Goal: Task Accomplishment & Management: Complete application form

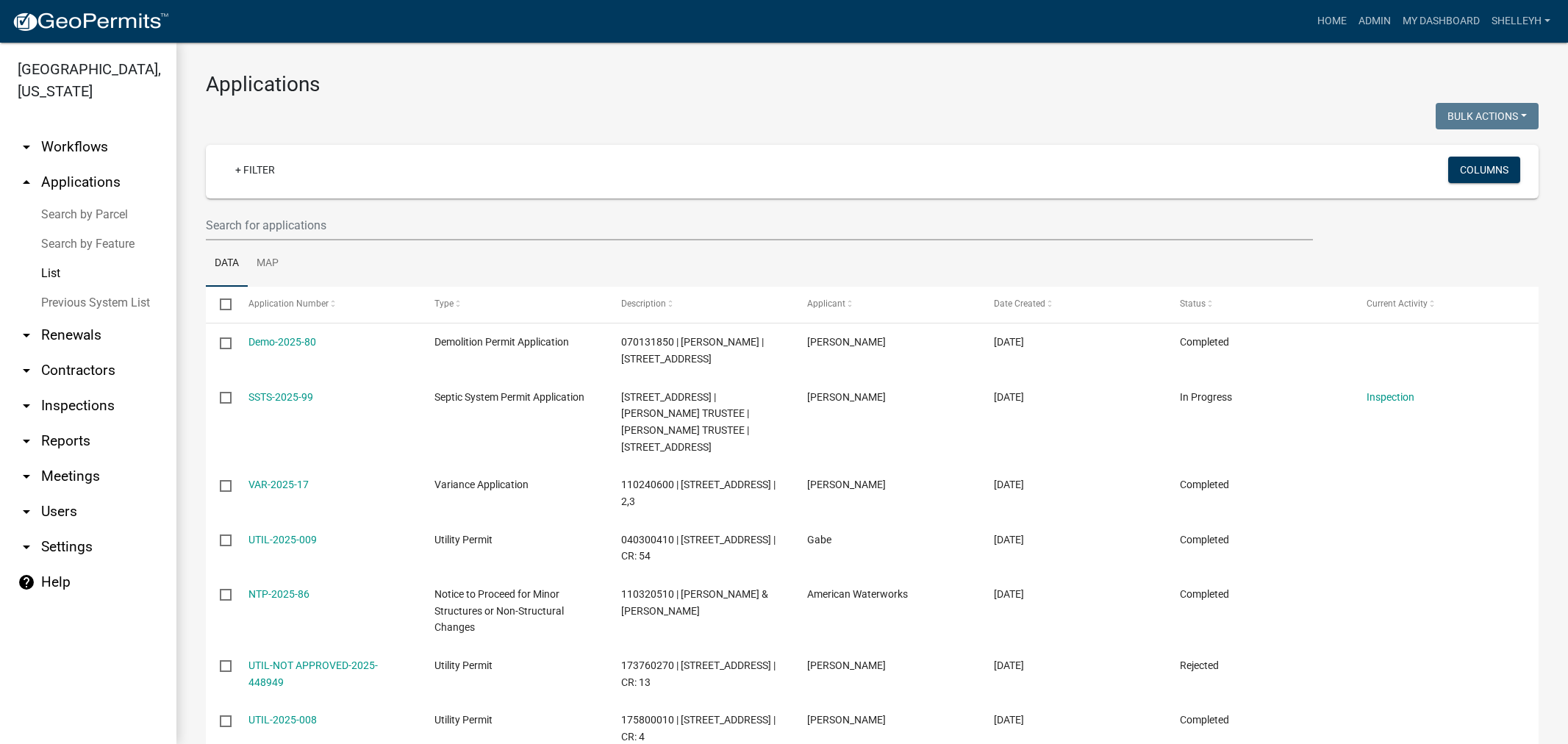
select select "1: 25"
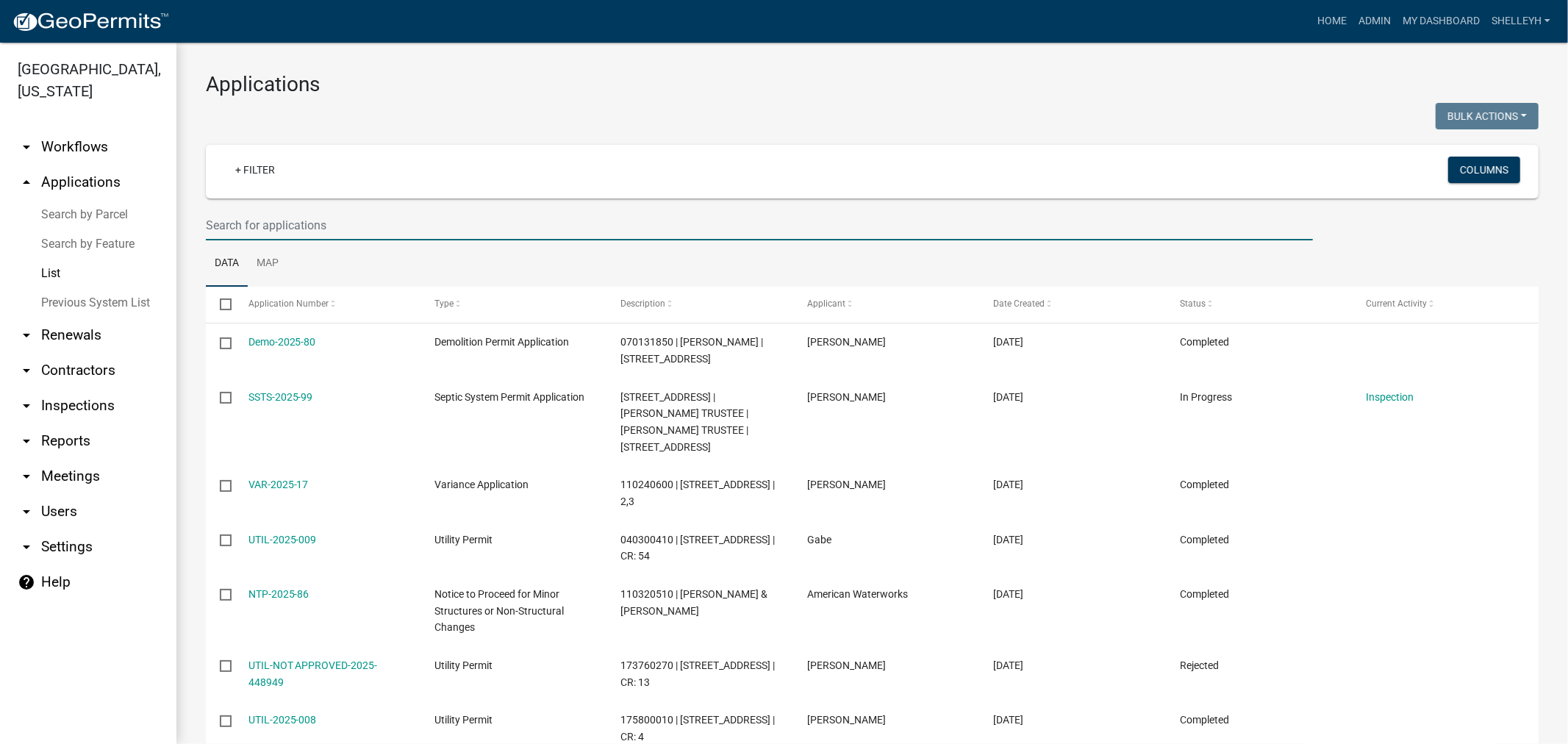
click at [325, 228] on input "text" at bounding box center [759, 225] width 1107 height 30
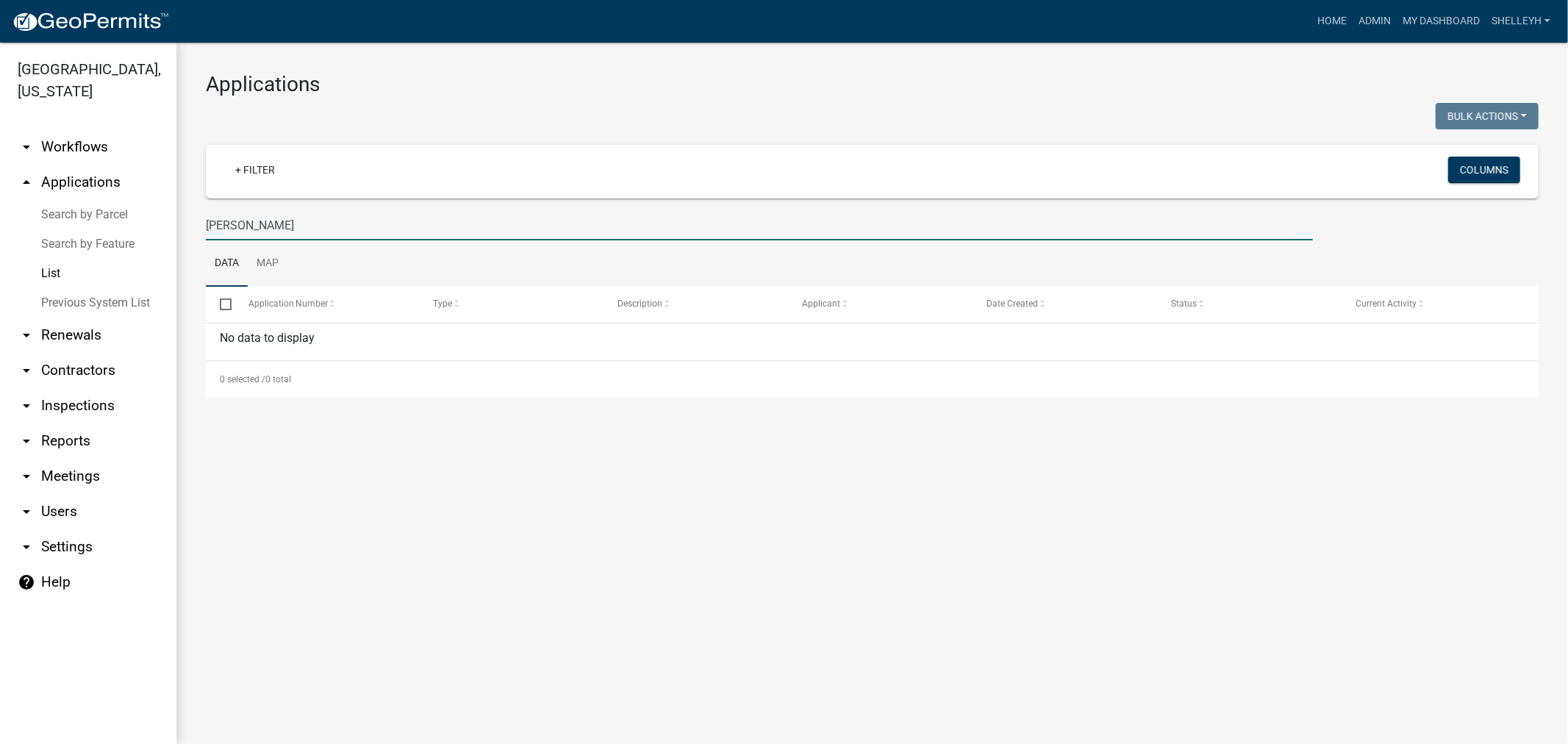
drag, startPoint x: 265, startPoint y: 221, endPoint x: 194, endPoint y: 223, distance: 71.0
click at [195, 223] on div "[PERSON_NAME]" at bounding box center [759, 225] width 1129 height 30
drag, startPoint x: 262, startPoint y: 226, endPoint x: 150, endPoint y: 212, distance: 112.9
click at [150, 212] on div "[GEOGRAPHIC_DATA], [US_STATE] arrow_drop_down Workflows List arrow_drop_up Appl…" at bounding box center [784, 394] width 1568 height 702
type input "[PERSON_NAME]"
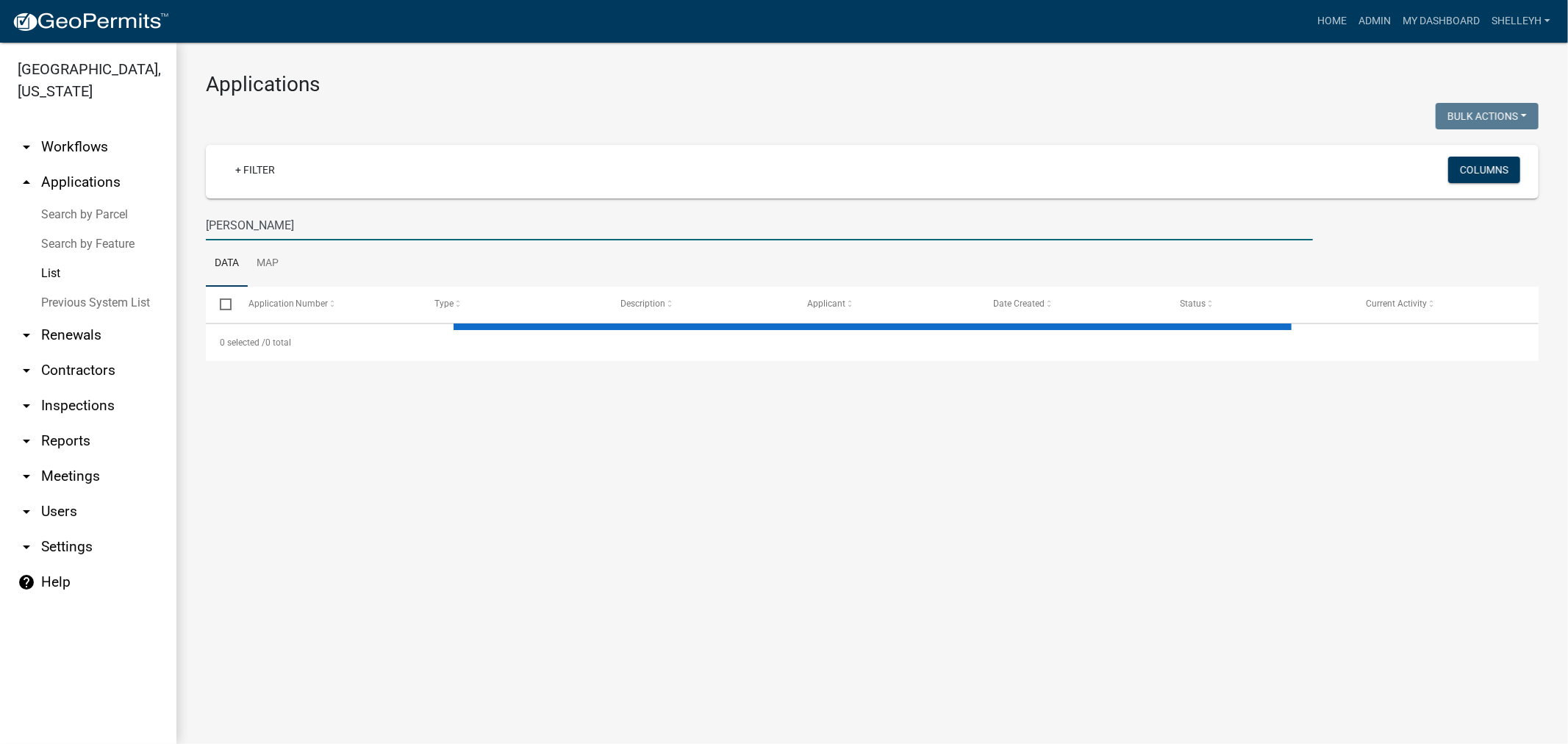
drag, startPoint x: 289, startPoint y: 222, endPoint x: 165, endPoint y: 219, distance: 124.0
click at [165, 219] on div "[GEOGRAPHIC_DATA], [US_STATE] arrow_drop_down Workflows List arrow_drop_up Appl…" at bounding box center [784, 394] width 1568 height 702
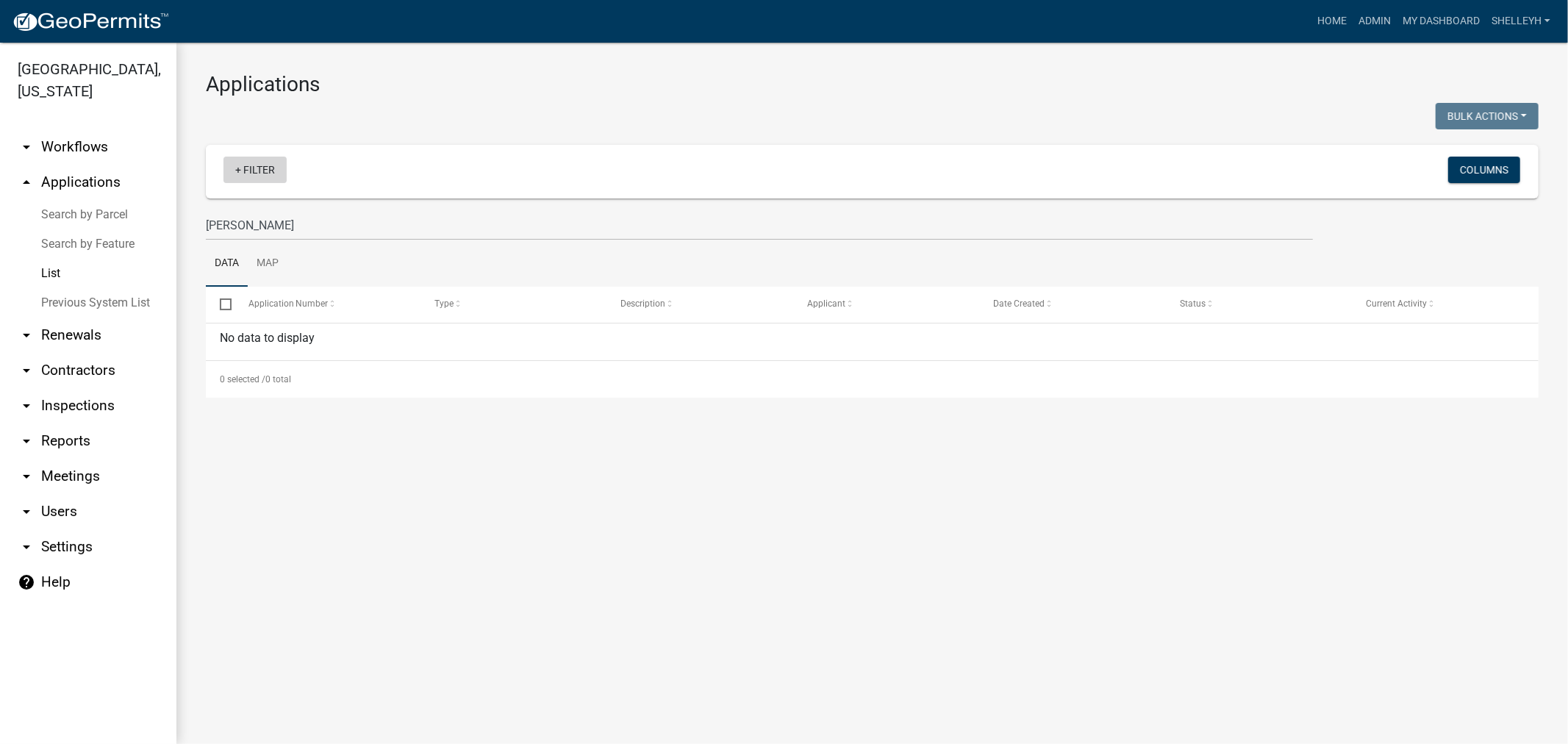
click at [260, 170] on link "+ Filter" at bounding box center [255, 170] width 63 height 26
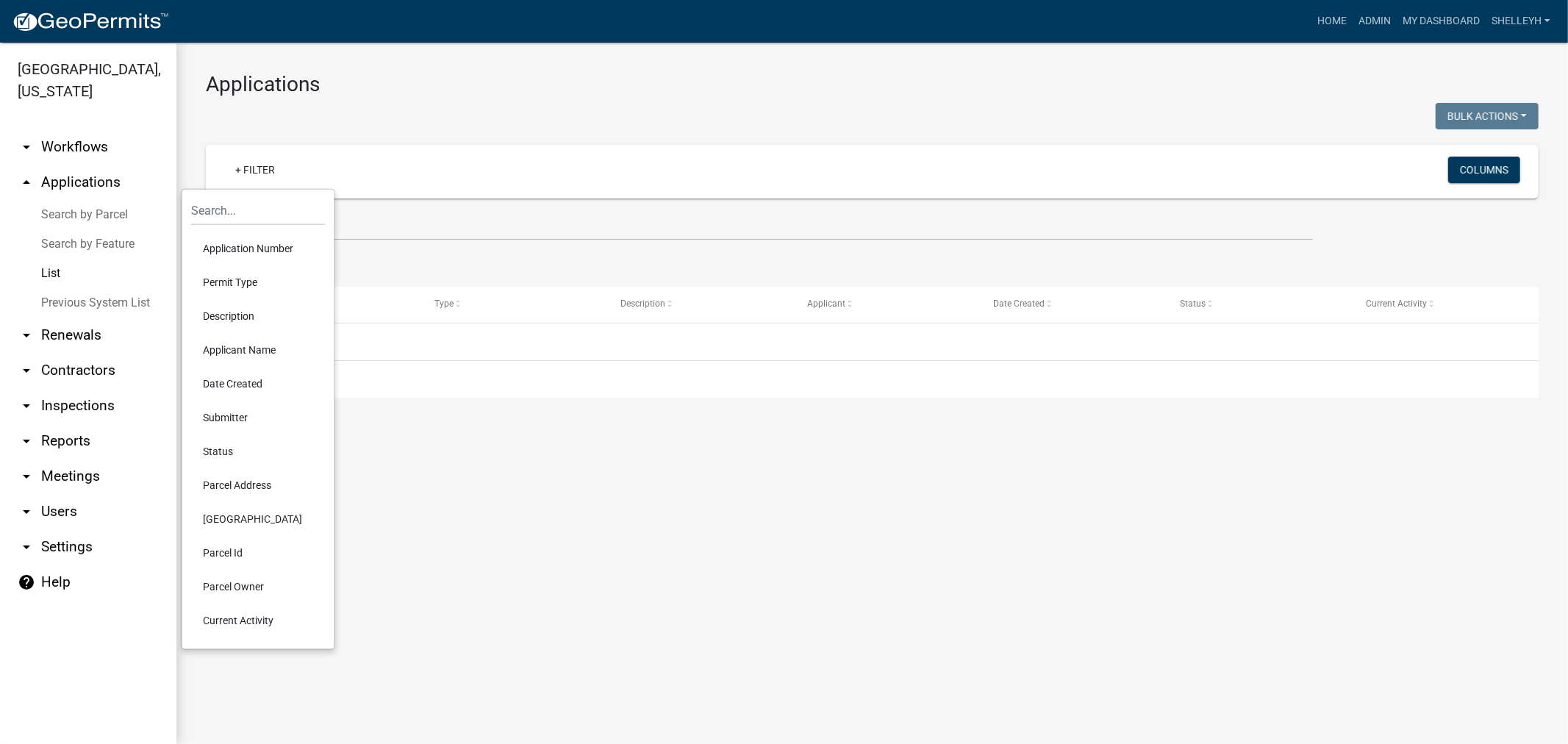
click at [238, 281] on li "Permit Type" at bounding box center [258, 283] width 134 height 34
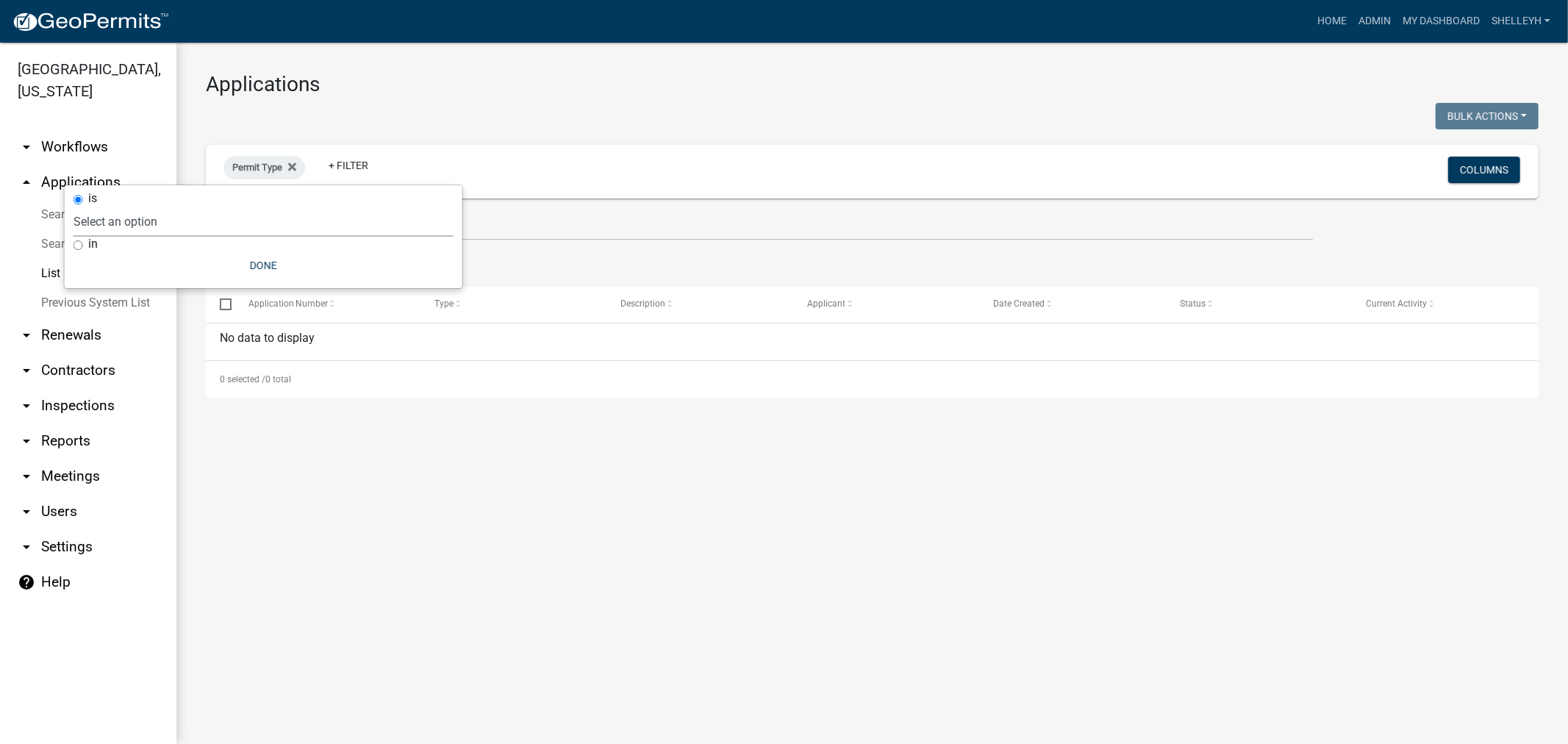
click at [147, 222] on select "Select an option Cannabis Registration Form Conditional Use Application Demolit…" at bounding box center [263, 221] width 380 height 30
select select "81e1ffbc-42bd-41ca-be31-d1ae0ed87e88"
click at [150, 207] on select "Select an option Cannabis Registration Form Conditional Use Application Demolit…" at bounding box center [263, 221] width 380 height 30
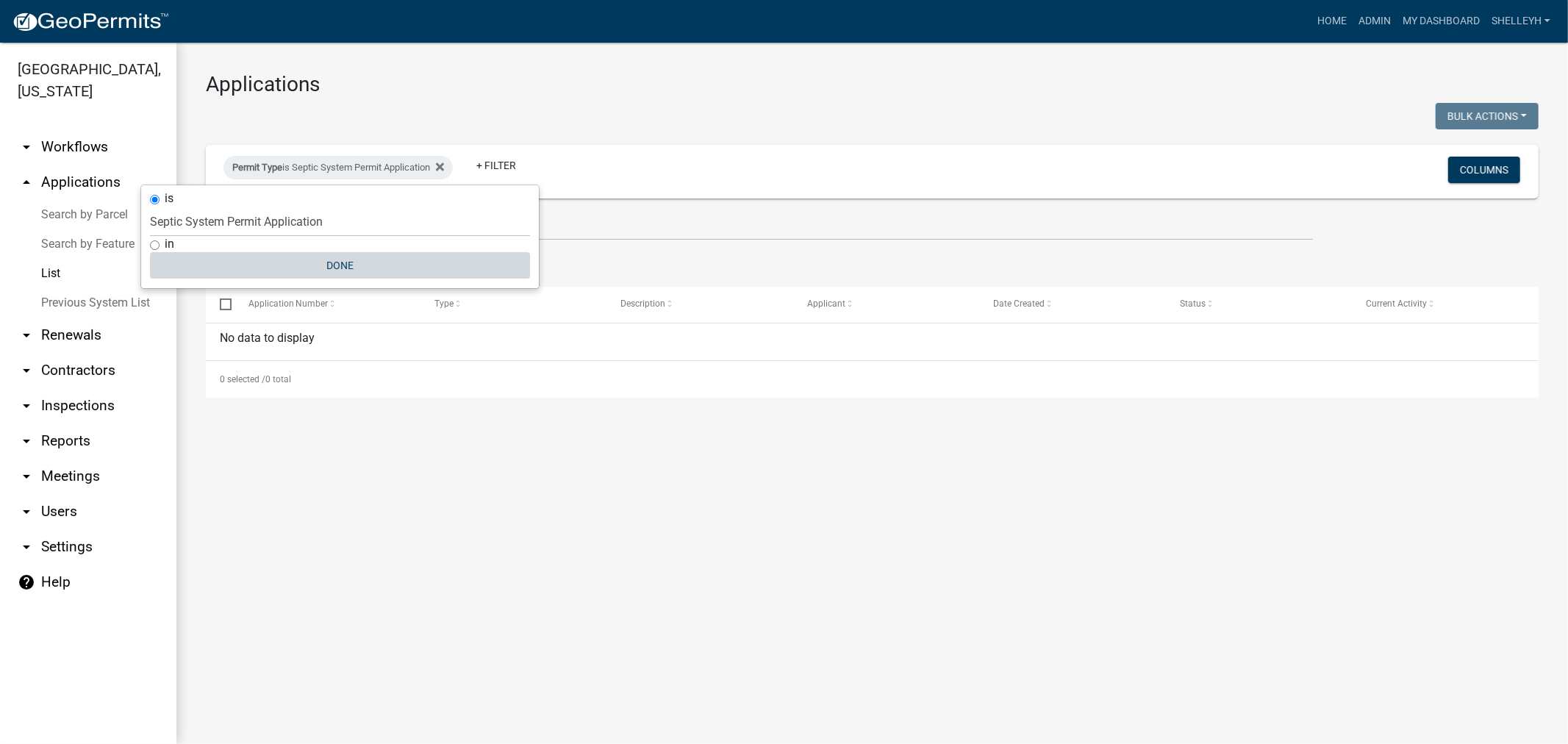
click at [342, 263] on button "Done" at bounding box center [339, 265] width 380 height 26
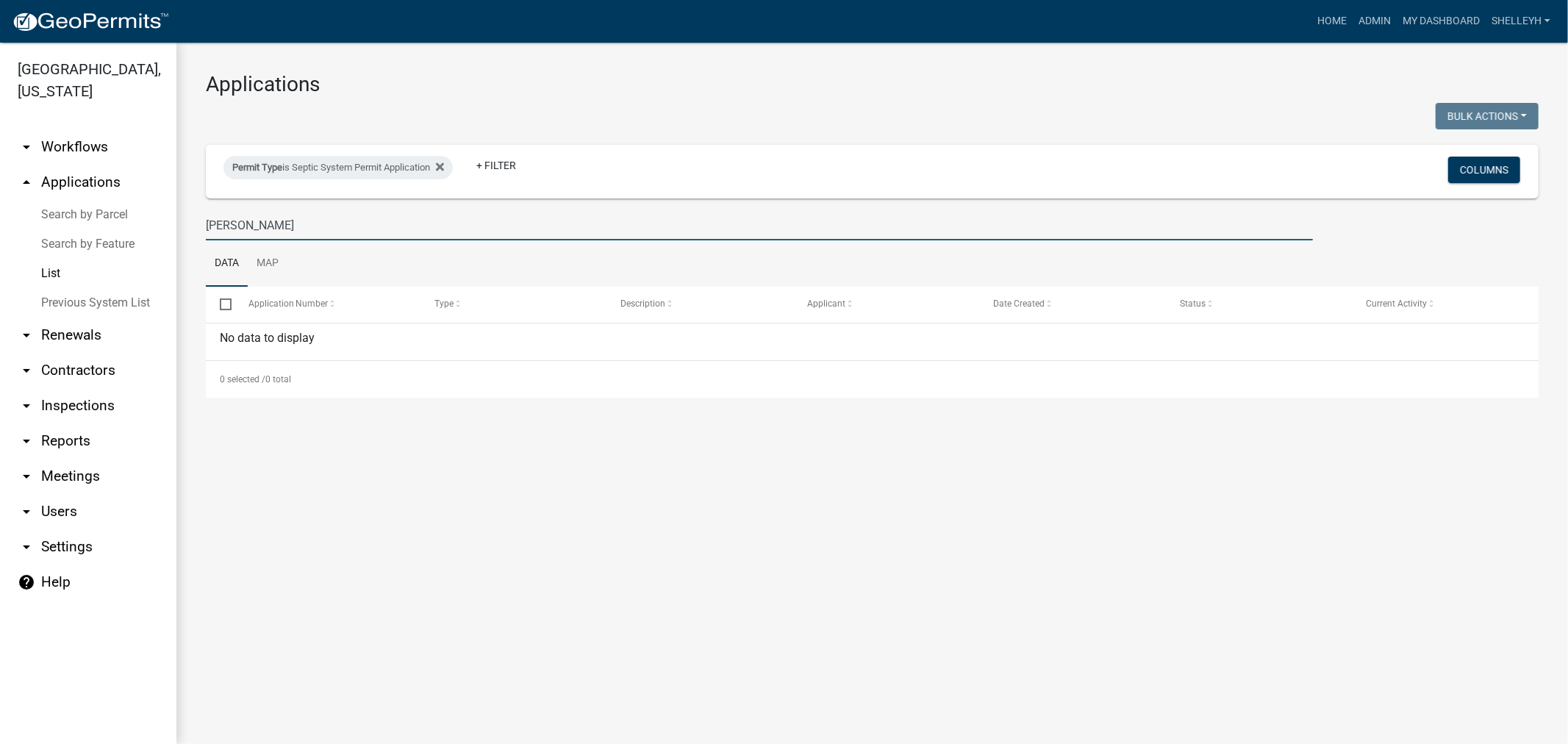
drag, startPoint x: 290, startPoint y: 223, endPoint x: 140, endPoint y: 220, distance: 150.0
click at [140, 220] on div "[GEOGRAPHIC_DATA], [US_STATE] arrow_drop_down Workflows List arrow_drop_up Appl…" at bounding box center [784, 394] width 1568 height 702
select select "1: 25"
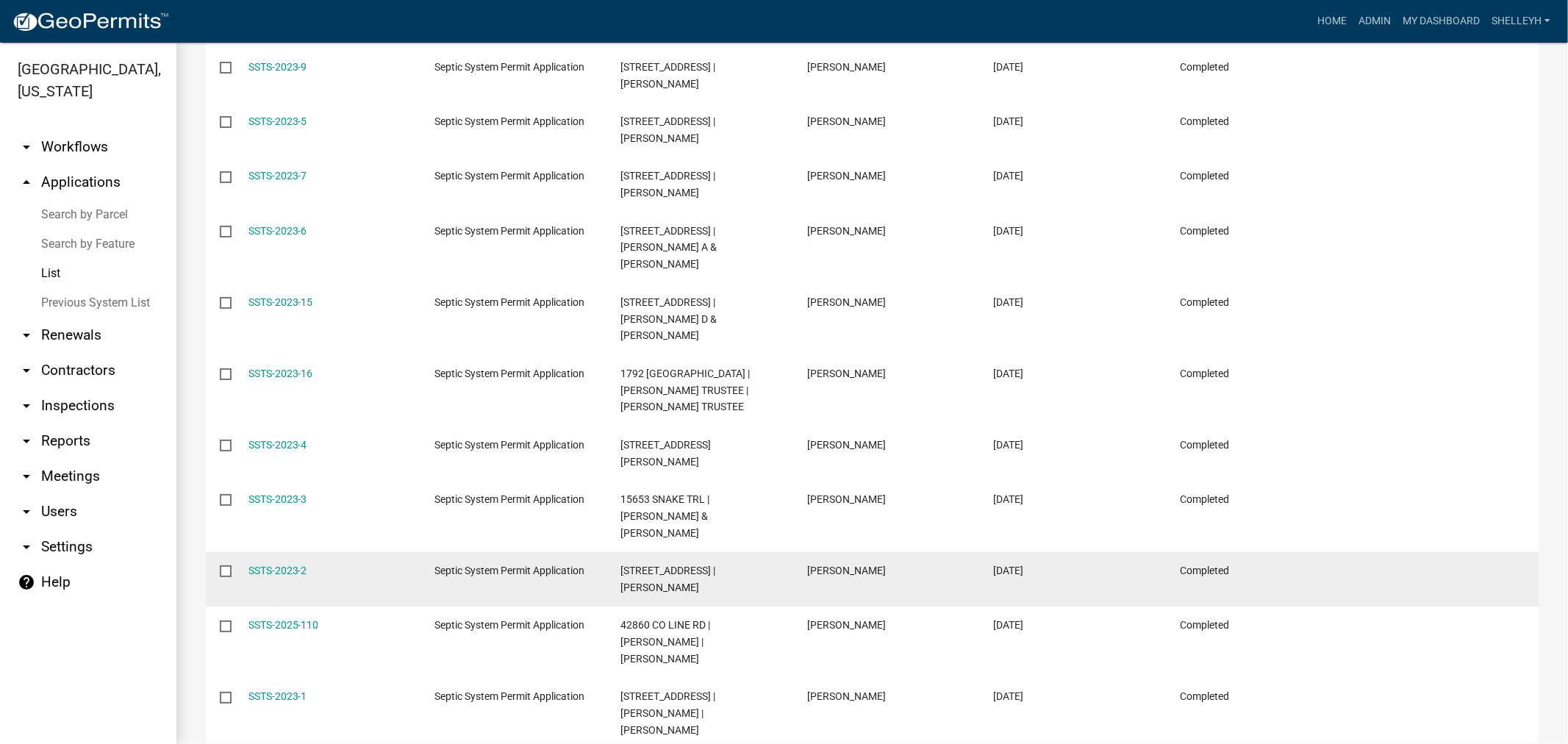
scroll to position [839, 0]
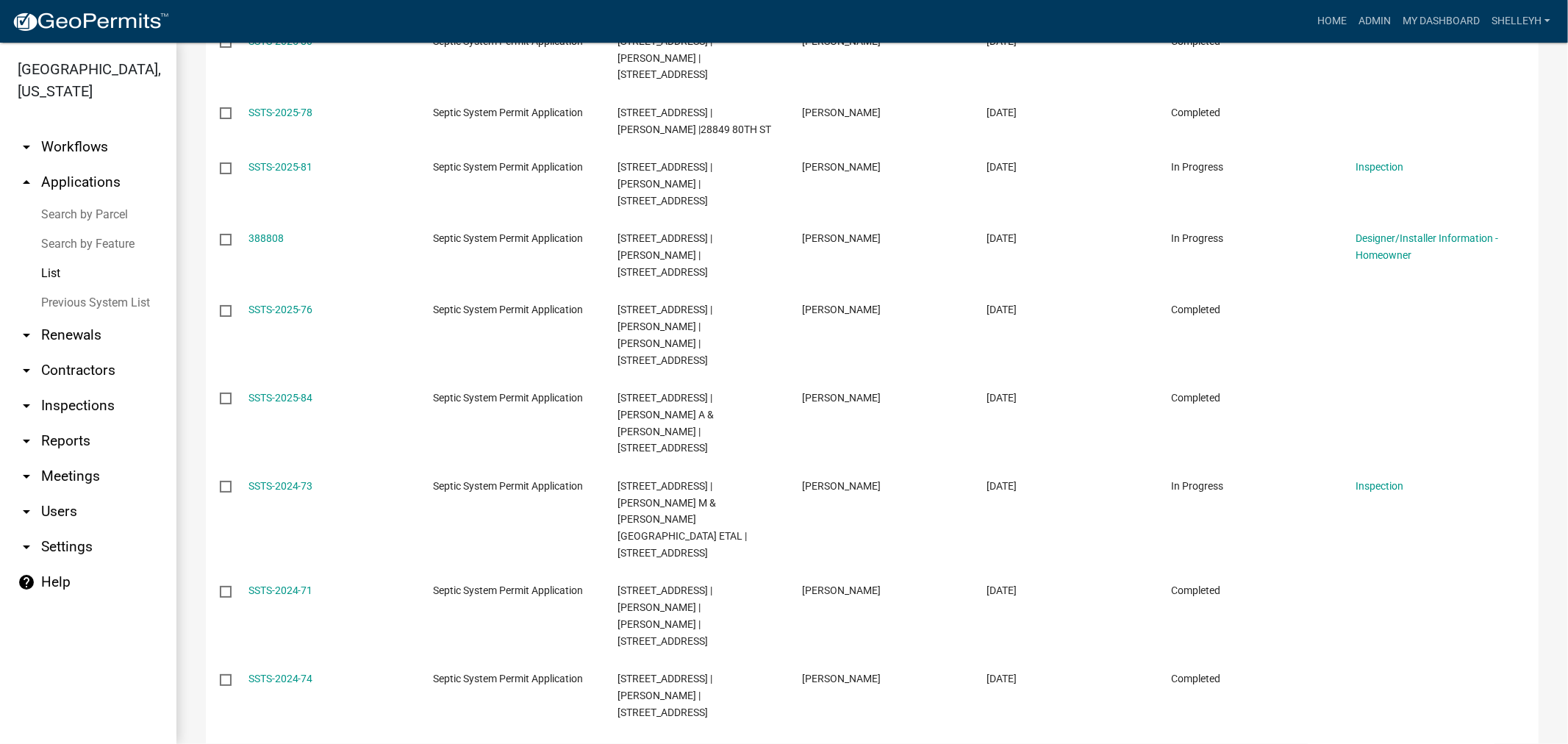
scroll to position [1313, 0]
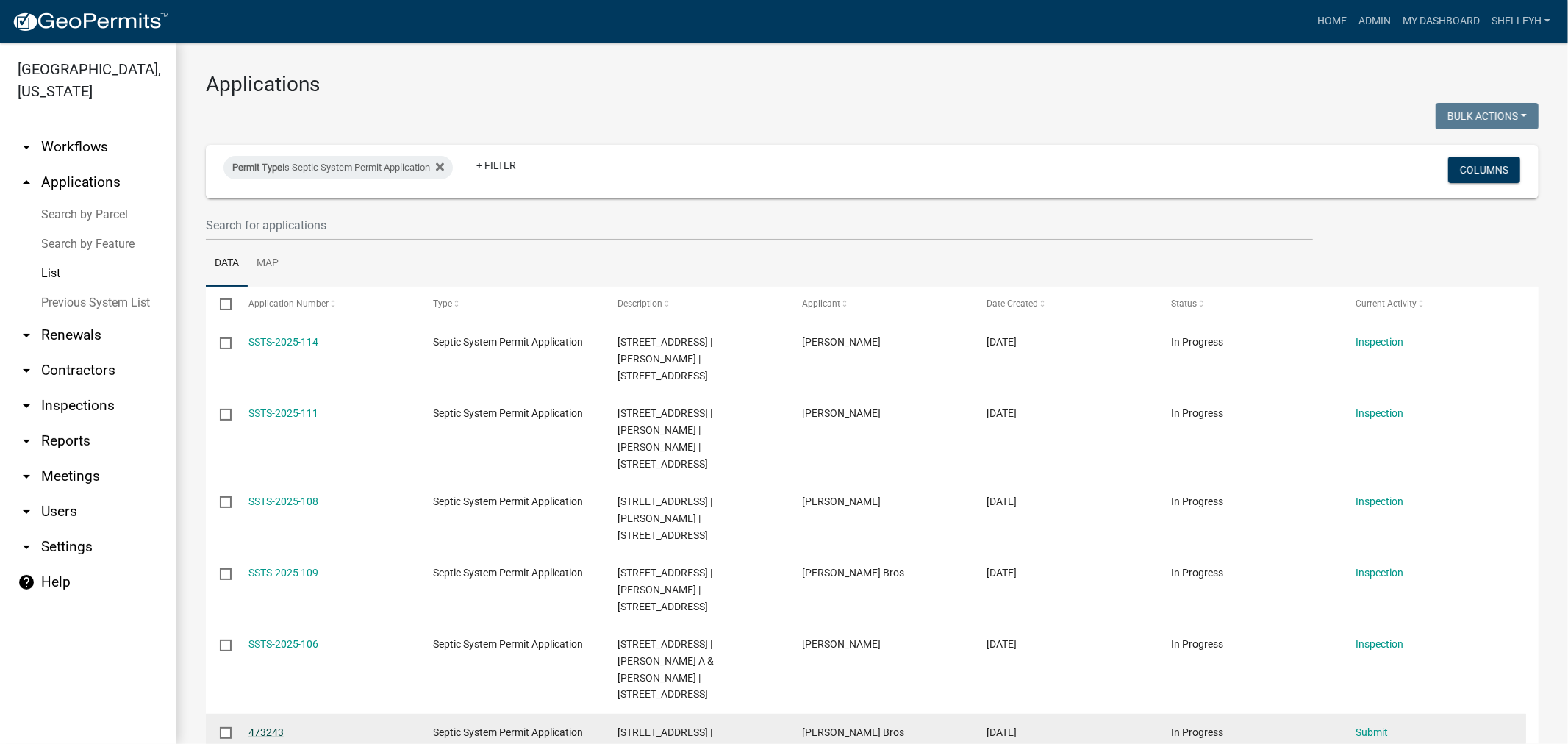
click at [266, 726] on link "473243" at bounding box center [266, 732] width 35 height 12
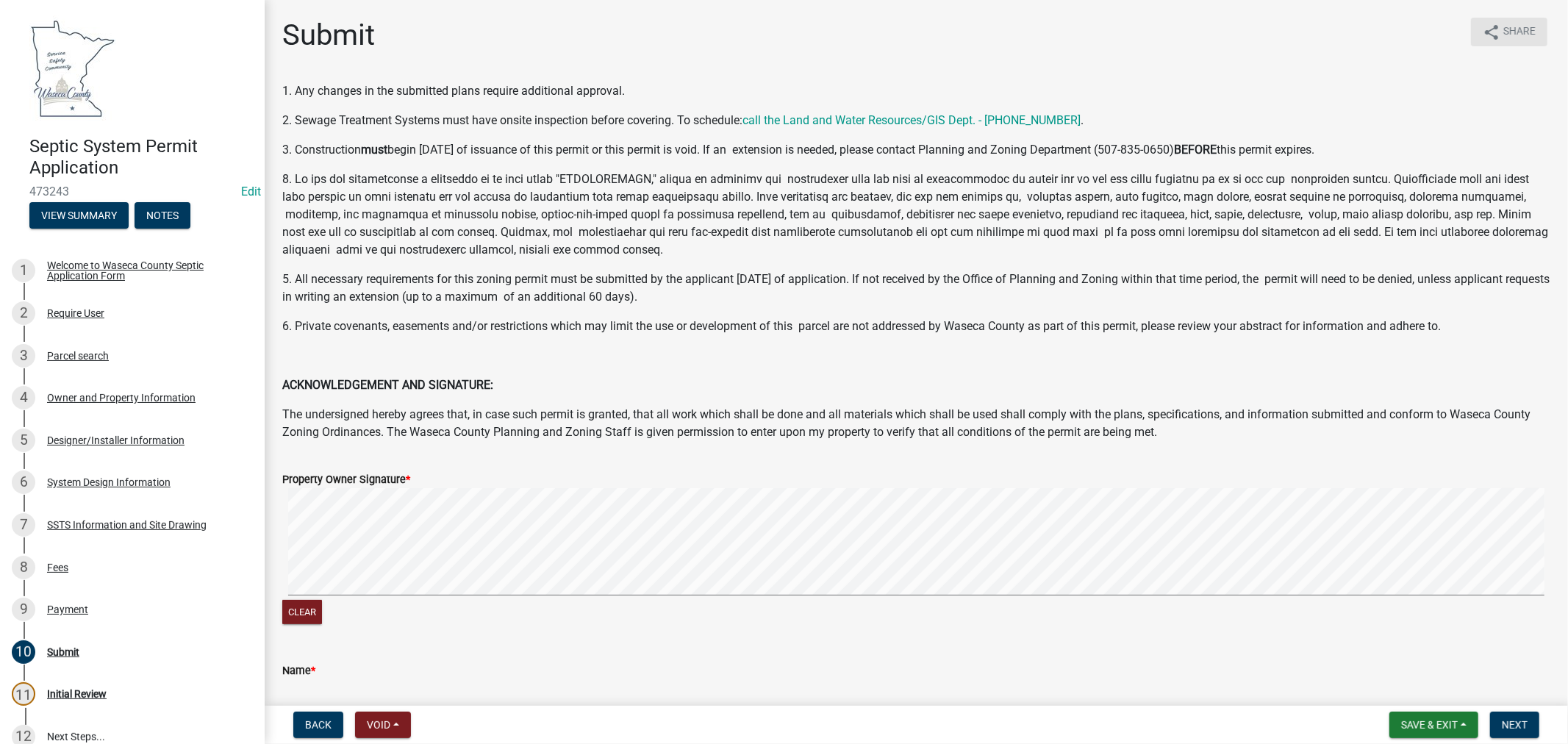
click at [1504, 26] on span "Share" at bounding box center [1520, 32] width 32 height 18
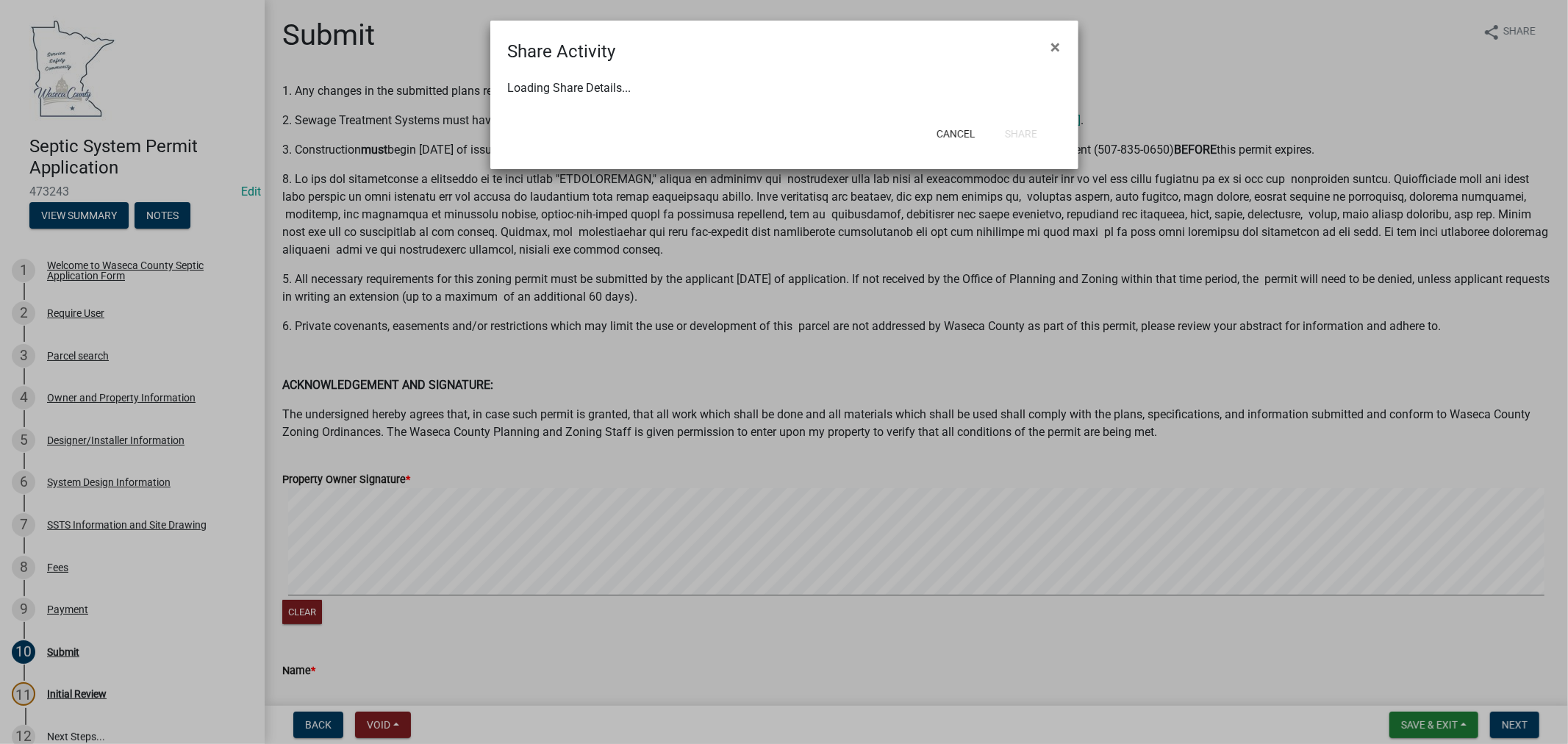
select select "1"
select select "0"
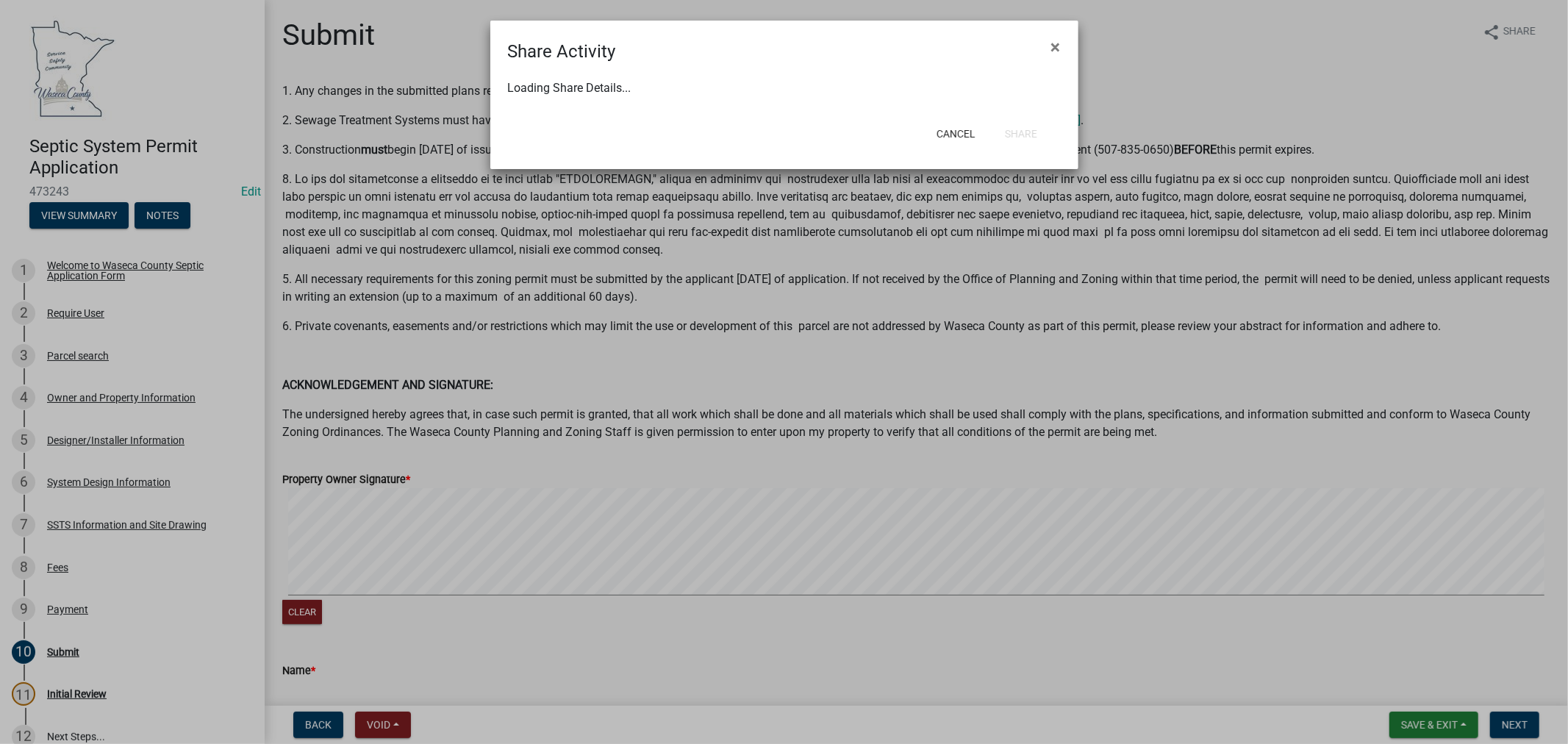
select select "0"
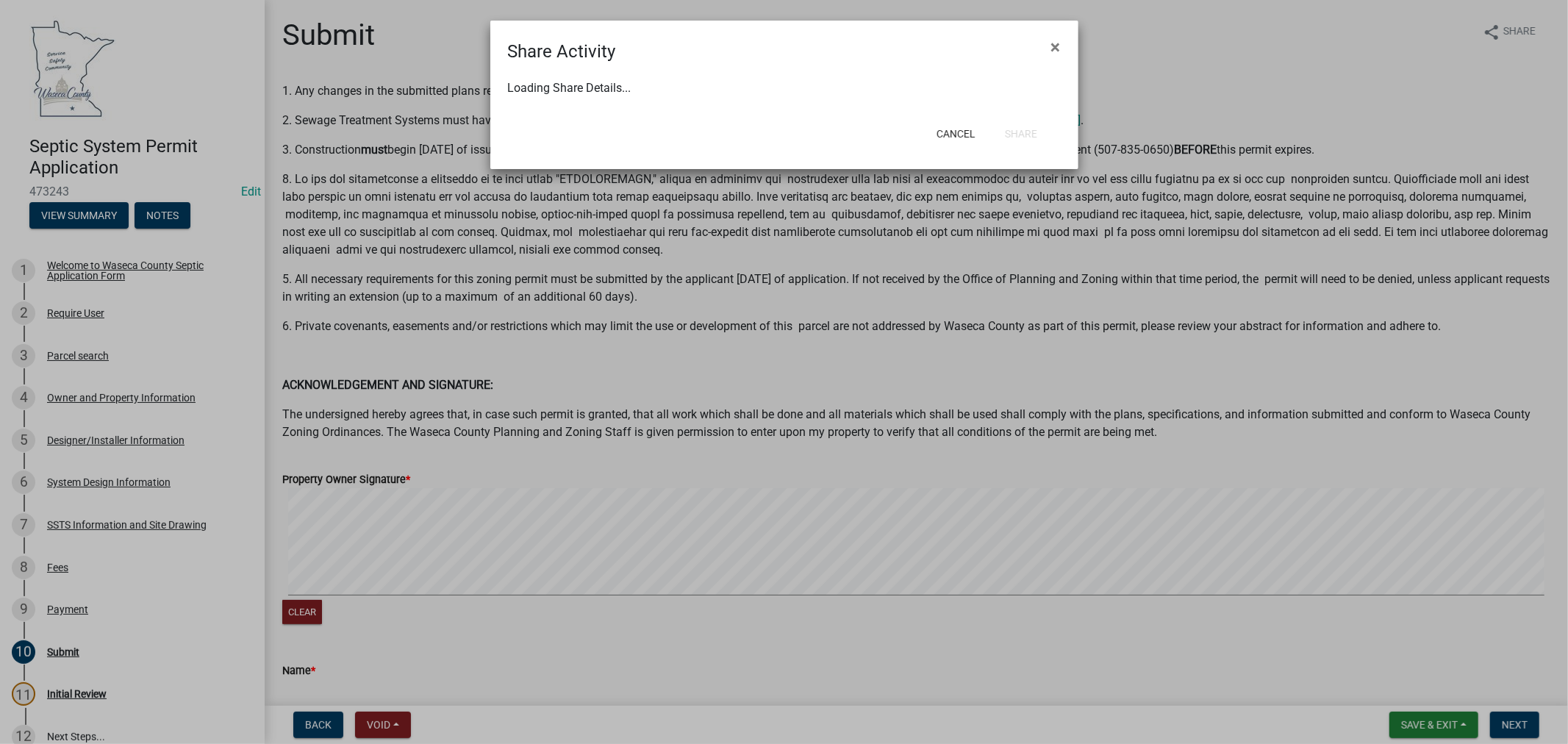
select select "0"
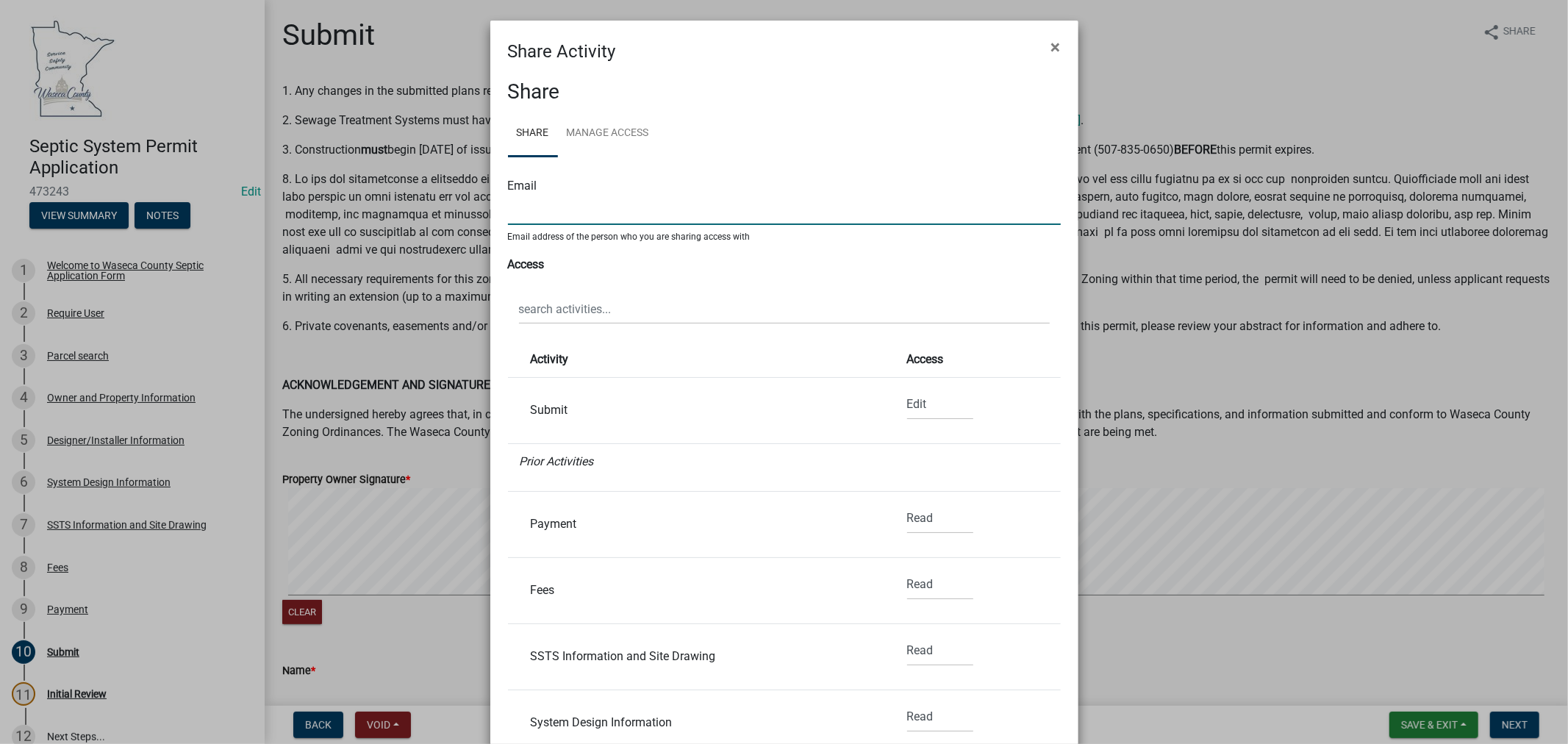
click at [676, 207] on input "text" at bounding box center [784, 210] width 553 height 30
drag, startPoint x: 527, startPoint y: 210, endPoint x: 478, endPoint y: 210, distance: 49.0
click at [478, 210] on ngb-modal-window "Share Activity × Share Share Manage Access Email [PERSON_NAME] Email address of…" at bounding box center [784, 372] width 1568 height 744
paste input ".[EMAIL_ADDRESS][DOMAIN_NAME]"
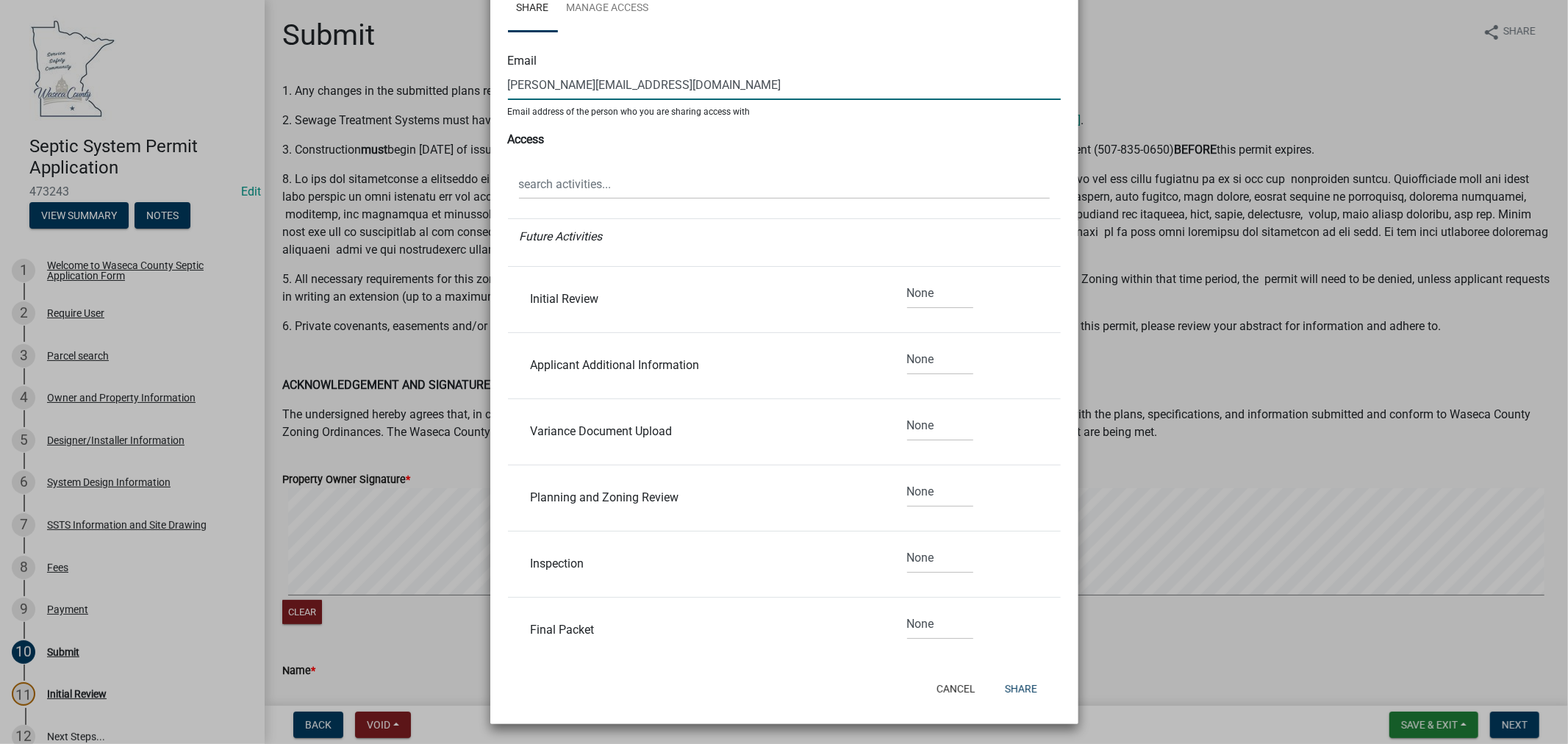
scroll to position [1027, 0]
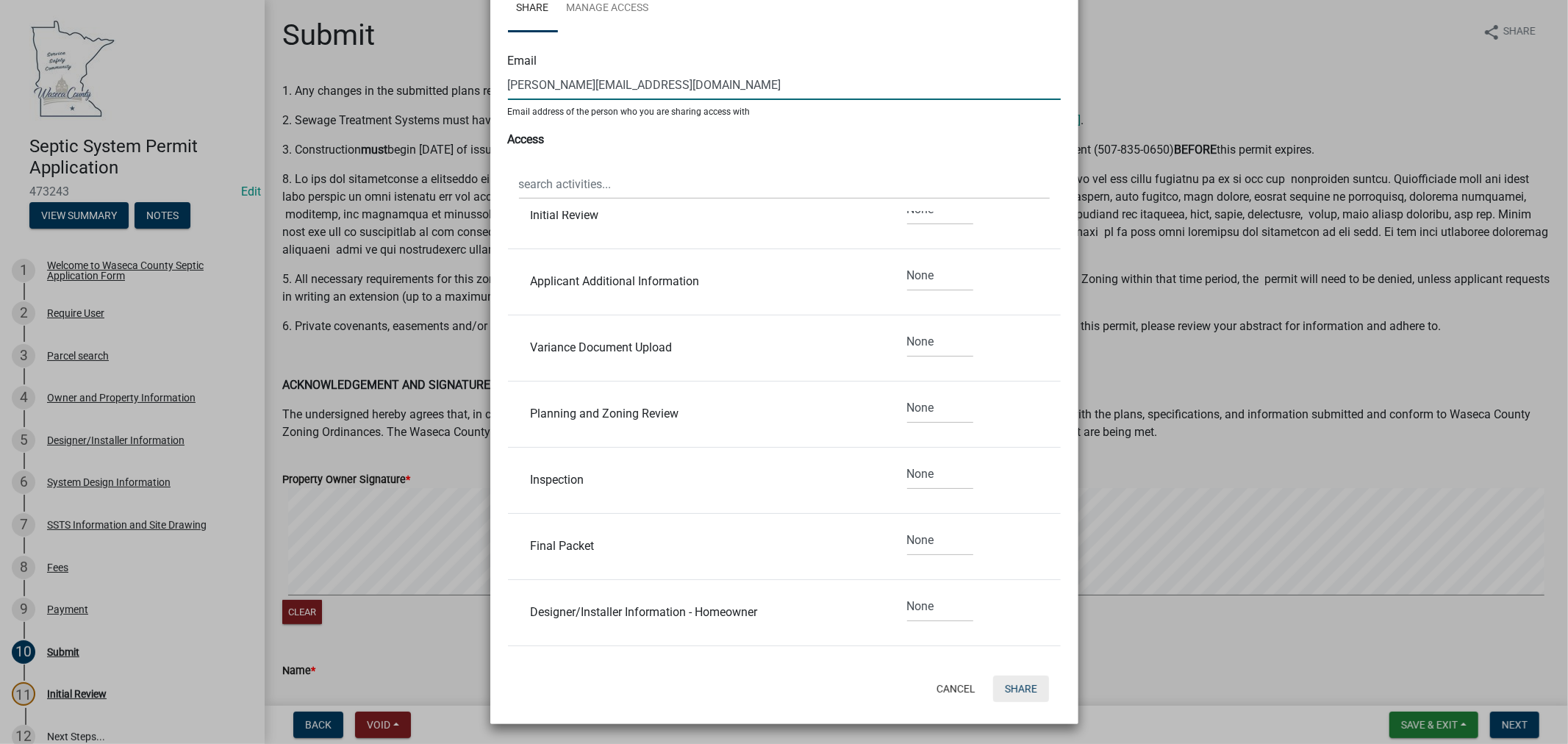
type input "[PERSON_NAME][EMAIL_ADDRESS][DOMAIN_NAME]"
click at [1023, 685] on button "Share" at bounding box center [1021, 689] width 56 height 26
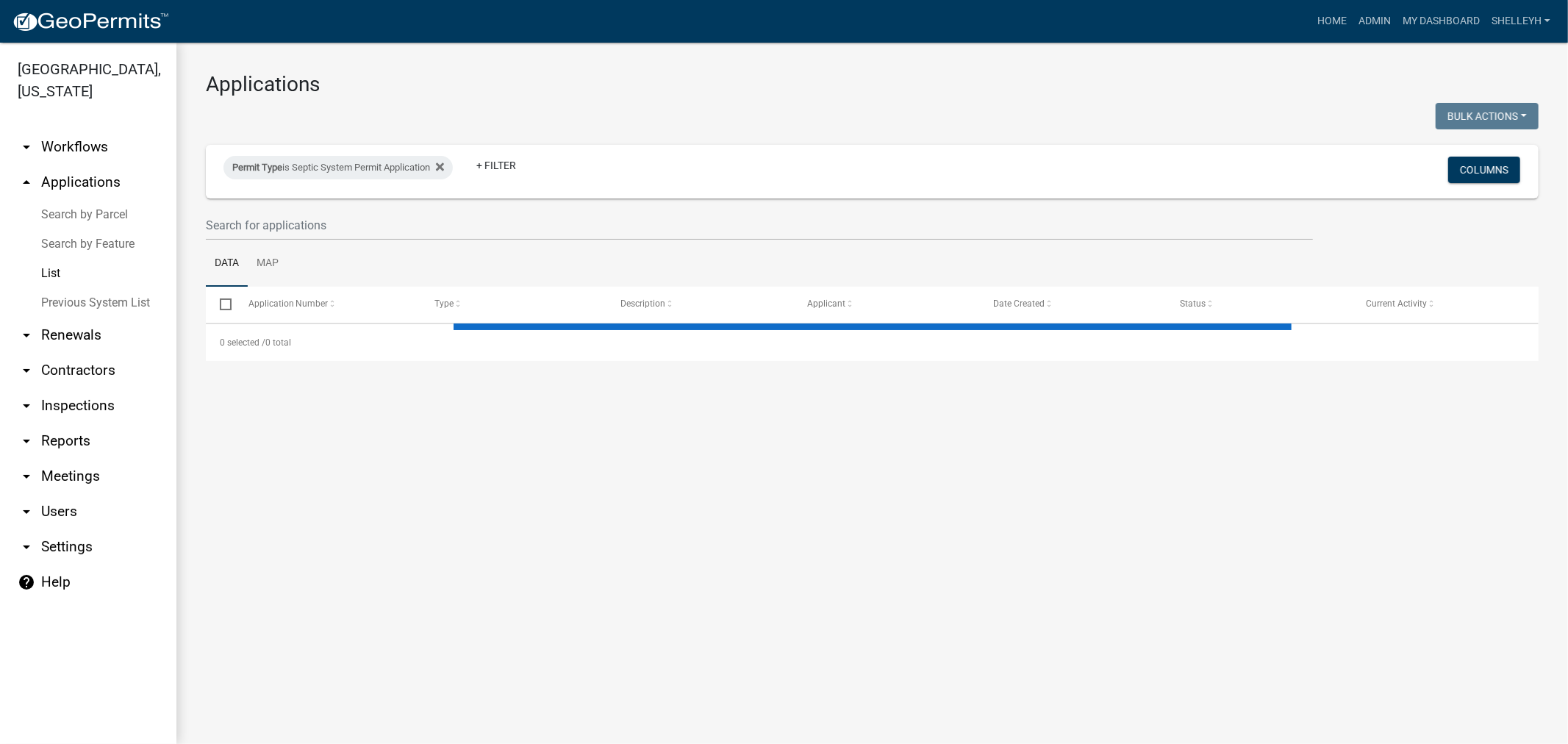
select select "1: 25"
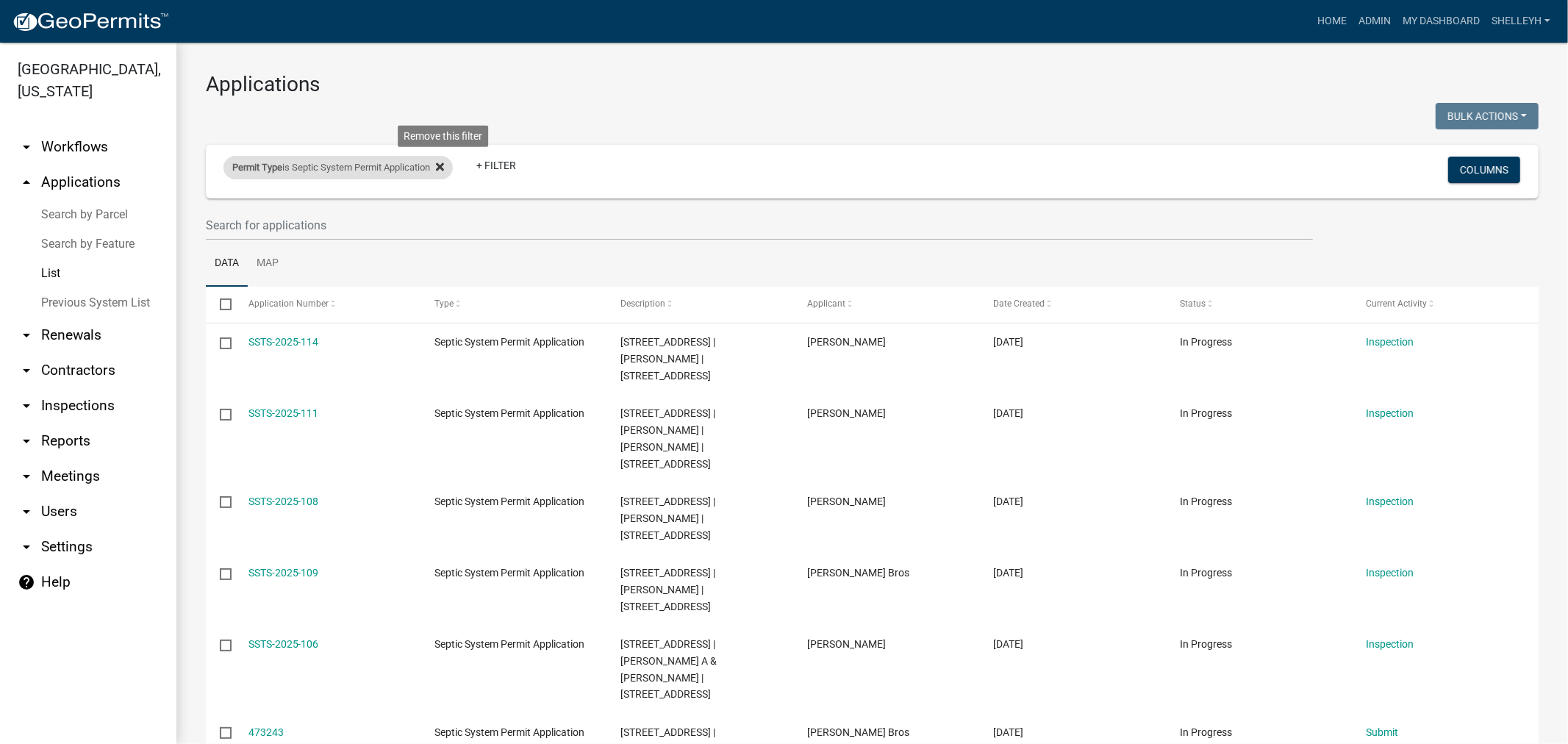
click at [443, 166] on icon at bounding box center [440, 167] width 8 height 12
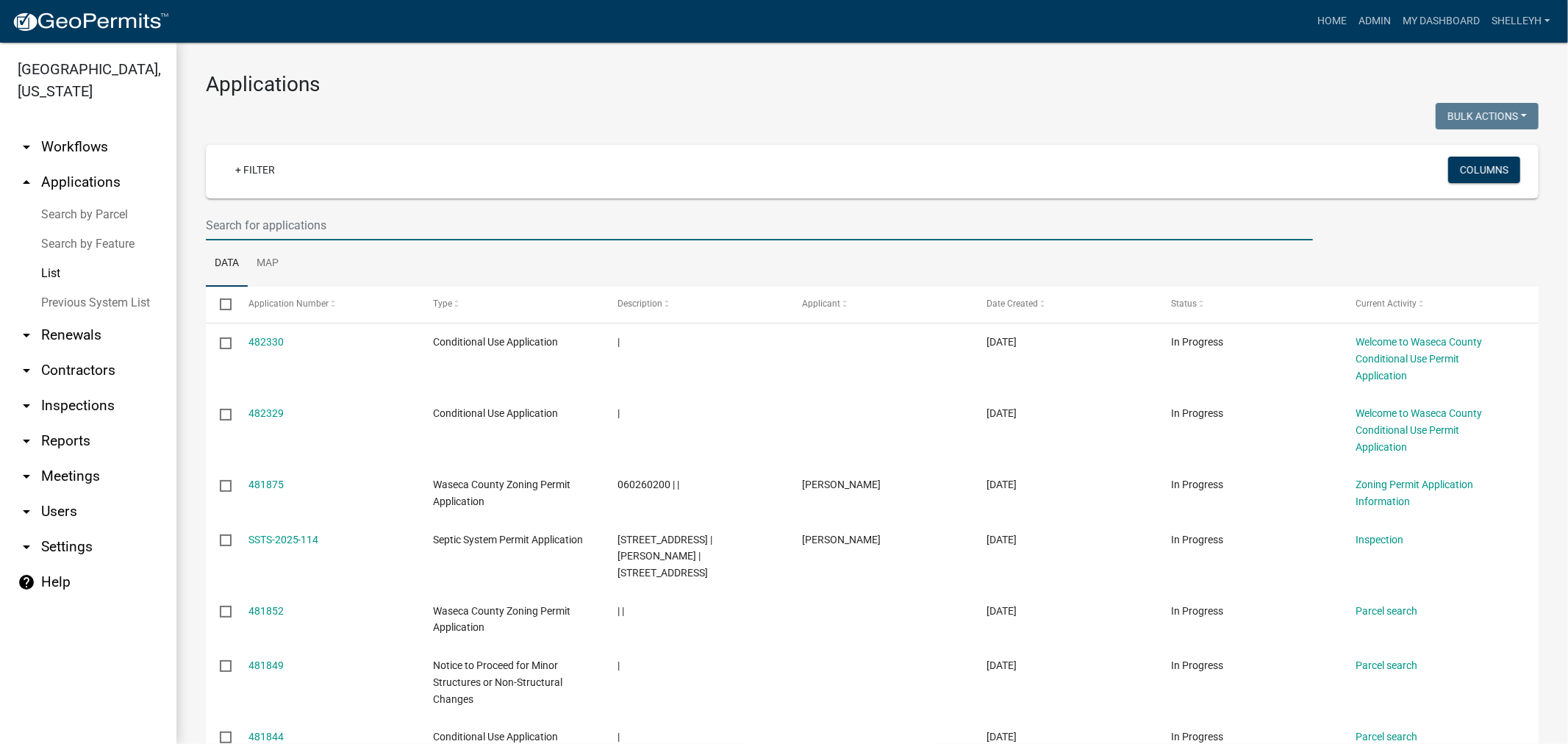
click at [300, 223] on input "text" at bounding box center [759, 225] width 1107 height 30
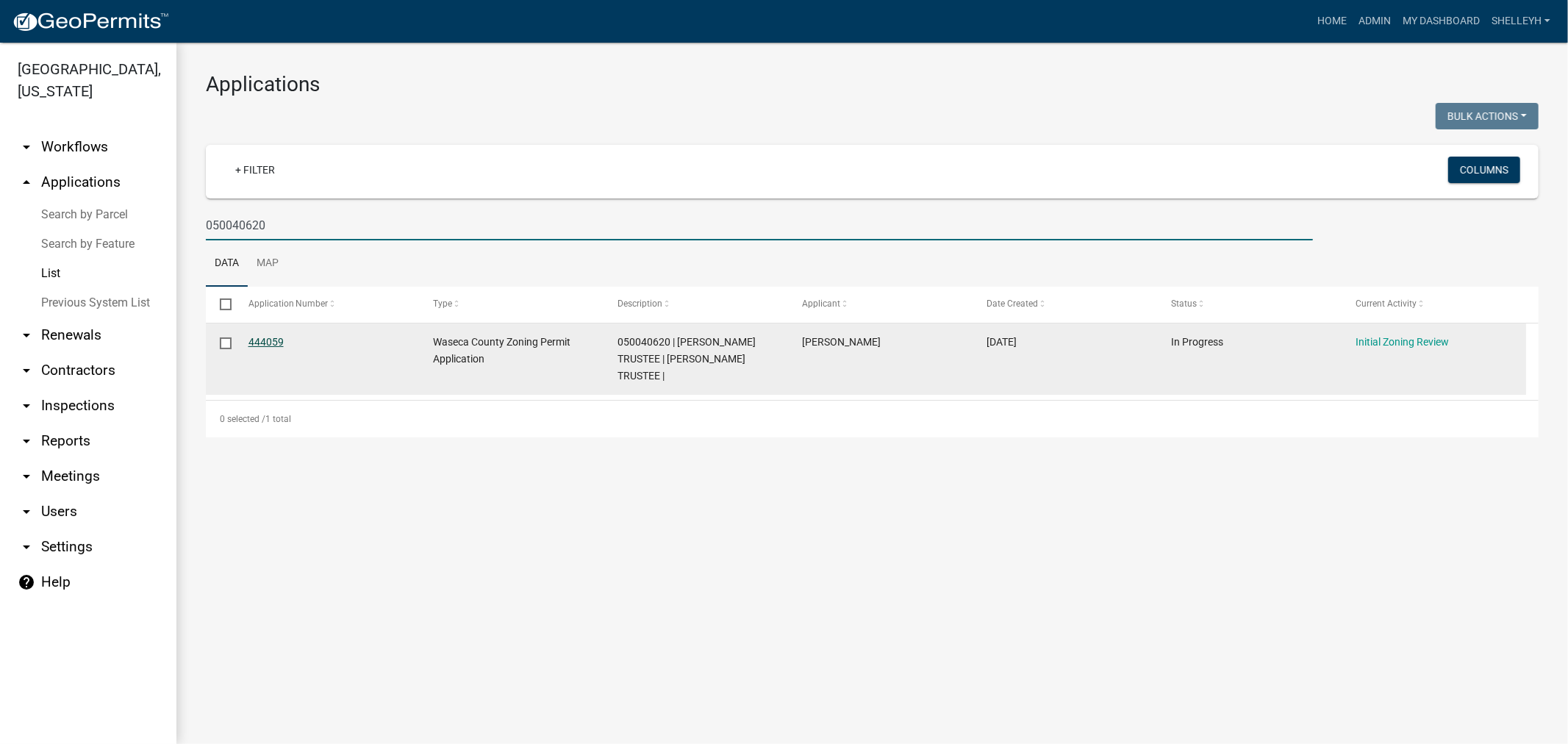
type input "050040620"
click at [261, 337] on link "444059" at bounding box center [266, 342] width 35 height 12
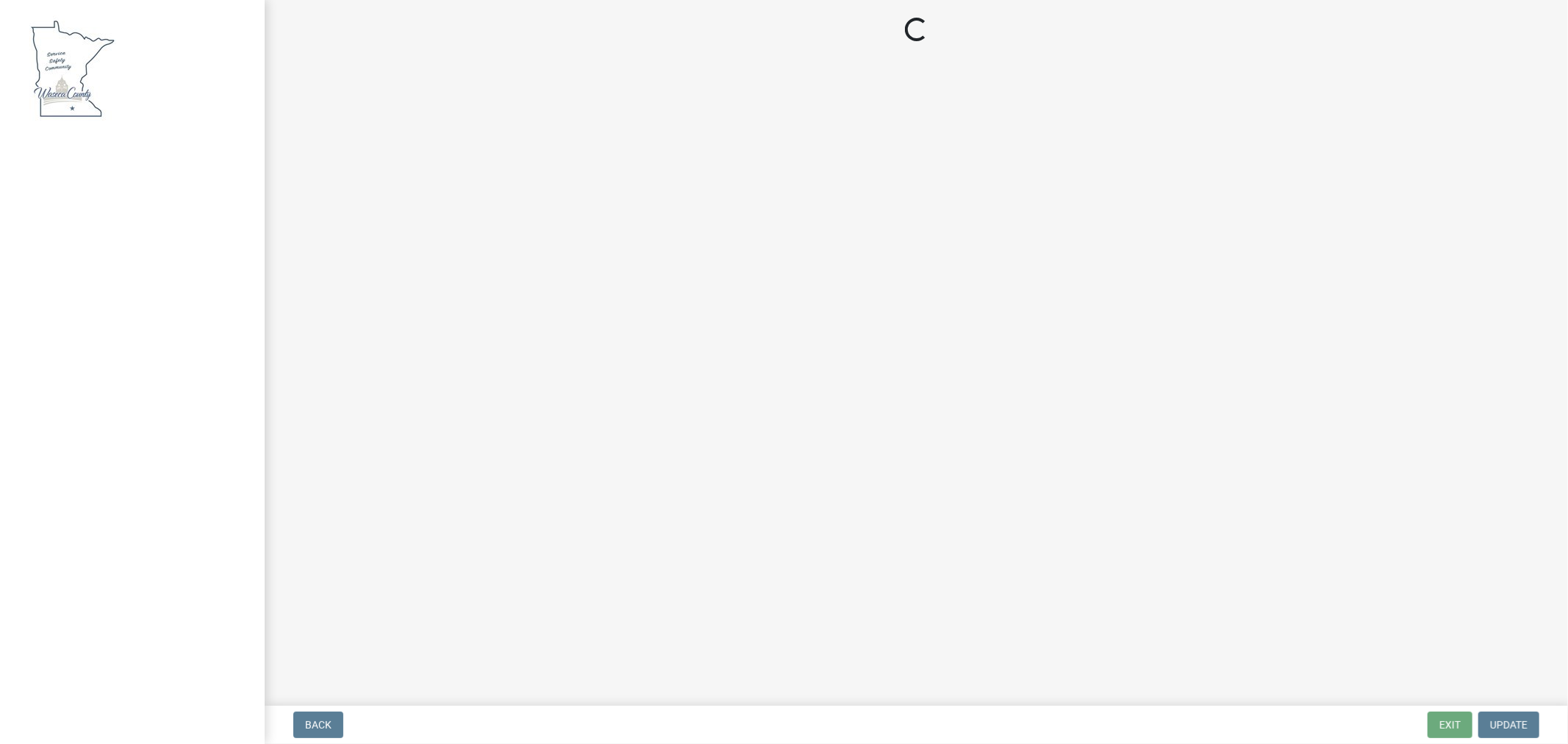
select select "9769c479-6de2-4dc6-9694-8de900a6a44e"
select select "f6253f6d-ec8e-4146-87dc-bdbe4554f643"
select select "9e7e0f1a-162d-468c-937f-cc7884b0d28a"
select select "0c57a5de-aa7a-4386-adb9-6a9a64cf81f8"
select select "9e7e0f1a-162d-468c-937f-cc7884b0d28a"
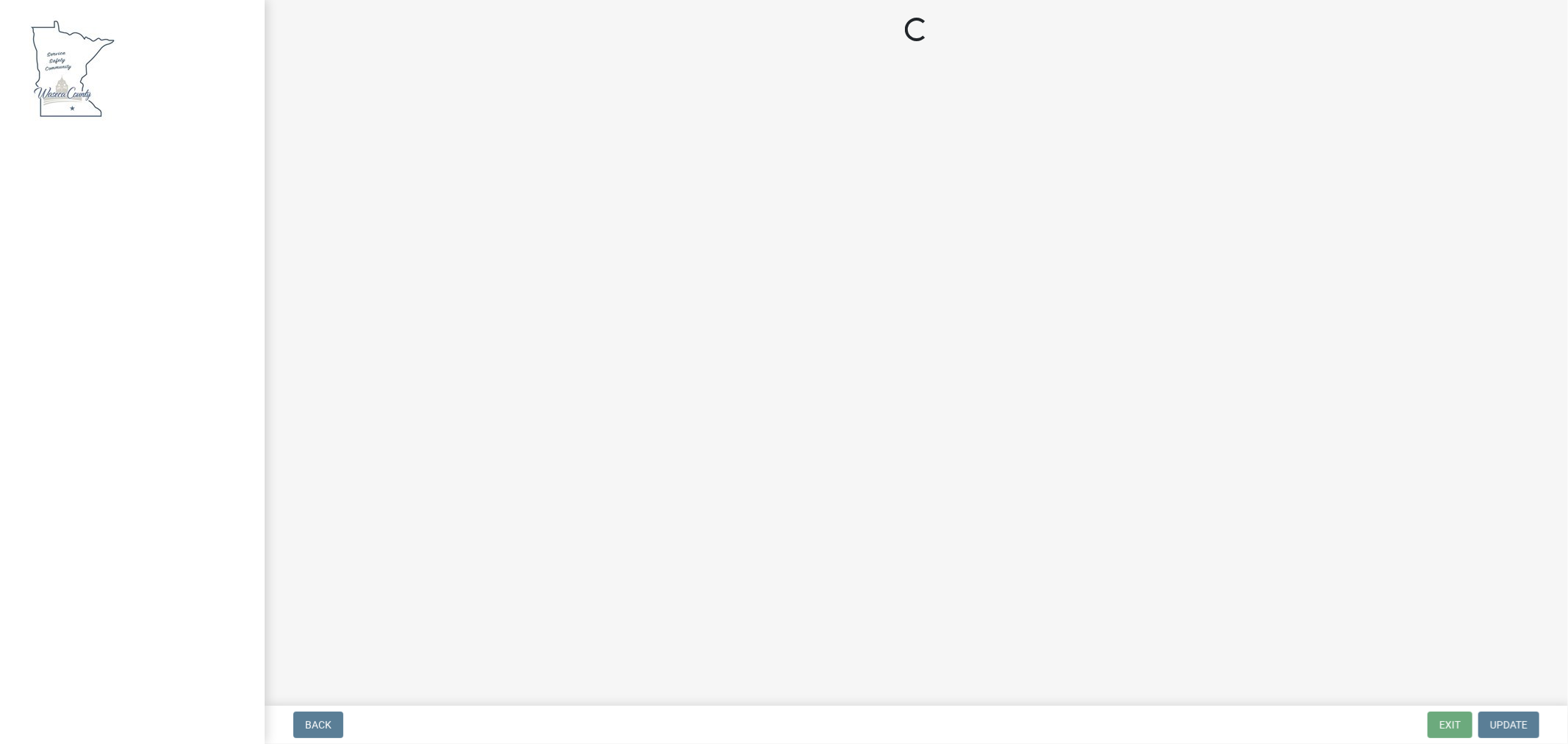
select select "f85b0be6-0ba0-4e52-abd8-9a831d915a76"
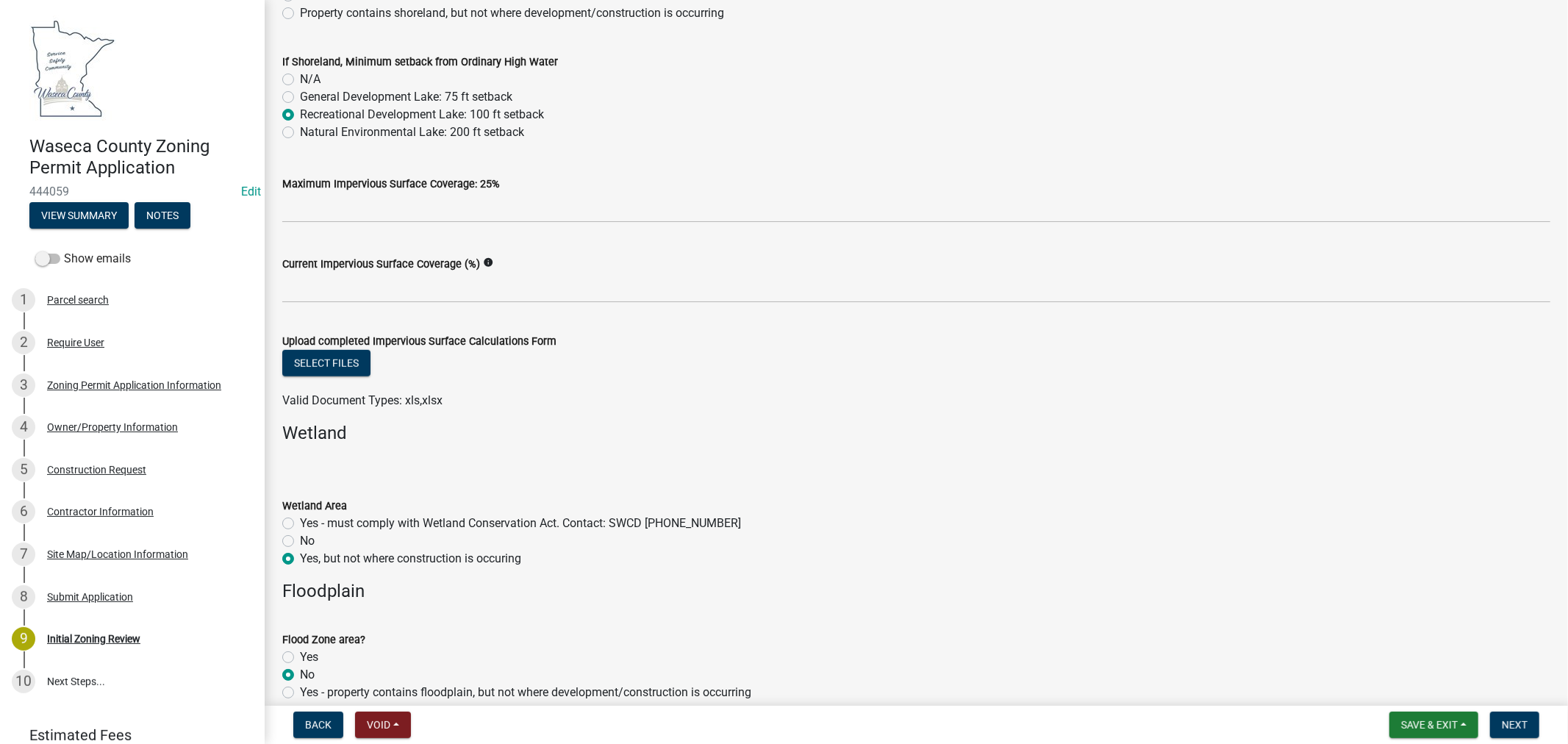
scroll to position [1307, 0]
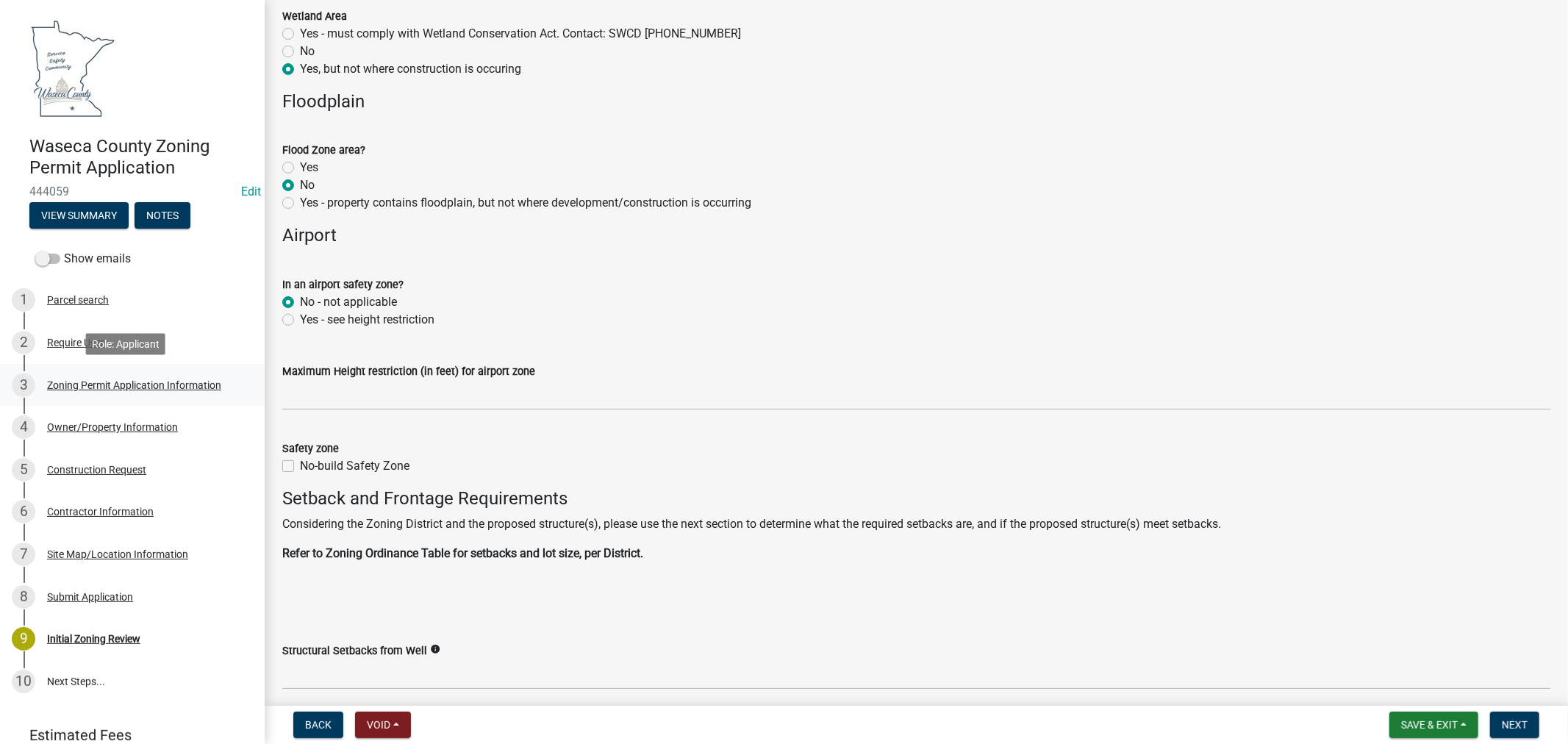
click at [70, 385] on div "Zoning Permit Application Information" at bounding box center [134, 385] width 174 height 10
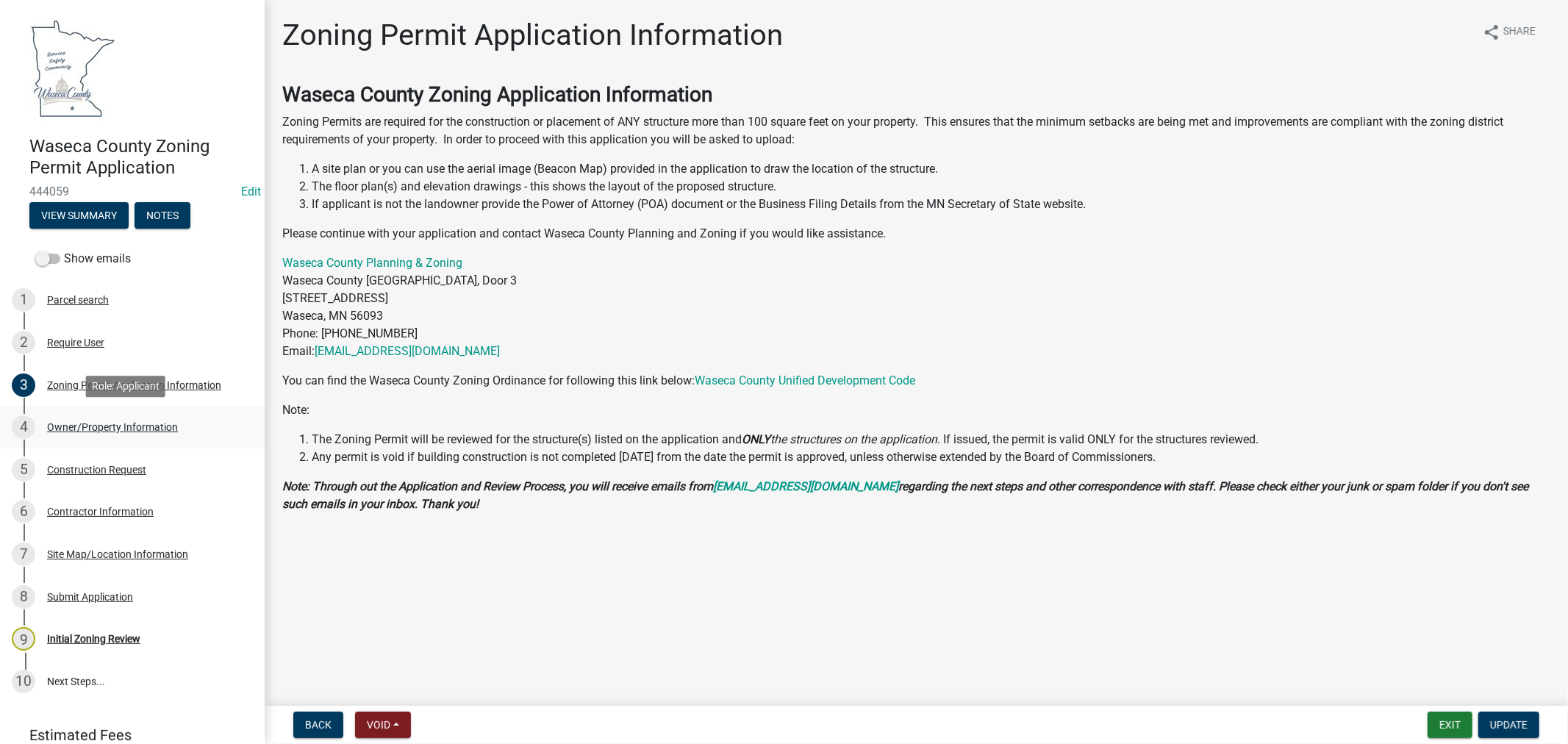
click at [134, 432] on div "4 Owner/Property Information" at bounding box center [126, 427] width 229 height 24
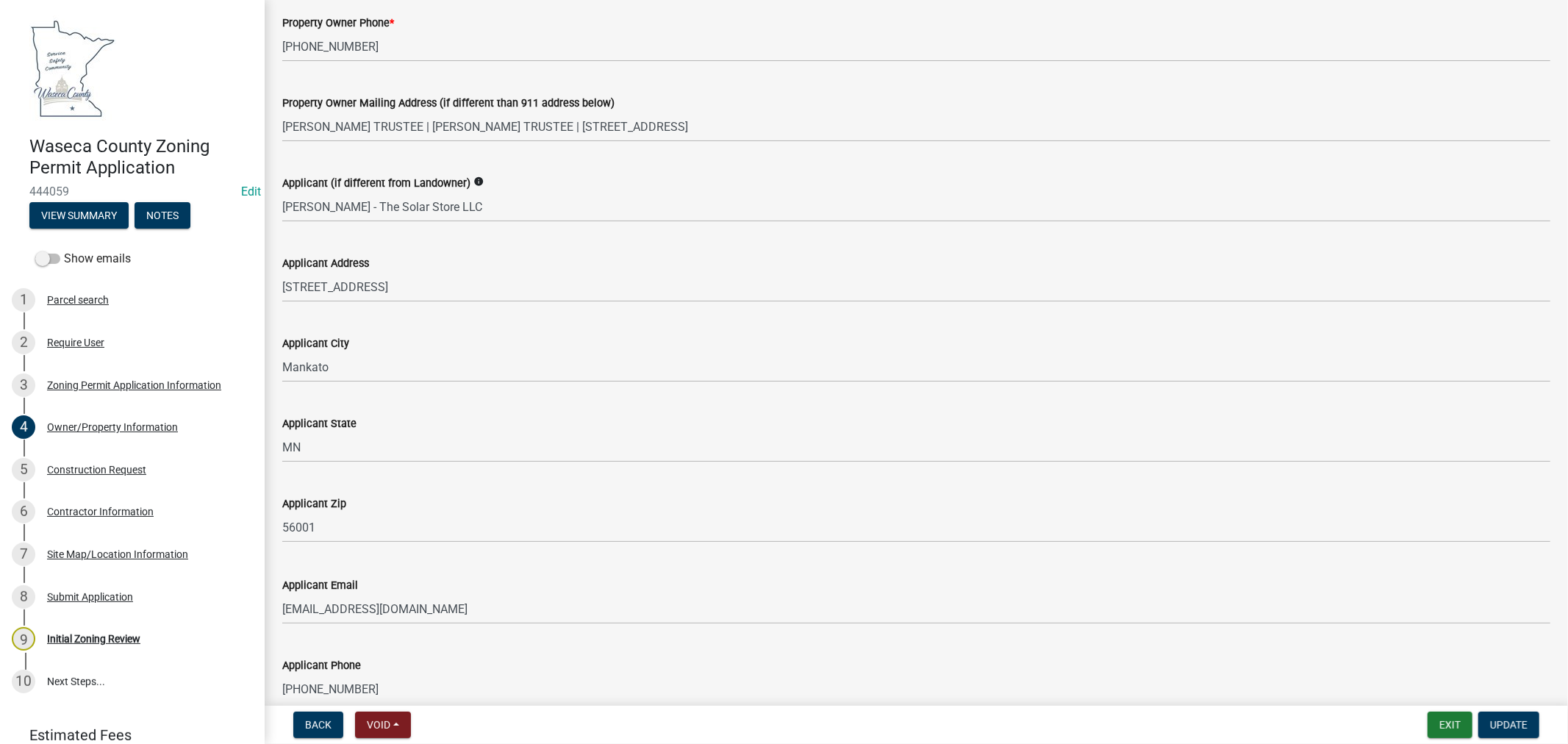
scroll to position [408, 0]
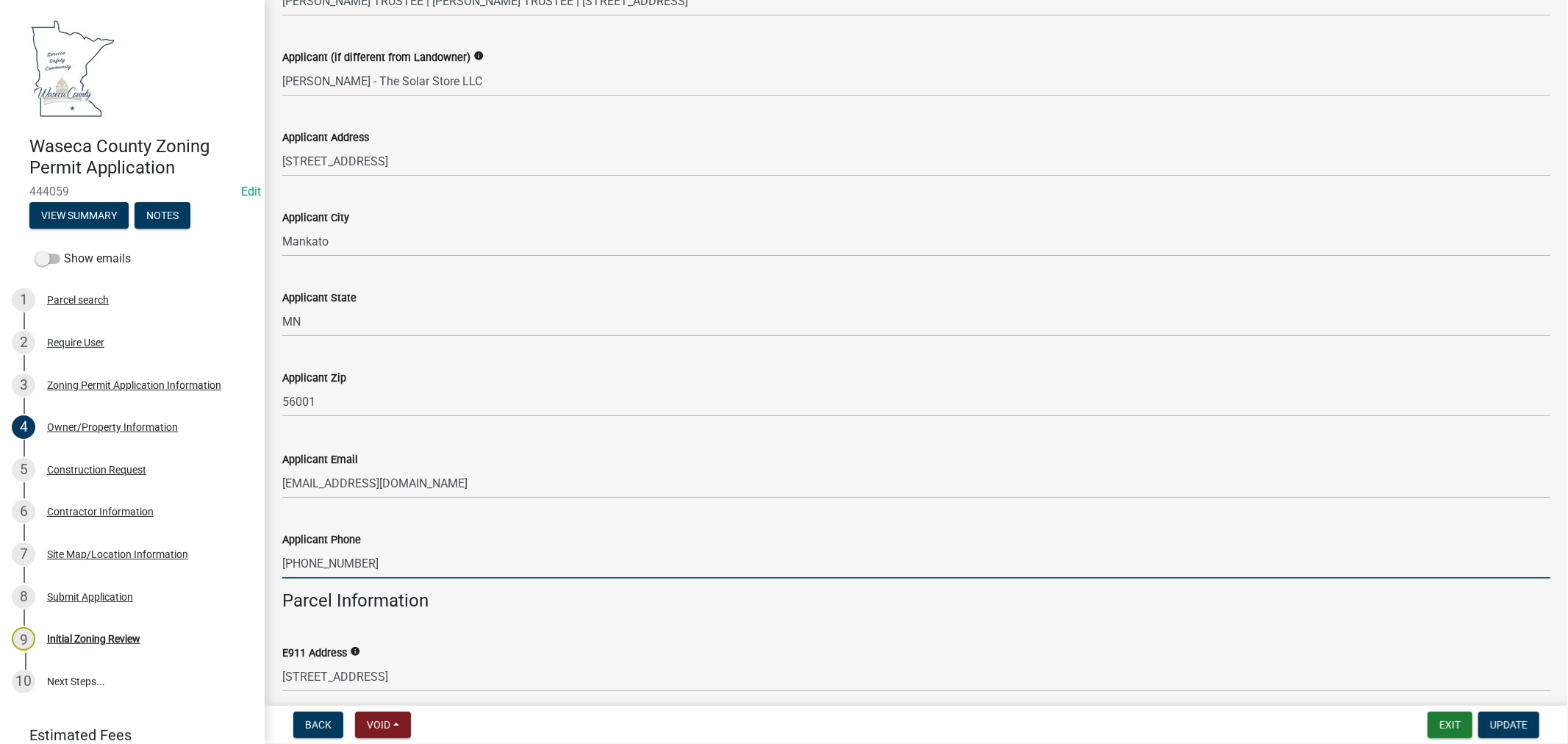
drag, startPoint x: 356, startPoint y: 566, endPoint x: 304, endPoint y: 564, distance: 52.0
click at [281, 564] on div "Applicant Phone [PHONE_NUMBER]" at bounding box center [916, 544] width 1290 height 68
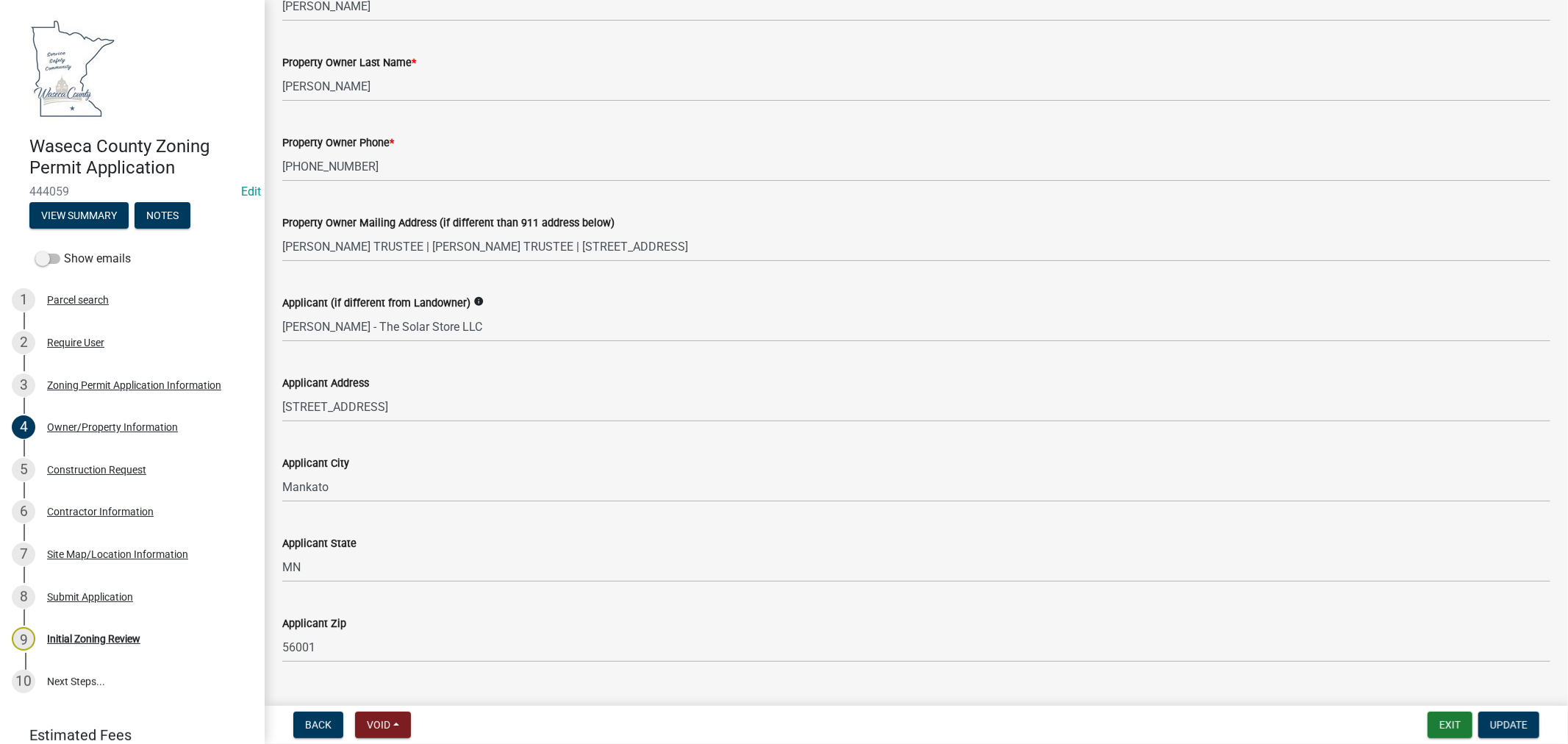
scroll to position [0, 0]
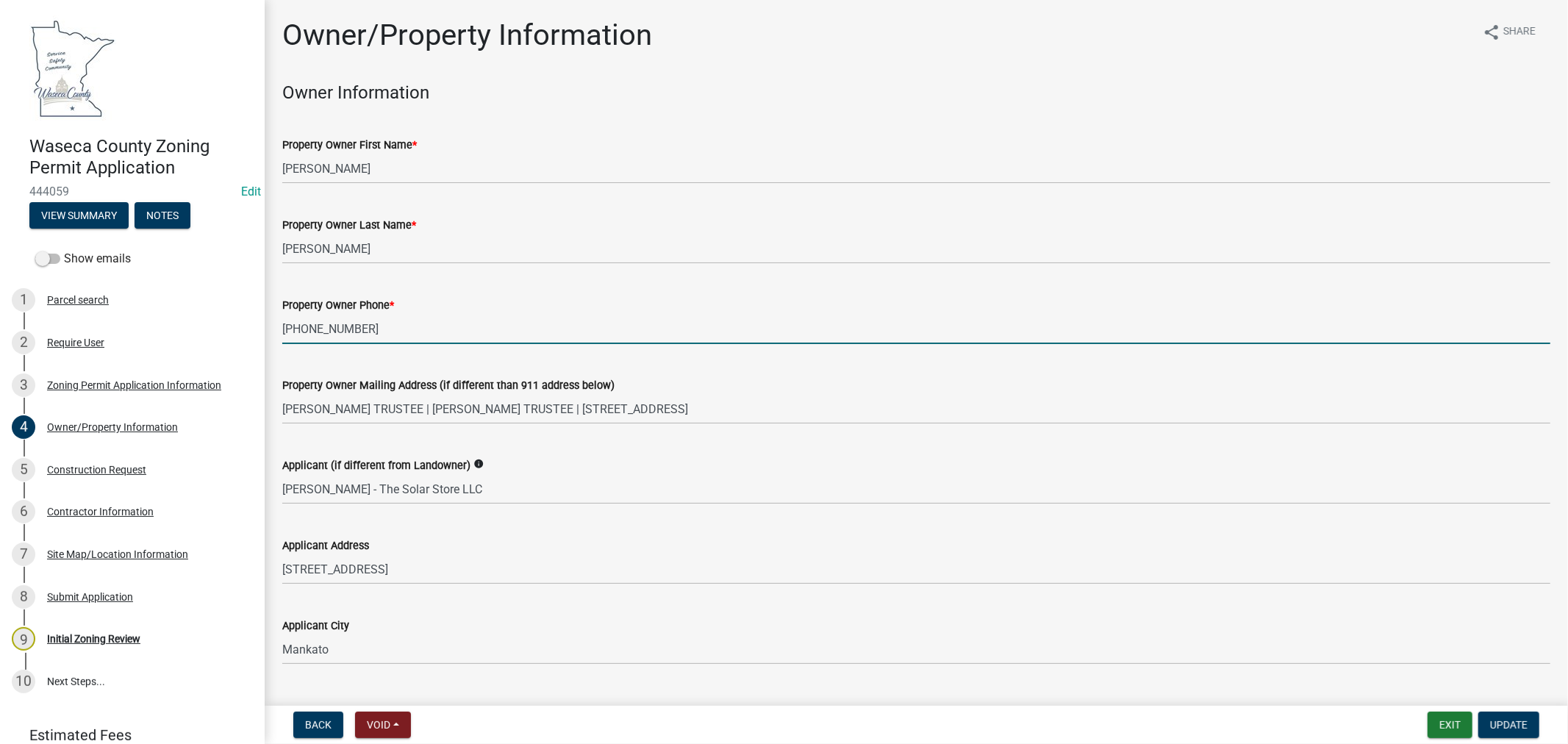
drag, startPoint x: 348, startPoint y: 327, endPoint x: 277, endPoint y: 332, distance: 71.2
click at [277, 332] on div "Property Owner Phone * [PHONE_NUMBER]" at bounding box center [916, 309] width 1290 height 68
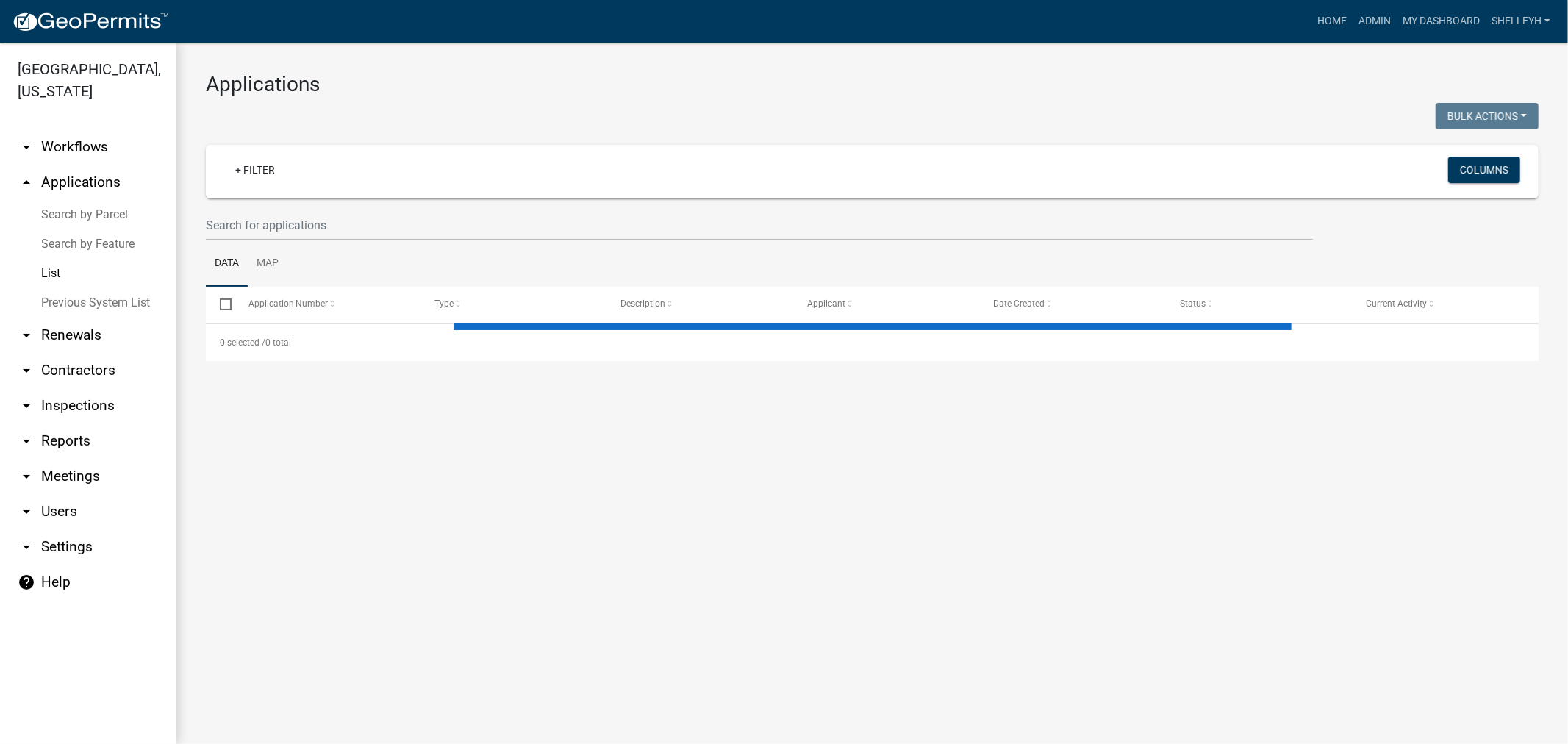
select select "1: 25"
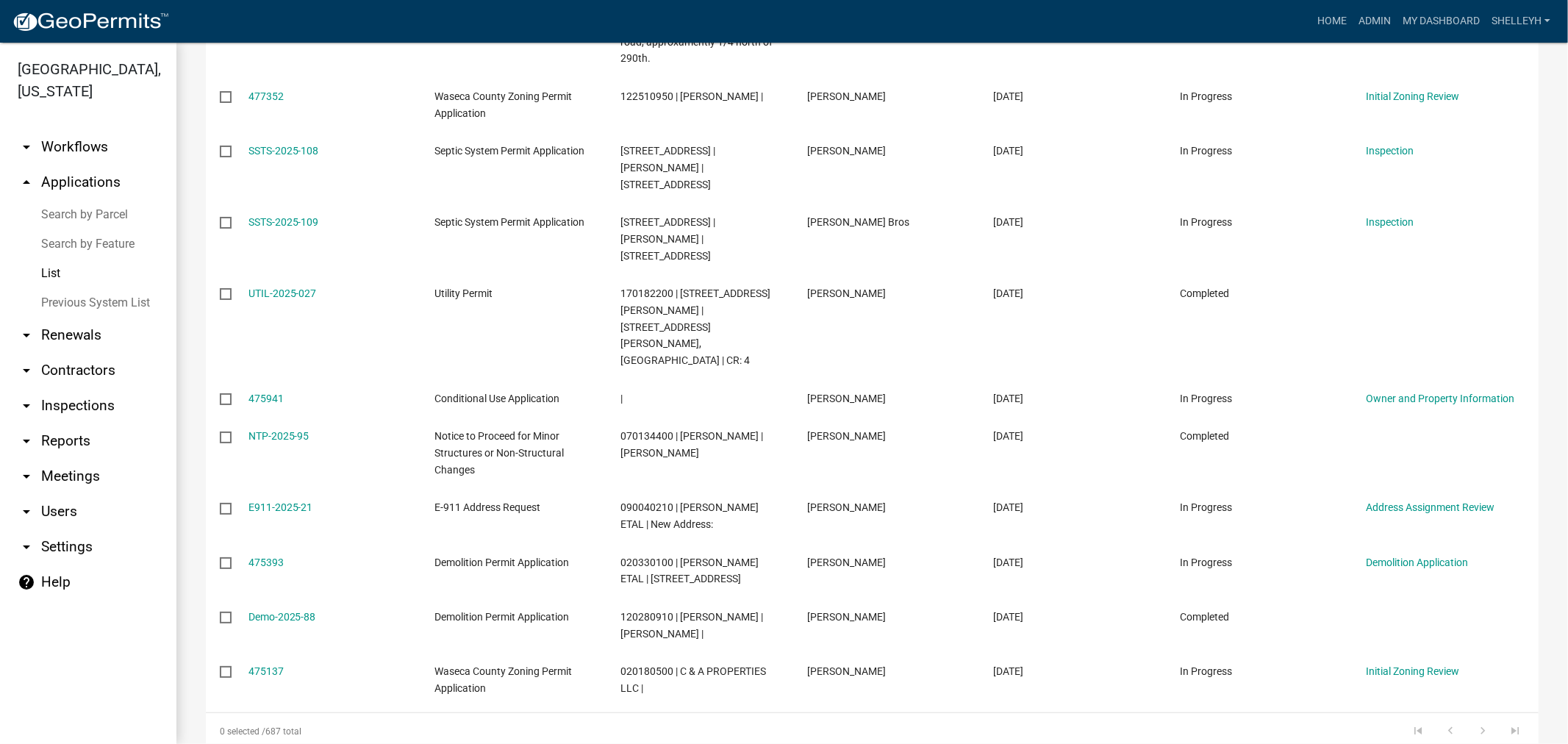
scroll to position [1225, 0]
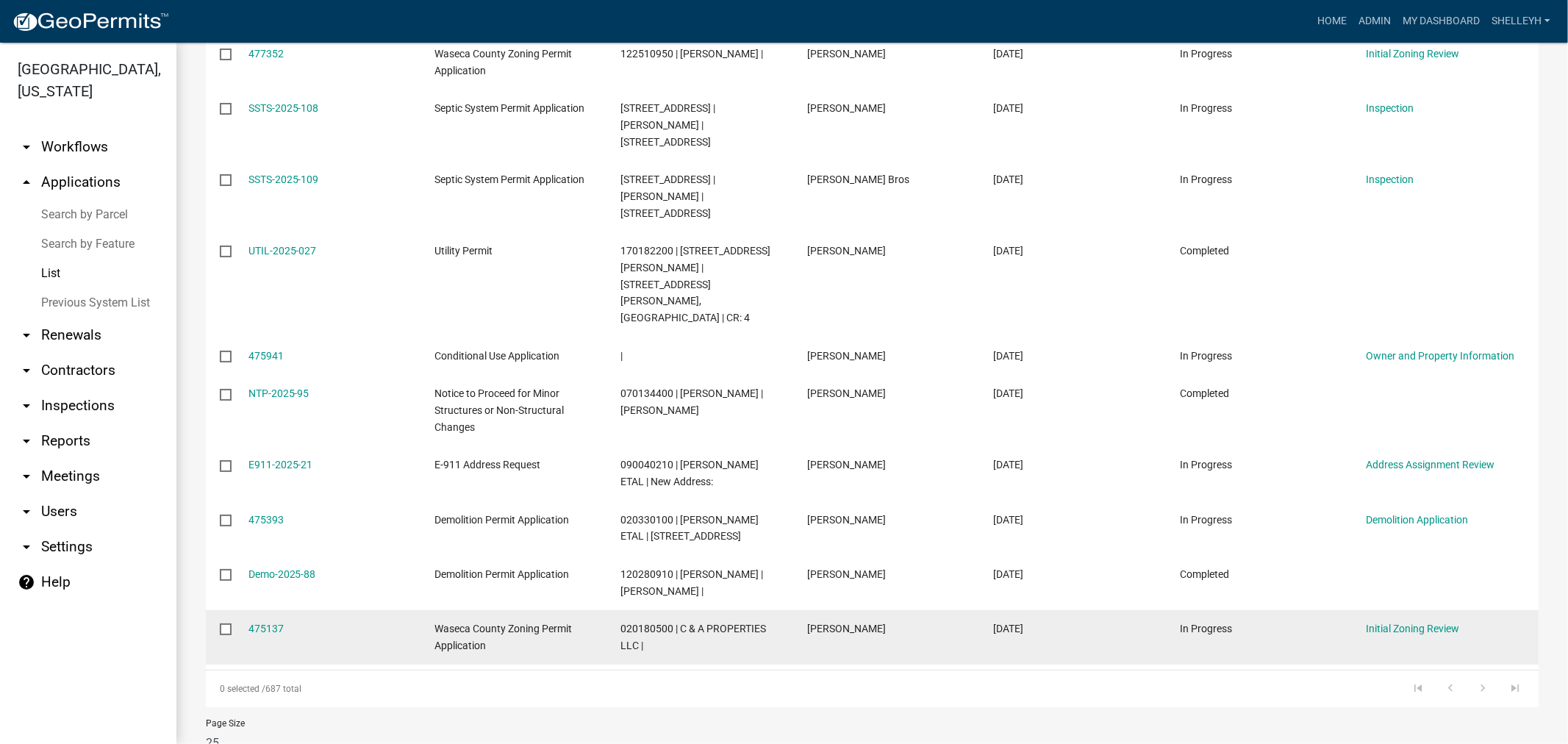
drag, startPoint x: 262, startPoint y: 577, endPoint x: 279, endPoint y: 569, distance: 18.8
click at [262, 623] on link "475137" at bounding box center [266, 628] width 35 height 12
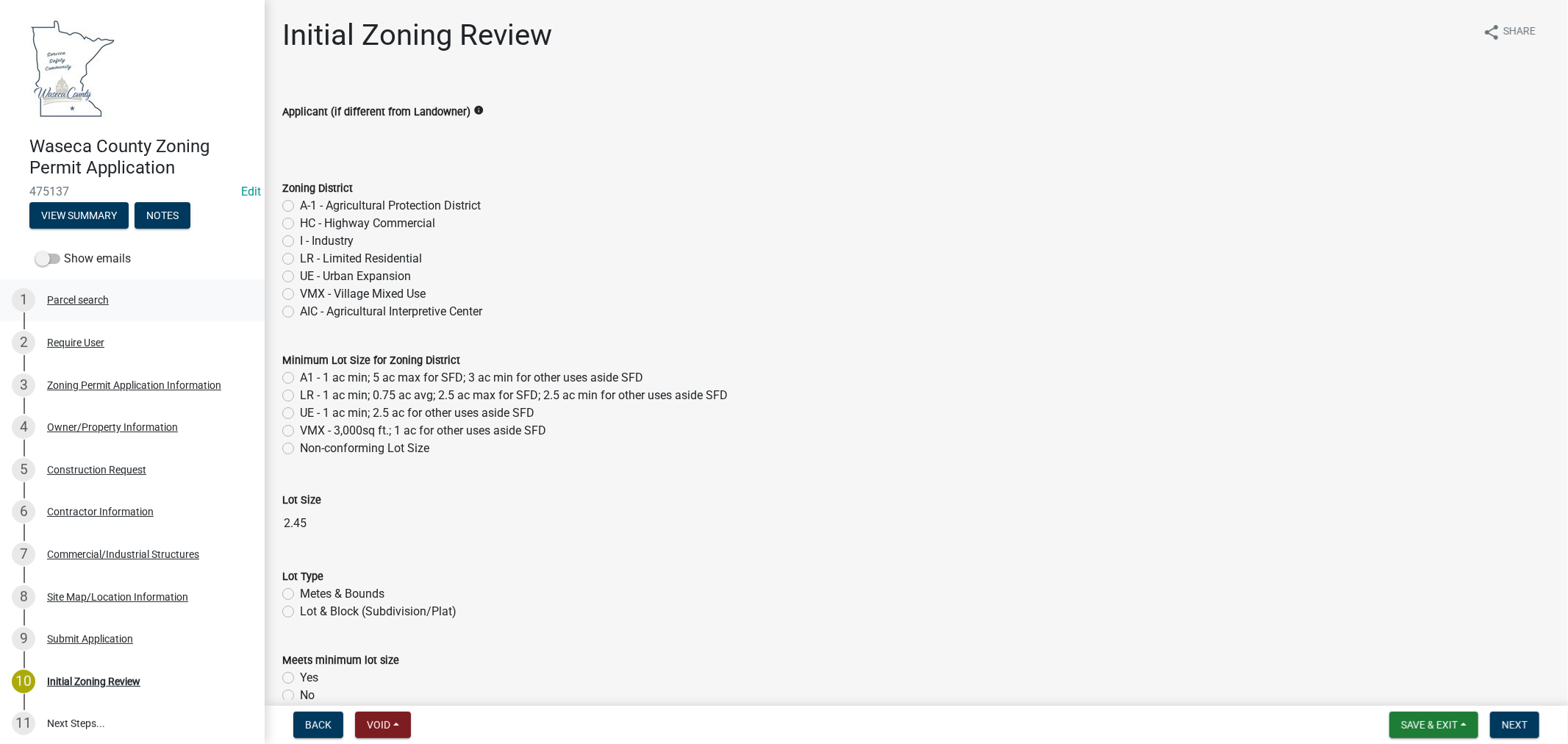
click at [96, 299] on div "Parcel search" at bounding box center [78, 299] width 61 height 10
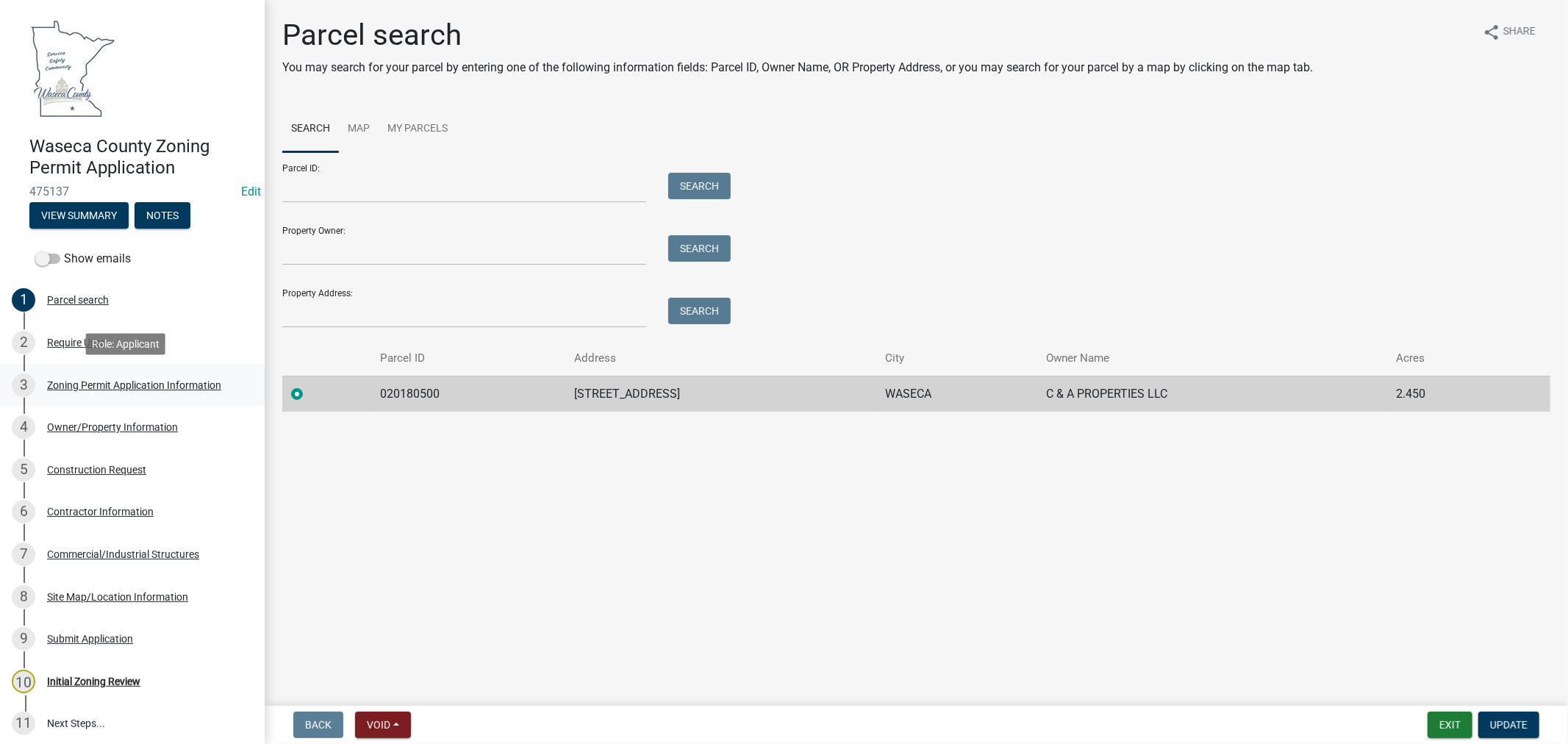
click at [88, 387] on div "Zoning Permit Application Information" at bounding box center [134, 385] width 174 height 10
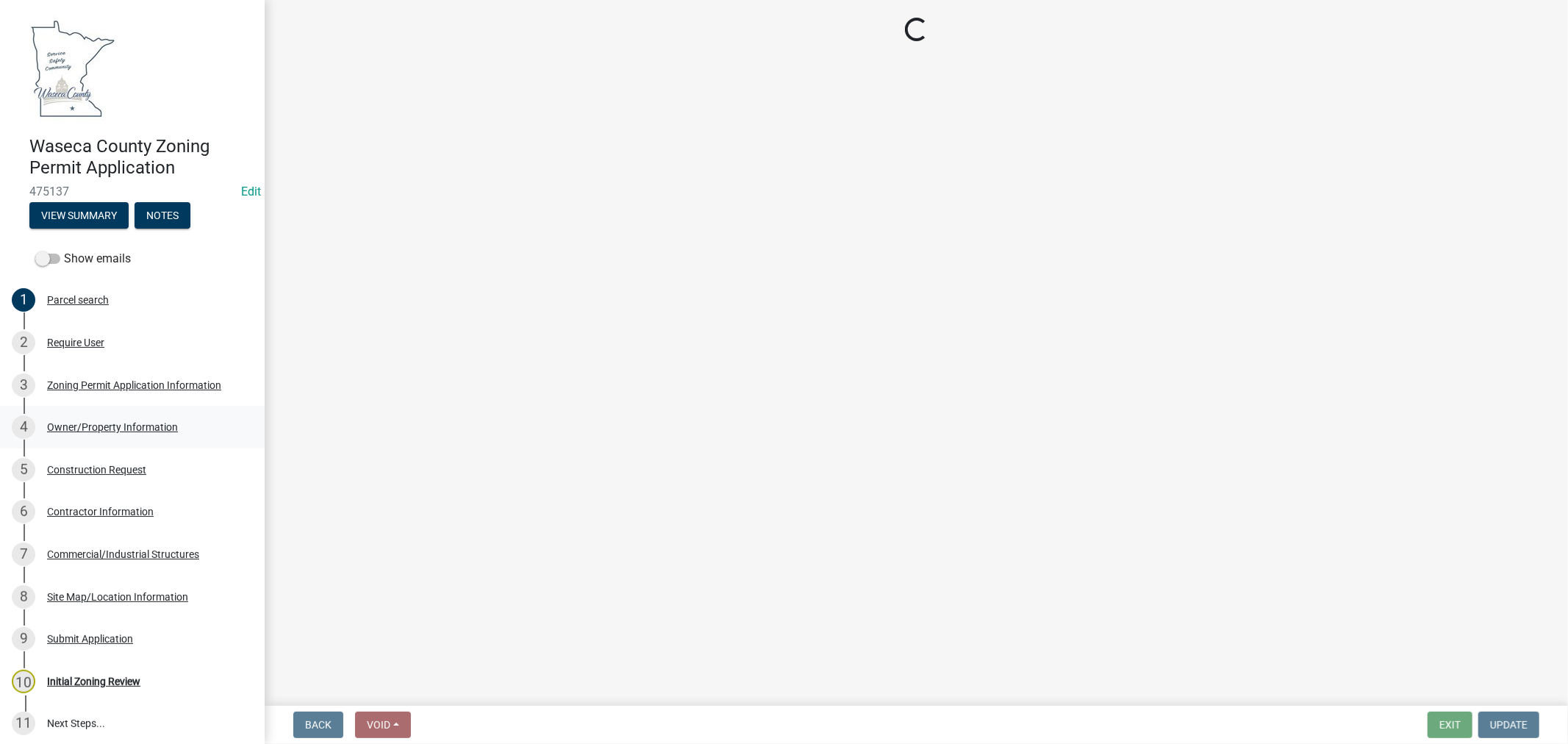
click at [111, 426] on div "Owner/Property Information" at bounding box center [112, 427] width 130 height 10
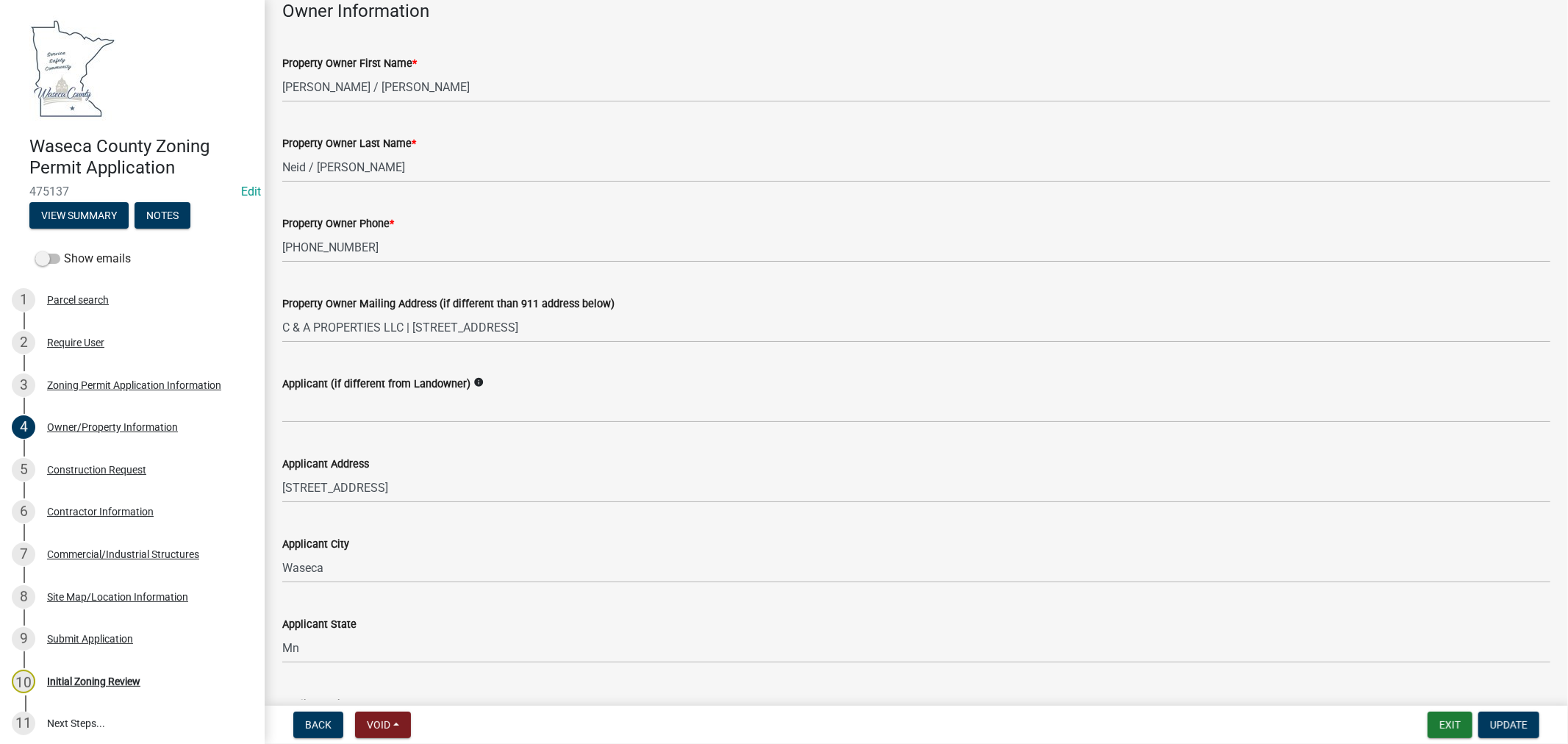
scroll to position [164, 0]
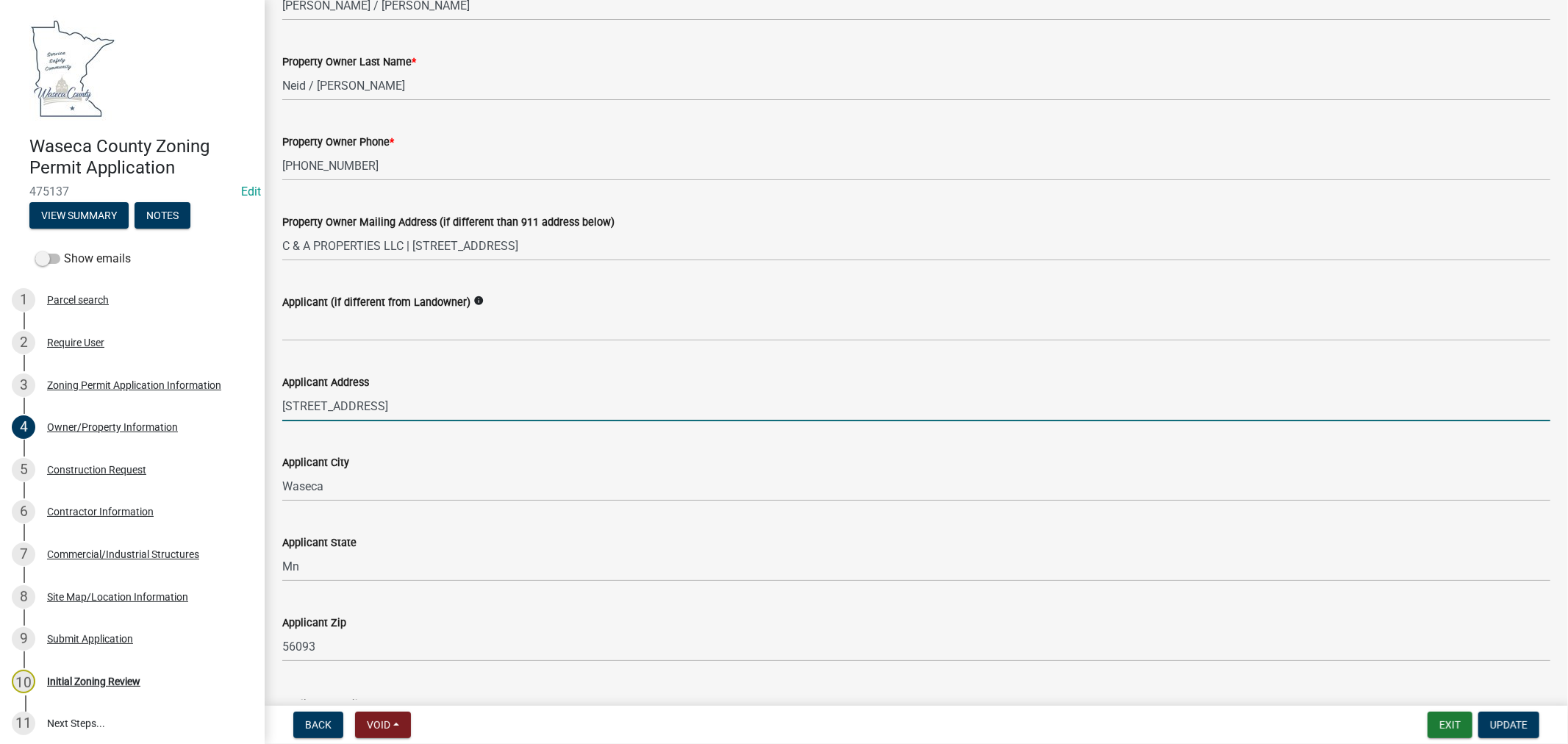
click at [356, 408] on input "[STREET_ADDRESS]" at bounding box center [916, 405] width 1268 height 30
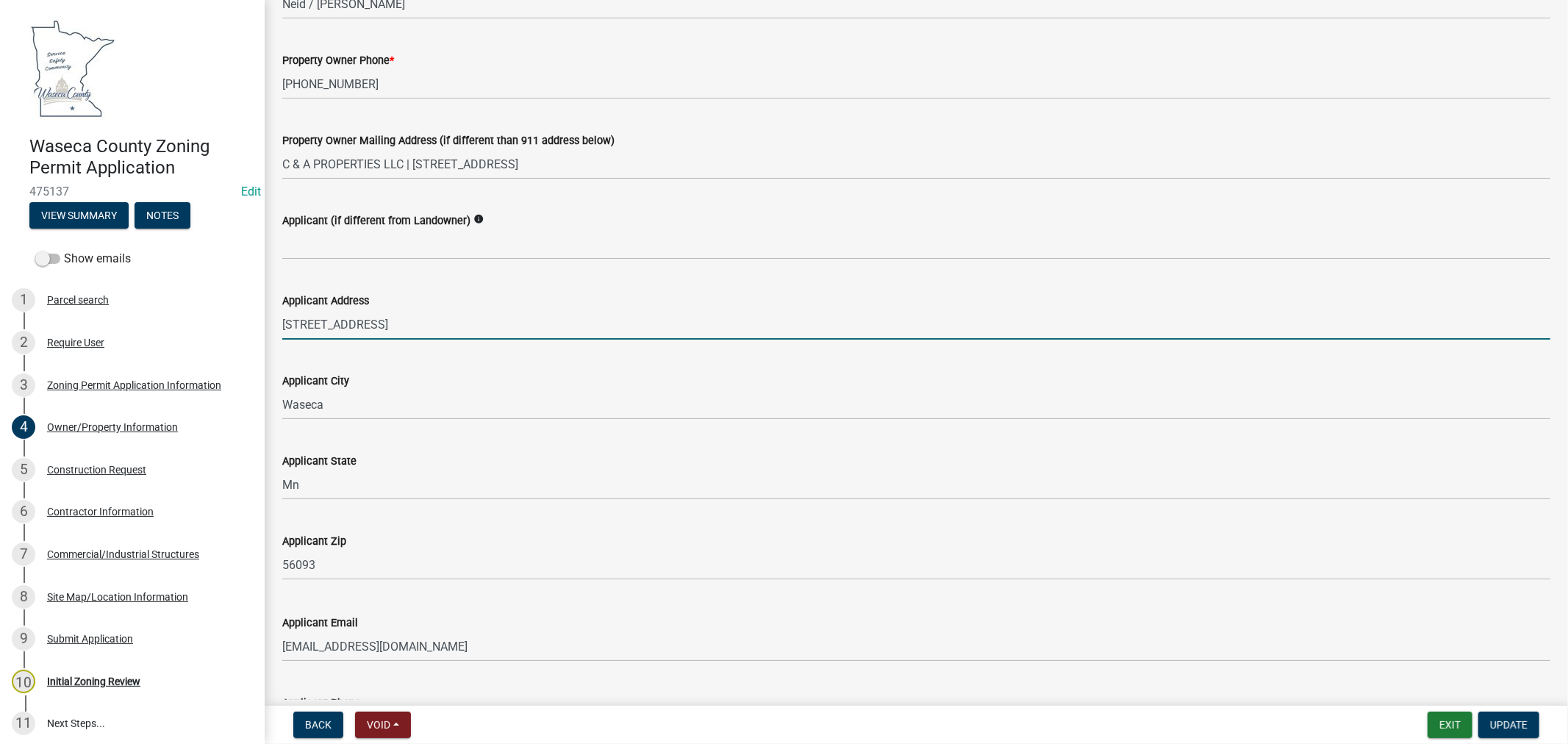
type input "[STREET_ADDRESS]"
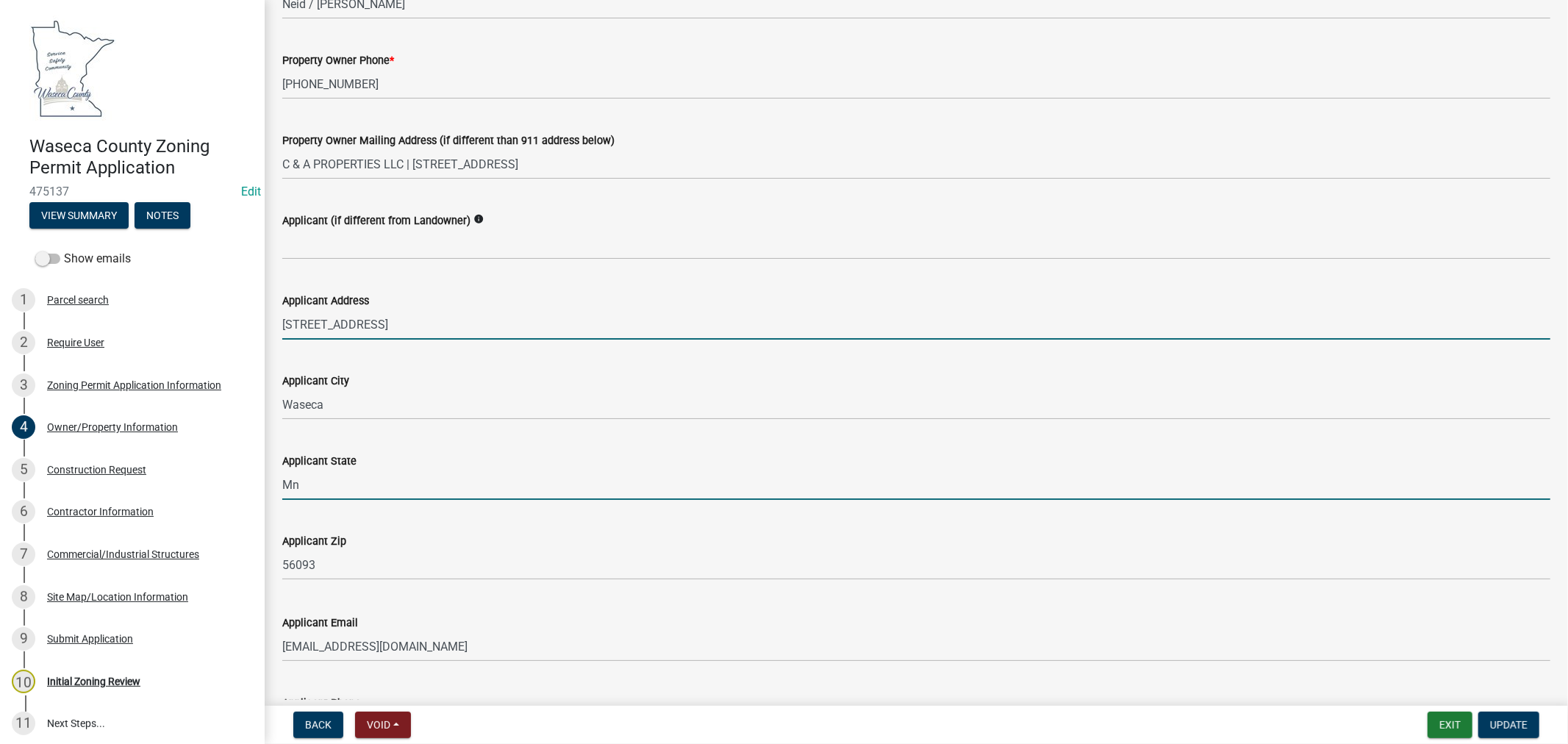
click at [319, 494] on input "Mn" at bounding box center [916, 484] width 1268 height 30
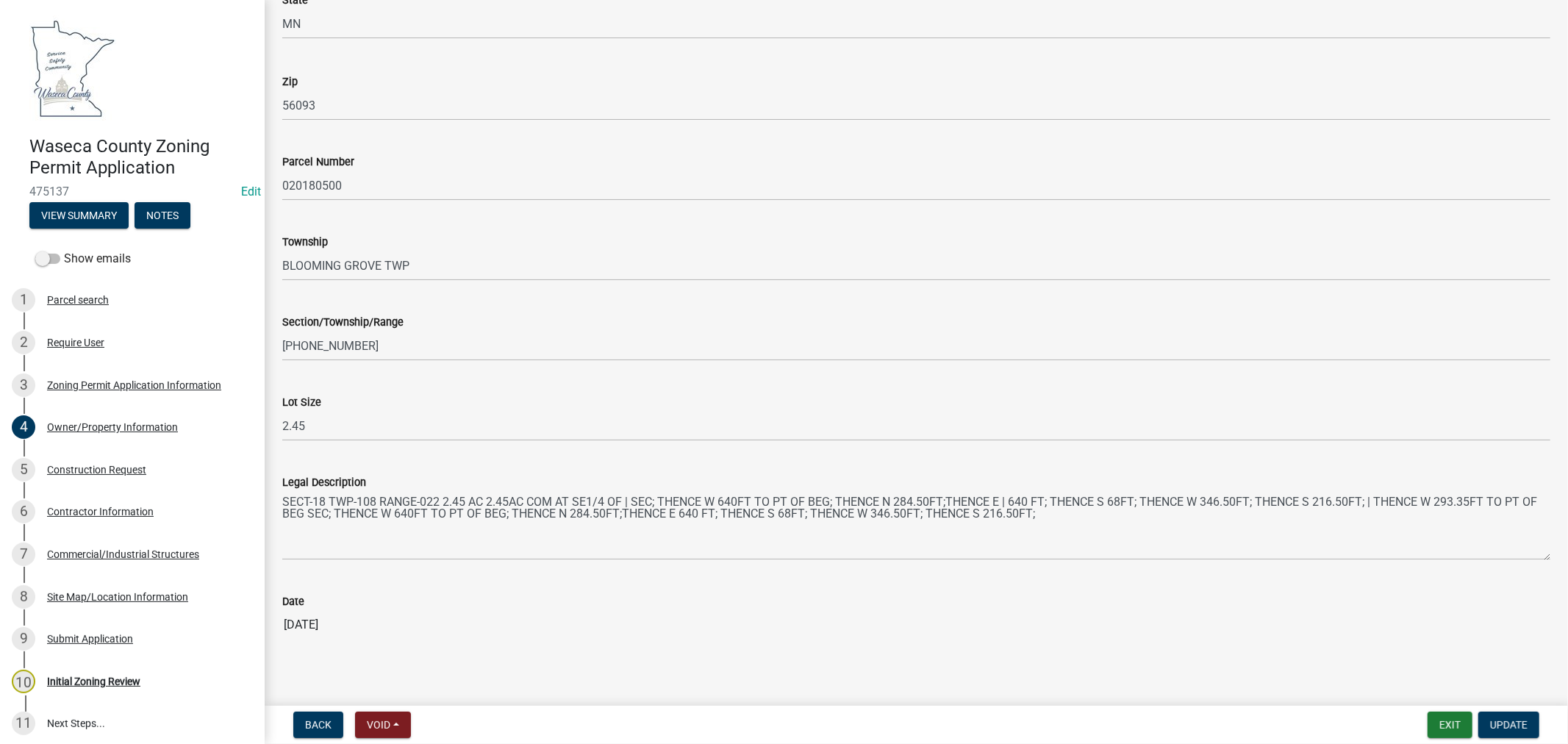
scroll to position [1229, 0]
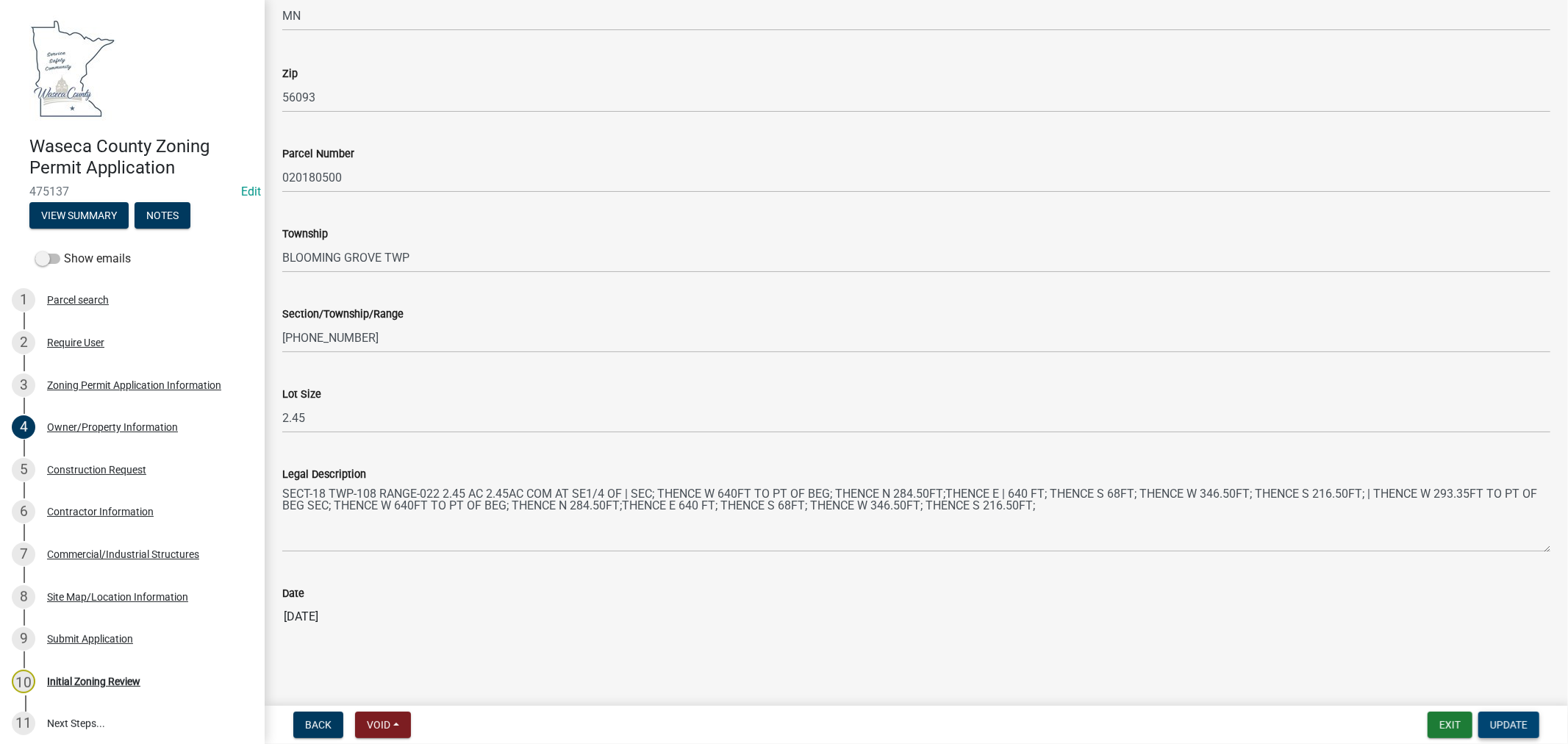
type input "MN"
click at [1520, 722] on span "Update" at bounding box center [1508, 725] width 38 height 12
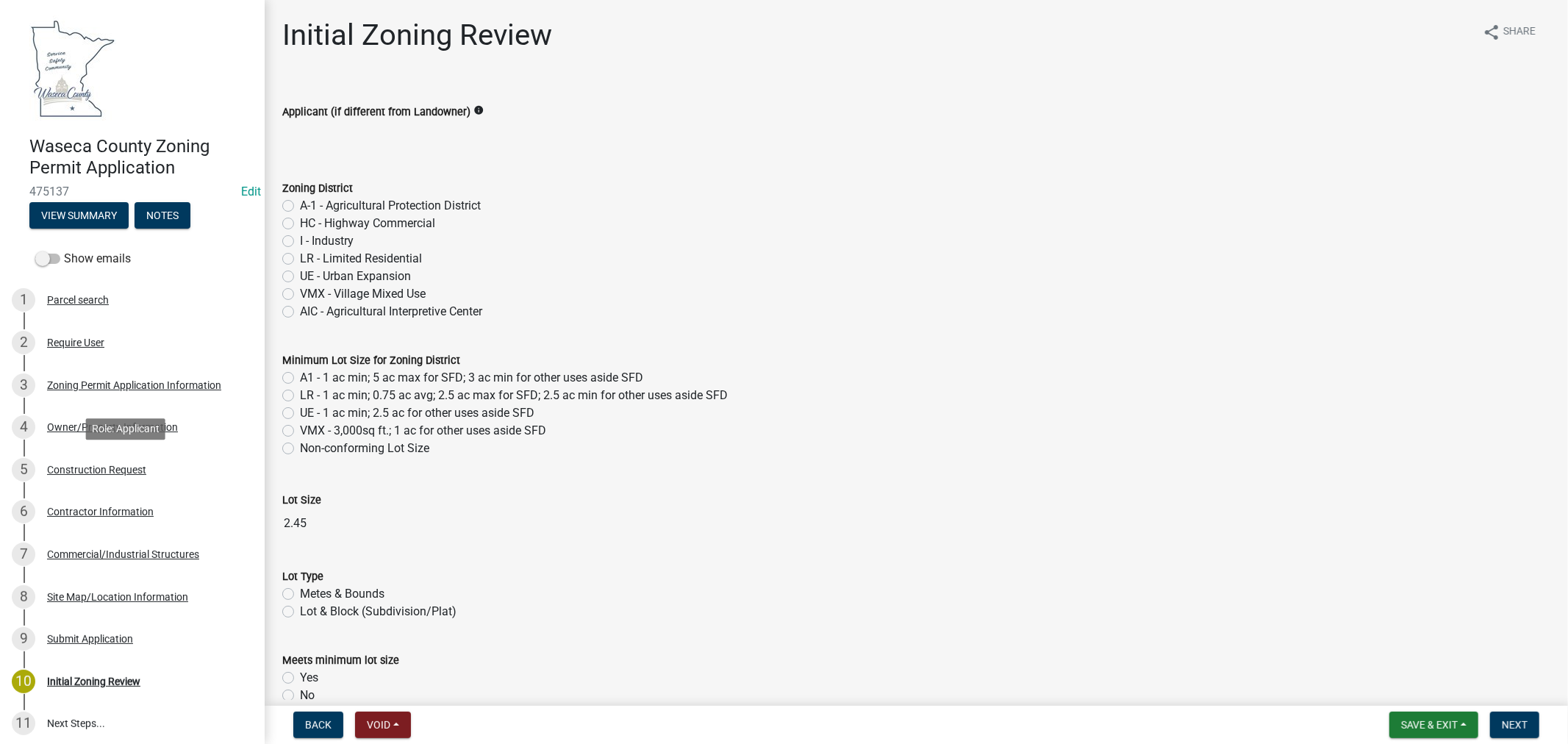
click at [78, 469] on div "Construction Request" at bounding box center [96, 469] width 99 height 10
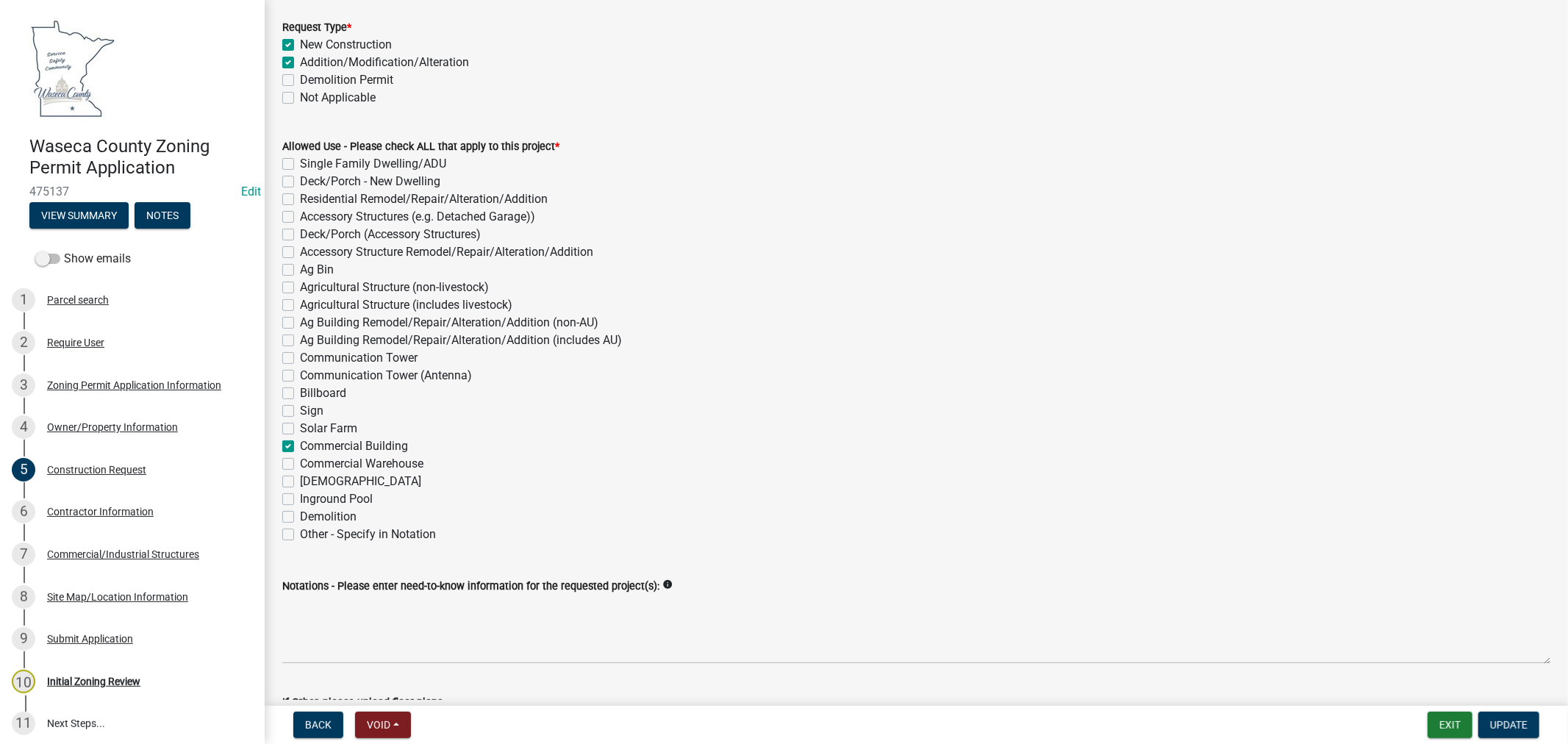
scroll to position [164, 0]
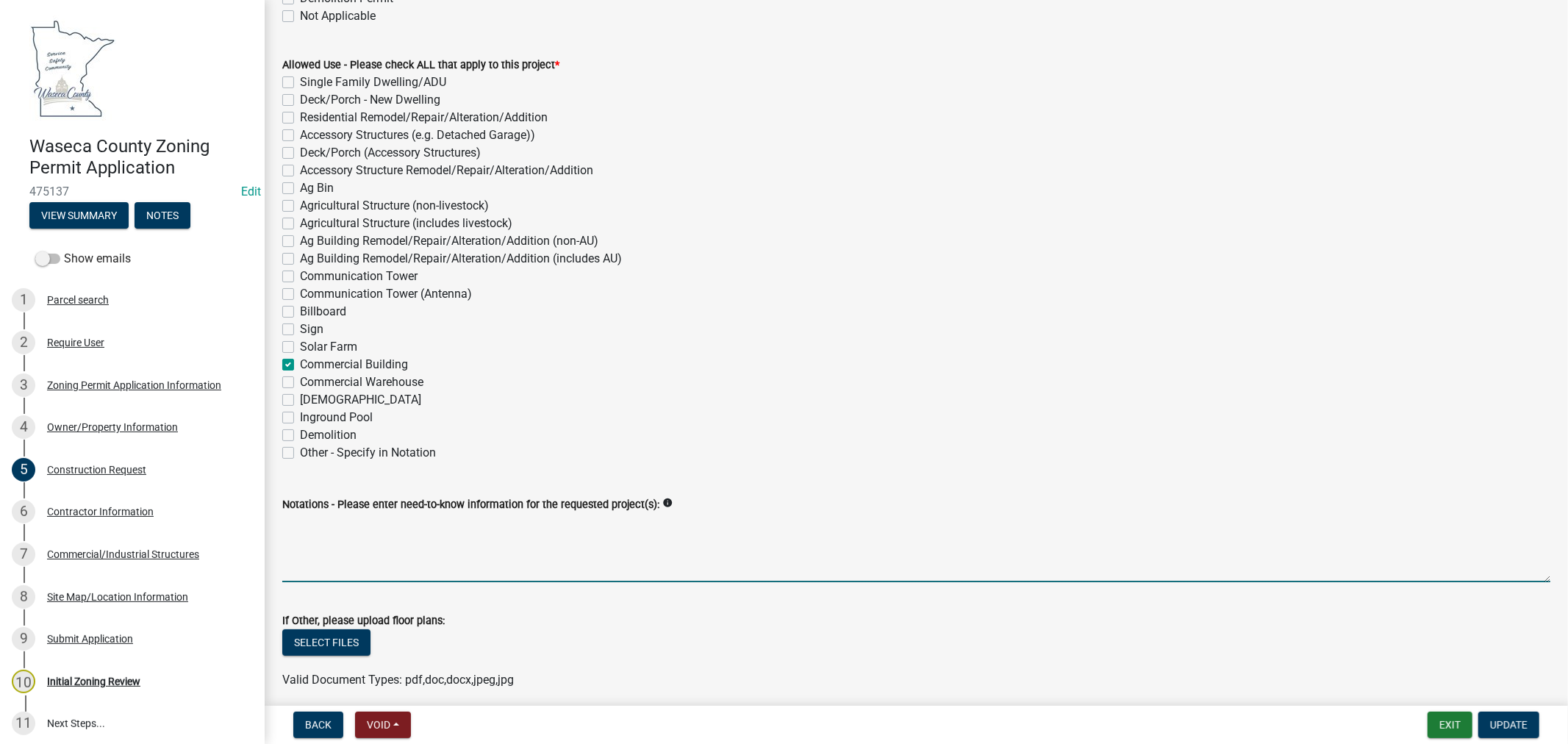
click at [388, 544] on textarea "Notations - Please enter need-to-know information for the requested project(s):" at bounding box center [916, 547] width 1268 height 69
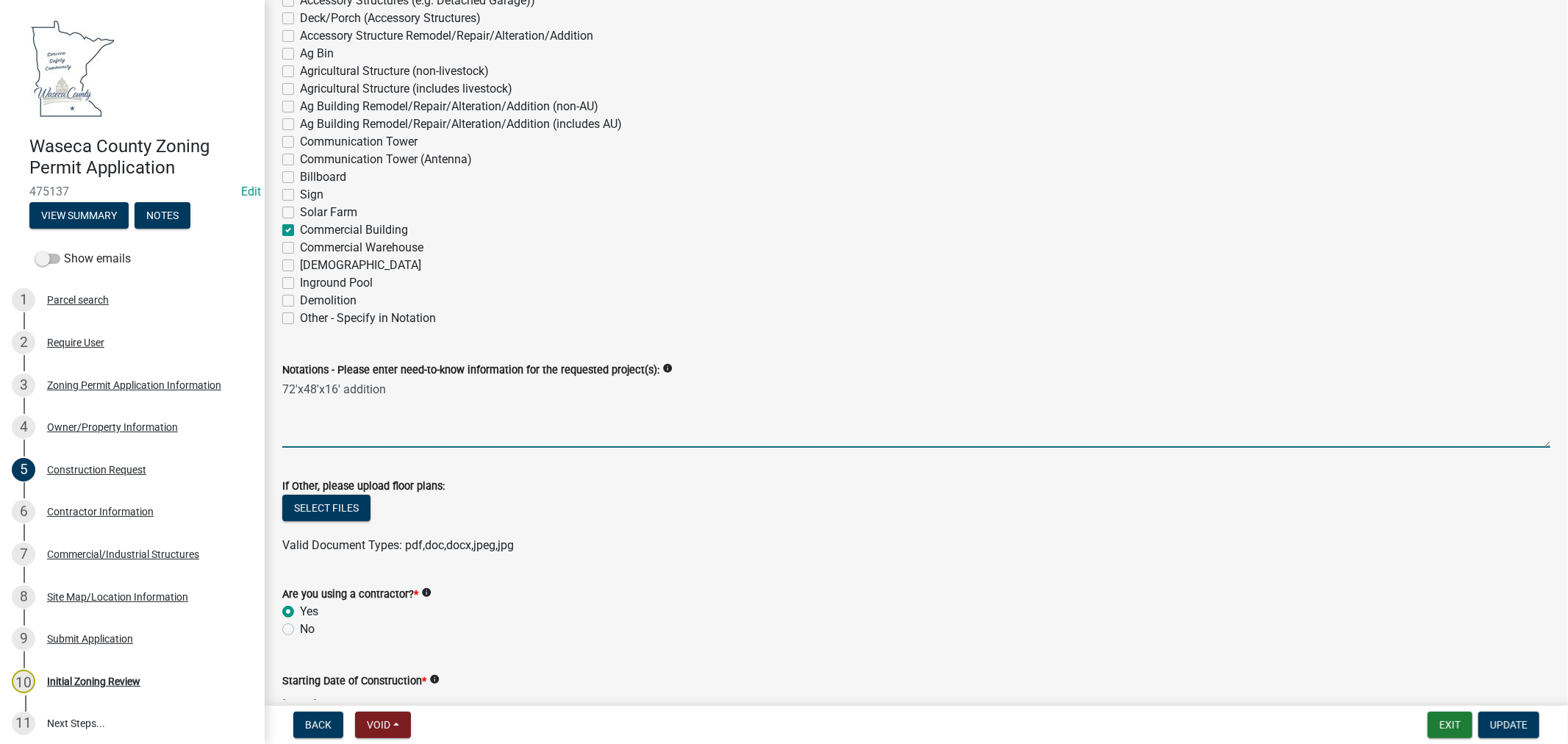
scroll to position [326, 0]
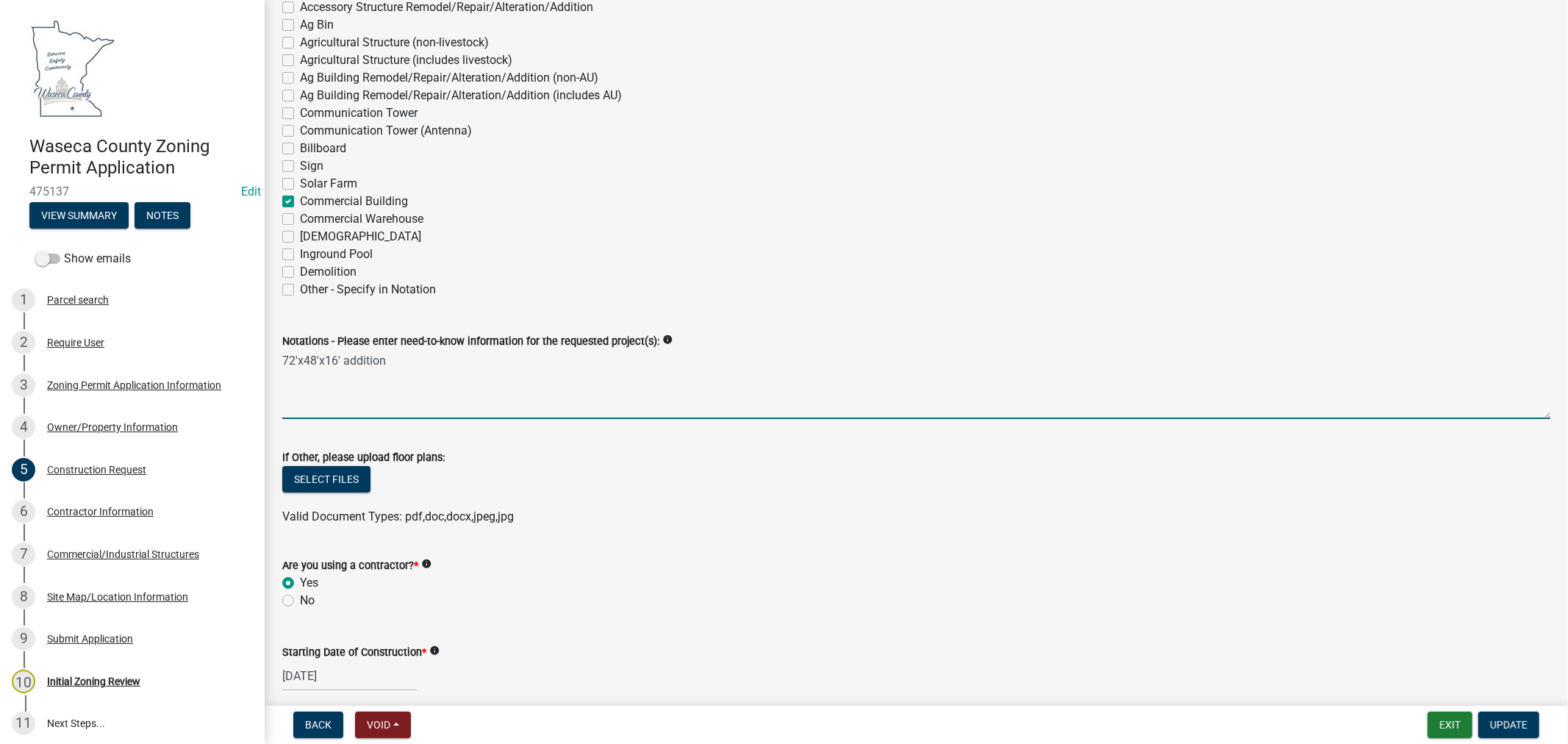
type textarea "72'x48'x16' addition"
click at [323, 483] on button "Select files" at bounding box center [326, 479] width 88 height 26
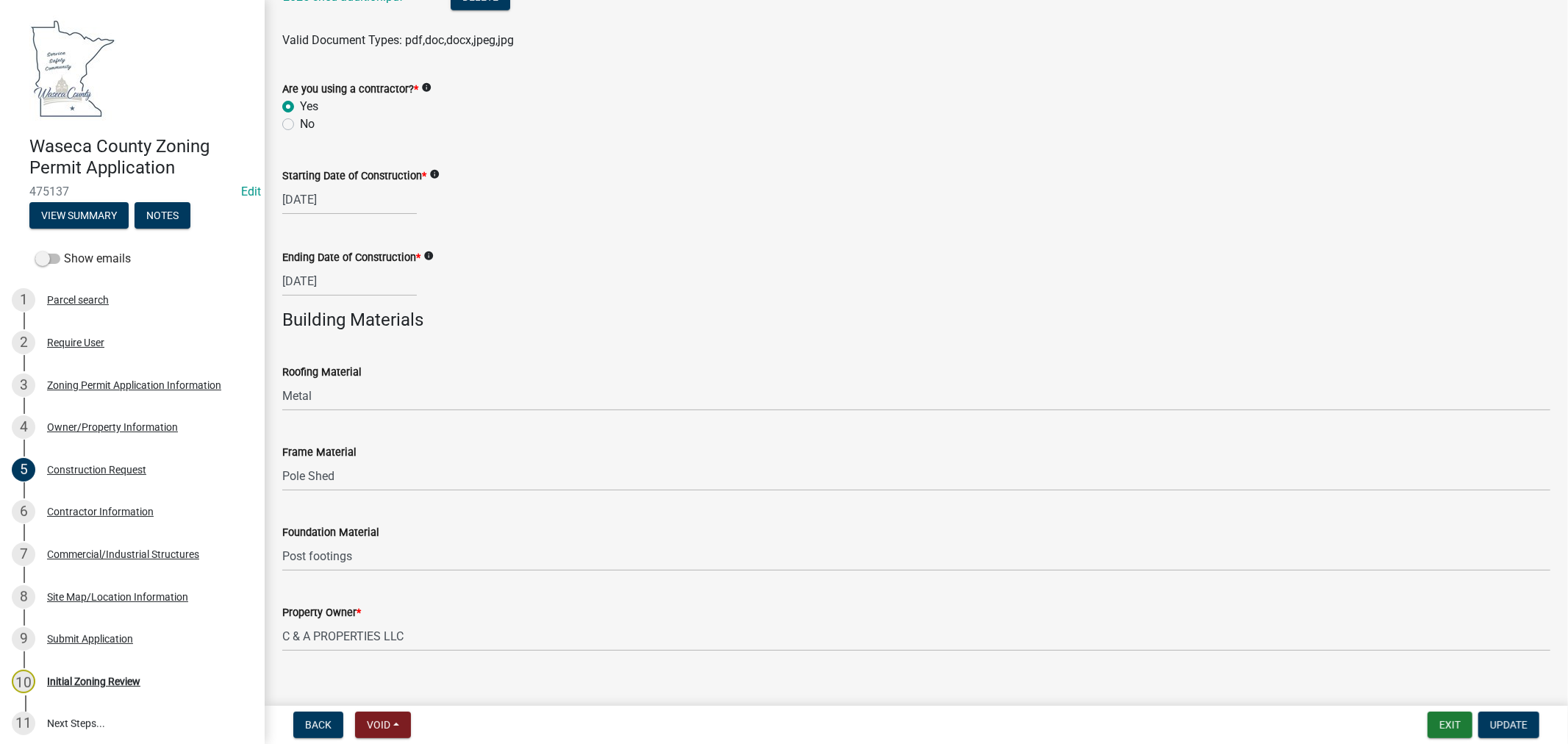
scroll to position [877, 0]
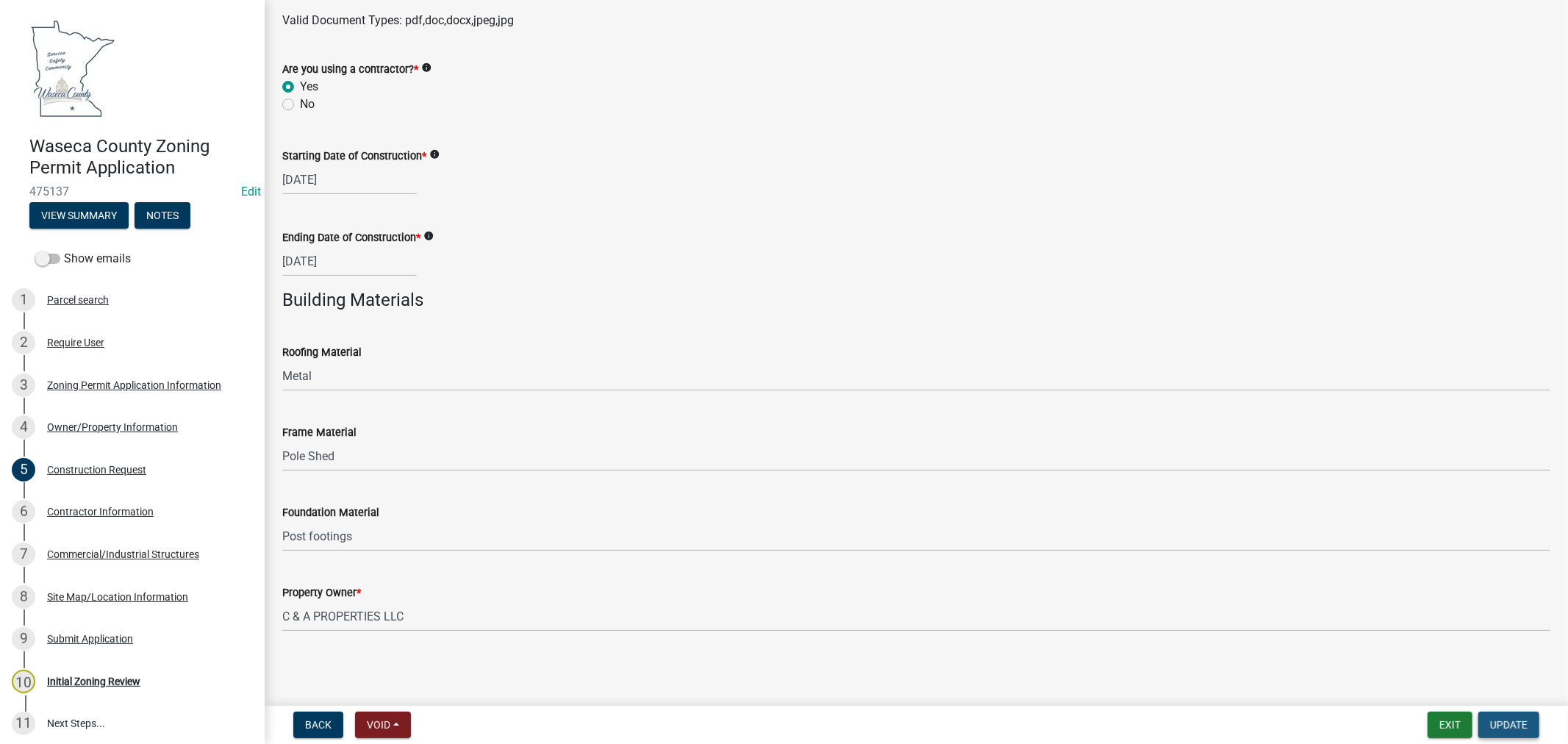
click at [1502, 724] on span "Update" at bounding box center [1508, 725] width 38 height 12
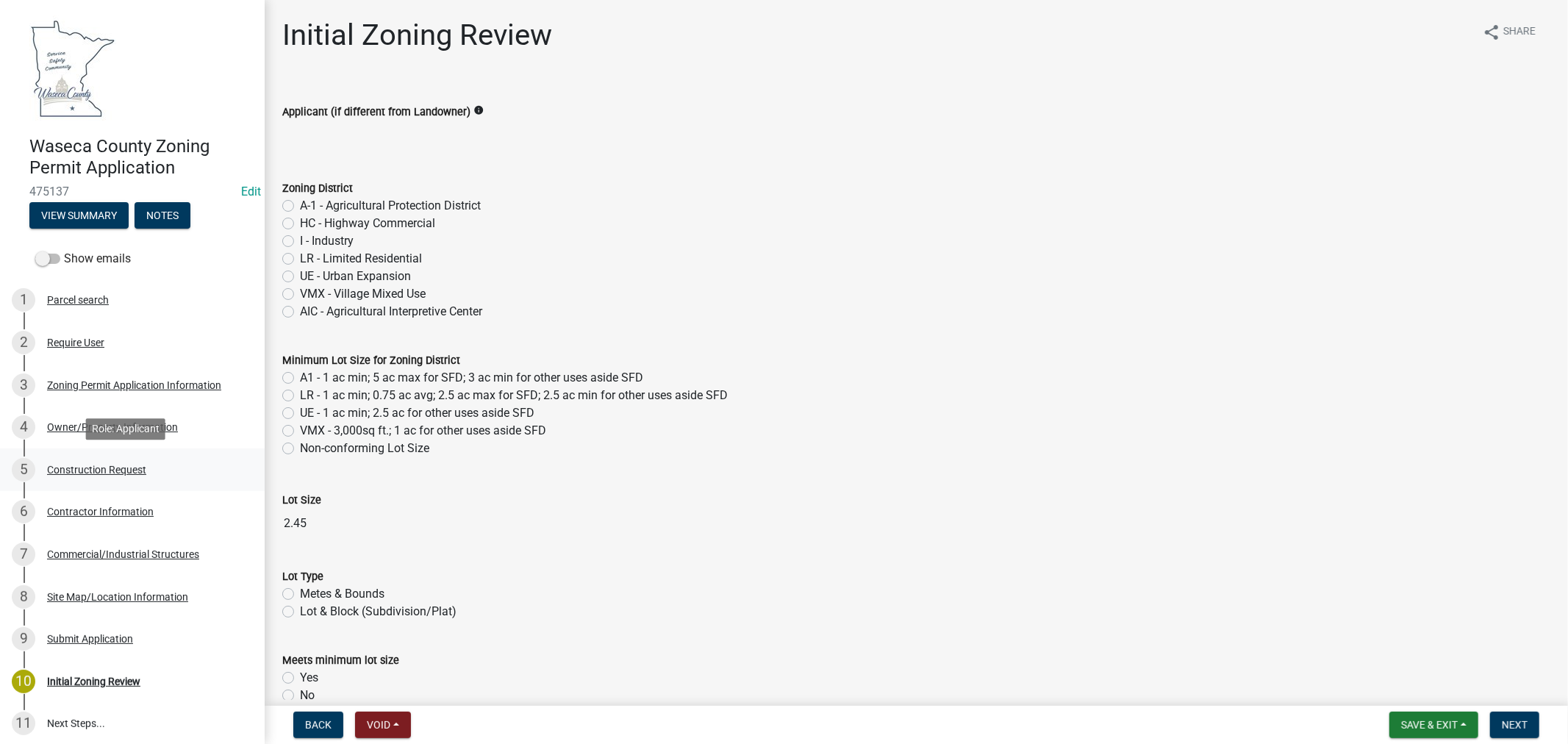
drag, startPoint x: 78, startPoint y: 471, endPoint x: 144, endPoint y: 475, distance: 66.1
click at [78, 472] on div "Construction Request" at bounding box center [96, 469] width 99 height 10
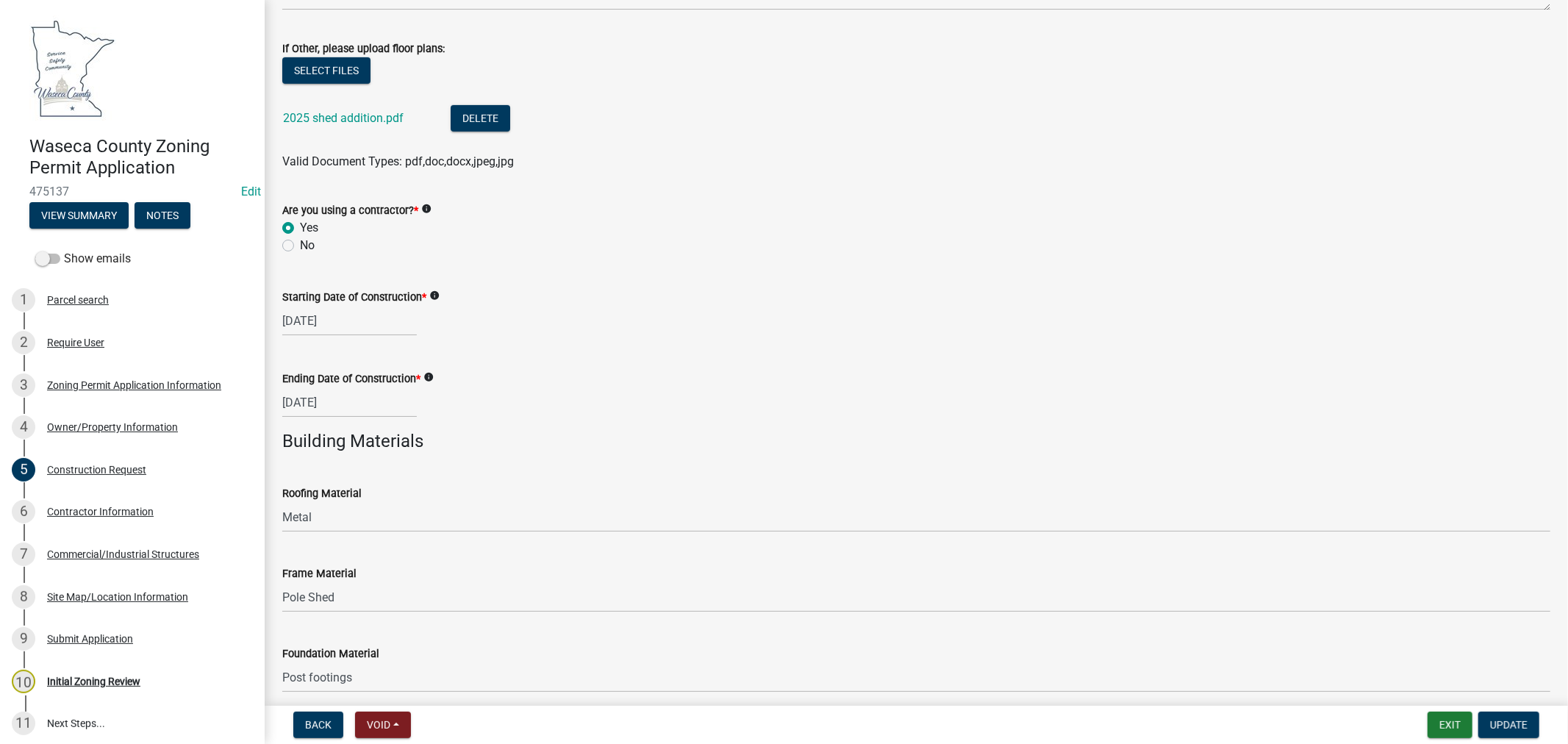
scroll to position [877, 0]
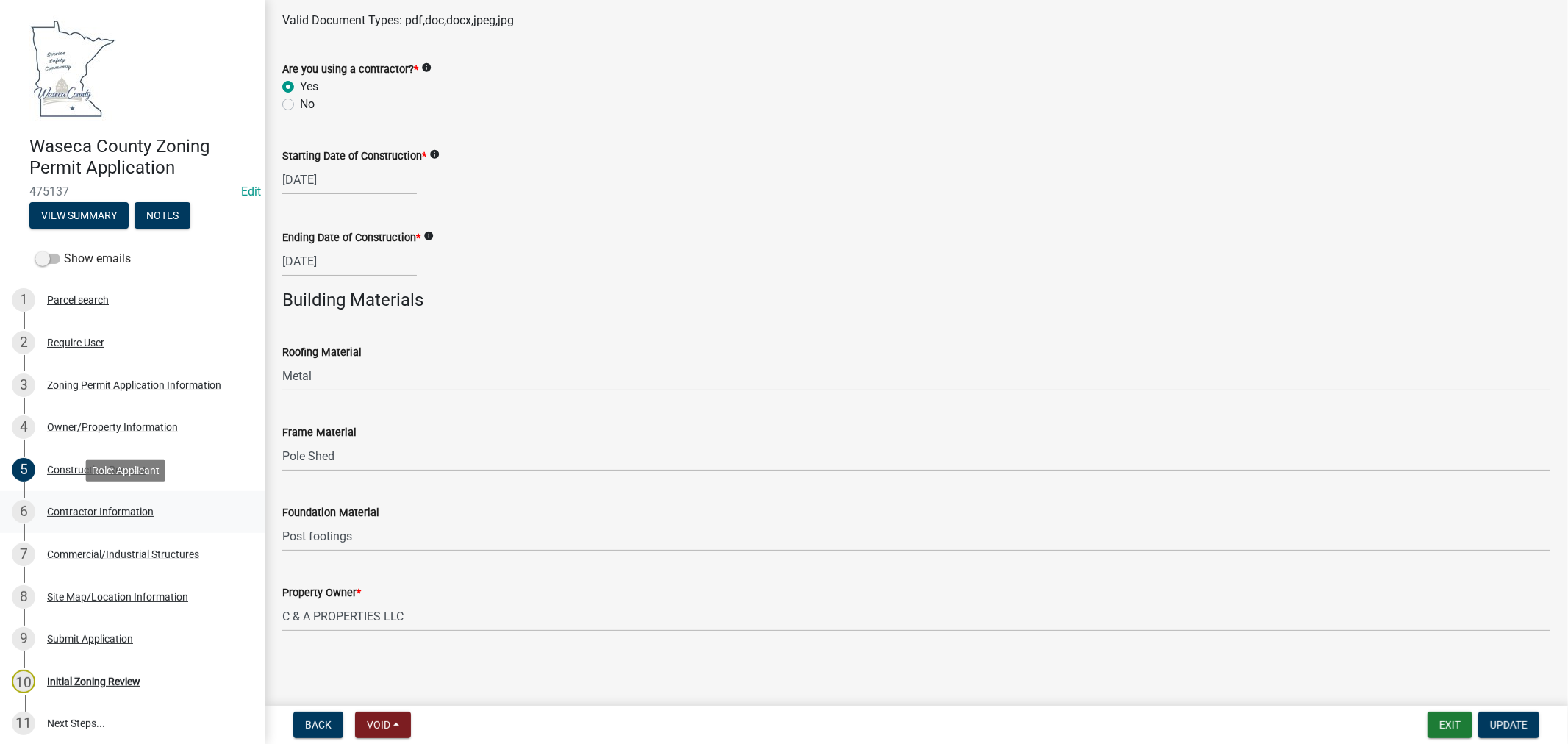
click at [81, 513] on div "Contractor Information" at bounding box center [100, 511] width 107 height 10
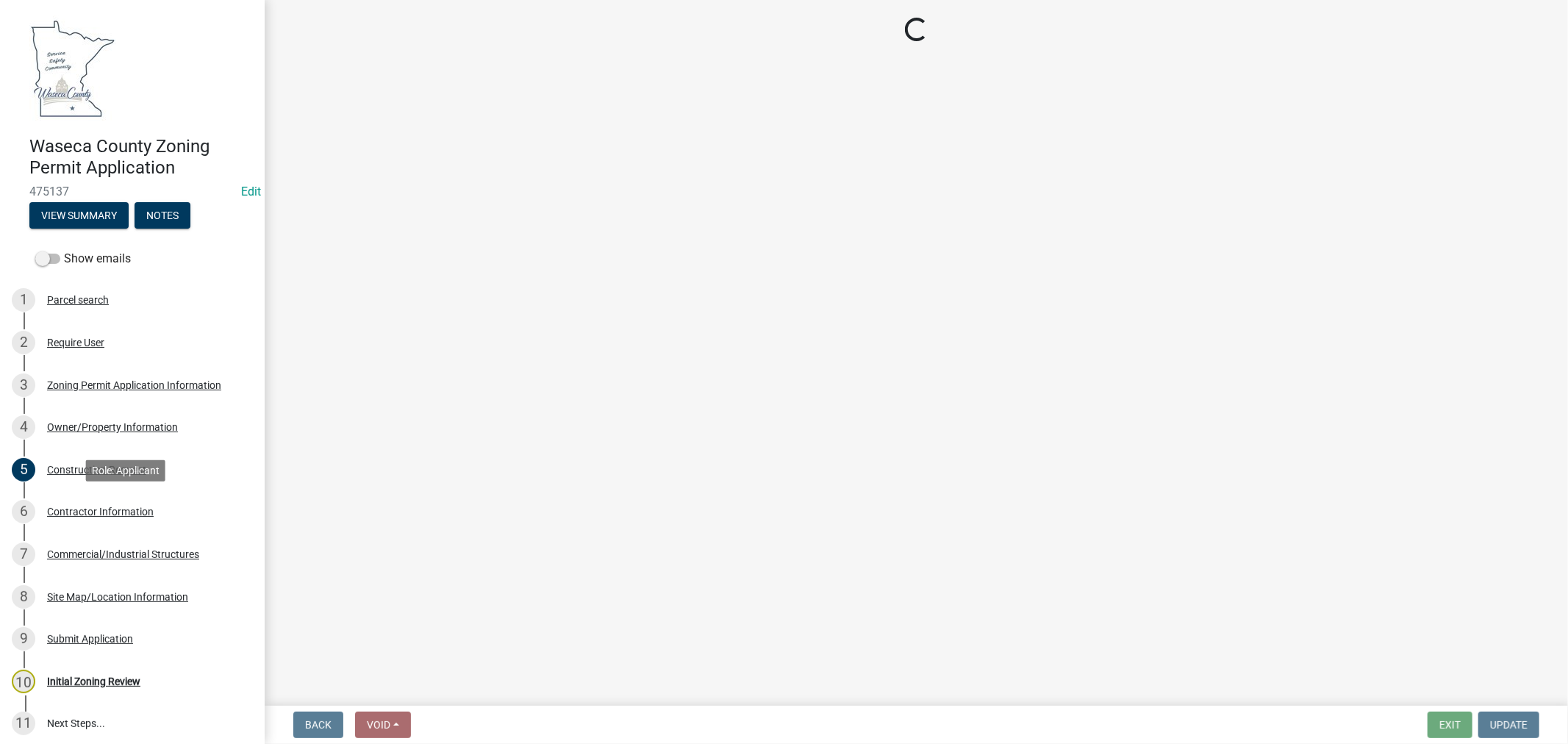
scroll to position [0, 0]
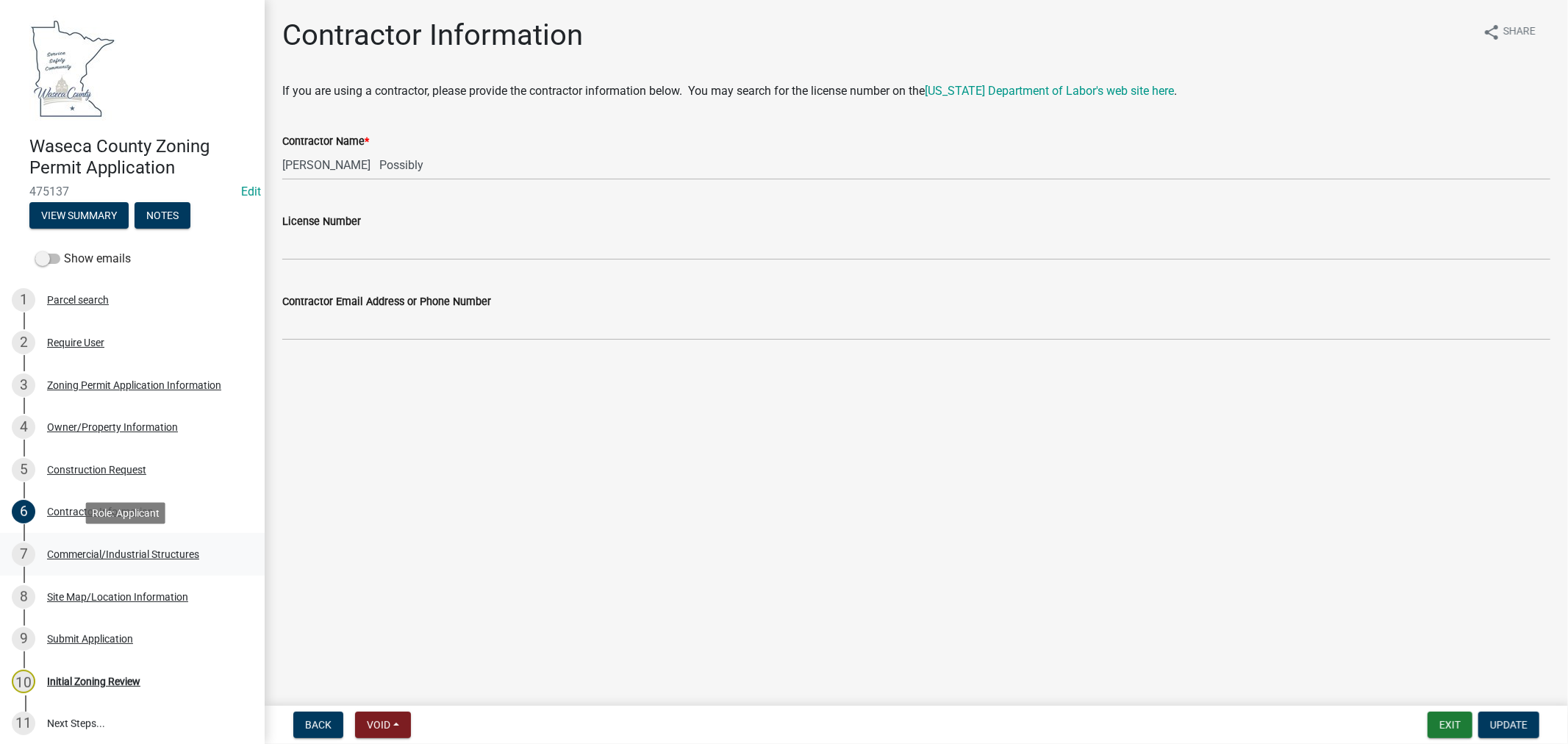
drag, startPoint x: 120, startPoint y: 554, endPoint x: 137, endPoint y: 544, distance: 19.7
click at [120, 554] on div "Commercial/Industrial Structures" at bounding box center [123, 554] width 152 height 10
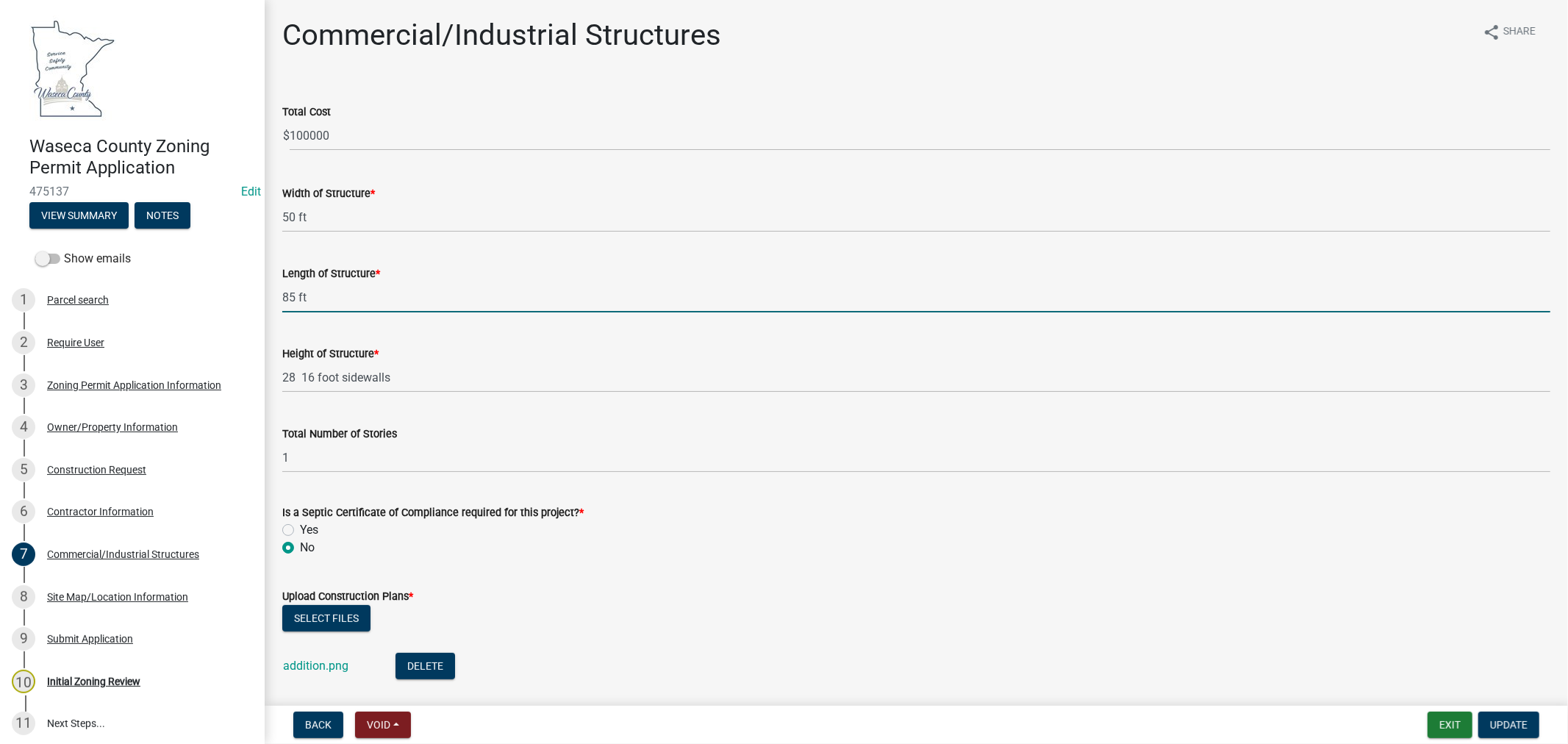
drag, startPoint x: 291, startPoint y: 298, endPoint x: 451, endPoint y: 251, distance: 166.8
click at [291, 298] on input "85 ft" at bounding box center [916, 297] width 1268 height 30
type input "72 ft"
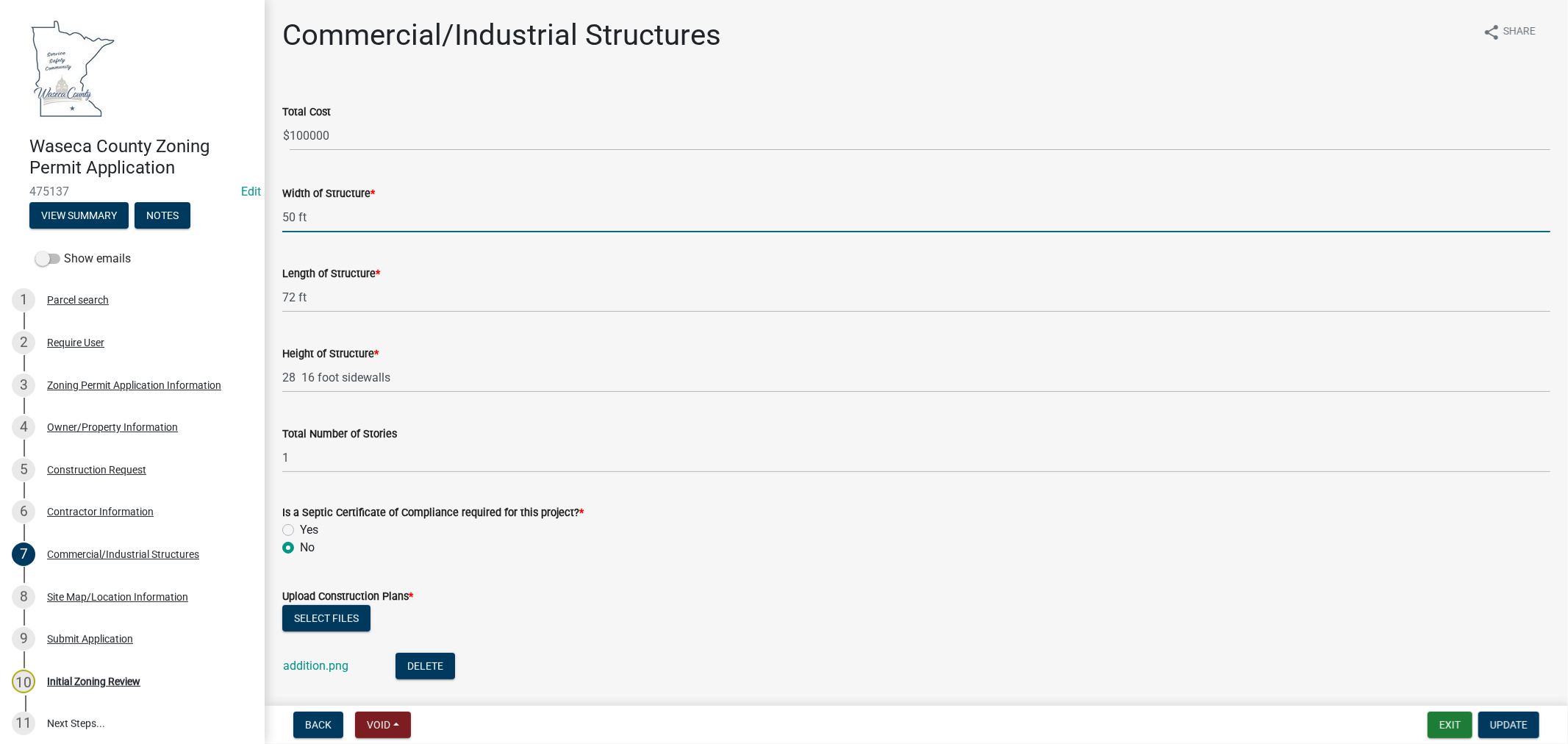
click at [294, 210] on input "50 ft" at bounding box center [916, 217] width 1268 height 30
type input "48 ft"
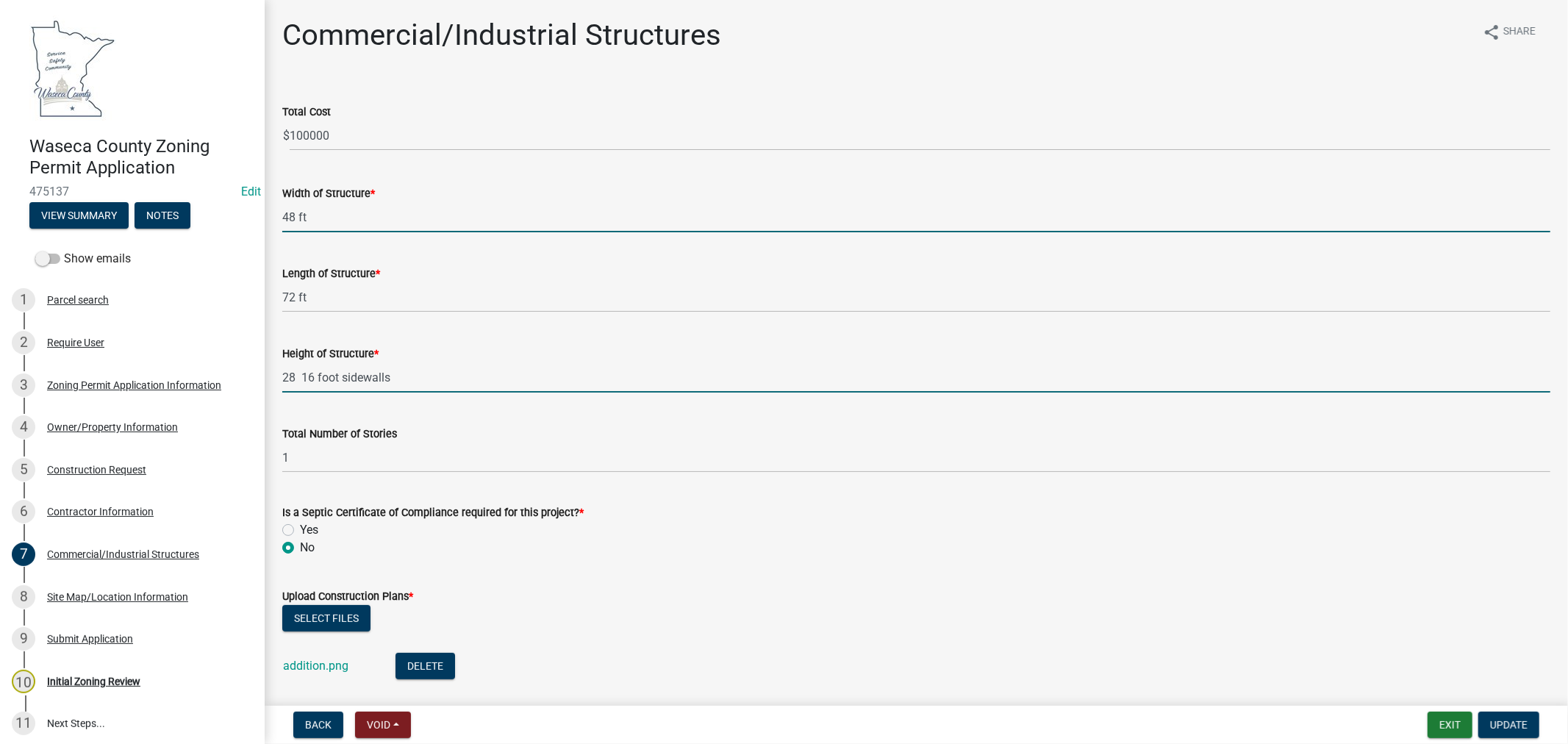
click at [299, 376] on input "28 16 foot sidewalls" at bounding box center [916, 377] width 1268 height 30
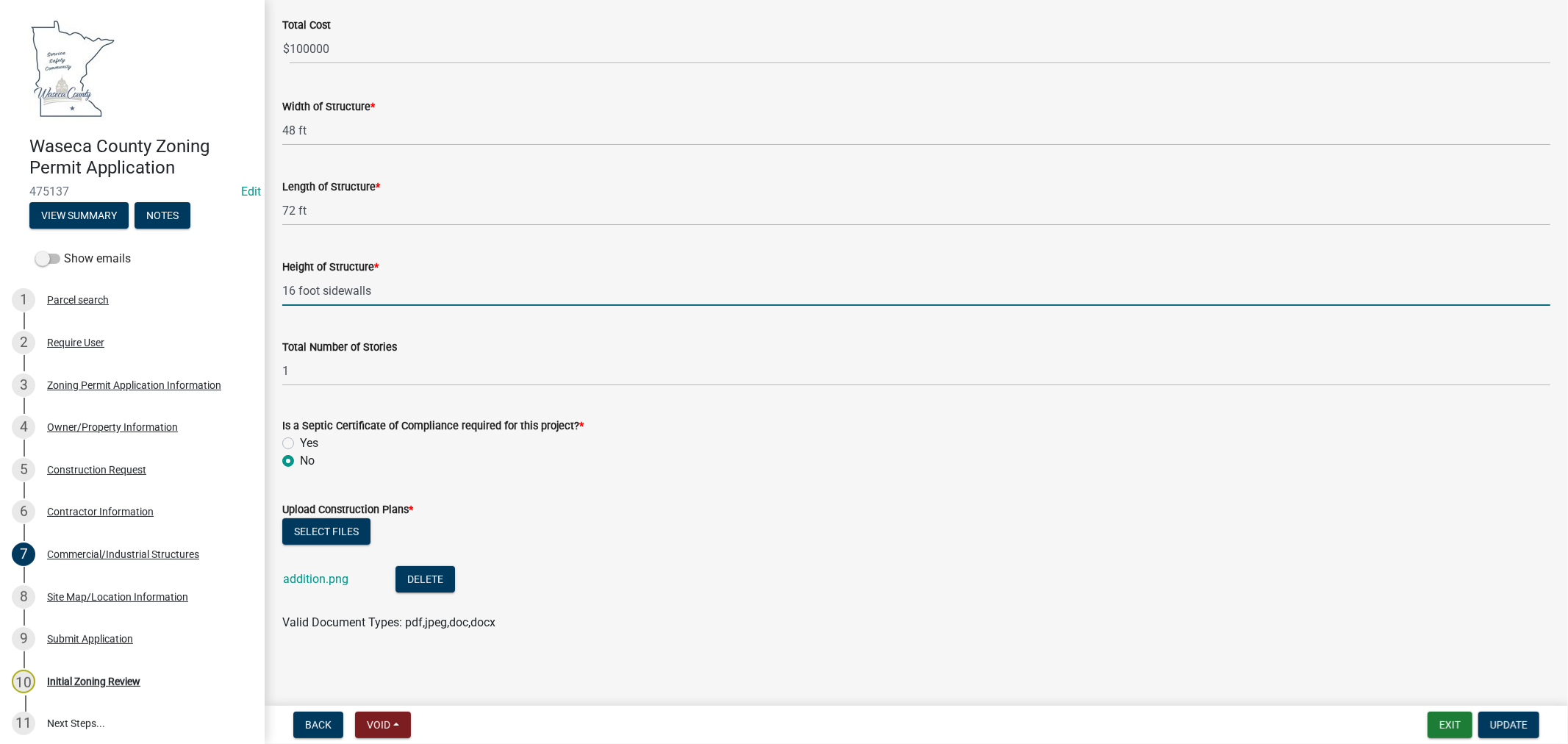
scroll to position [89, 0]
type input "16 foot sidewalls"
click at [302, 576] on link "addition.png" at bounding box center [315, 577] width 65 height 14
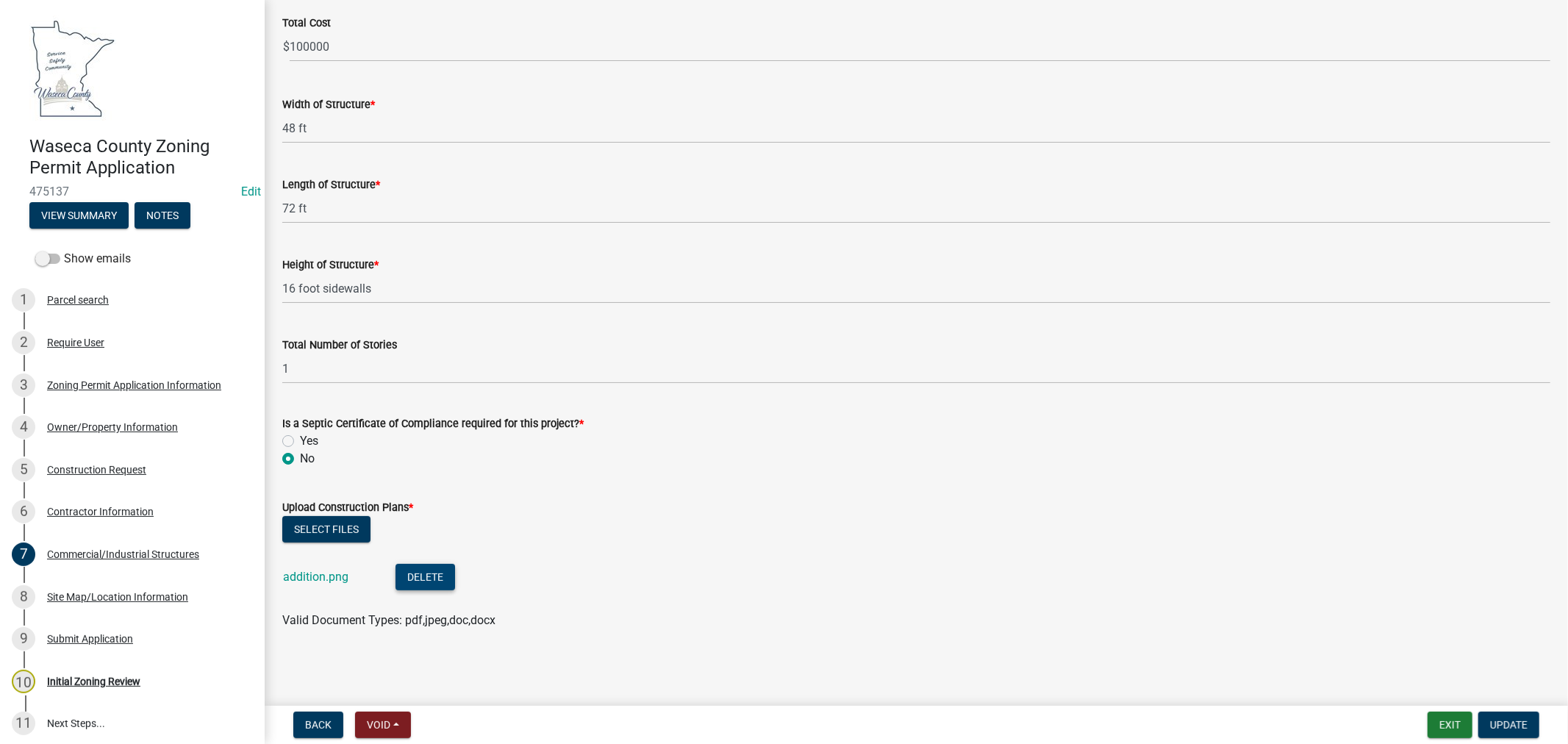
click at [419, 570] on button "Delete" at bounding box center [425, 577] width 60 height 26
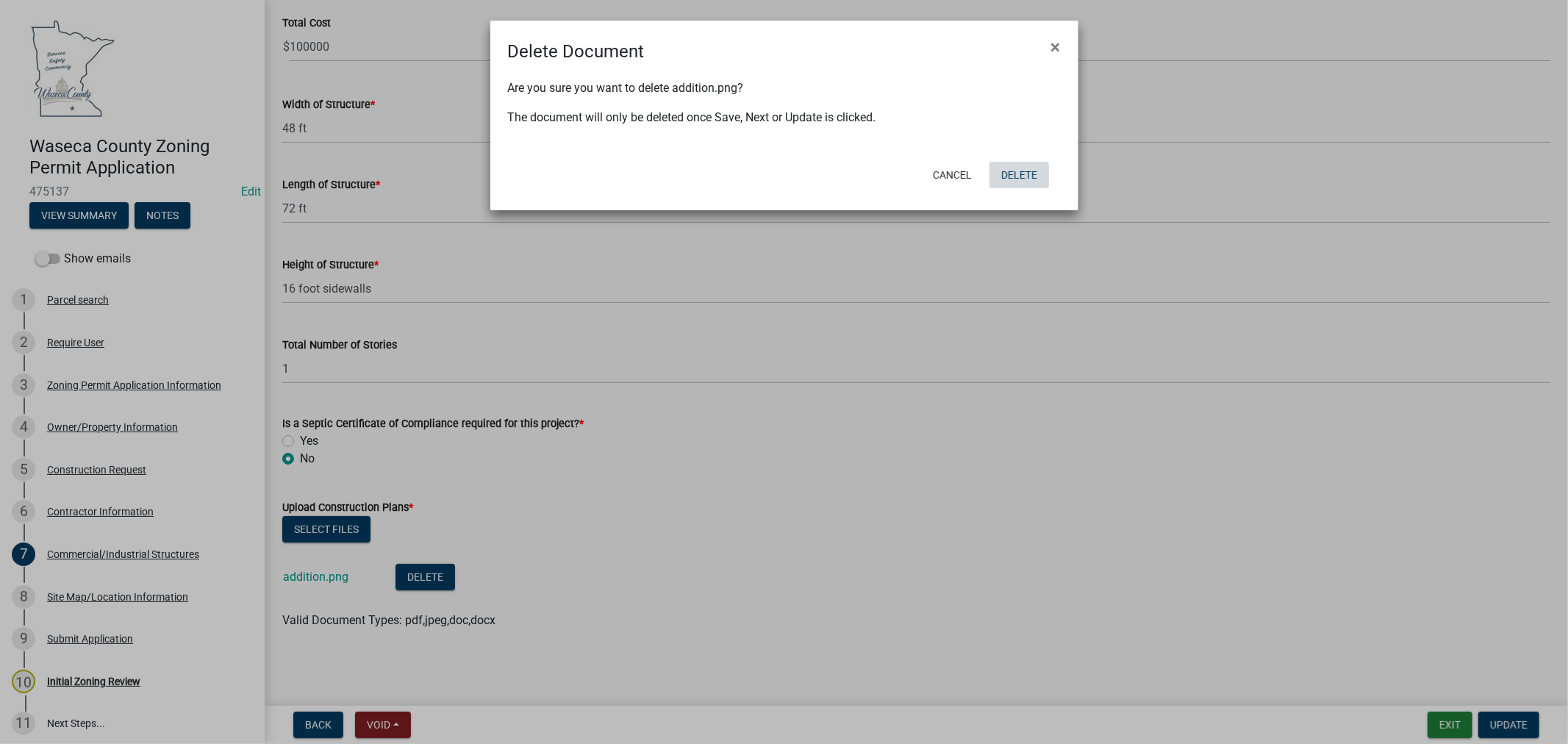
click at [1030, 170] on button "Delete" at bounding box center [1019, 175] width 60 height 26
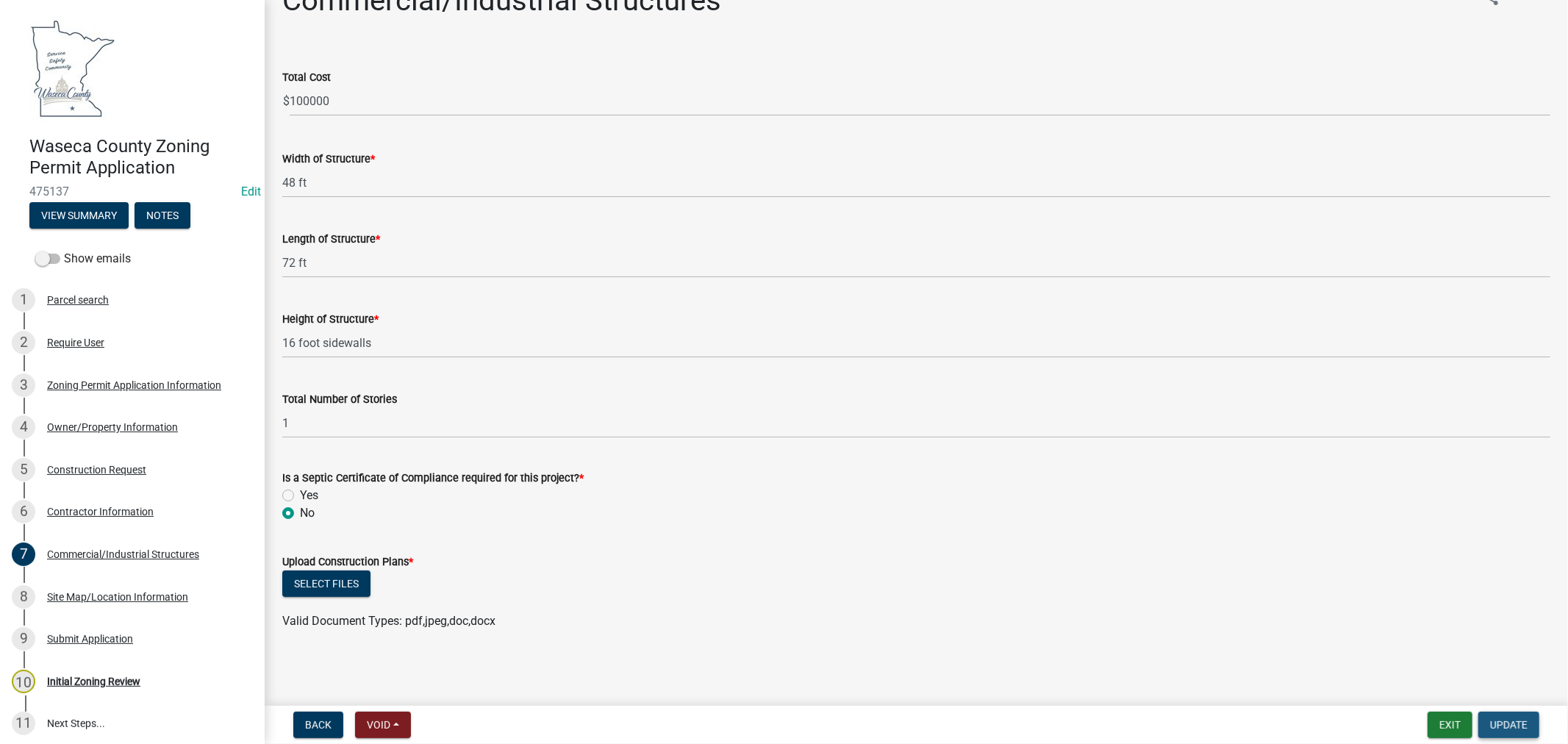
drag, startPoint x: 1498, startPoint y: 722, endPoint x: 1426, endPoint y: 634, distance: 113.7
click at [1500, 722] on span "Update" at bounding box center [1508, 725] width 38 height 12
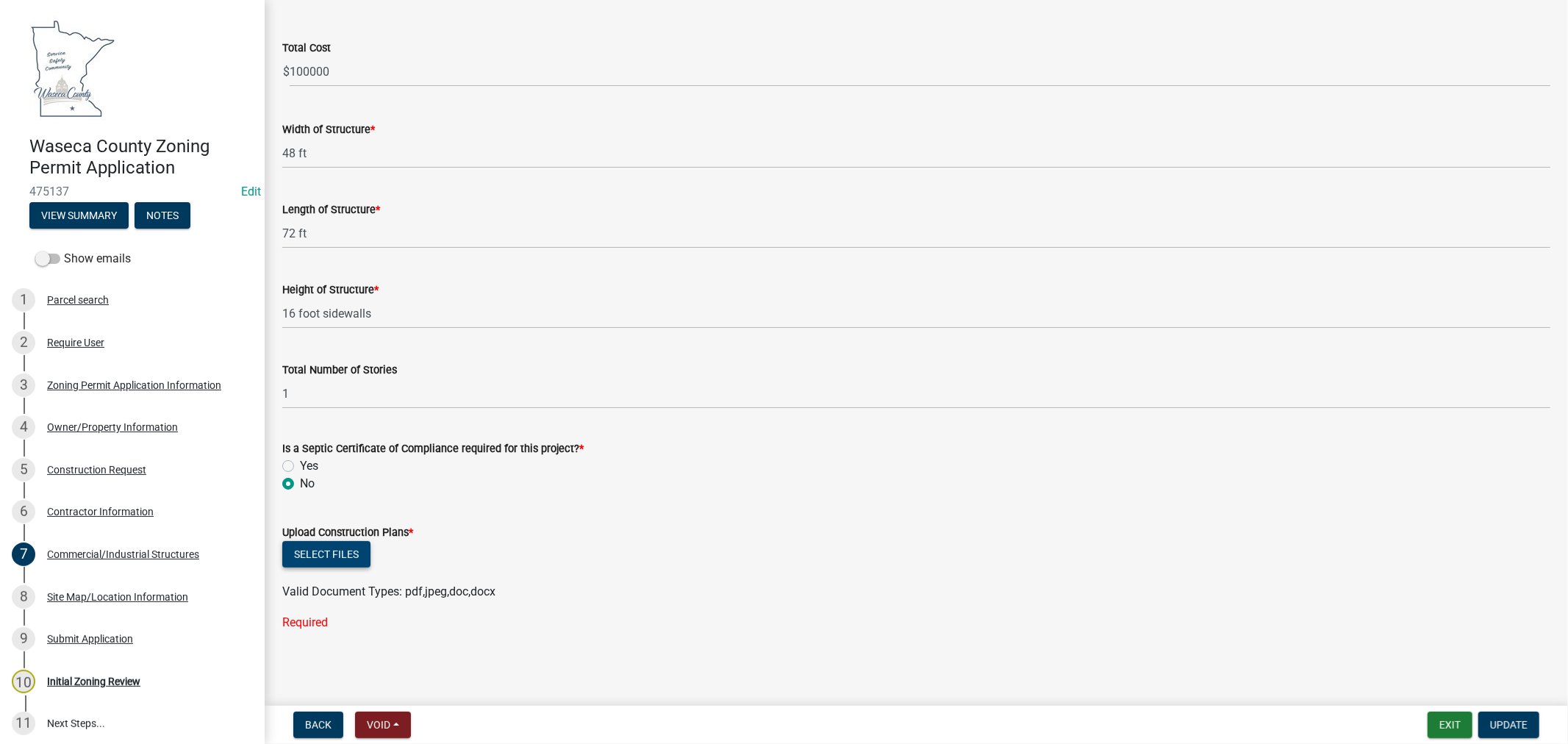
click at [332, 559] on button "Select files" at bounding box center [326, 554] width 88 height 26
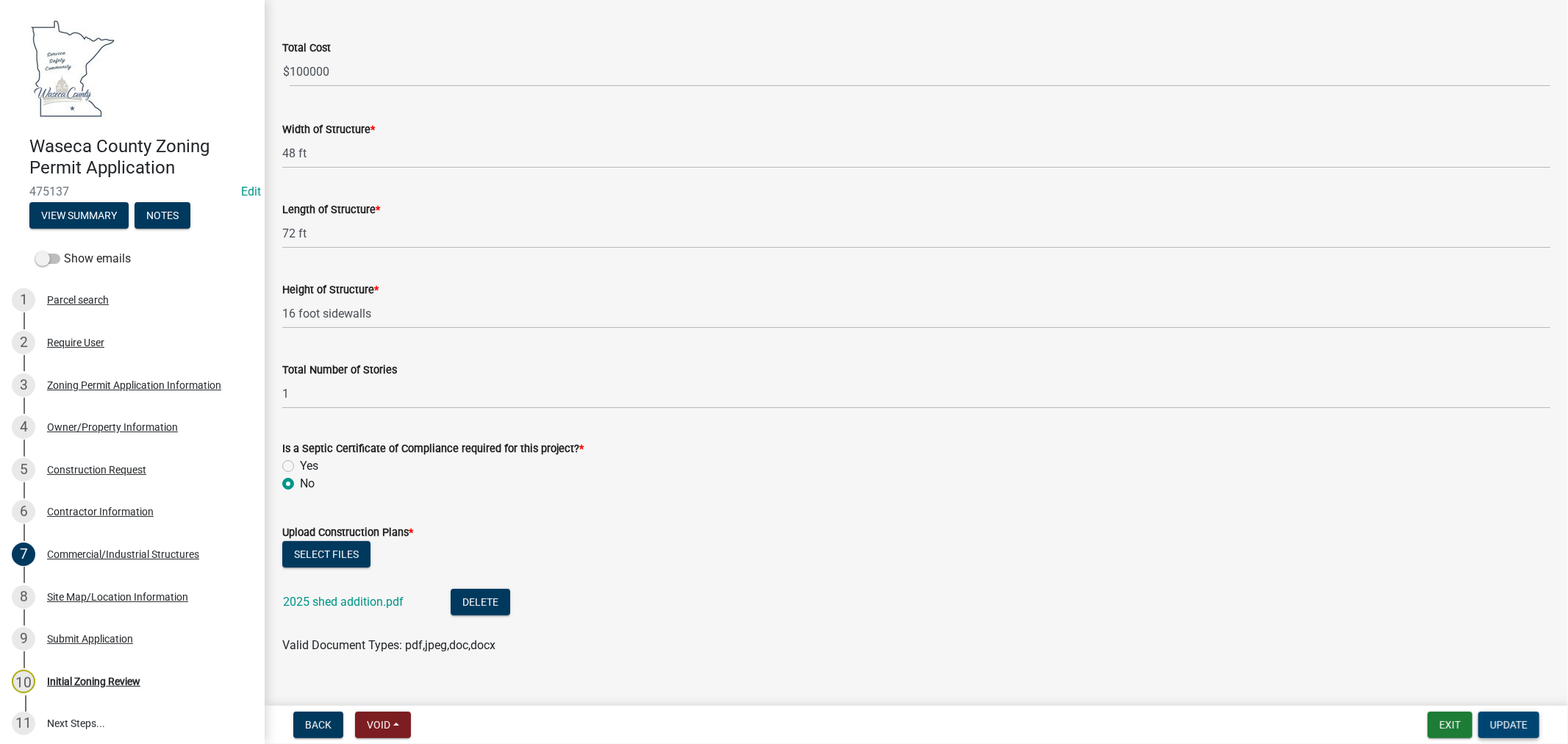
click at [1522, 722] on span "Update" at bounding box center [1508, 725] width 38 height 12
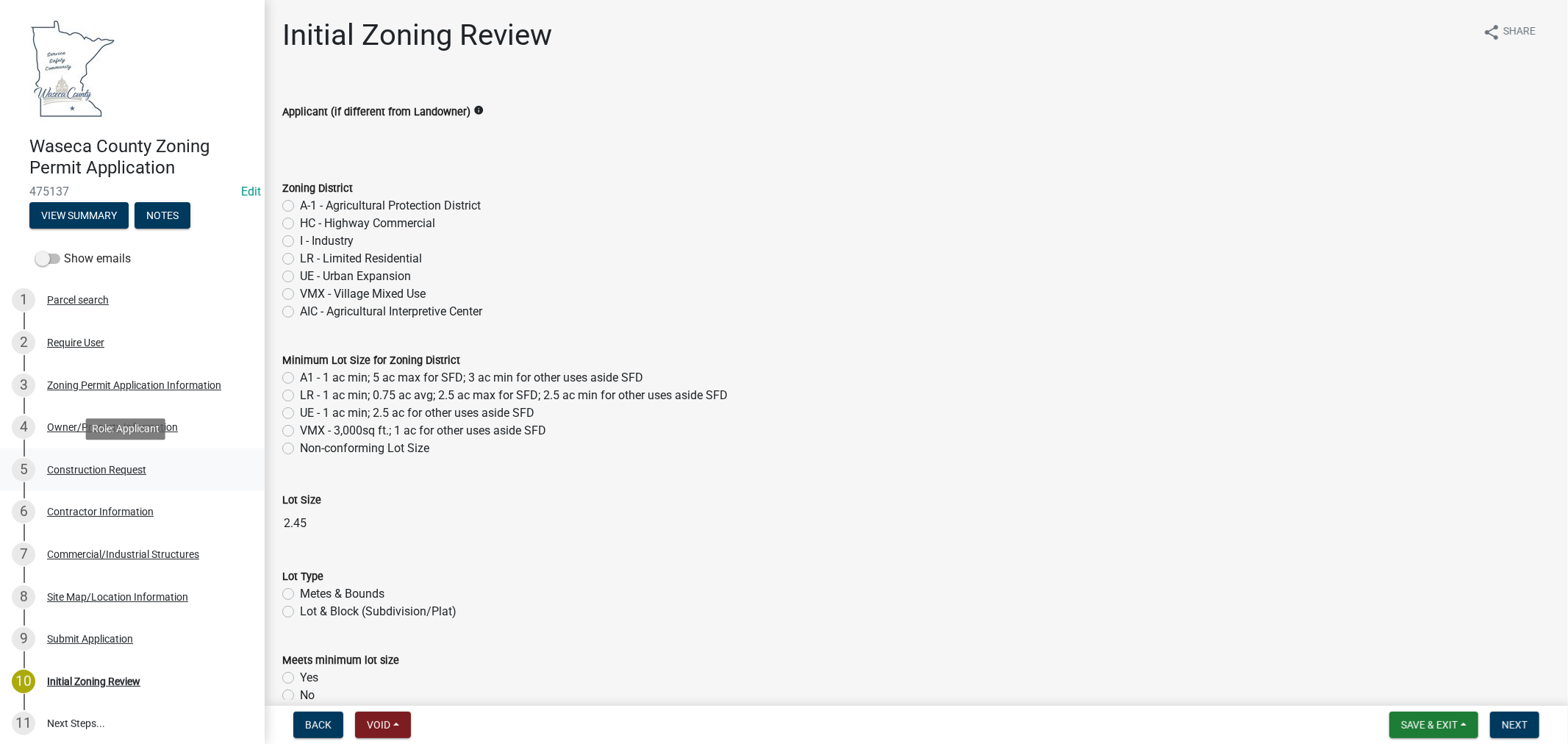
drag, startPoint x: 75, startPoint y: 461, endPoint x: 157, endPoint y: 465, distance: 82.1
click at [75, 465] on div "Construction Request" at bounding box center [96, 469] width 99 height 10
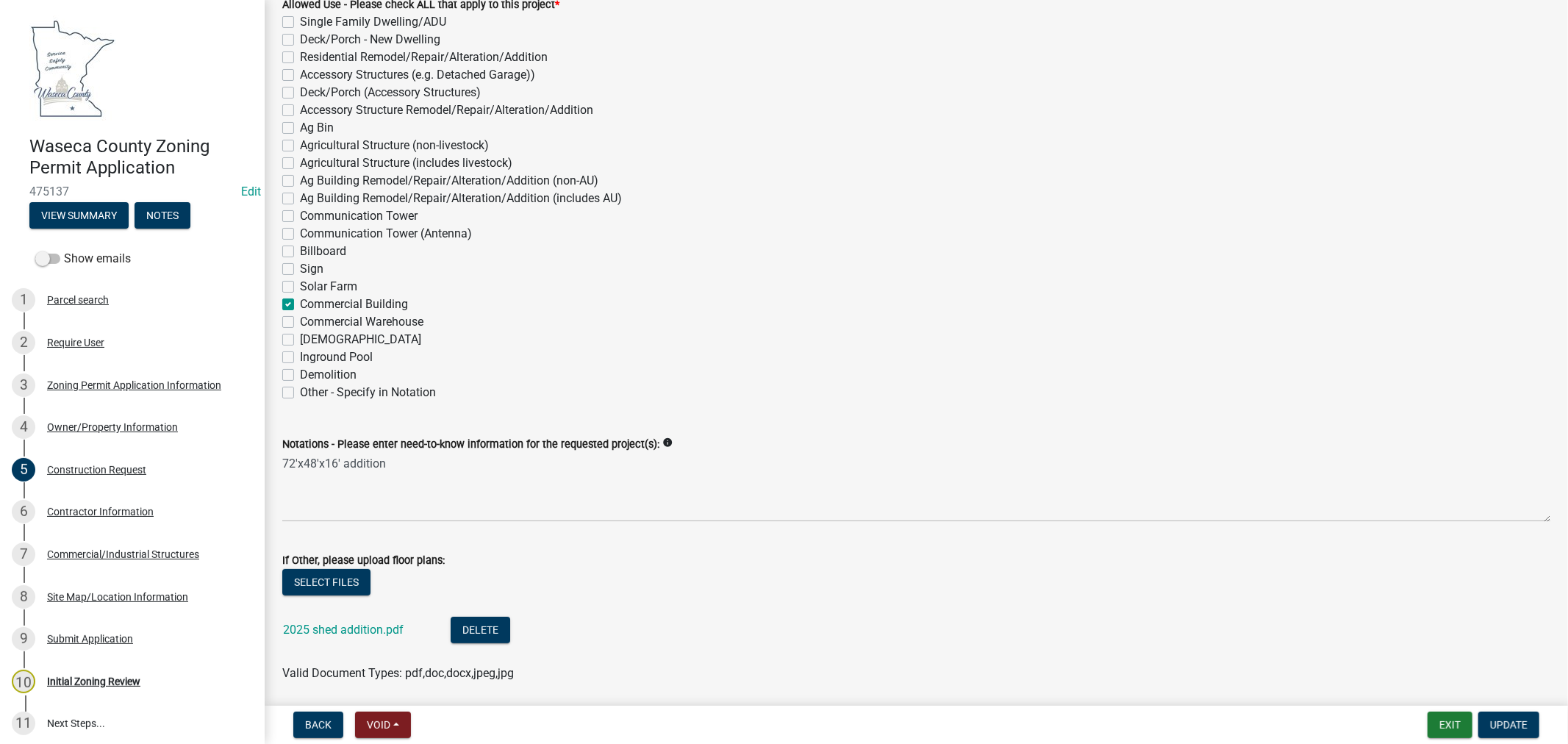
scroll to position [326, 0]
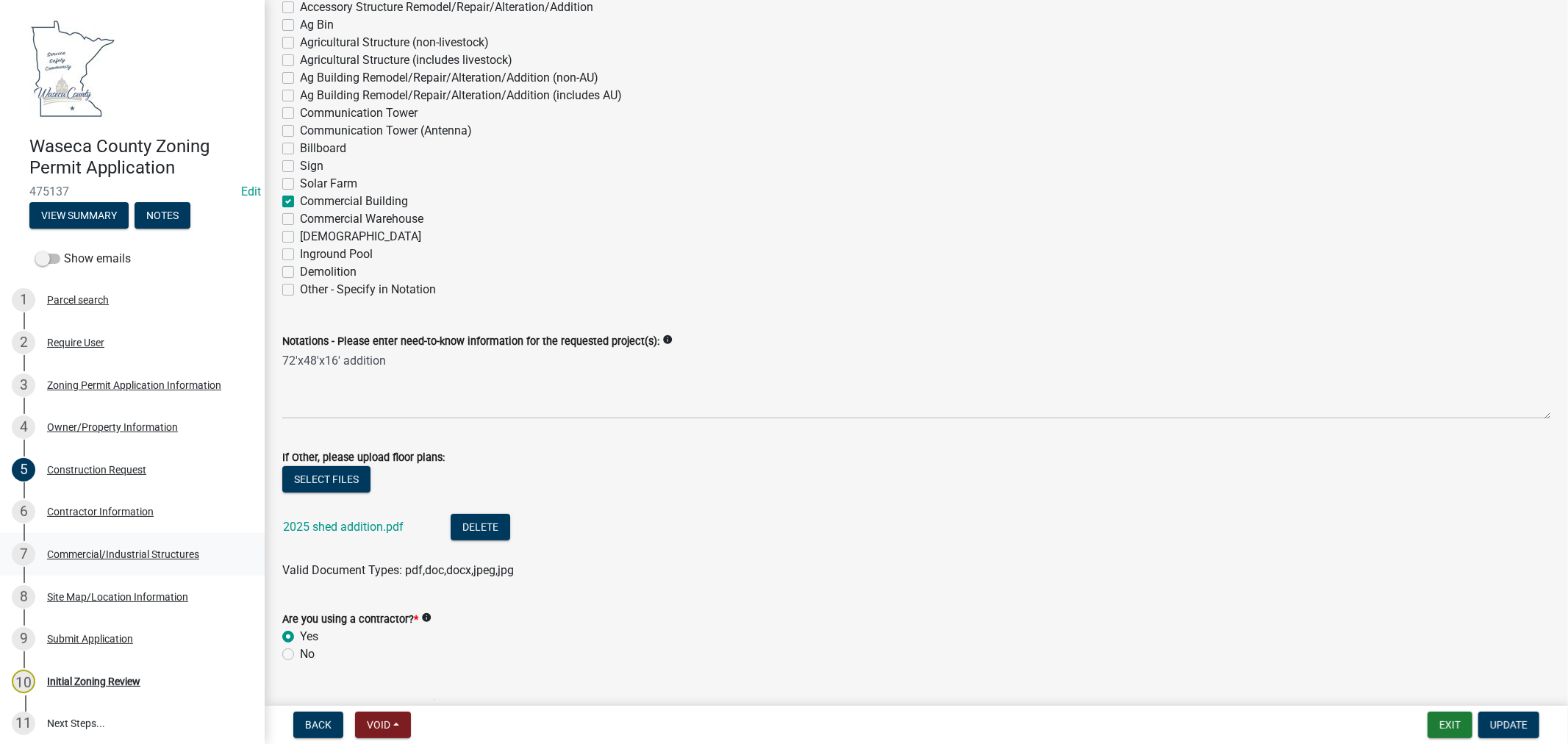
click at [94, 550] on div "Commercial/Industrial Structures" at bounding box center [123, 554] width 152 height 10
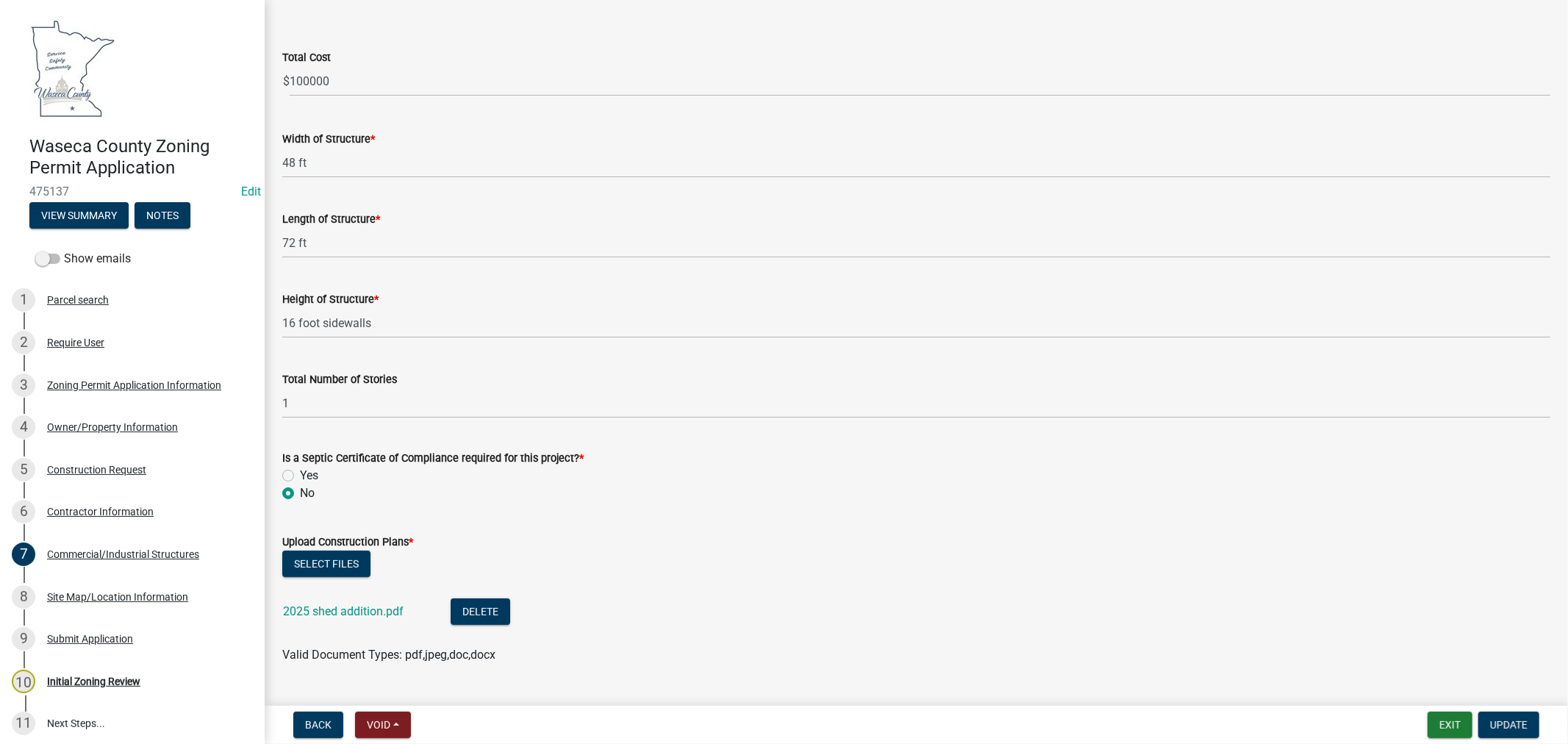
scroll to position [89, 0]
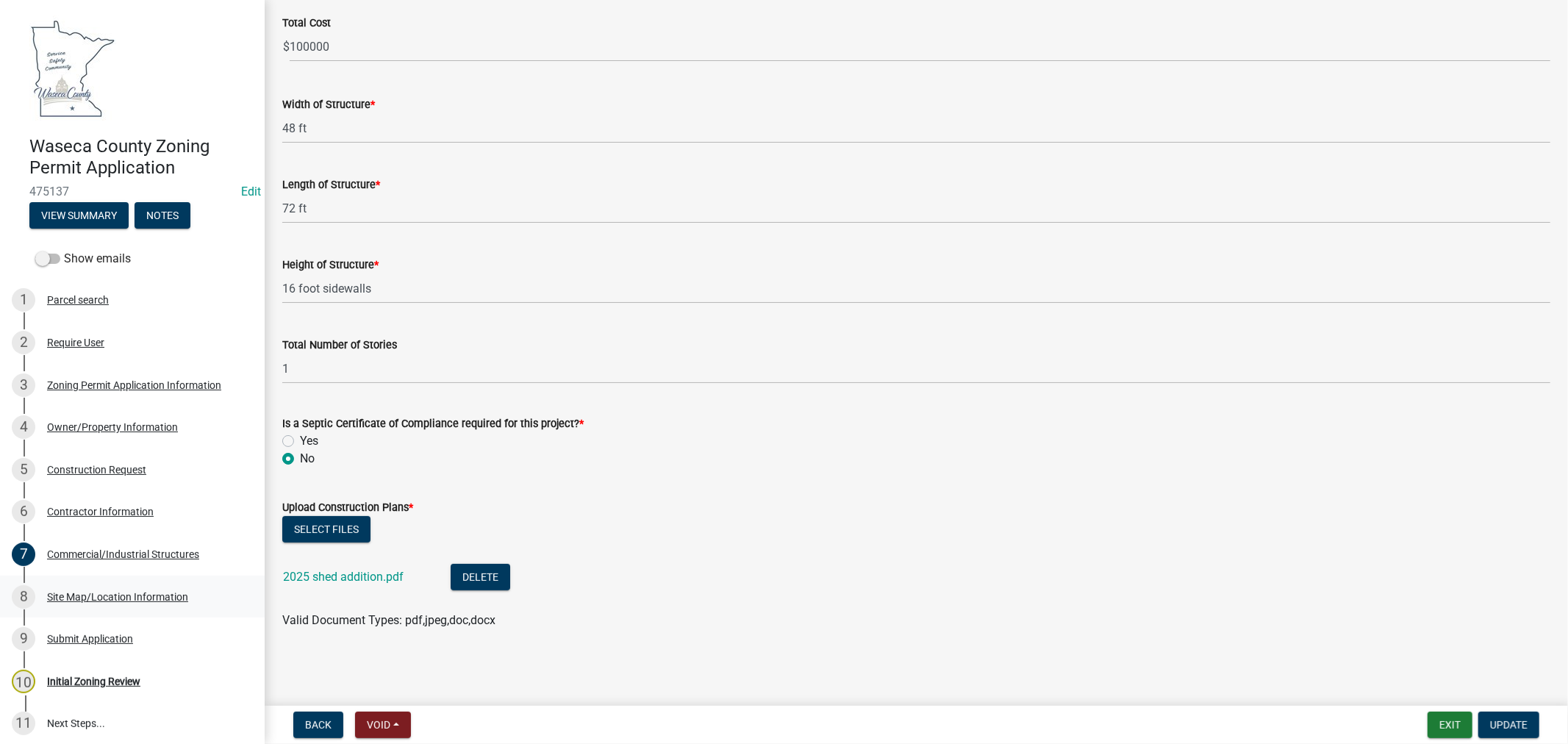
click at [62, 594] on div "Site Map/Location Information" at bounding box center [117, 597] width 141 height 10
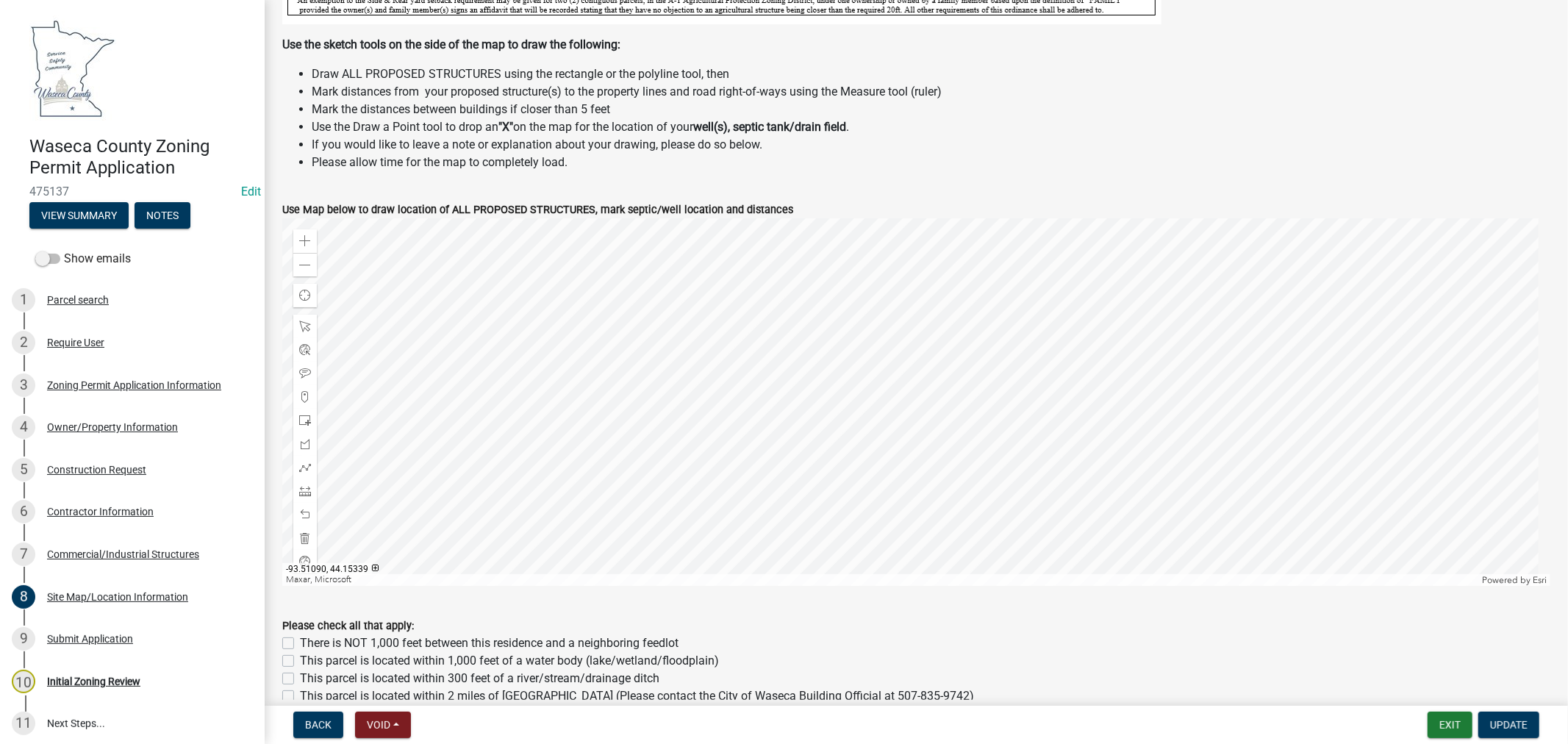
scroll to position [490, 0]
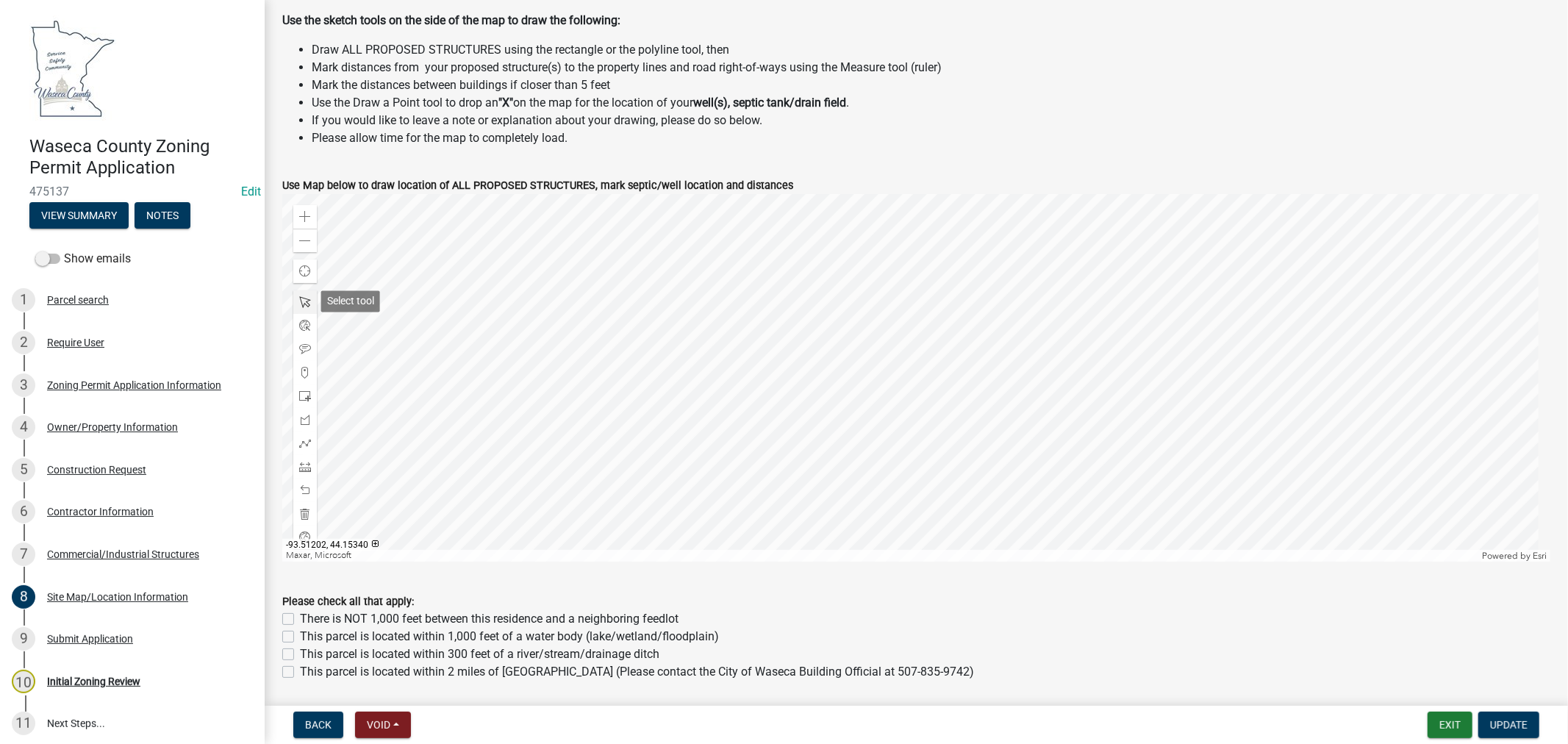
click at [309, 299] on span at bounding box center [305, 302] width 12 height 12
click at [754, 468] on div at bounding box center [916, 378] width 1268 height 368
click at [901, 395] on div "Close" at bounding box center [907, 389] width 22 height 21
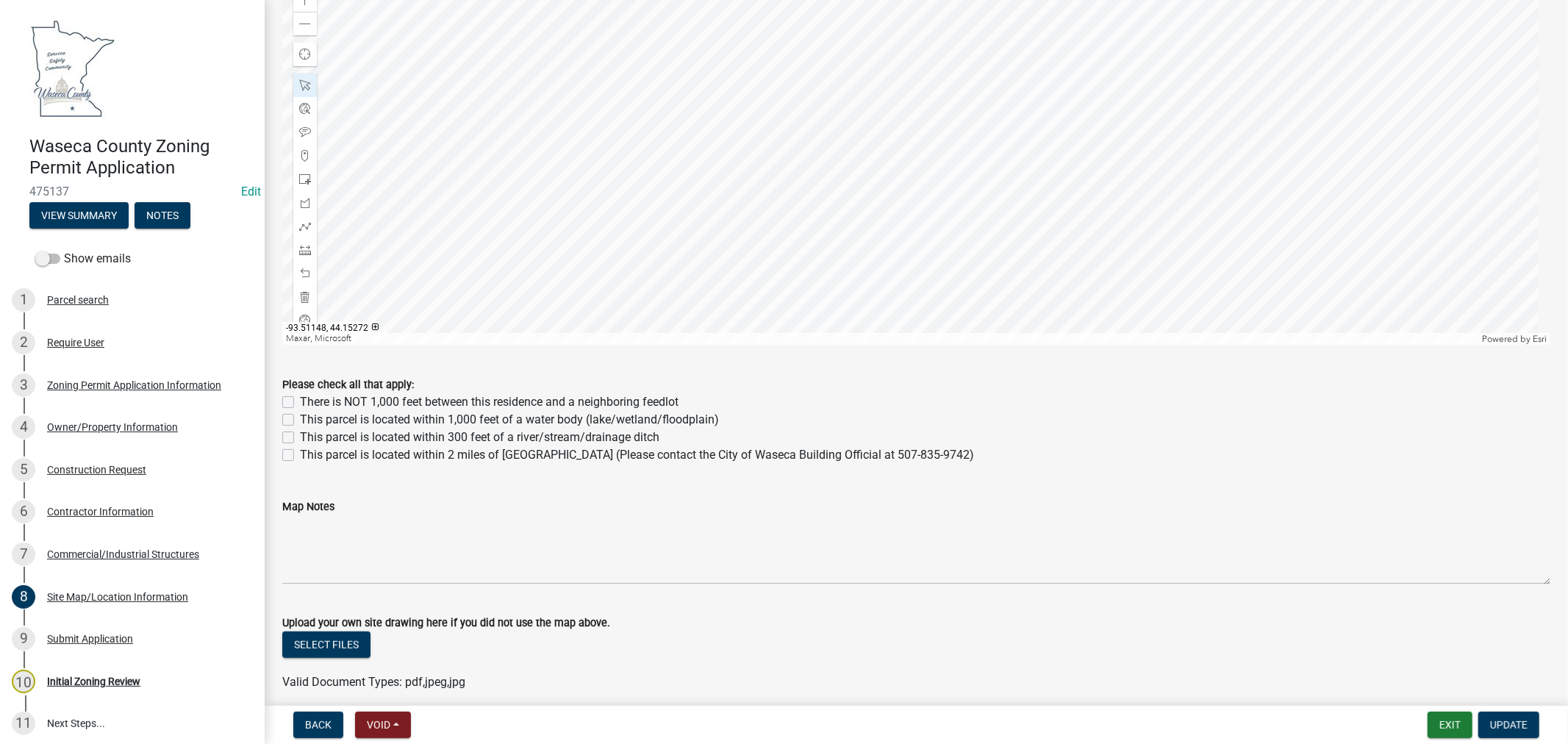
scroll to position [736, 0]
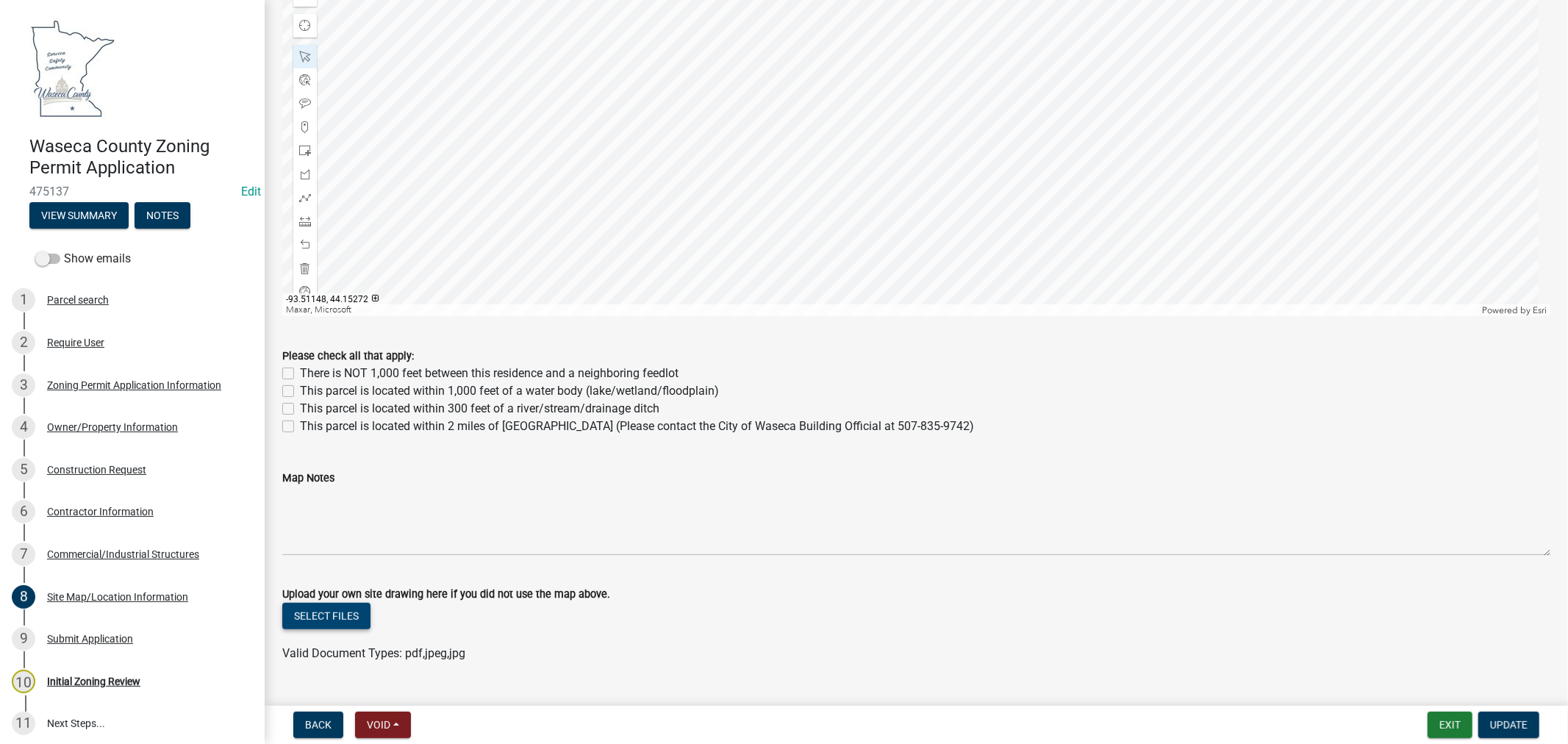
click at [328, 620] on button "Select files" at bounding box center [326, 616] width 88 height 26
click at [332, 666] on link "setbacks.pdf" at bounding box center [316, 663] width 67 height 14
click at [1498, 715] on button "Update" at bounding box center [1508, 725] width 61 height 26
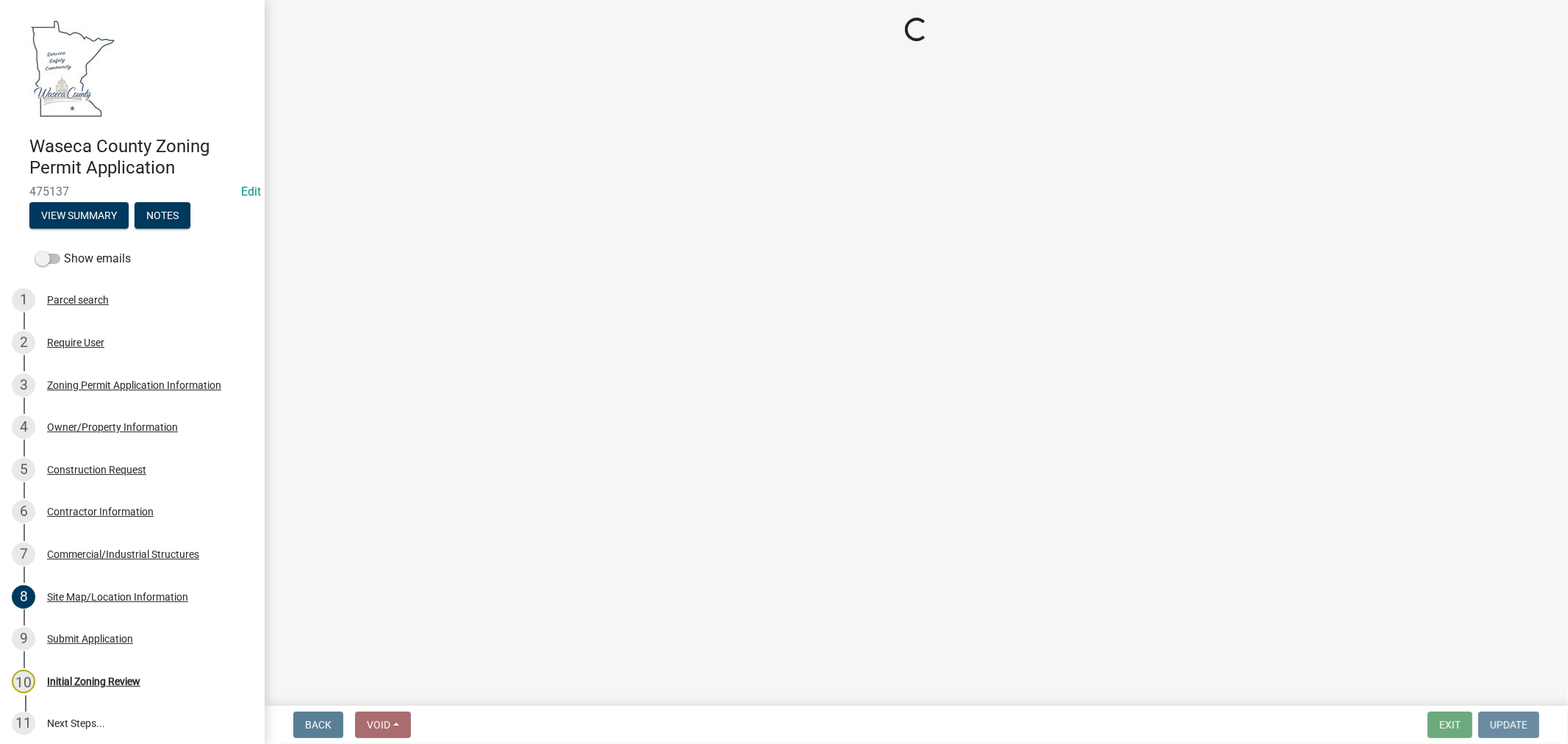
scroll to position [0, 0]
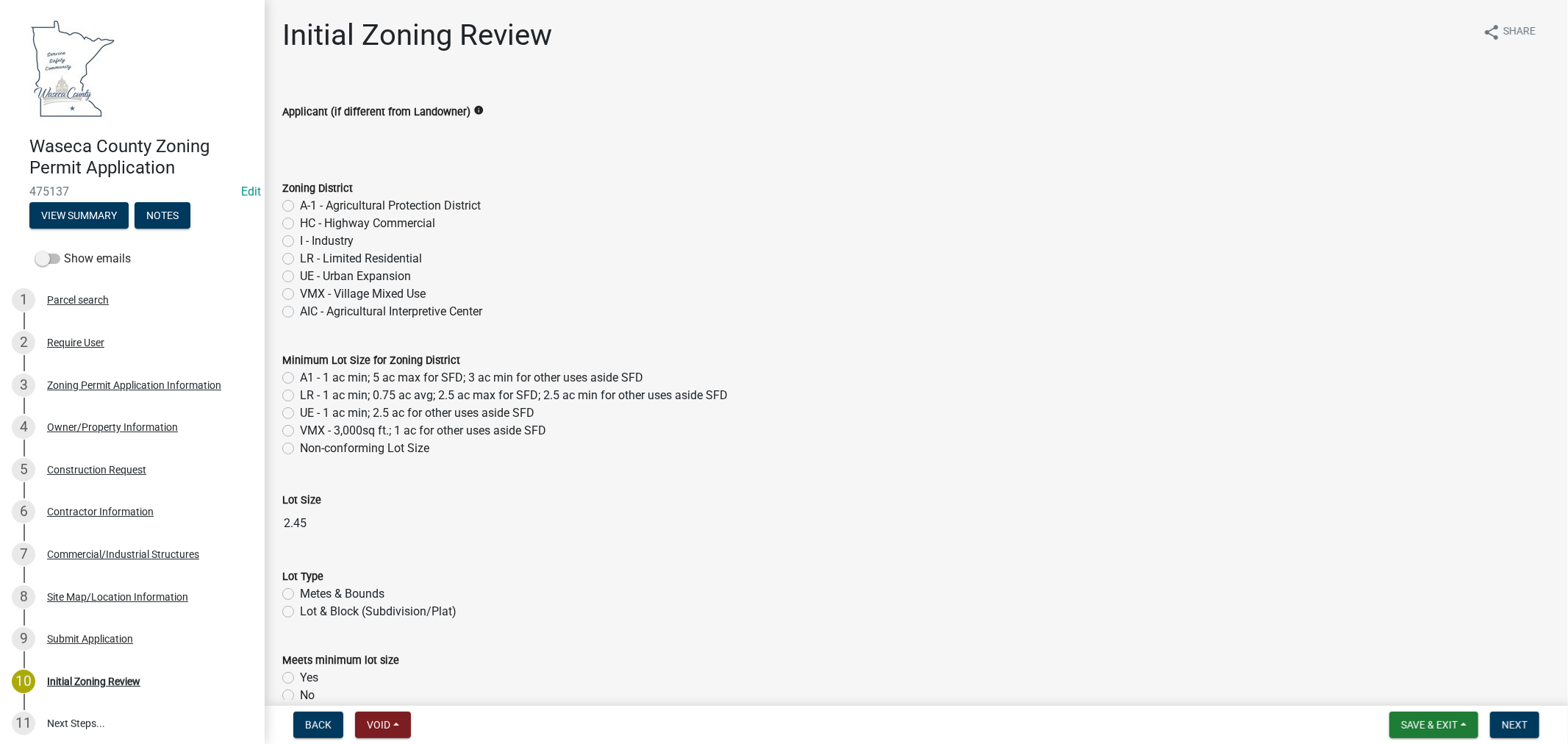
drag, startPoint x: 287, startPoint y: 201, endPoint x: 282, endPoint y: 282, distance: 81.2
click at [300, 200] on label "A-1 - Agricultural Protection District" at bounding box center [391, 206] width 181 height 18
click at [300, 200] on input "A-1 - Agricultural Protection District" at bounding box center [305, 202] width 9 height 9
radio input "true"
click at [300, 378] on label "A1 - 1 ac min; 5 ac max for SFD; 3 ac min for other uses aside SFD" at bounding box center [471, 378] width 343 height 18
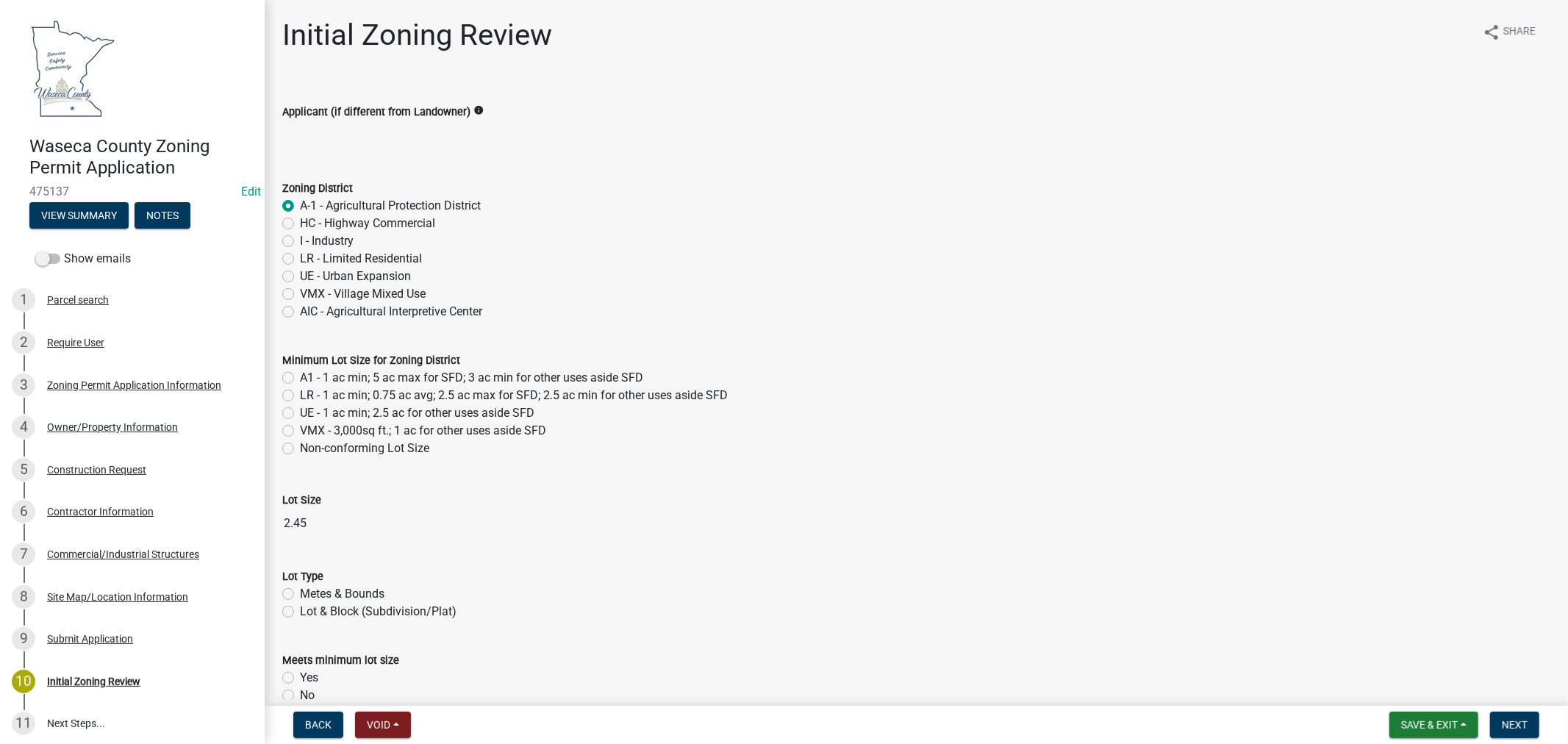
click at [300, 378] on input "A1 - 1 ac min; 5 ac max for SFD; 3 ac min for other uses aside SFD" at bounding box center [305, 374] width 9 height 9
radio input "true"
click at [300, 591] on label "Metes & Bounds" at bounding box center [342, 594] width 84 height 18
click at [300, 591] on input "Metes & Bounds" at bounding box center [305, 590] width 9 height 9
radio input "true"
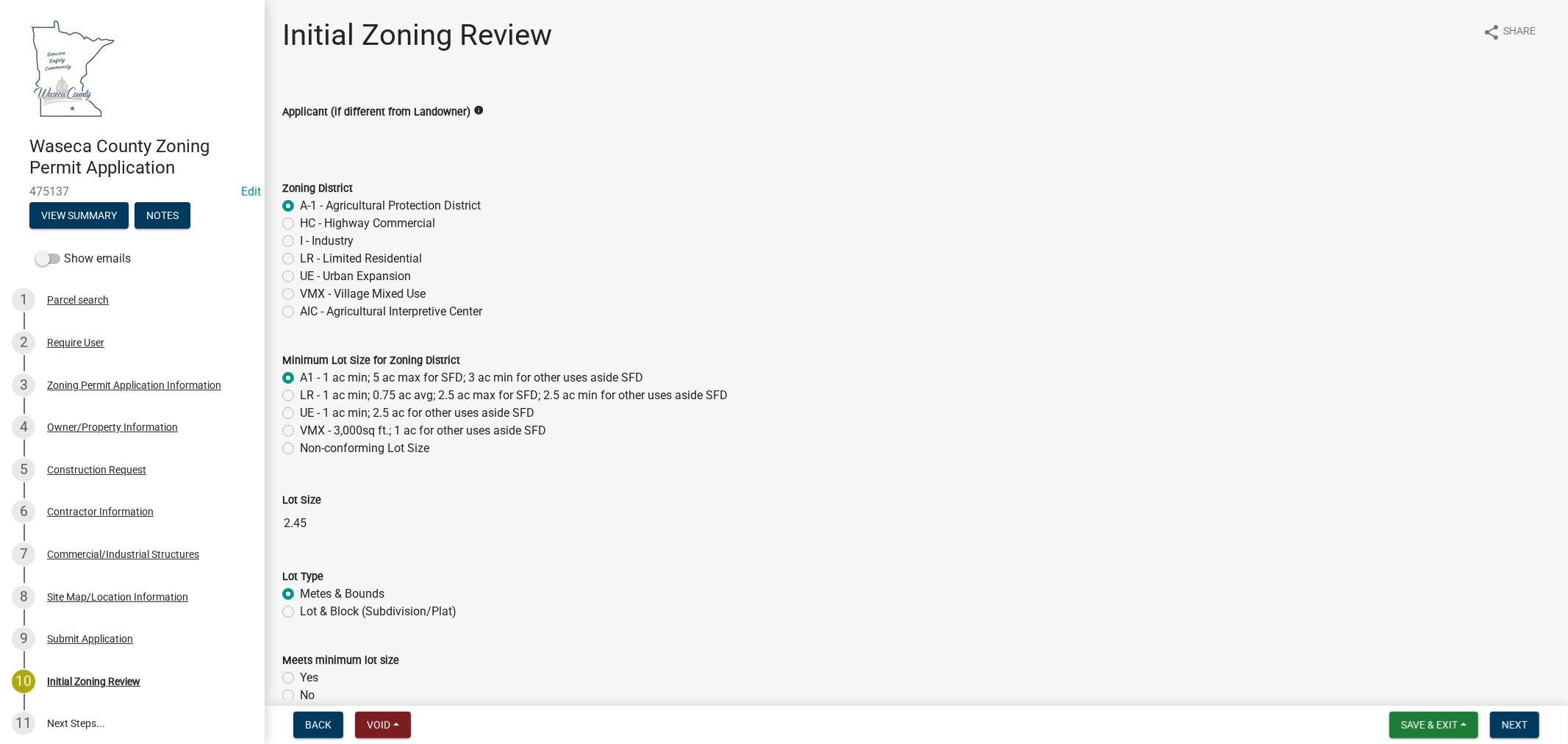
scroll to position [81, 0]
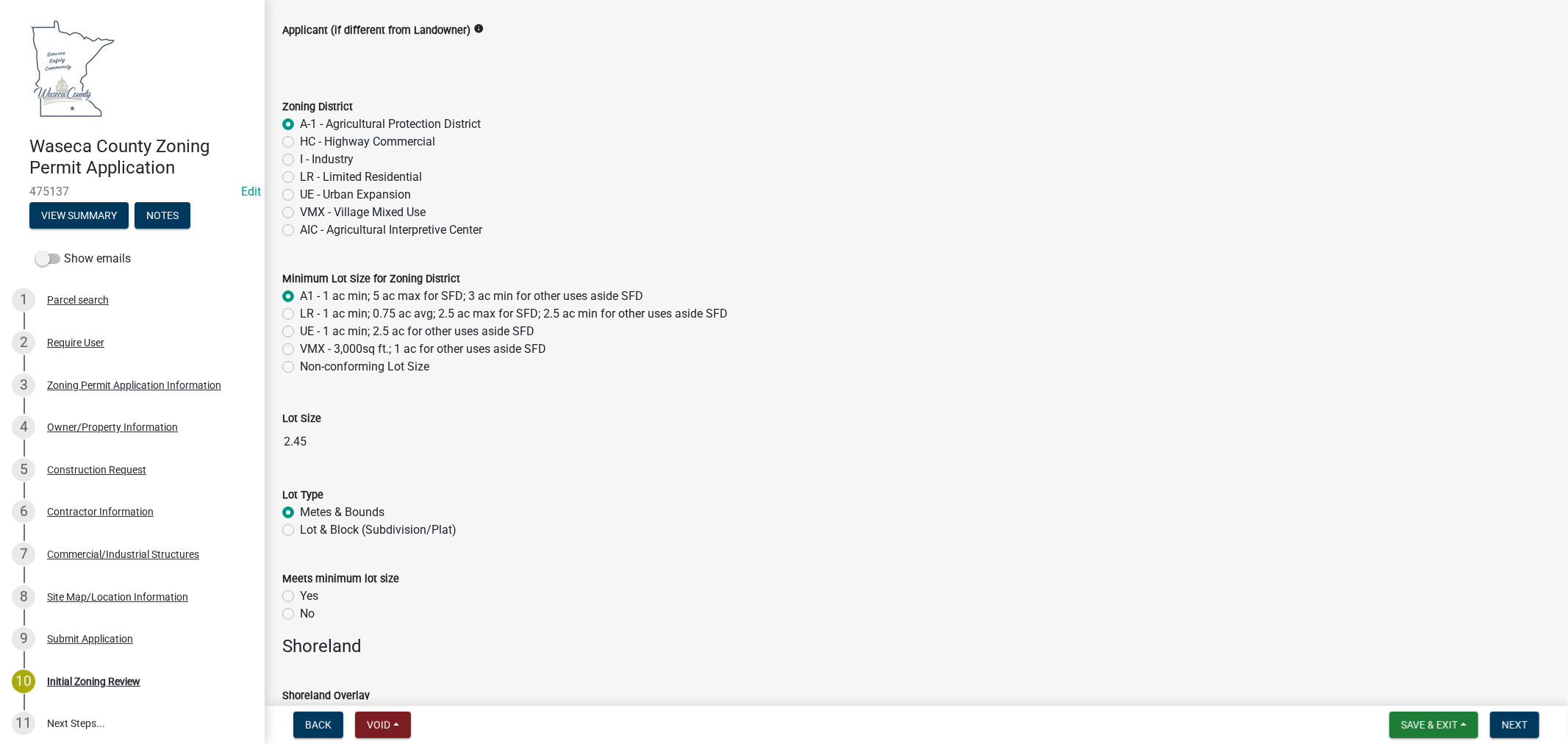
click at [300, 593] on label "Yes" at bounding box center [309, 596] width 18 height 18
click at [300, 593] on input "Yes" at bounding box center [305, 592] width 9 height 9
radio input "true"
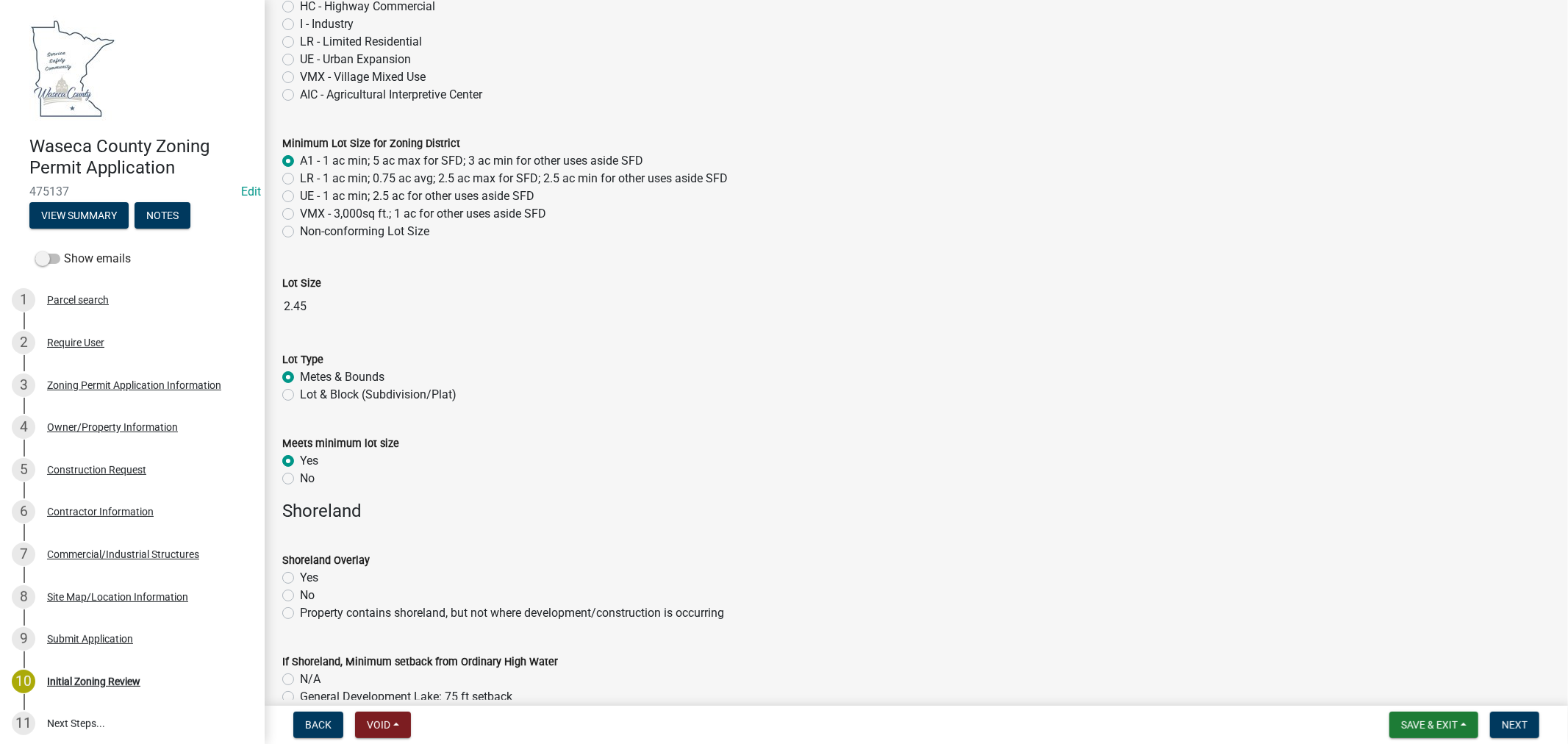
scroll to position [245, 0]
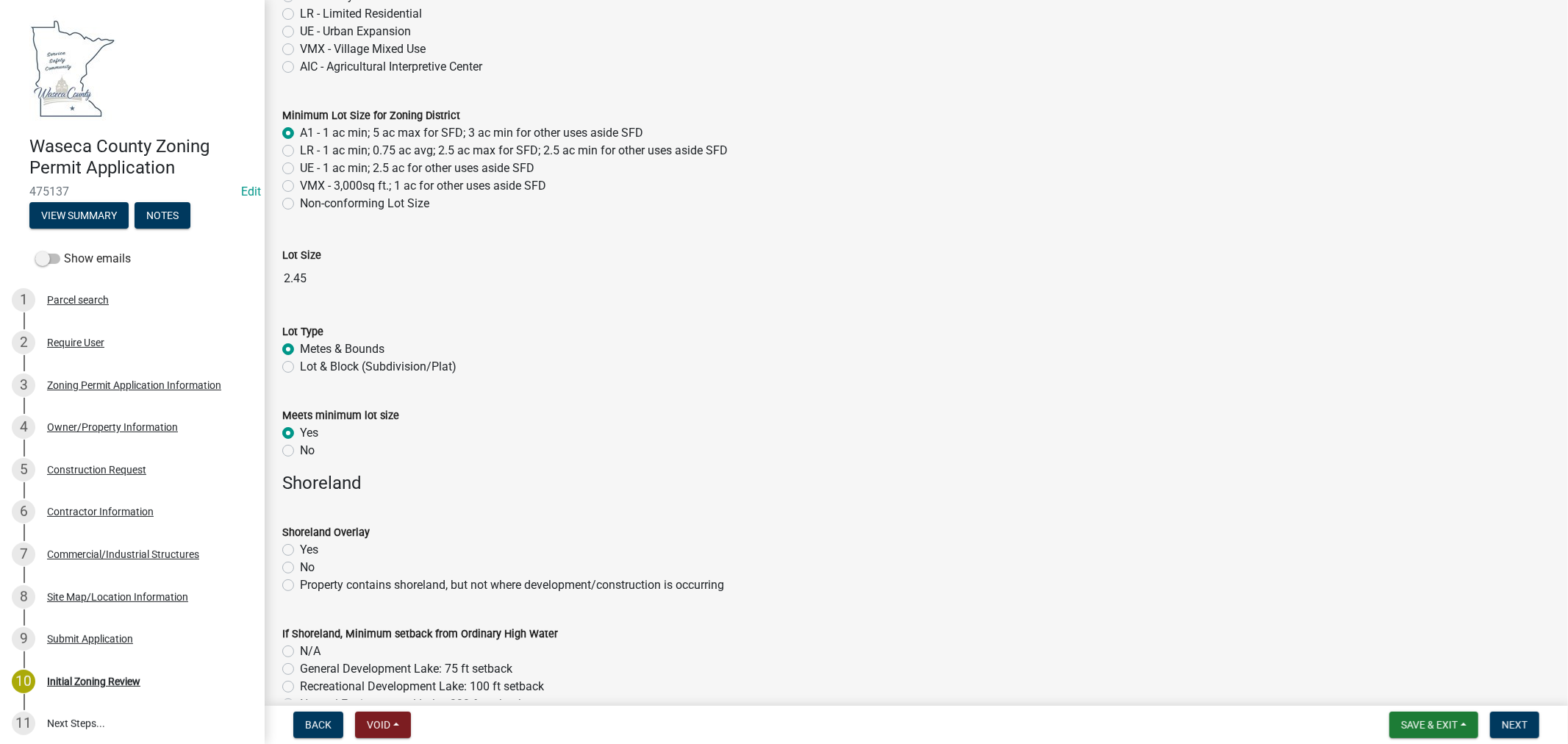
click at [300, 567] on label "No" at bounding box center [307, 567] width 15 height 18
click at [300, 567] on input "No" at bounding box center [305, 564] width 9 height 9
radio input "true"
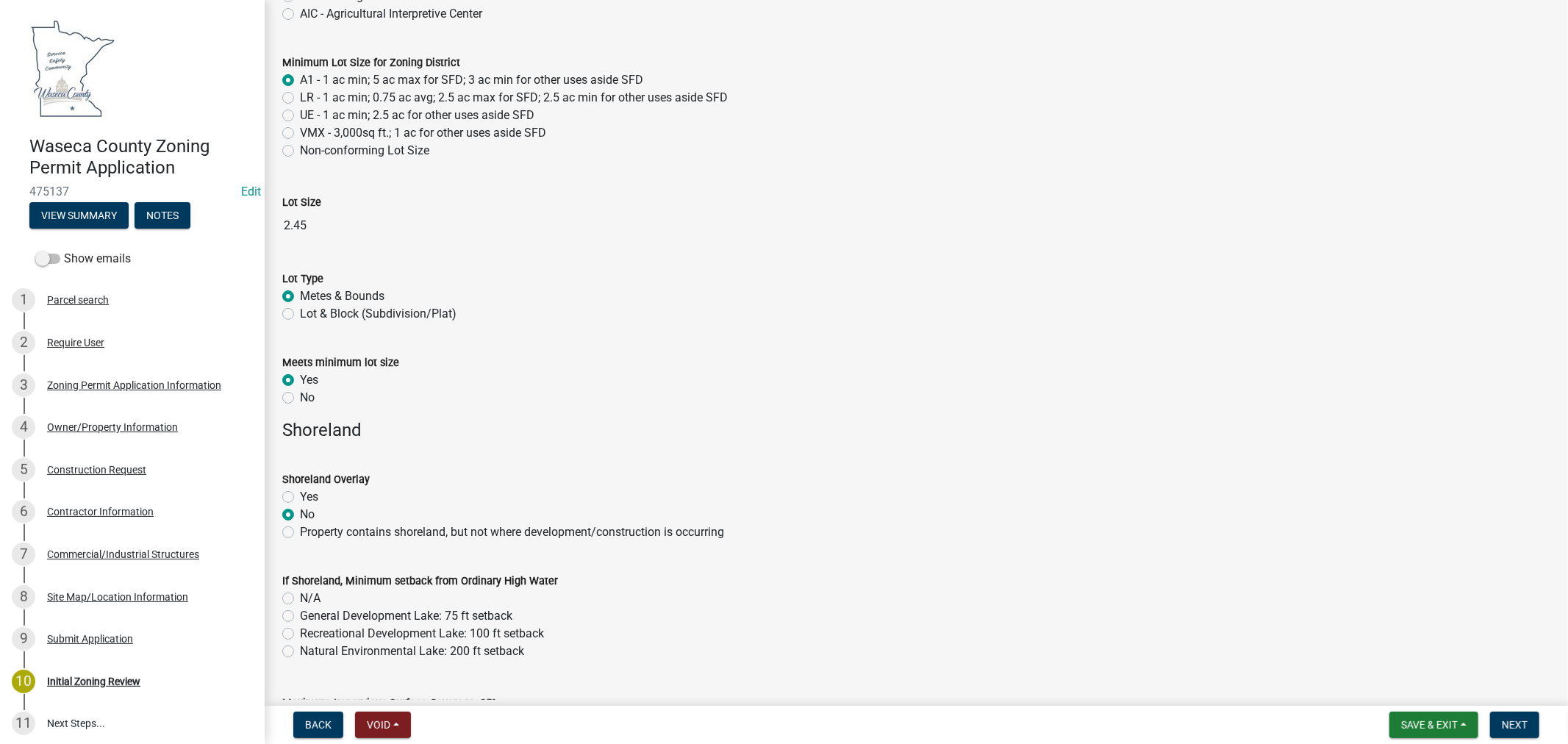
scroll to position [326, 0]
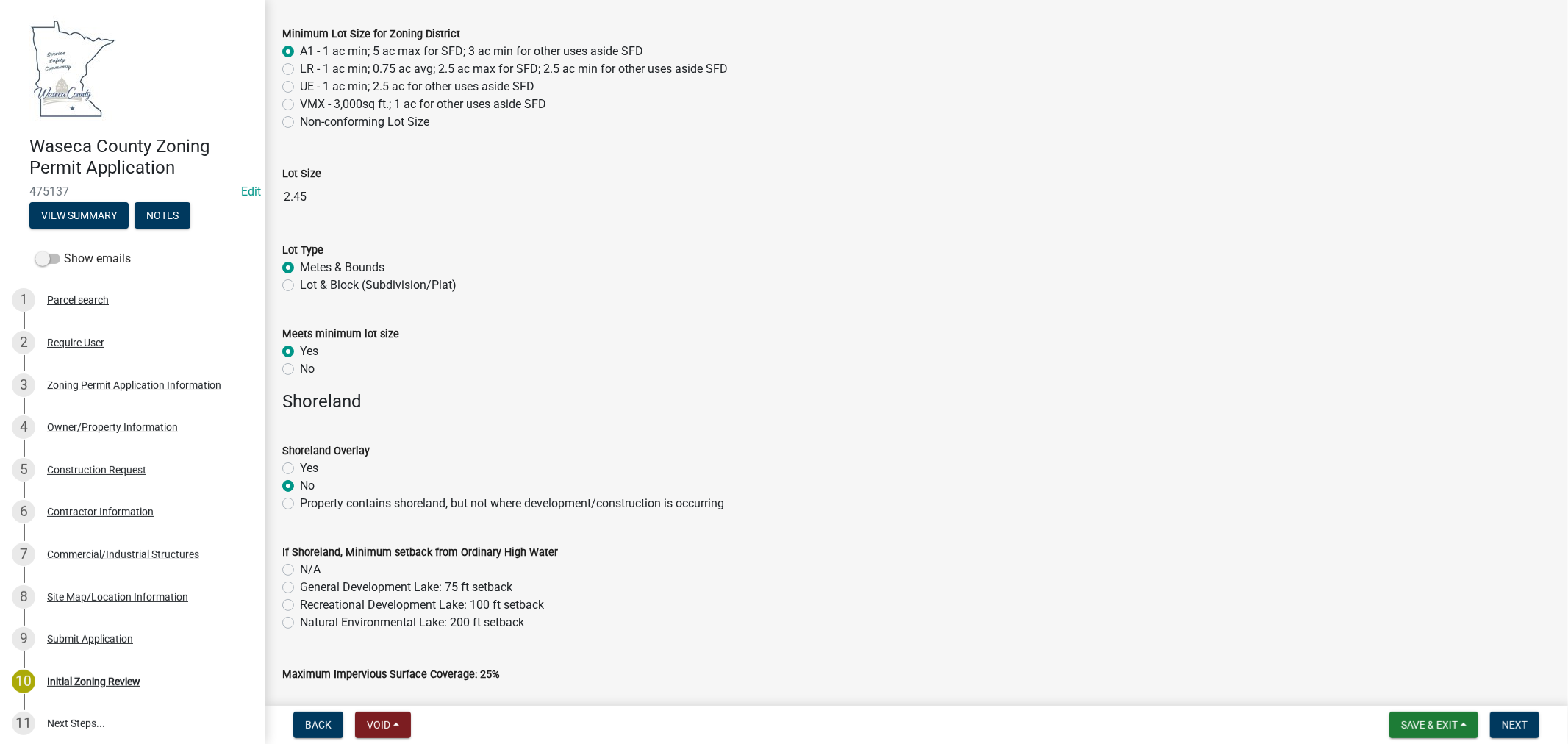
click at [300, 569] on label "N/A" at bounding box center [310, 570] width 21 height 18
click at [300, 569] on input "N/A" at bounding box center [305, 566] width 9 height 9
radio input "true"
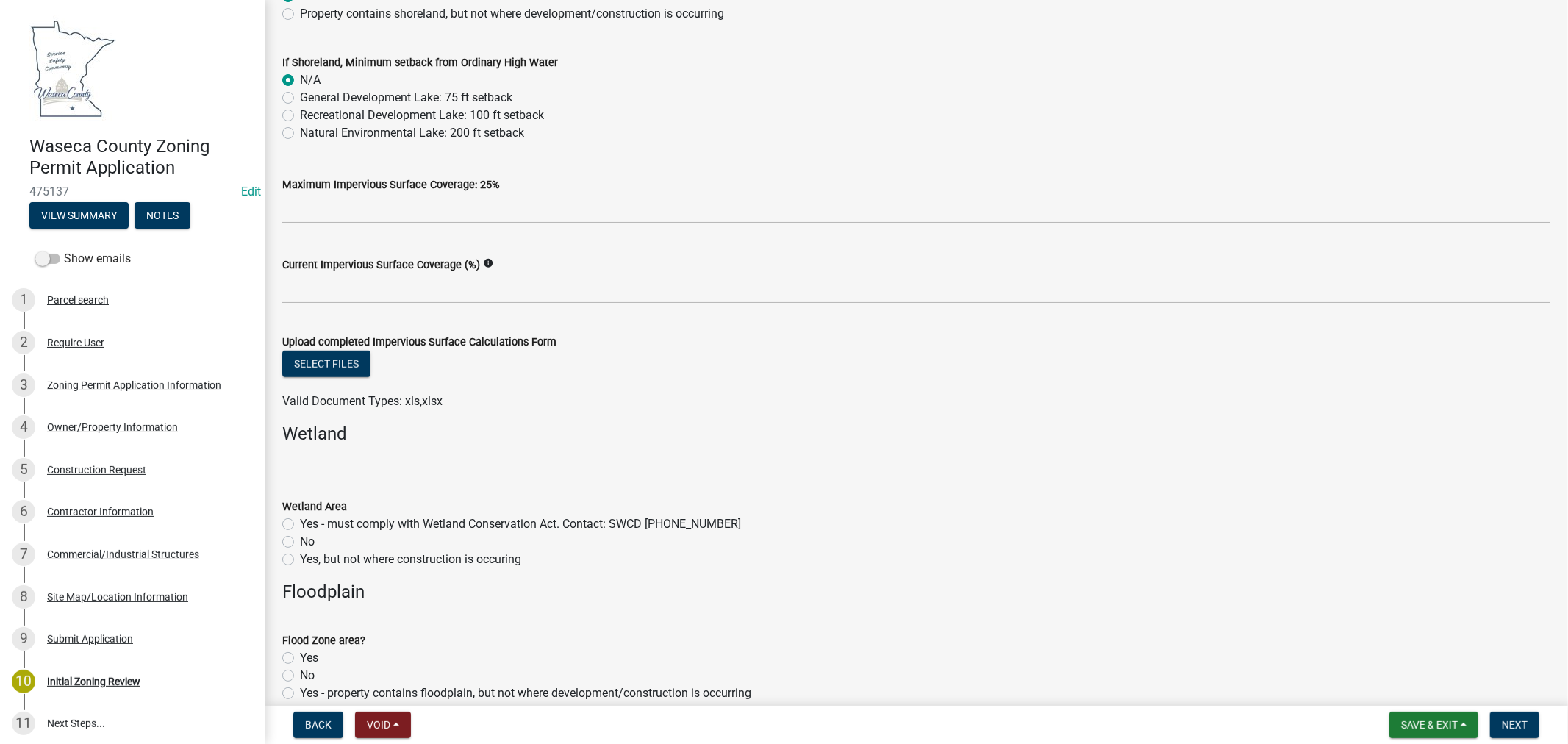
scroll to position [817, 0]
click at [300, 543] on label "No" at bounding box center [307, 541] width 15 height 18
click at [300, 542] on input "No" at bounding box center [305, 537] width 9 height 9
radio input "true"
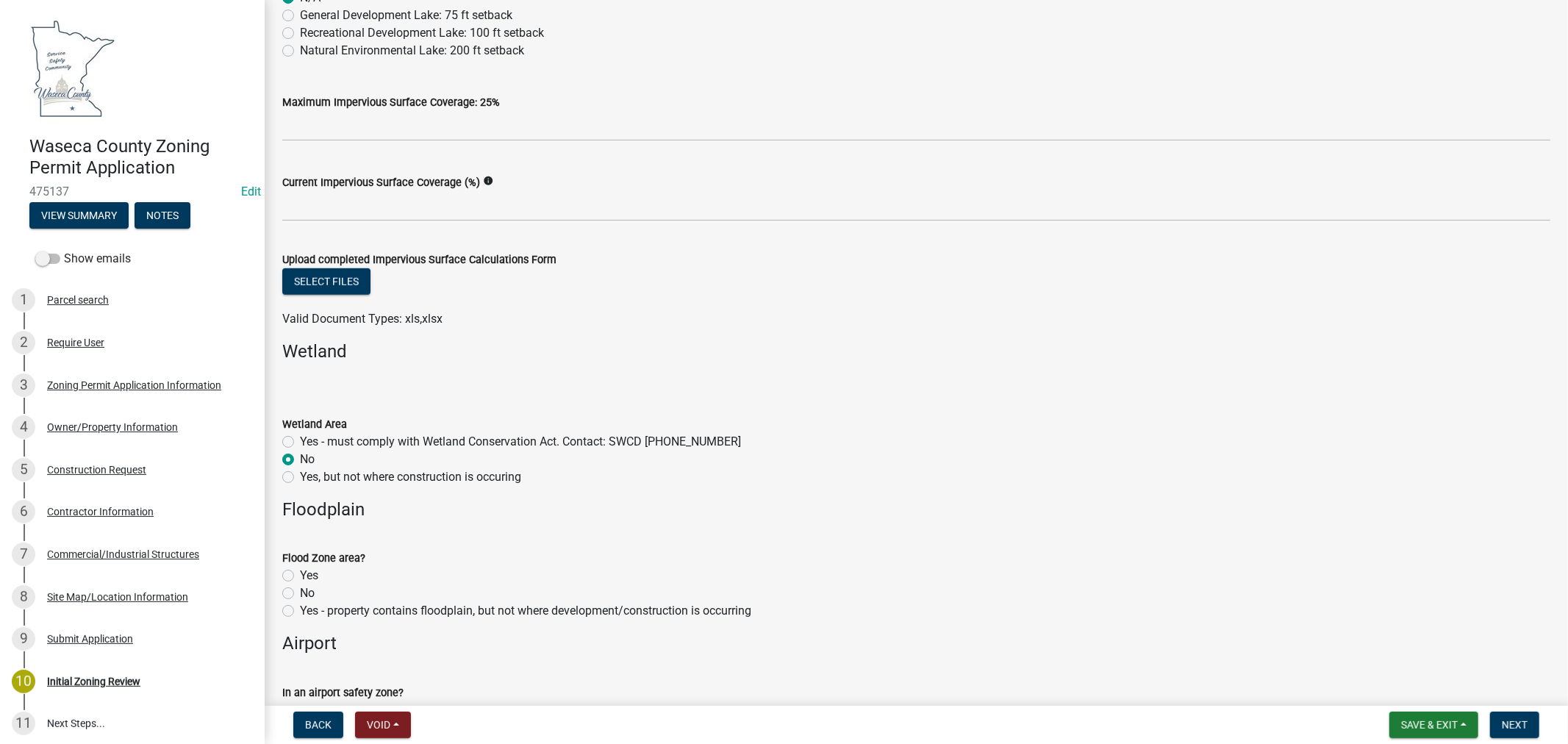
click at [300, 594] on label "No" at bounding box center [307, 593] width 15 height 18
click at [300, 594] on input "No" at bounding box center [305, 589] width 9 height 9
radio input "true"
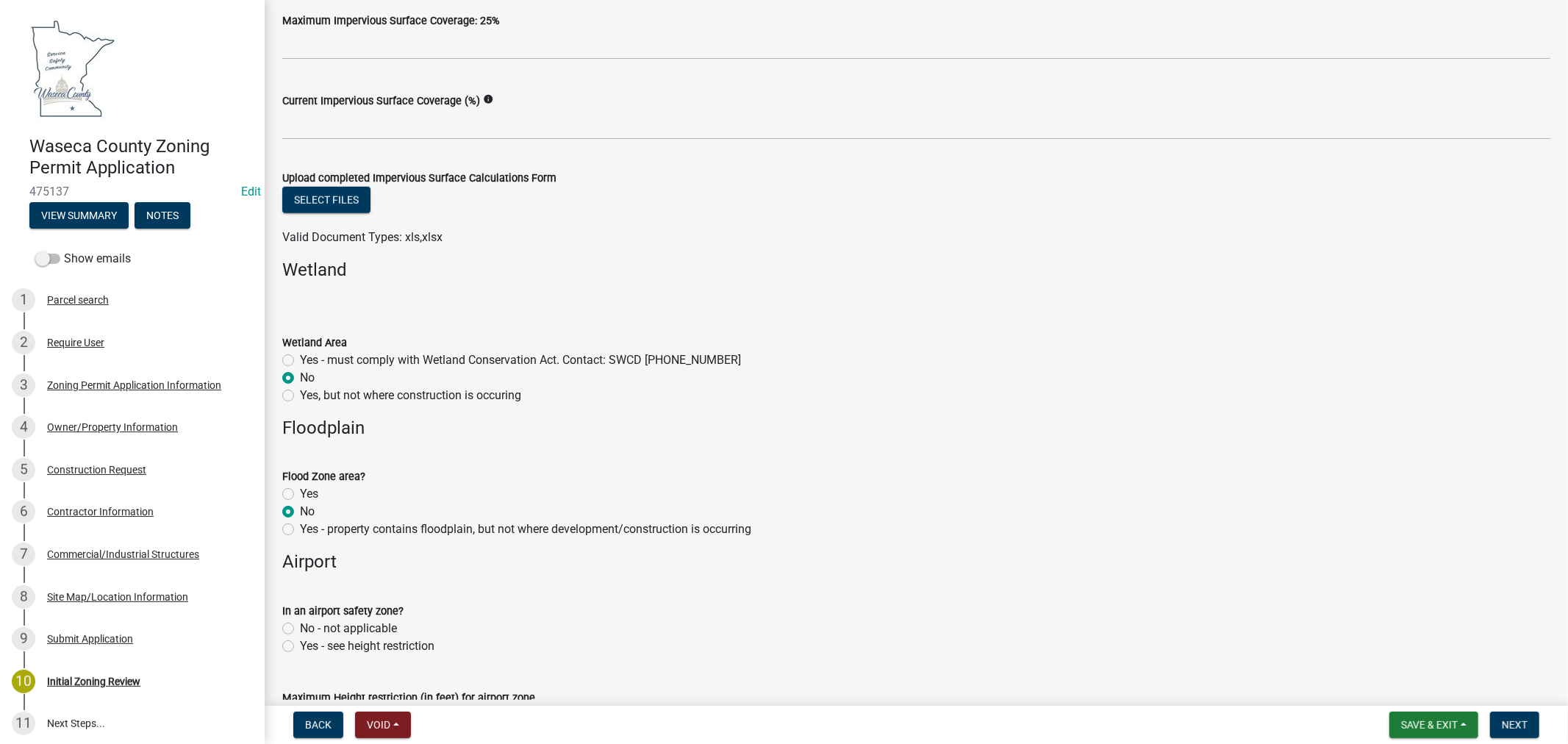
scroll to position [1062, 0]
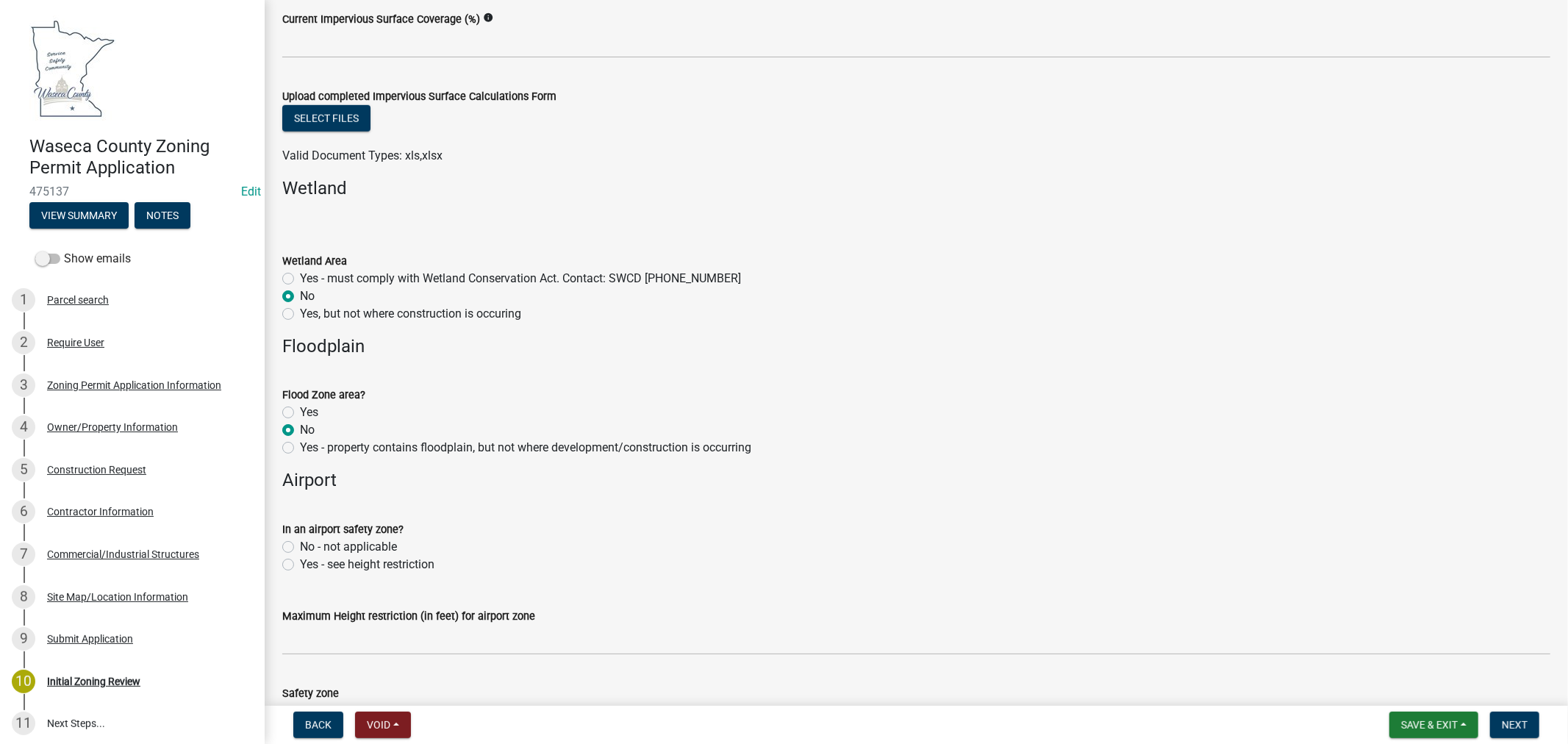
click at [300, 547] on label "No - not applicable" at bounding box center [348, 547] width 97 height 18
click at [300, 547] on input "No - not applicable" at bounding box center [305, 543] width 9 height 9
radio input "true"
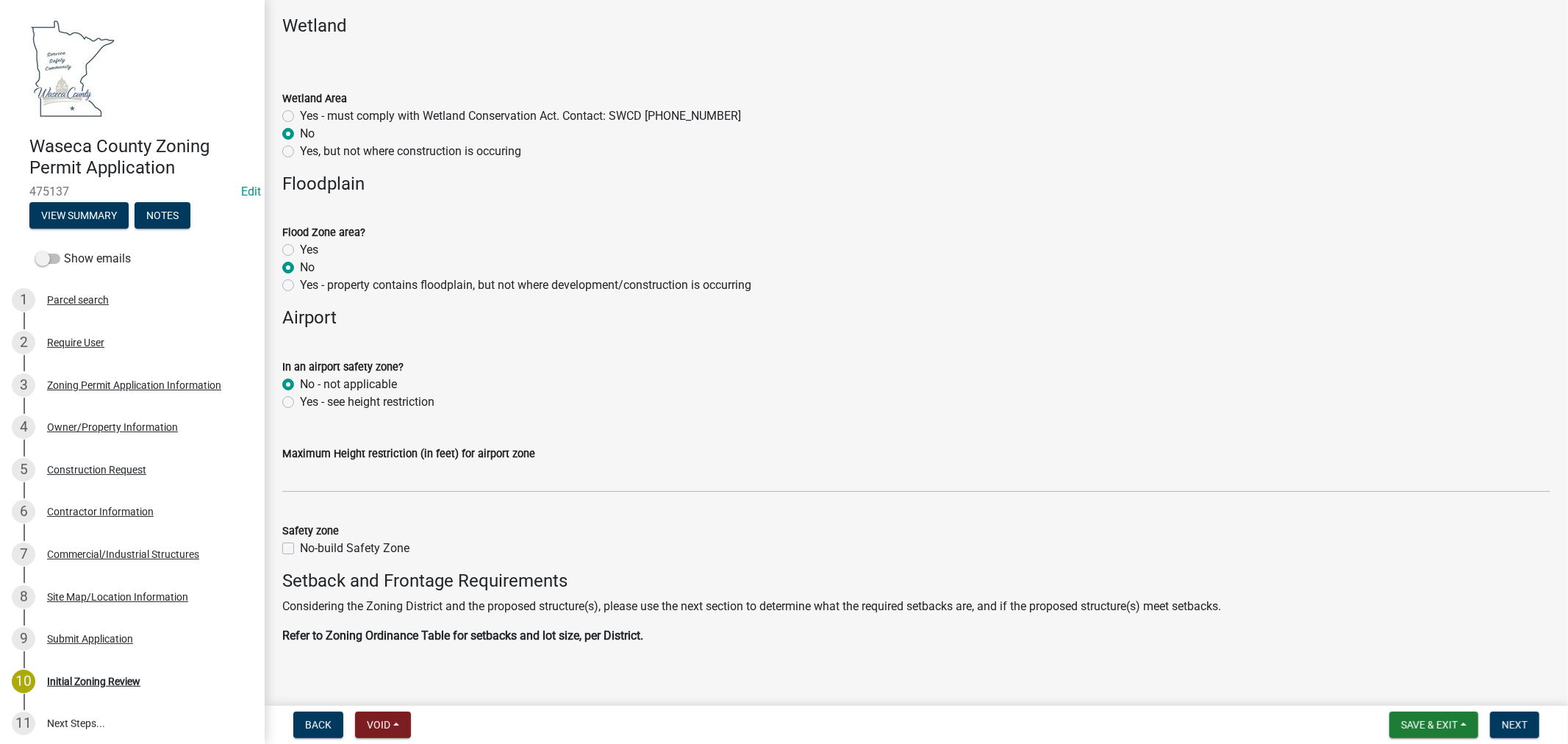
scroll to position [1388, 0]
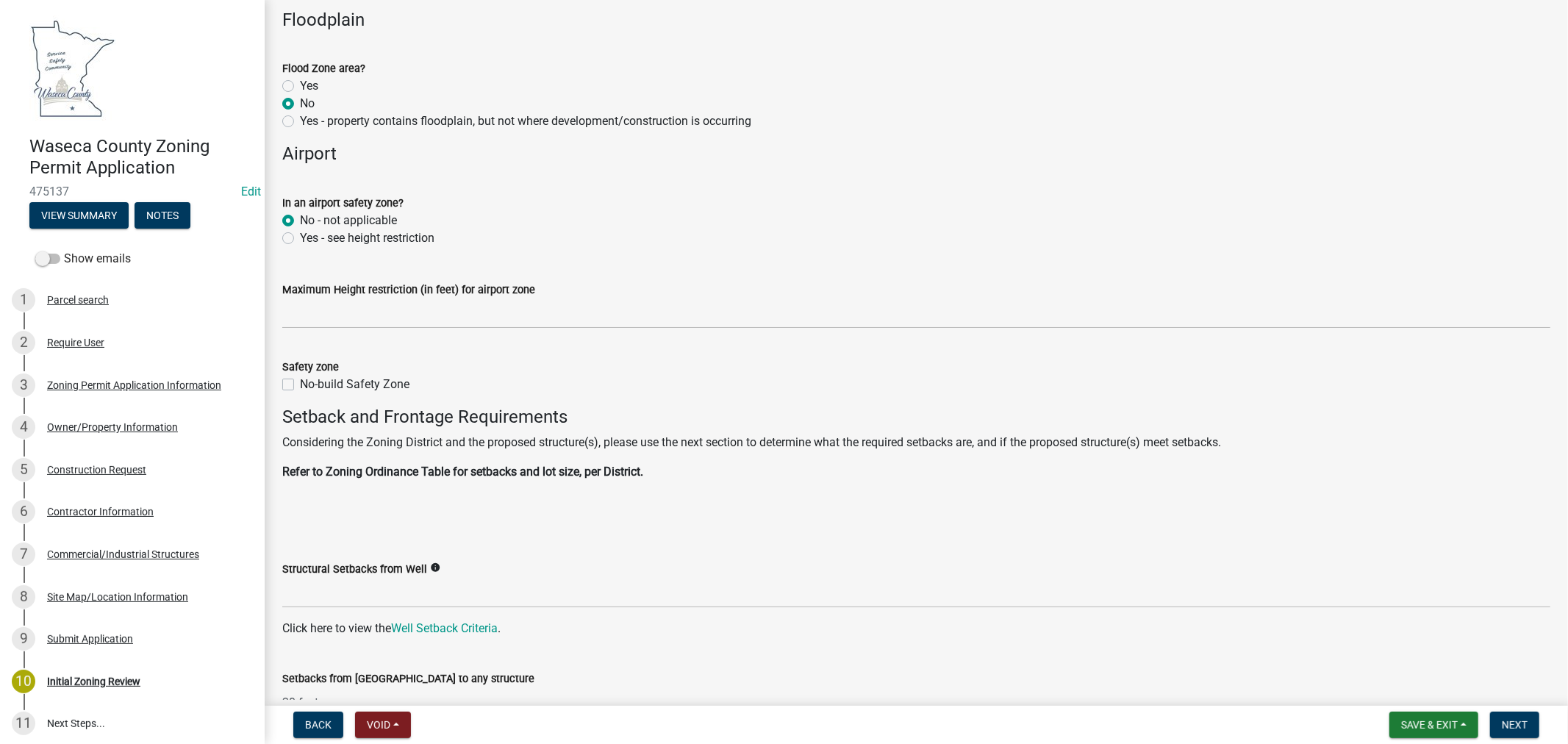
click at [300, 383] on label "No-build Safety Zone" at bounding box center [355, 384] width 110 height 18
click at [300, 383] on input "No-build Safety Zone" at bounding box center [305, 380] width 9 height 9
checkbox input "true"
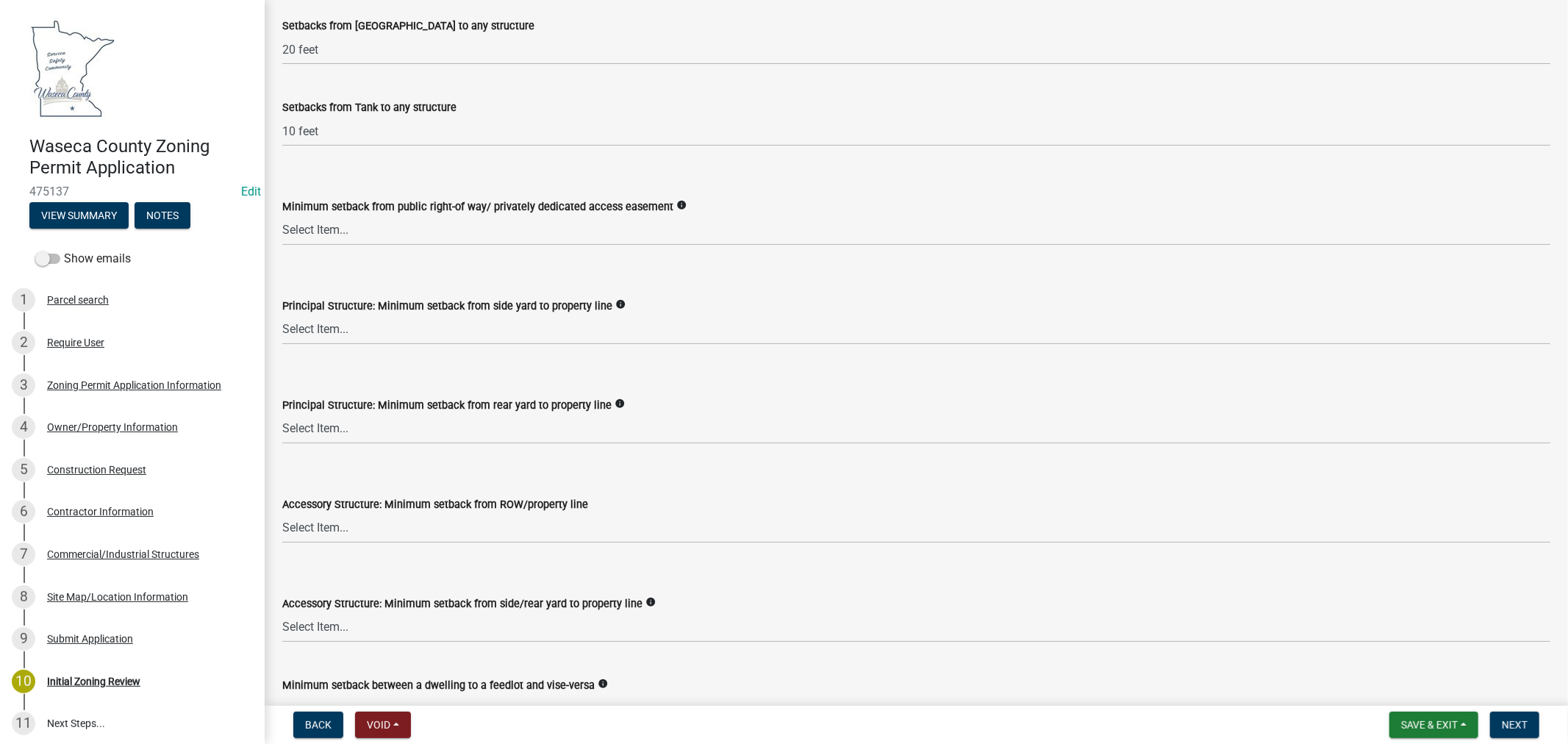
scroll to position [2042, 0]
click at [324, 528] on select "Select Item... 75 feet = Ag Zone 40 feet or 30 feet = LR 20 feet = UE, I, HC Zo…" at bounding box center [916, 527] width 1268 height 30
click at [282, 513] on select "Select Item... 75 feet = Ag Zone 40 feet or 30 feet = LR 20 feet = UE, I, HC Zo…" at bounding box center [916, 527] width 1268 height 30
select select "9e7e0f1a-162d-468c-937f-cc7884b0d28a"
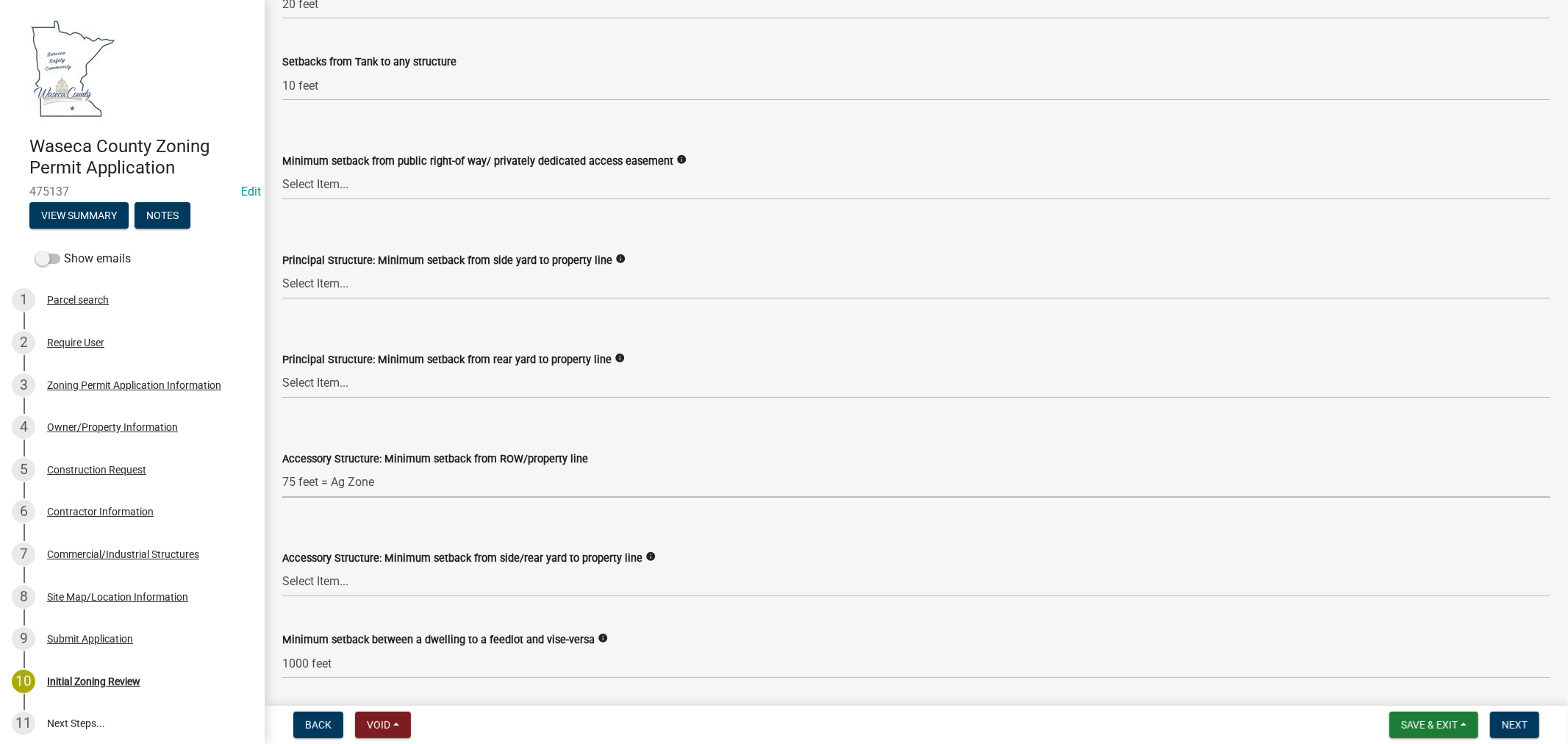
scroll to position [2124, 0]
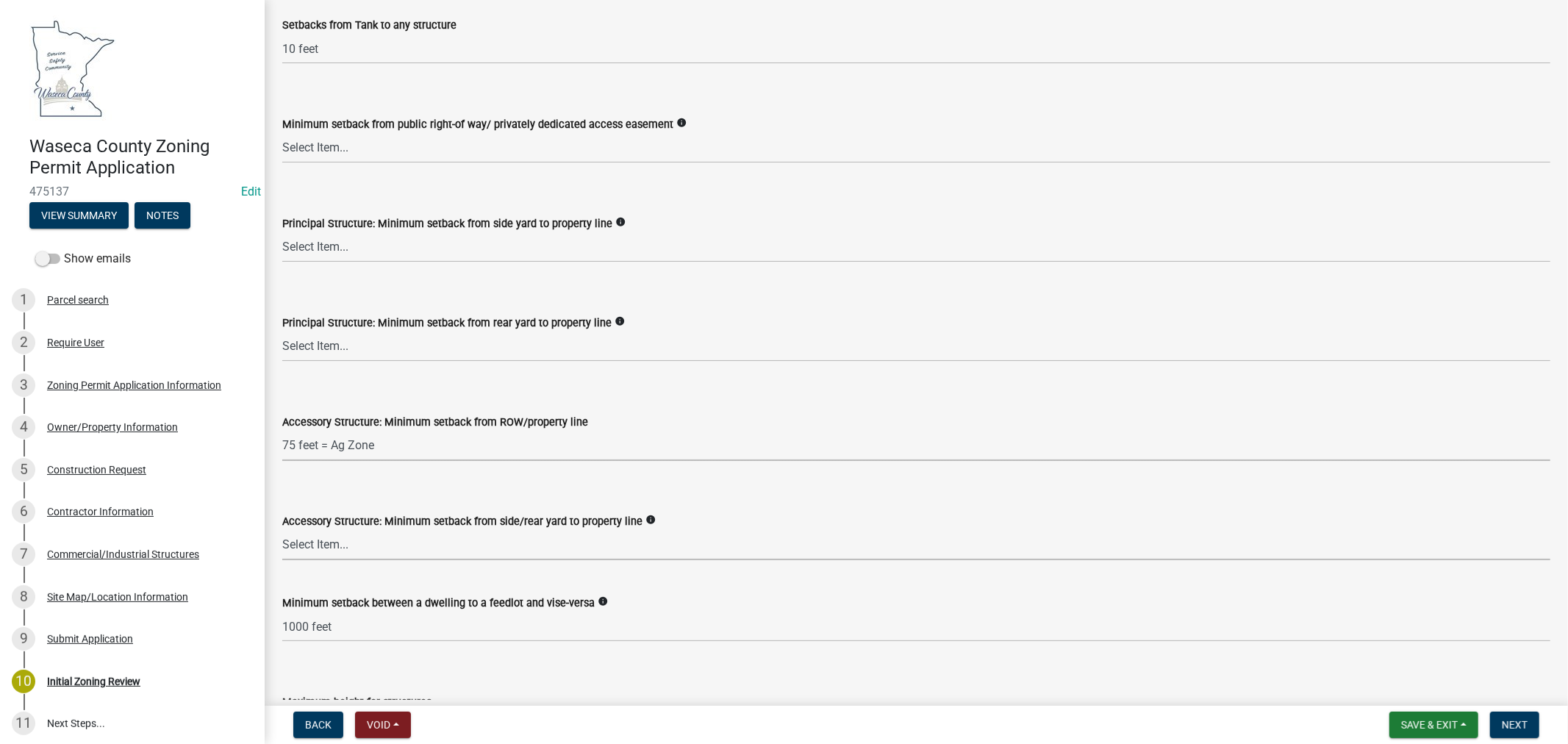
click at [324, 544] on select "Select Item... 15 feet = LR Zone 20 feet = Ag, UE, VMX, HC Zone 10 feet = I Zone" at bounding box center [916, 545] width 1268 height 30
click at [282, 531] on select "Select Item... 15 feet = LR Zone 20 feet = Ag, UE, VMX, HC Zone 10 feet = I Zone" at bounding box center [916, 545] width 1268 height 30
select select "6d839d38-f784-434a-a355-9dbcceaeb93c"
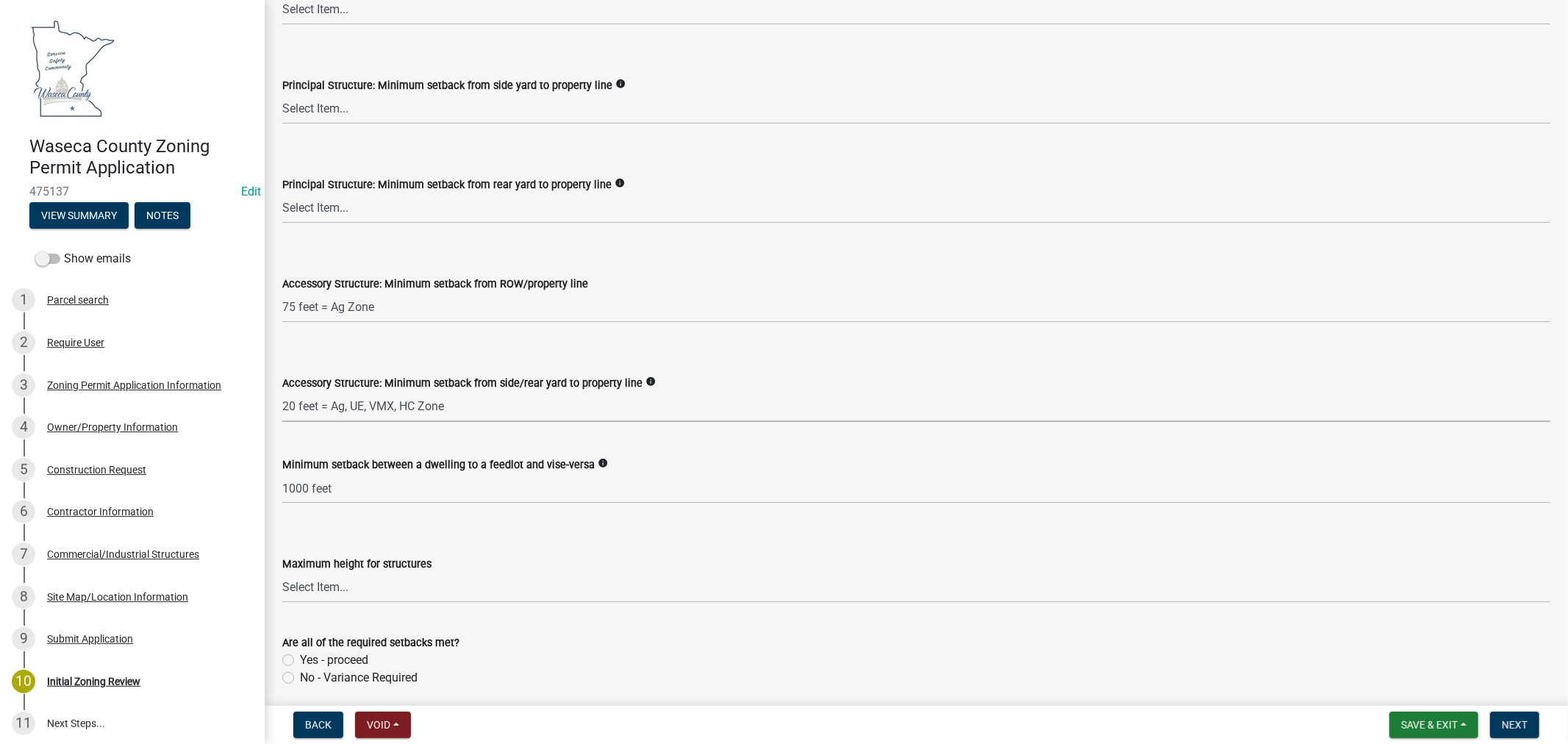
scroll to position [2287, 0]
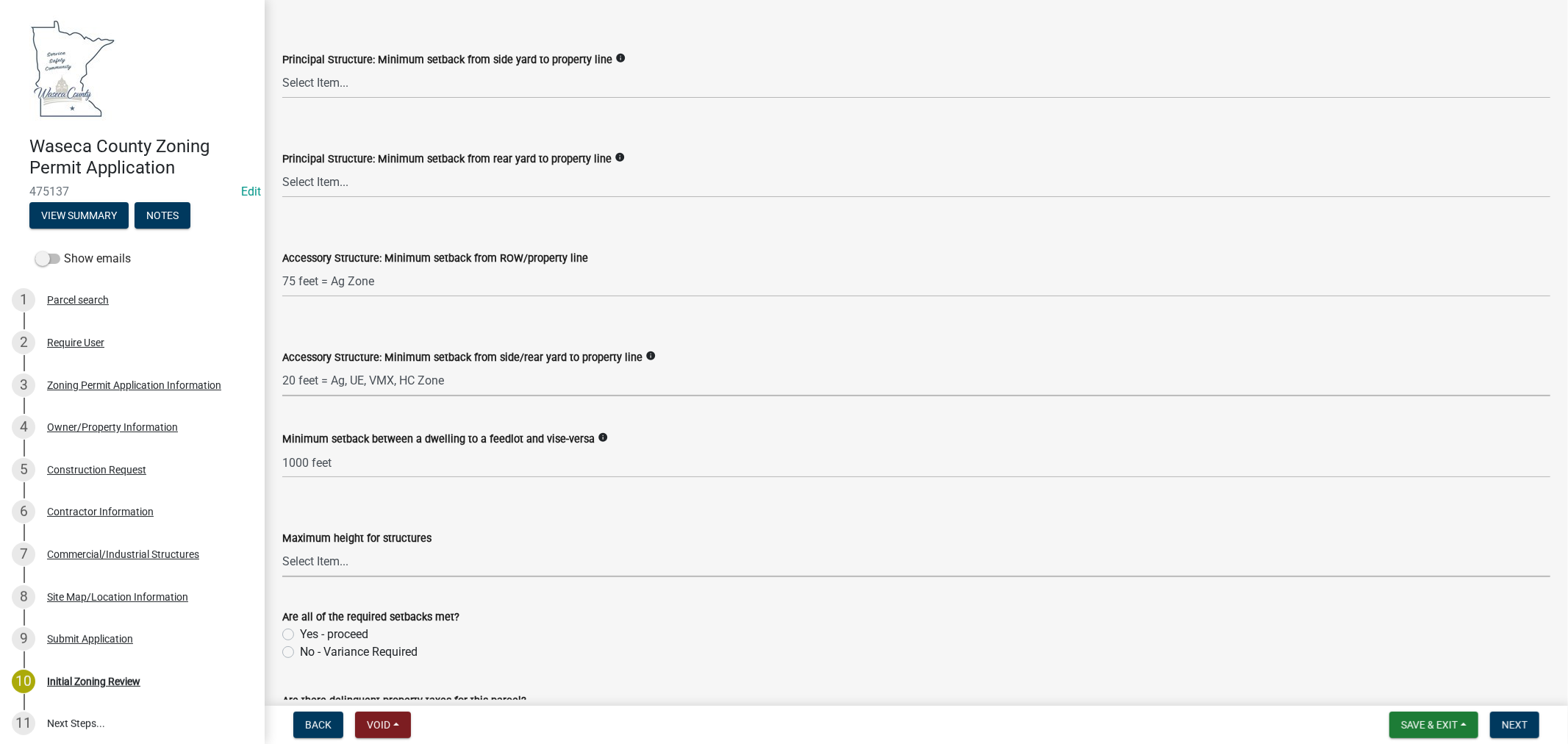
click at [353, 569] on select "Select Item... 35 feet 70 feet" at bounding box center [916, 562] width 1268 height 30
click at [282, 547] on select "Select Item... 35 feet 70 feet" at bounding box center [916, 562] width 1268 height 30
select select "f85b0be6-0ba0-4e52-abd8-9a831d915a76"
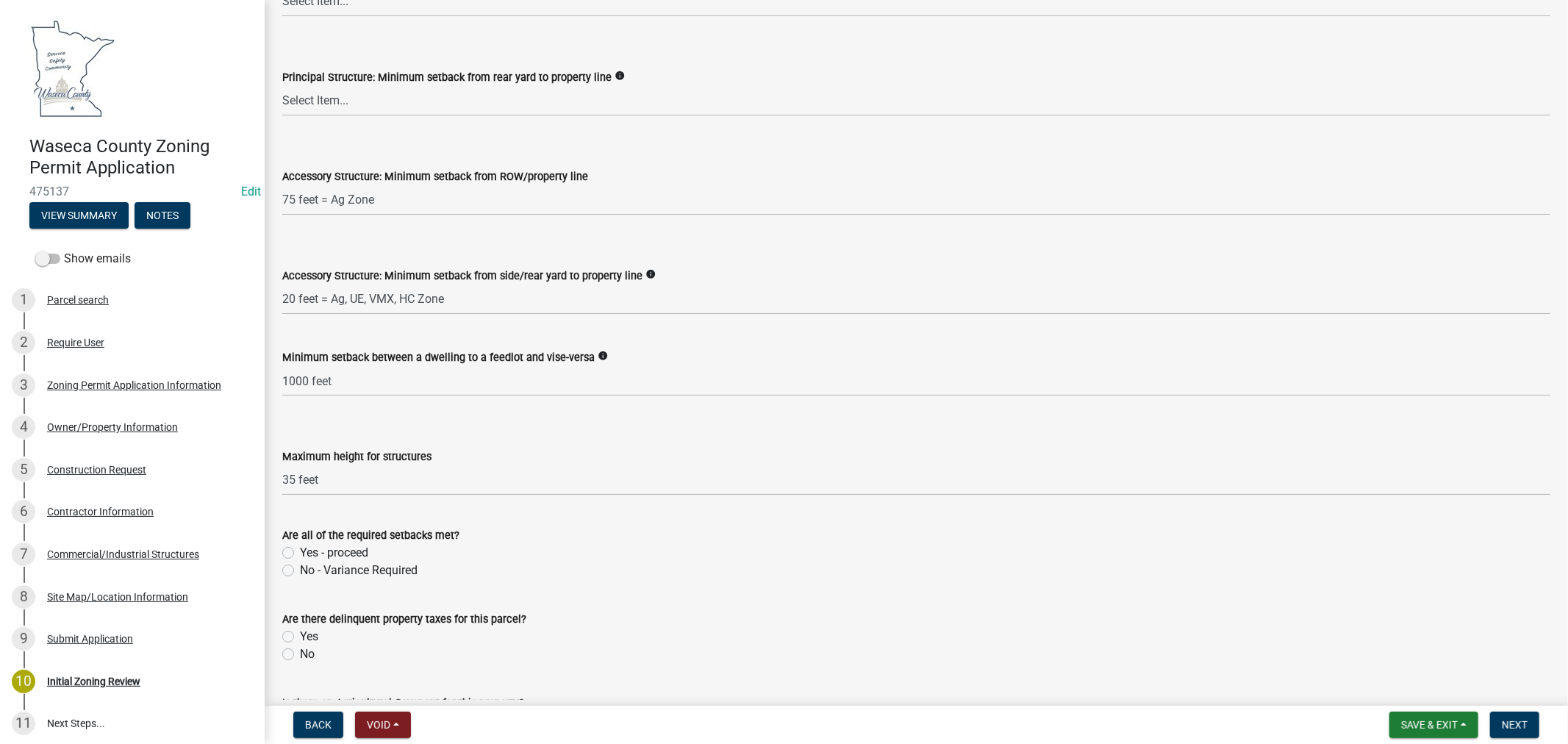
drag, startPoint x: 287, startPoint y: 552, endPoint x: 388, endPoint y: 562, distance: 101.5
click at [300, 553] on label "Yes - proceed" at bounding box center [334, 553] width 68 height 18
click at [300, 553] on input "Yes - proceed" at bounding box center [305, 549] width 9 height 9
radio input "true"
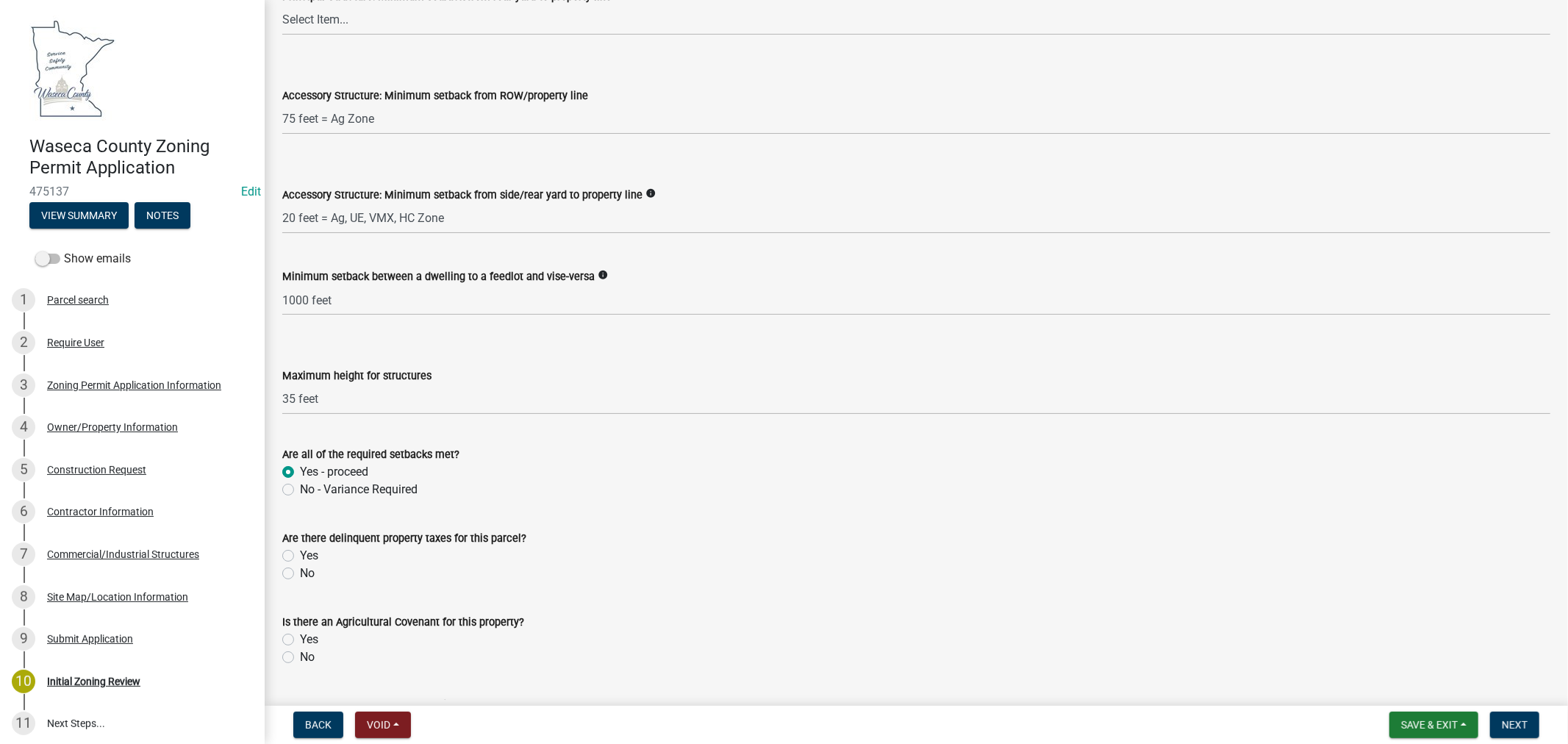
scroll to position [2451, 0]
drag, startPoint x: 289, startPoint y: 572, endPoint x: 299, endPoint y: 577, distance: 11.2
click at [300, 572] on label "No" at bounding box center [307, 573] width 15 height 18
click at [300, 572] on input "No" at bounding box center [305, 569] width 9 height 9
radio input "true"
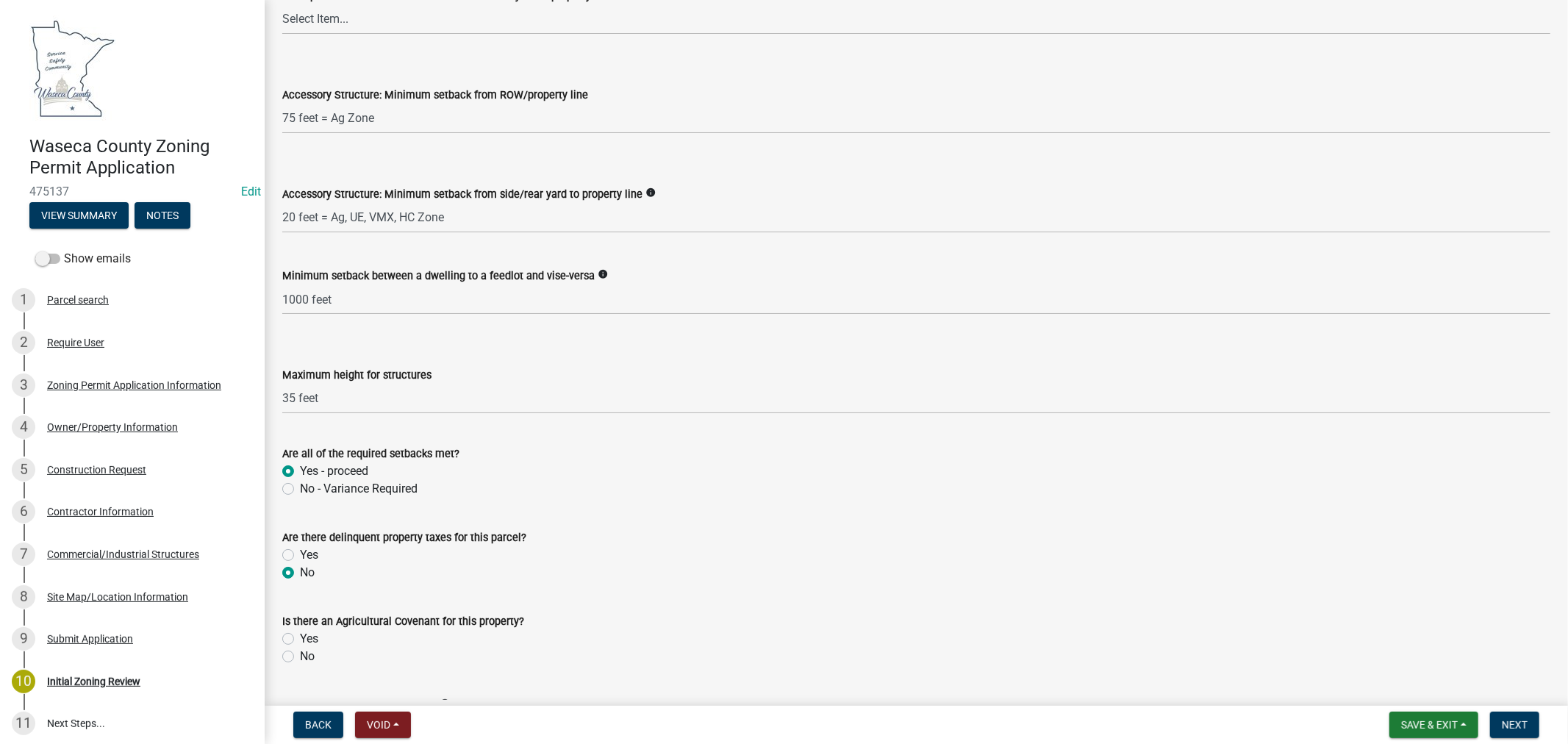
click at [300, 657] on label "No" at bounding box center [307, 656] width 15 height 18
click at [300, 657] on input "No" at bounding box center [305, 653] width 9 height 9
radio input "true"
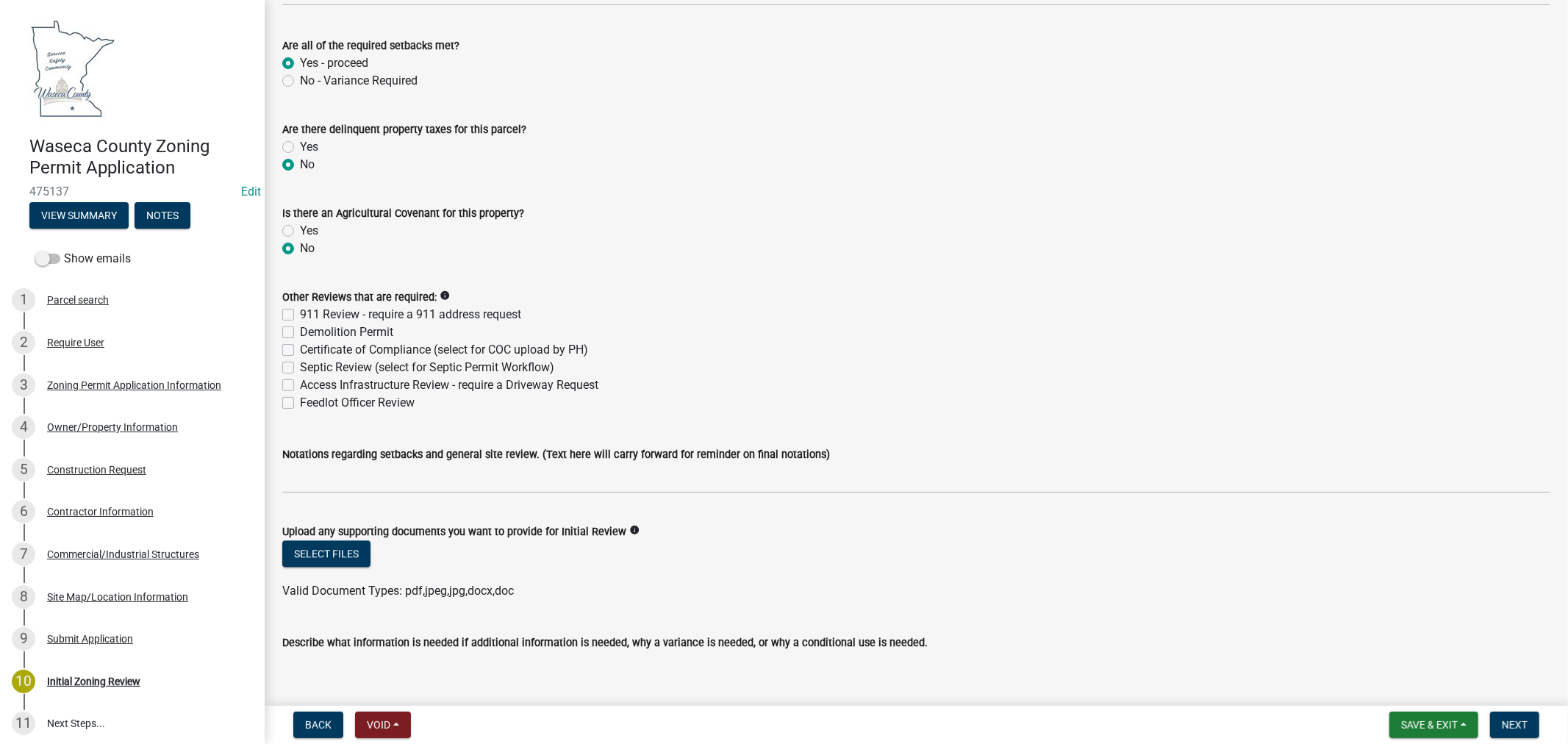
scroll to position [2941, 0]
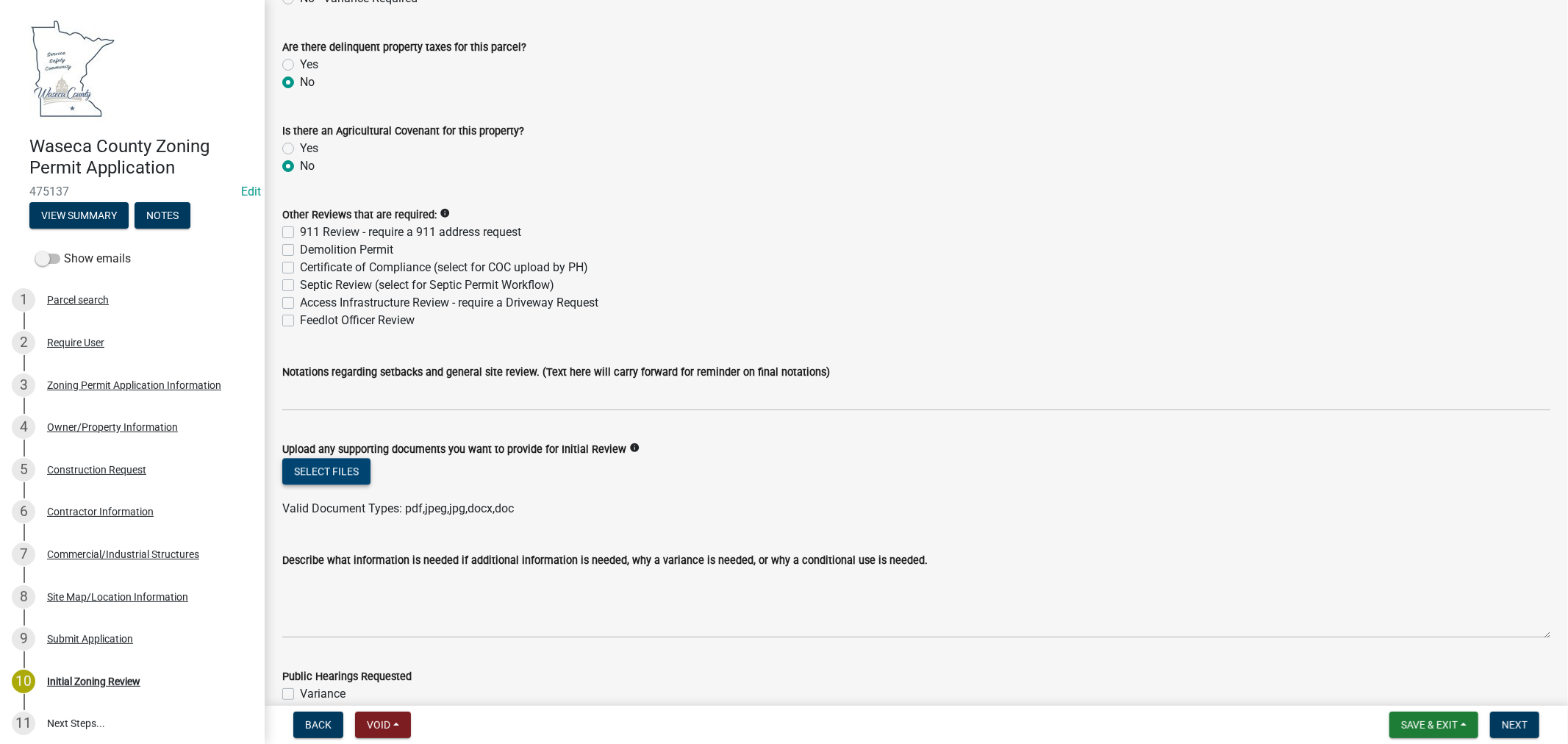
click at [338, 475] on button "Select files" at bounding box center [326, 471] width 88 height 26
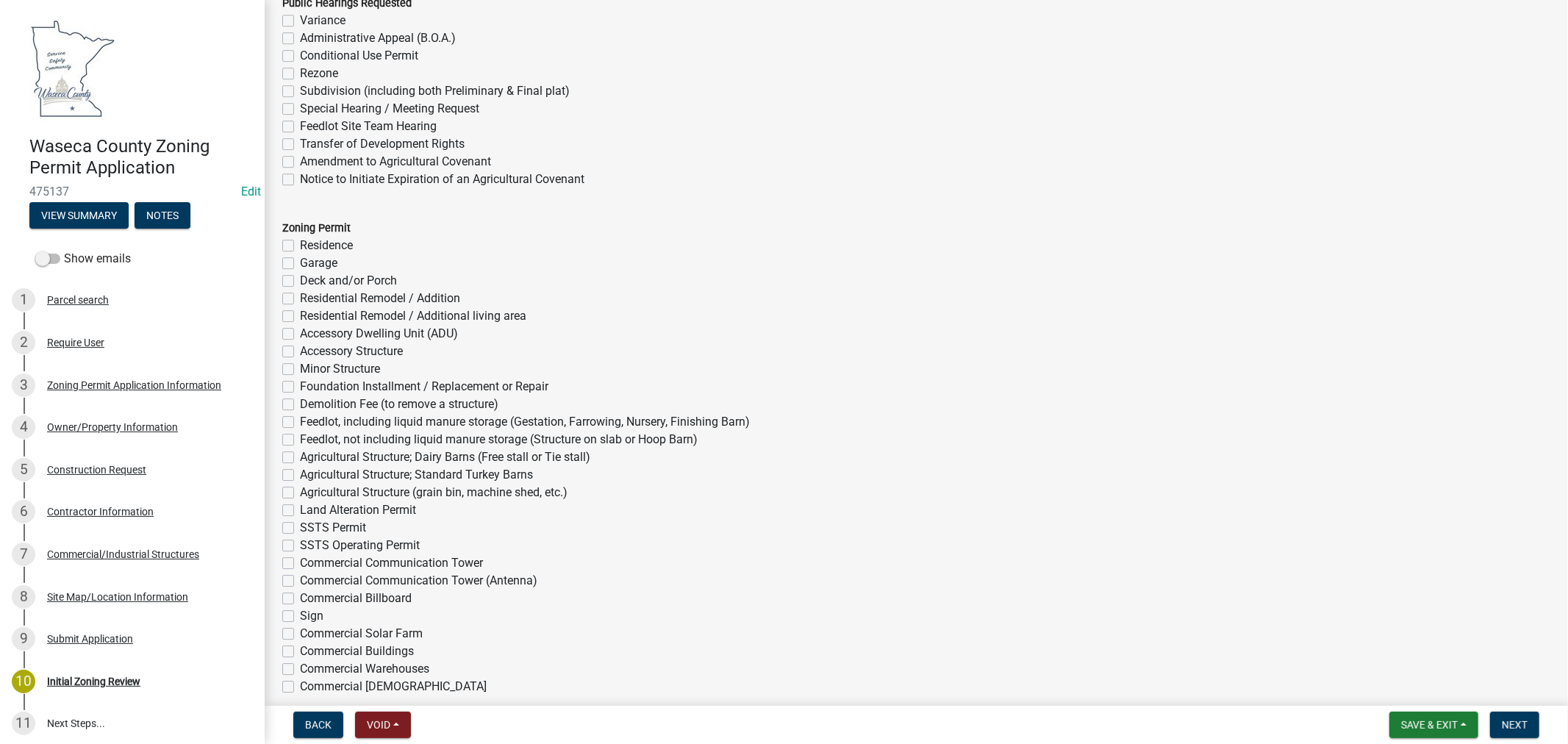
scroll to position [3758, 0]
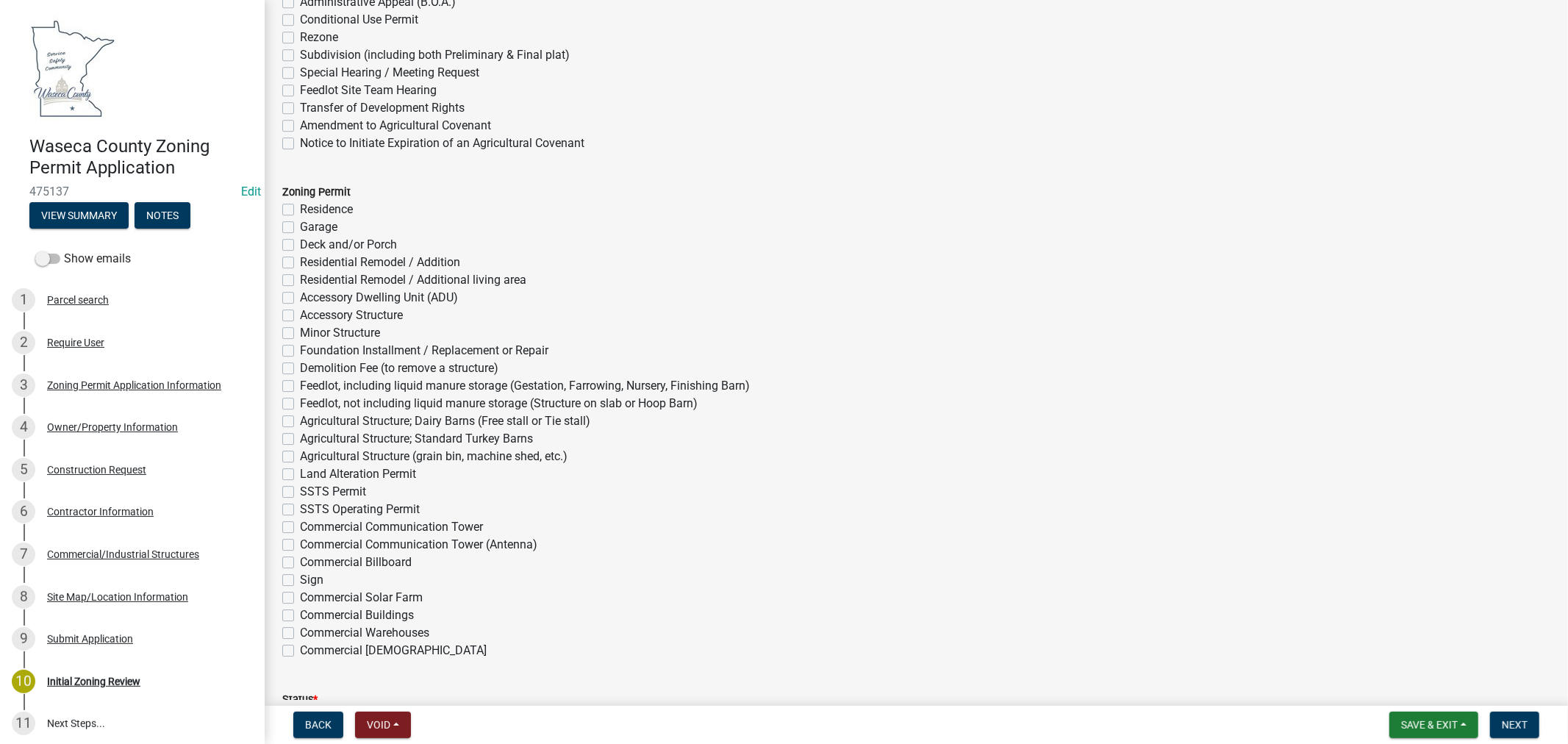
click at [300, 317] on label "Accessory Structure" at bounding box center [352, 315] width 103 height 18
click at [300, 316] on input "Accessory Structure" at bounding box center [305, 311] width 9 height 9
checkbox input "true"
checkbox input "false"
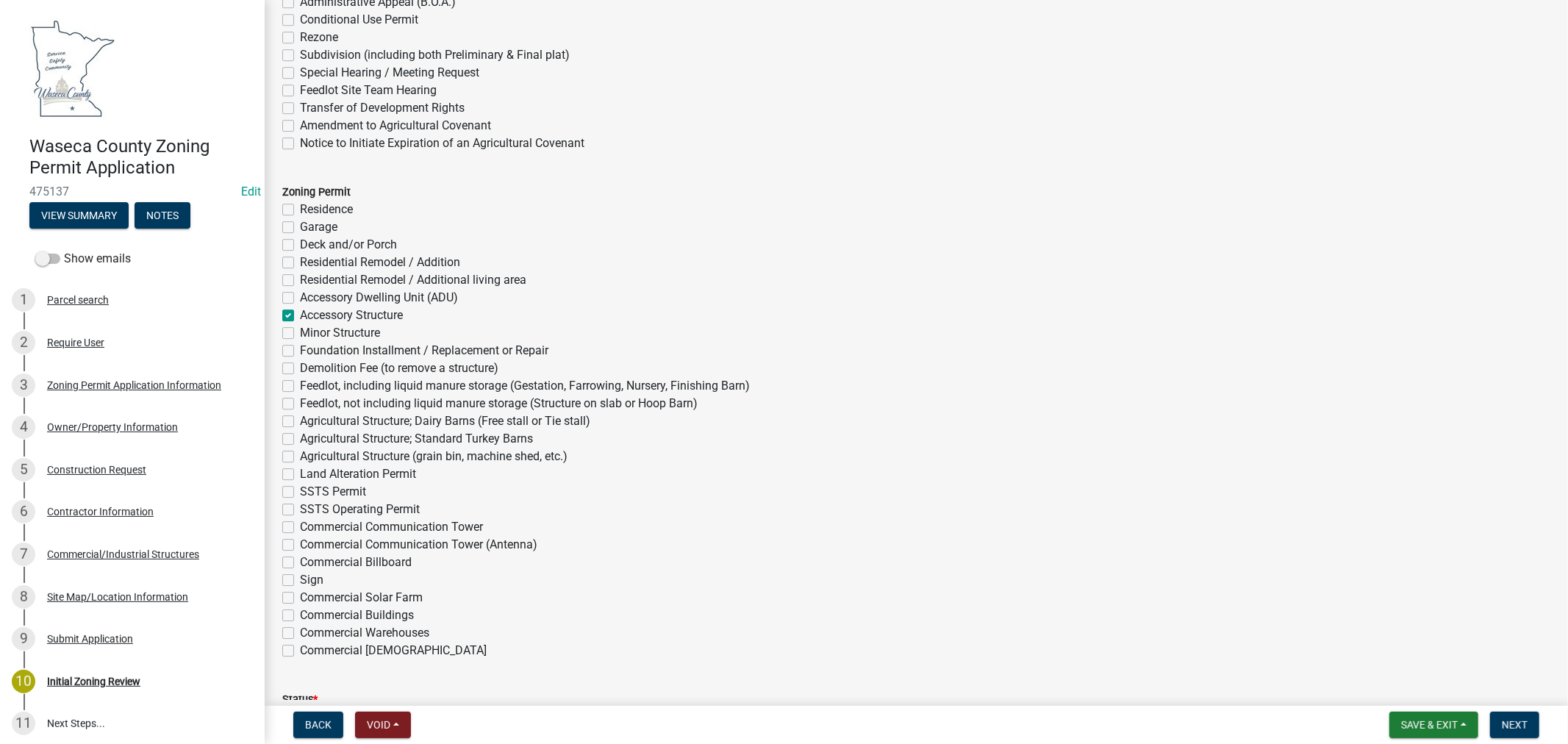
checkbox input "false"
checkbox input "true"
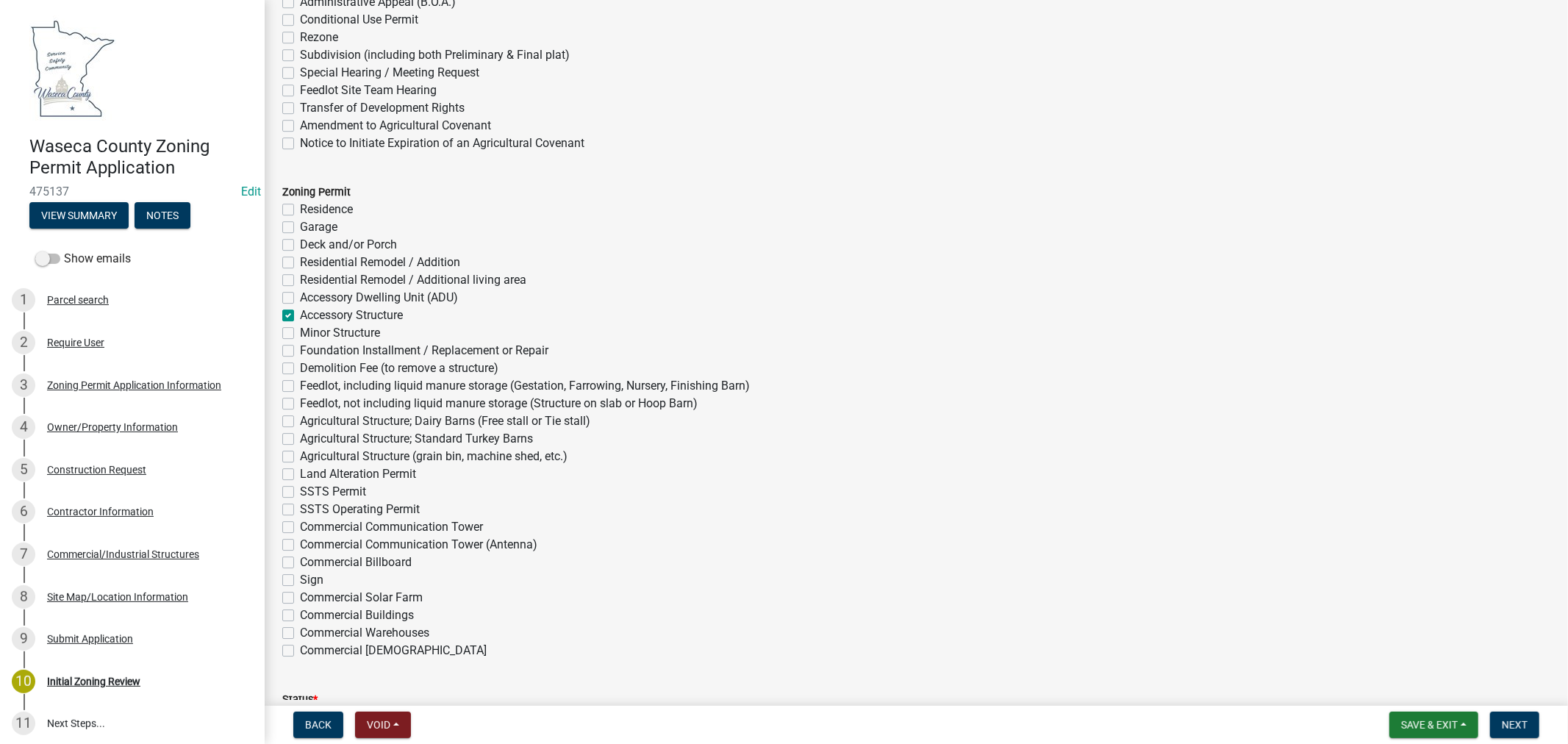
checkbox input "false"
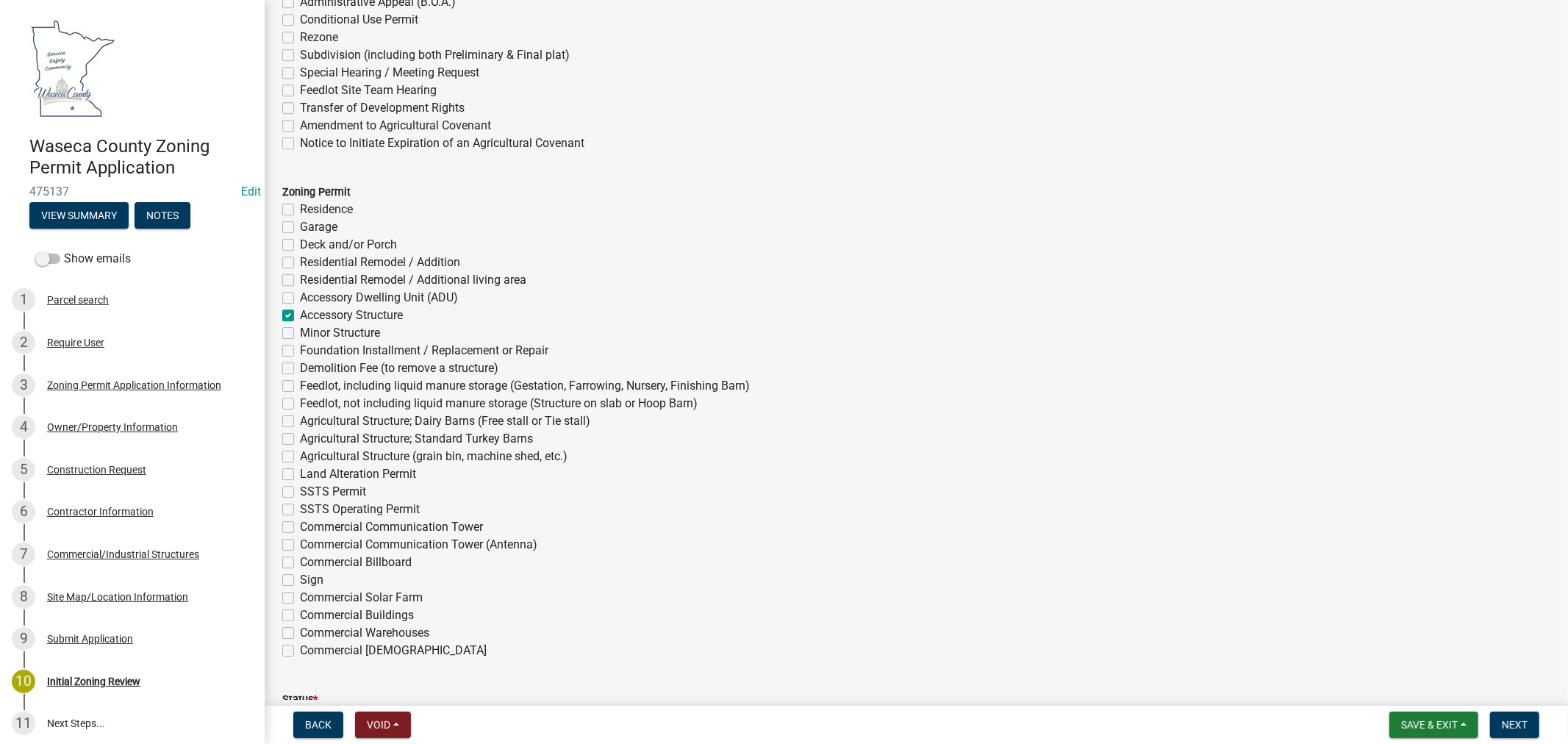
checkbox input "false"
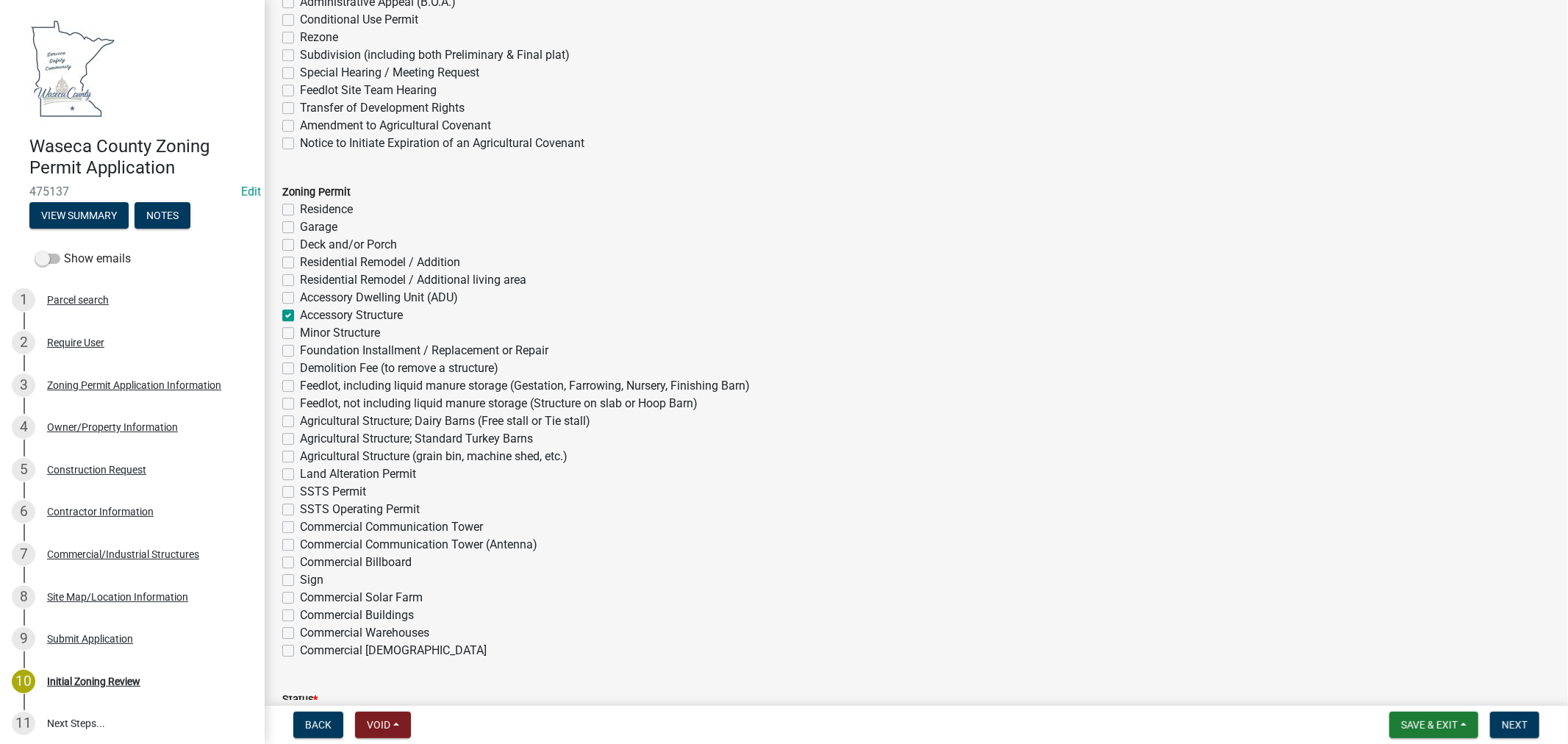
checkbox input "false"
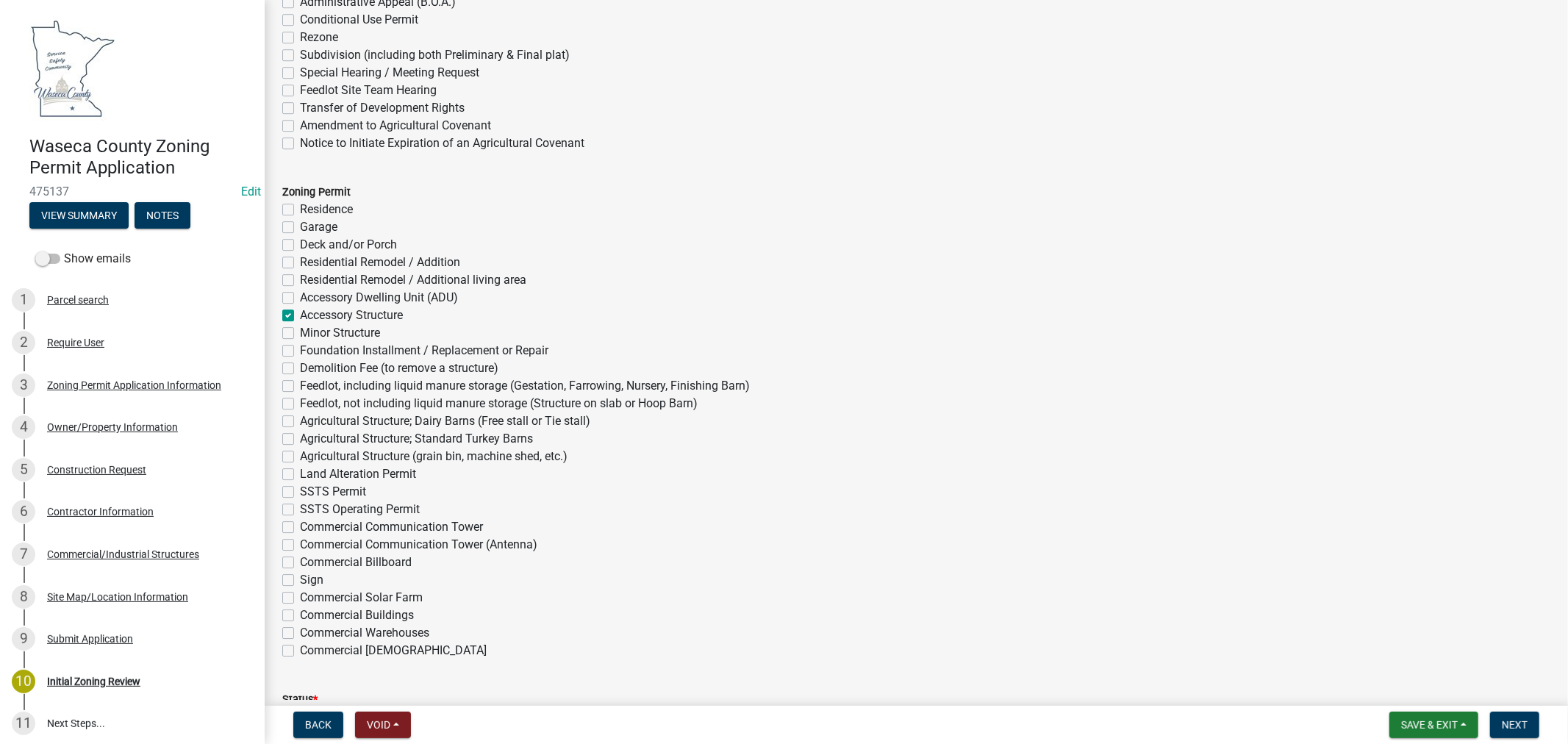
checkbox input "false"
click at [300, 611] on label "Commercial Buildings" at bounding box center [357, 615] width 114 height 18
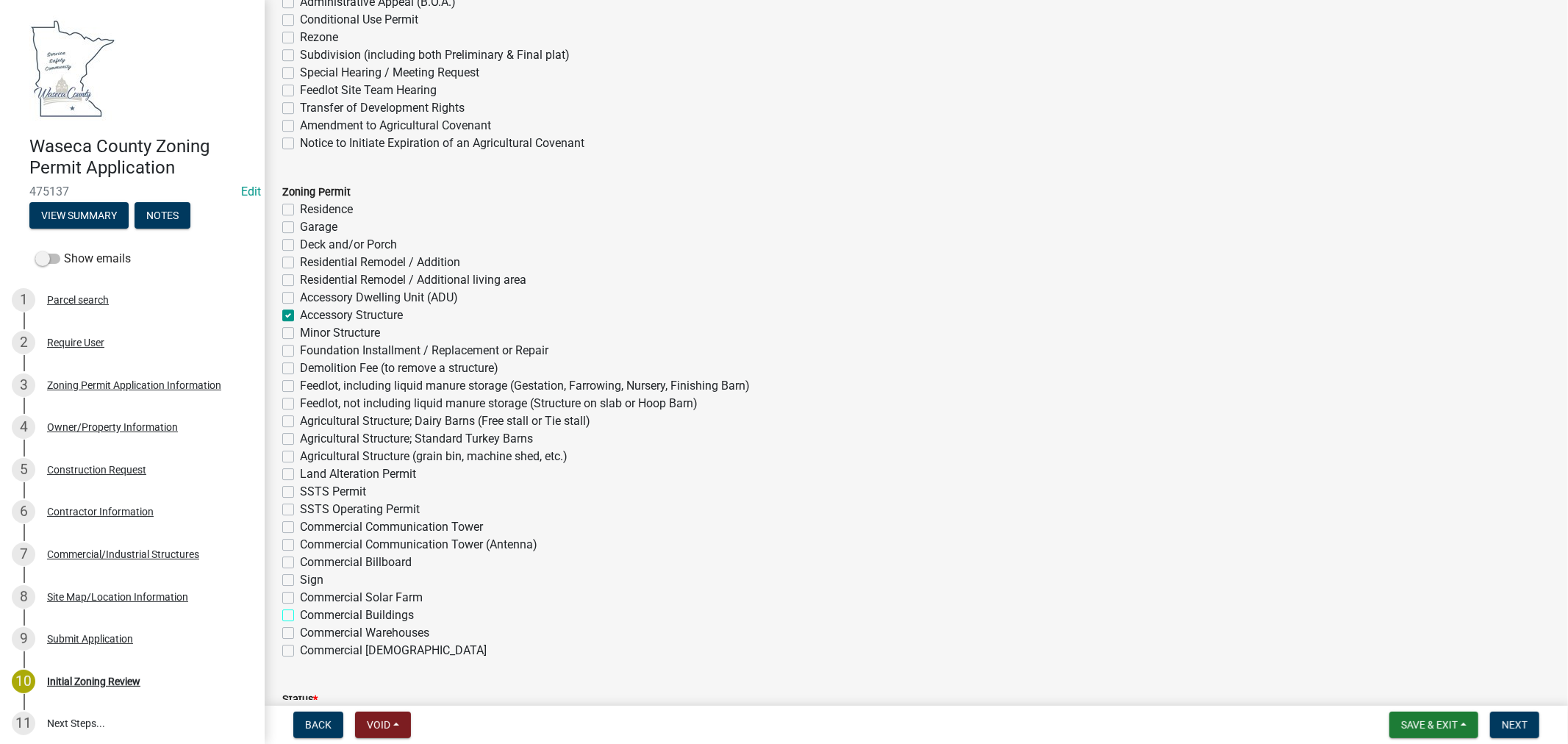
click at [300, 611] on input "Commercial Buildings" at bounding box center [305, 611] width 9 height 9
checkbox input "true"
checkbox input "false"
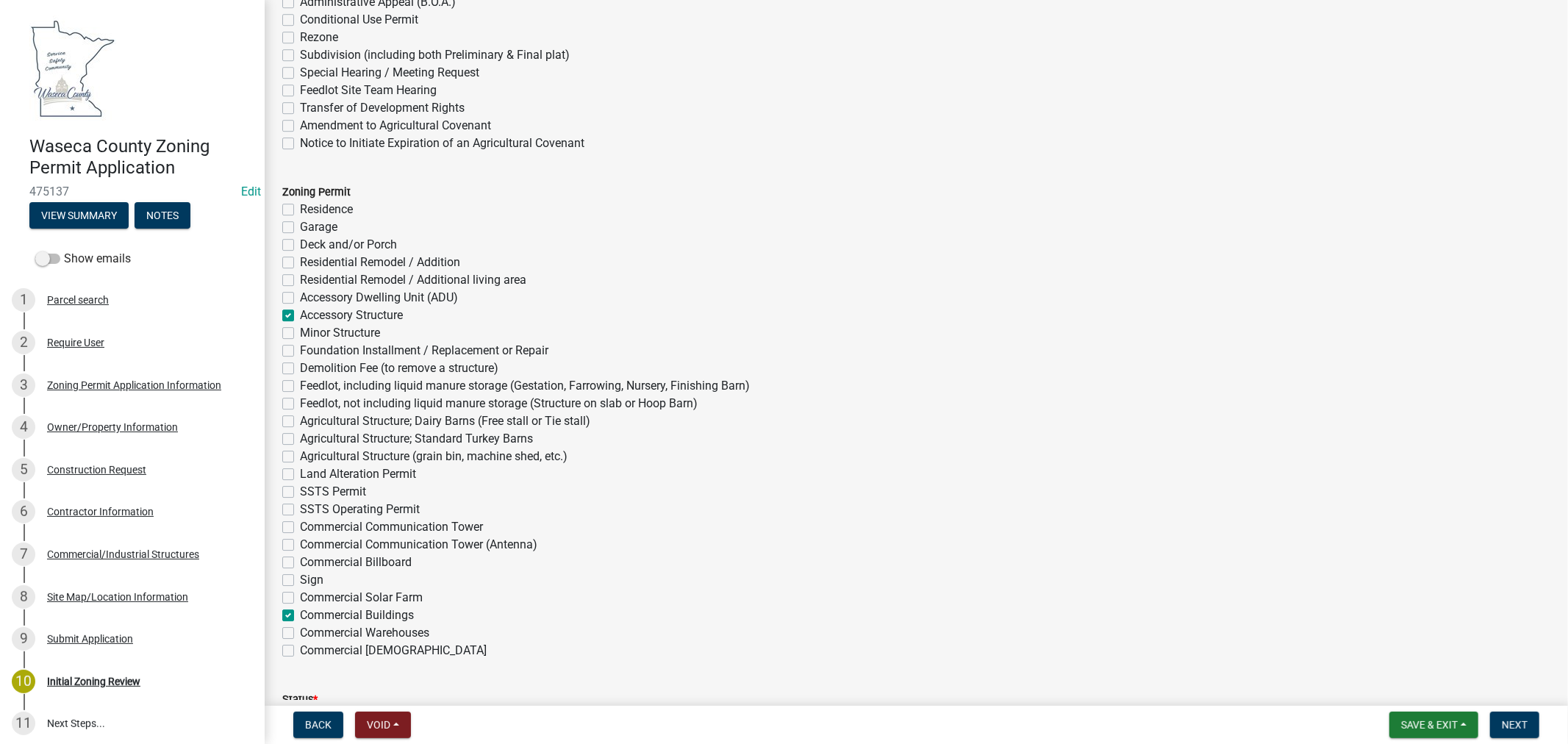
checkbox input "false"
checkbox input "true"
checkbox input "false"
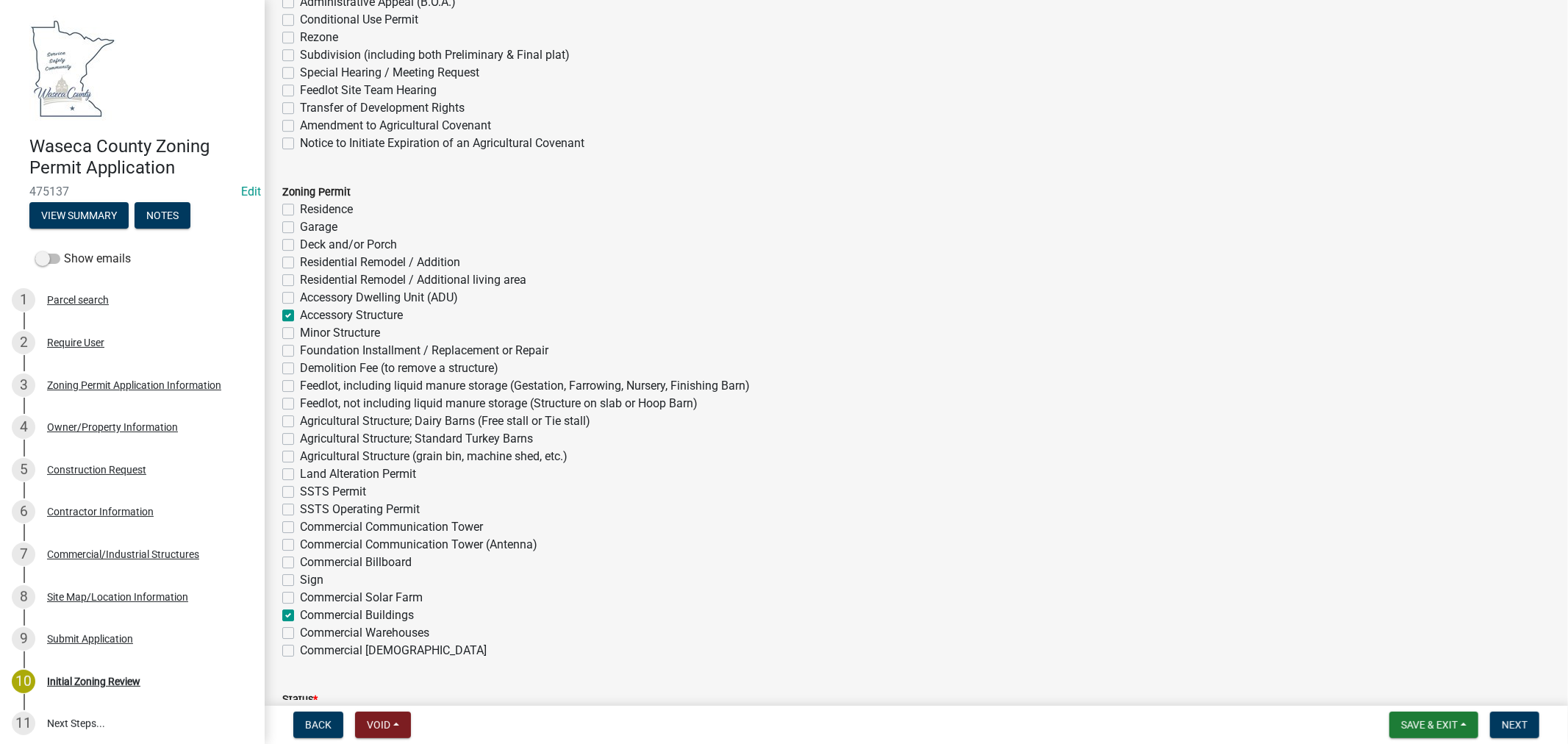
checkbox input "false"
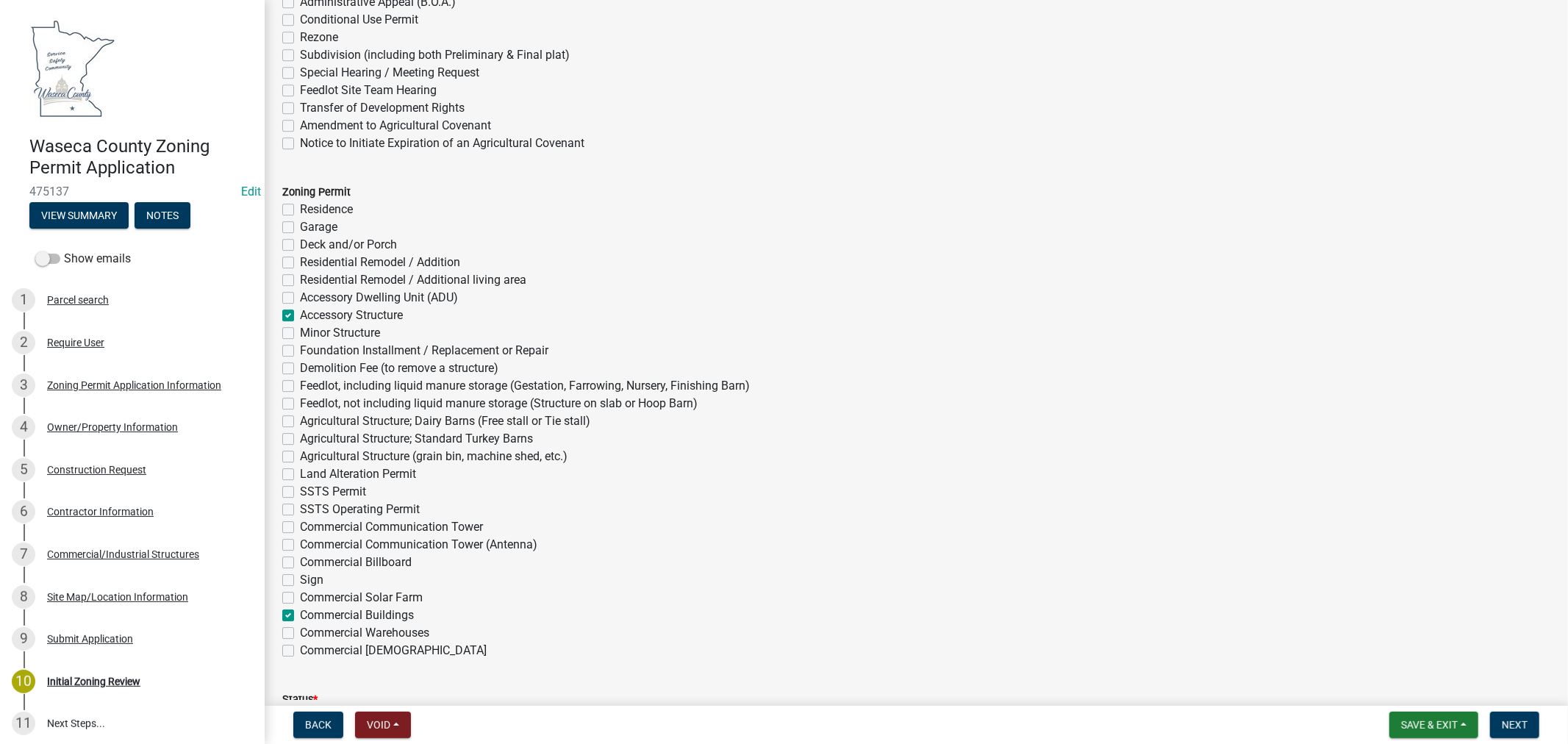
checkbox input "false"
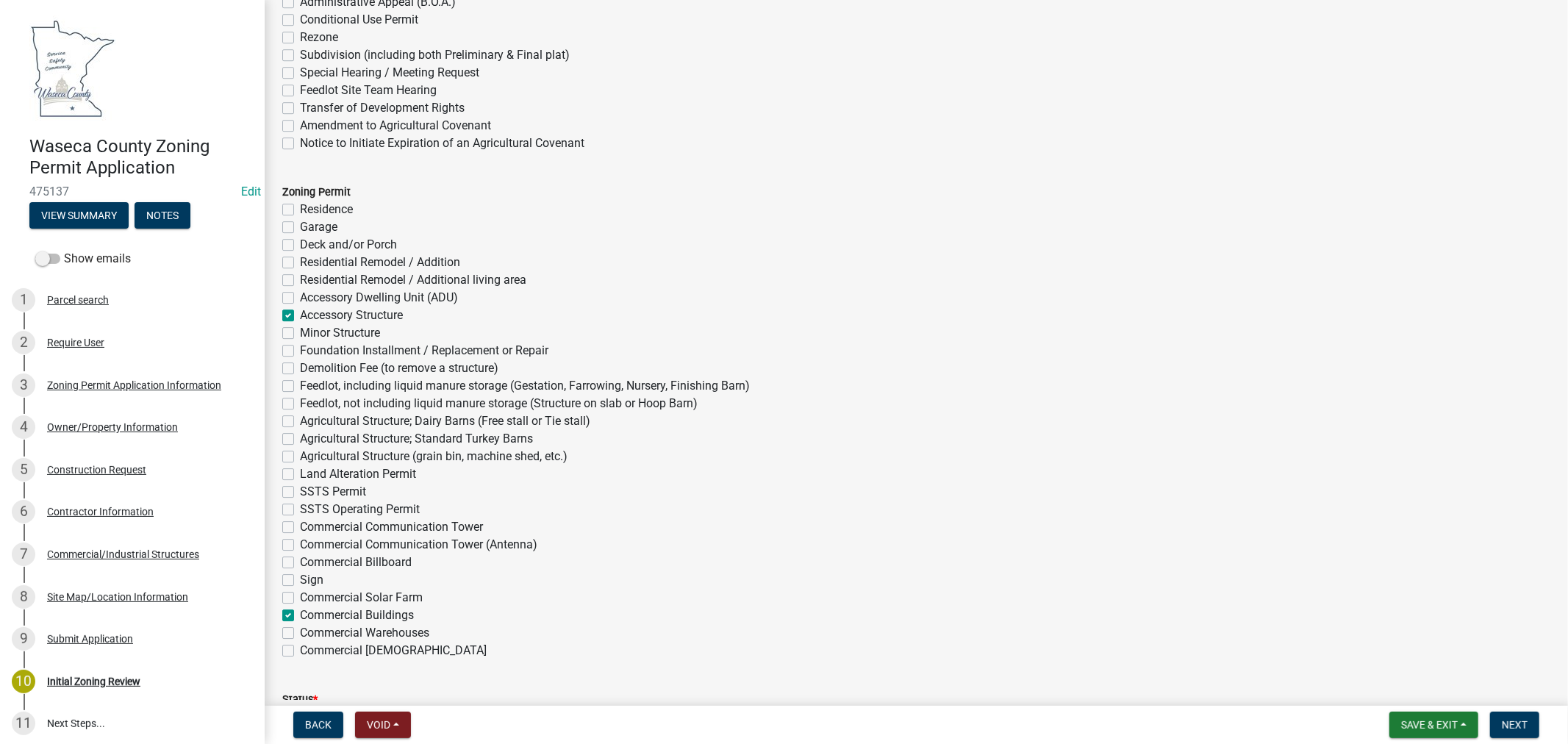
checkbox input "false"
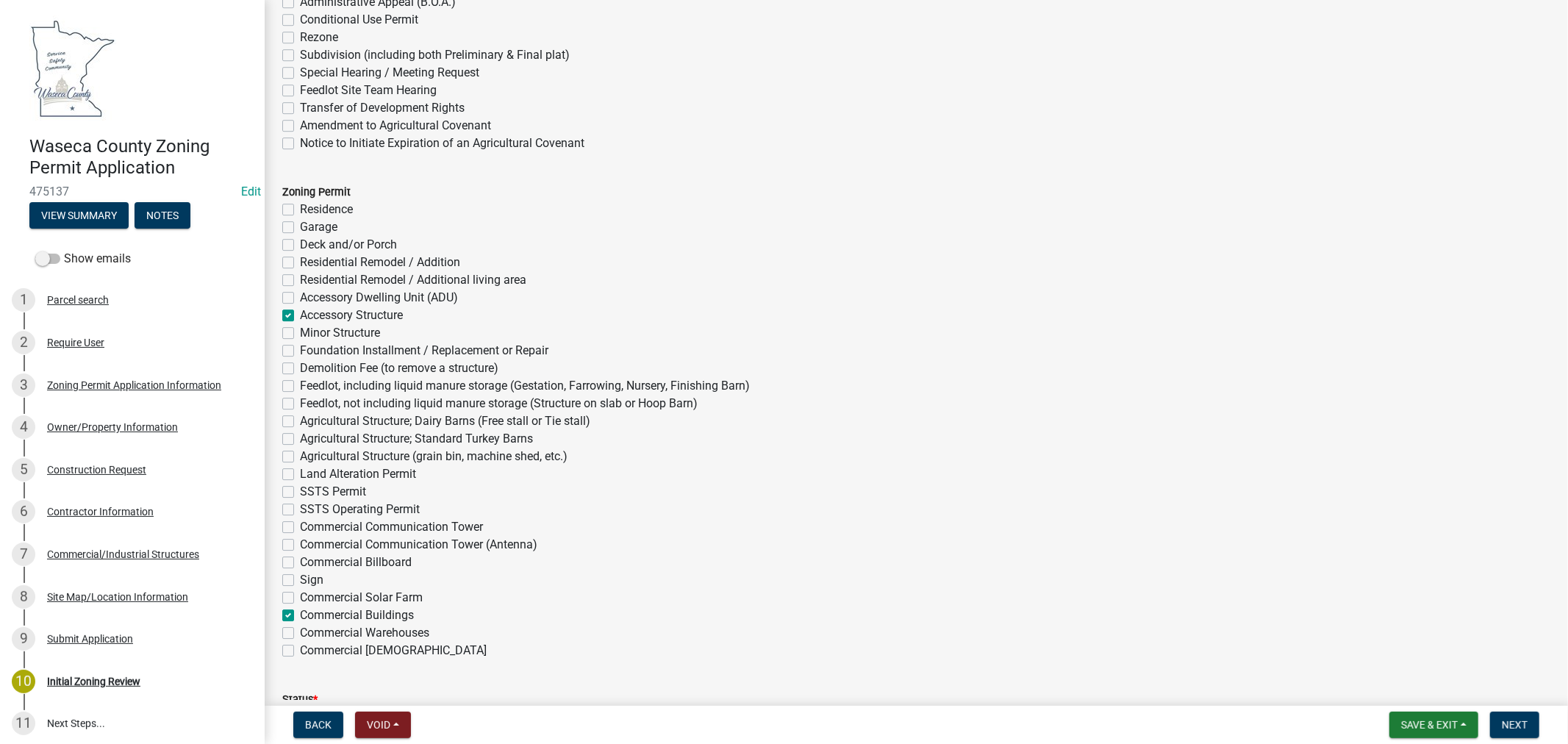
checkbox input "true"
checkbox input "false"
click at [300, 313] on label "Accessory Structure" at bounding box center [352, 315] width 103 height 18
click at [300, 313] on input "Accessory Structure" at bounding box center [305, 311] width 9 height 9
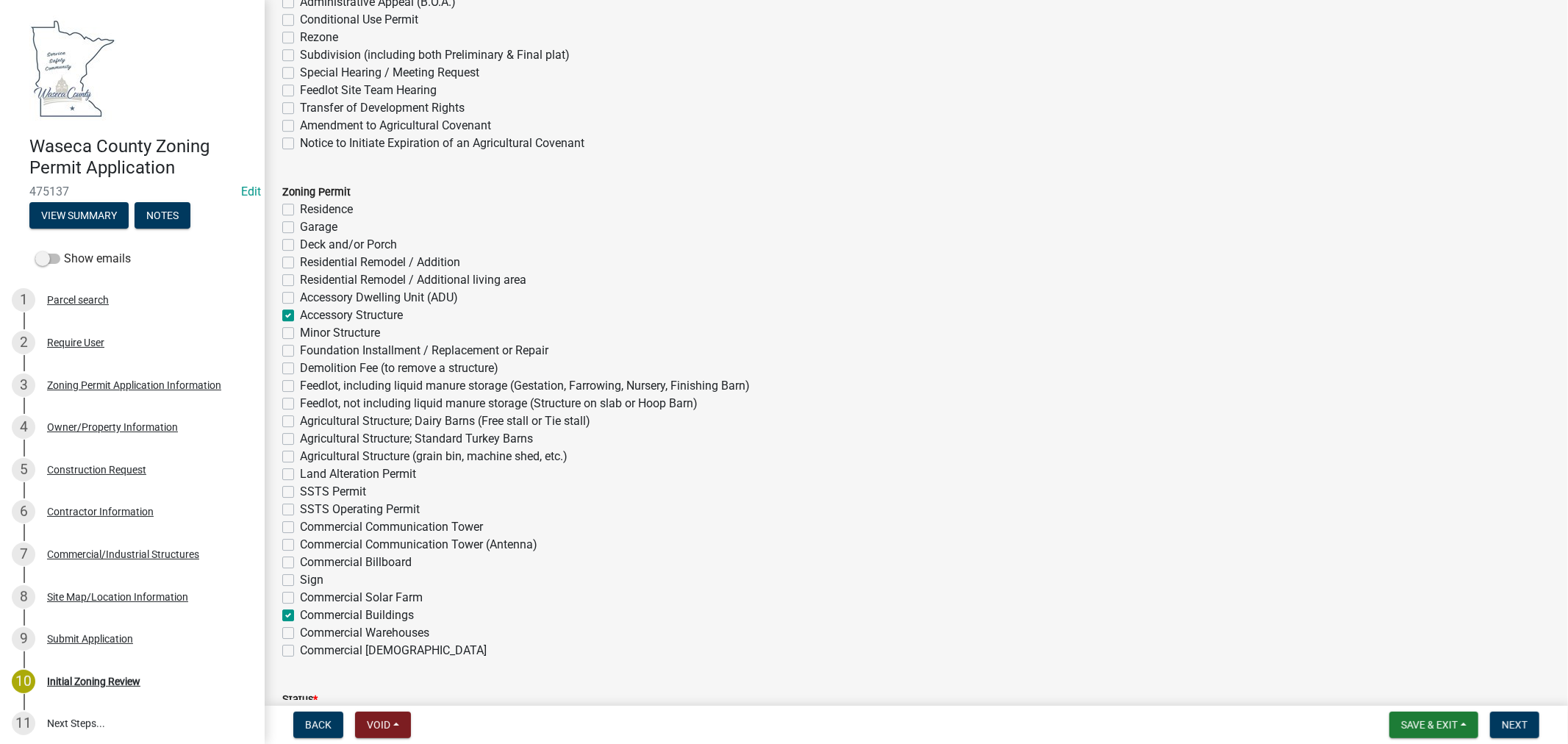
checkbox input "false"
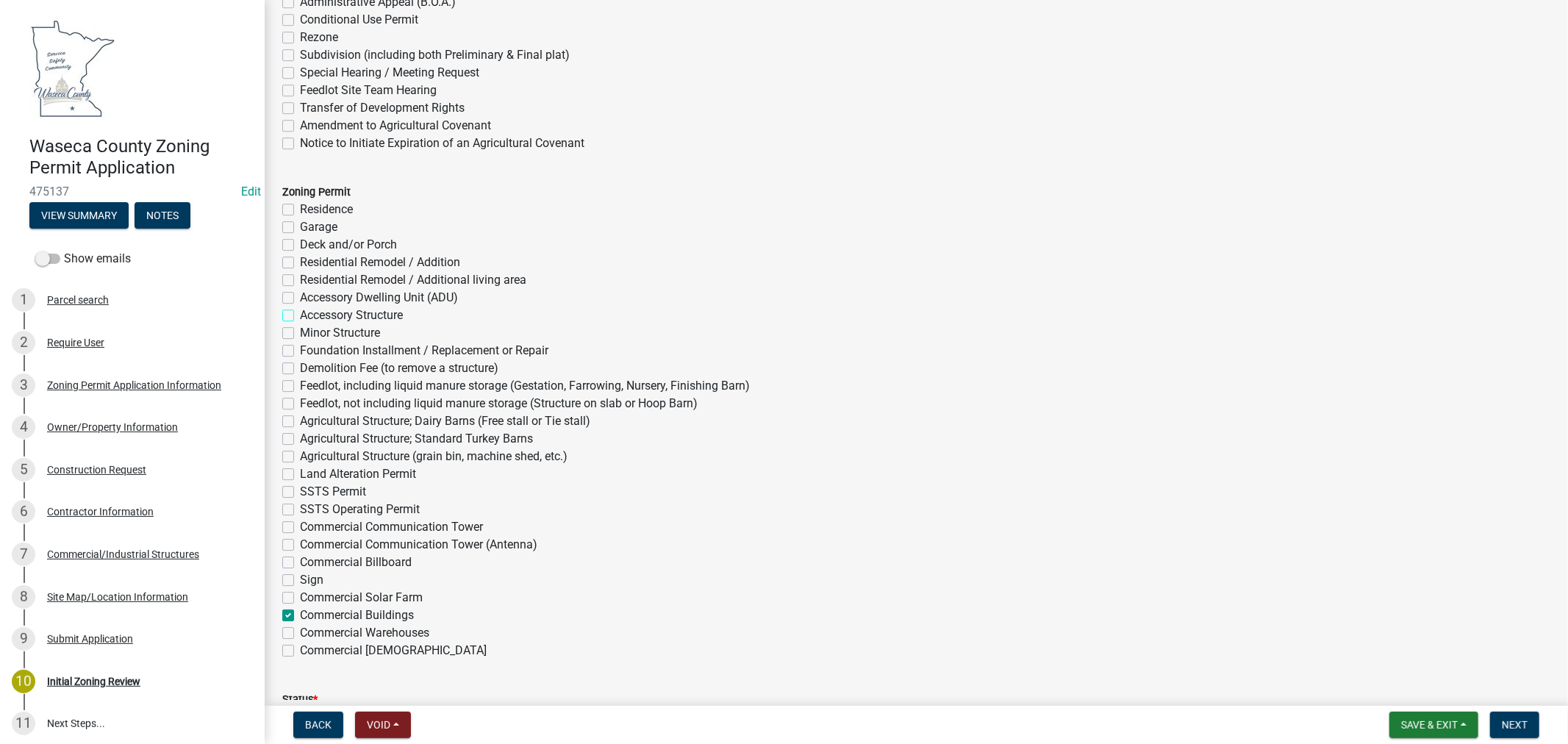
checkbox input "false"
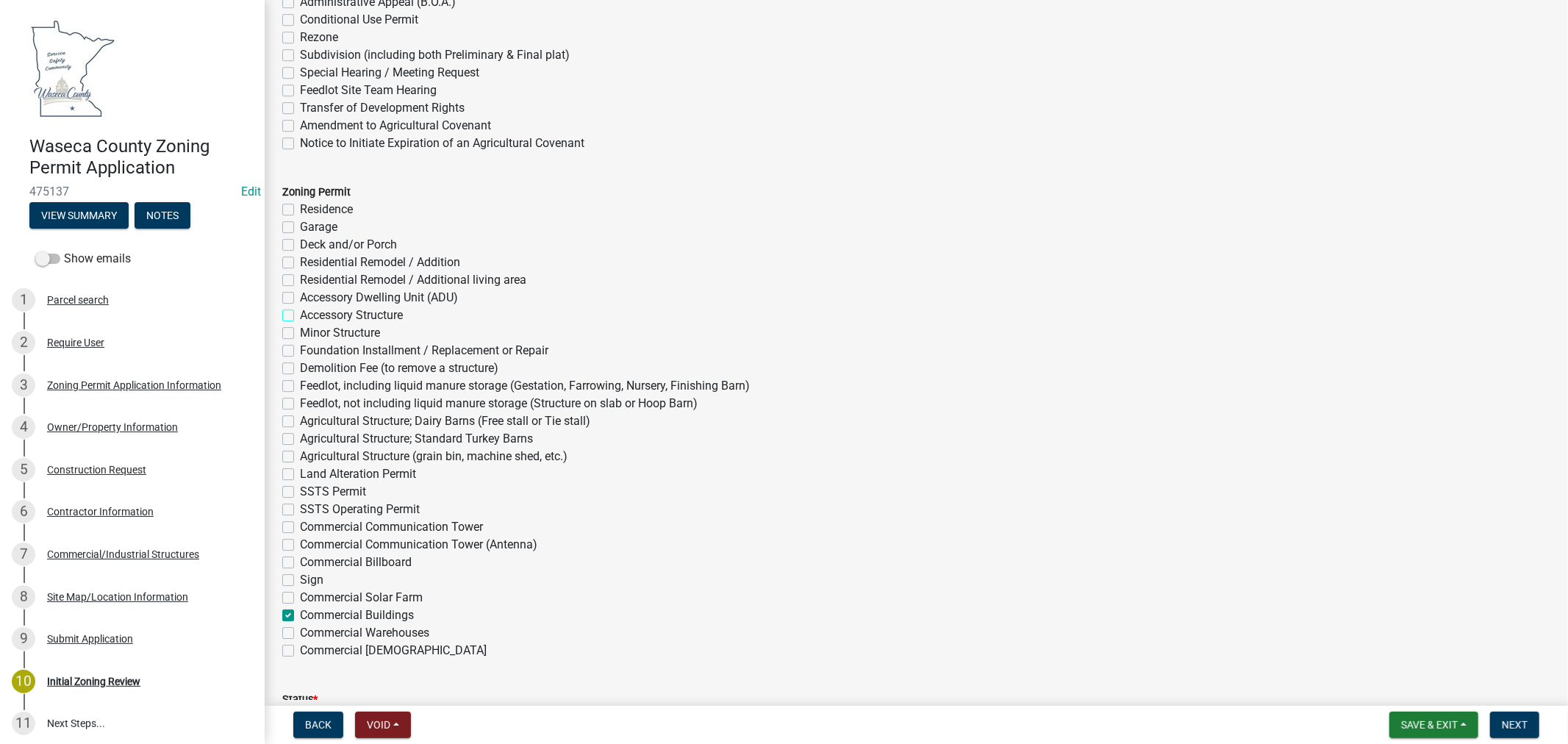
checkbox input "false"
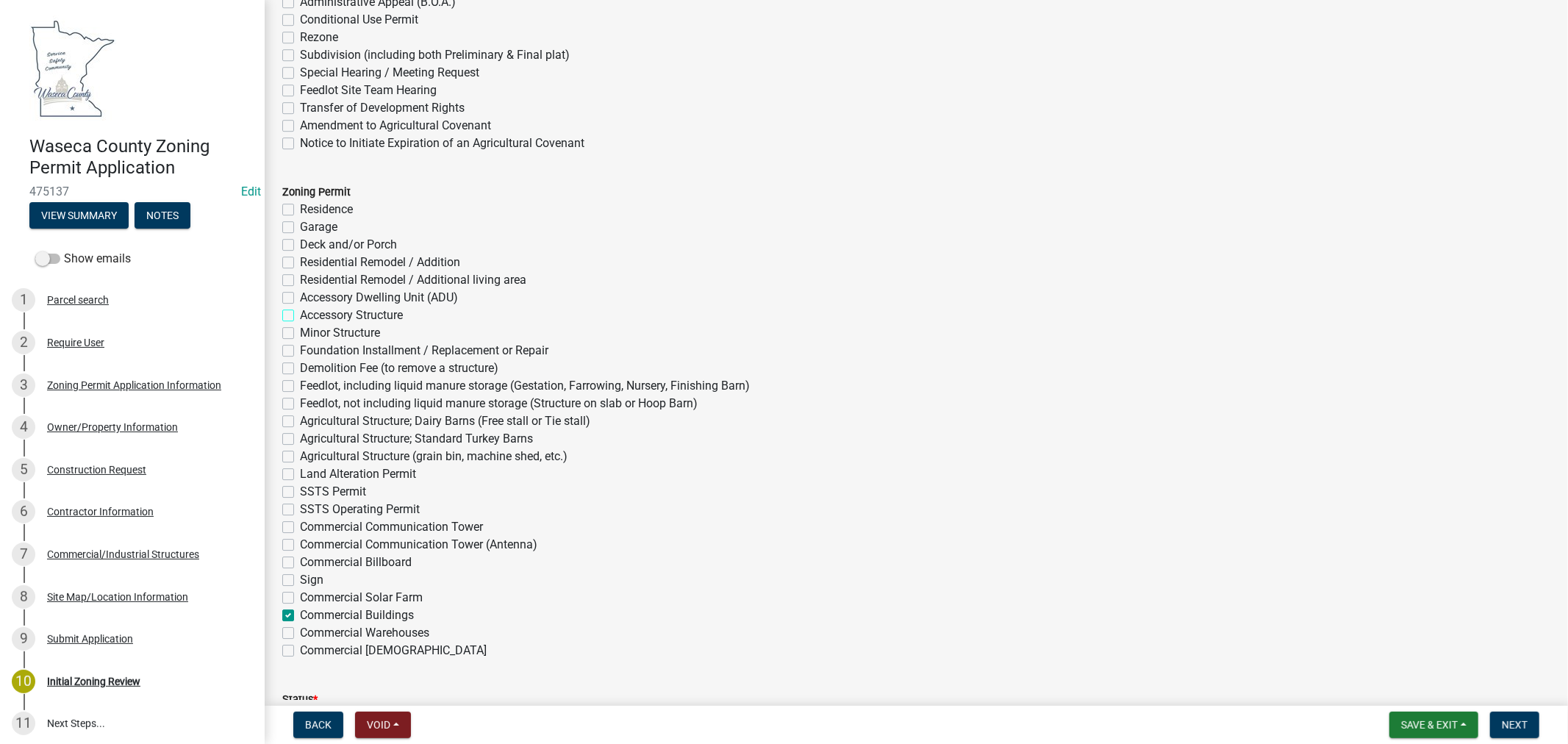
checkbox input "false"
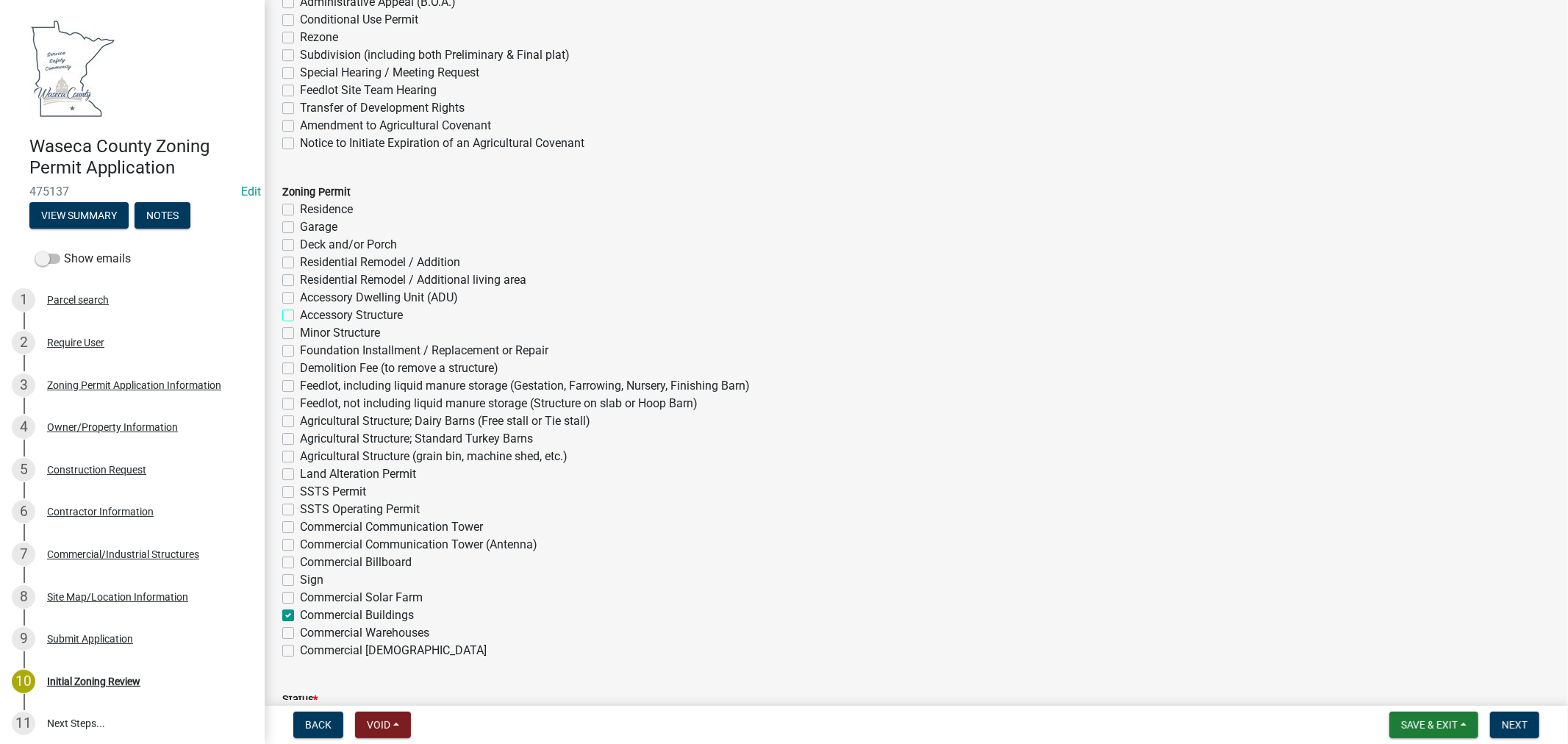
checkbox input "false"
checkbox input "true"
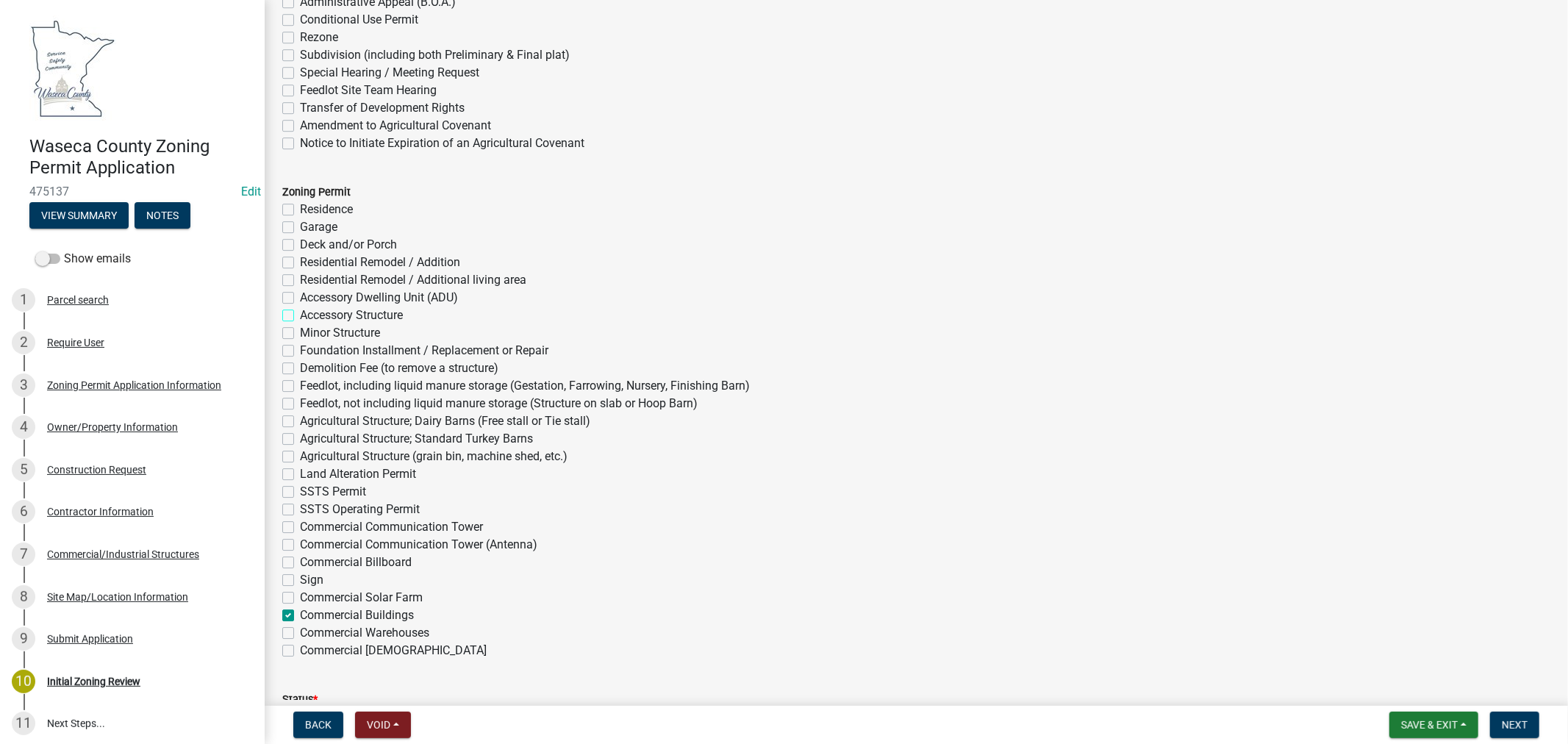
checkbox input "false"
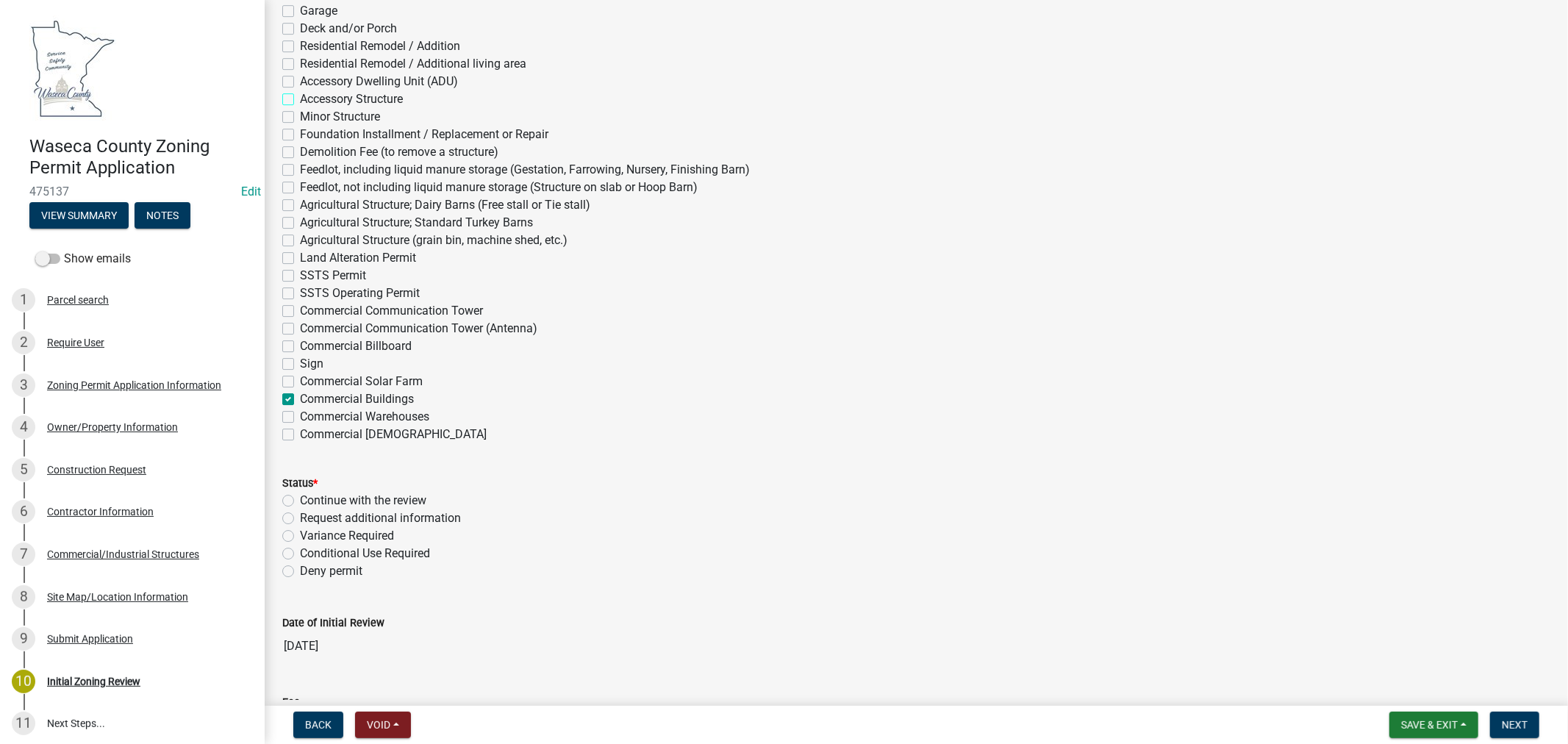
scroll to position [4003, 0]
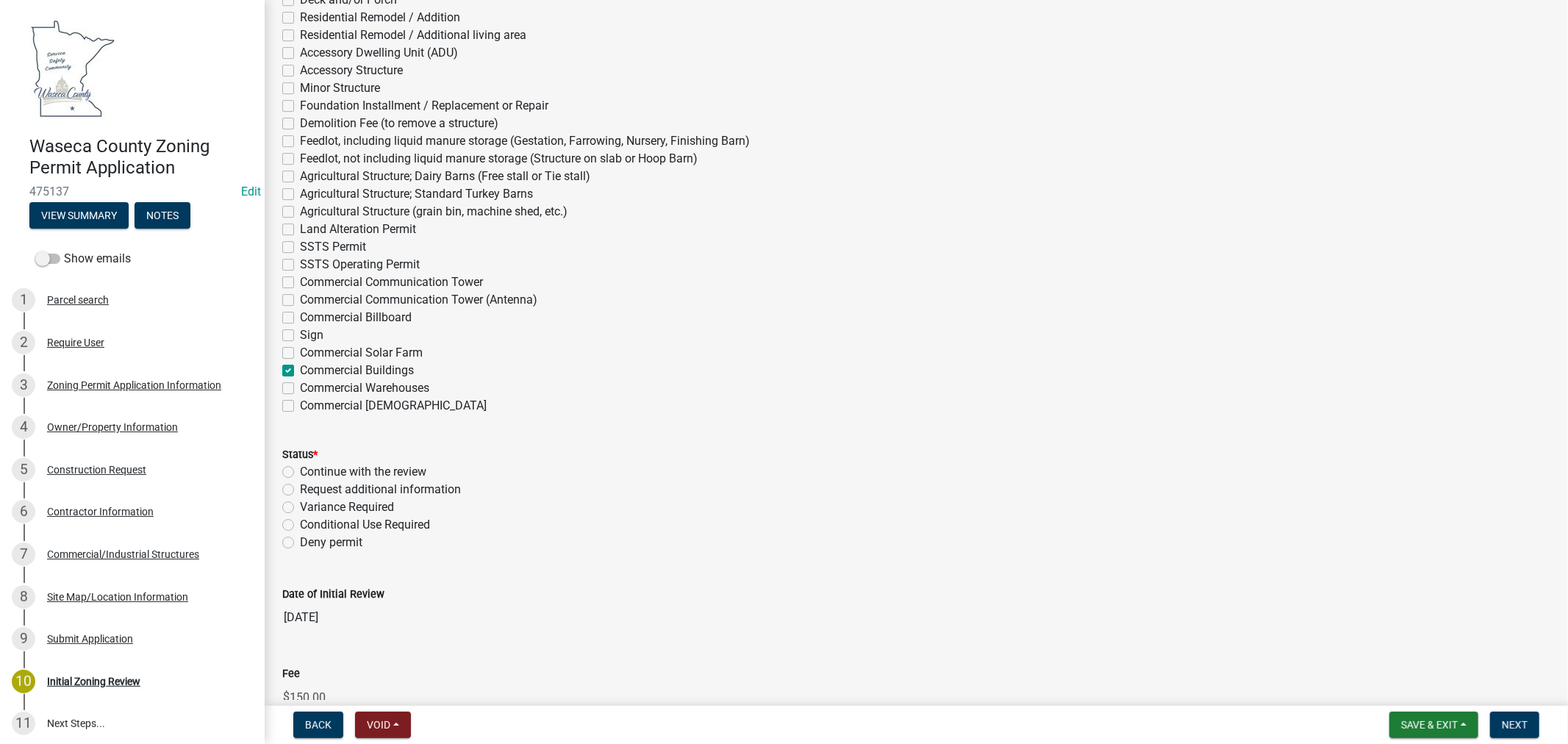
click at [300, 469] on label "Continue with the review" at bounding box center [363, 471] width 127 height 18
click at [300, 469] on input "Continue with the review" at bounding box center [305, 468] width 9 height 9
radio input "true"
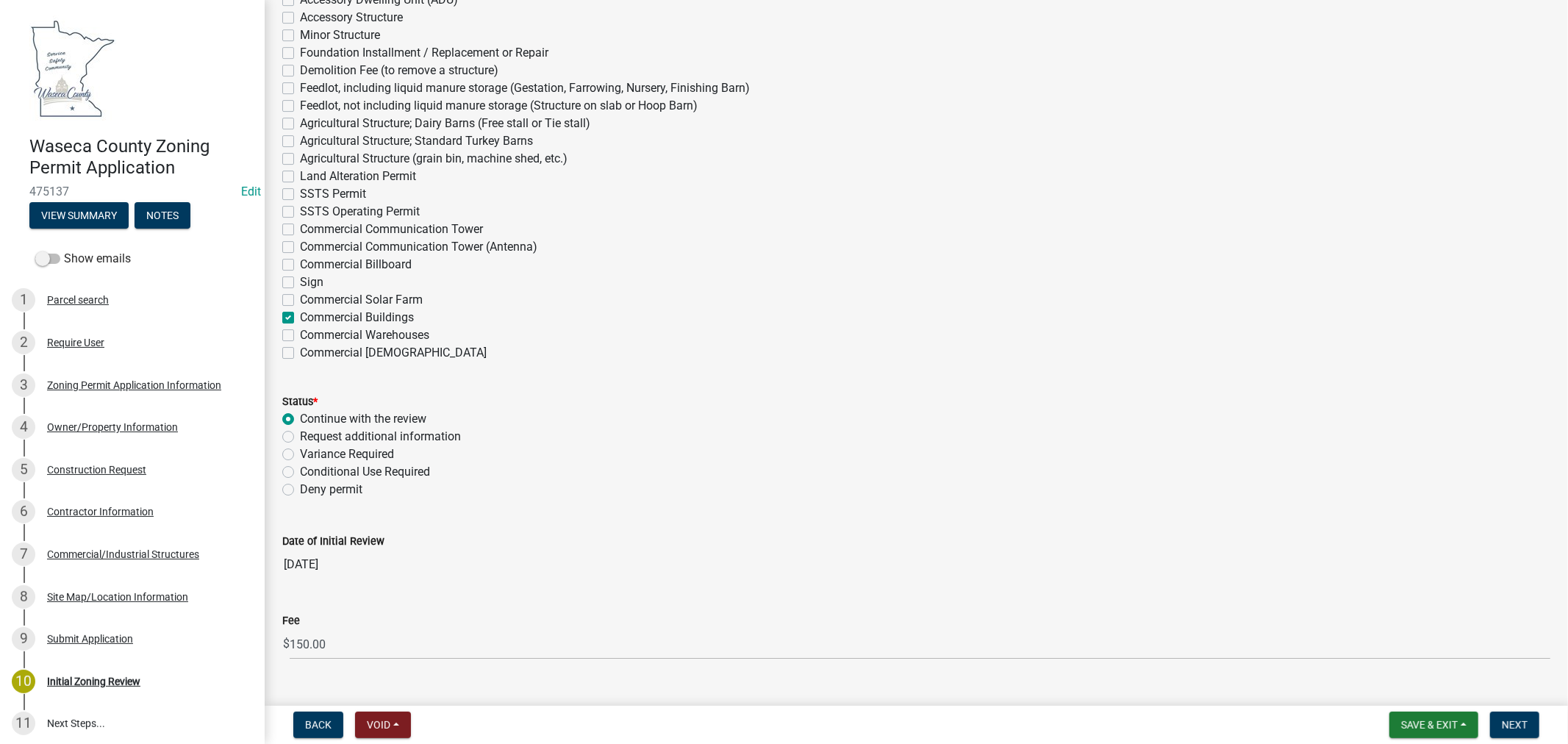
scroll to position [4085, 0]
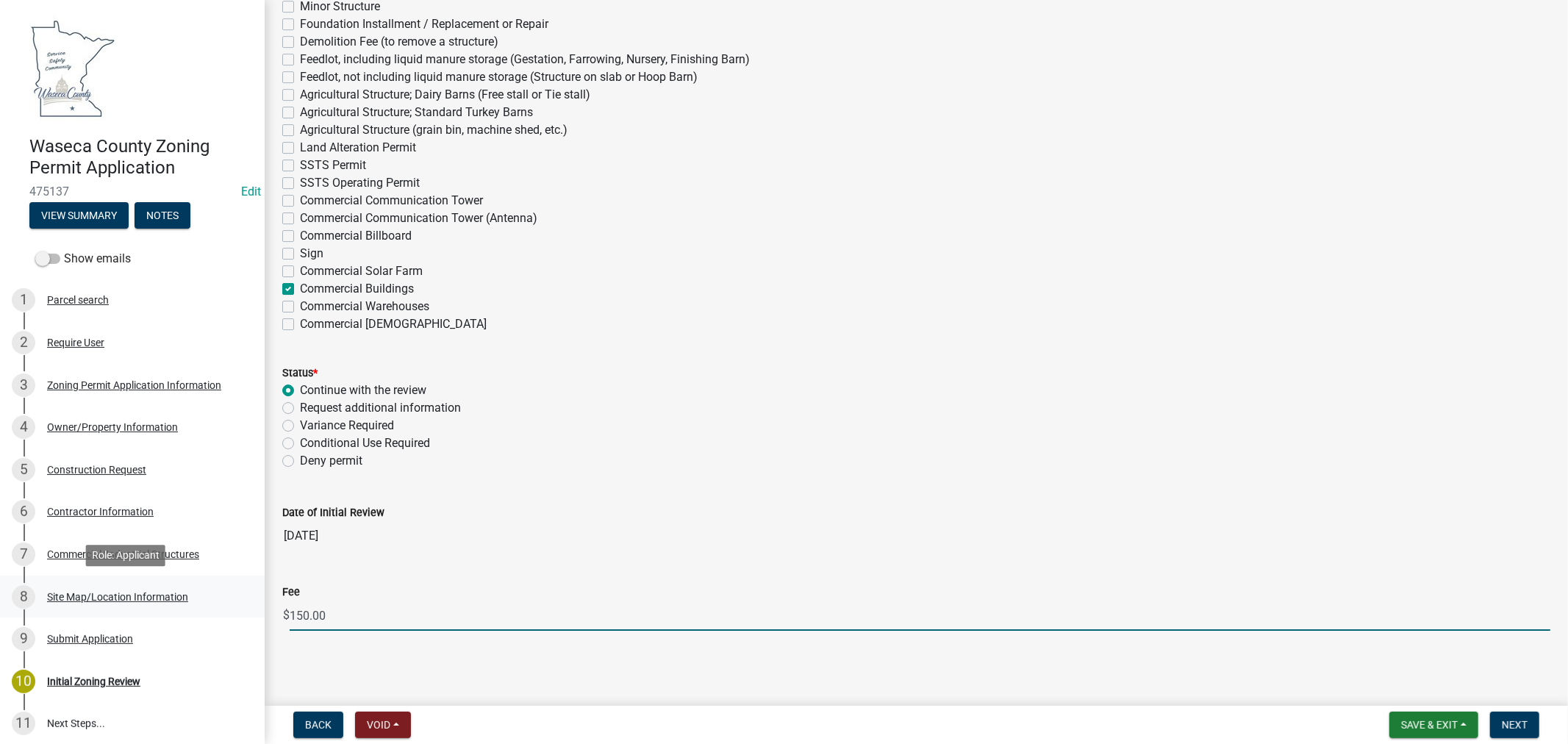
drag, startPoint x: 334, startPoint y: 617, endPoint x: 243, endPoint y: 615, distance: 91.0
click at [243, 615] on div "Waseca County Zoning Permit Application 475137 Edit View Summary Notes Show ema…" at bounding box center [784, 372] width 1568 height 744
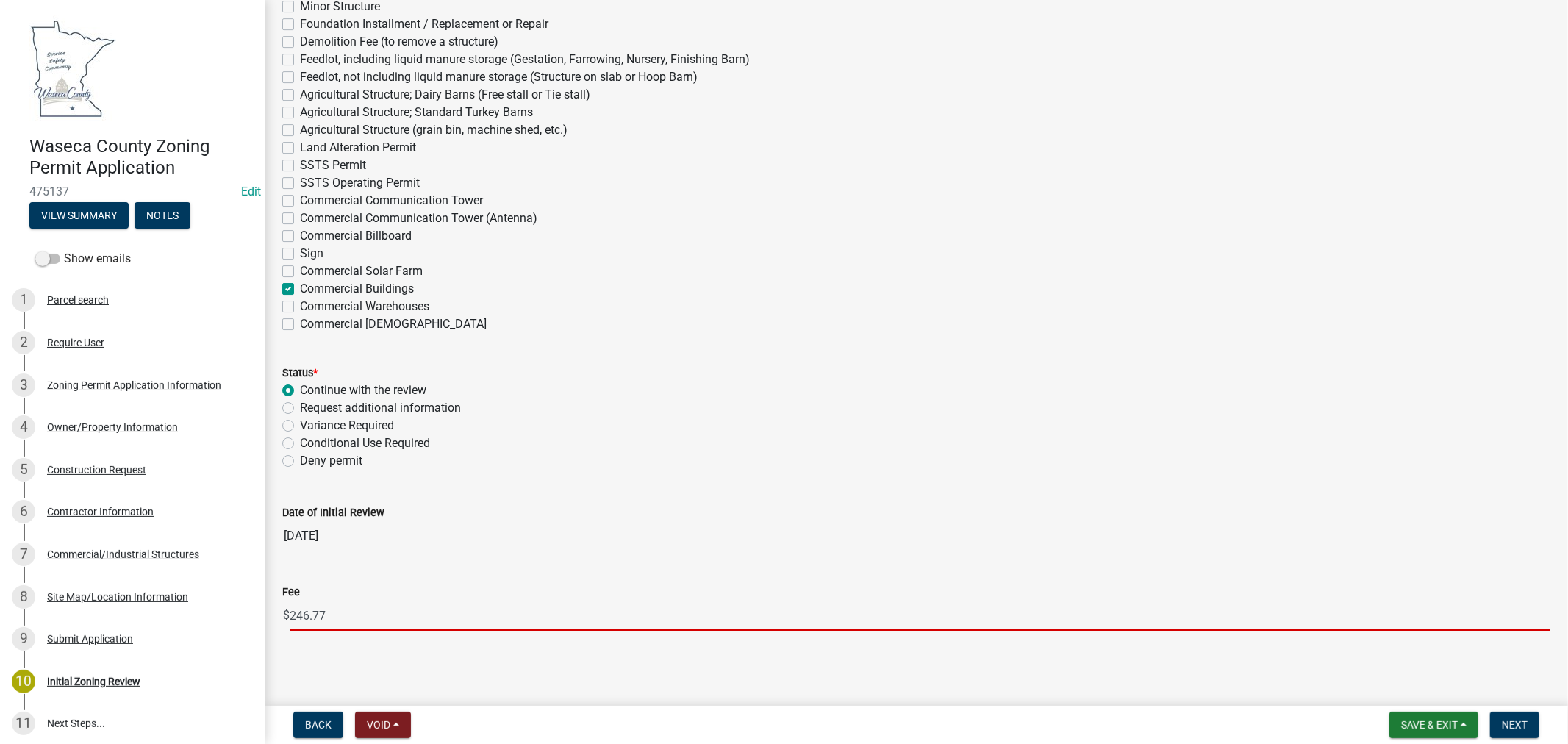
type input "246.77"
click at [1134, 509] on div "Date of Initial Review" at bounding box center [916, 512] width 1268 height 18
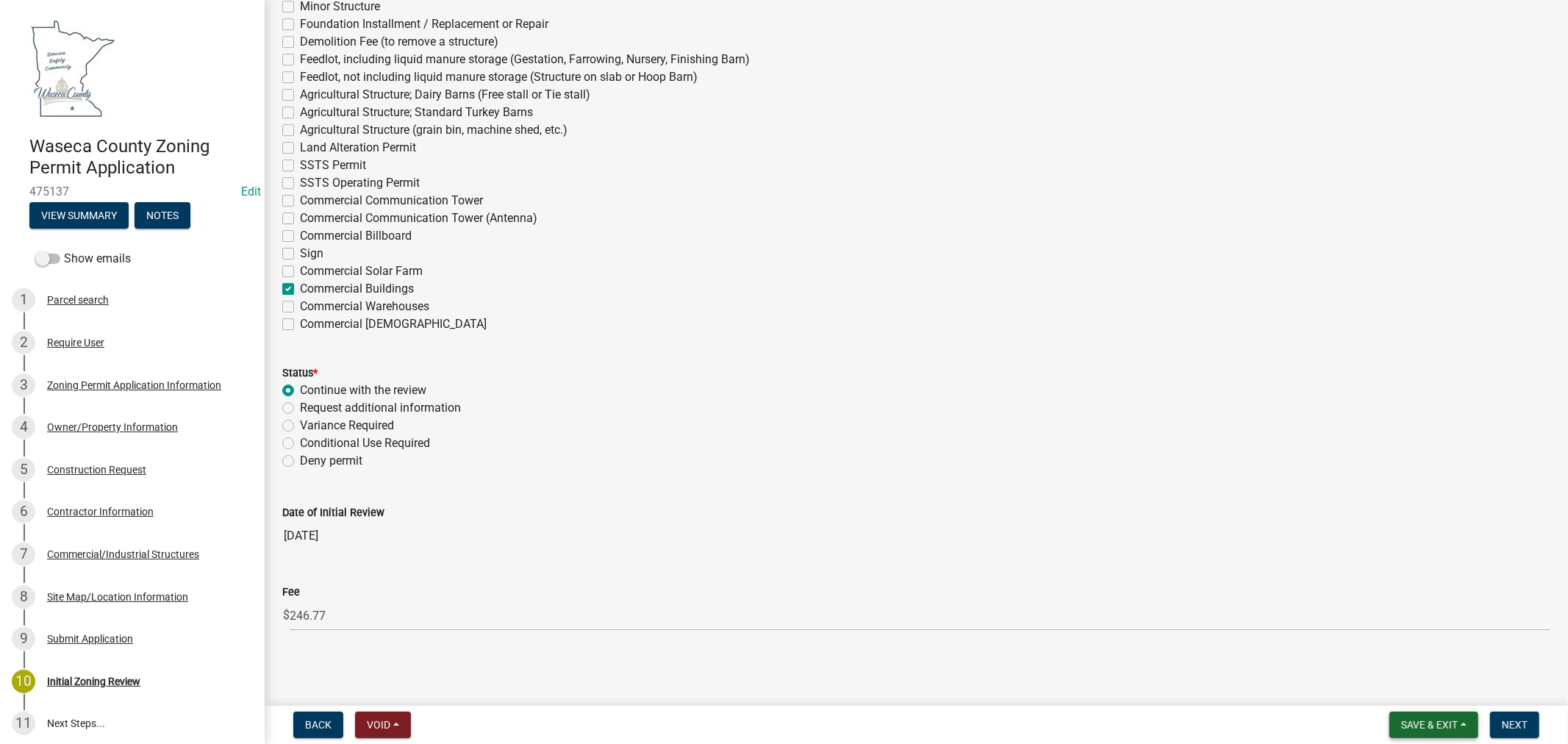
click at [1410, 721] on span "Save & Exit" at bounding box center [1429, 725] width 57 height 12
click at [1412, 687] on button "Save & Exit" at bounding box center [1419, 687] width 117 height 35
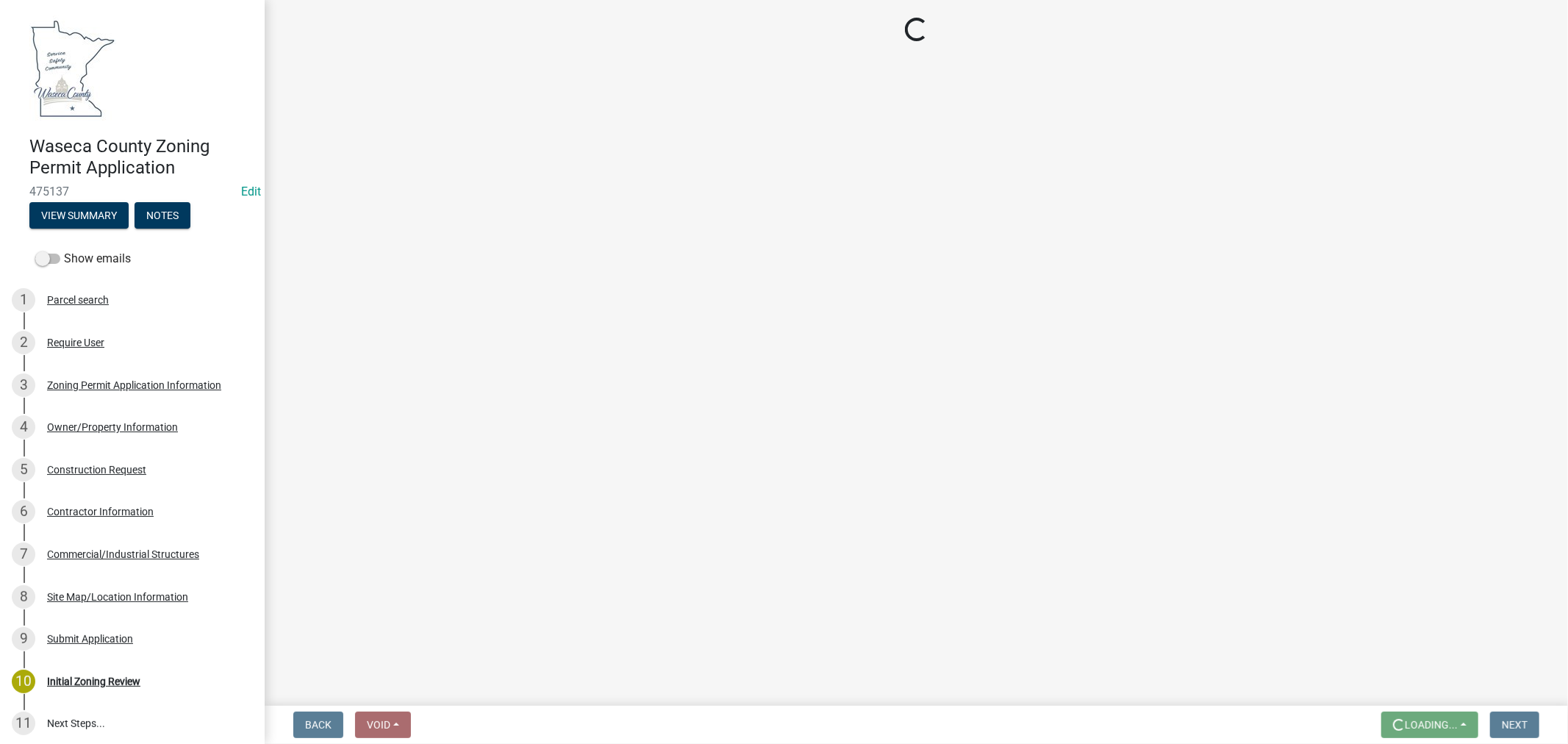
scroll to position [0, 0]
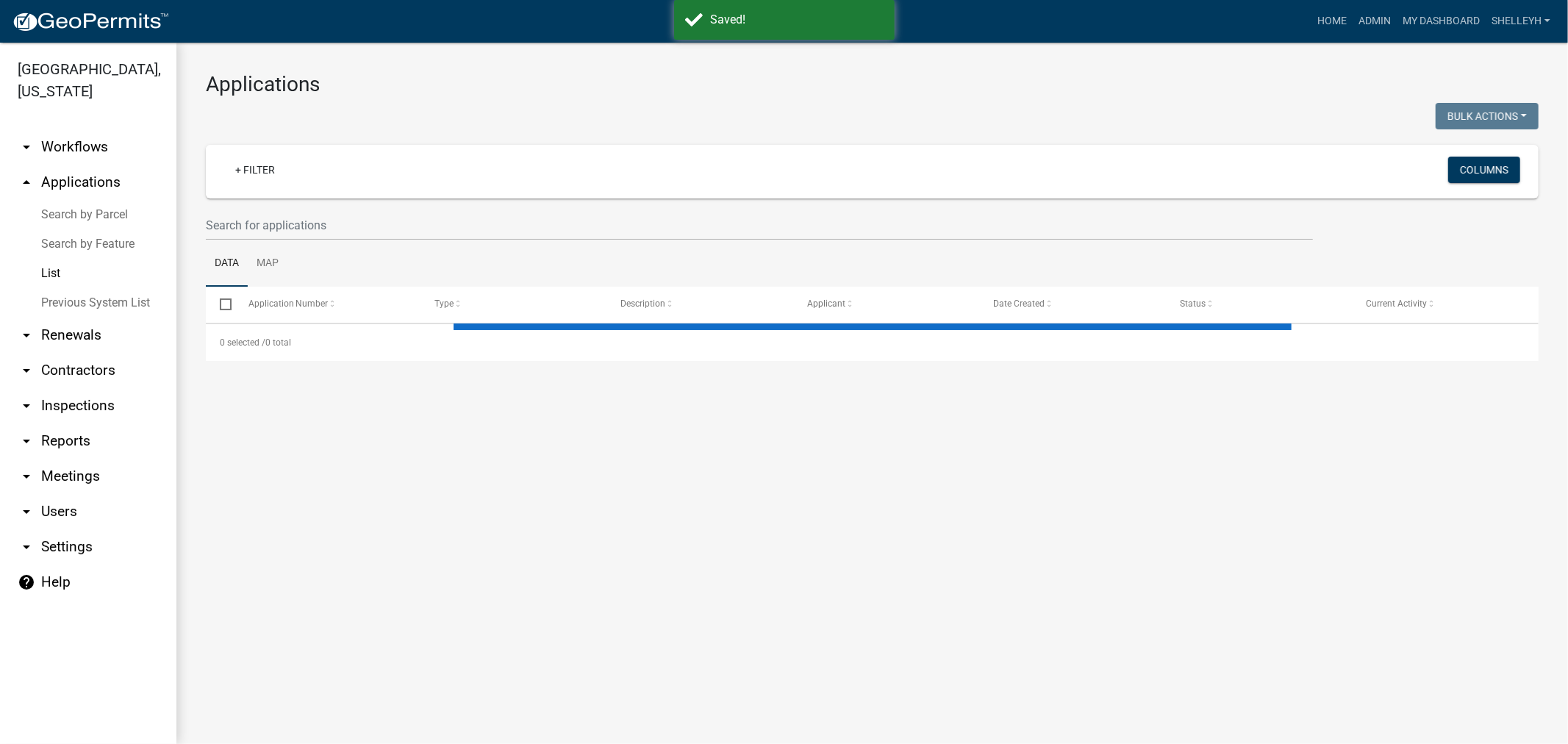
select select "1: 25"
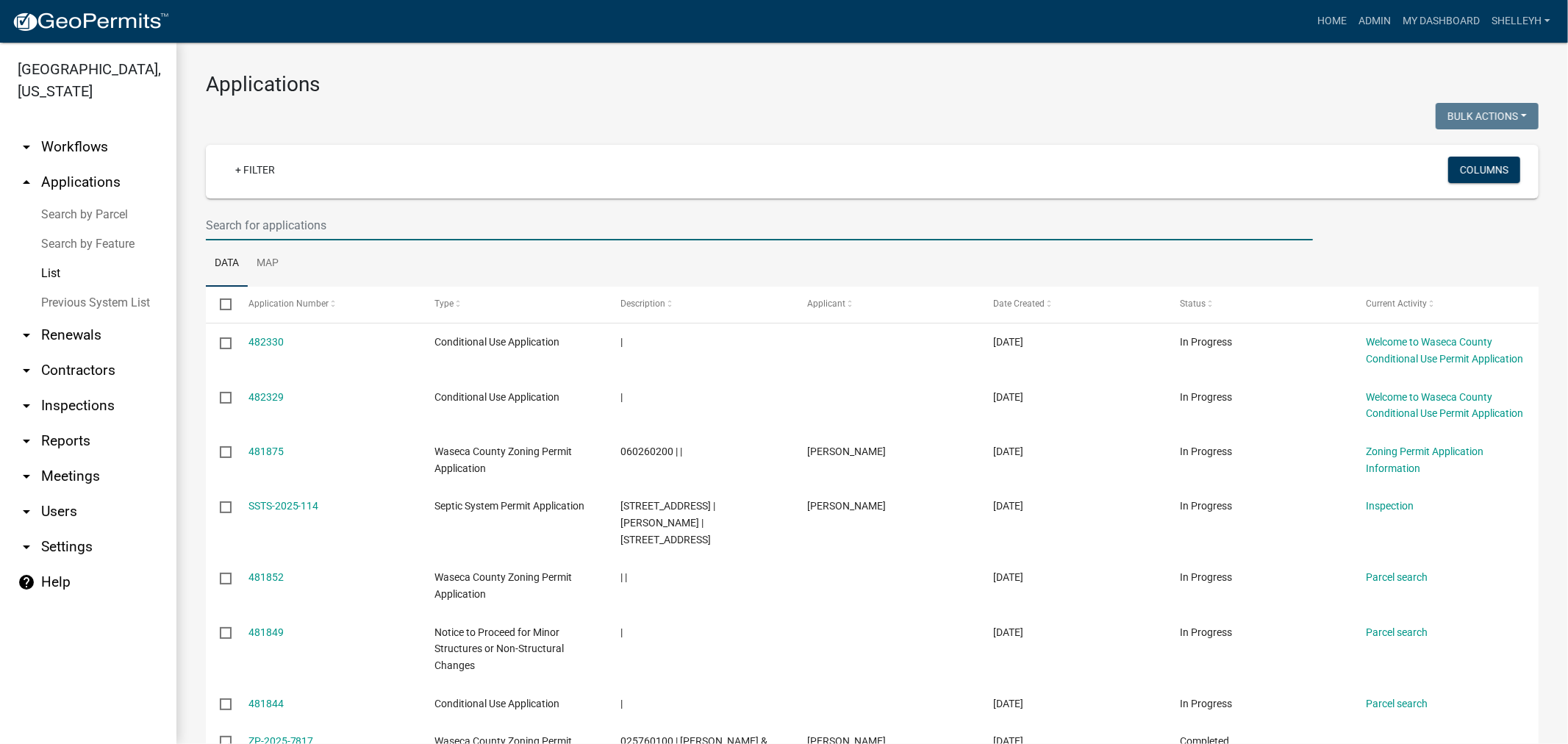
click at [287, 225] on input "text" at bounding box center [759, 225] width 1107 height 30
click at [269, 177] on link "+ Filter" at bounding box center [255, 170] width 63 height 26
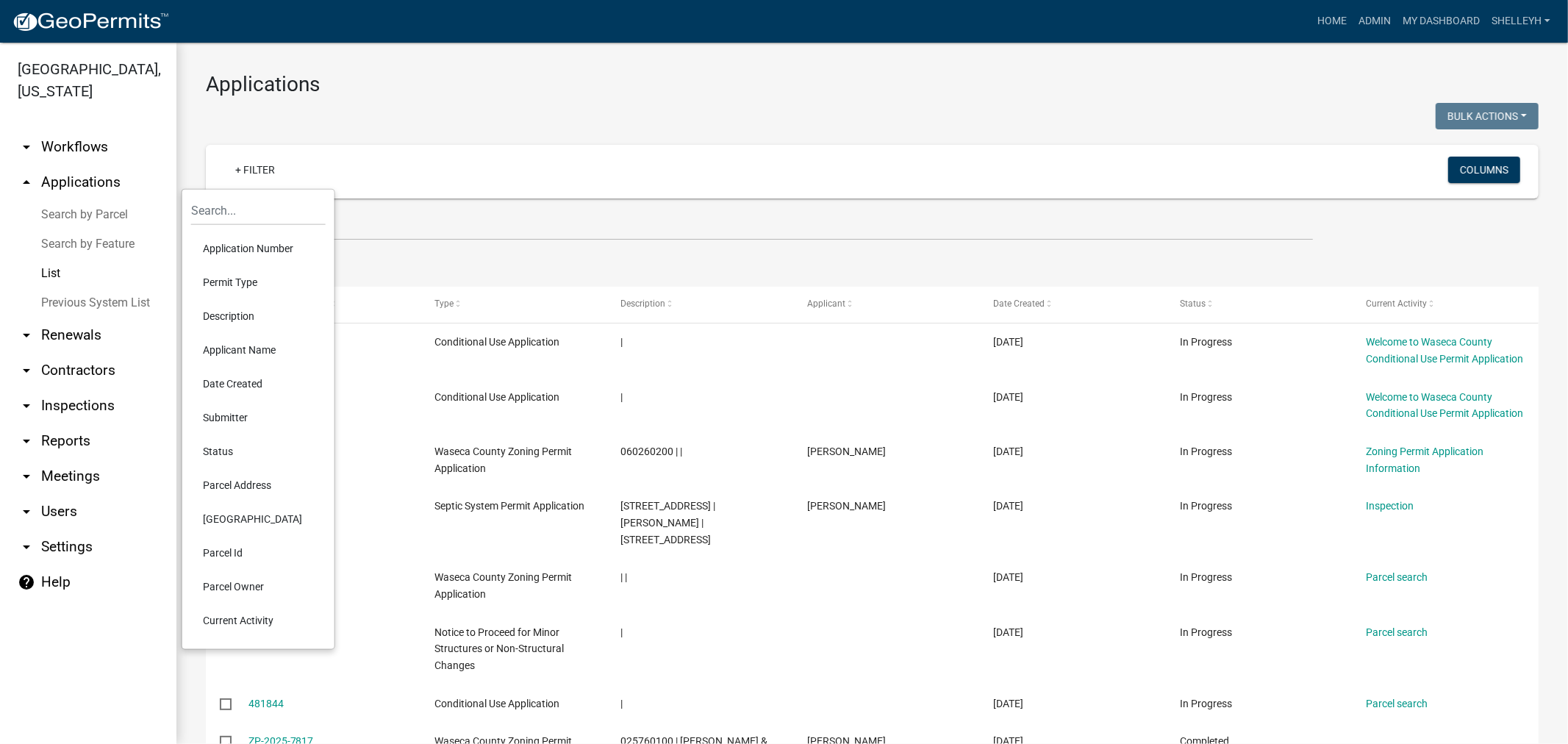
click at [241, 280] on li "Permit Type" at bounding box center [258, 283] width 134 height 34
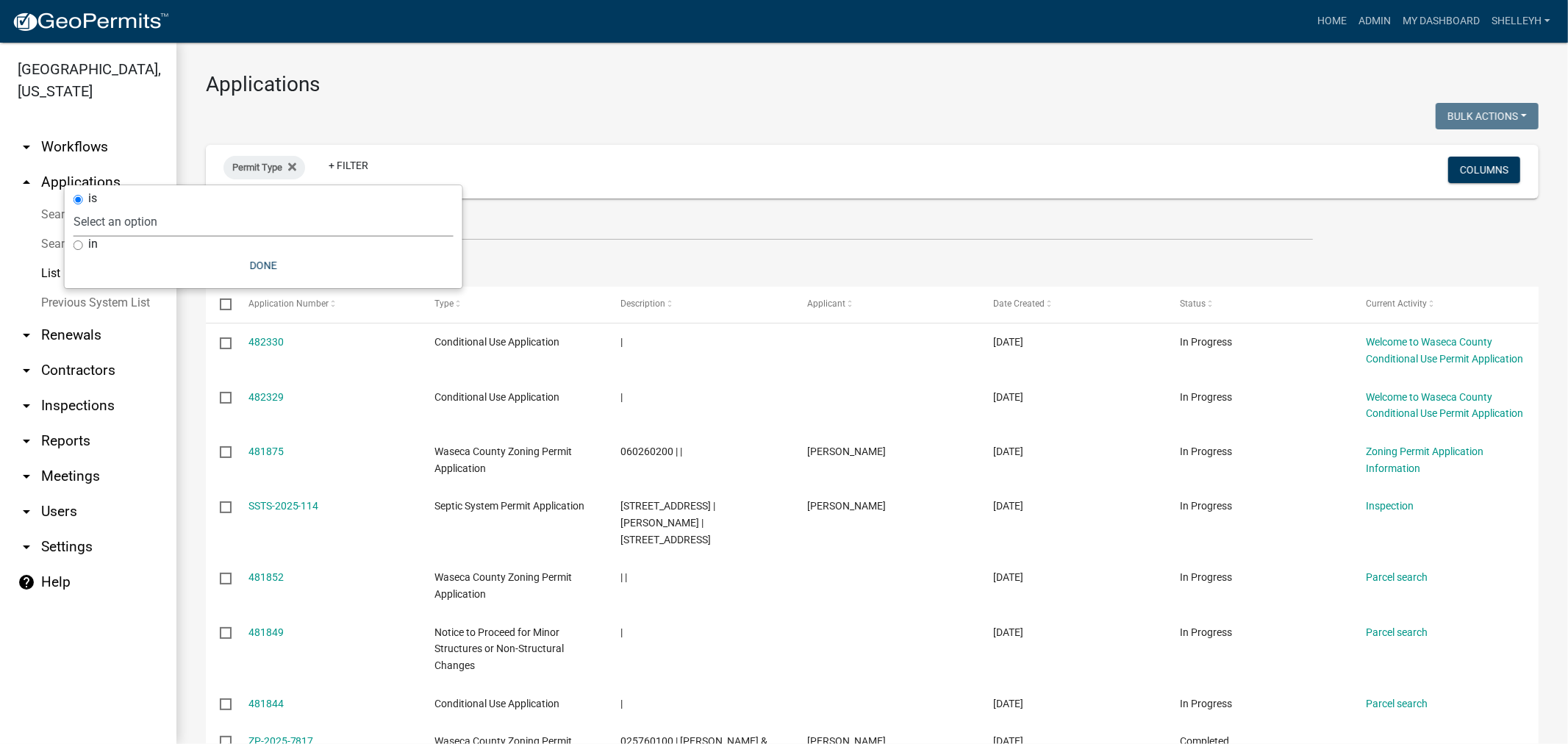
click at [142, 216] on select "Select an option Cannabis Registration Form Conditional Use Application Demolit…" at bounding box center [263, 221] width 380 height 30
select select "81e1ffbc-42bd-41ca-be31-d1ae0ed87e88"
click at [150, 207] on select "Select an option Cannabis Registration Form Conditional Use Application Demolit…" at bounding box center [263, 221] width 380 height 30
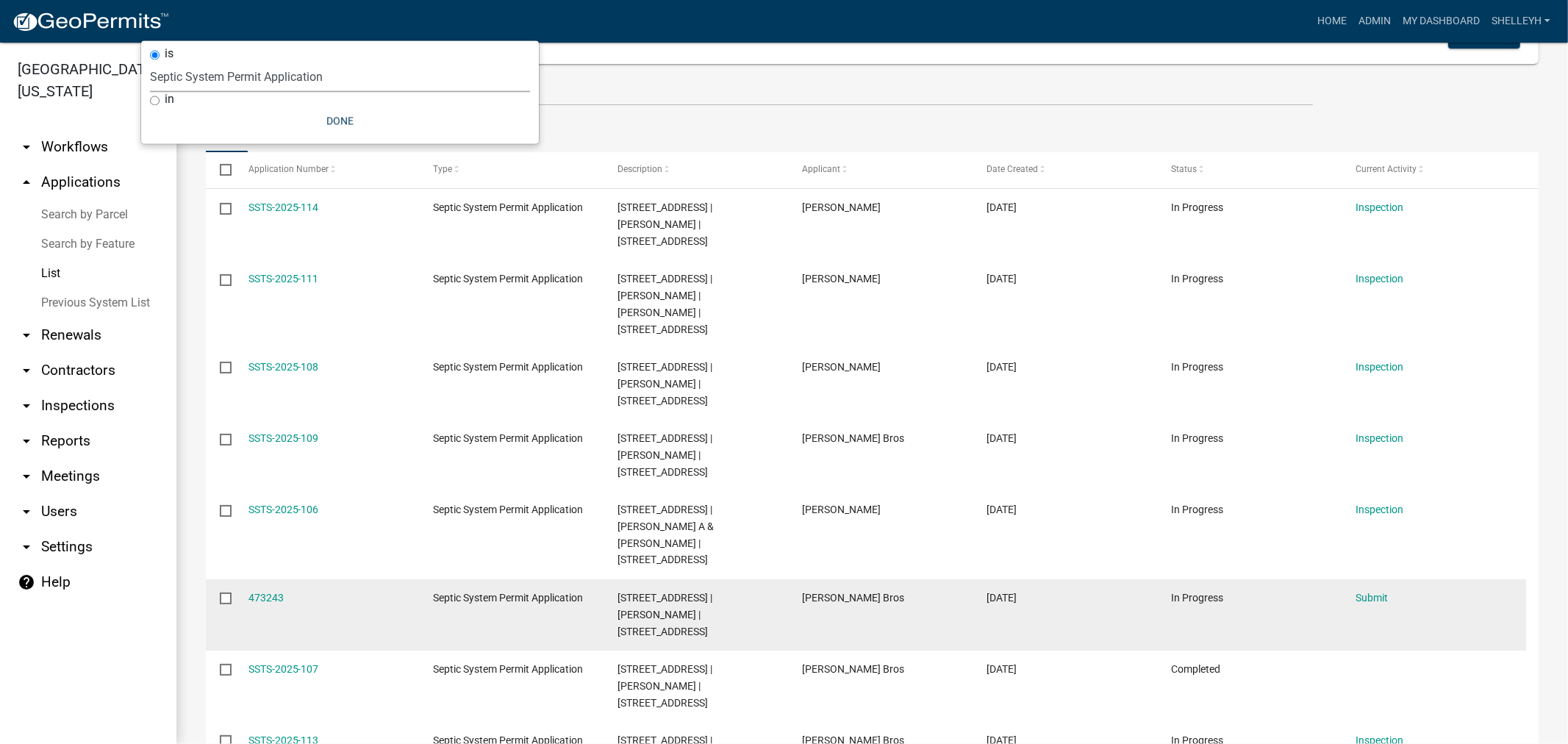
scroll to position [164, 0]
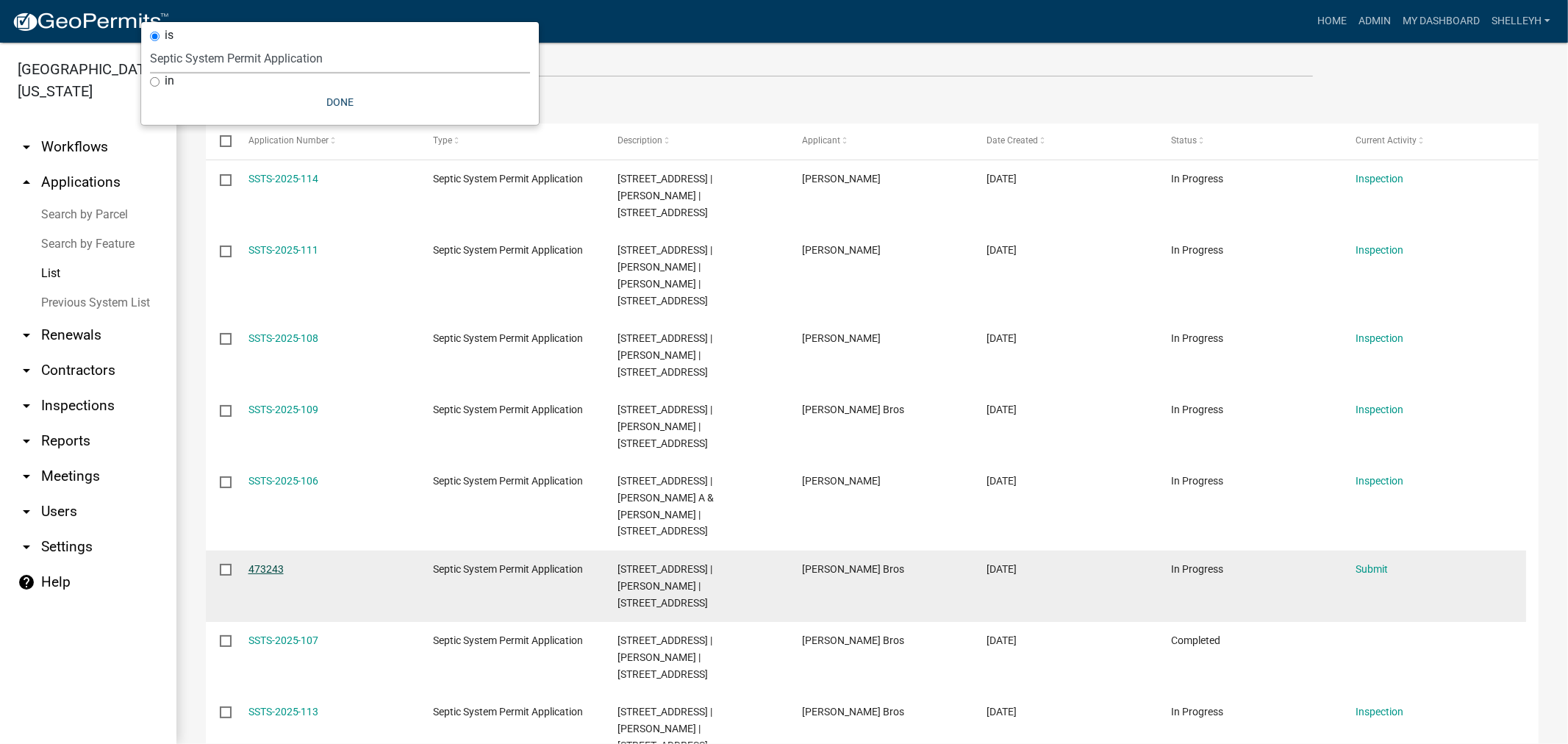
click at [254, 564] on link "473243" at bounding box center [266, 569] width 35 height 12
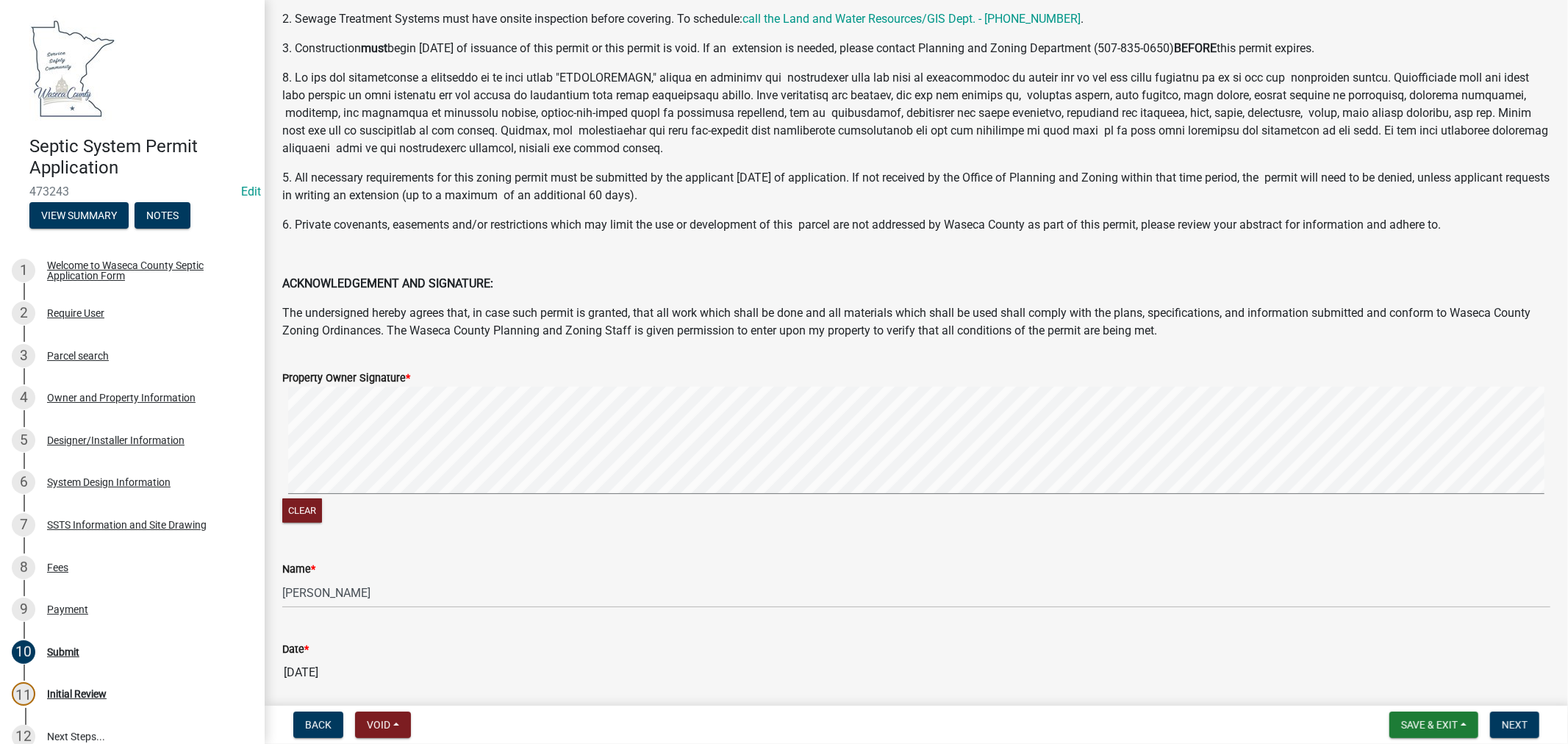
scroll to position [164, 0]
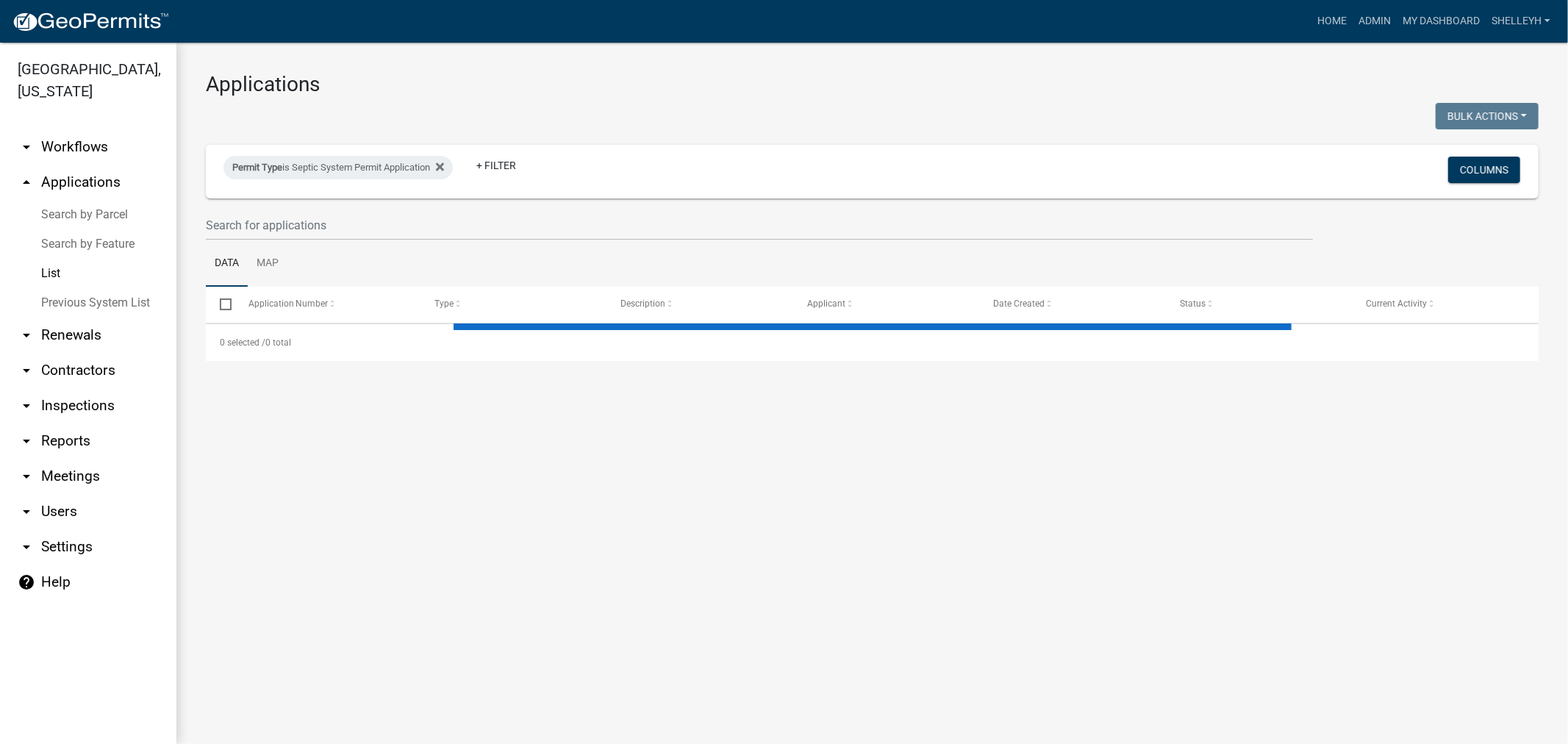
select select "1: 25"
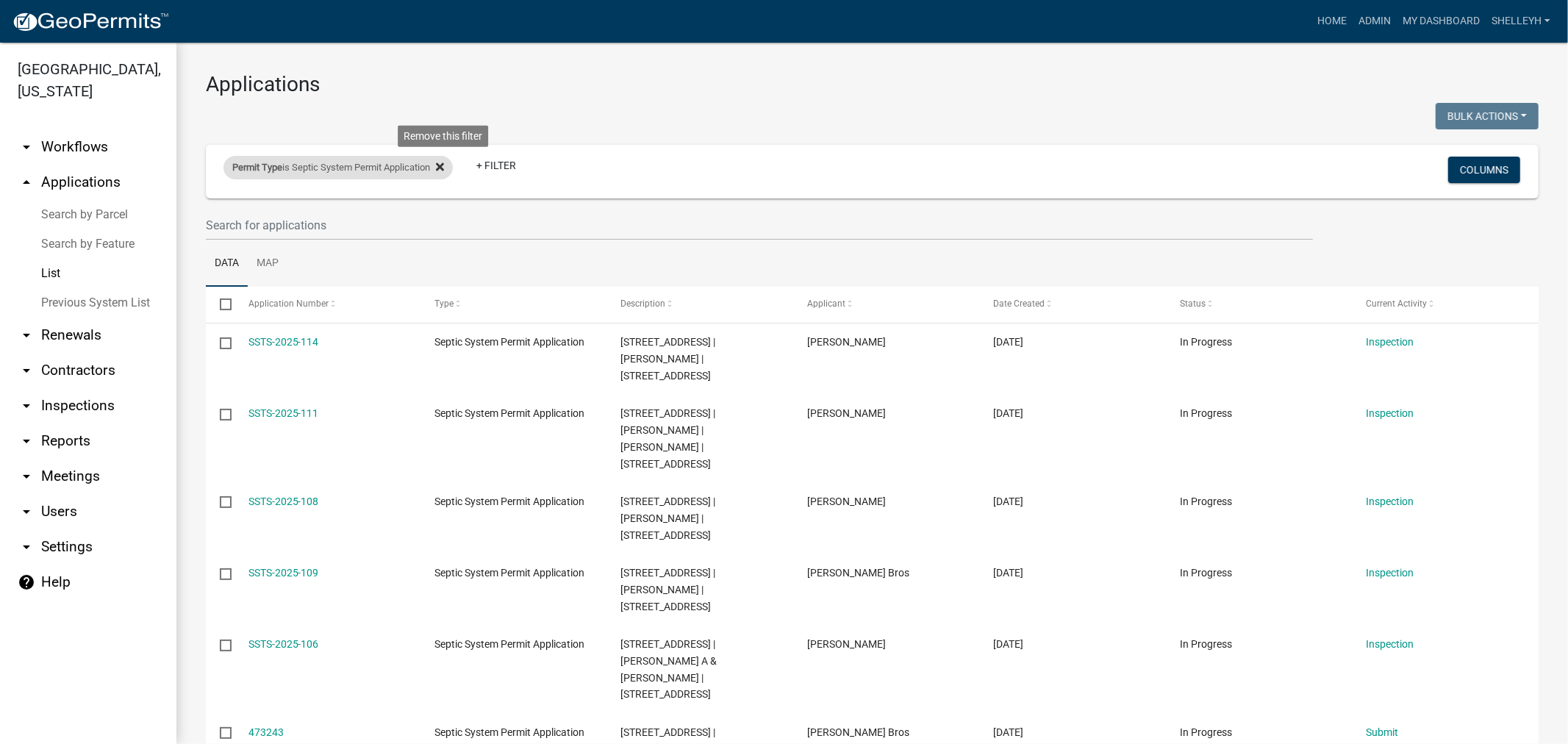
click at [444, 170] on icon at bounding box center [440, 167] width 8 height 8
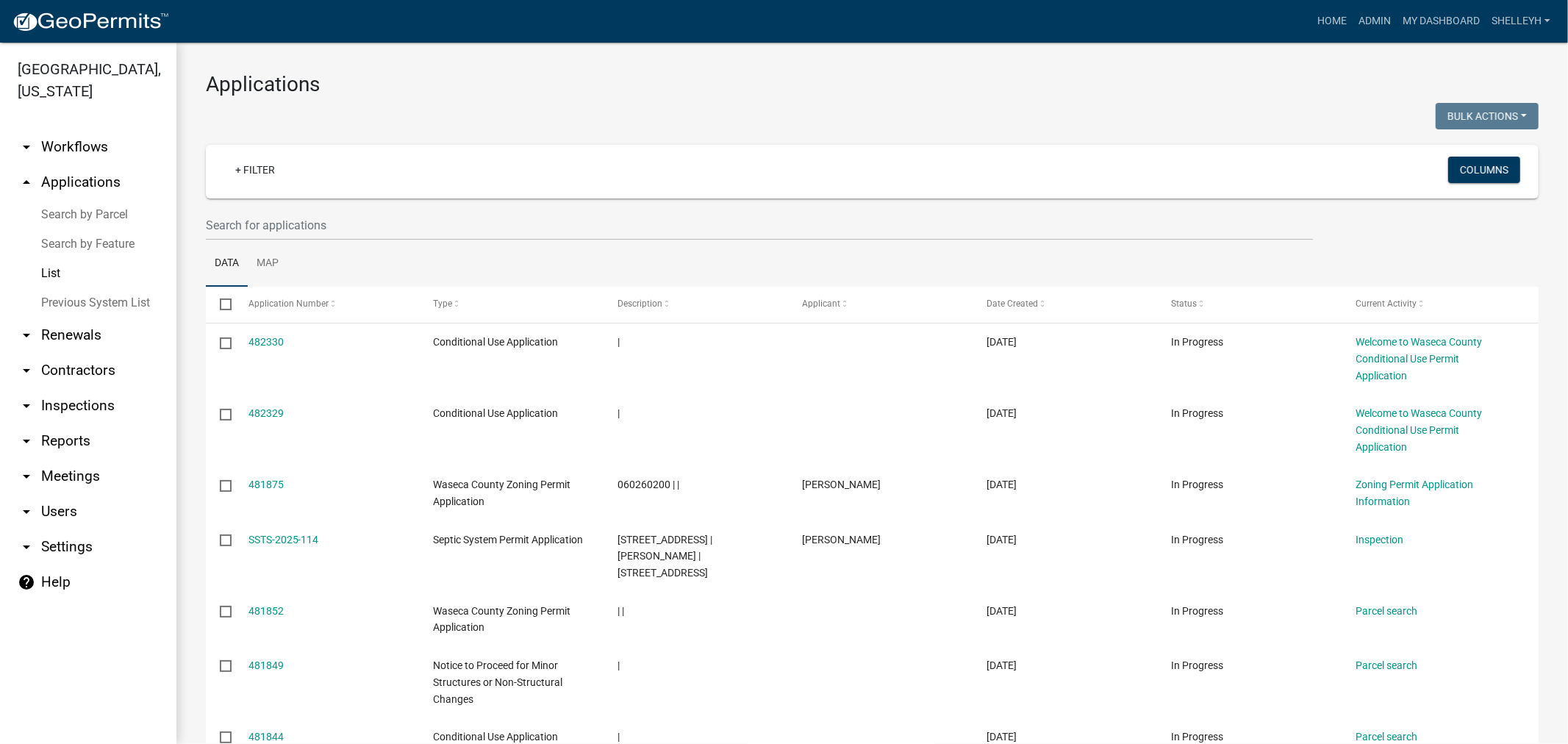
click at [55, 273] on link "List" at bounding box center [88, 273] width 177 height 29
click at [1324, 17] on link "Home" at bounding box center [1332, 21] width 41 height 28
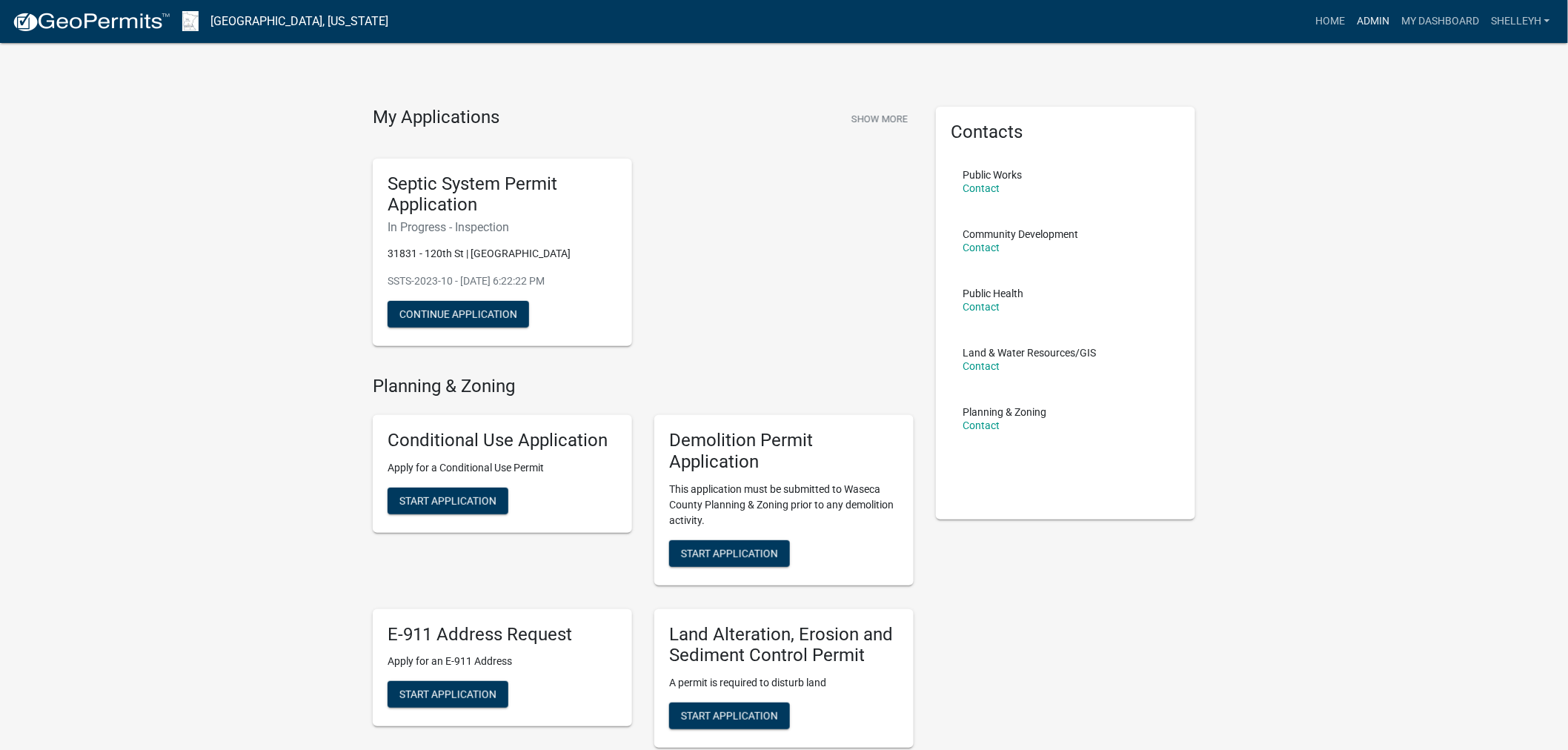
click at [1365, 9] on link "Admin" at bounding box center [1372, 22] width 44 height 28
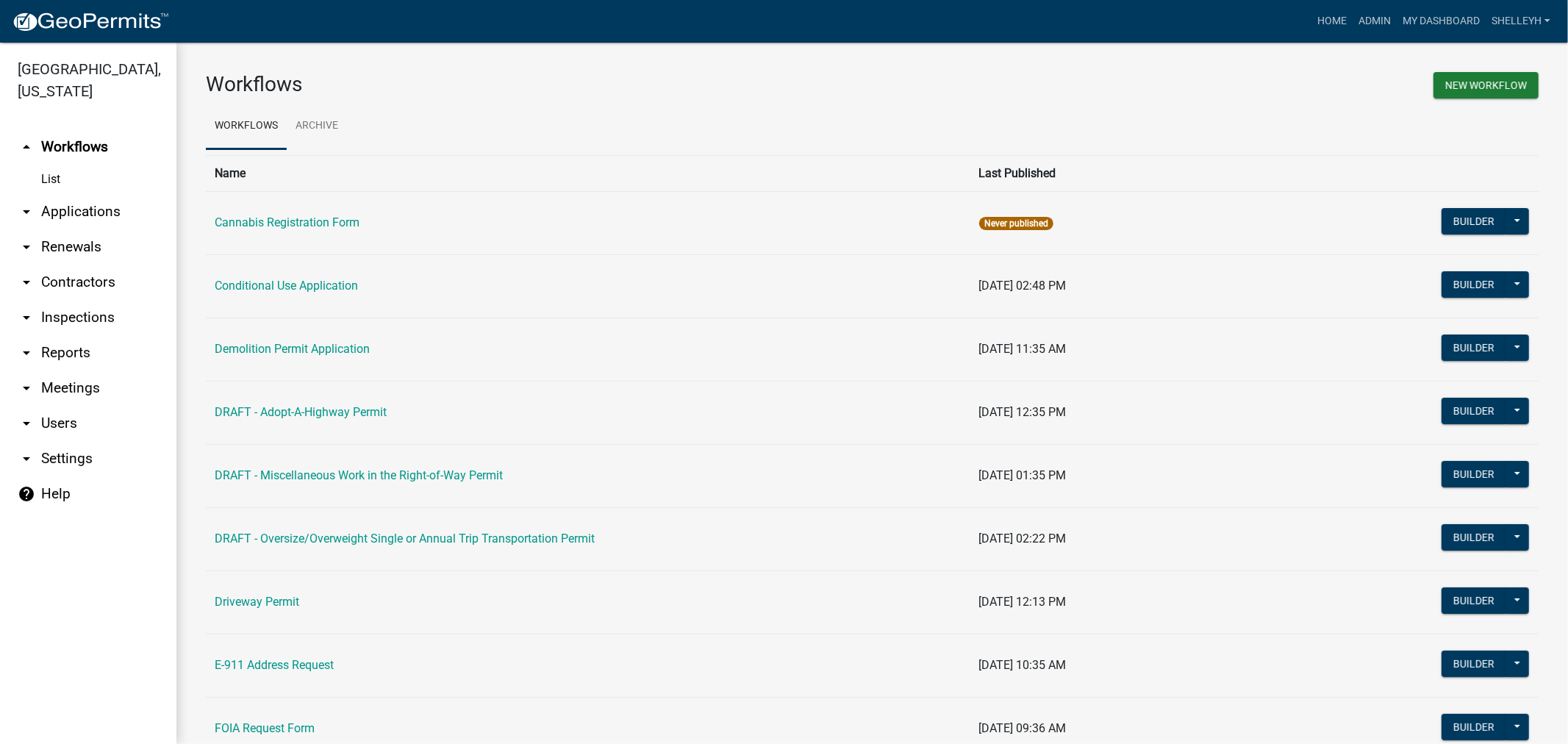
click at [54, 212] on link "arrow_drop_down Applications" at bounding box center [88, 212] width 177 height 35
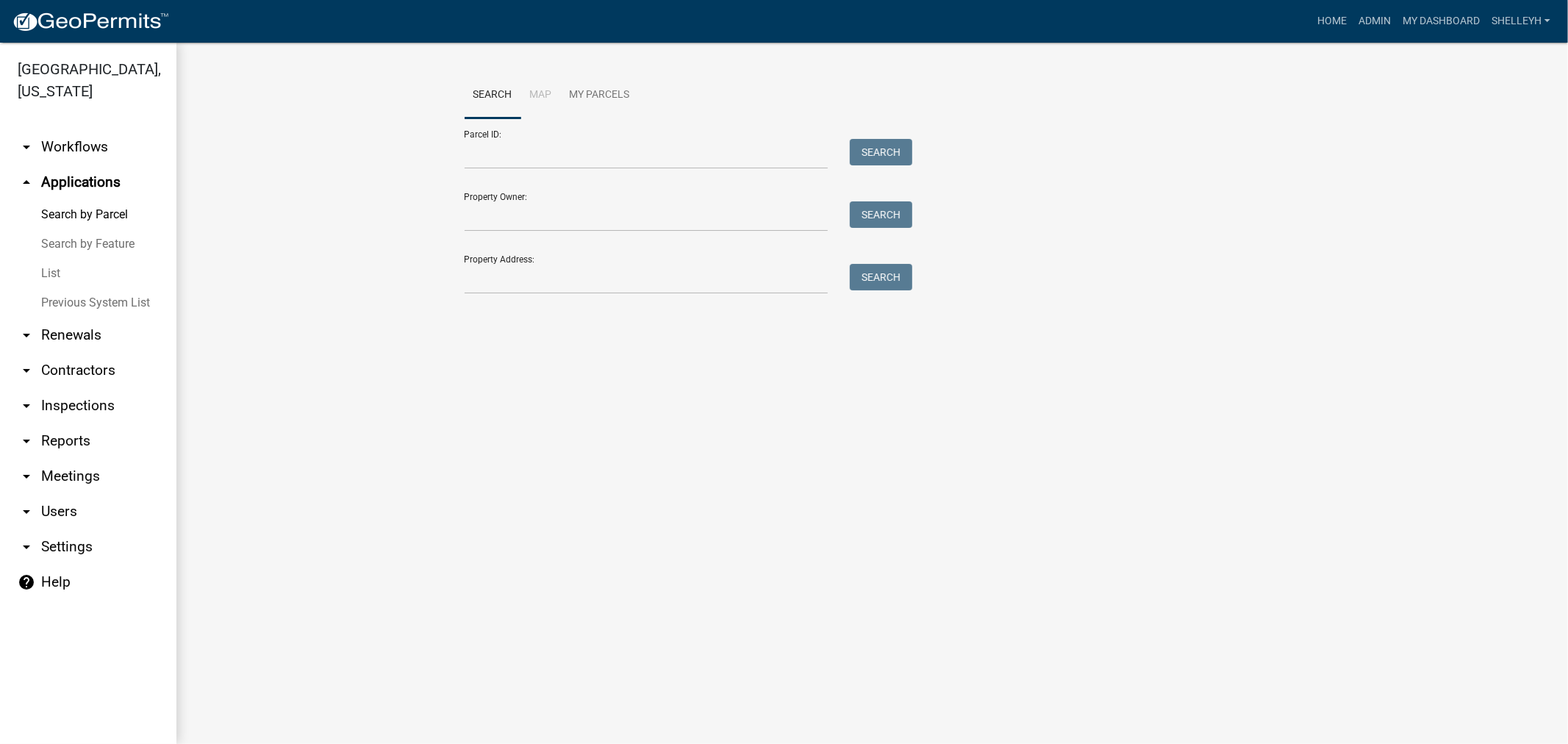
click at [50, 274] on link "List" at bounding box center [88, 273] width 177 height 29
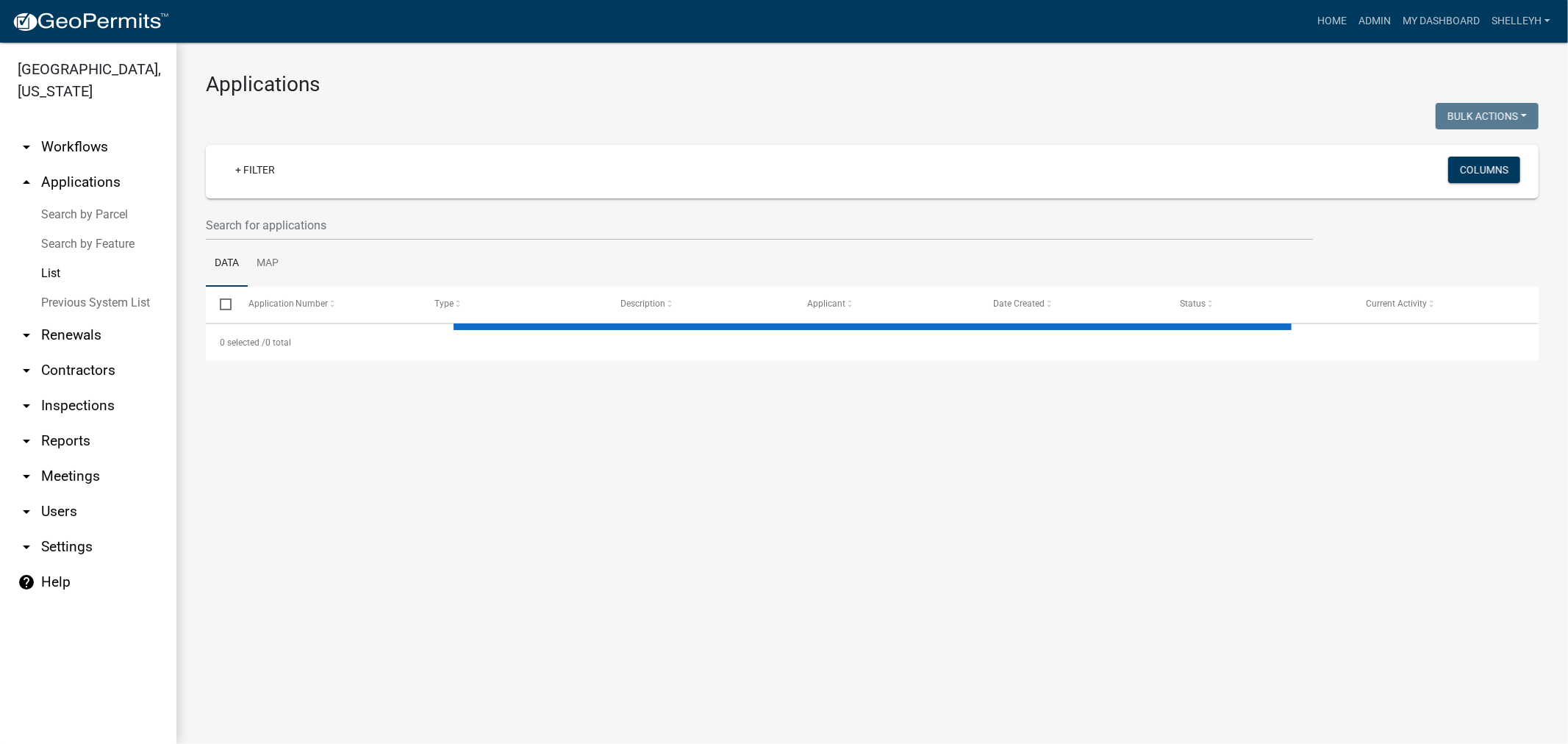
select select "1: 25"
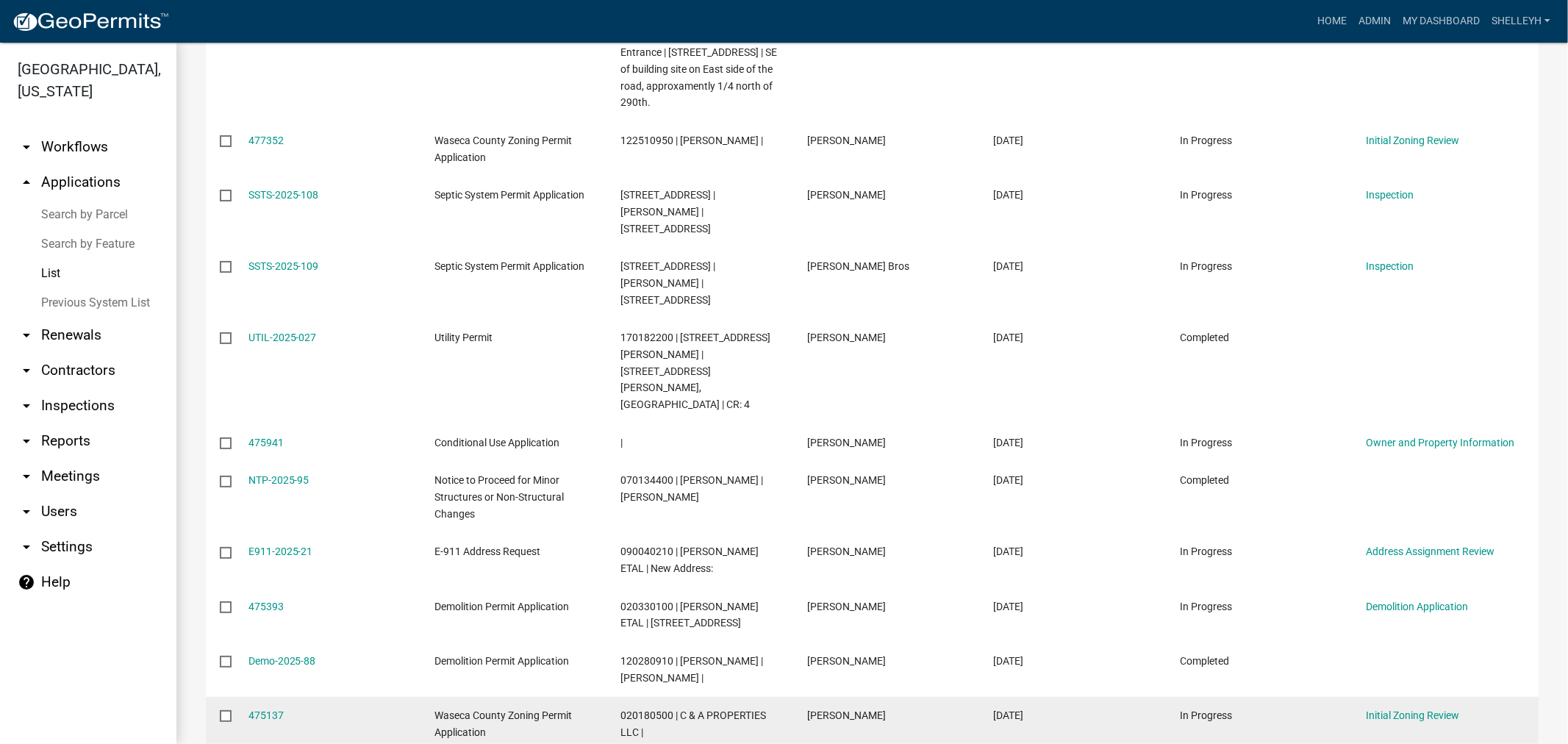
scroll to position [1229, 0]
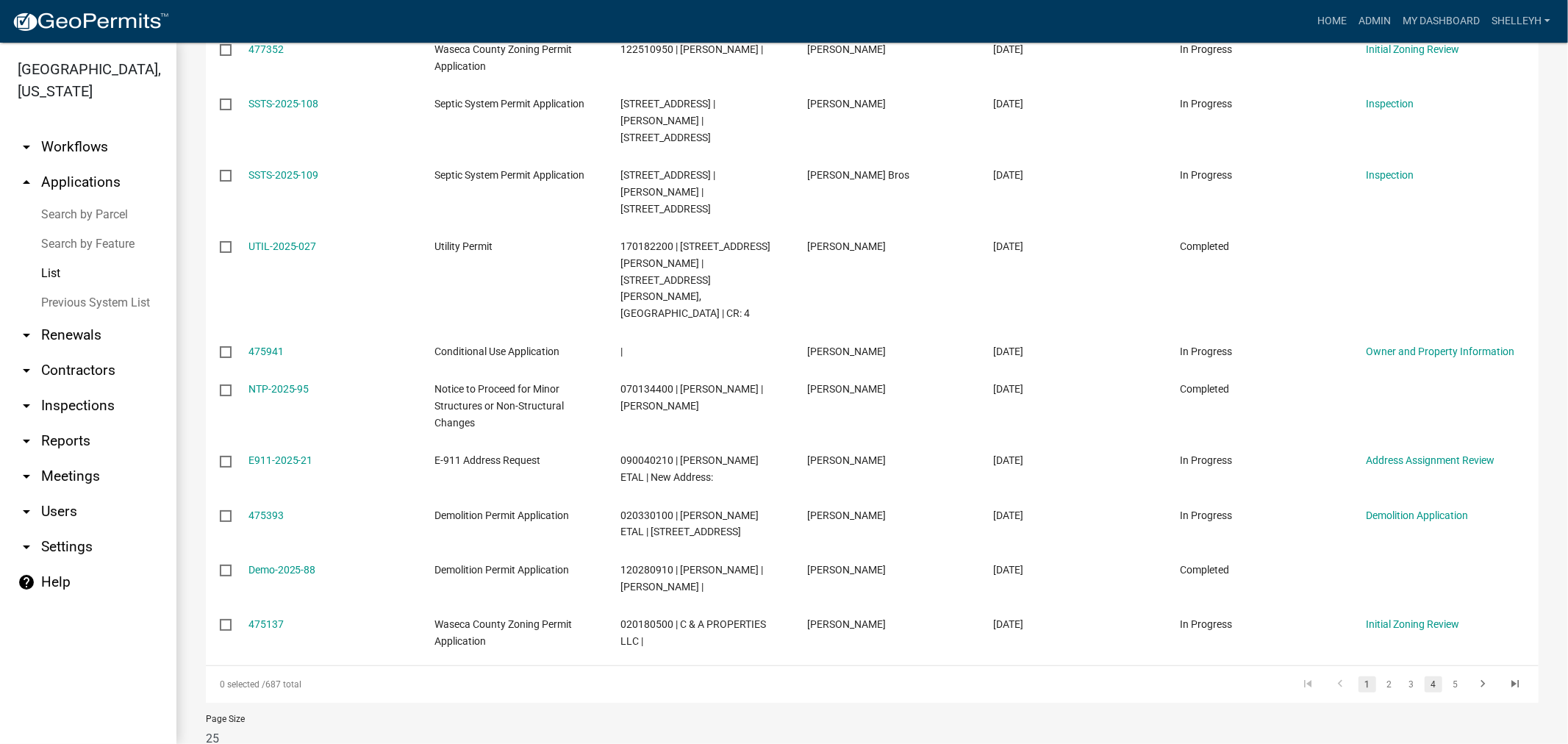
click at [1424, 676] on link "4" at bounding box center [1433, 684] width 18 height 16
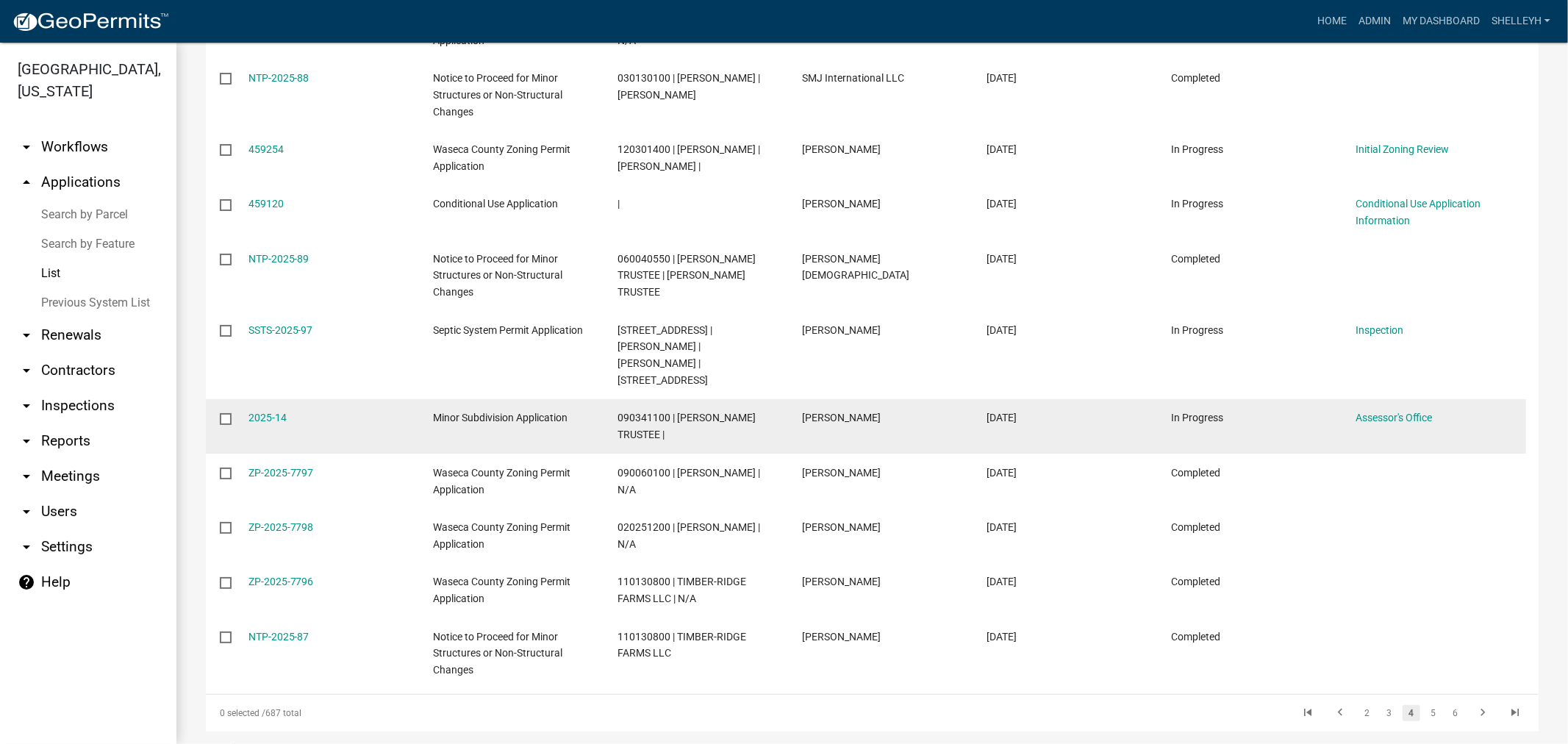
scroll to position [1262, 0]
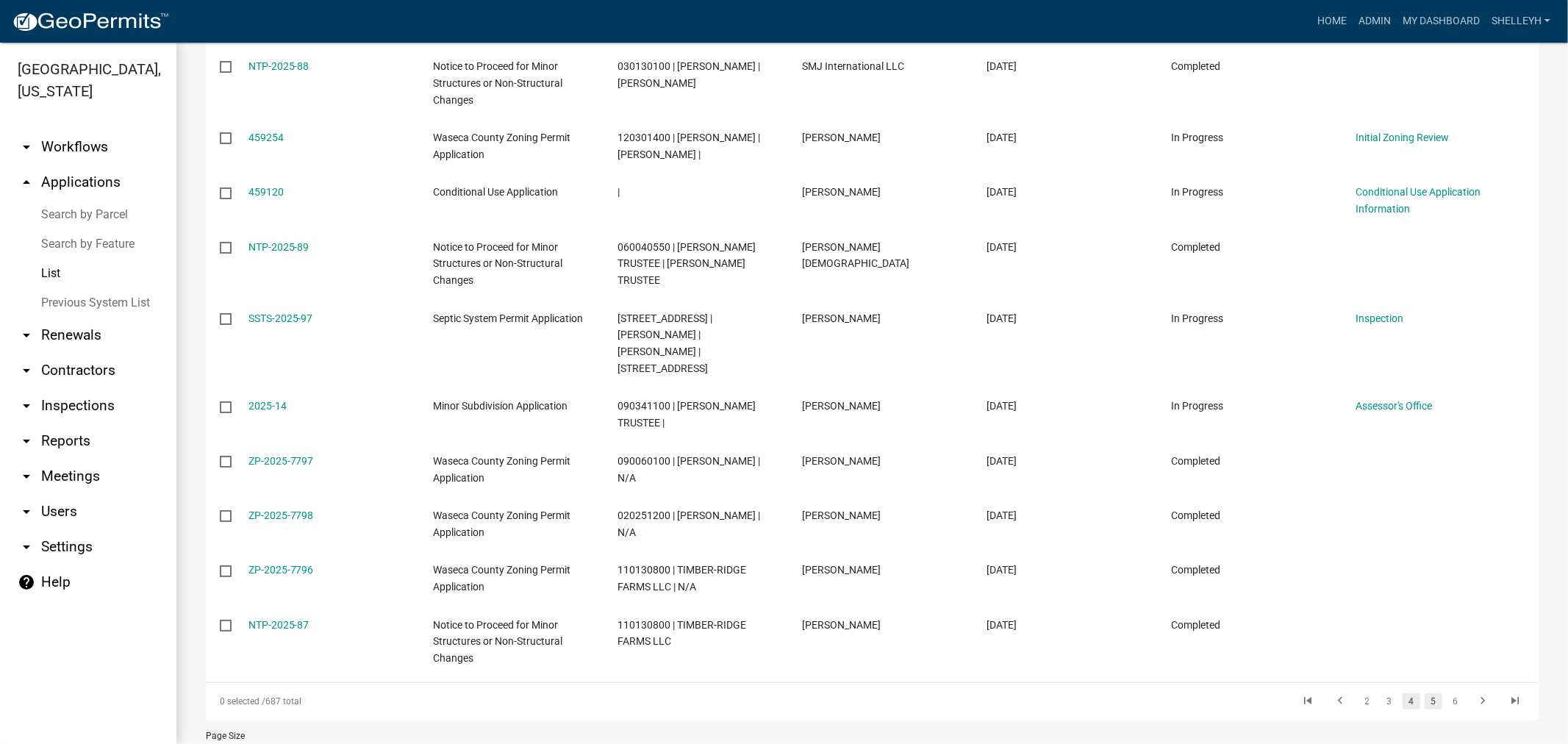
click at [1424, 693] on link "5" at bounding box center [1433, 701] width 18 height 16
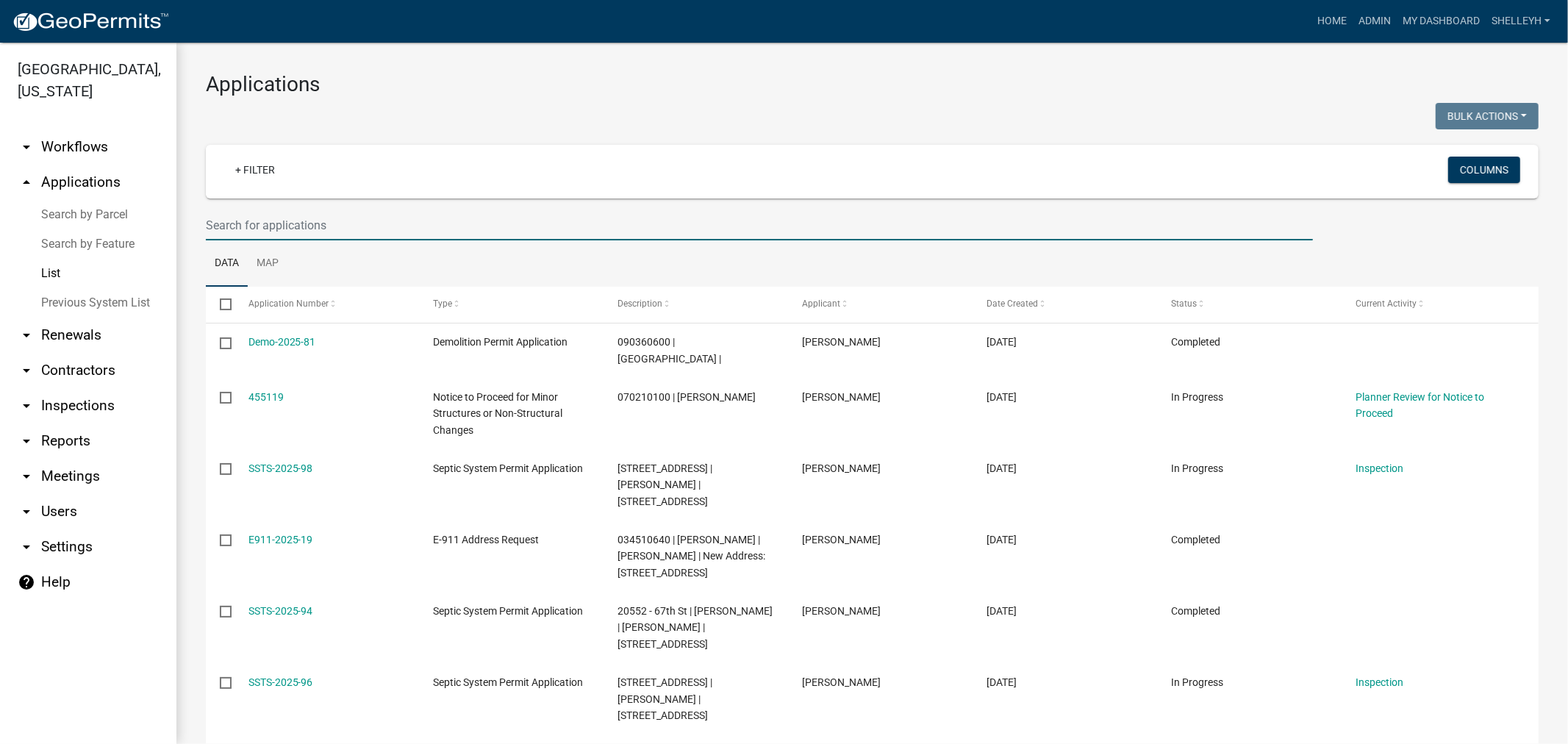
click at [304, 229] on input "text" at bounding box center [759, 225] width 1107 height 30
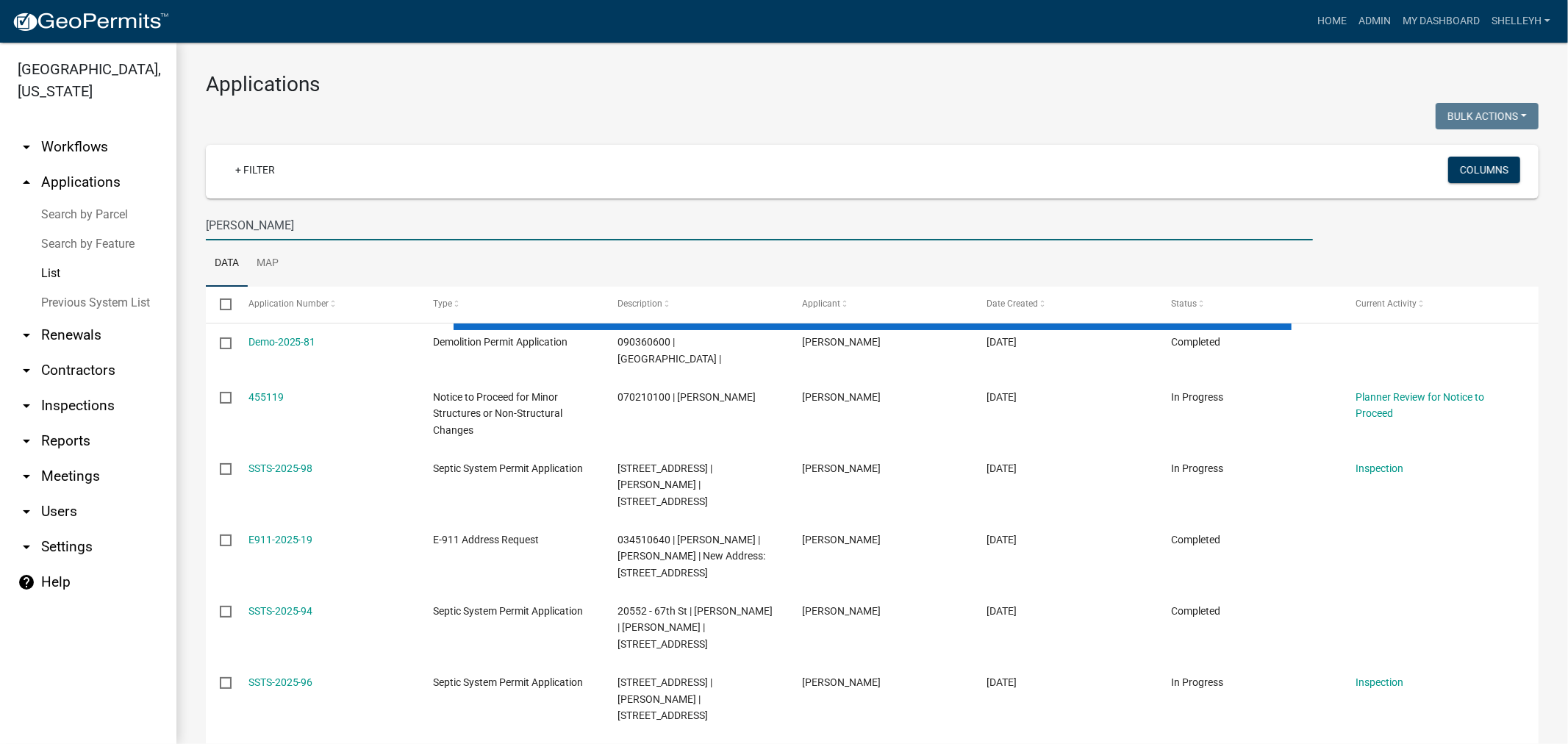
type input "[PERSON_NAME]"
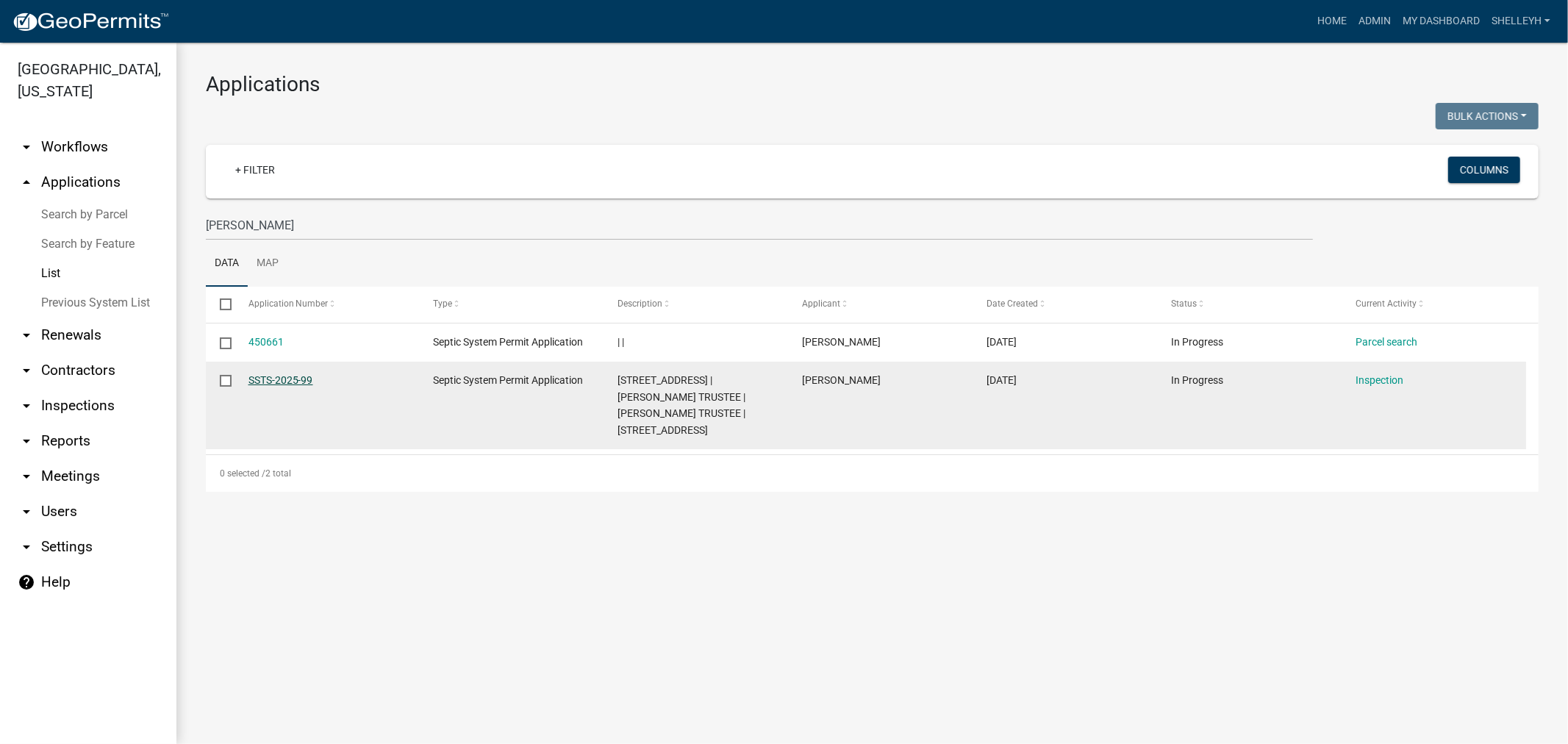
drag, startPoint x: 323, startPoint y: 379, endPoint x: 252, endPoint y: 379, distance: 71.0
click at [249, 379] on div "SSTS-2025-99" at bounding box center [327, 381] width 157 height 17
copy link "SSTS-2025-99"
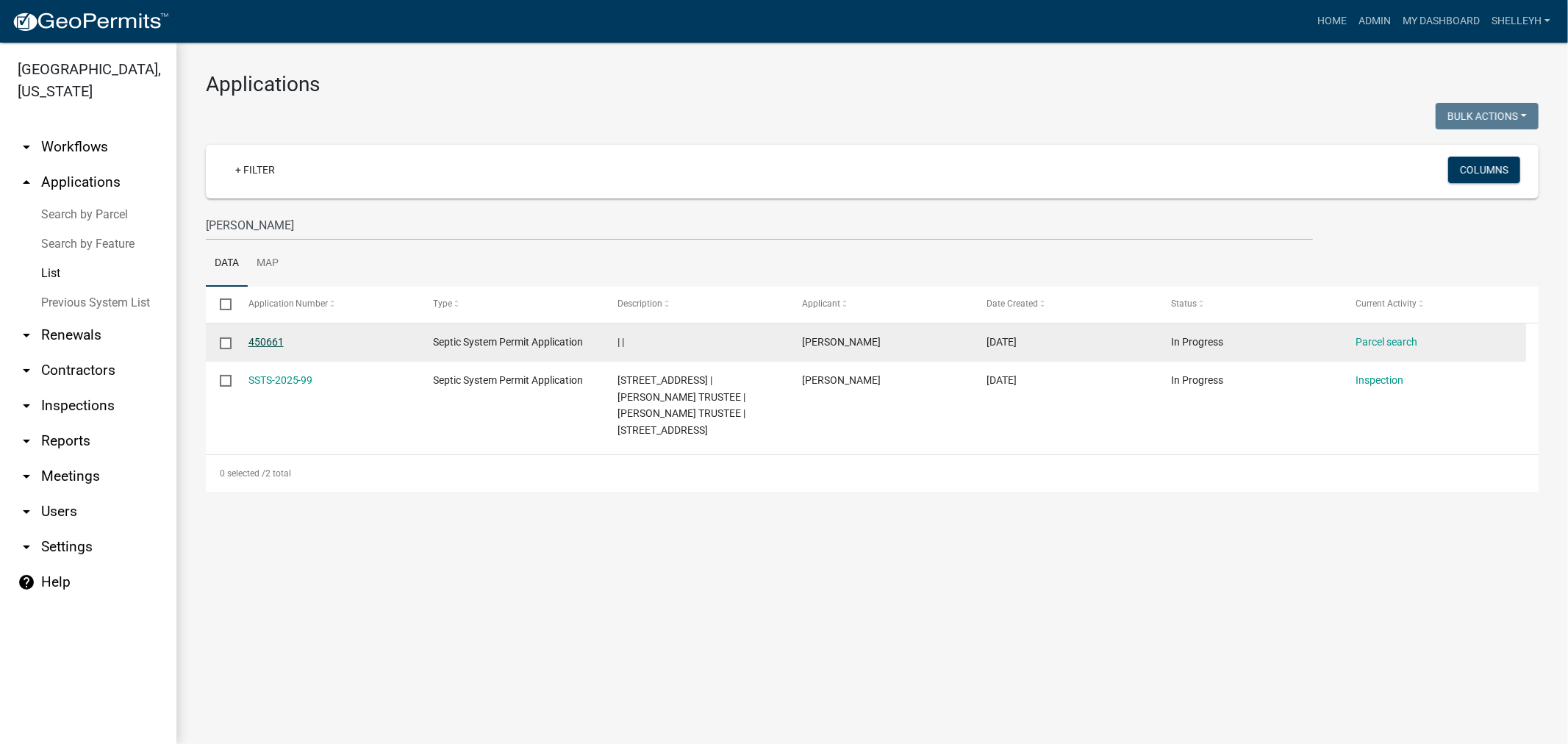
click at [269, 343] on link "450661" at bounding box center [266, 342] width 35 height 12
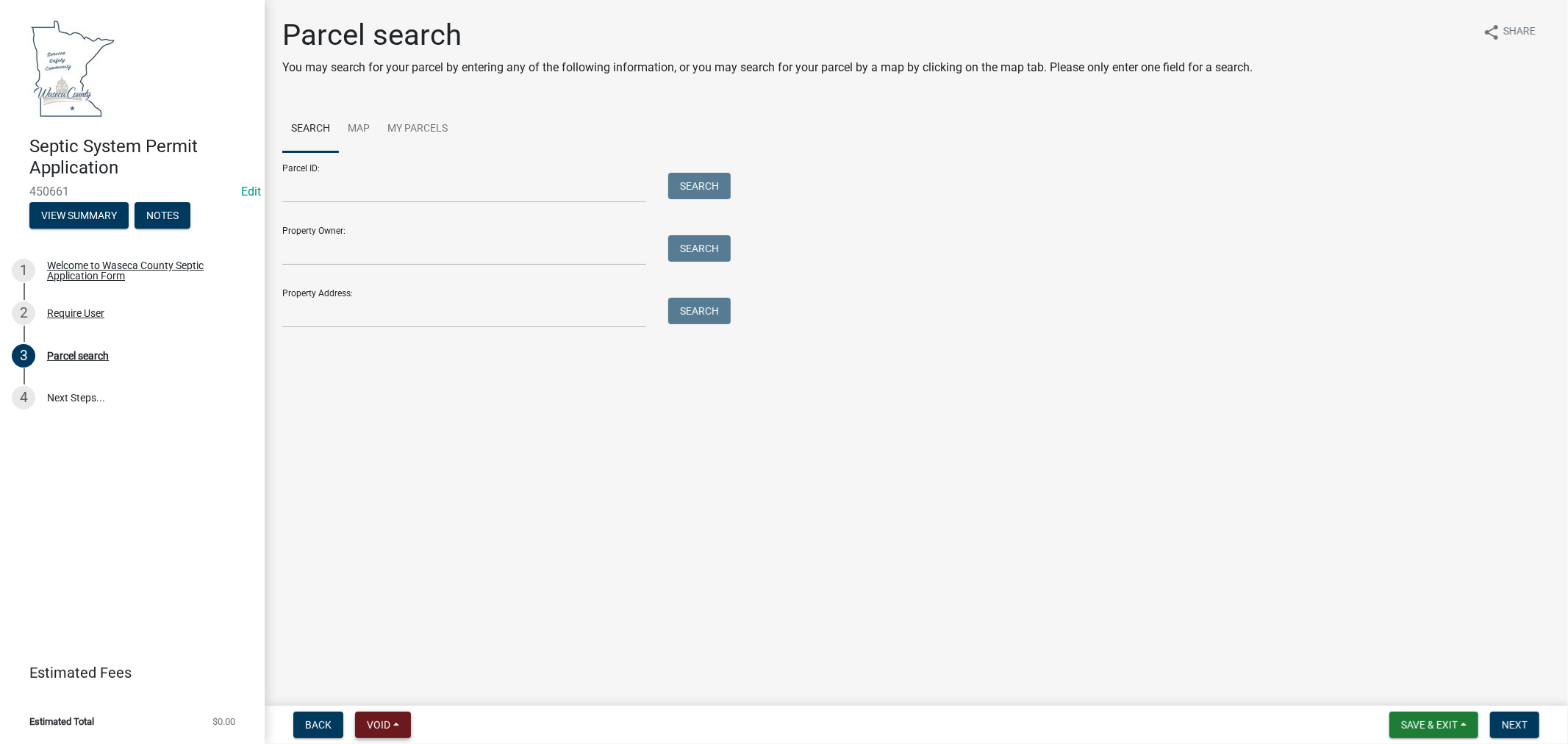
click at [408, 728] on button "Void" at bounding box center [383, 725] width 56 height 26
click at [398, 576] on button "Withdraw" at bounding box center [414, 581] width 117 height 35
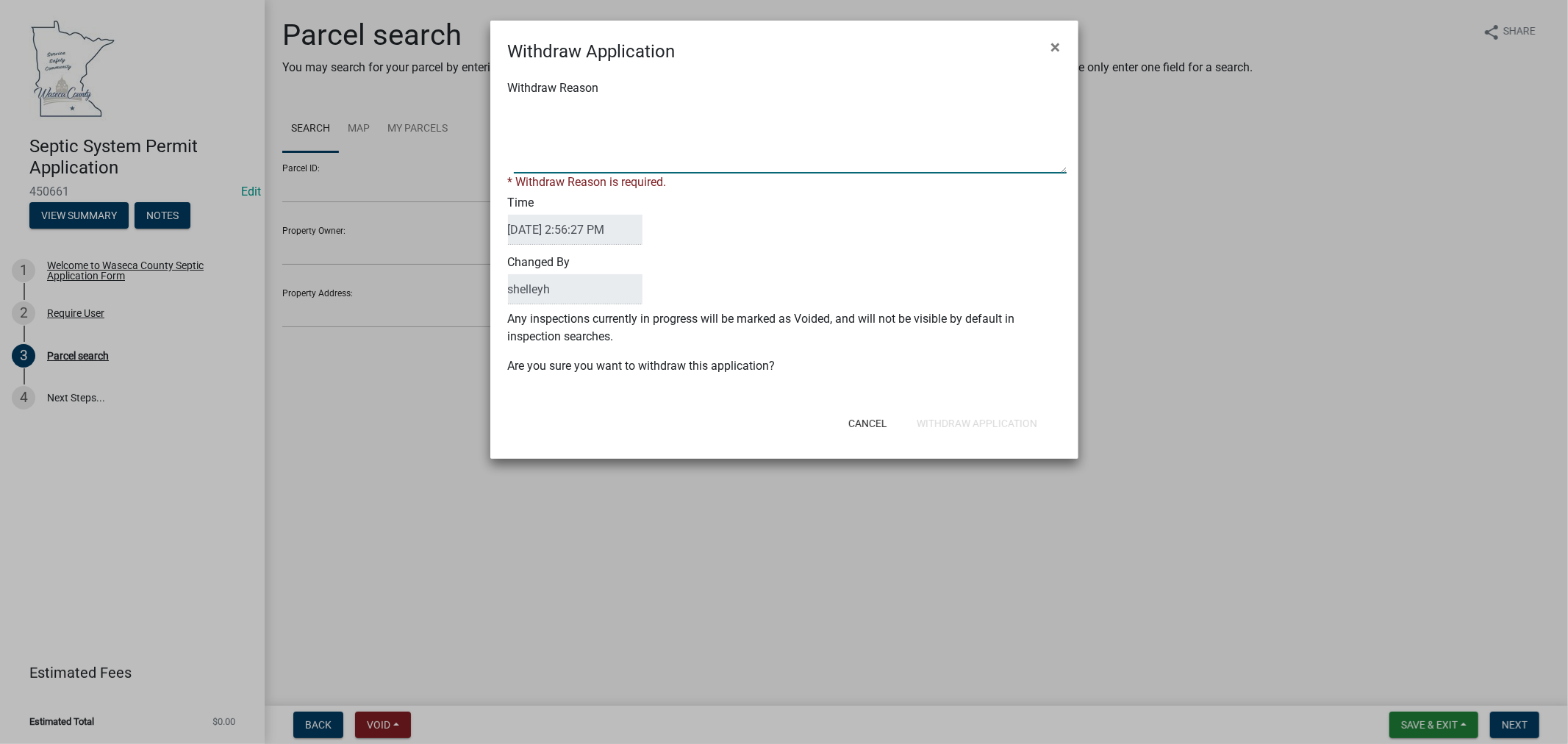
click at [574, 106] on textarea "Withdraw Reason" at bounding box center [790, 137] width 553 height 74
paste textarea "SSTS-2025-99"
type textarea "2 applications started, see SSTS-2025-99"
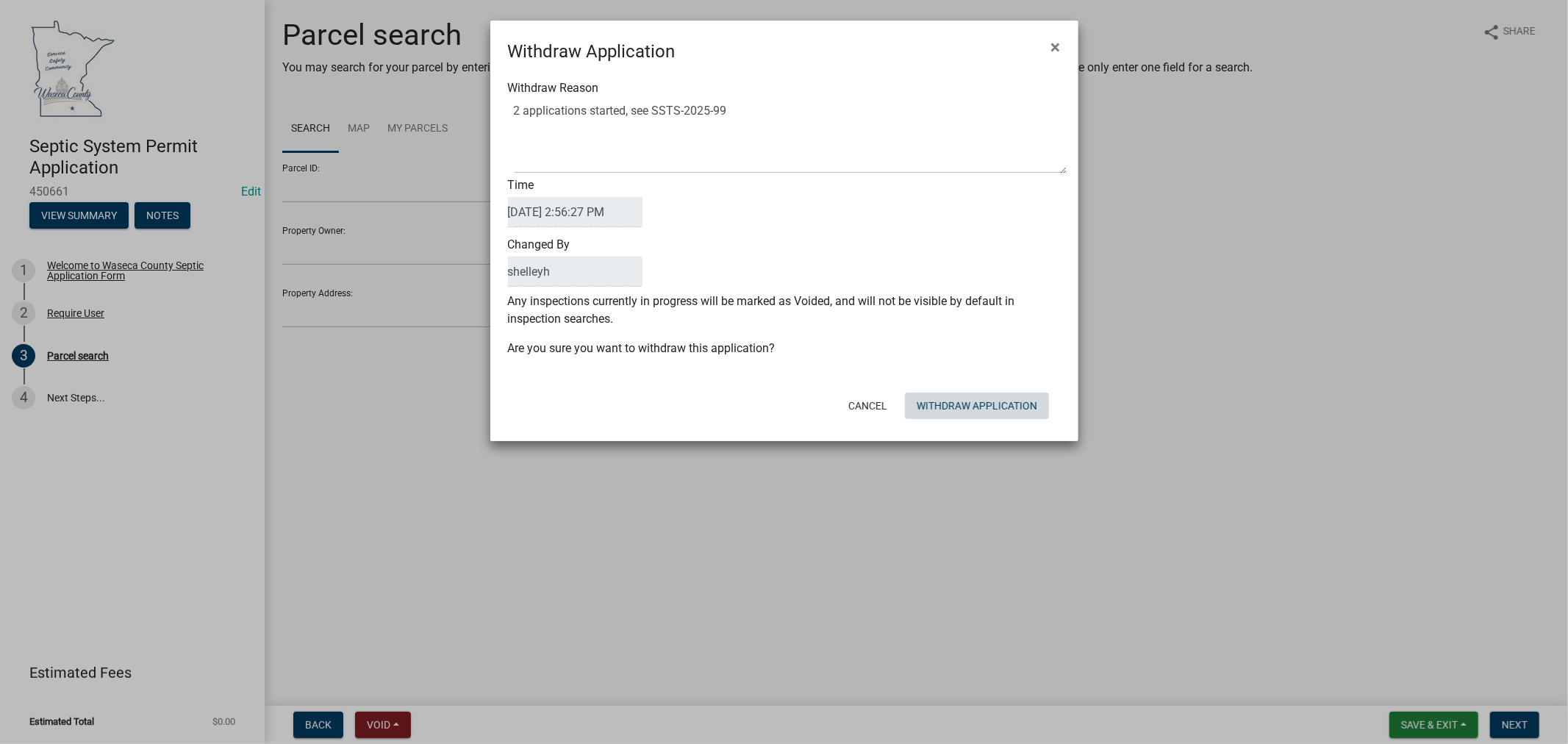
click at [1004, 418] on button "Withdraw Application" at bounding box center [977, 405] width 144 height 26
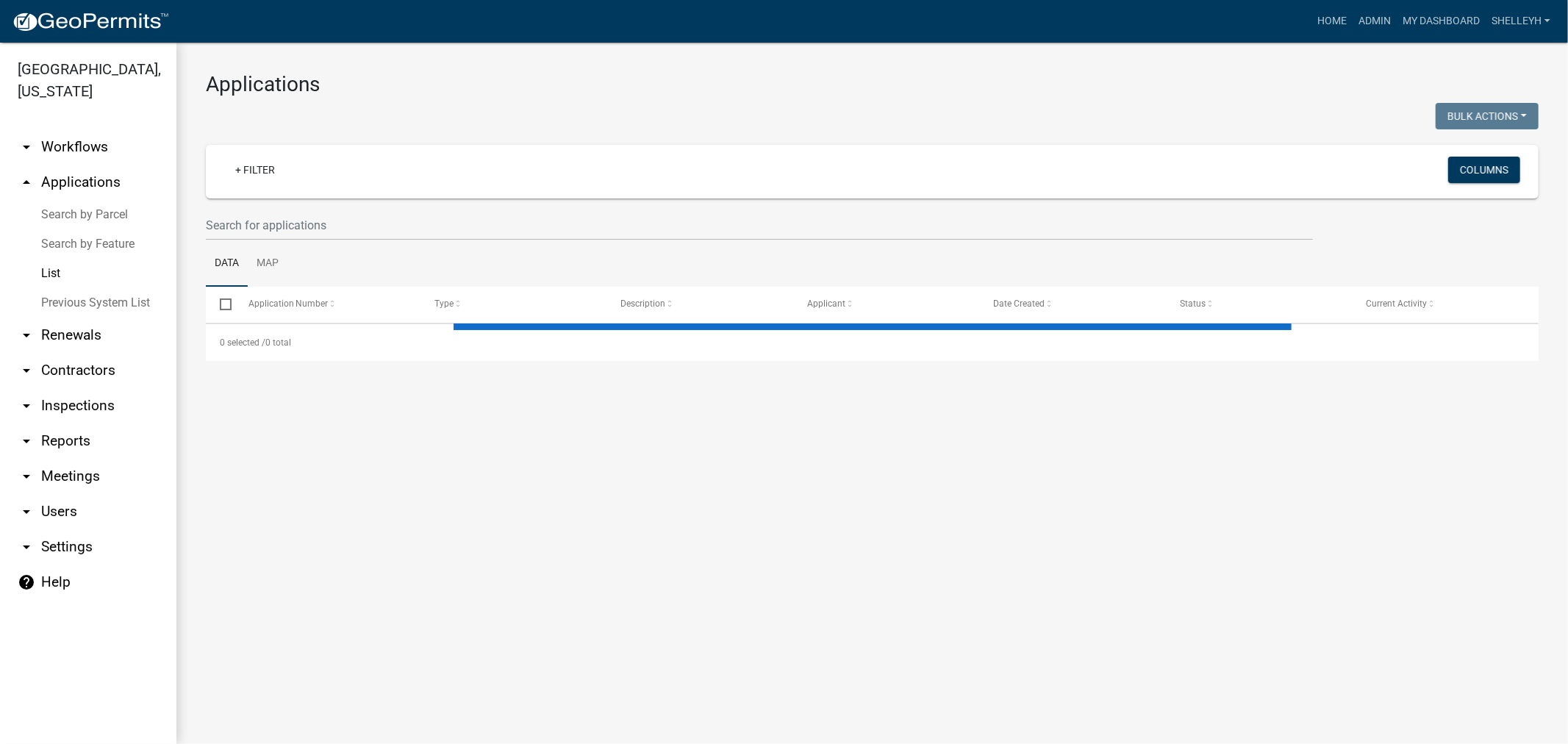
select select "1: 25"
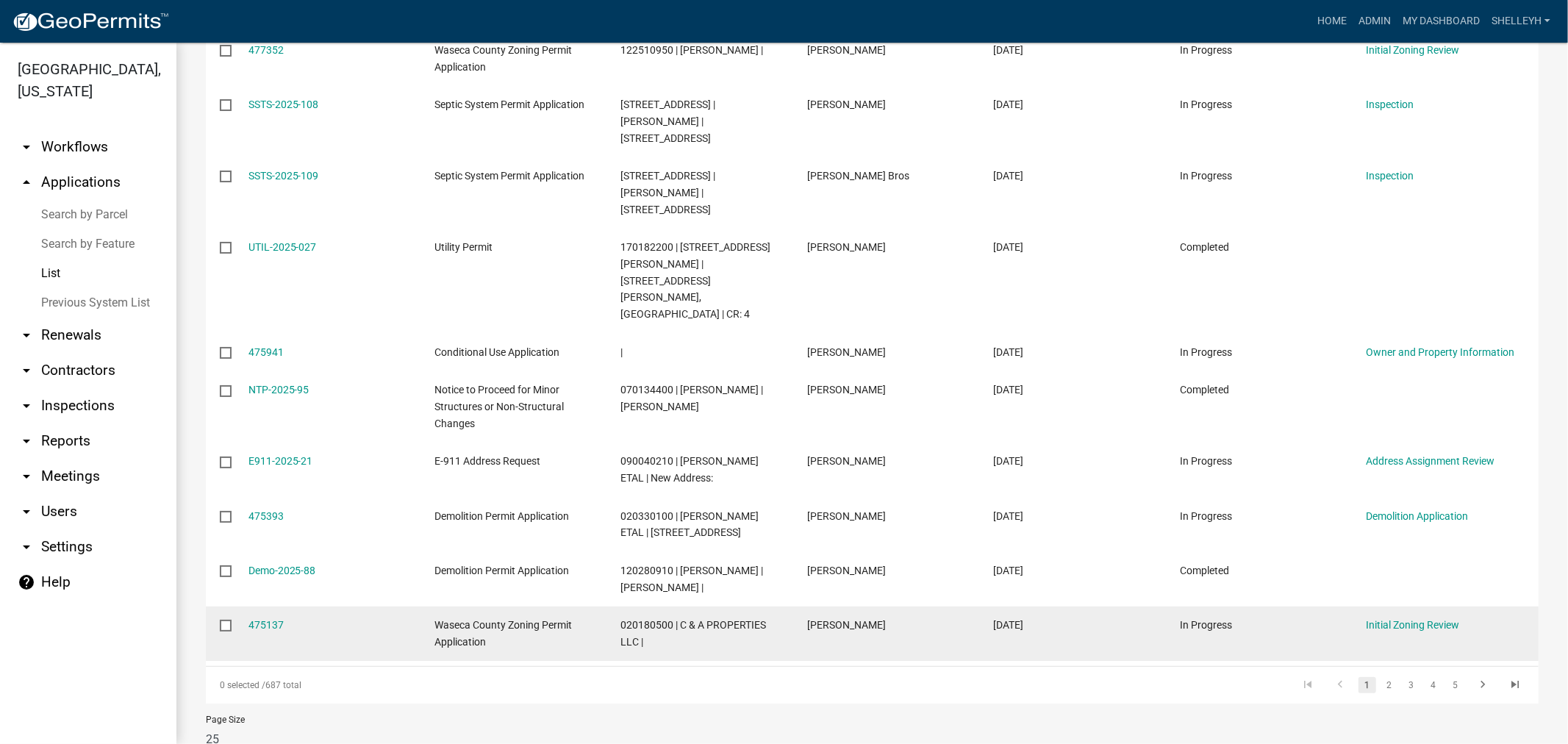
scroll to position [1229, 0]
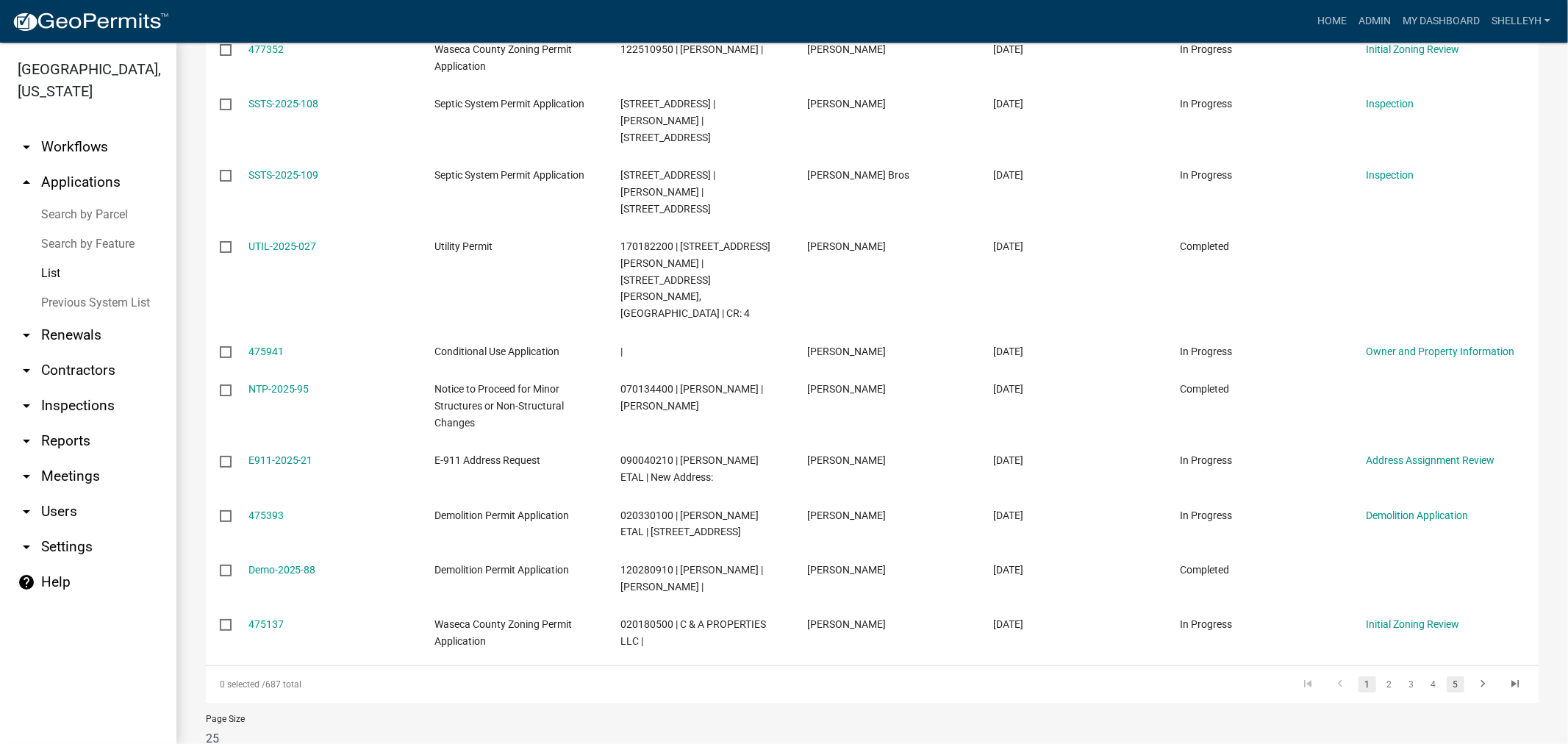
click at [1447, 676] on link "5" at bounding box center [1455, 684] width 18 height 16
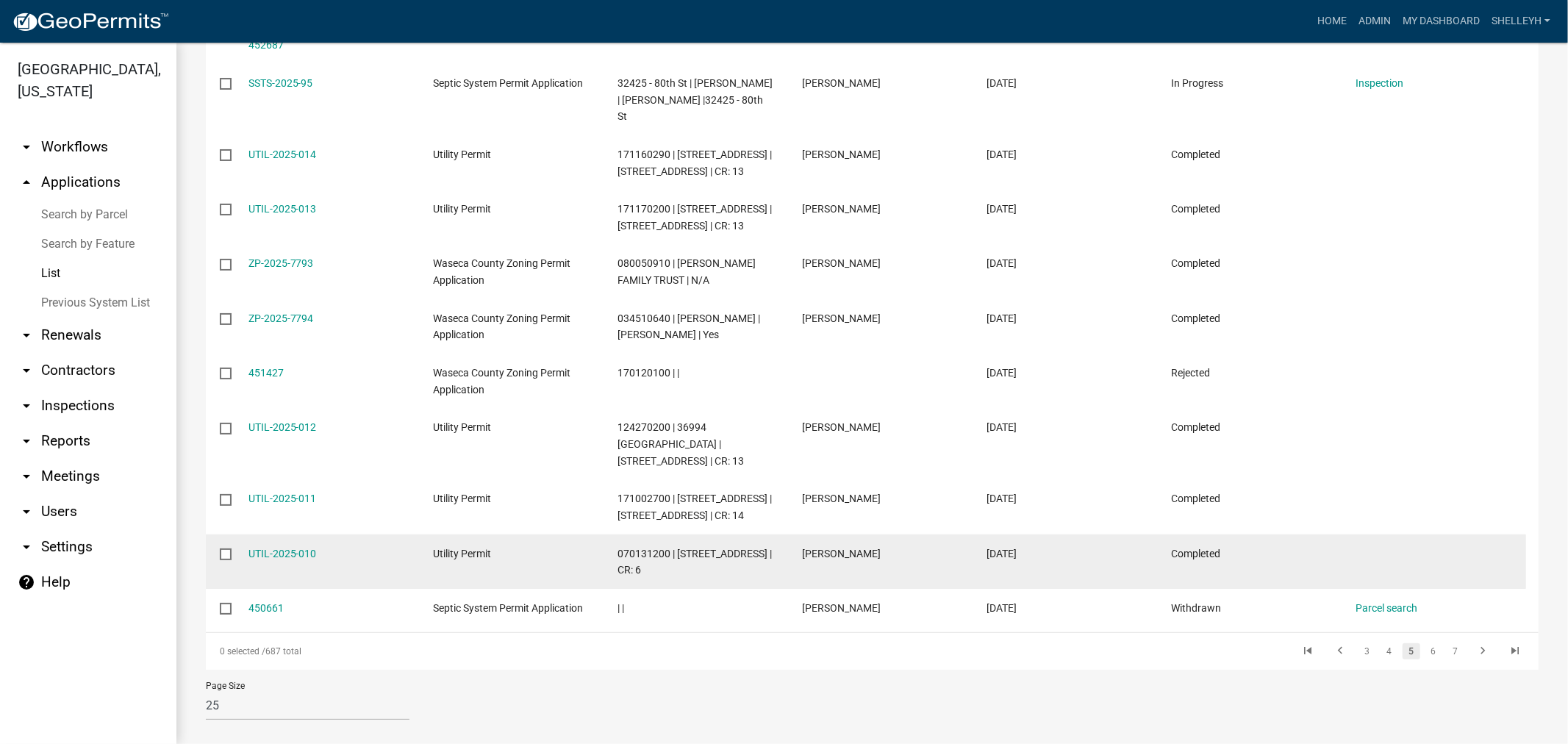
scroll to position [1279, 0]
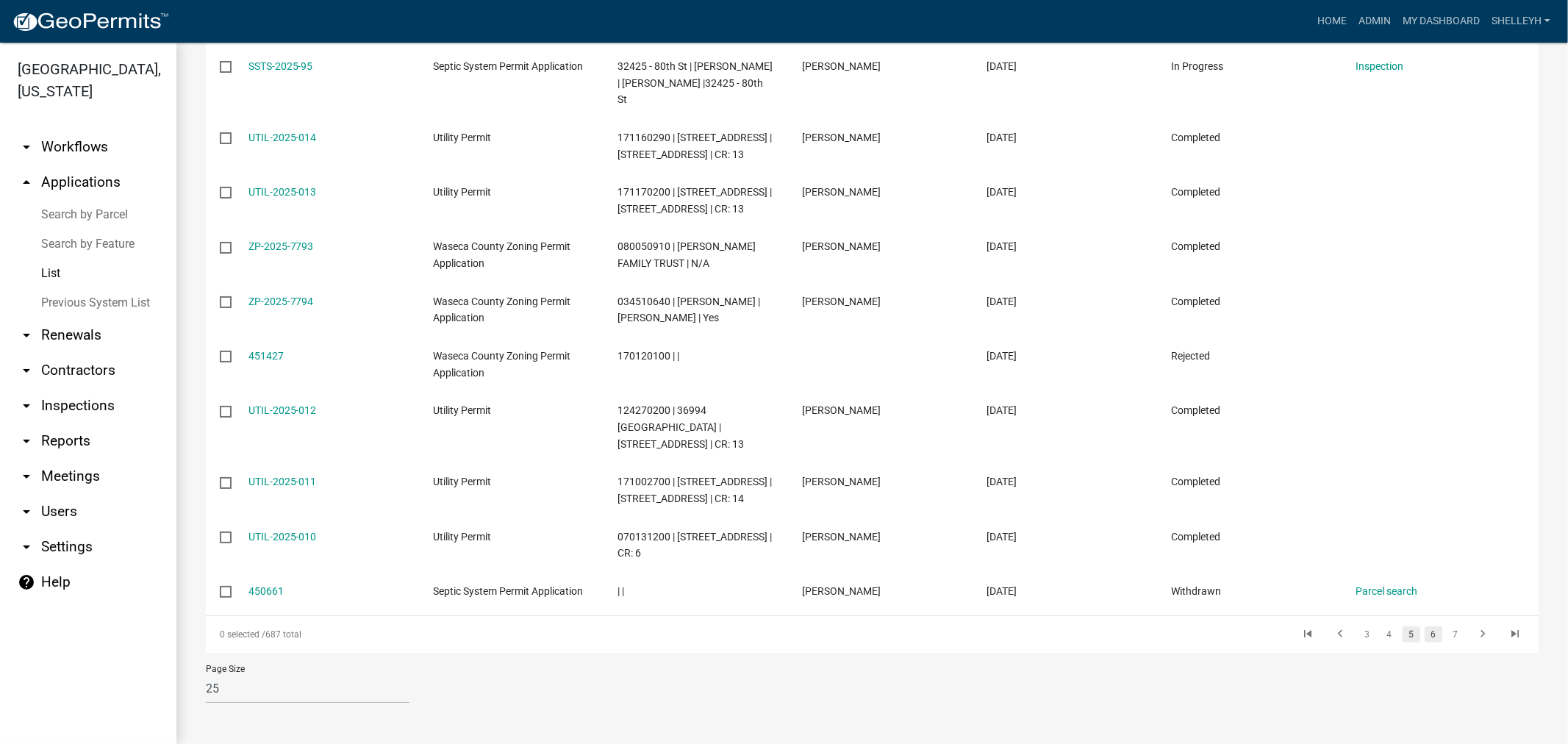
click at [1424, 630] on link "6" at bounding box center [1433, 634] width 18 height 16
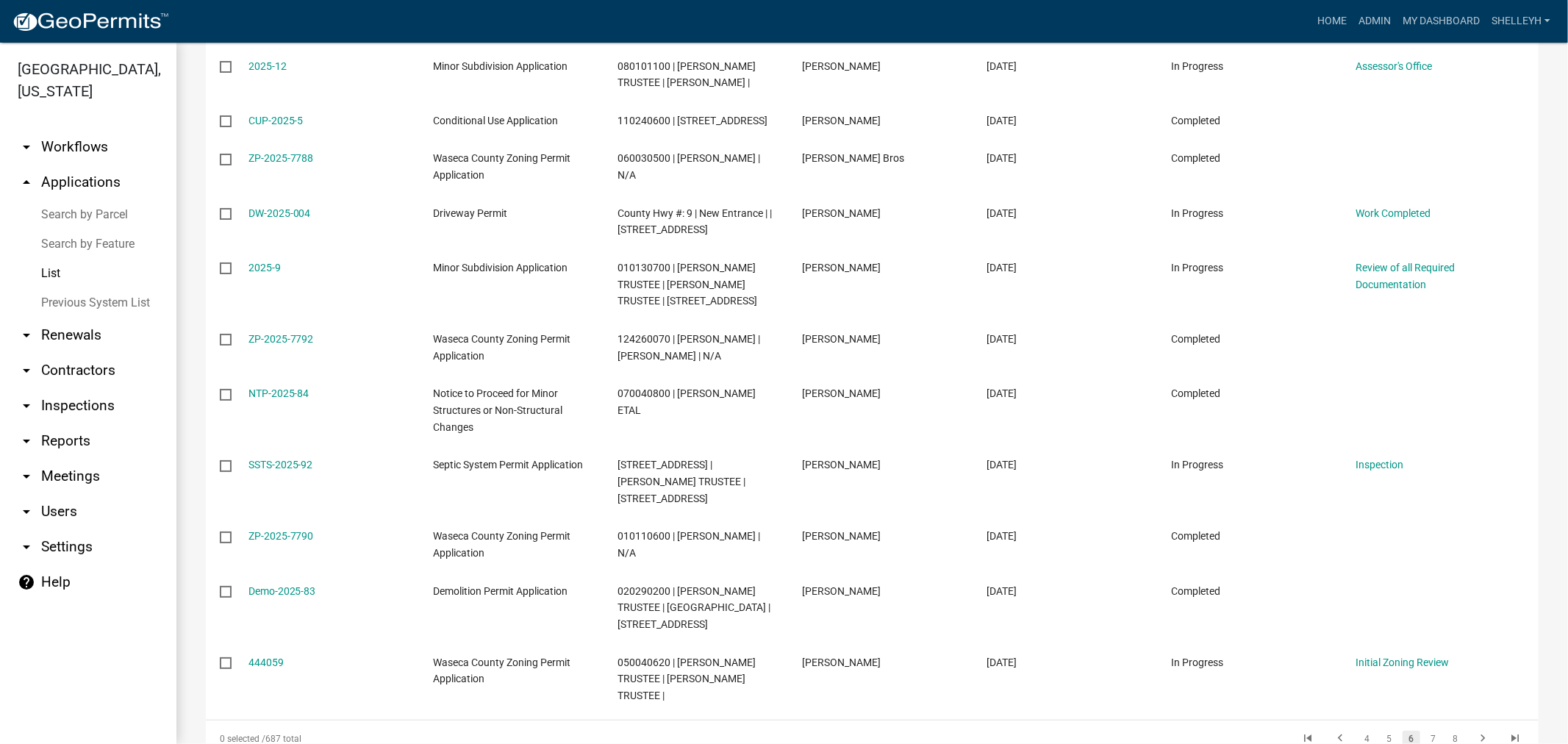
scroll to position [1307, 0]
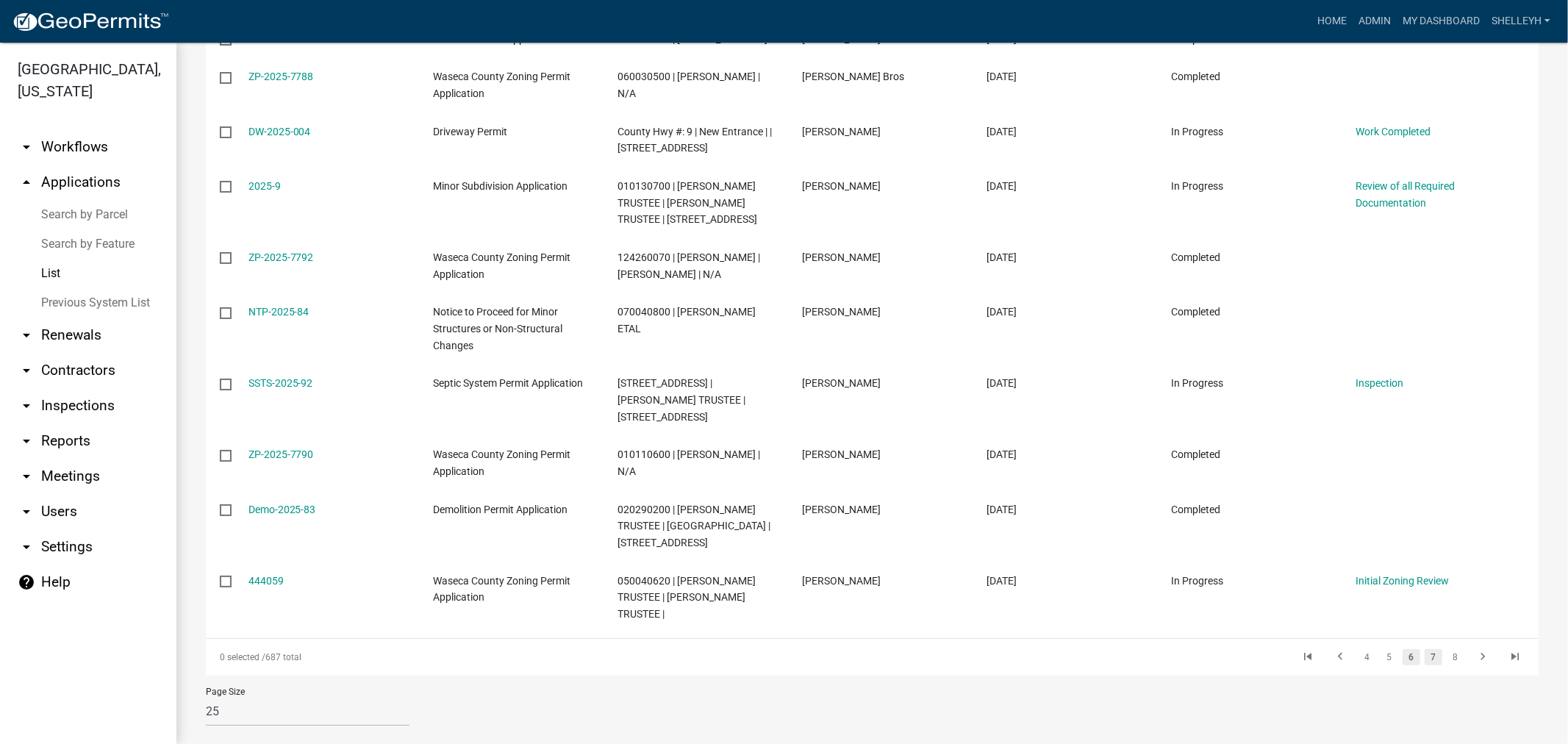
click at [1424, 666] on link "7" at bounding box center [1433, 657] width 18 height 16
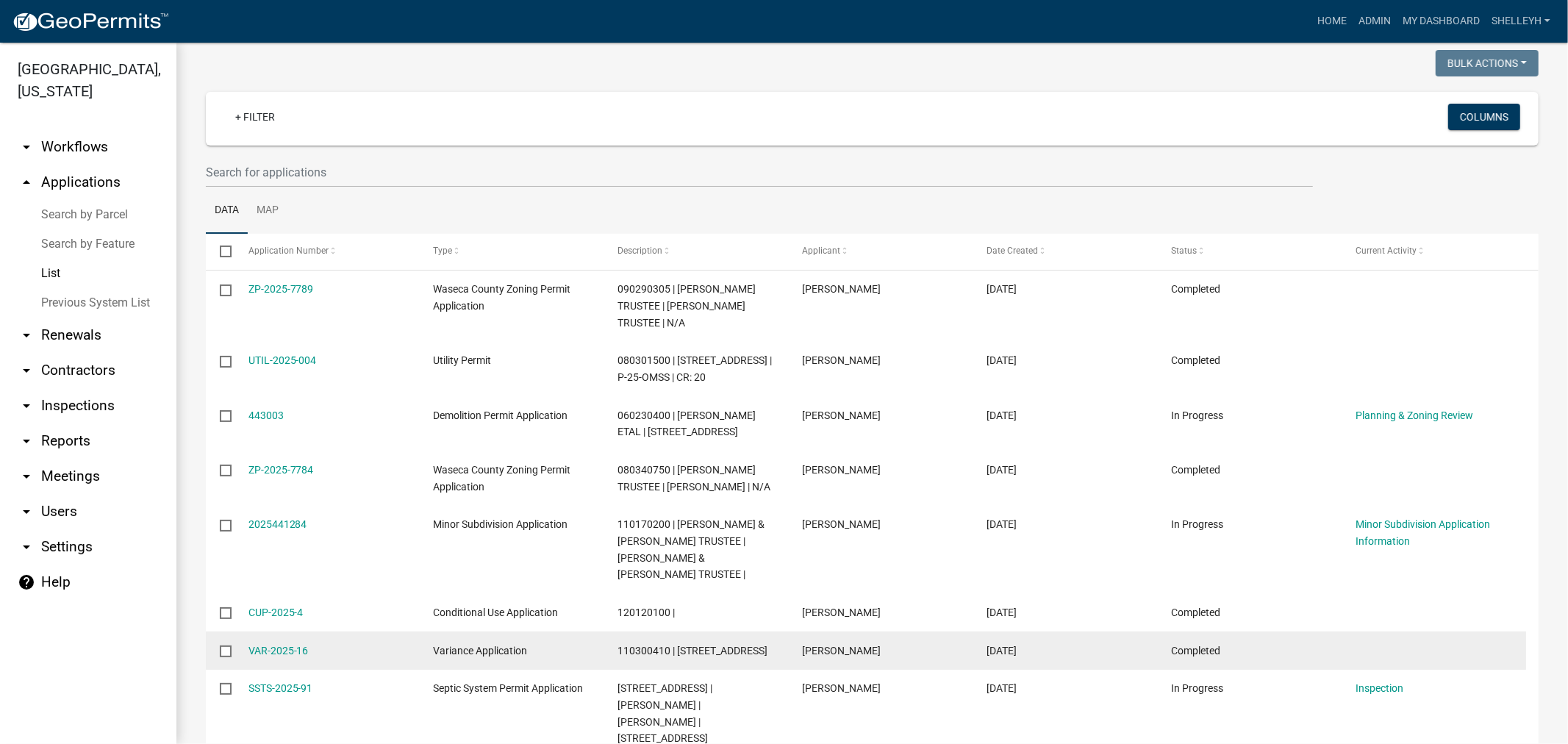
scroll to position [81, 0]
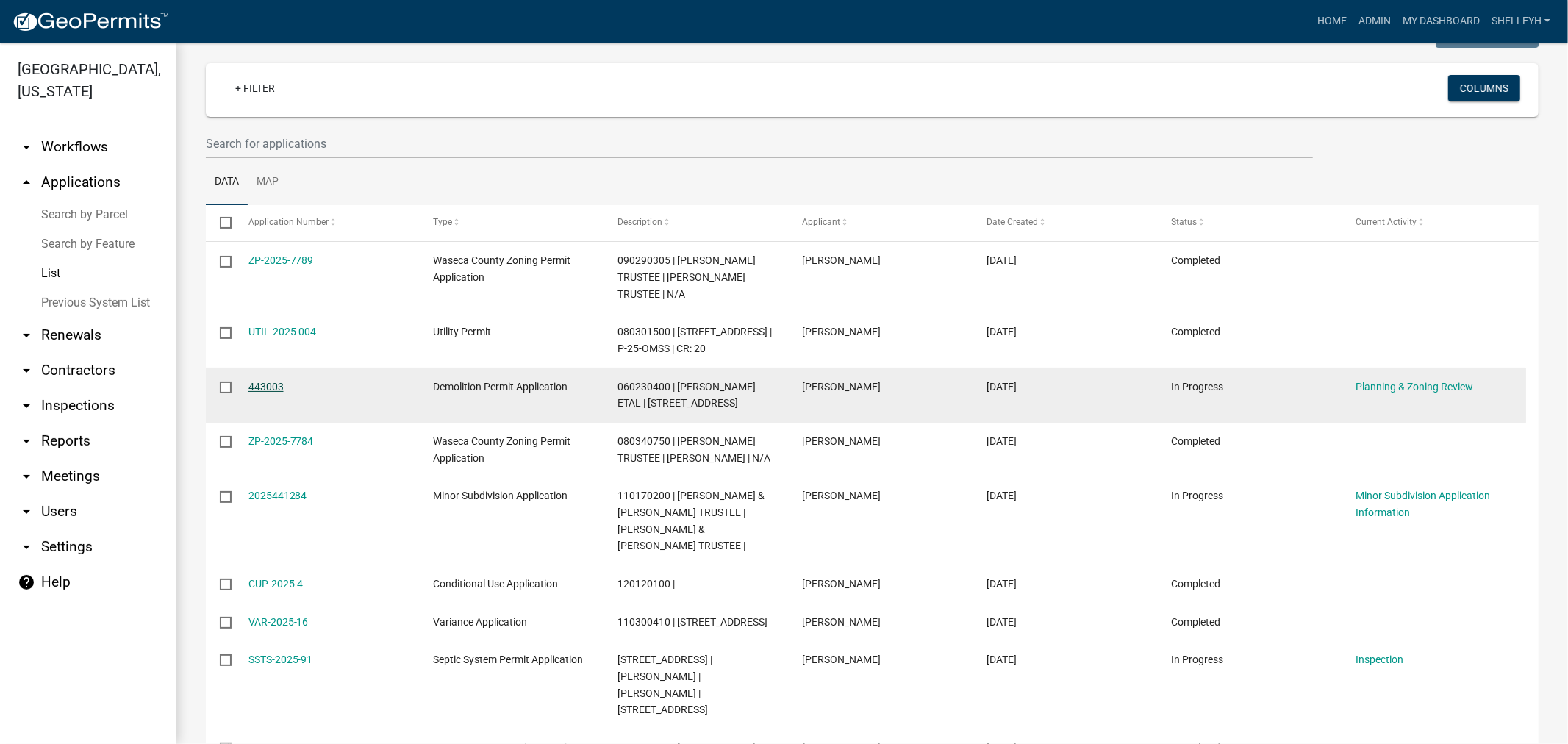
click at [263, 384] on link "443003" at bounding box center [266, 386] width 35 height 12
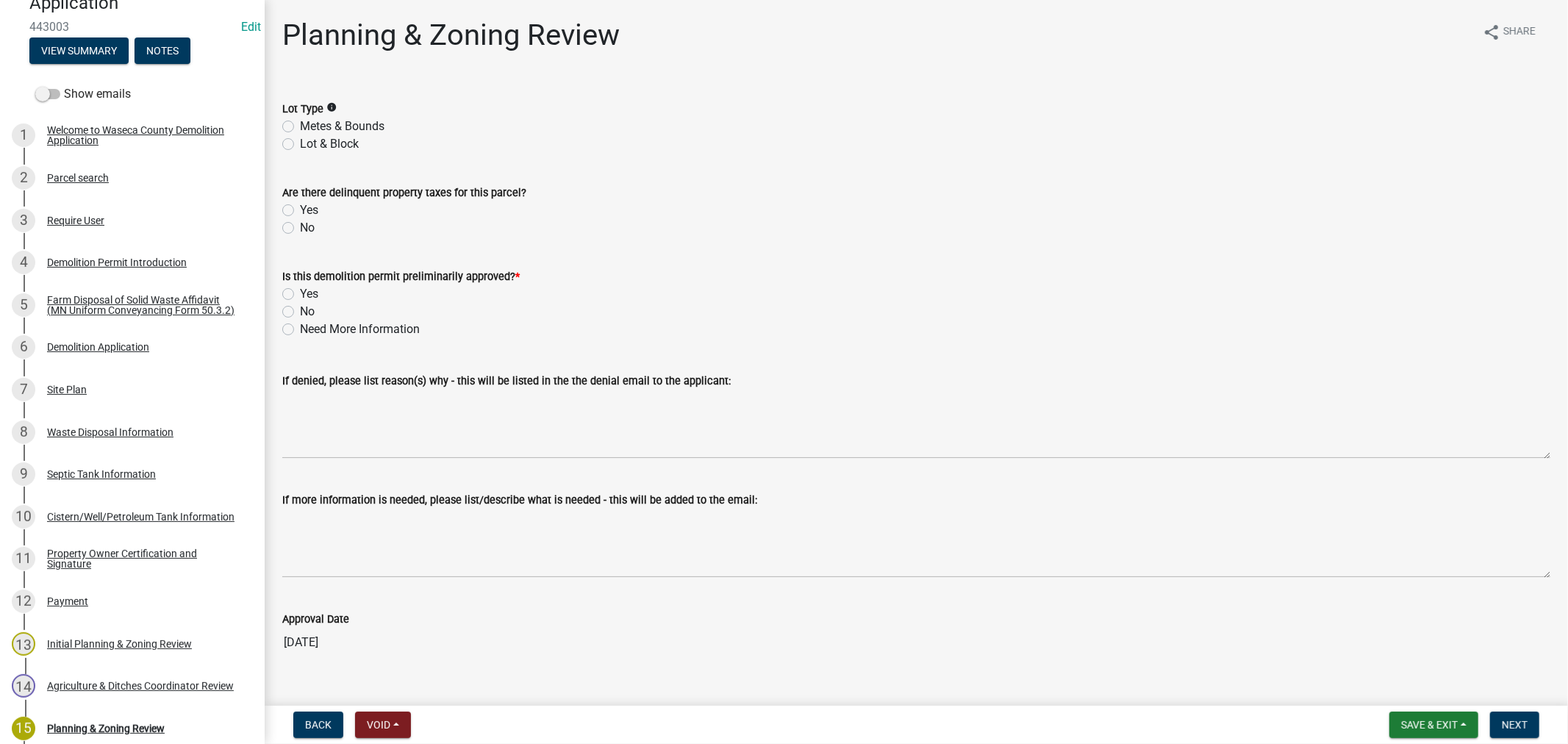
scroll to position [164, 0]
click at [81, 179] on div "Parcel search" at bounding box center [78, 179] width 61 height 10
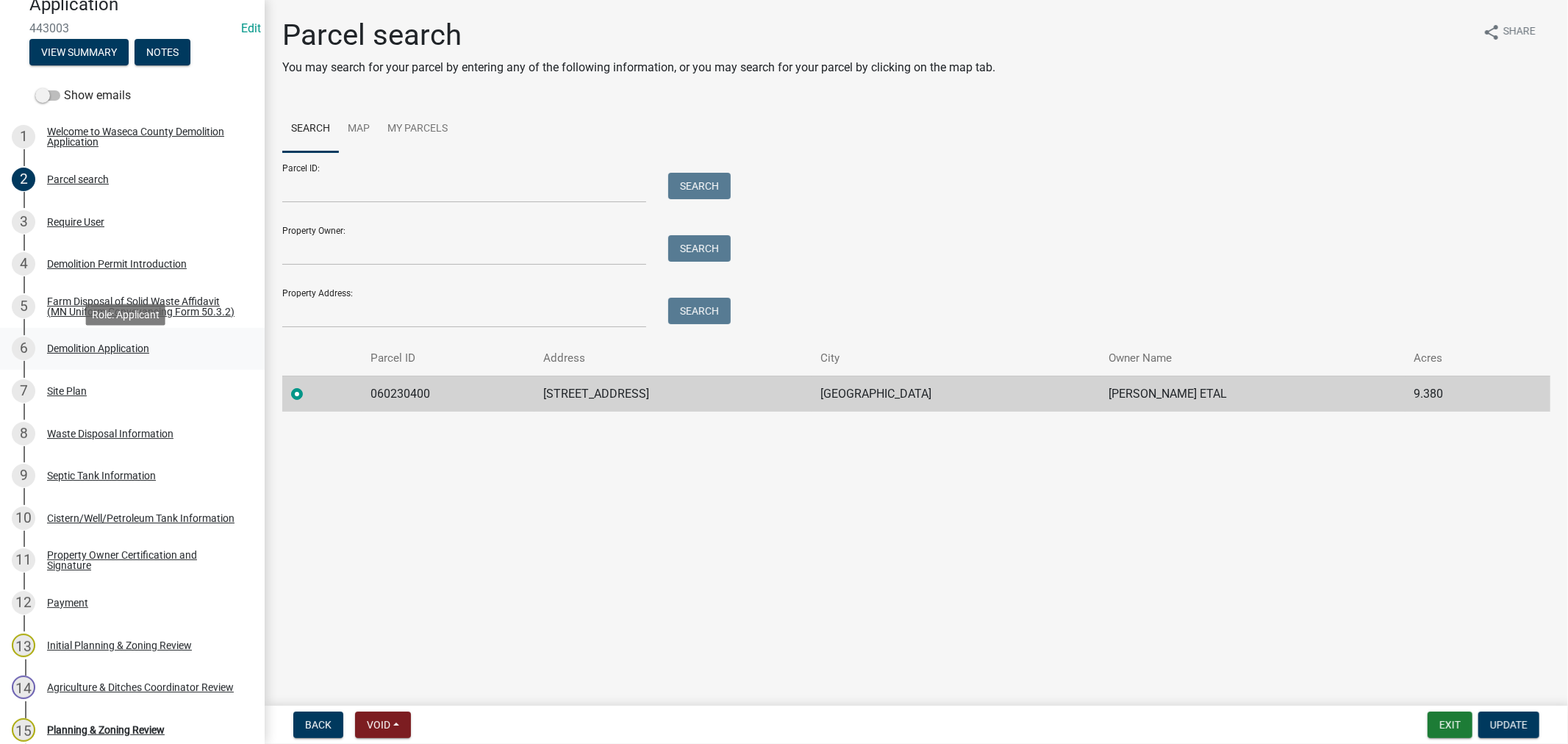
click at [78, 354] on div "Demolition Application" at bounding box center [97, 348] width 102 height 10
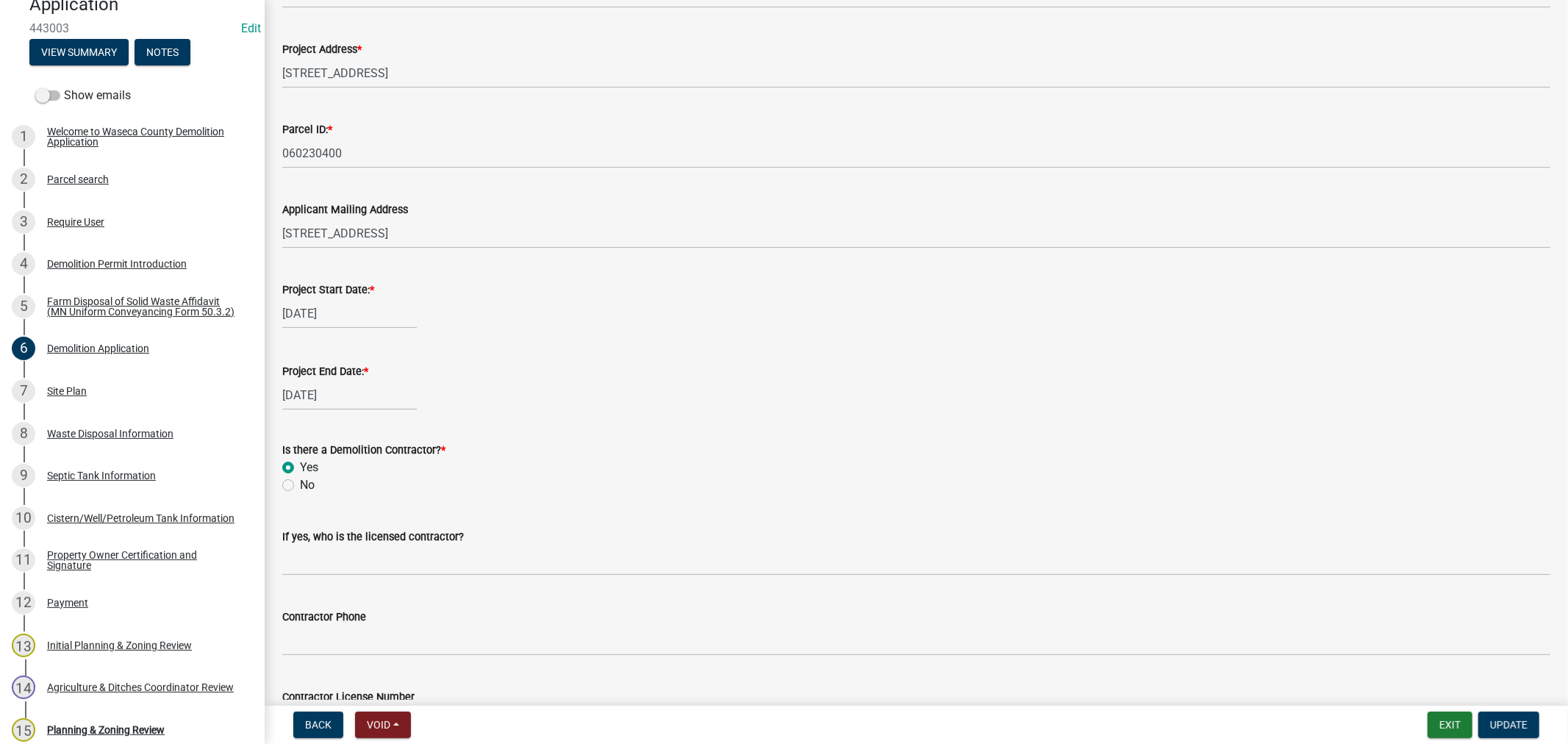
scroll to position [408, 0]
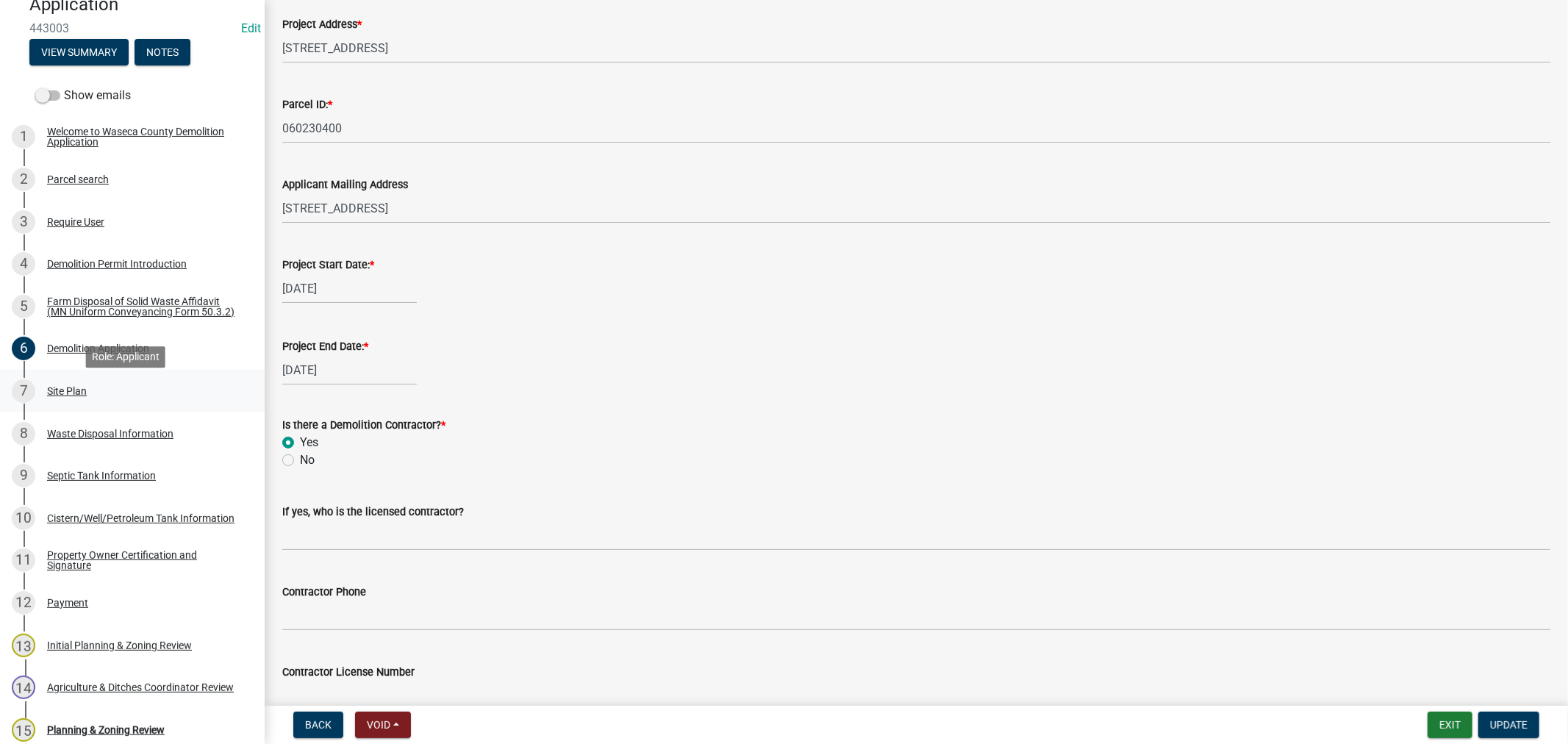
click at [61, 395] on div "Site Plan" at bounding box center [67, 391] width 40 height 10
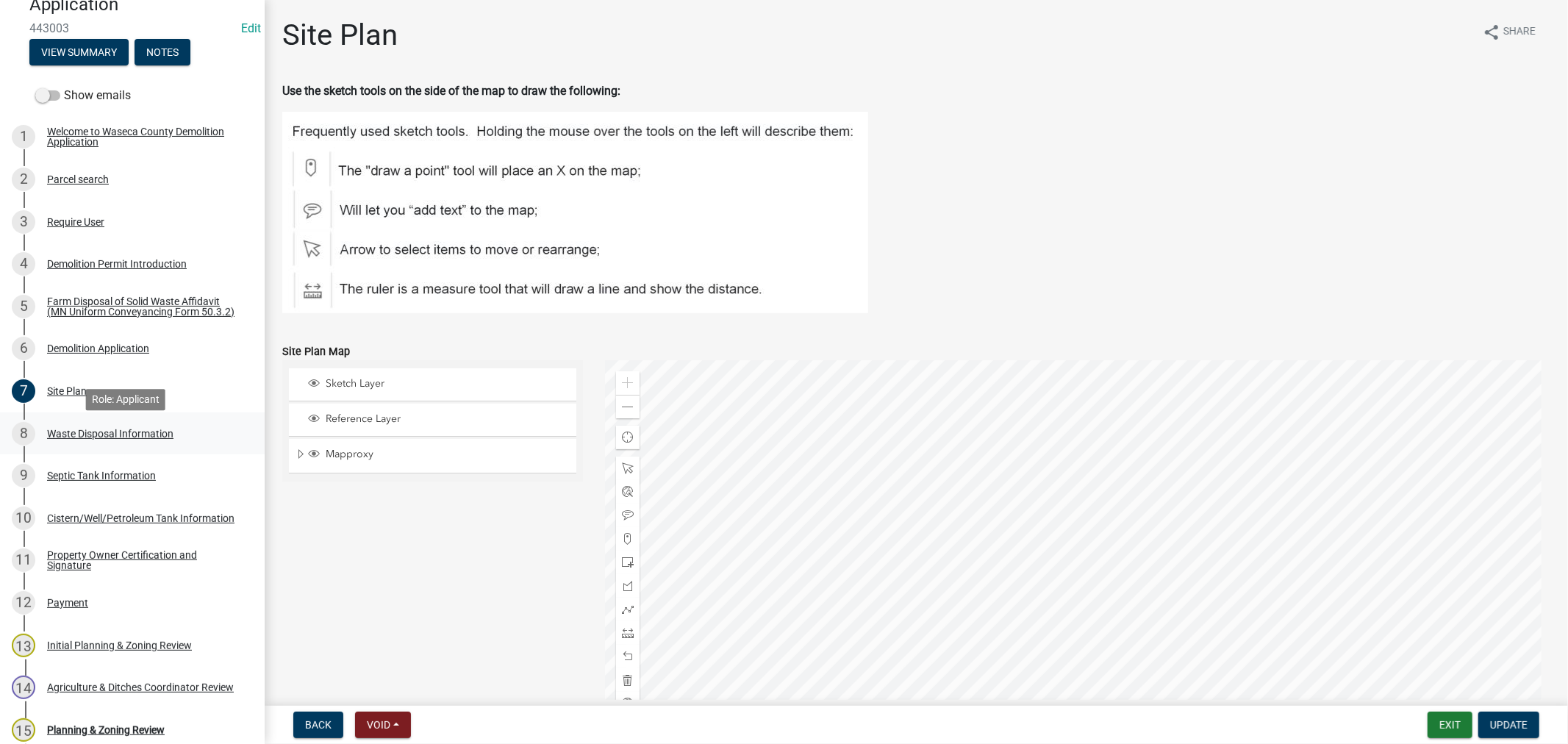
click at [145, 438] on div "Waste Disposal Information" at bounding box center [110, 433] width 127 height 10
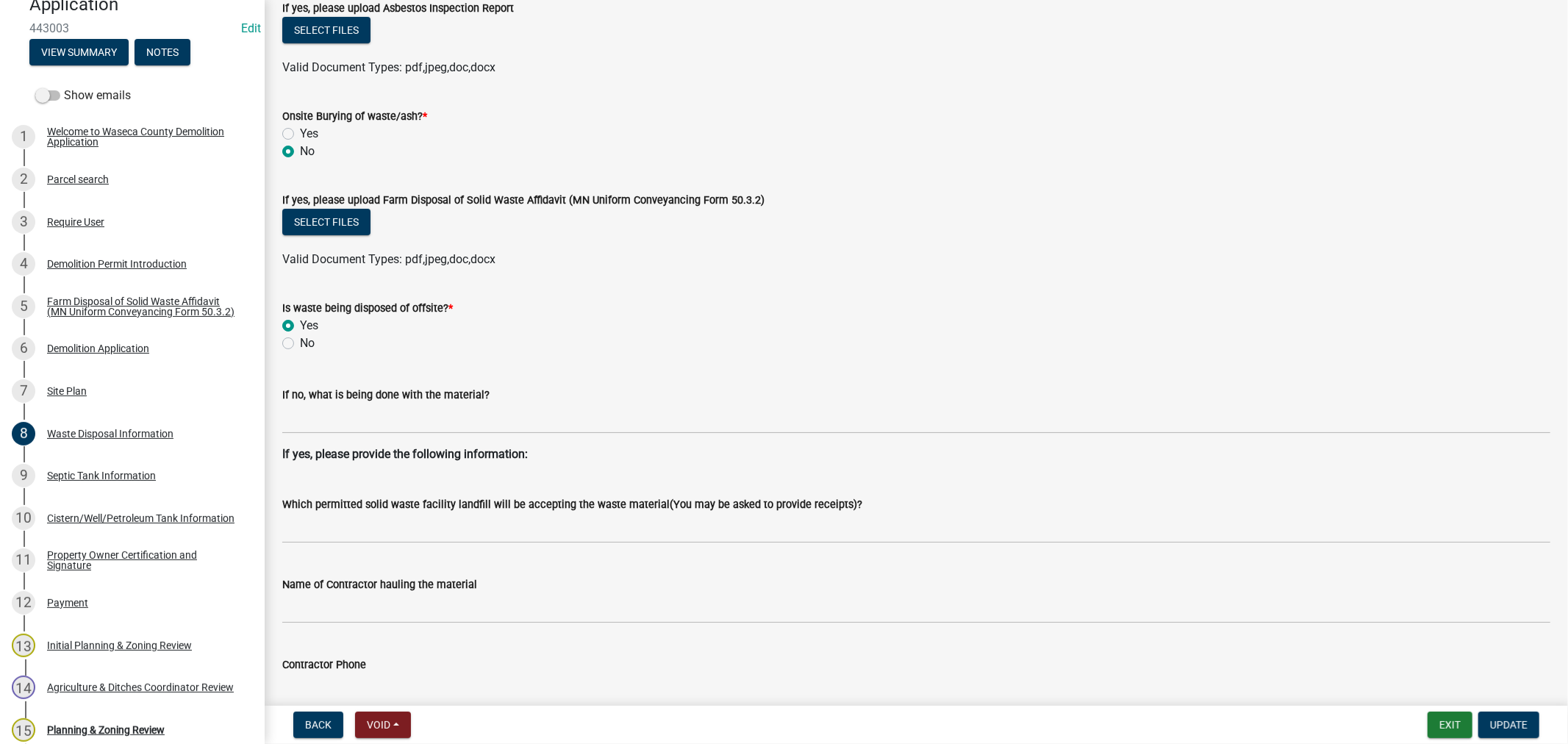
scroll to position [326, 0]
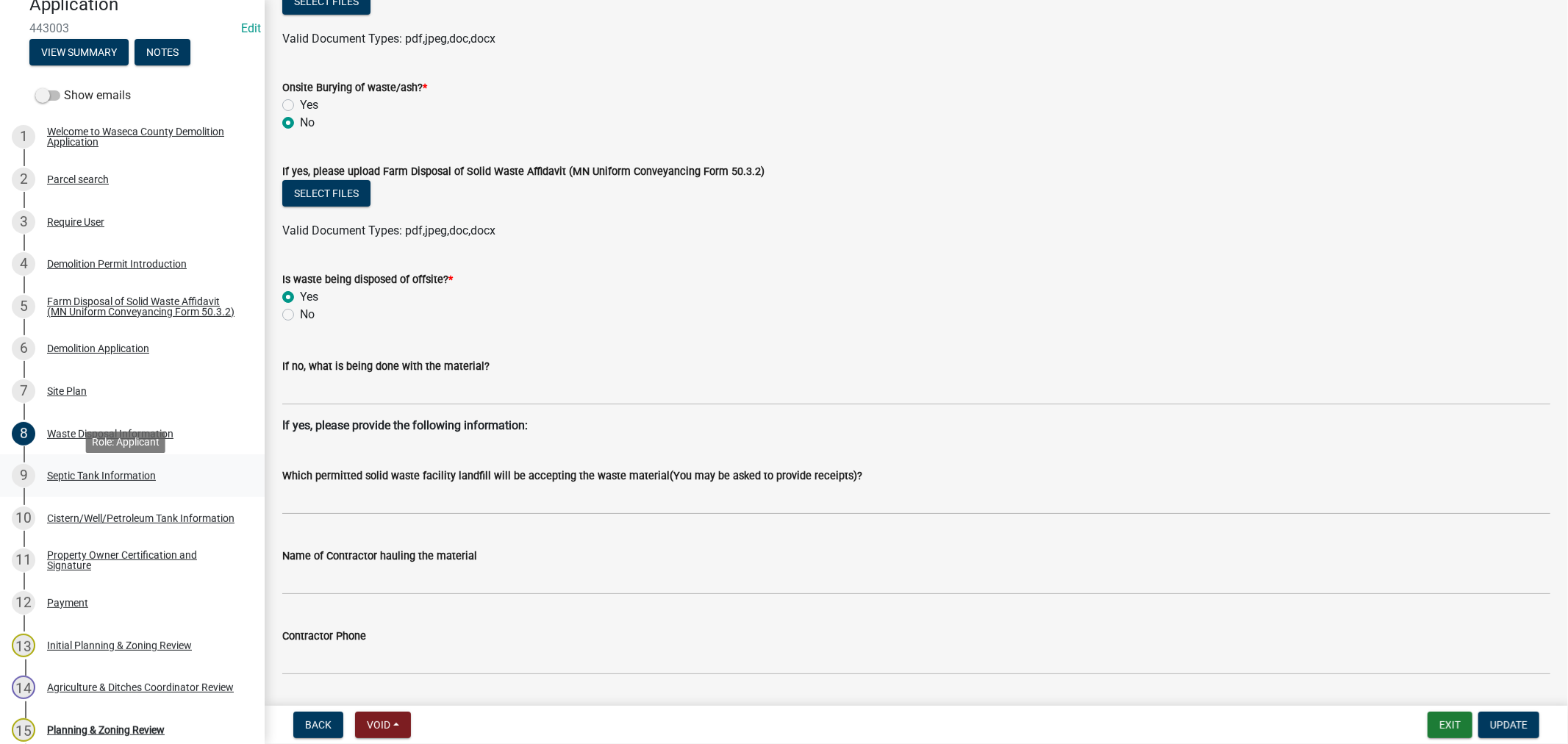
click at [79, 480] on div "Septic Tank Information" at bounding box center [101, 475] width 109 height 10
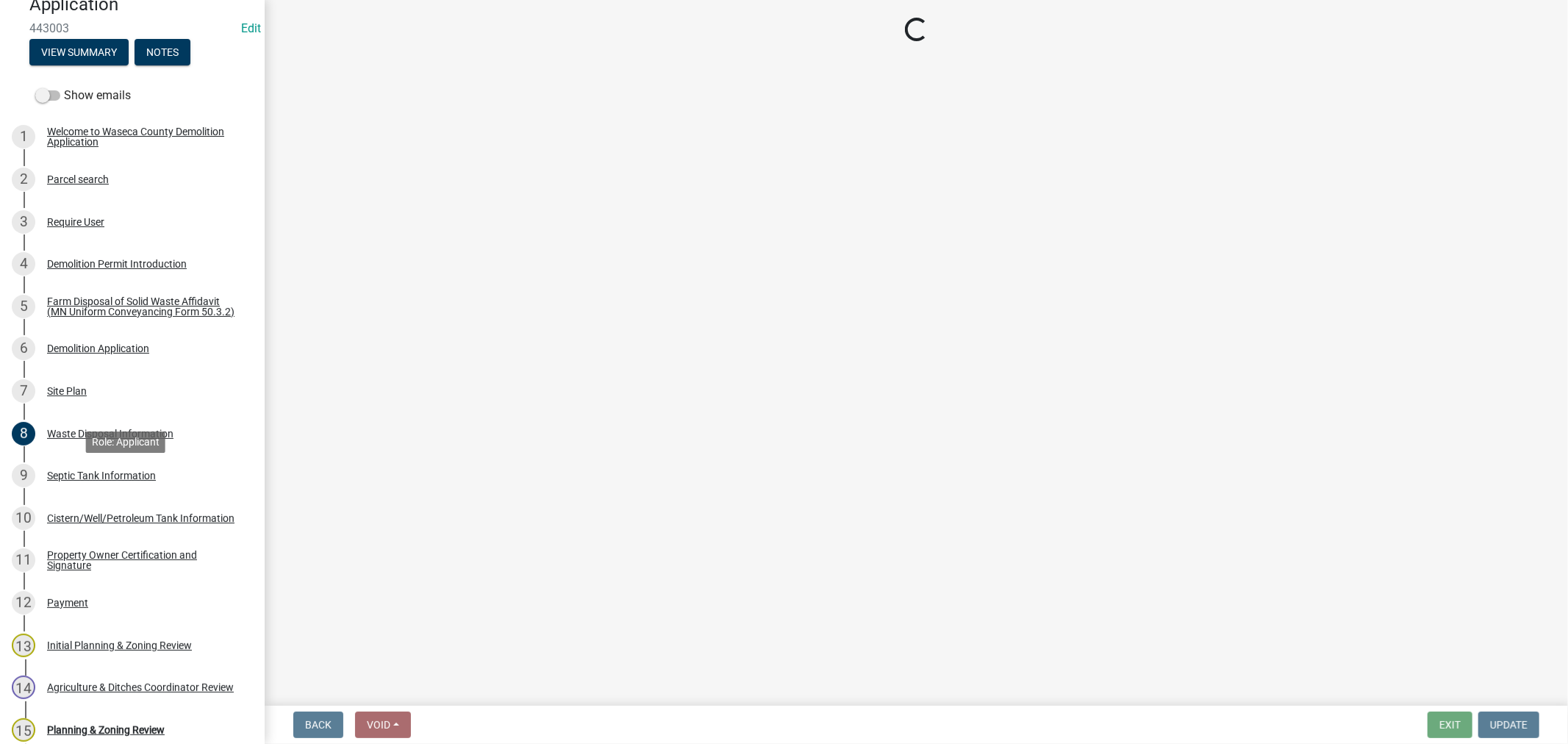
scroll to position [0, 0]
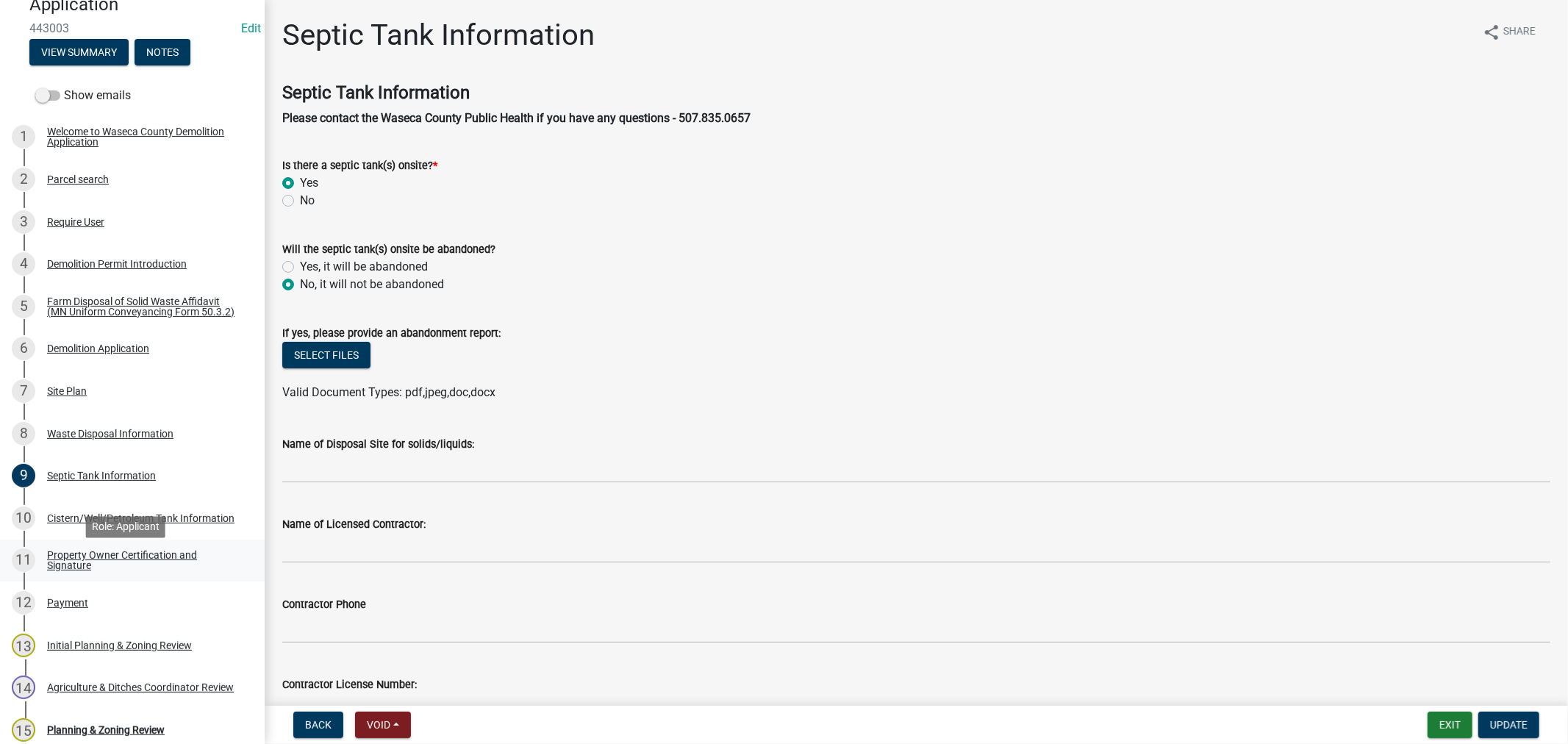
click at [126, 561] on div "Property Owner Certification and Signature" at bounding box center [144, 560] width 194 height 21
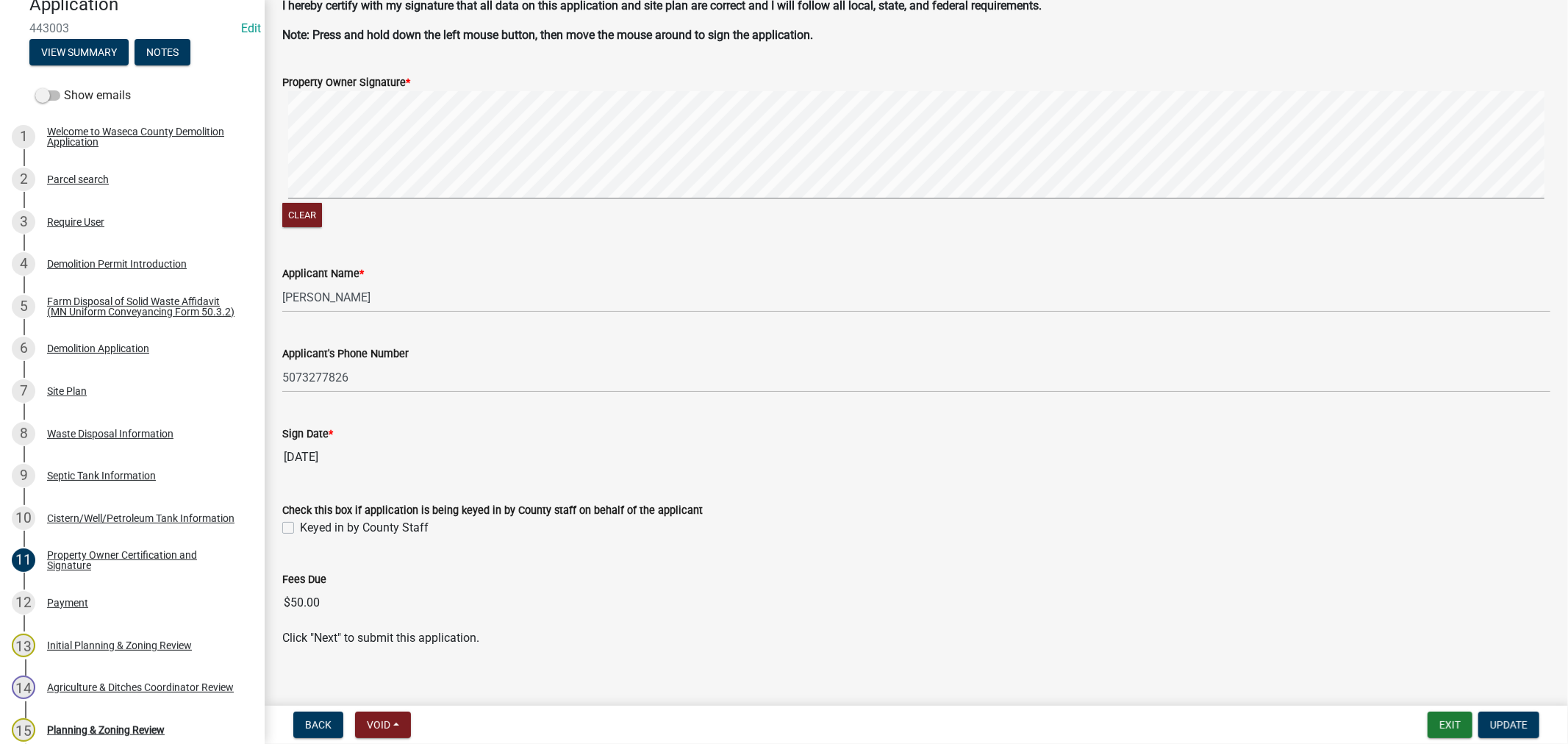
scroll to position [131, 0]
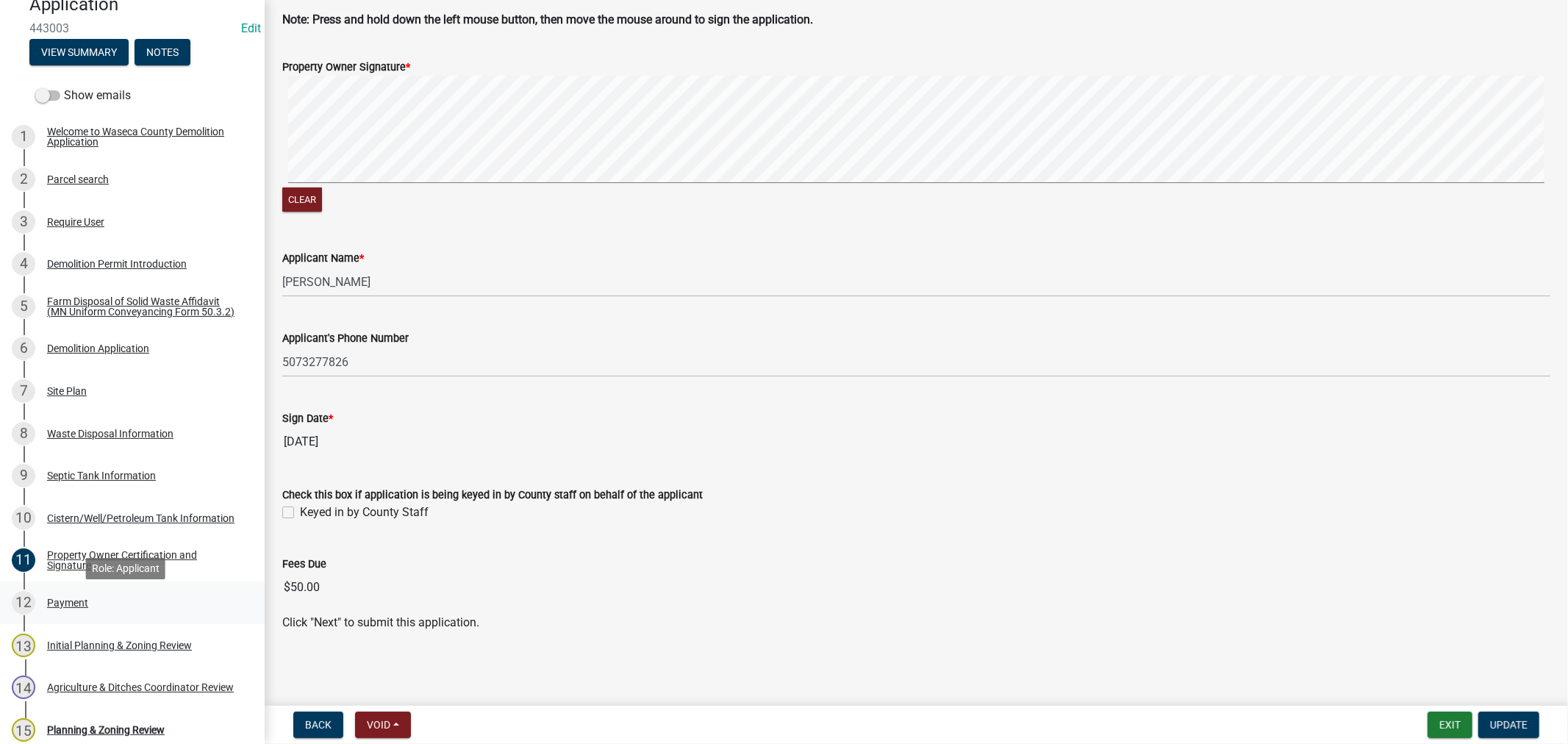
click at [67, 608] on div "Payment" at bounding box center [68, 603] width 41 height 10
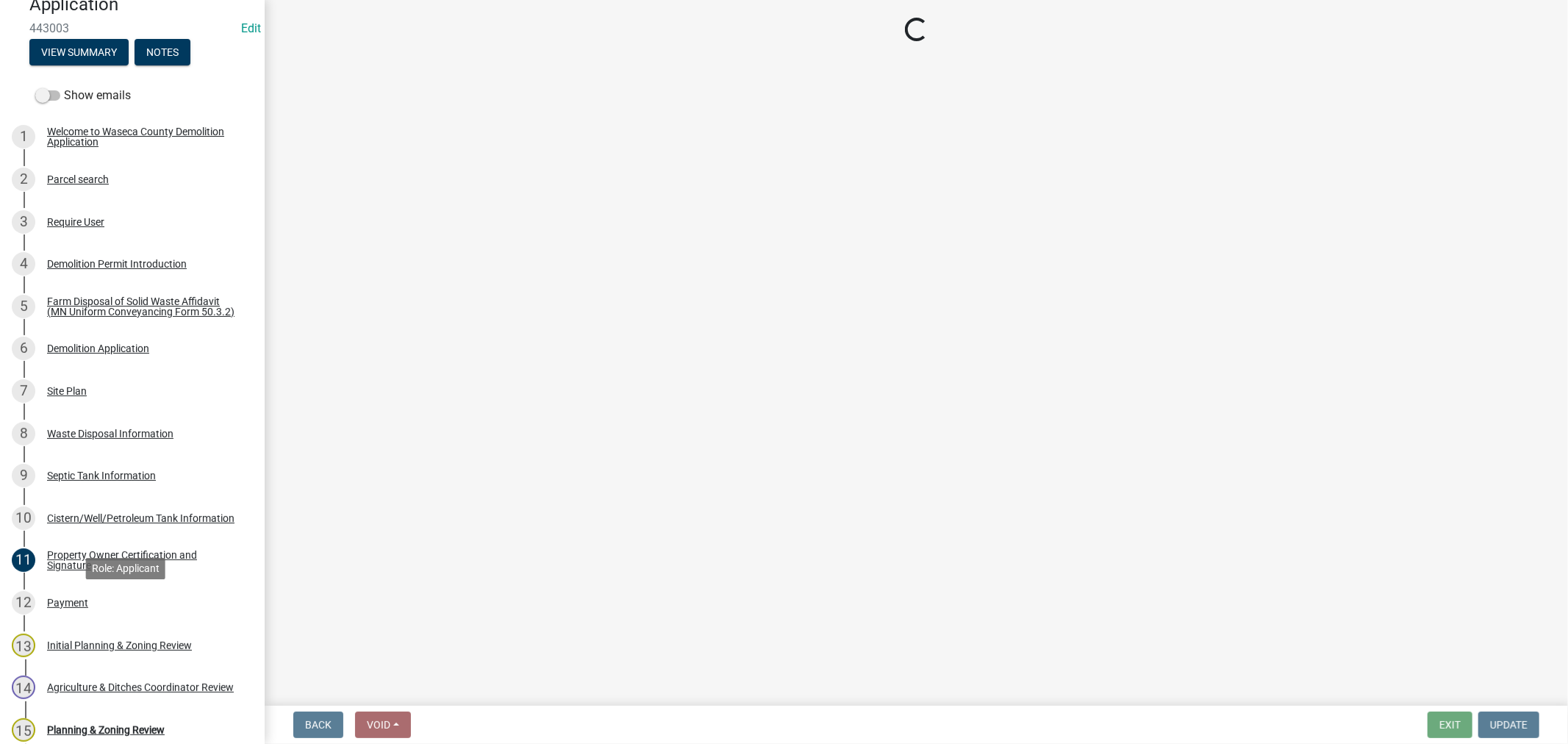
scroll to position [0, 0]
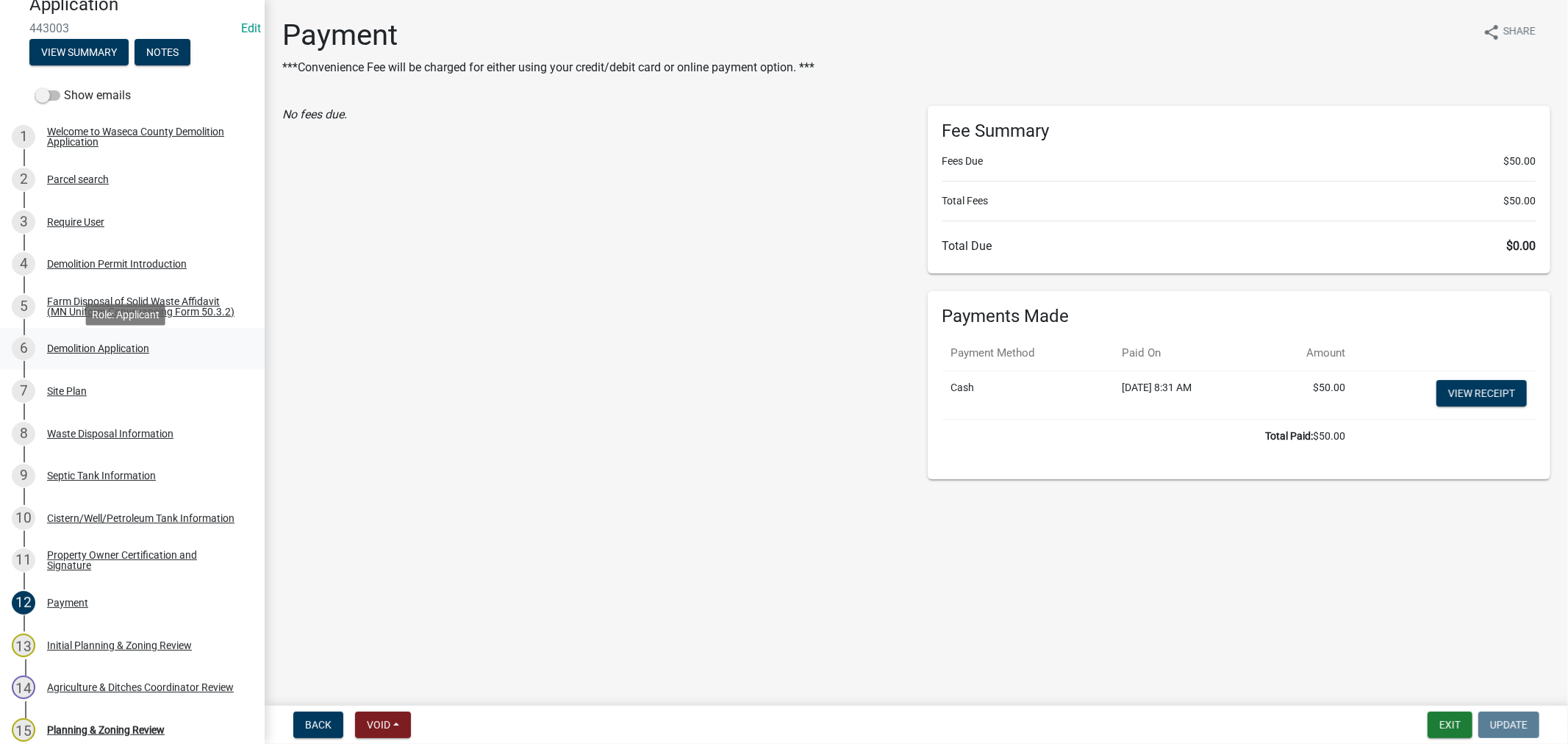
click at [112, 354] on div "Demolition Application" at bounding box center [97, 348] width 102 height 10
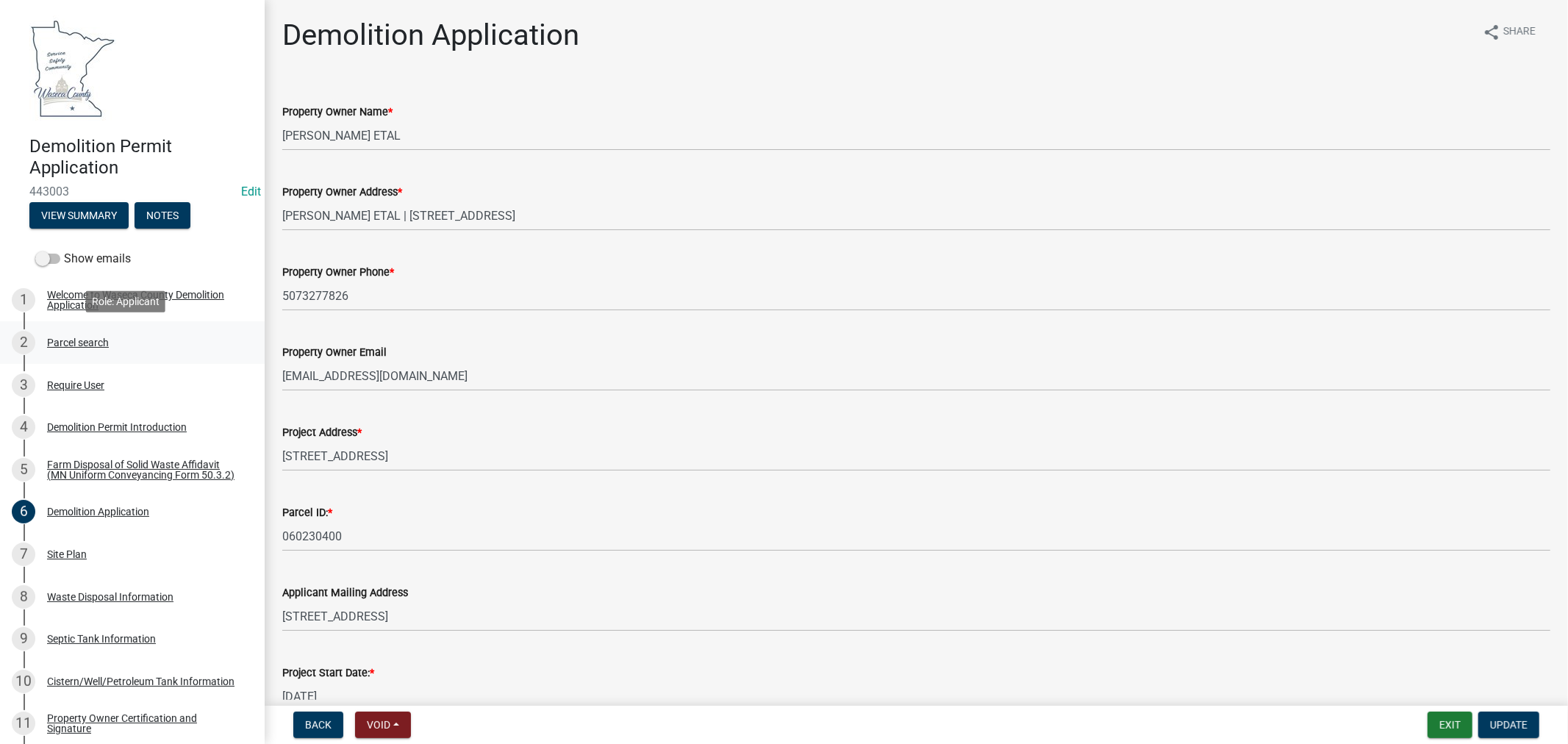
click at [68, 339] on div "Parcel search" at bounding box center [78, 342] width 61 height 10
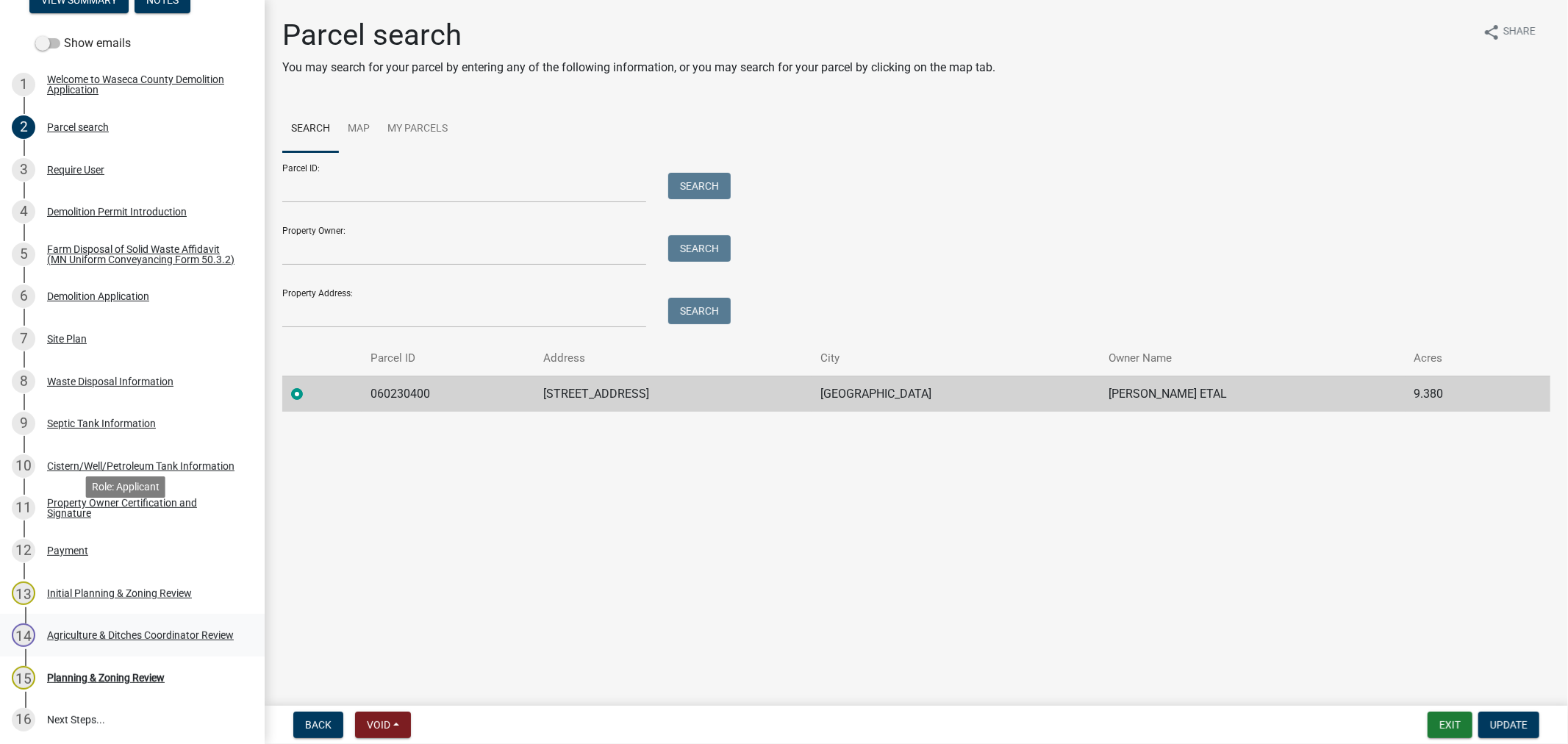
scroll to position [245, 0]
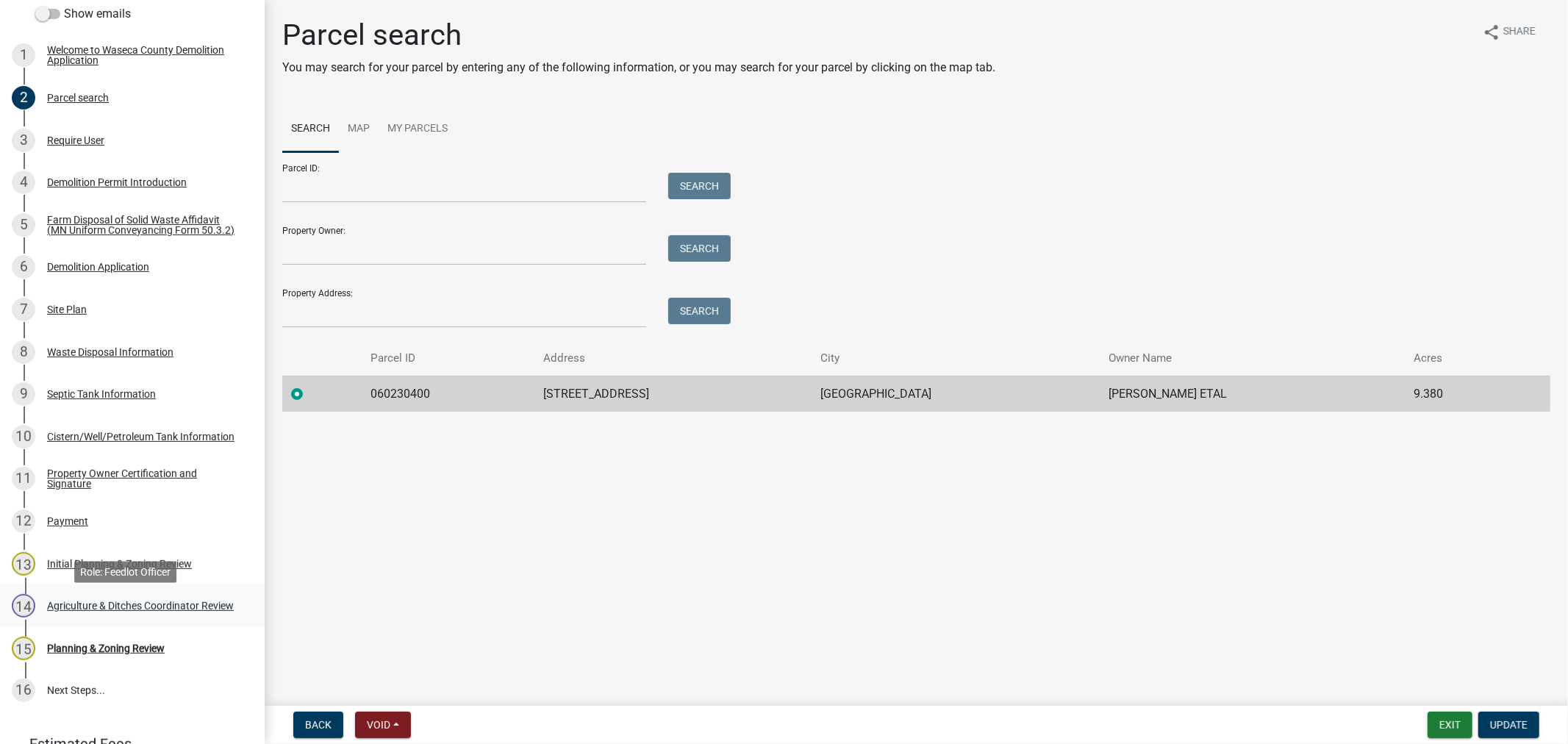
click at [68, 608] on div "Agriculture & Ditches Coordinator Review" at bounding box center [140, 605] width 187 height 10
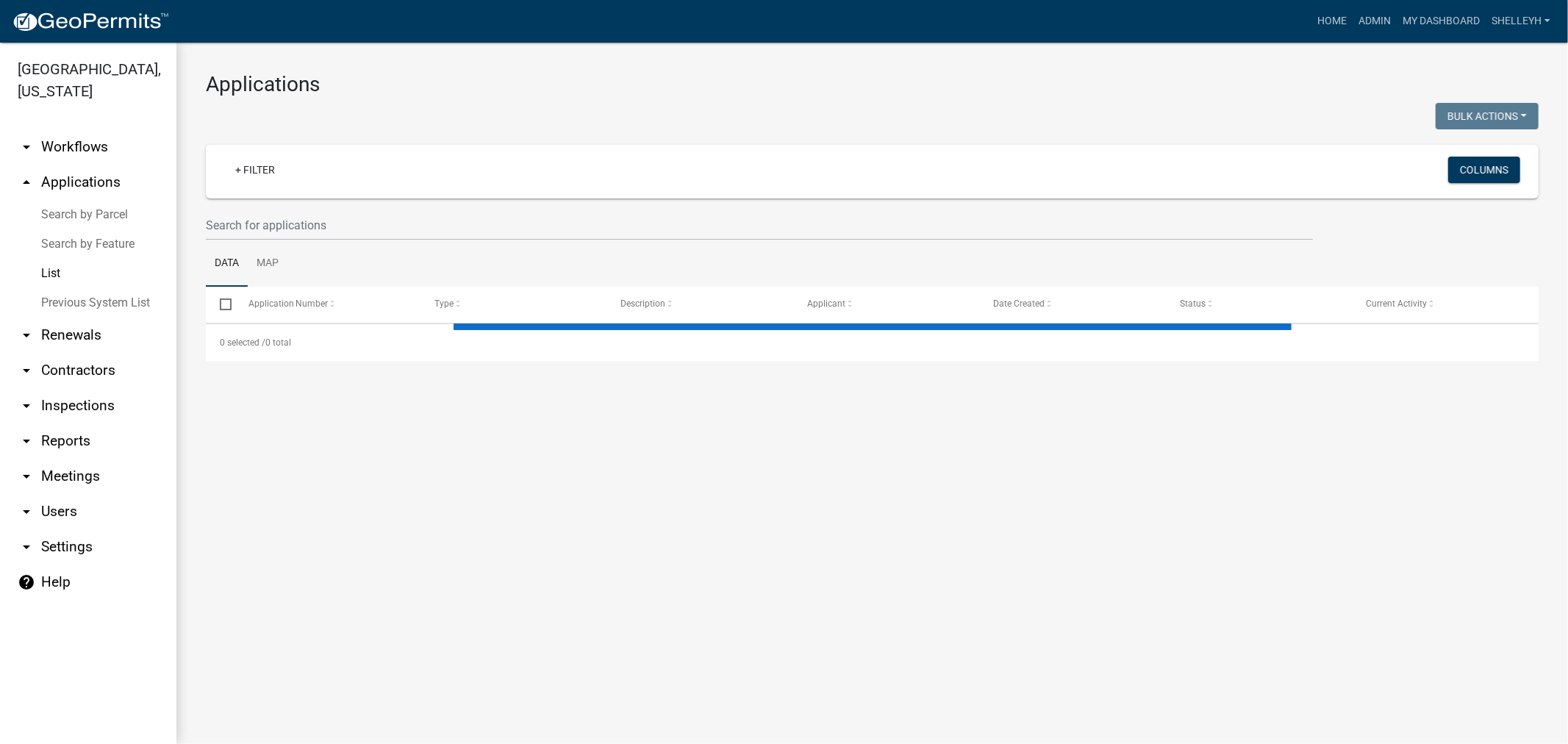
select select "1: 25"
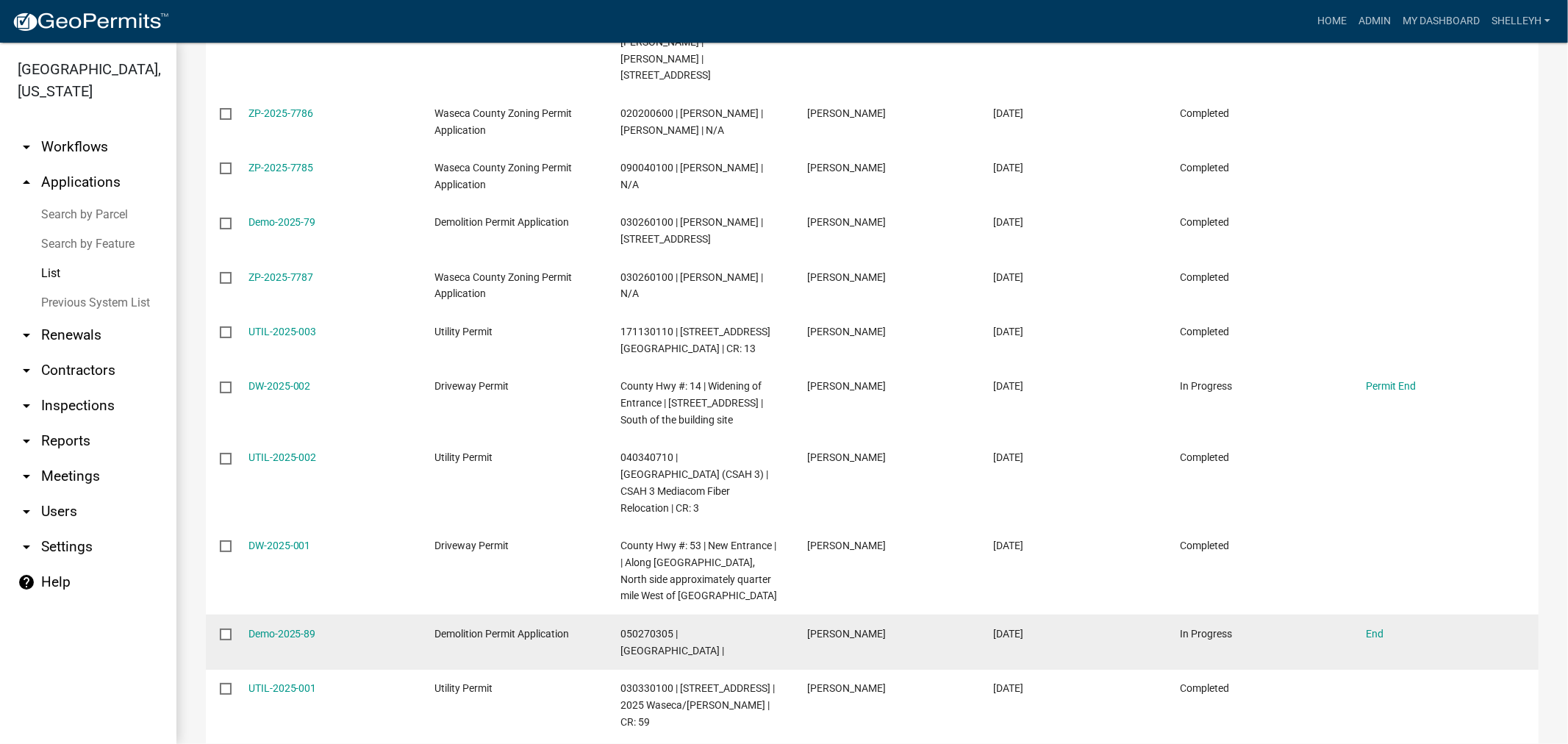
scroll to position [736, 0]
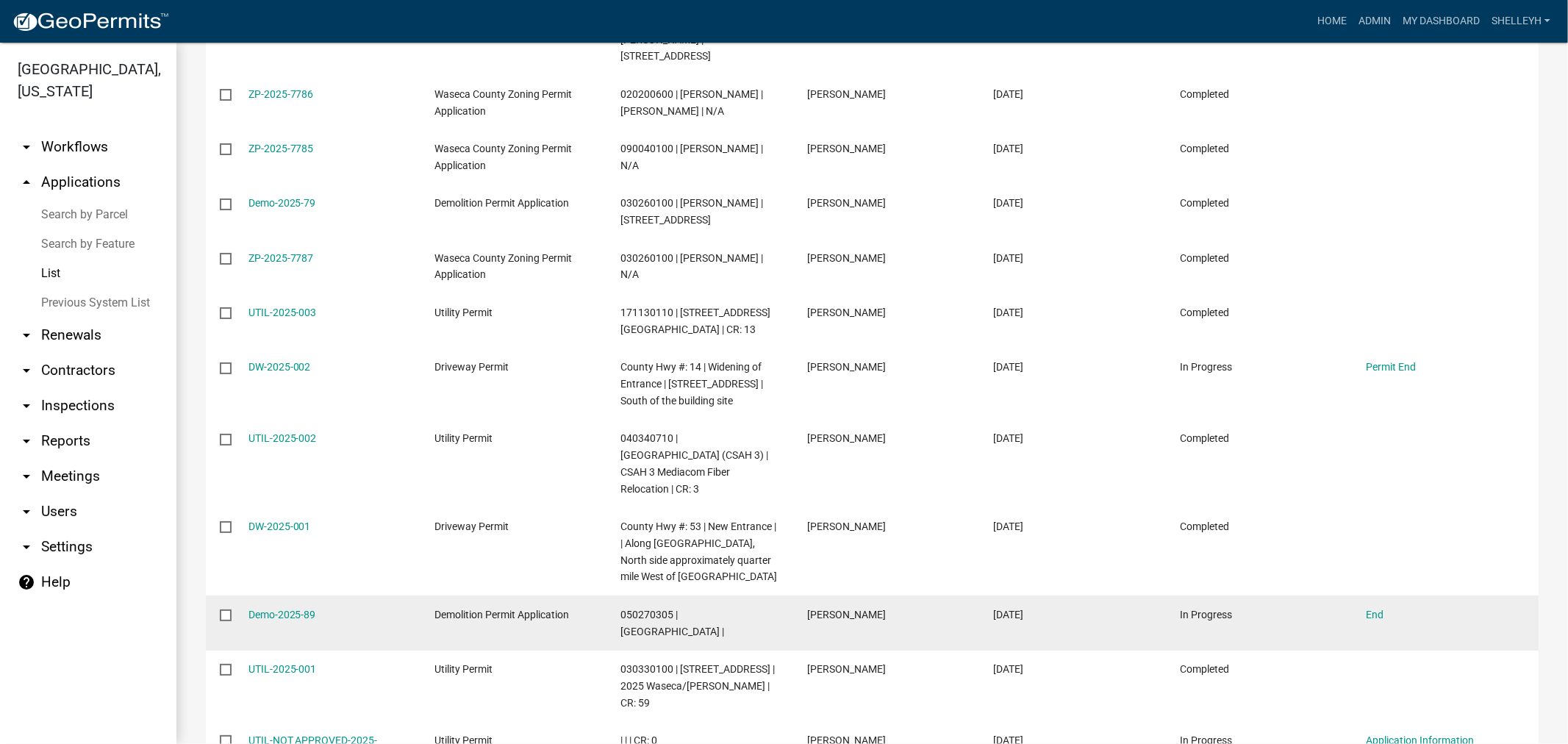
drag, startPoint x: 266, startPoint y: 584, endPoint x: 258, endPoint y: 572, distance: 14.4
click at [266, 609] on link "Demo-2025-89" at bounding box center [282, 614] width 68 height 12
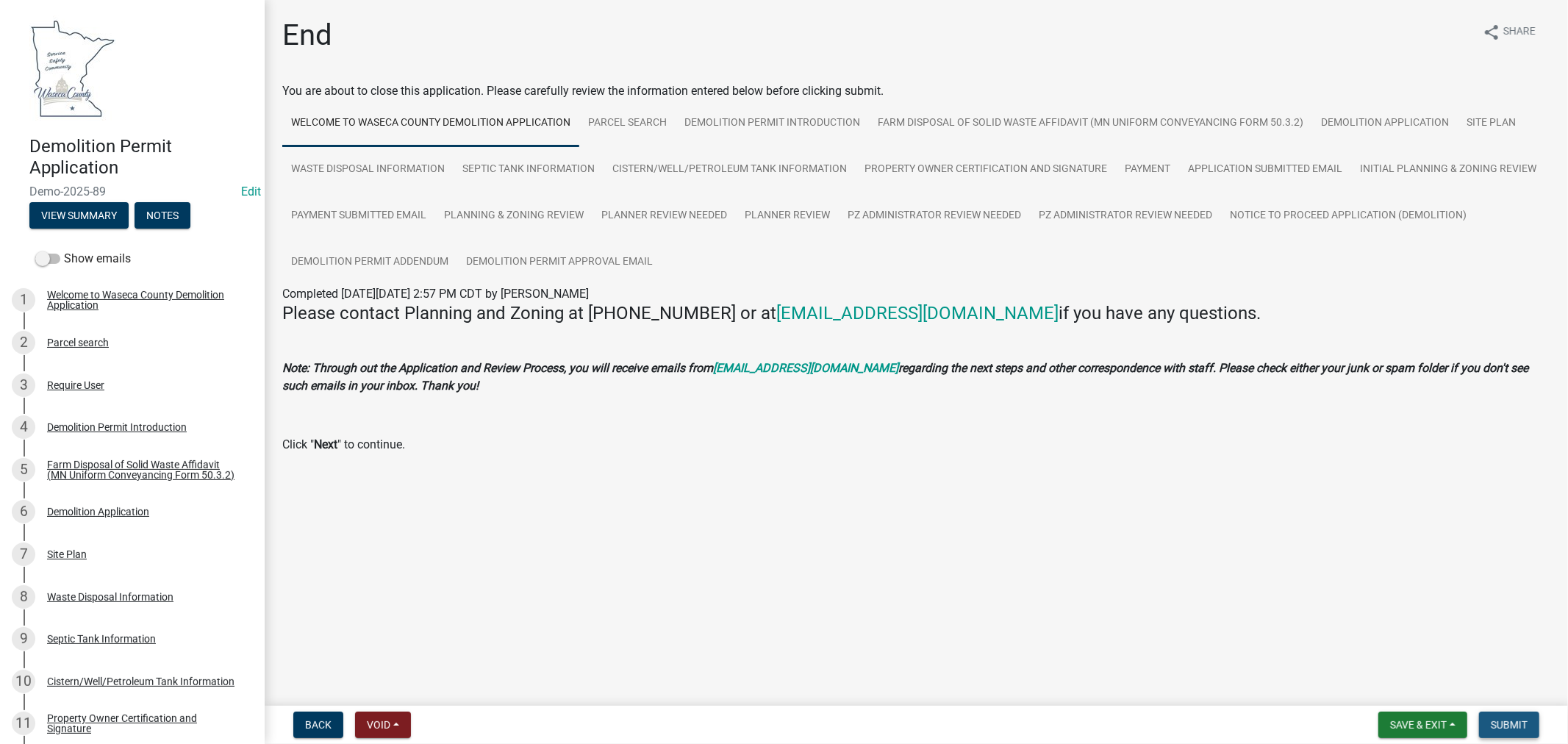
click at [1515, 722] on span "Submit" at bounding box center [1509, 725] width 37 height 12
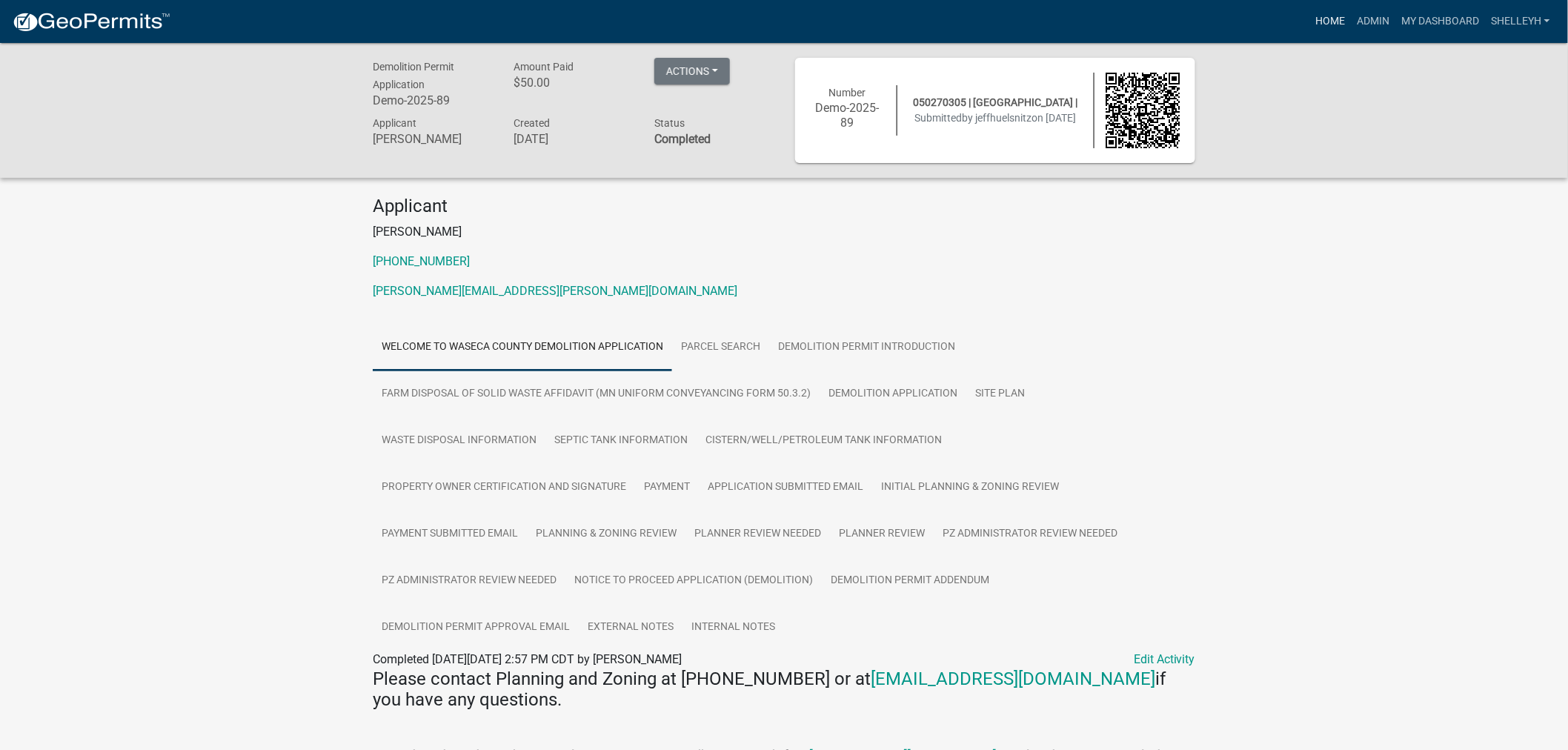
click at [1334, 17] on link "Home" at bounding box center [1330, 22] width 42 height 28
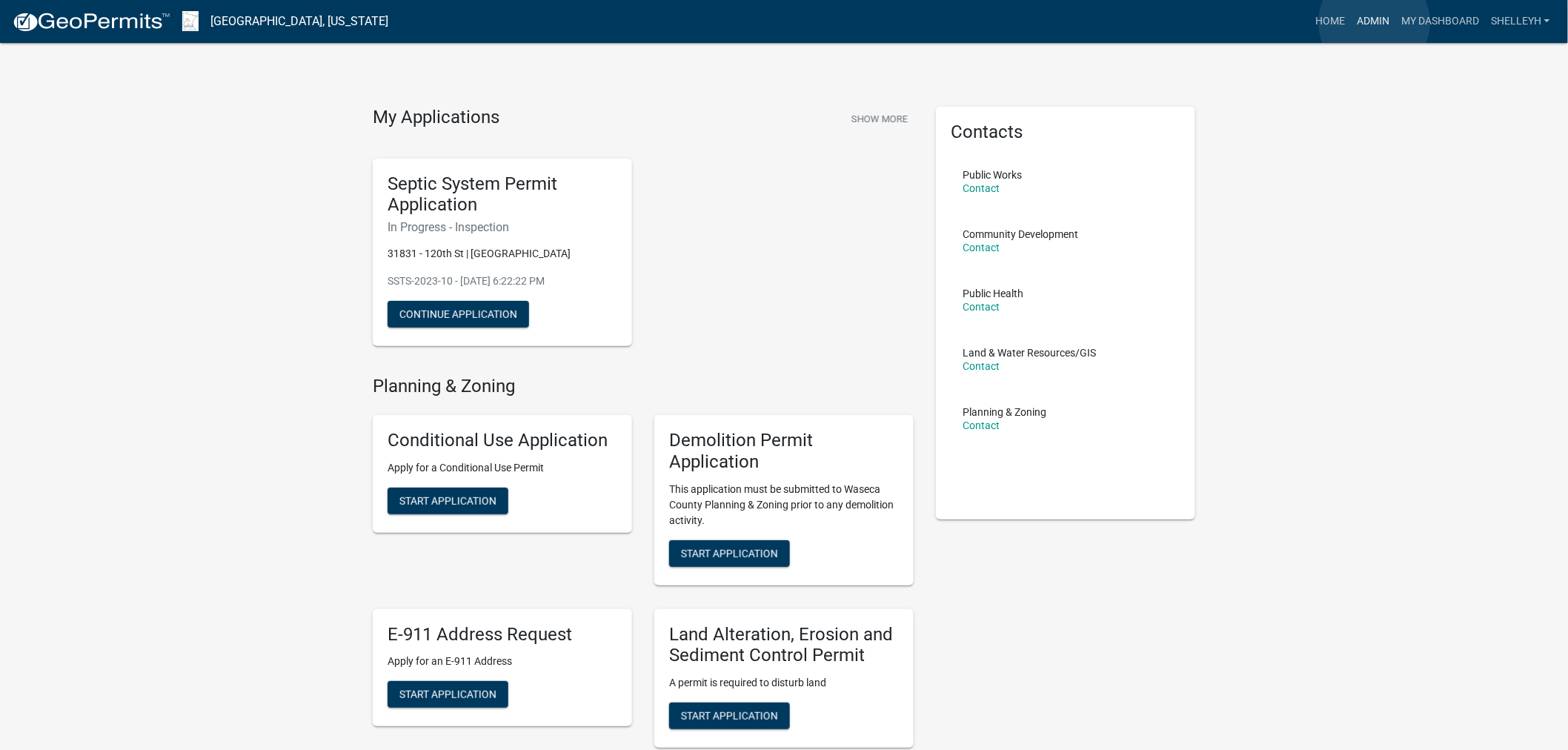
click at [1375, 22] on link "Admin" at bounding box center [1372, 22] width 44 height 28
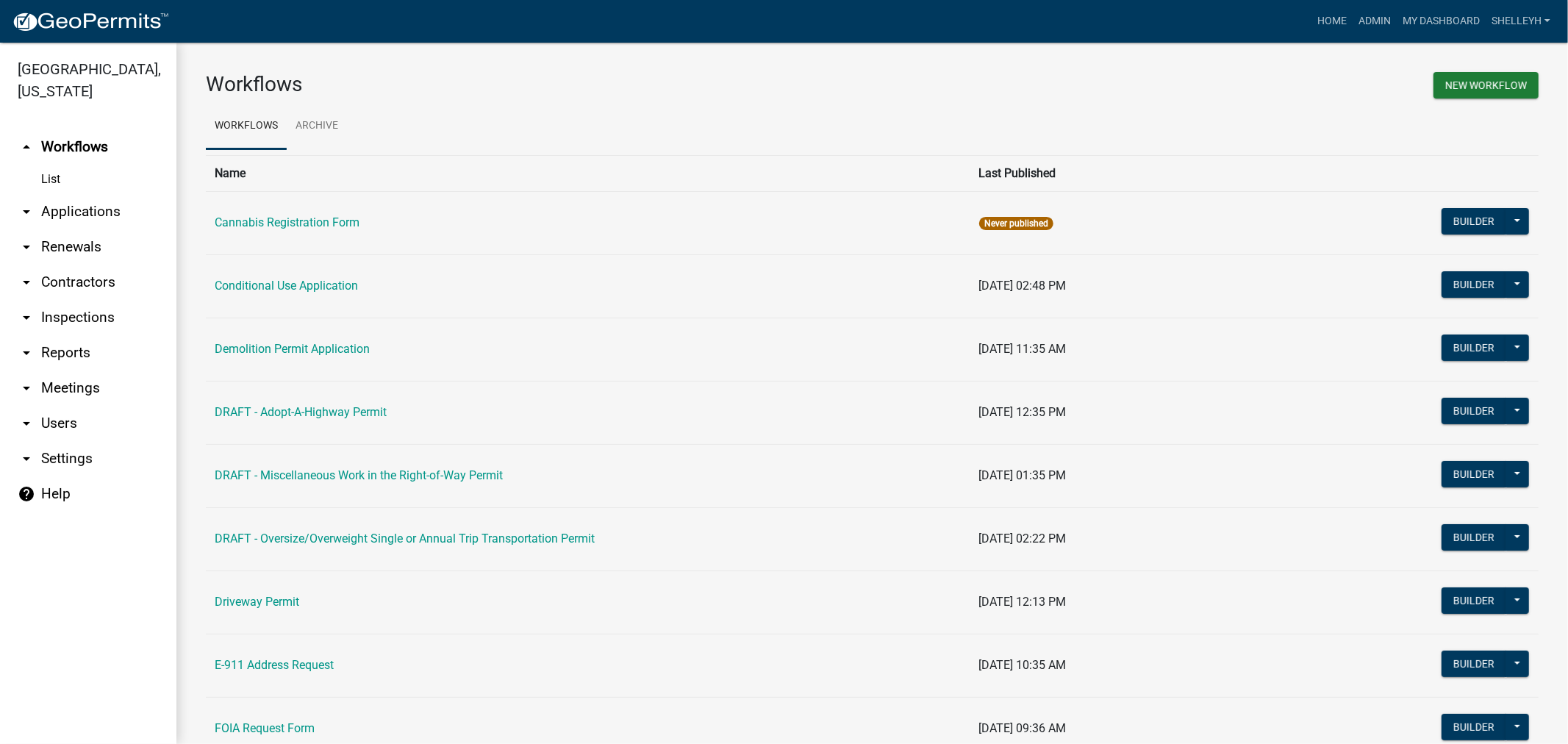
click at [61, 200] on link "arrow_drop_down Applications" at bounding box center [88, 212] width 177 height 35
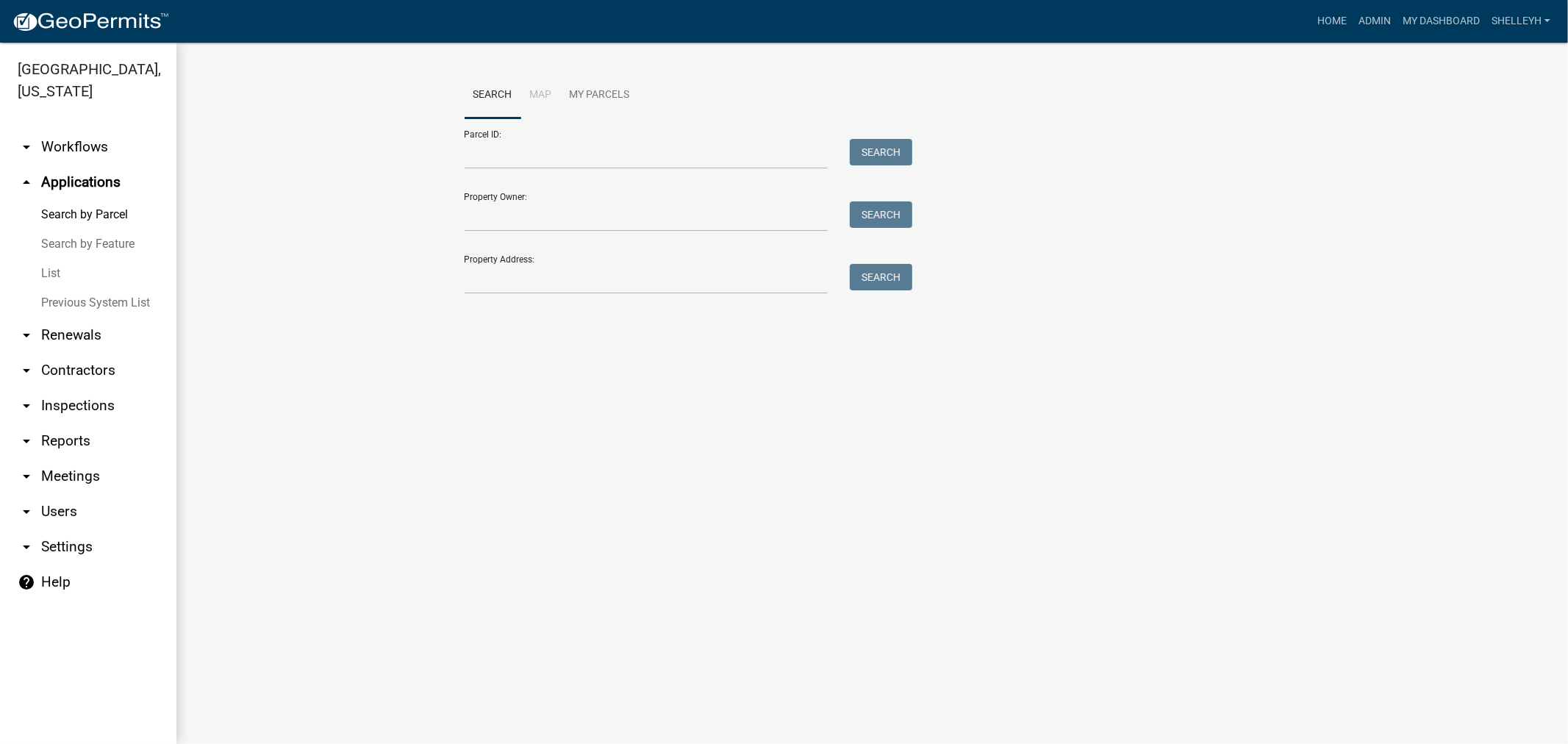
click at [51, 272] on link "List" at bounding box center [88, 273] width 177 height 29
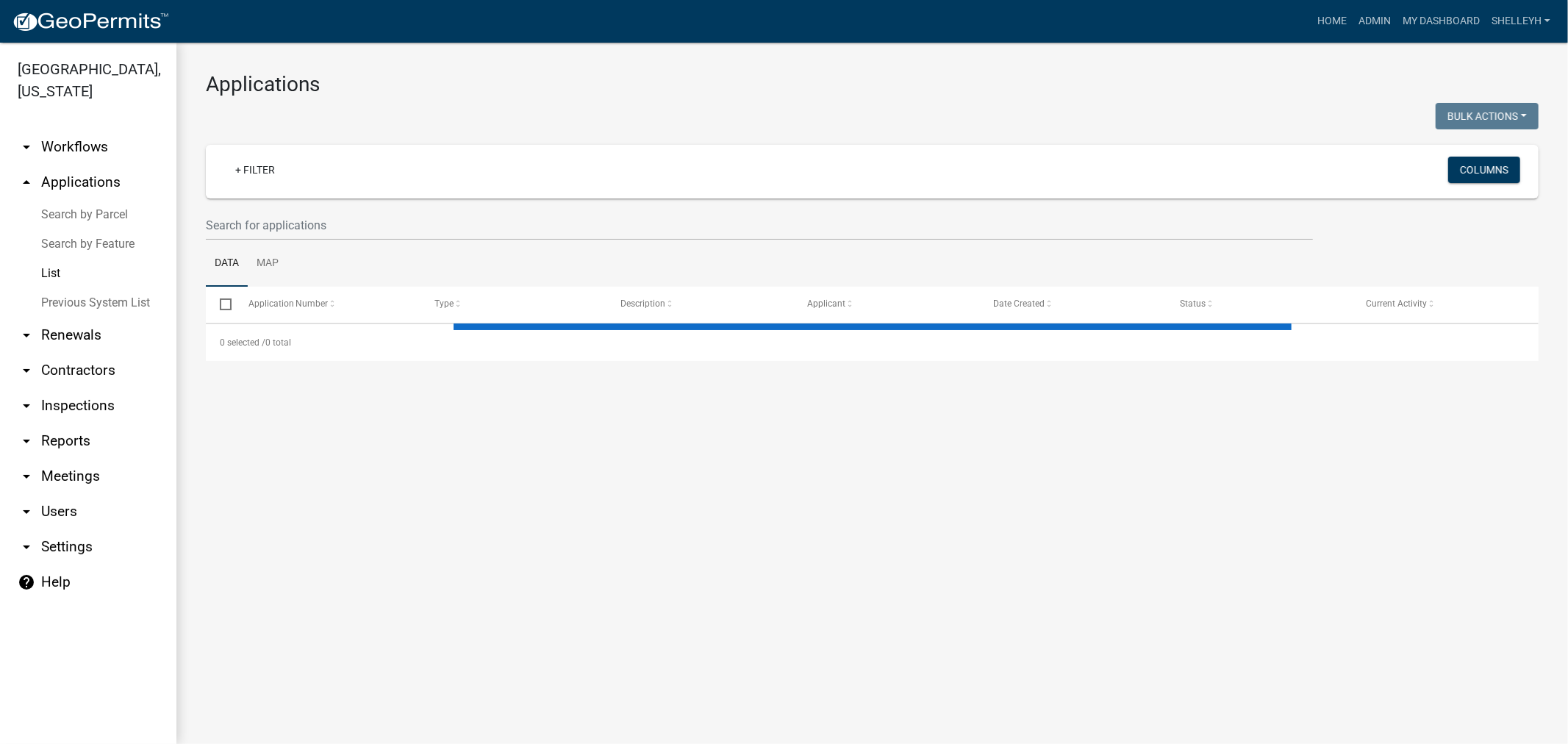
select select "1: 25"
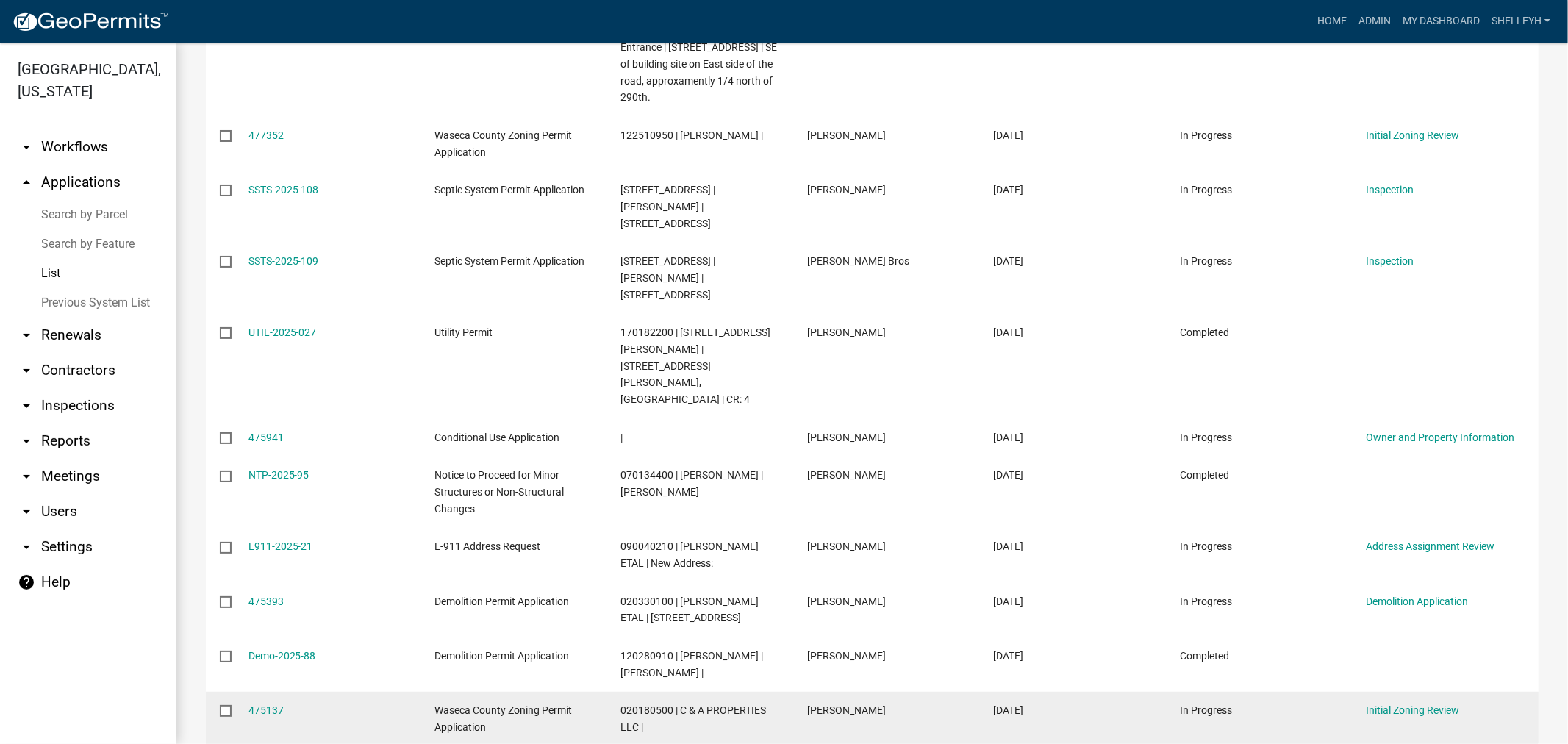
scroll to position [1229, 0]
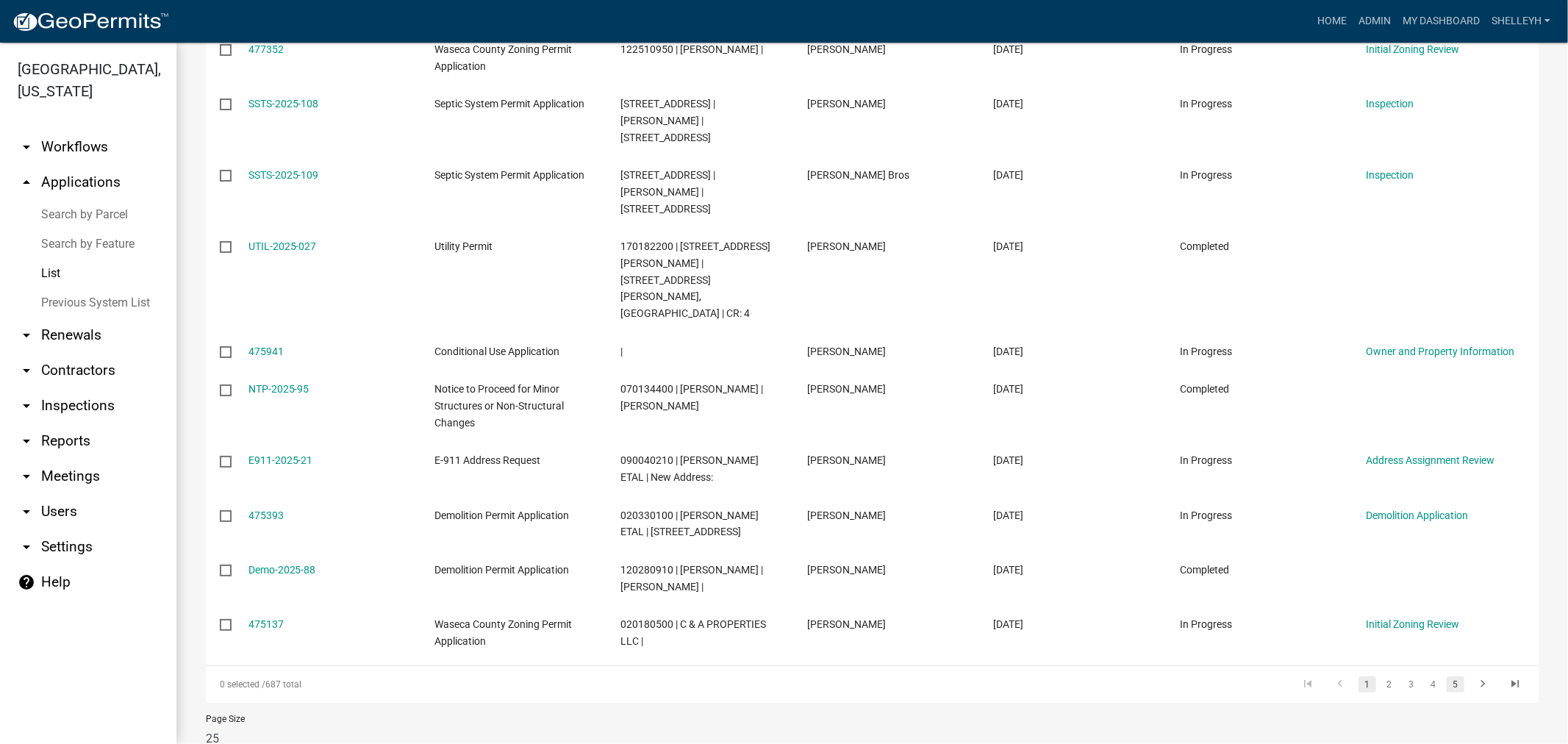
click at [1447, 676] on link "5" at bounding box center [1455, 684] width 18 height 16
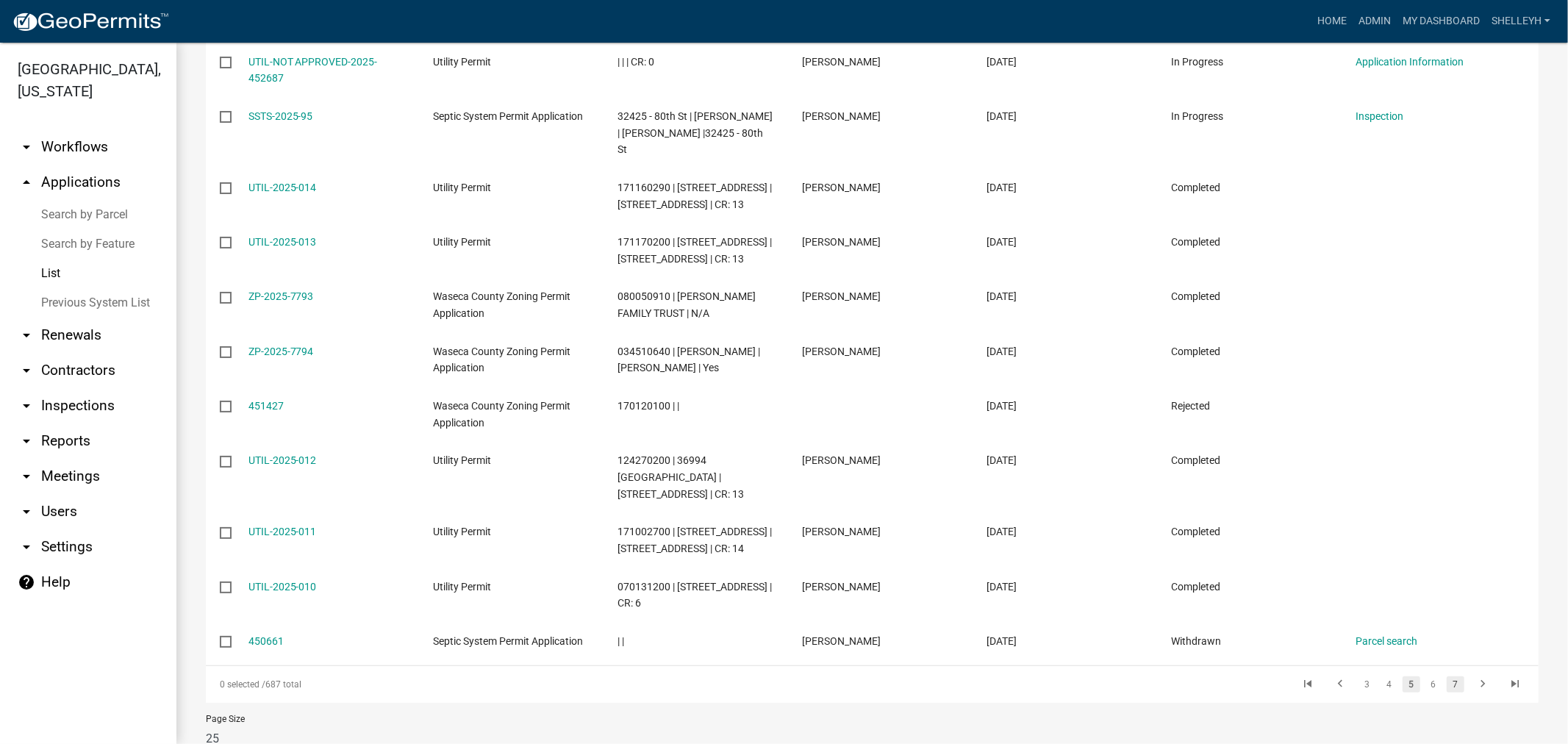
click at [1447, 685] on link "7" at bounding box center [1455, 684] width 18 height 16
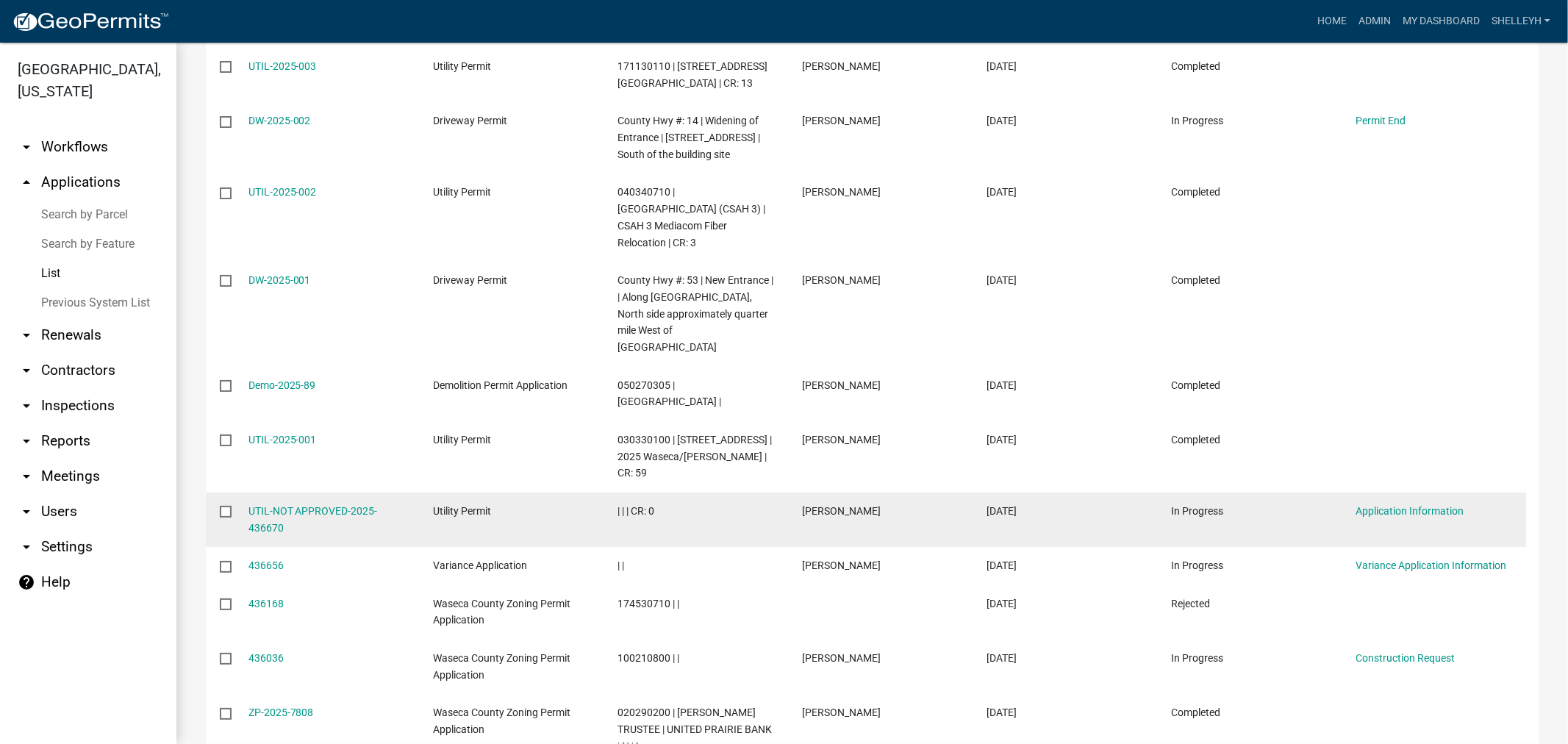
scroll to position [1063, 0]
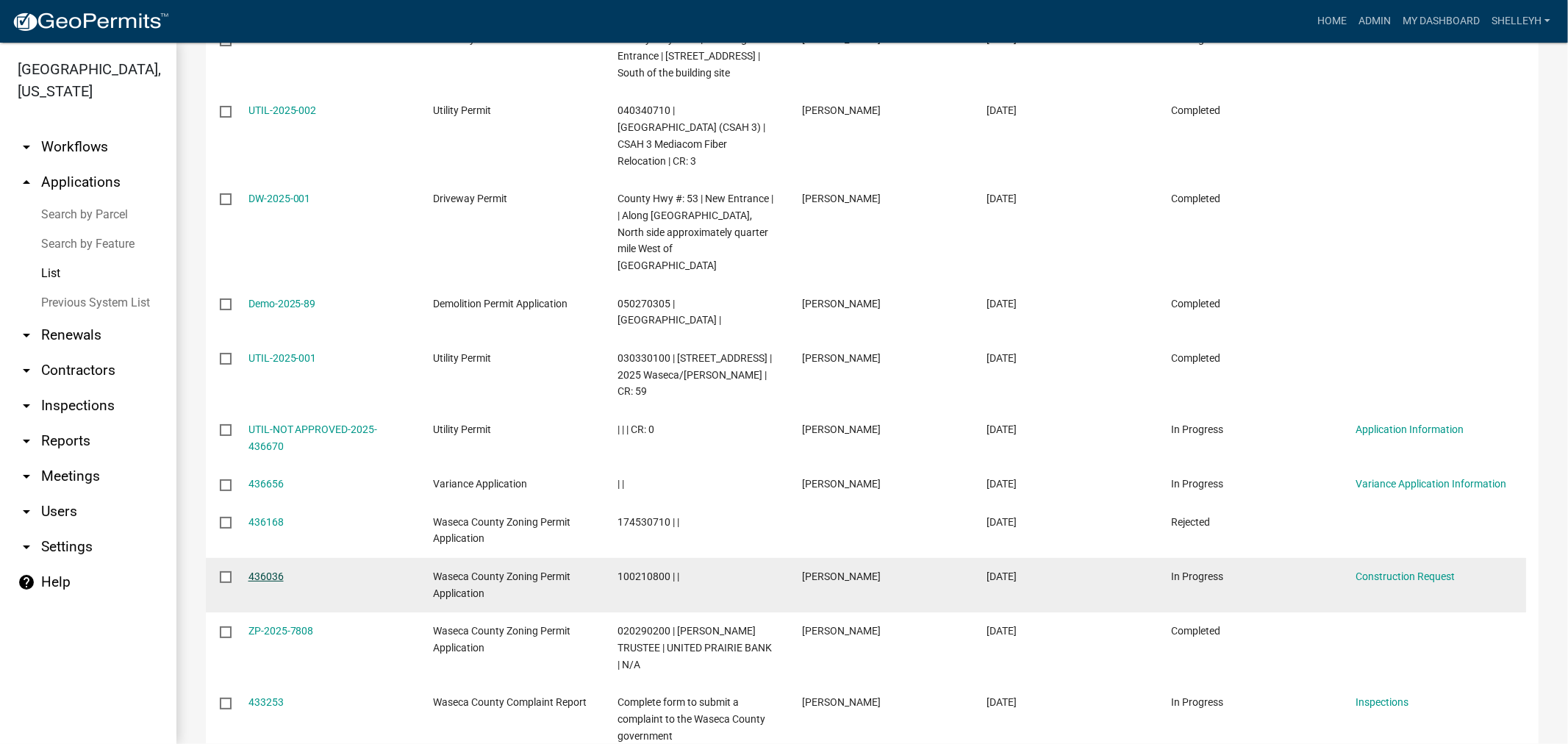
click at [258, 570] on link "436036" at bounding box center [266, 576] width 35 height 12
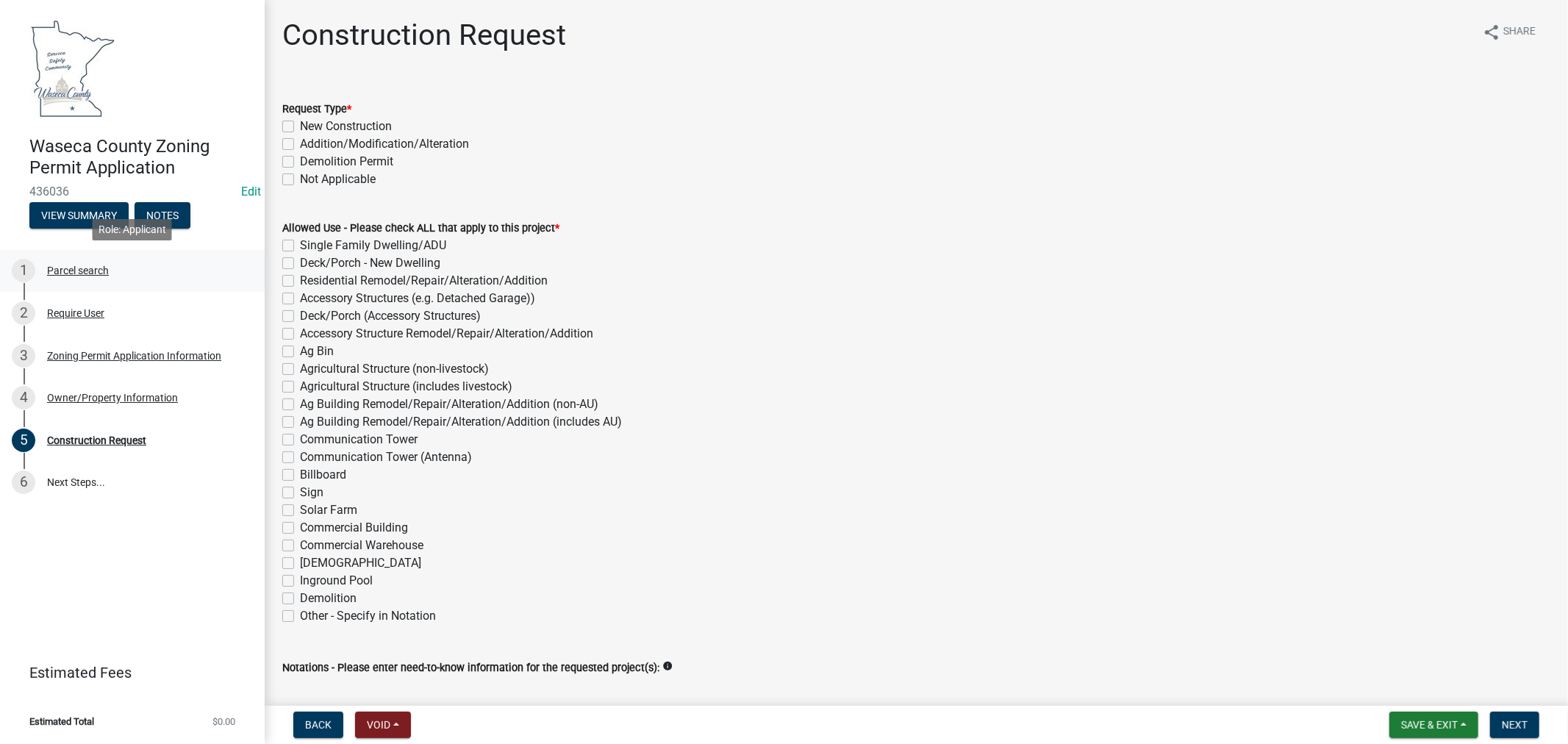
click at [83, 273] on div "Parcel search" at bounding box center [78, 270] width 61 height 10
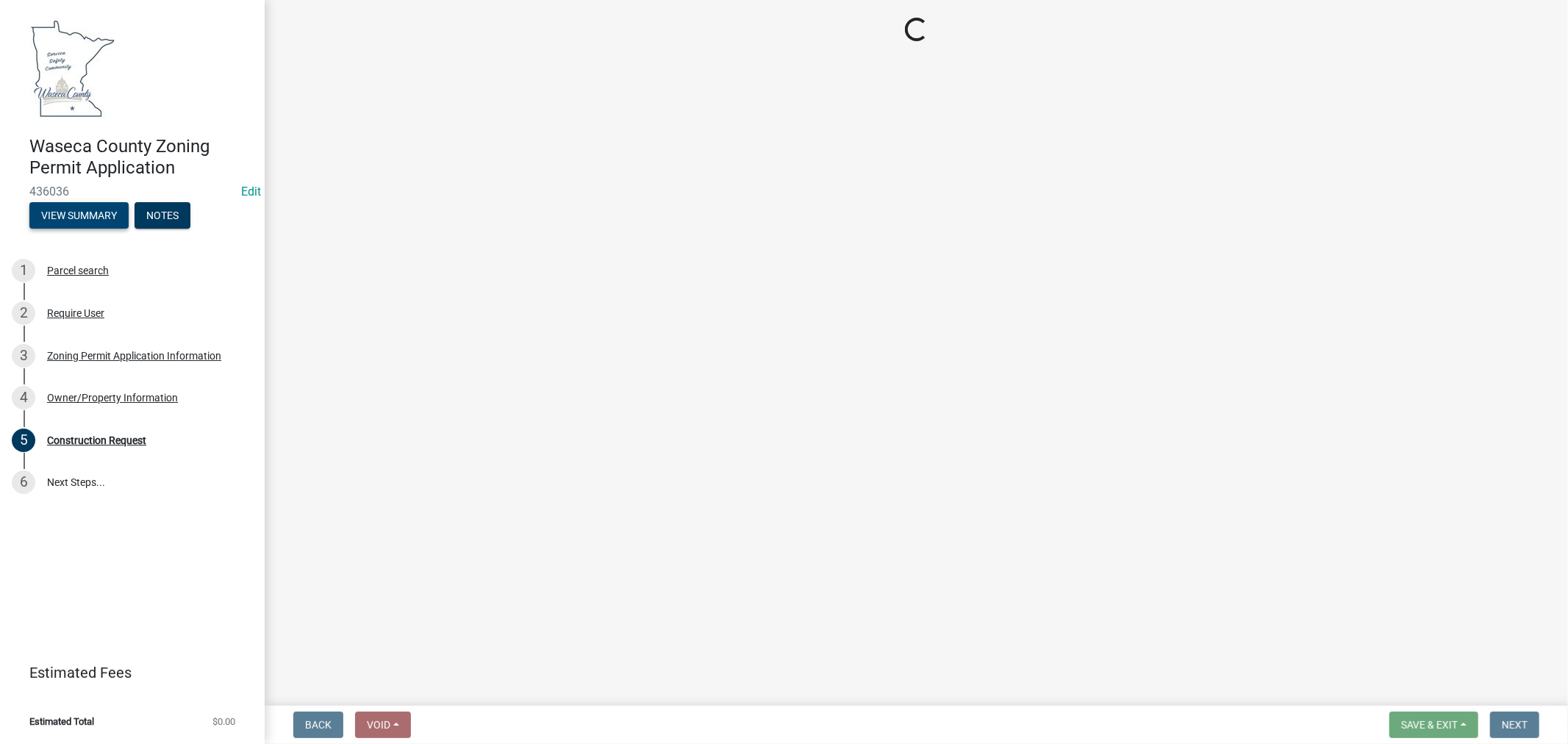
click at [69, 212] on button "View Summary" at bounding box center [78, 215] width 99 height 26
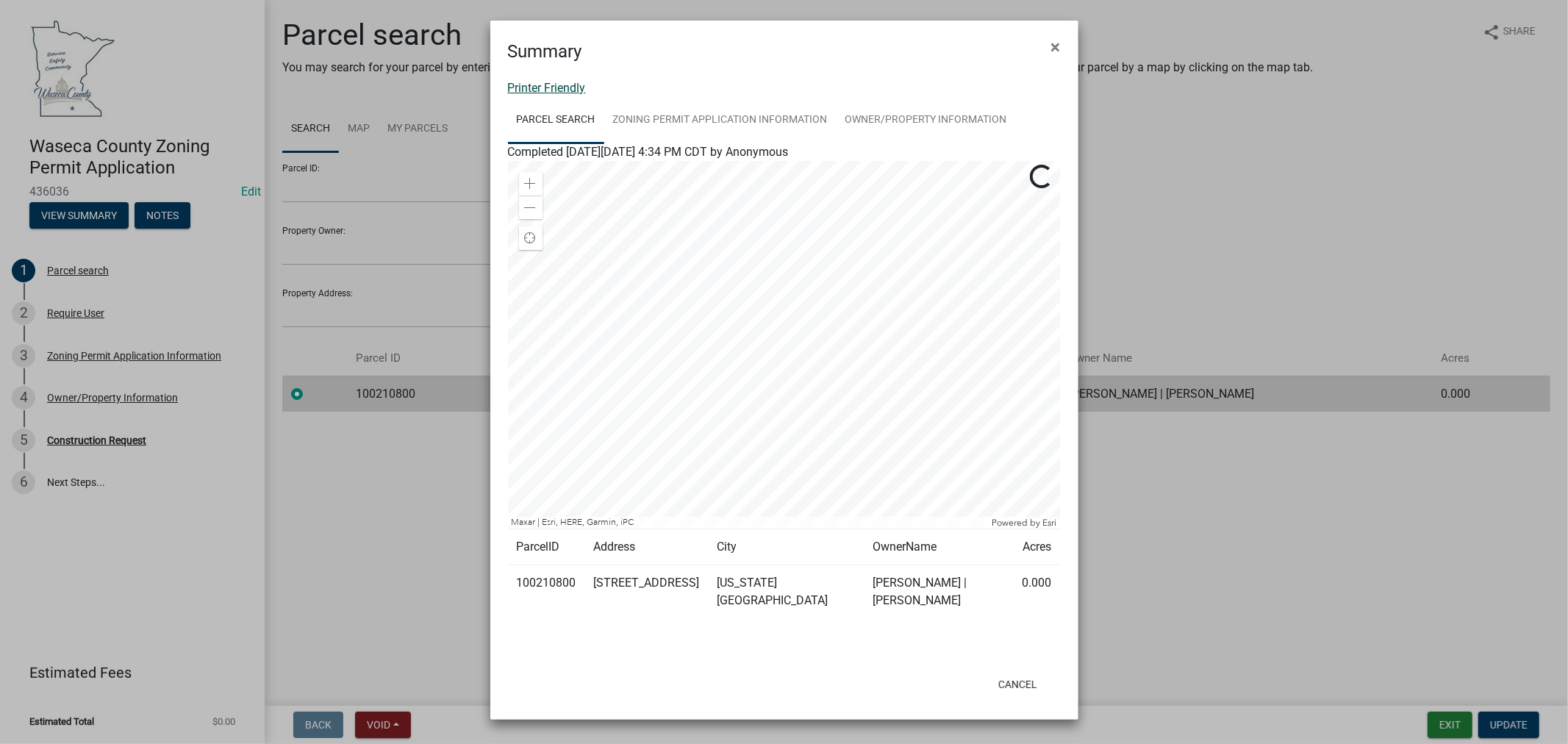
click at [556, 84] on link "Printer Friendly" at bounding box center [547, 88] width 78 height 14
click at [1059, 49] on span "×" at bounding box center [1056, 47] width 9 height 21
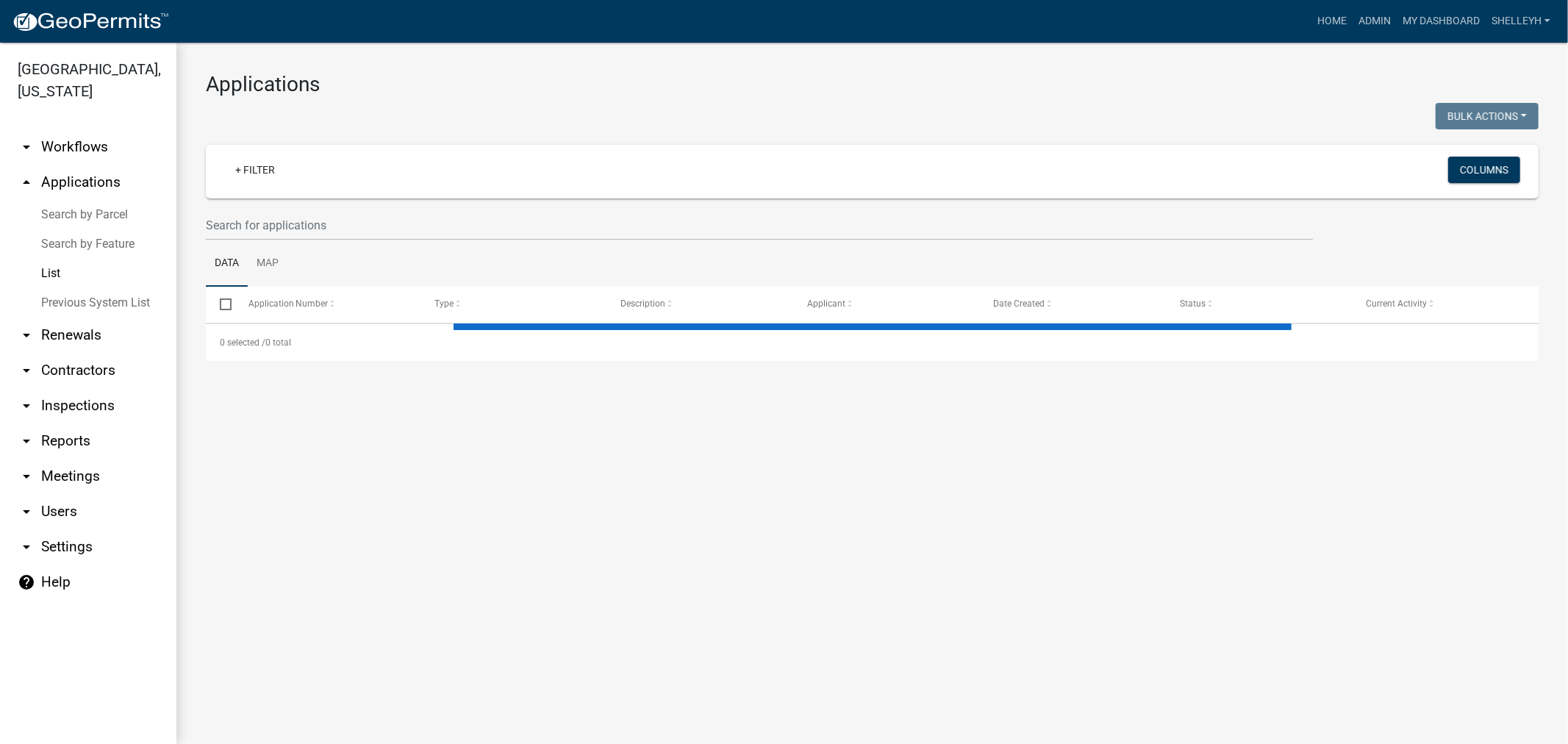
select select "1: 25"
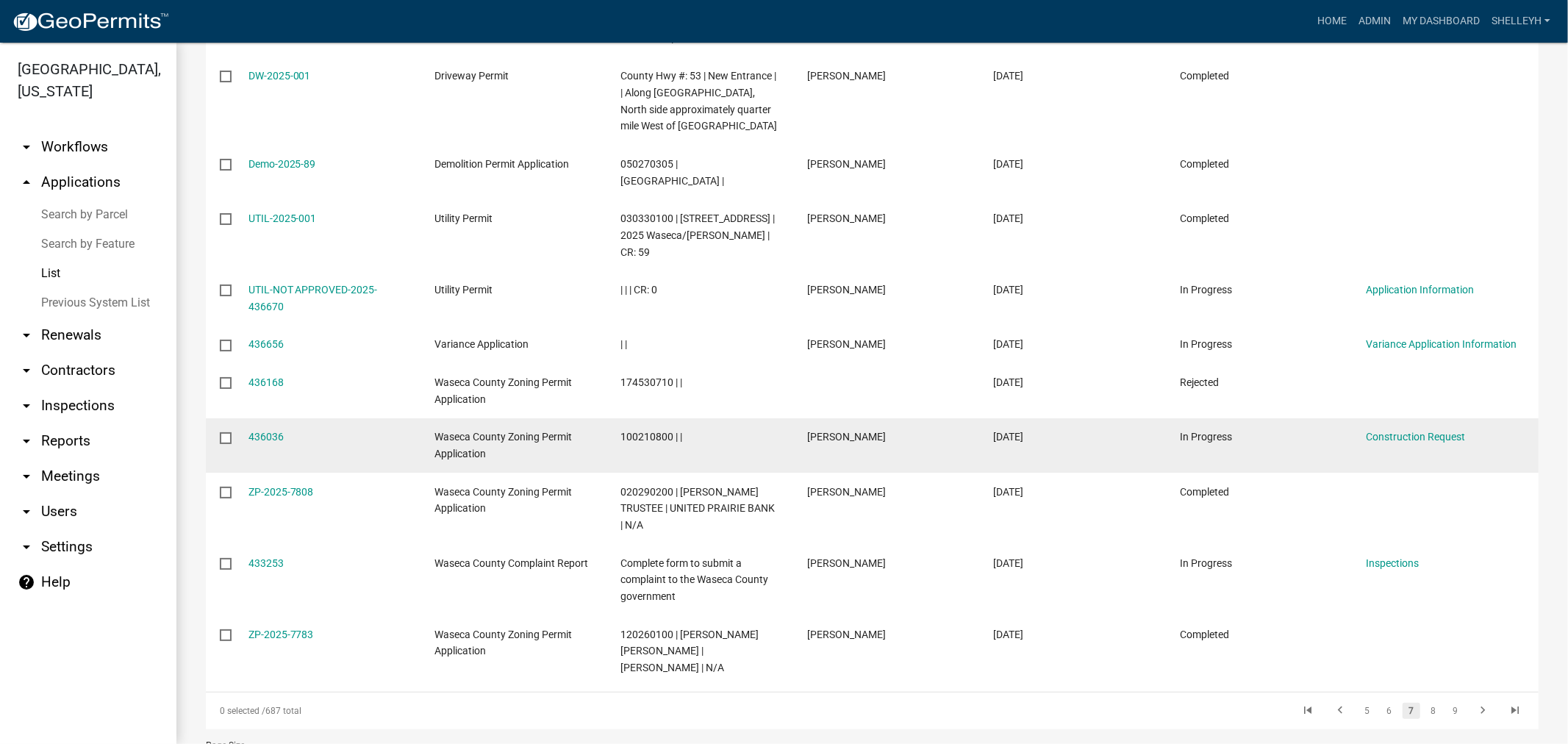
scroll to position [1195, 0]
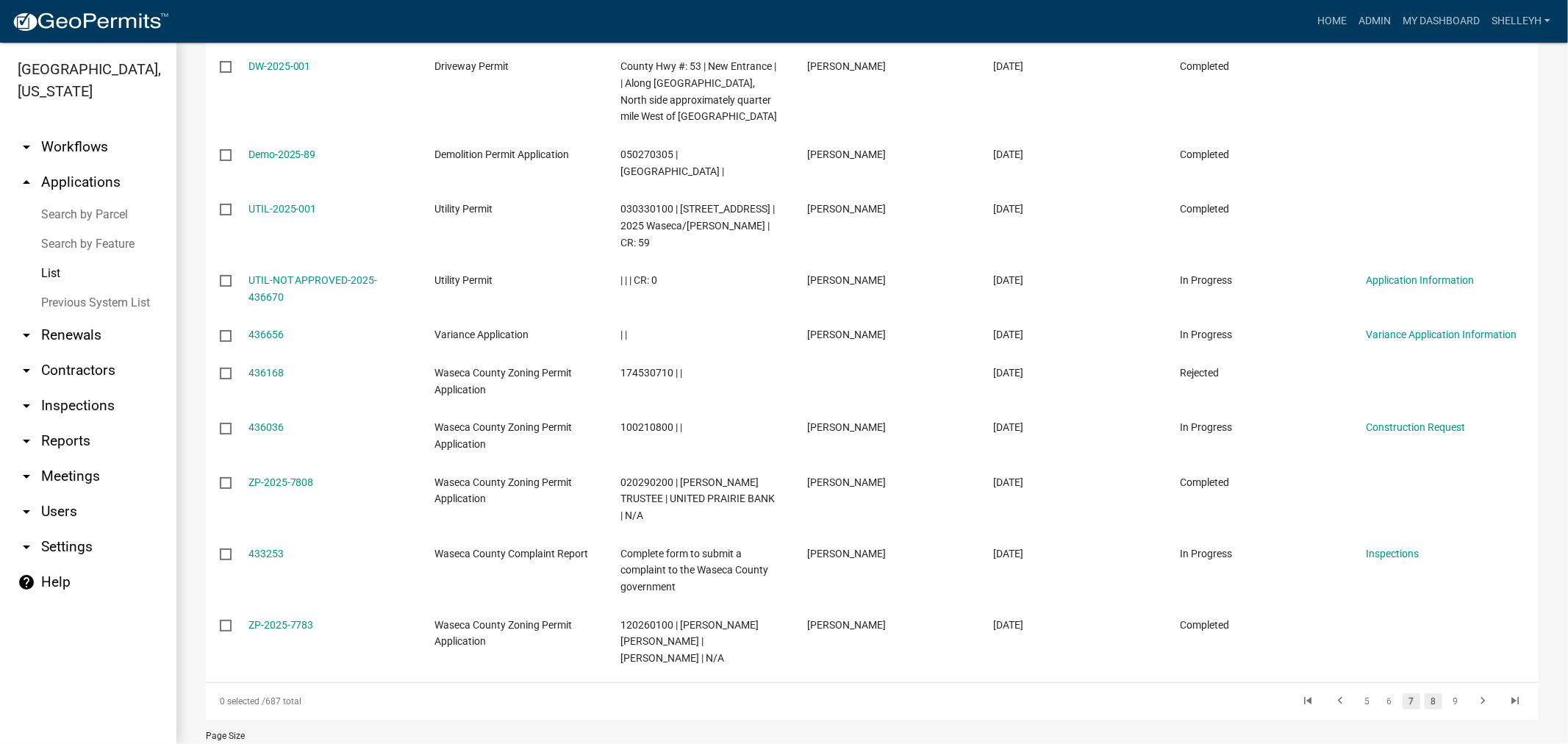
click at [1424, 693] on link "8" at bounding box center [1433, 701] width 18 height 16
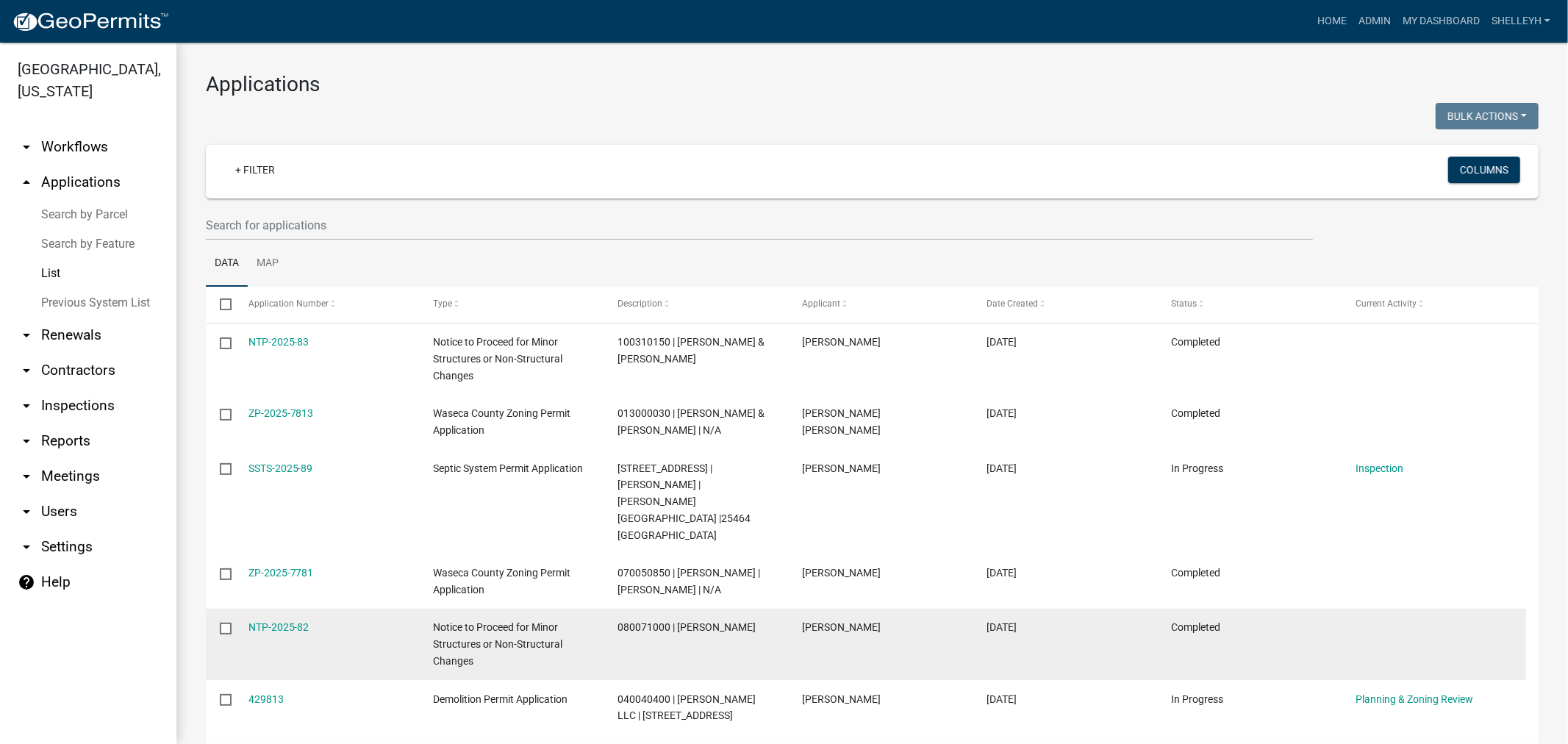
scroll to position [81, 0]
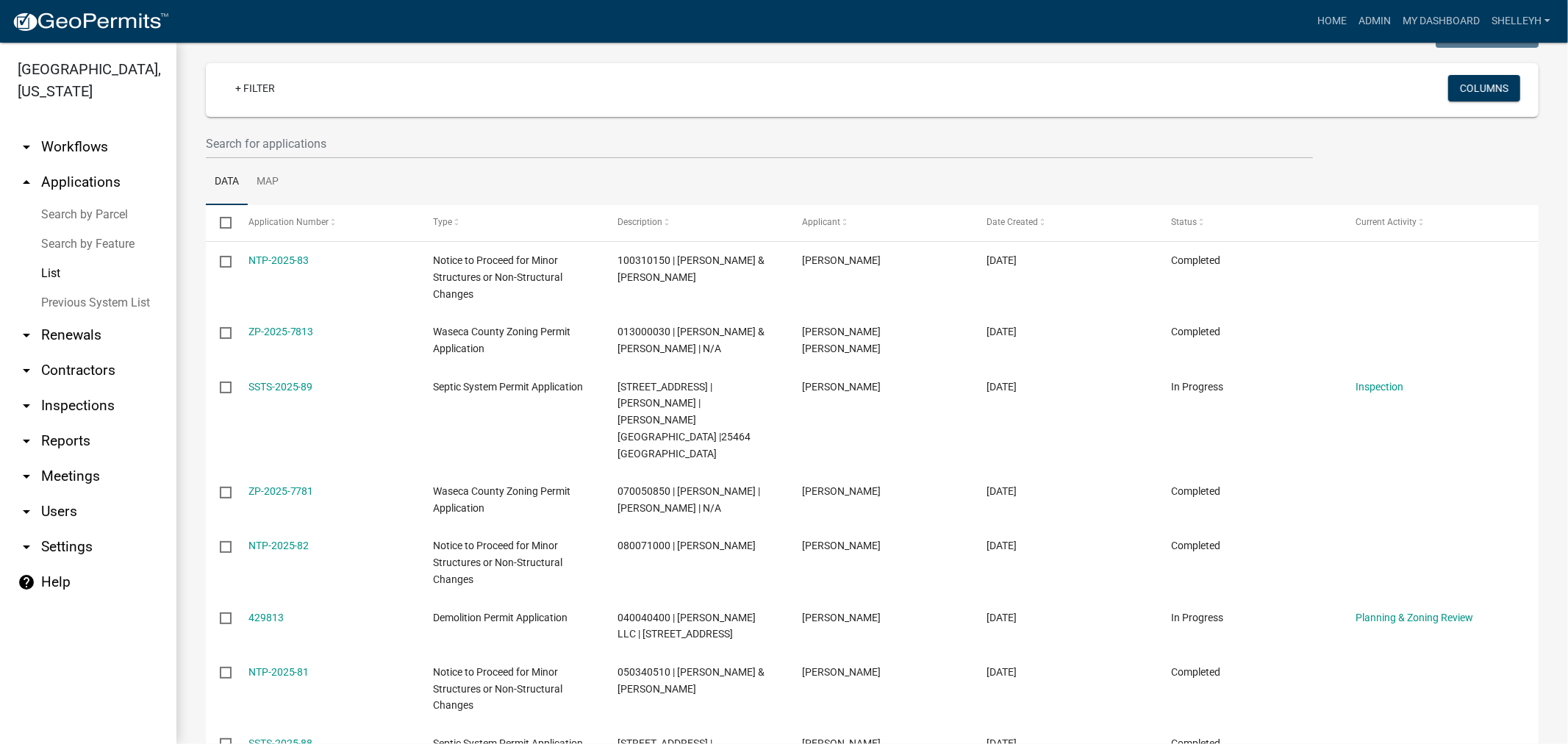
click at [52, 269] on link "List" at bounding box center [88, 273] width 177 height 29
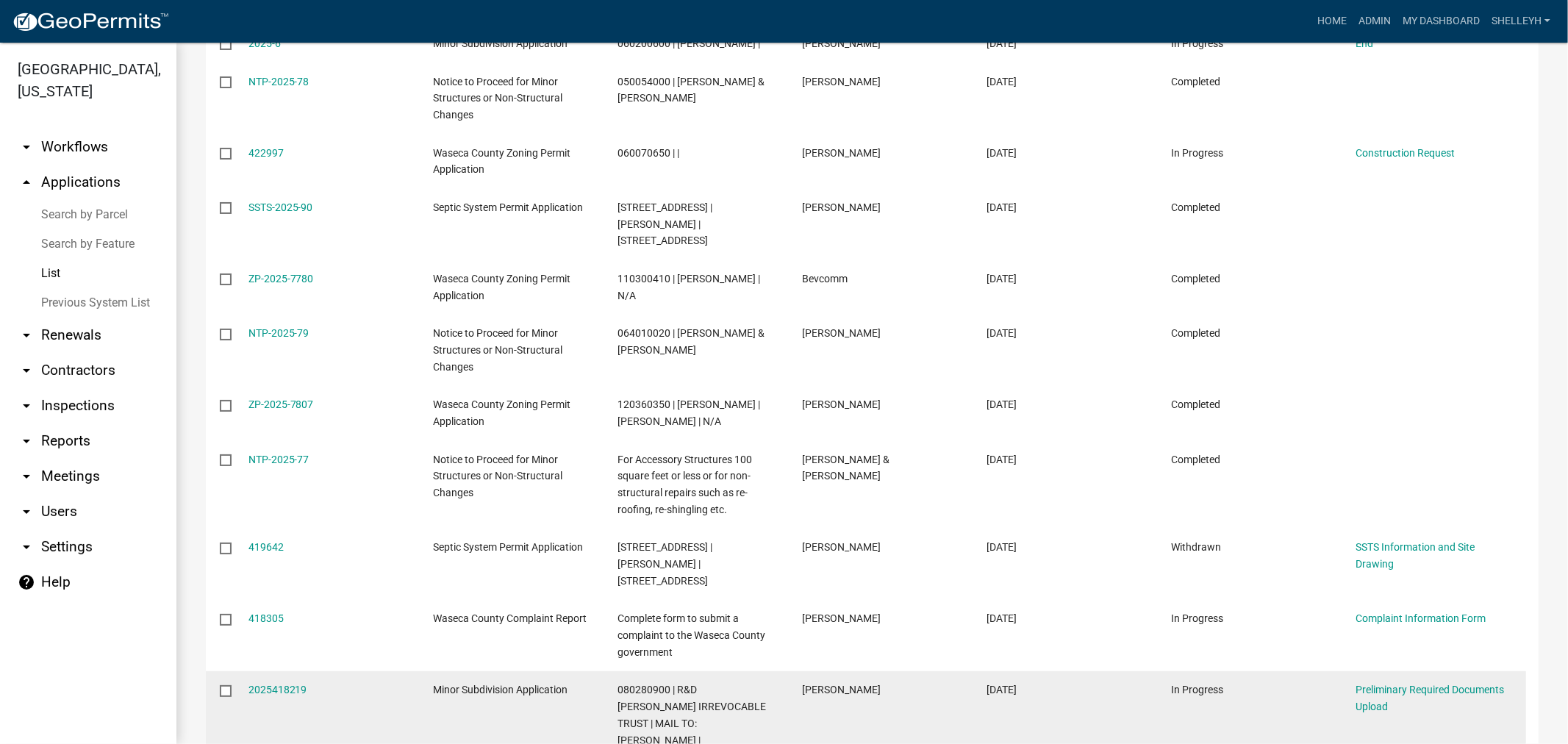
scroll to position [1295, 0]
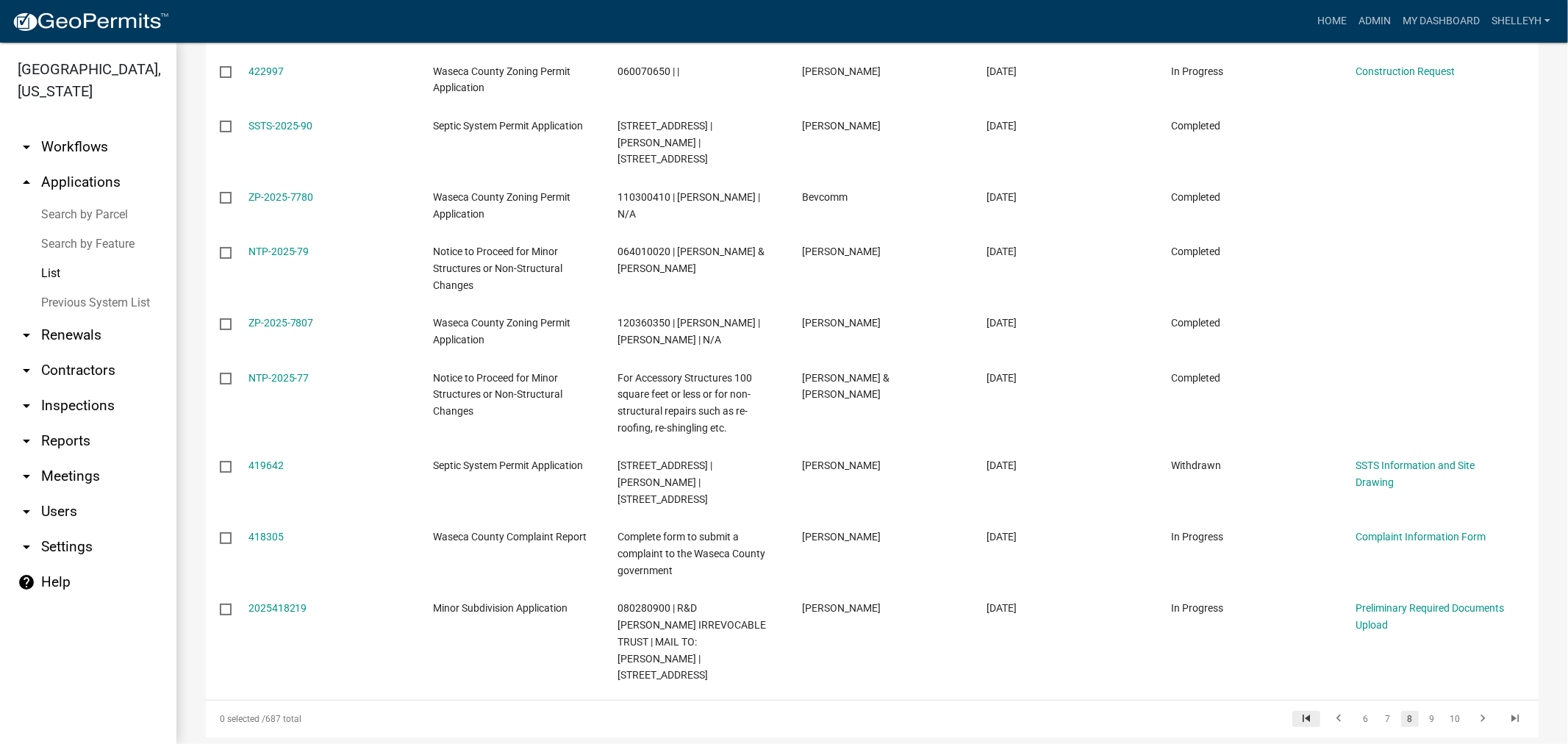
click at [1299, 712] on icon "go to first page" at bounding box center [1306, 720] width 19 height 18
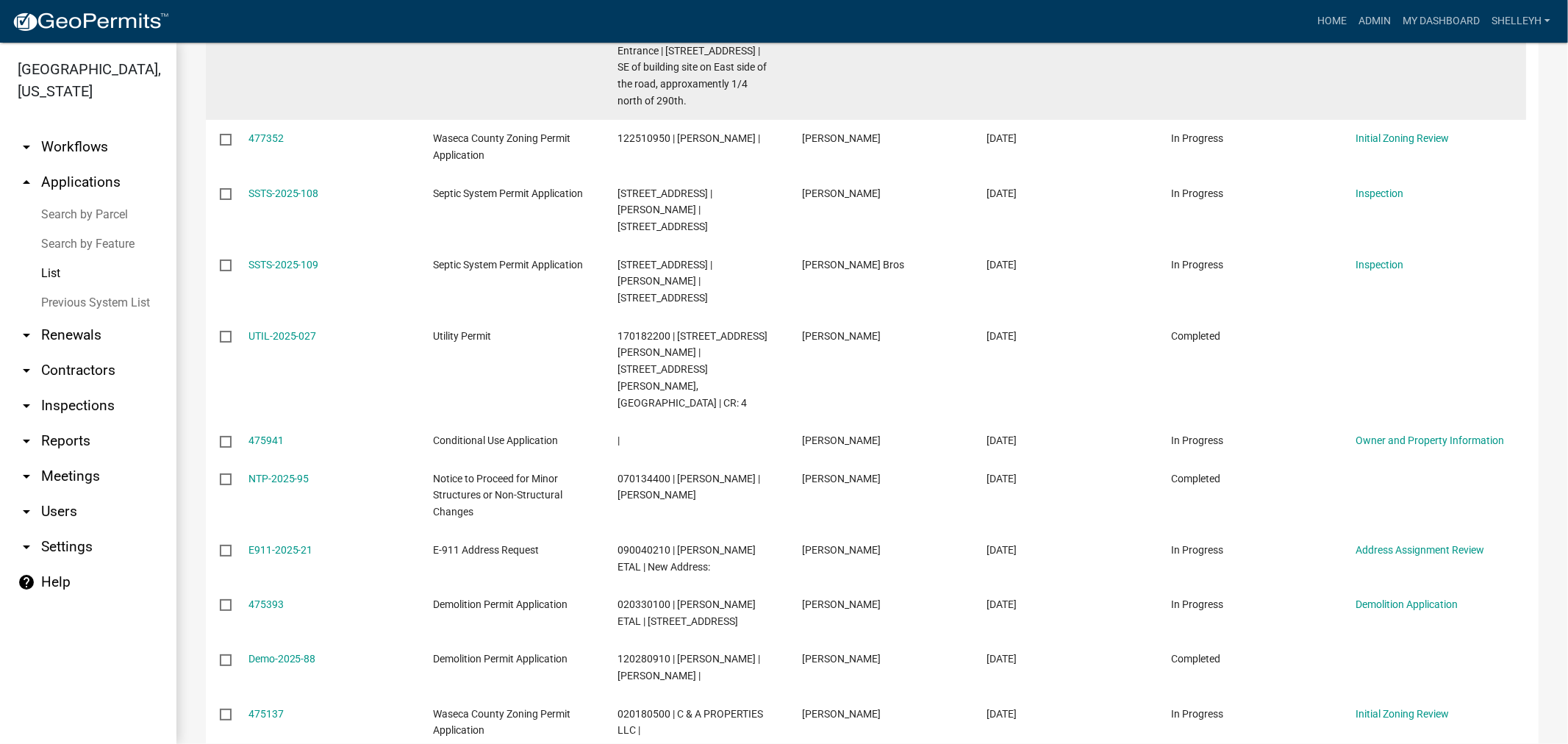
scroll to position [1245, 0]
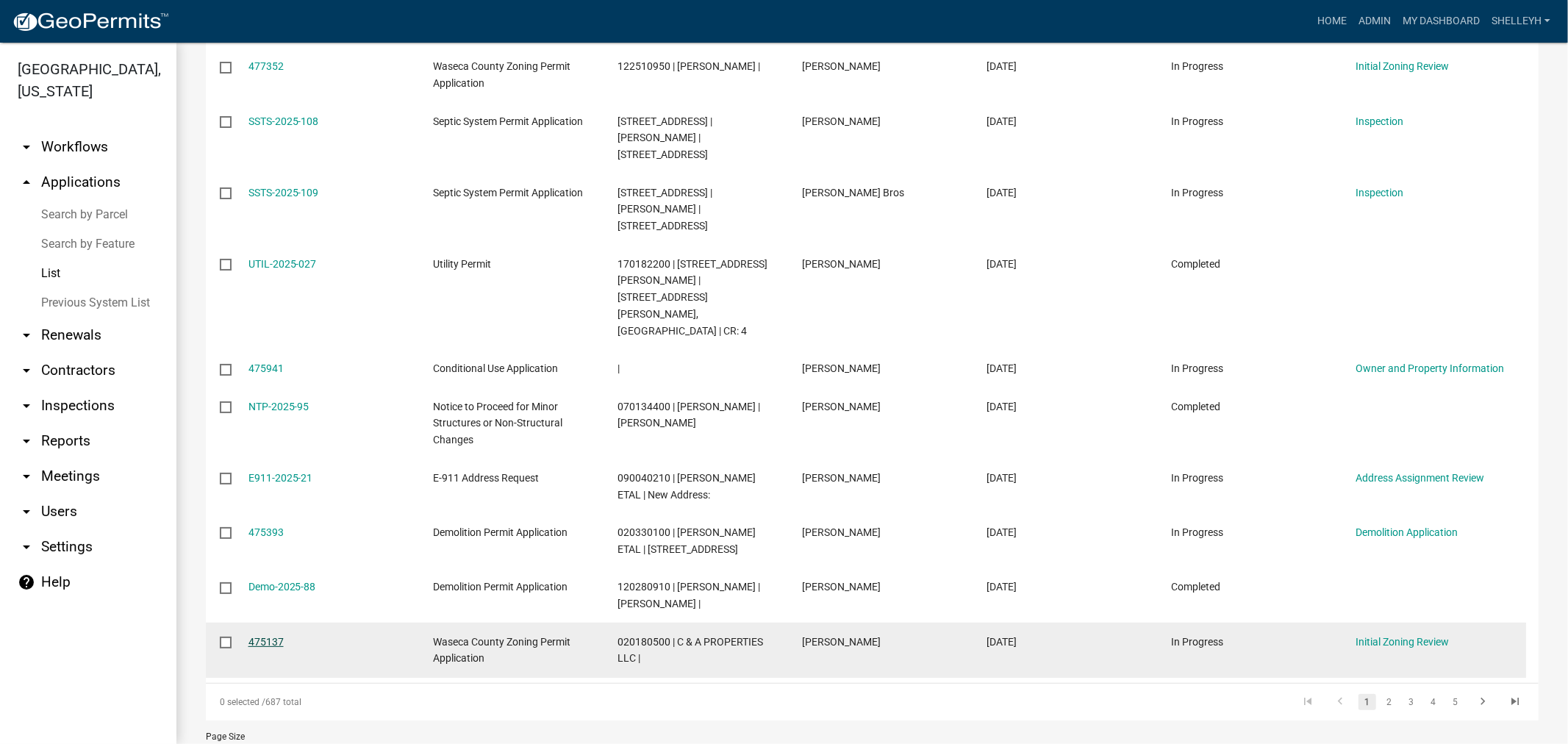
click at [266, 636] on link "475137" at bounding box center [266, 641] width 35 height 12
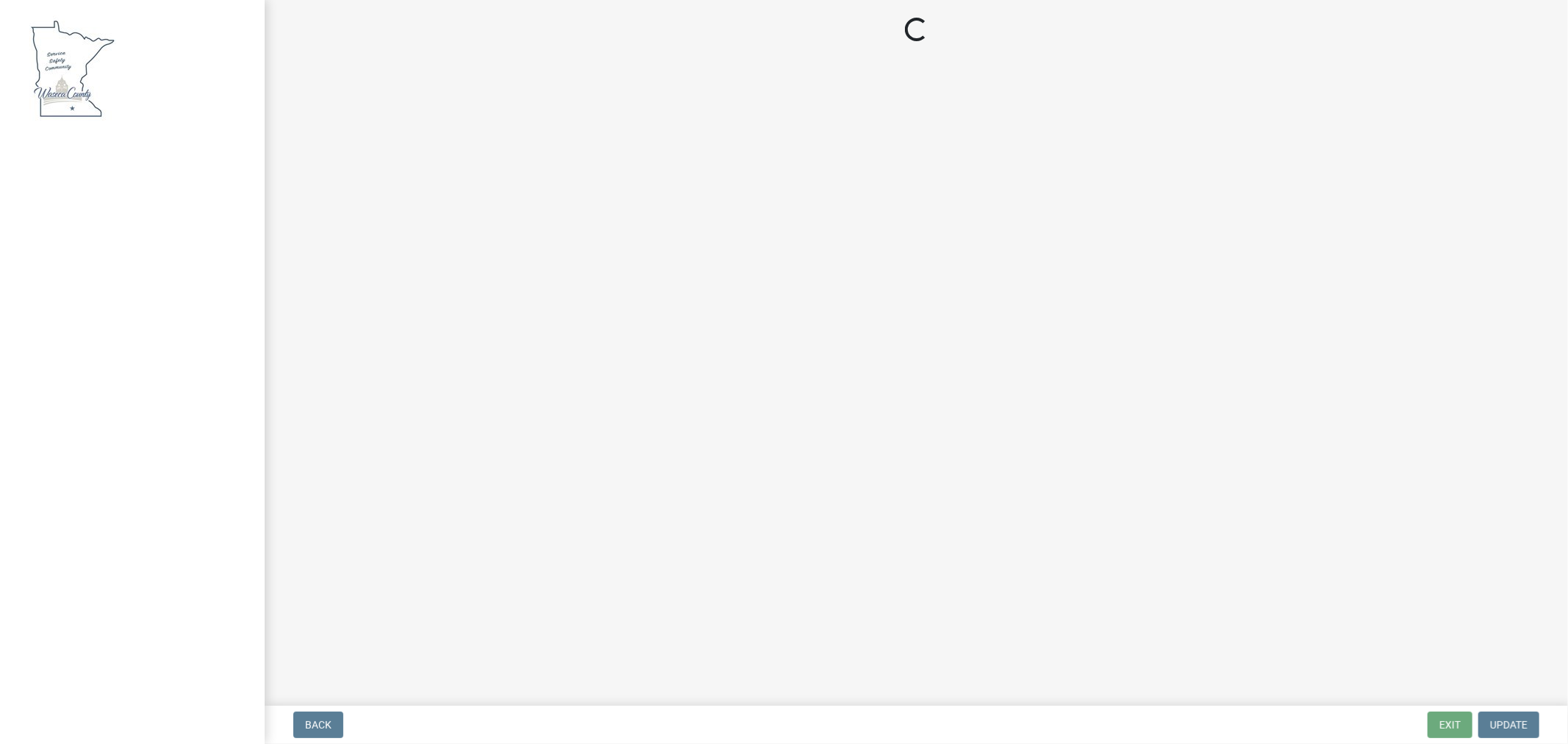
select select "9e7e0f1a-162d-468c-937f-cc7884b0d28a"
select select "6d839d38-f784-434a-a355-9dbcceaeb93c"
select select "f85b0be6-0ba0-4e52-abd8-9a831d915a76"
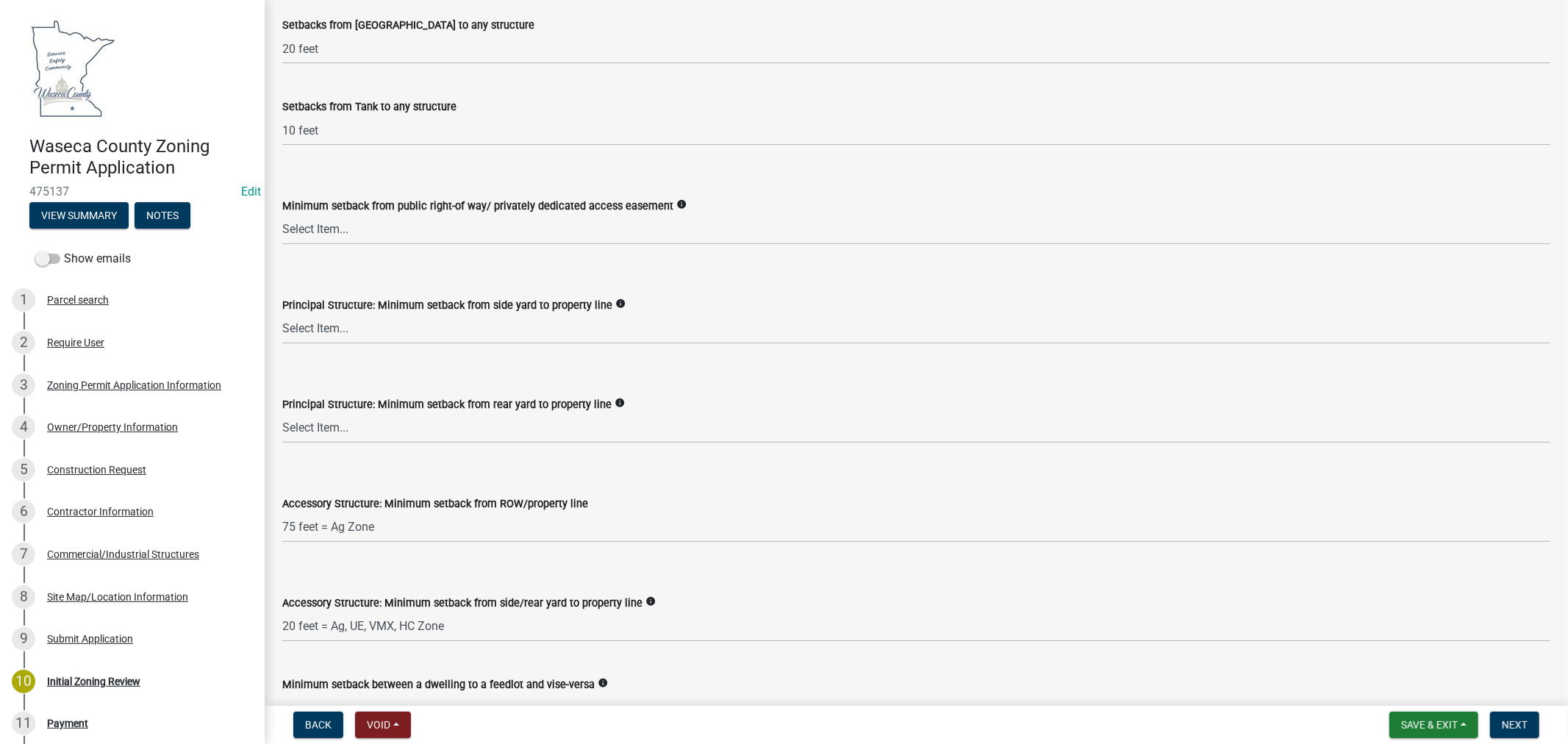
scroll to position [1799, 0]
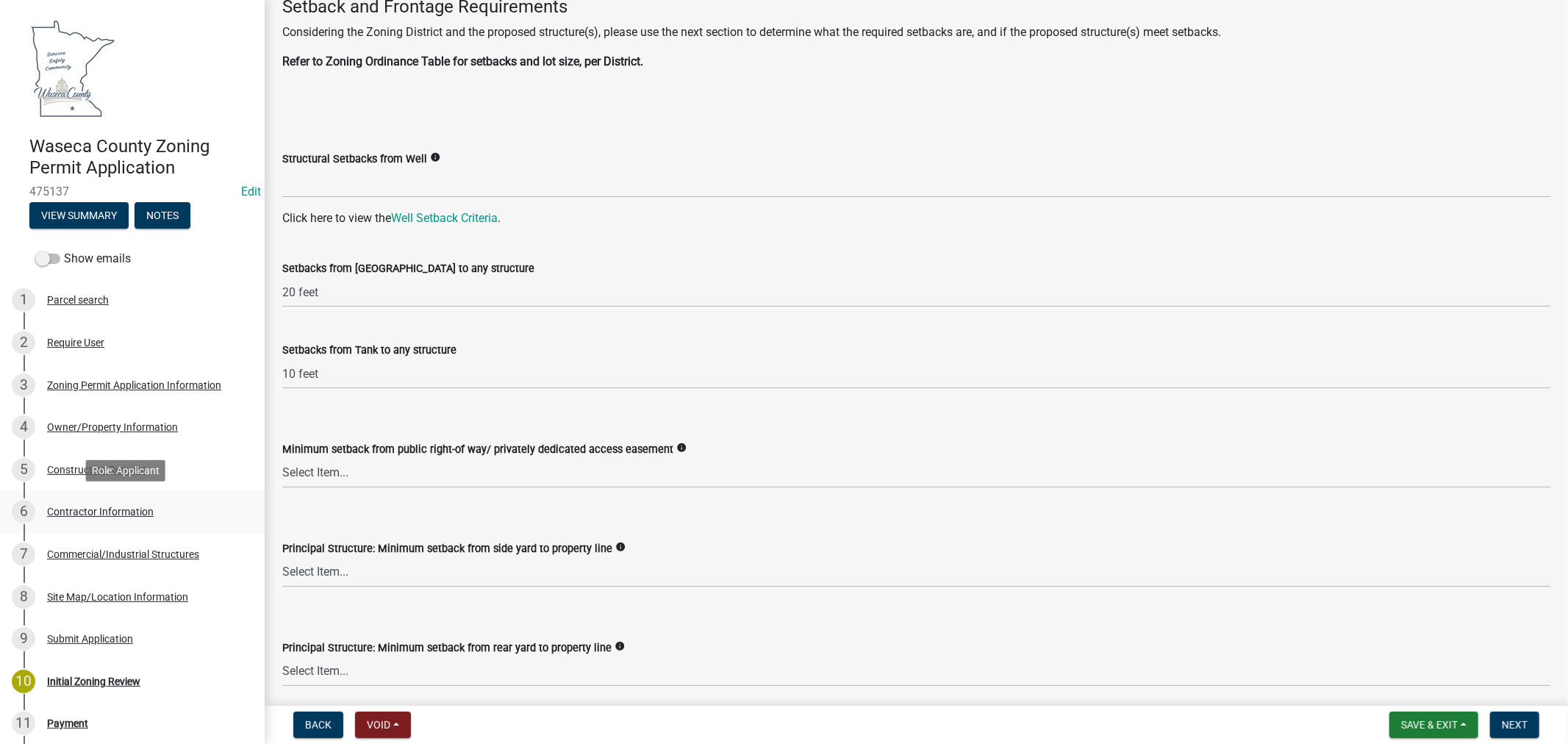
click at [111, 508] on div "Contractor Information" at bounding box center [100, 511] width 107 height 10
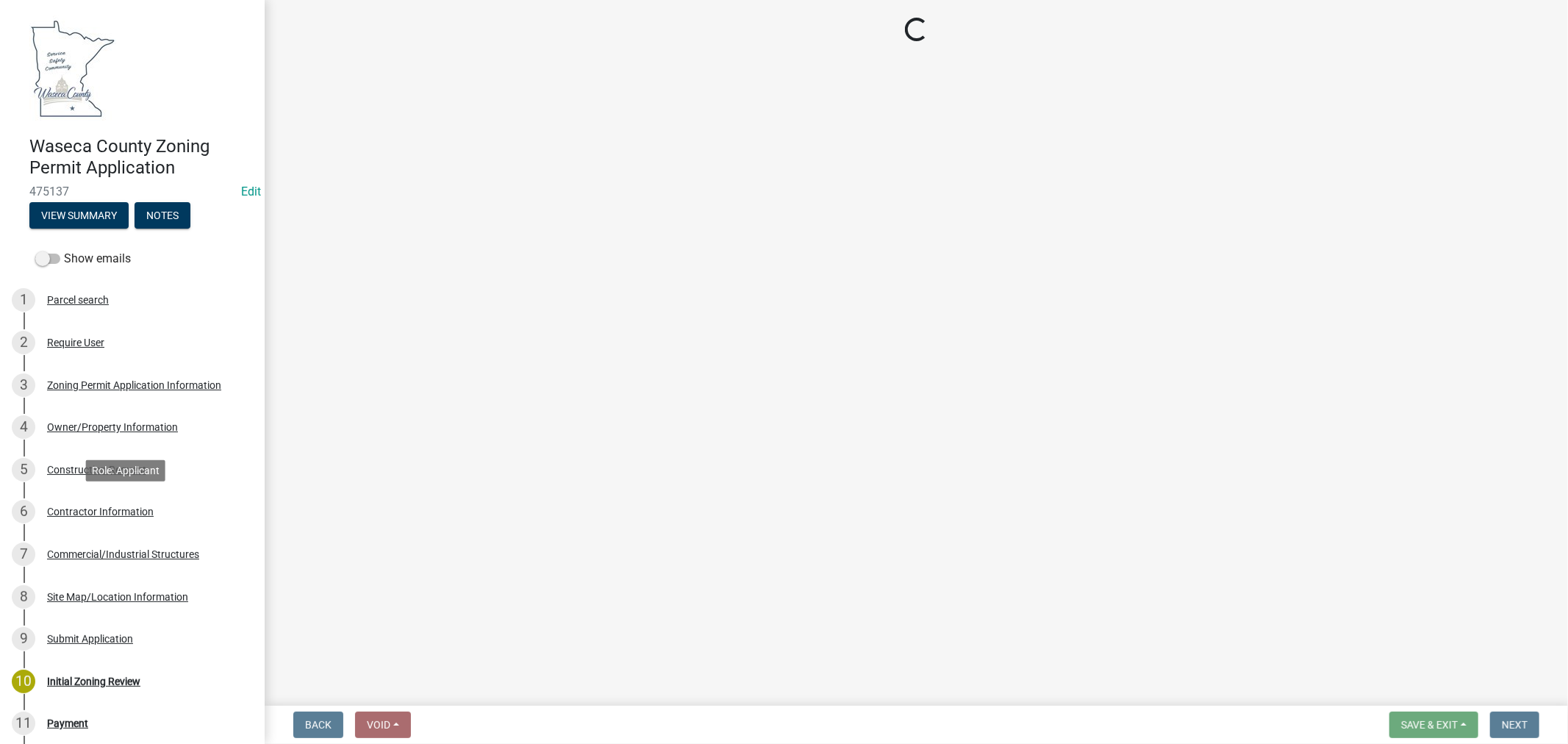
scroll to position [0, 0]
click at [88, 466] on div "Construction Request" at bounding box center [96, 469] width 99 height 10
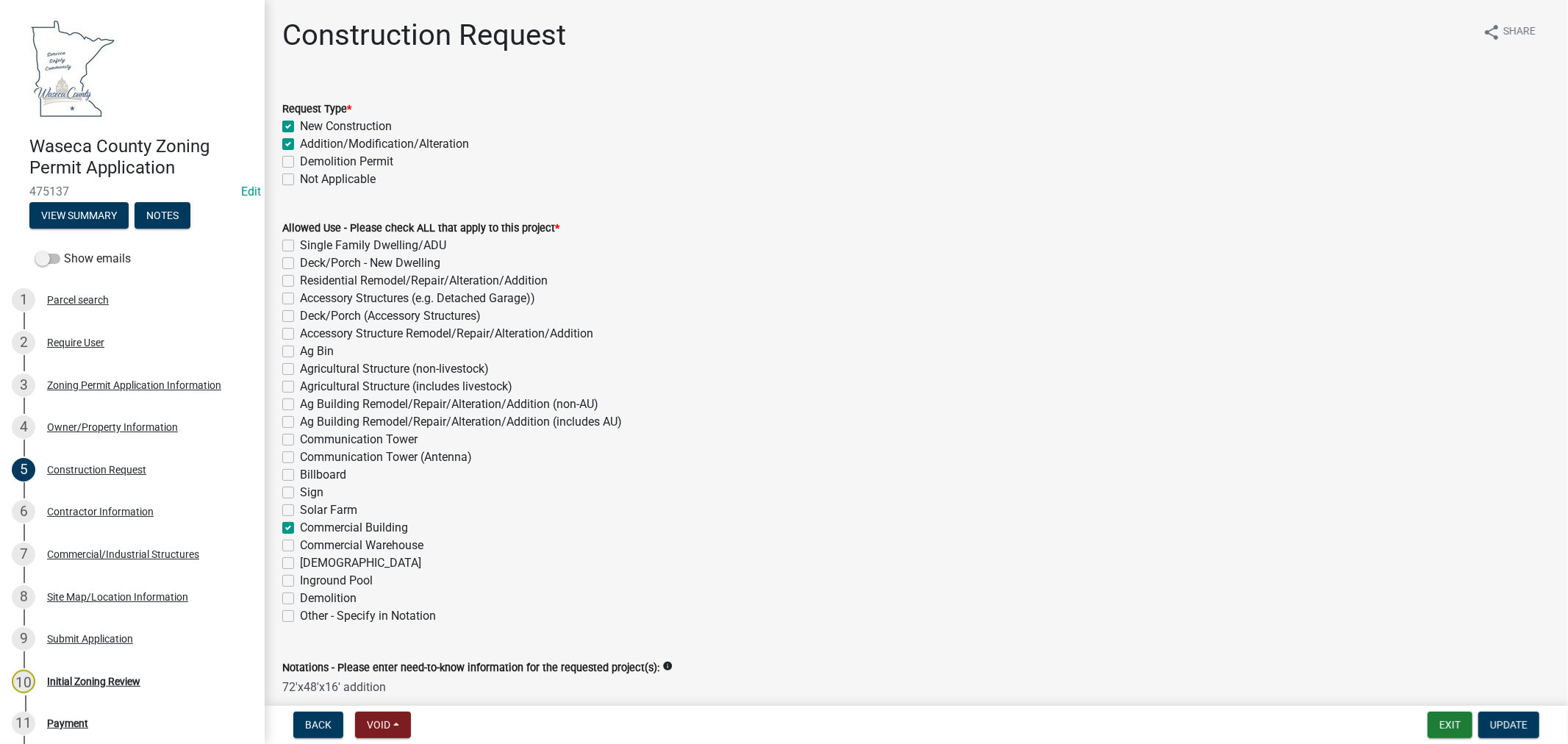
click at [341, 689] on textarea "72'x48'x16' addition" at bounding box center [916, 711] width 1268 height 69
type textarea "72'x48'x16' Warehouse addition"
click at [1516, 725] on span "Update" at bounding box center [1508, 725] width 38 height 12
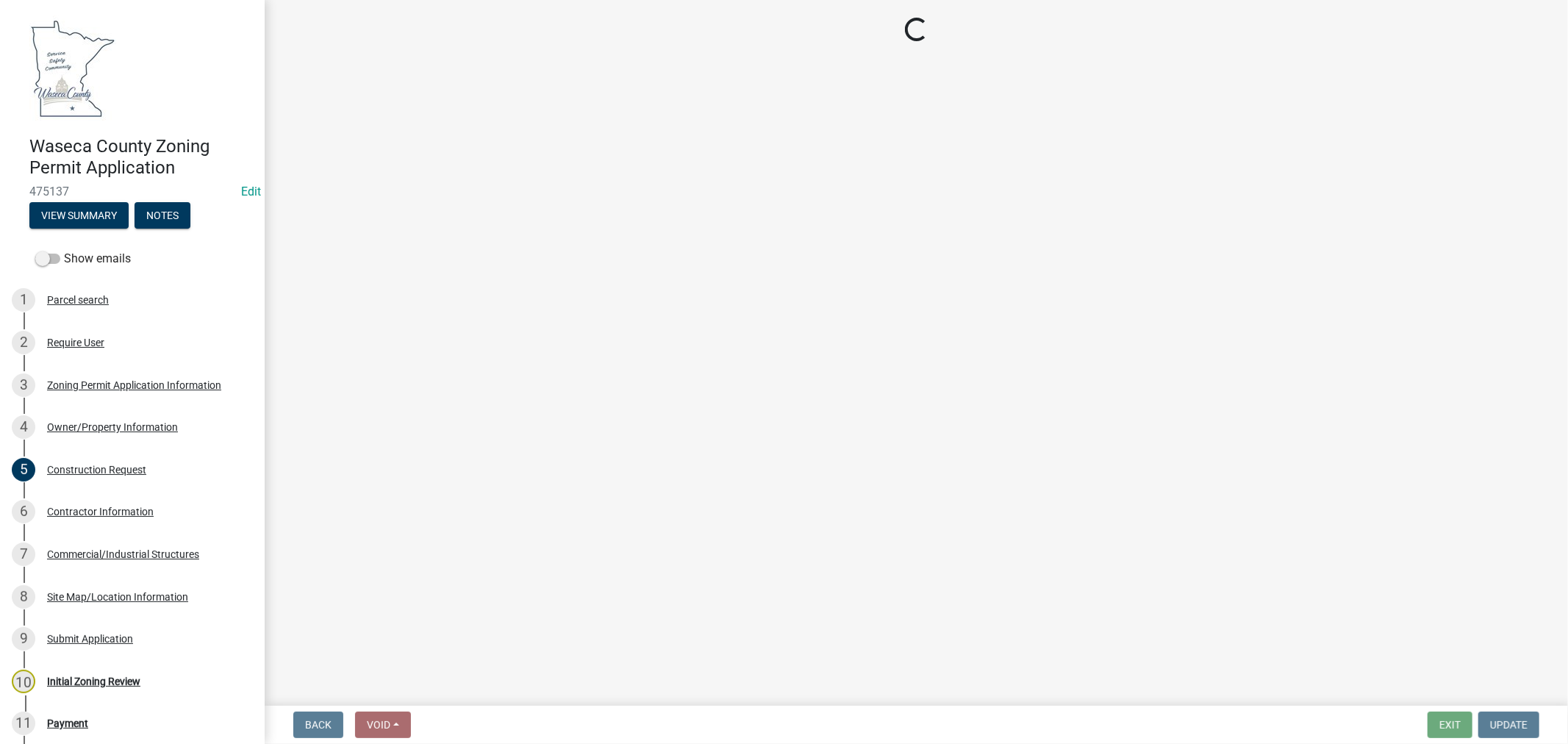
select select "9e7e0f1a-162d-468c-937f-cc7884b0d28a"
select select "6d839d38-f784-434a-a355-9dbcceaeb93c"
select select "f85b0be6-0ba0-4e52-abd8-9a831d915a76"
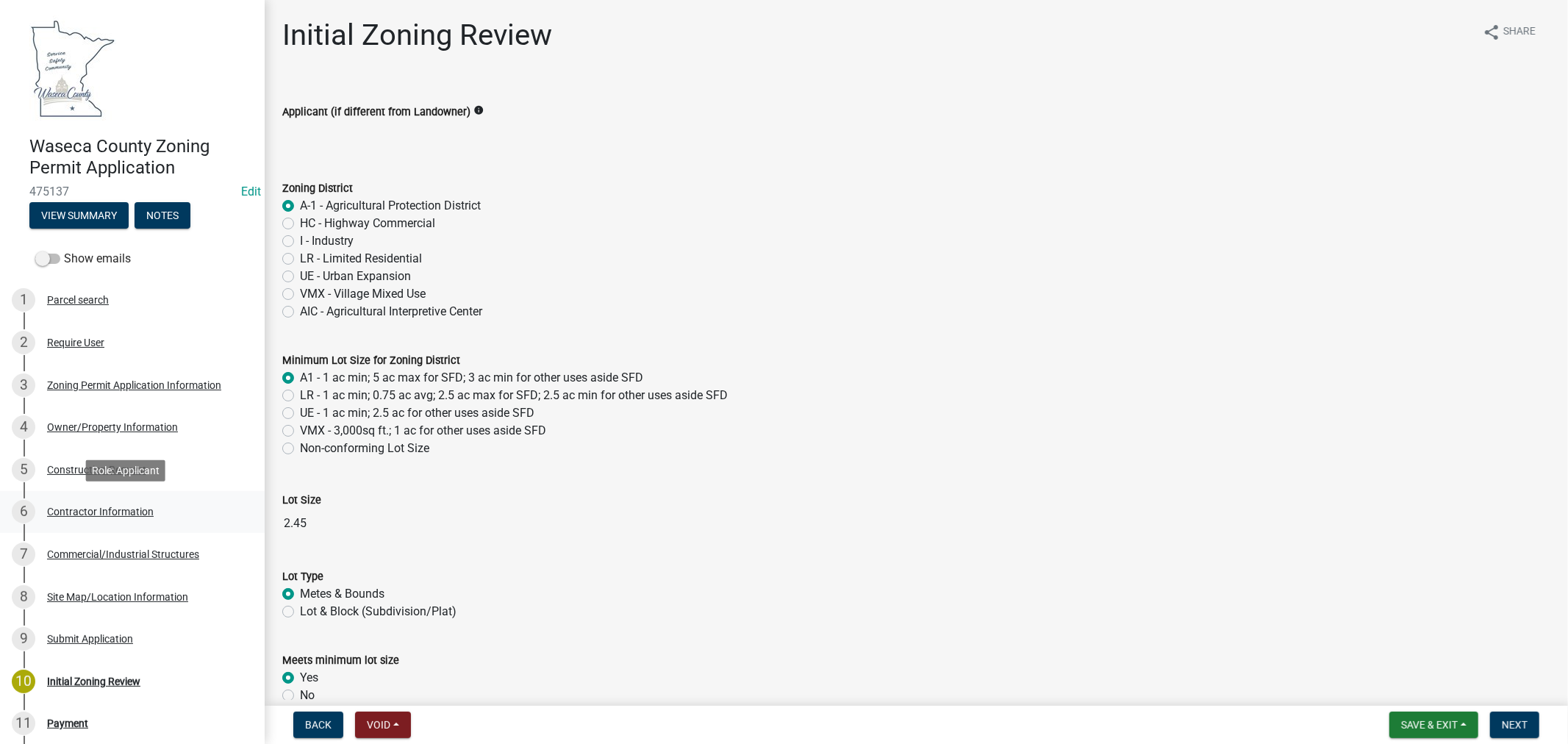
click at [94, 511] on div "Contractor Information" at bounding box center [100, 511] width 107 height 10
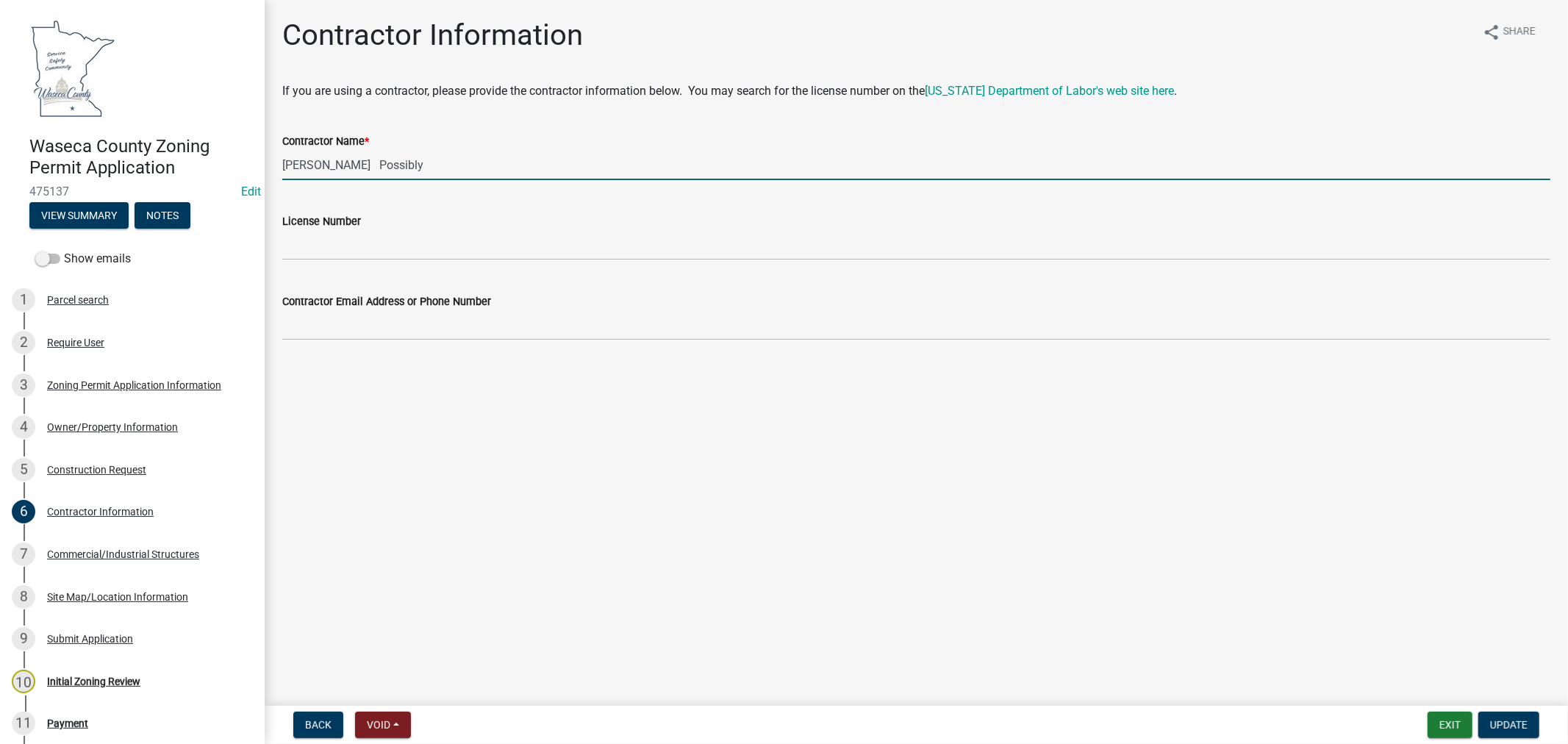
click at [424, 164] on input "[PERSON_NAME] Possibly" at bounding box center [916, 164] width 1268 height 30
type input "[PERSON_NAME]"
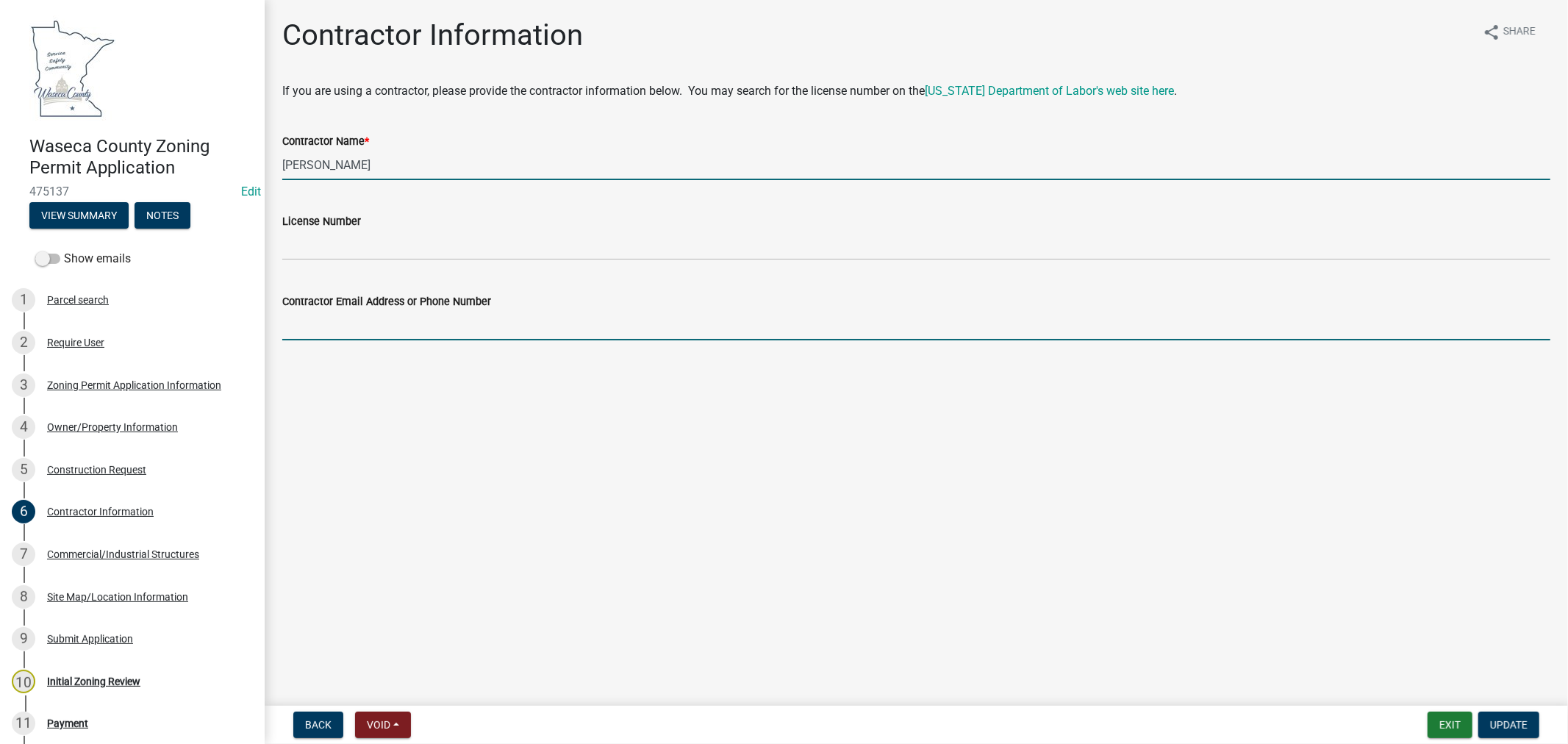
click at [345, 319] on input "Contractor Email Address or Phone Number" at bounding box center [916, 325] width 1268 height 30
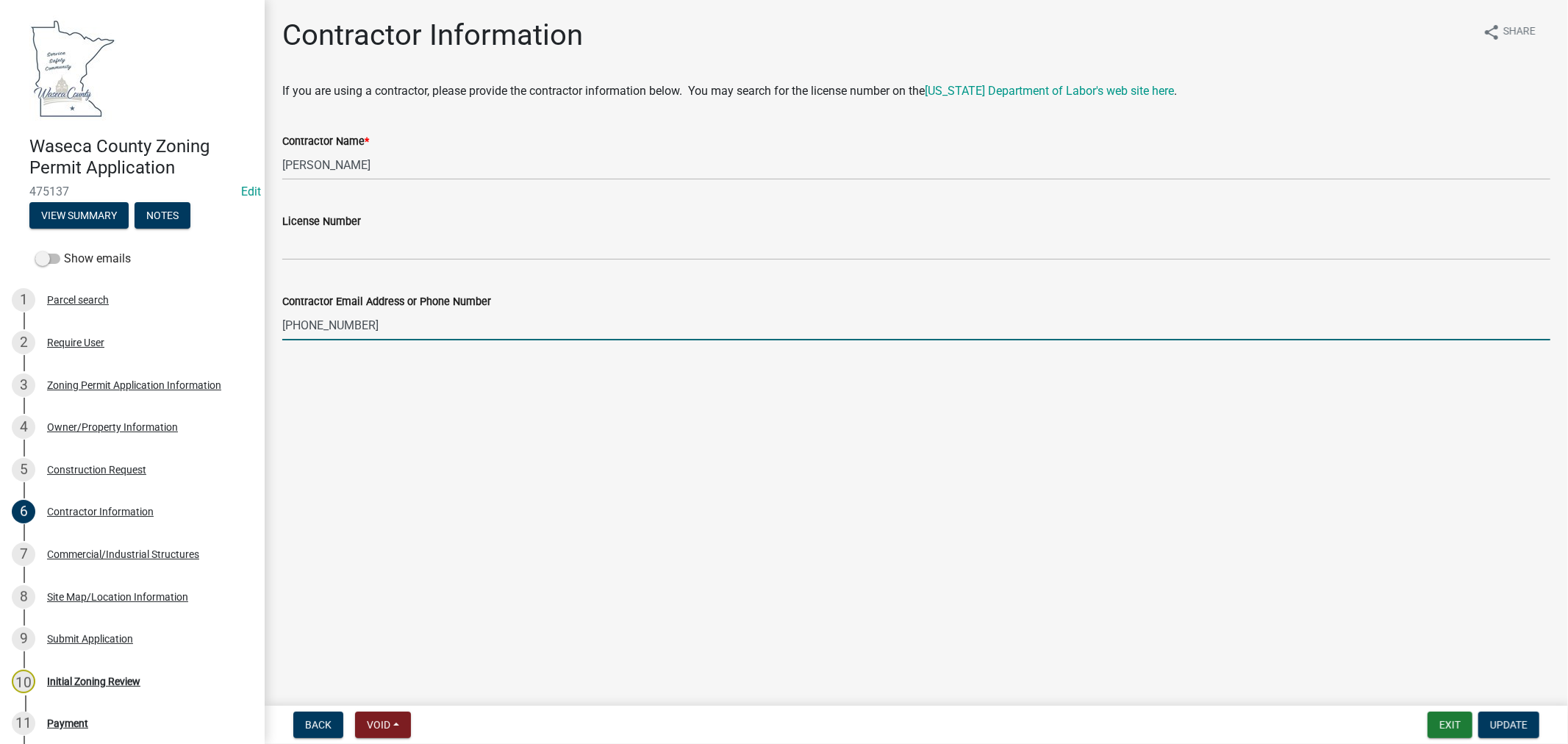
type input "[PHONE_NUMBER]"
click at [1523, 724] on span "Update" at bounding box center [1508, 725] width 38 height 12
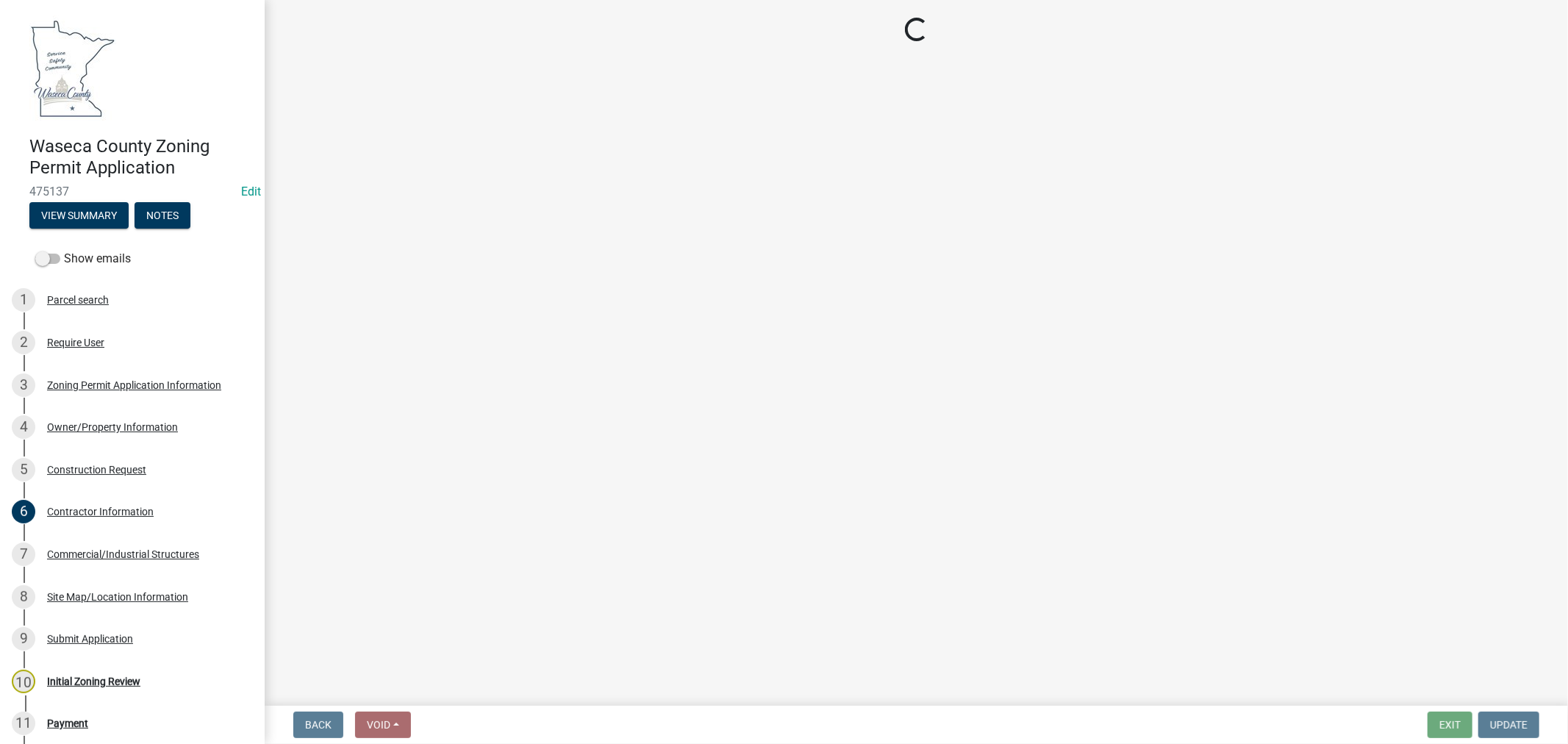
select select "9e7e0f1a-162d-468c-937f-cc7884b0d28a"
select select "6d839d38-f784-434a-a355-9dbcceaeb93c"
select select "f85b0be6-0ba0-4e52-abd8-9a831d915a76"
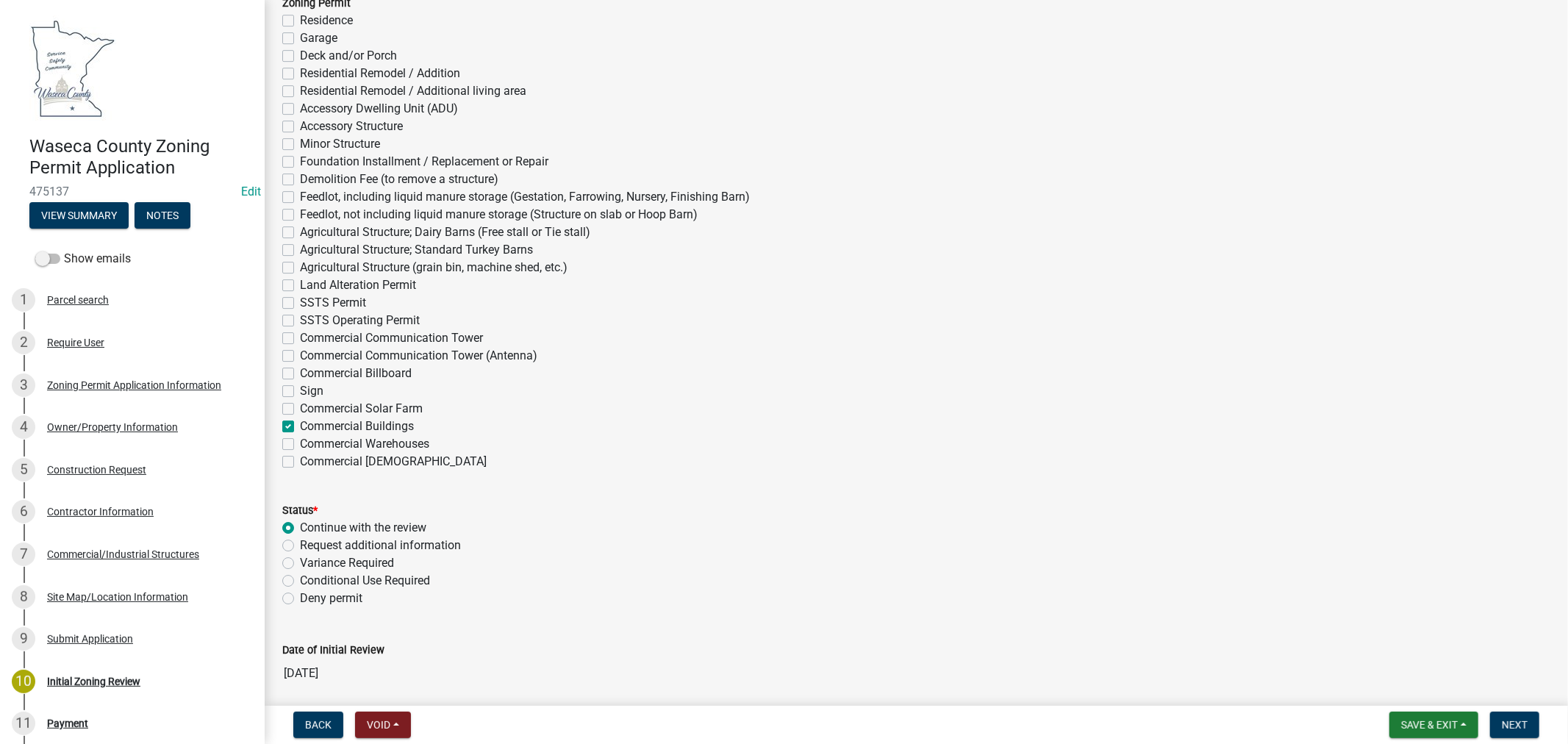
scroll to position [4086, 0]
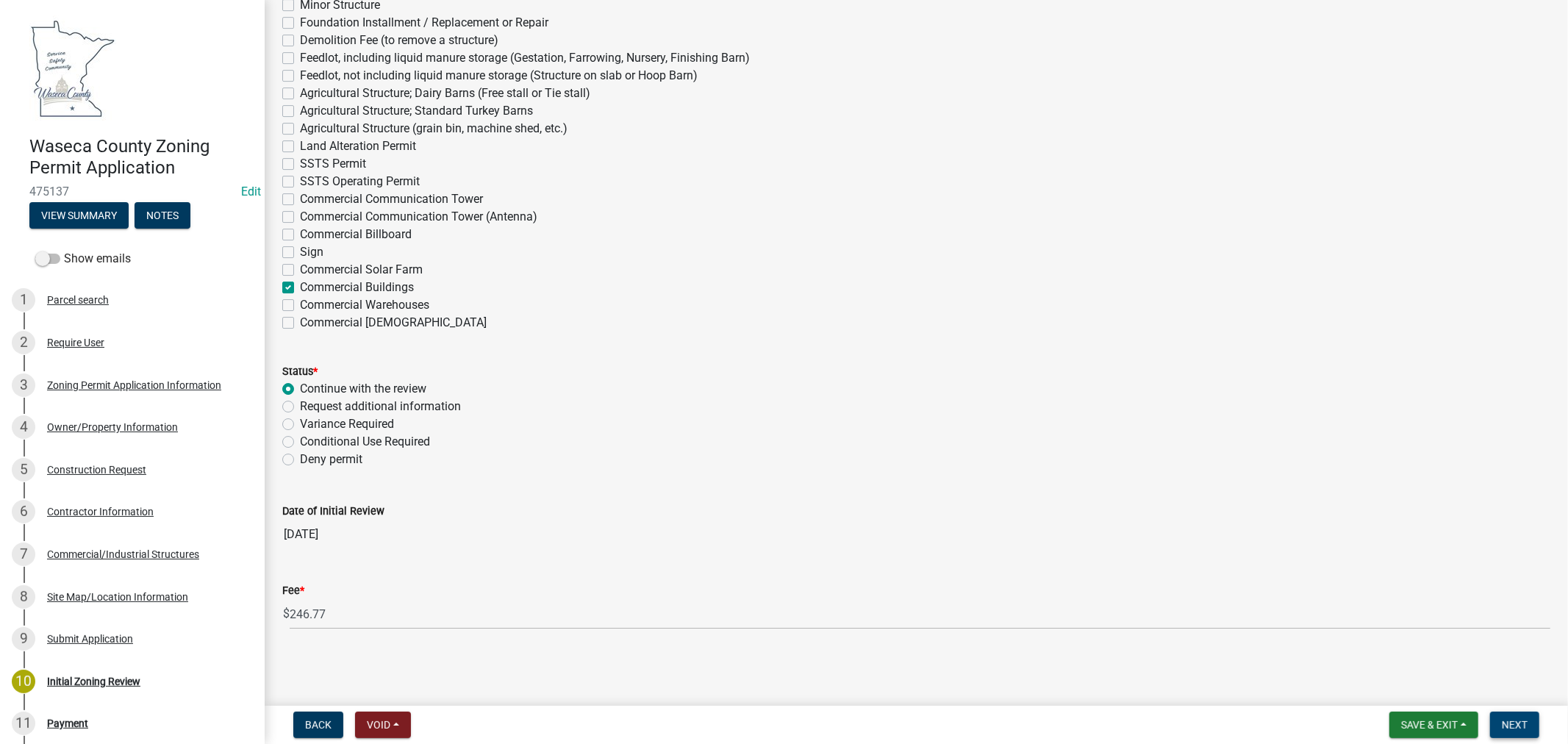
click at [1521, 723] on span "Next" at bounding box center [1515, 725] width 26 height 12
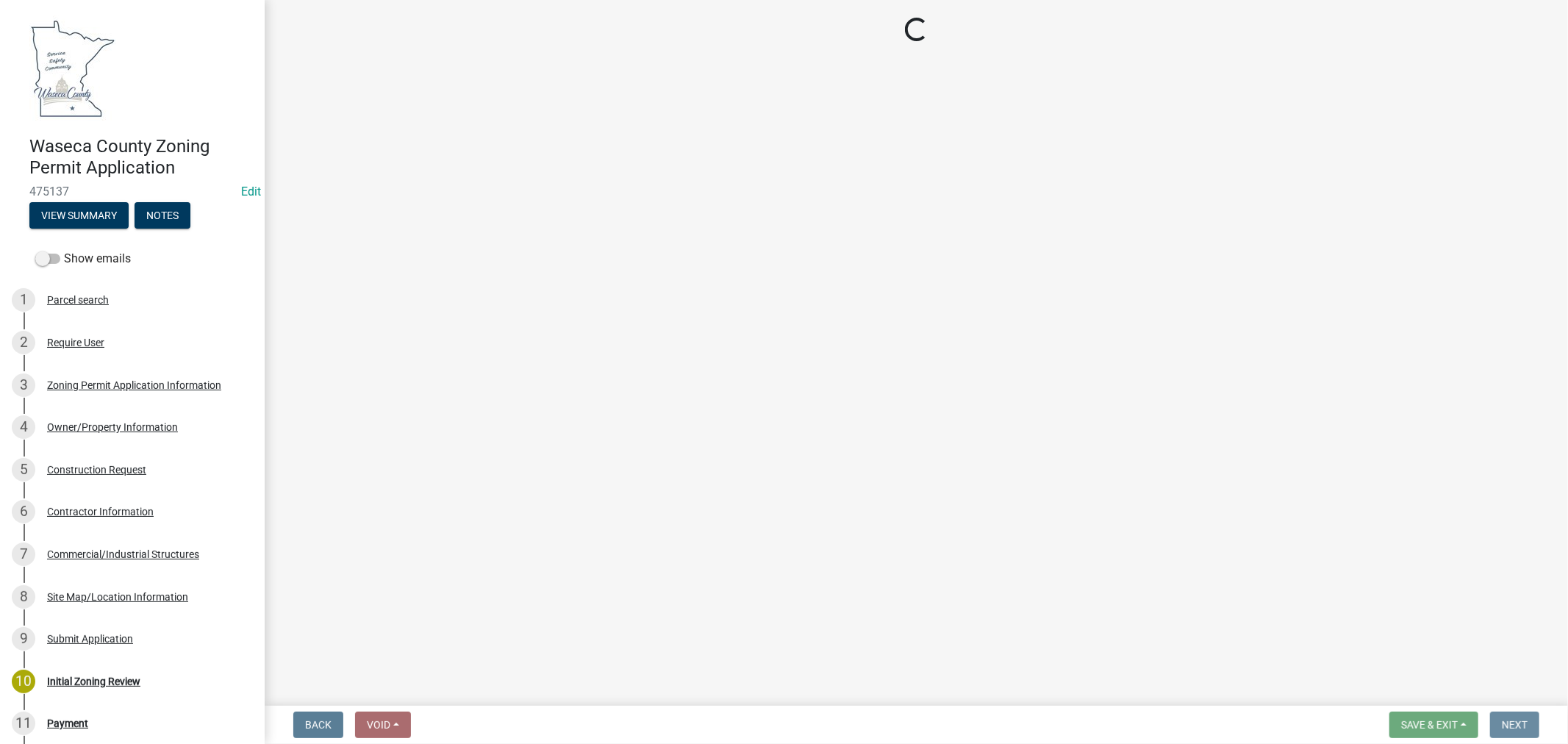
scroll to position [0, 0]
select select "3: 3"
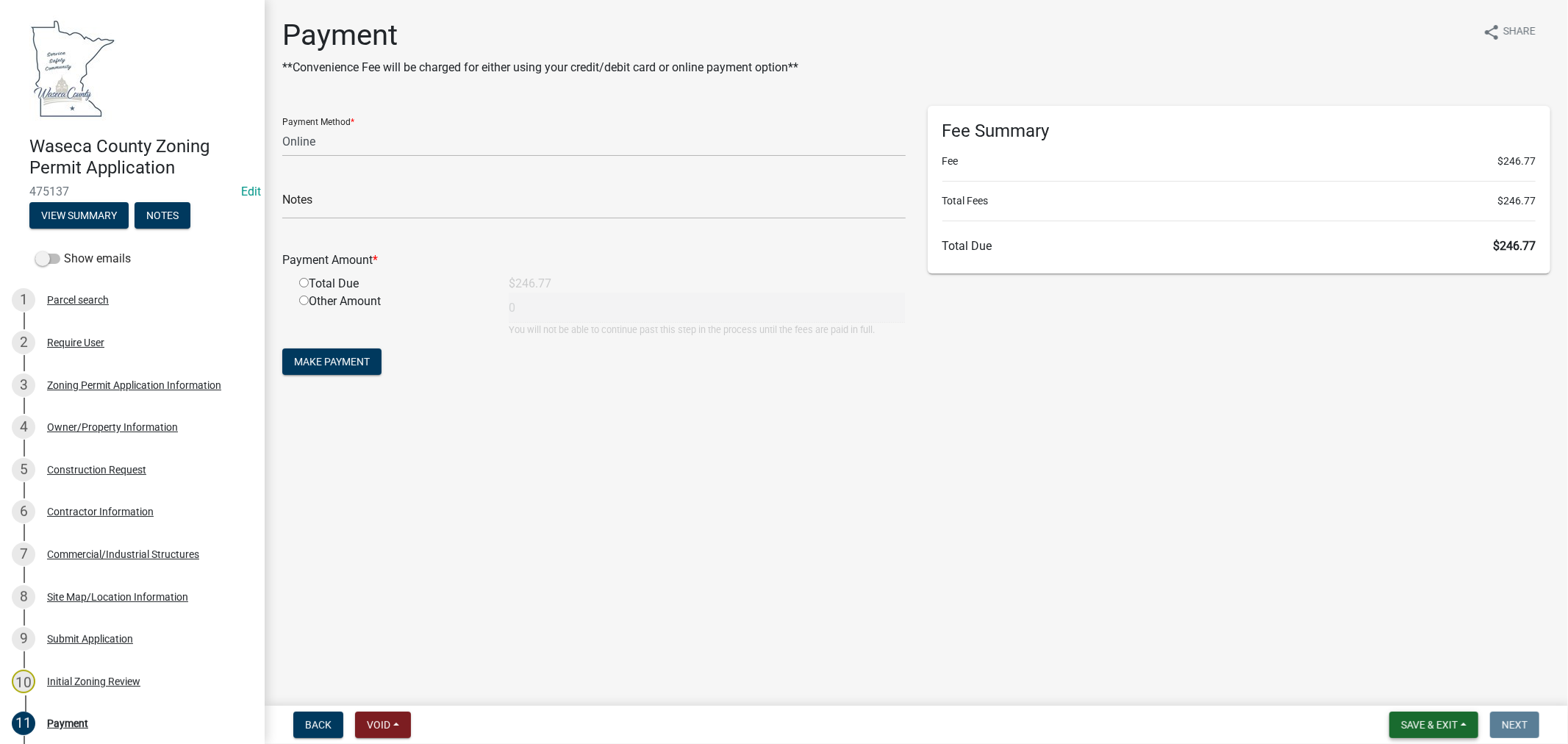
click at [1427, 722] on span "Save & Exit" at bounding box center [1429, 725] width 57 height 12
click at [1389, 685] on button "Save & Exit" at bounding box center [1419, 687] width 117 height 35
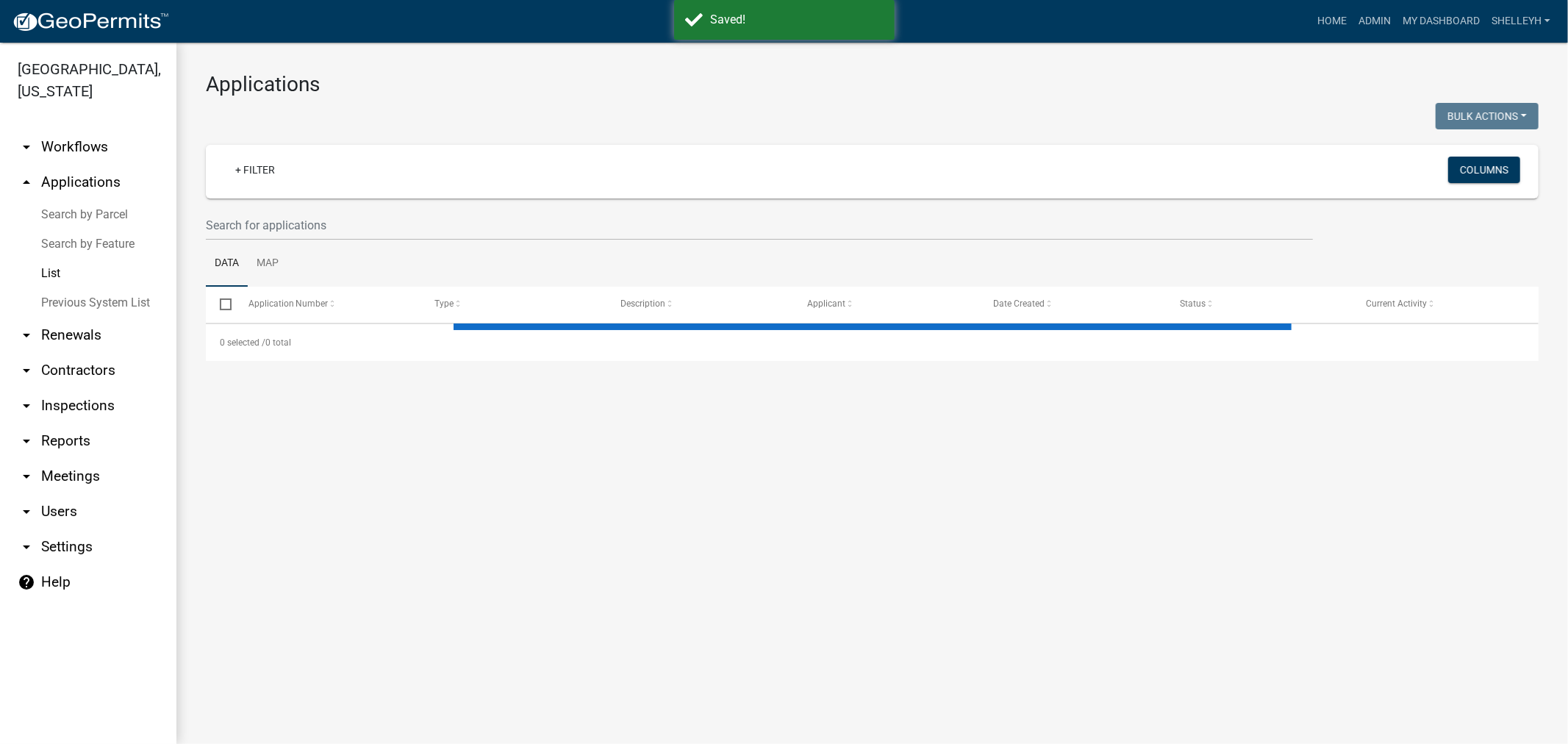
select select "1: 25"
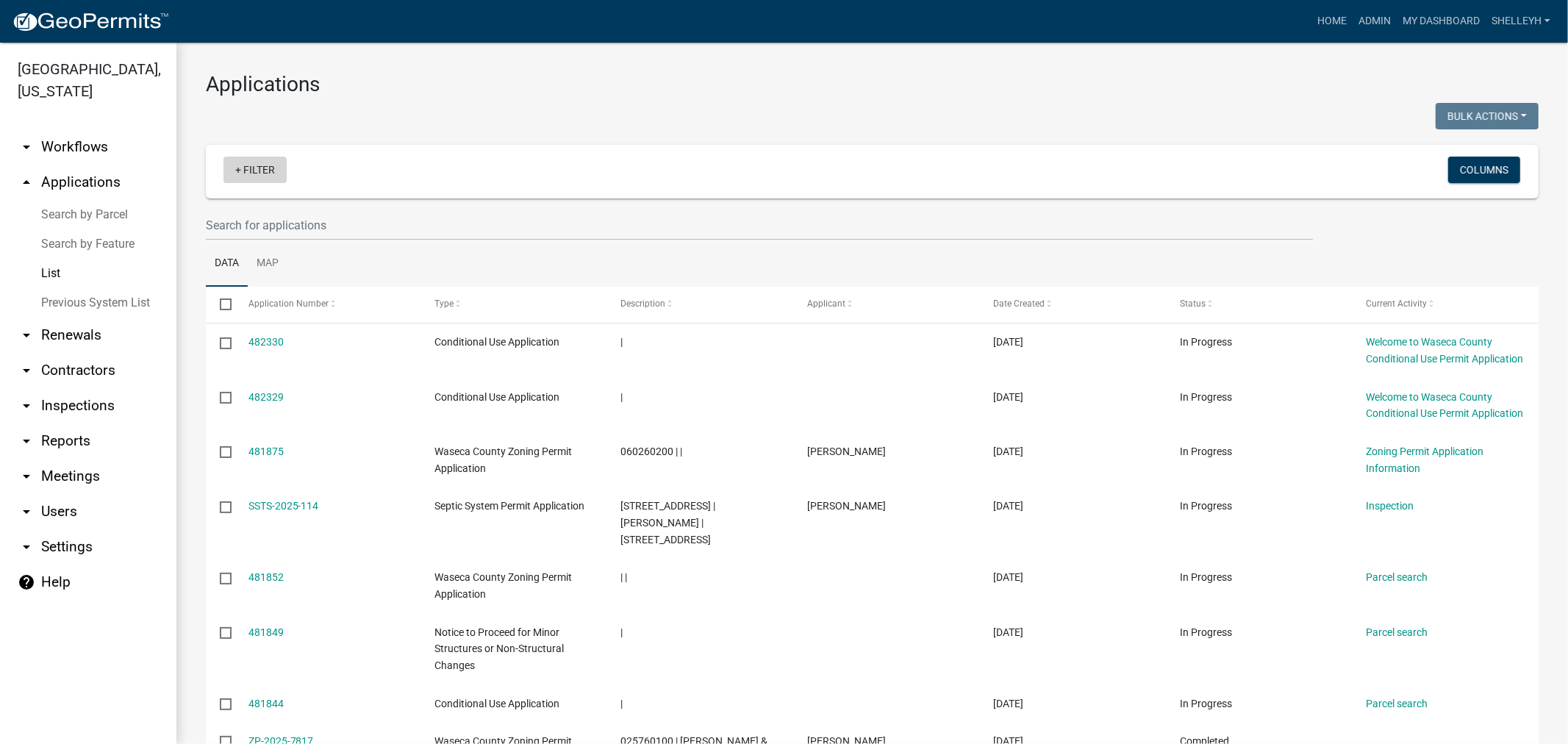
click at [259, 169] on link "+ Filter" at bounding box center [255, 170] width 63 height 26
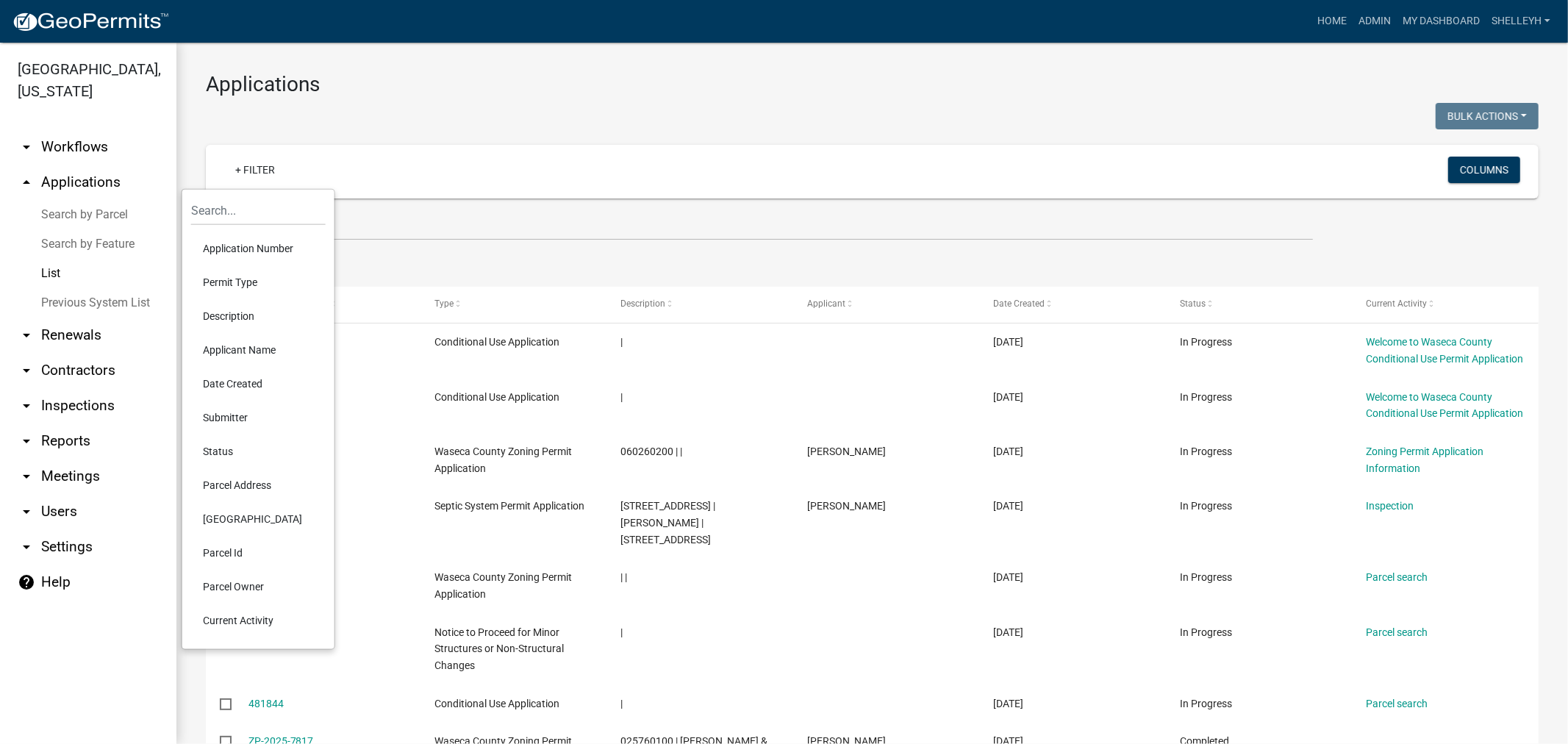
click at [216, 278] on li "Permit Type" at bounding box center [258, 283] width 134 height 34
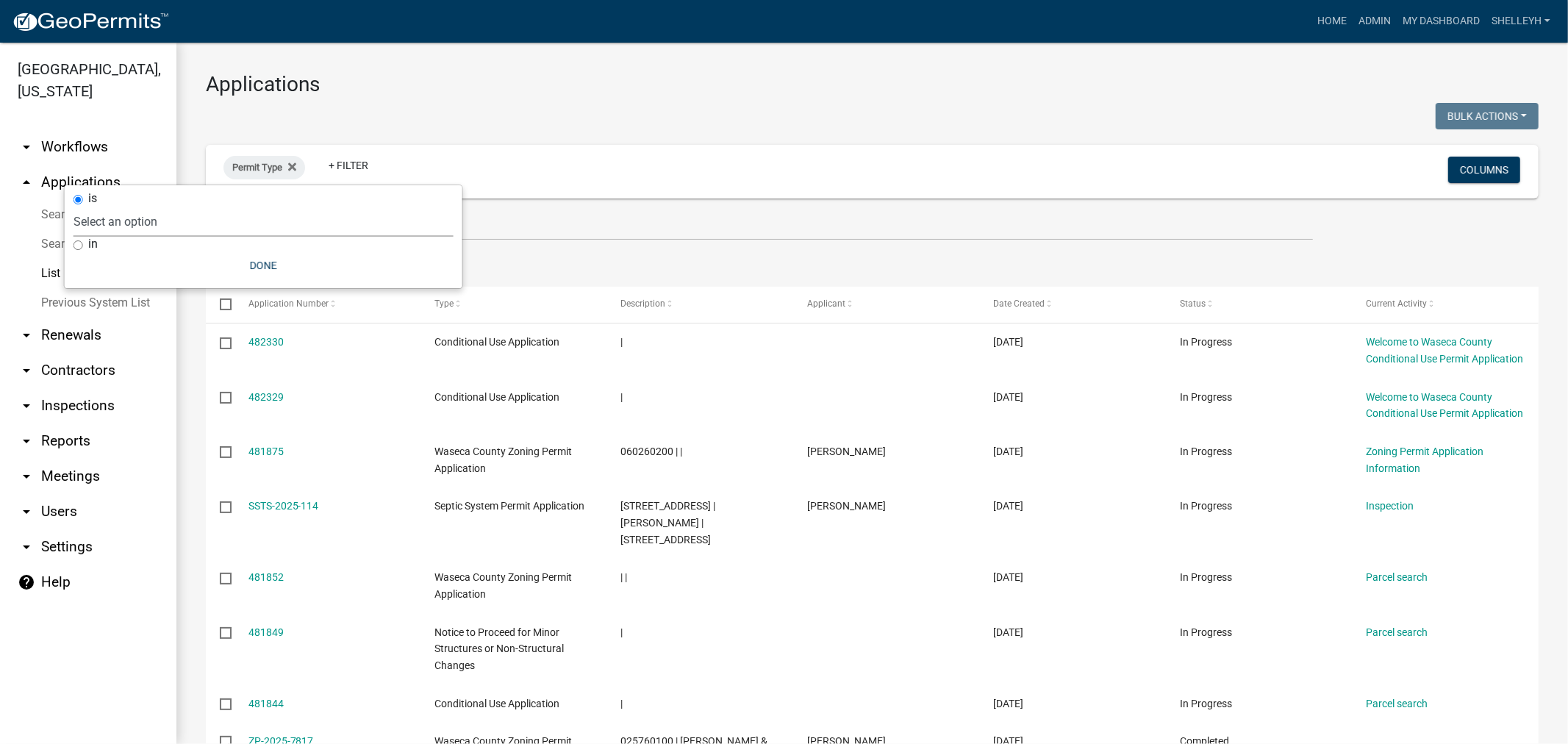
click at [134, 217] on select "Select an option Cannabis Registration Form Conditional Use Application Demolit…" at bounding box center [263, 221] width 380 height 30
select select "81e1ffbc-42bd-41ca-be31-d1ae0ed87e88"
click at [150, 207] on select "Select an option Cannabis Registration Form Conditional Use Application Demolit…" at bounding box center [263, 221] width 380 height 30
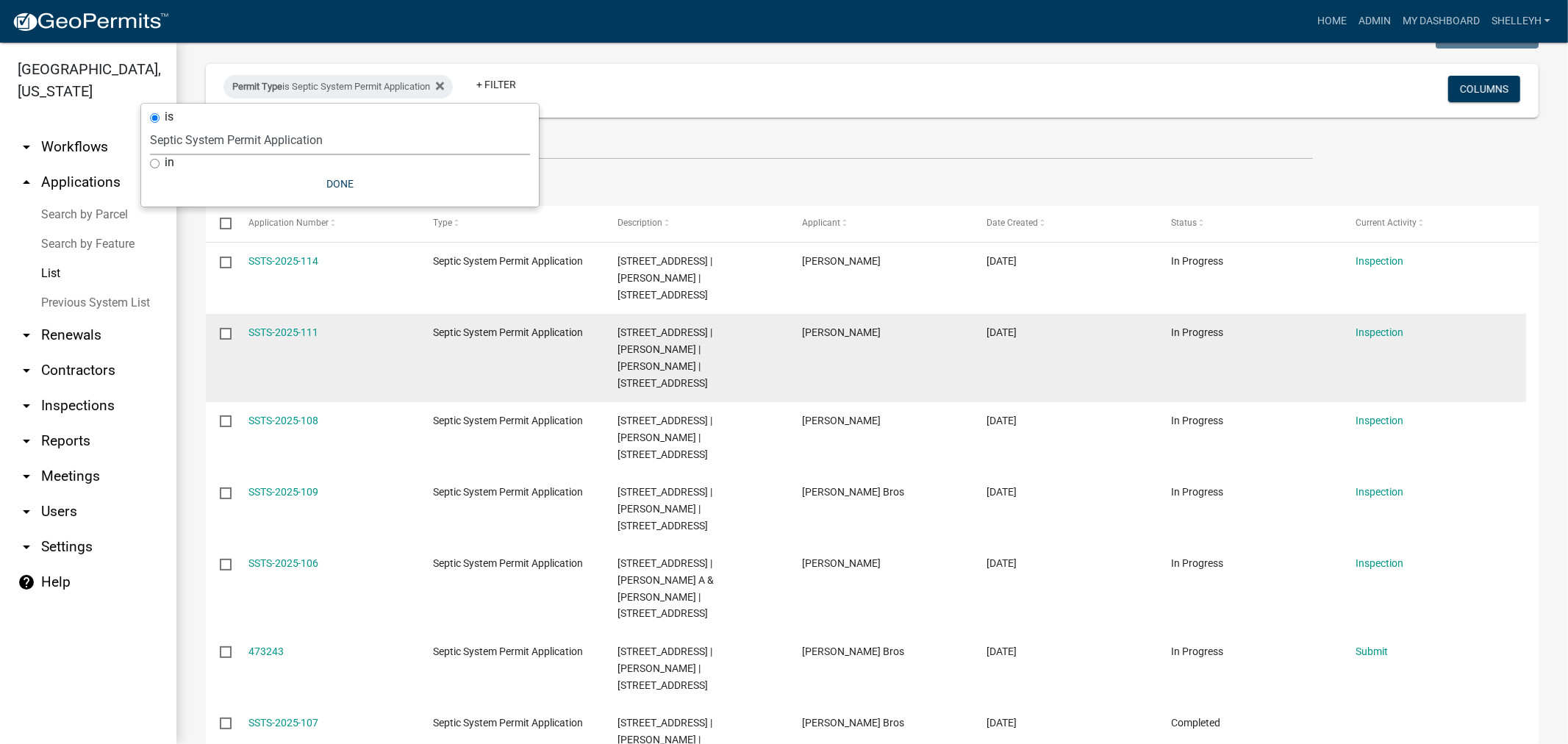
scroll to position [81, 0]
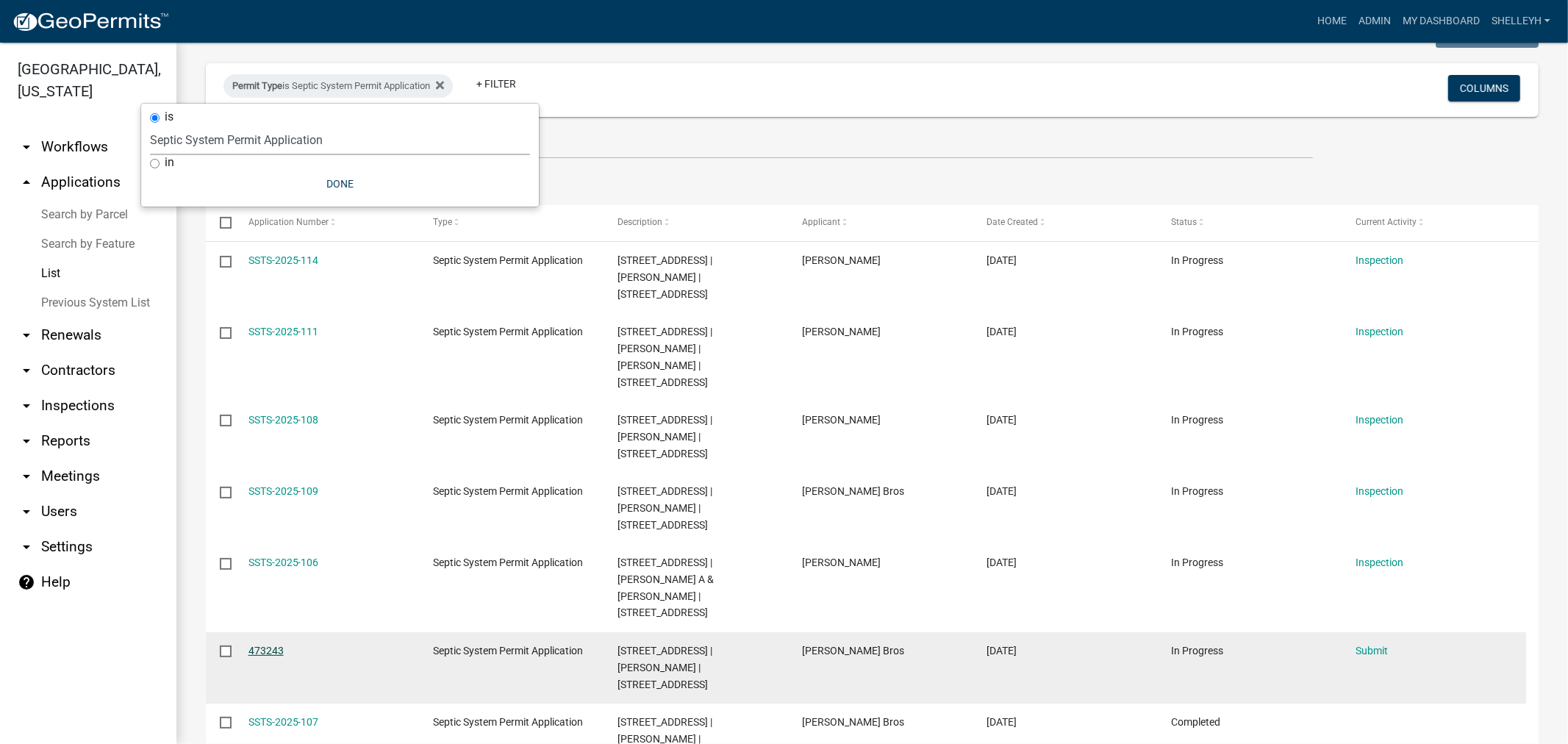
click at [253, 645] on link "473243" at bounding box center [266, 650] width 35 height 12
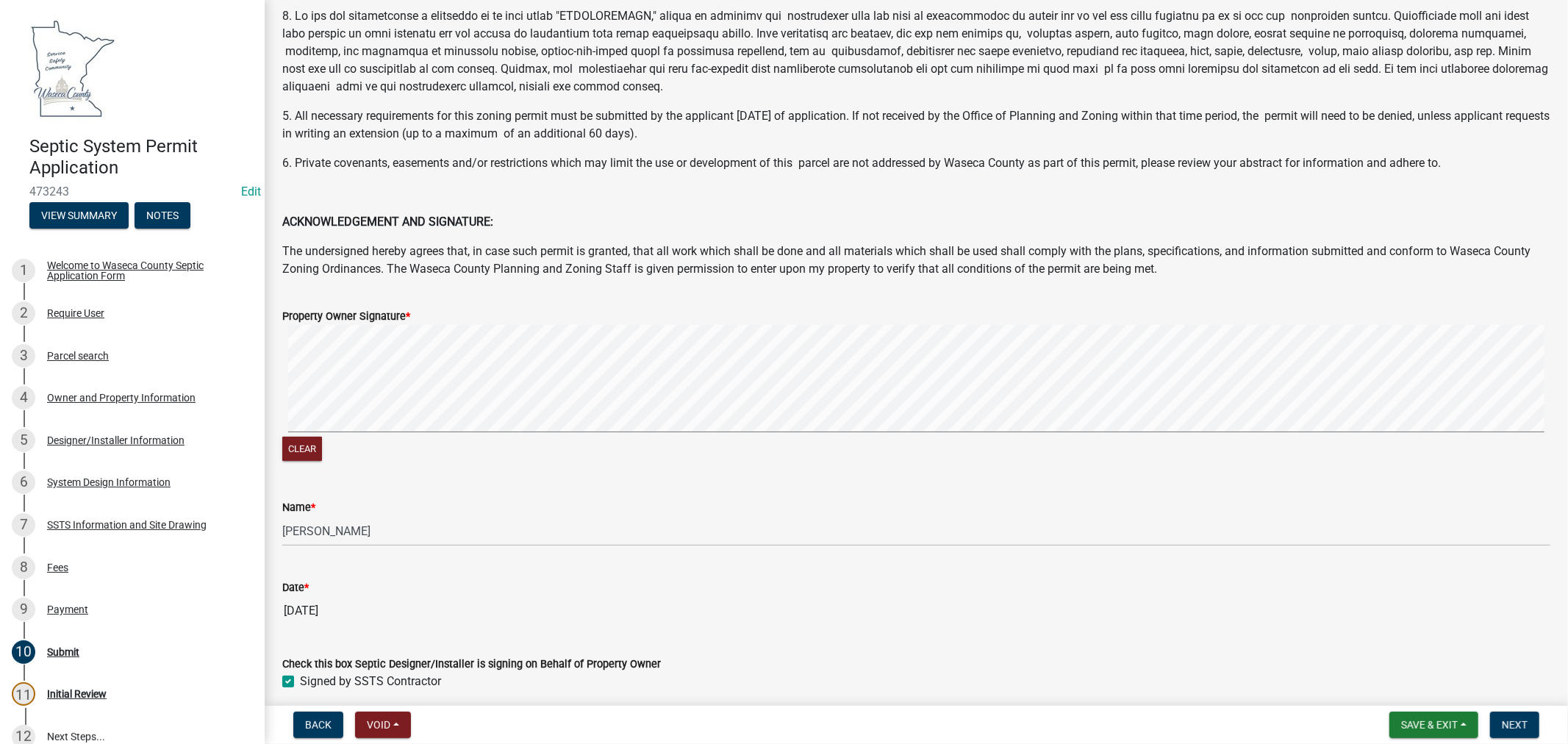
scroll to position [245, 0]
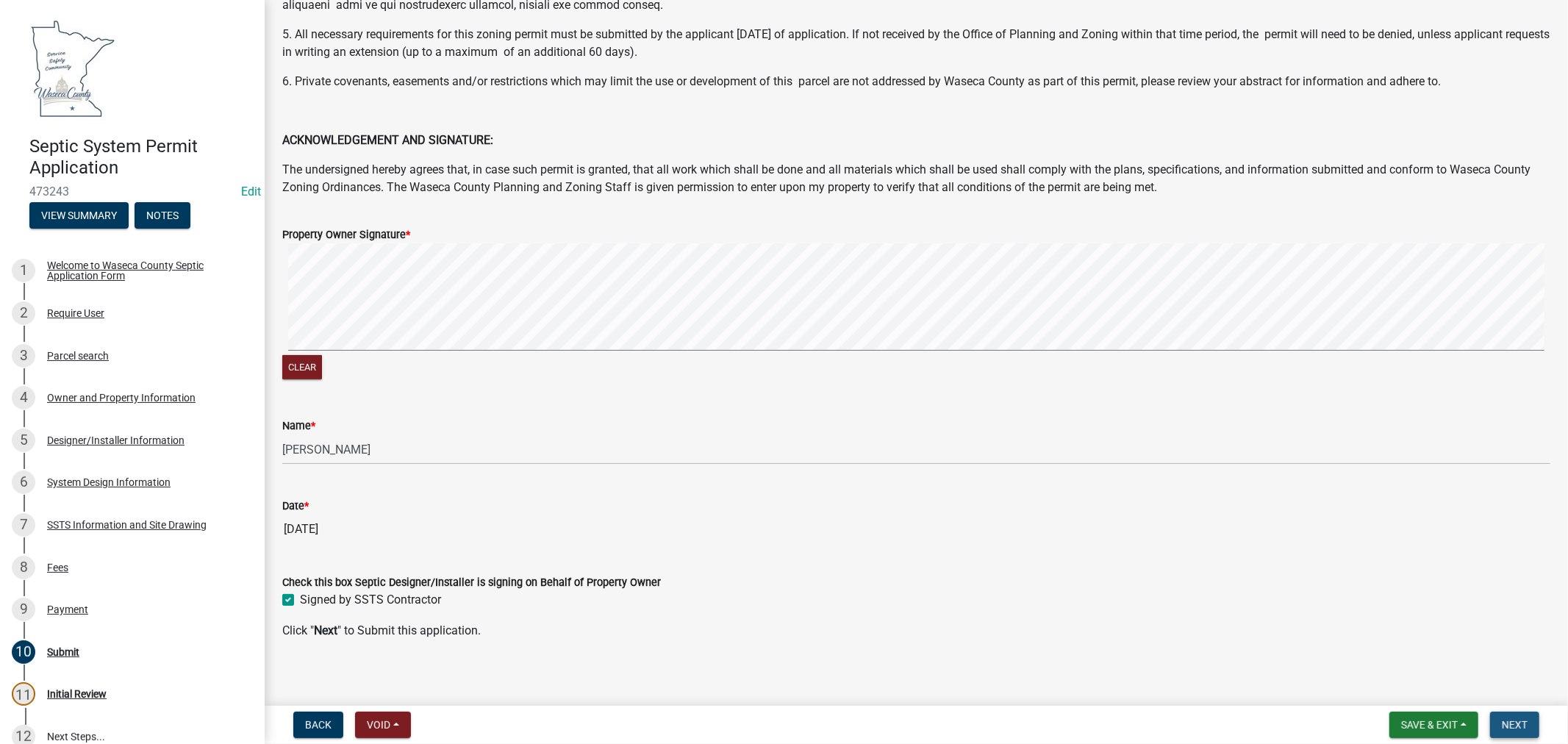
click at [1517, 723] on span "Next" at bounding box center [1515, 725] width 26 height 12
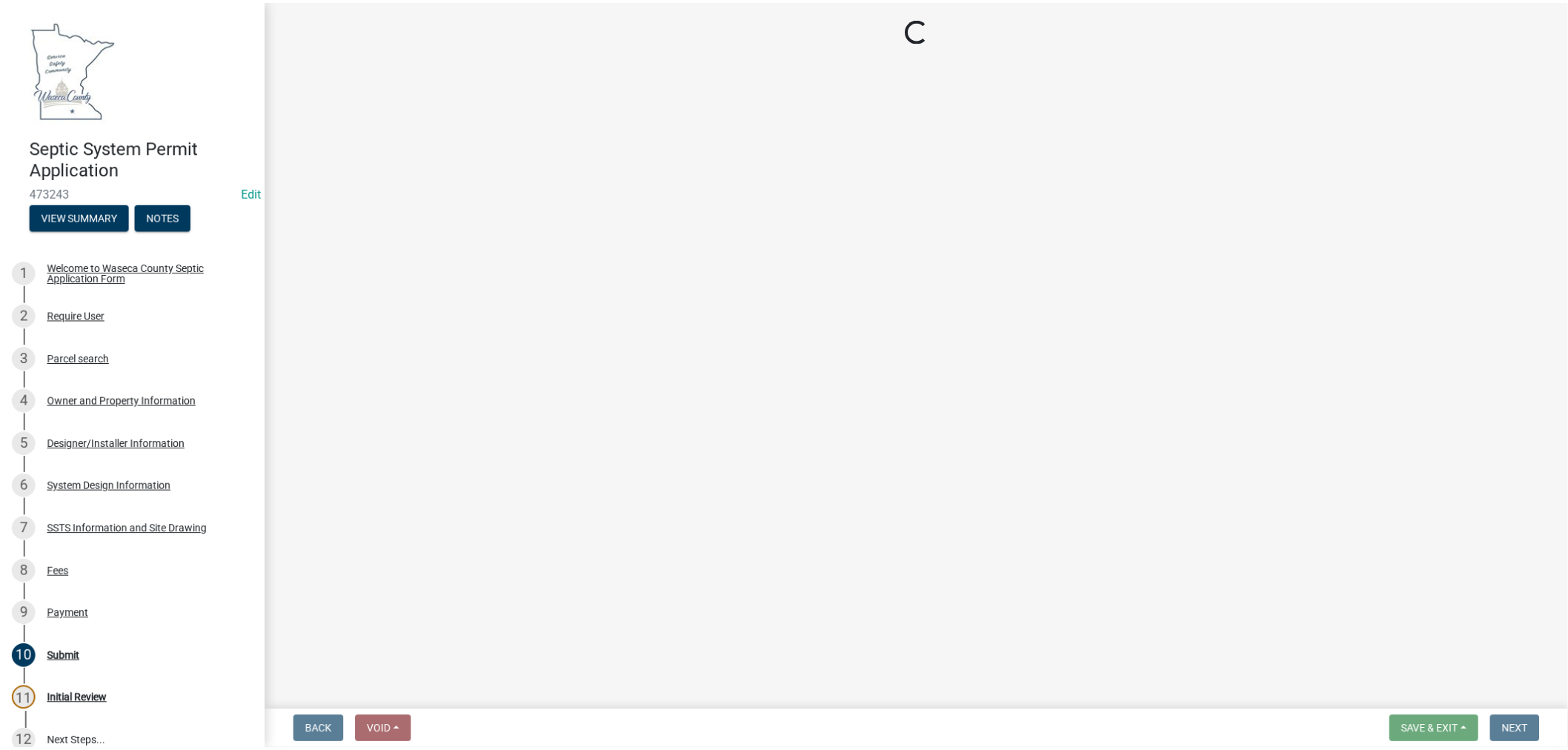
scroll to position [0, 0]
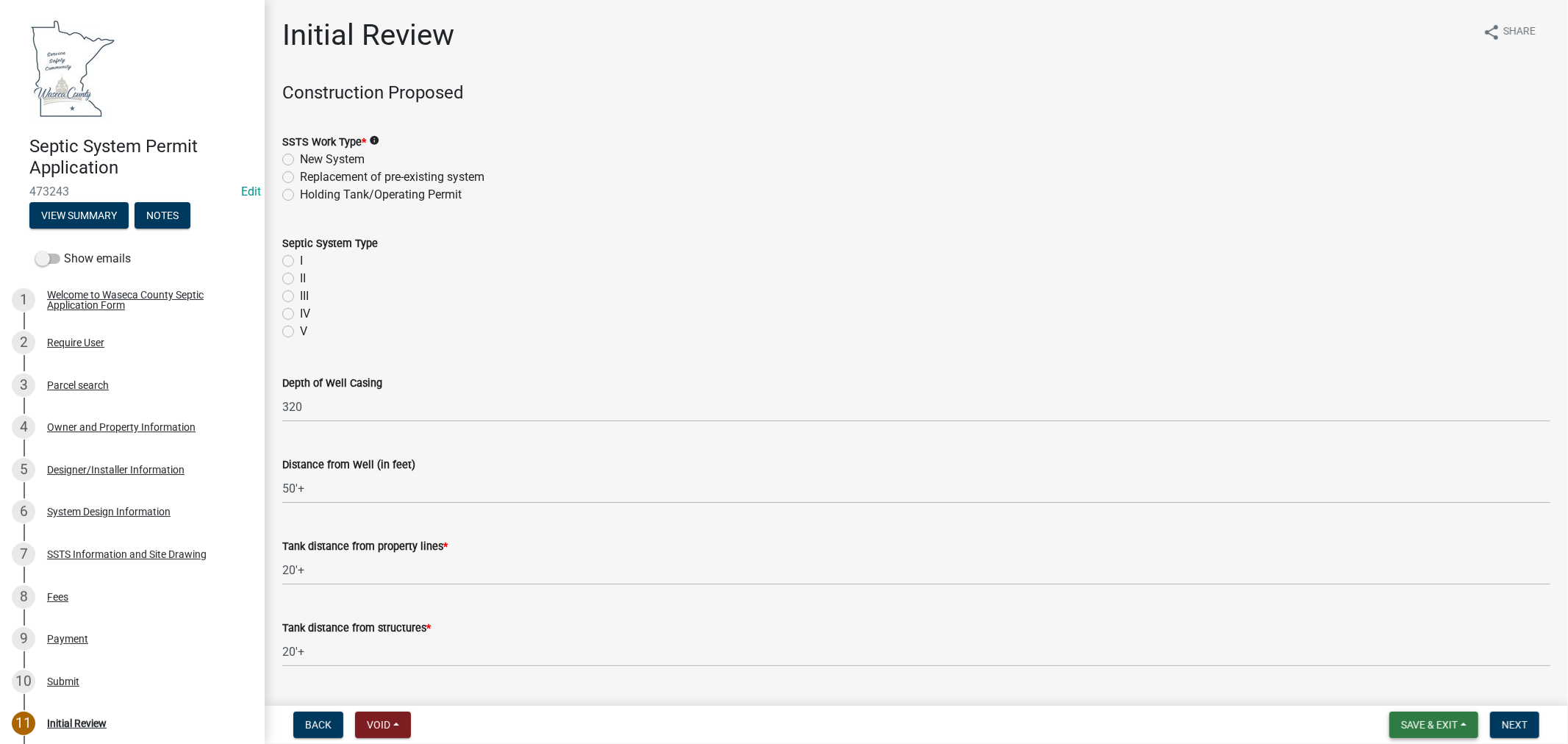
click at [1431, 723] on span "Save & Exit" at bounding box center [1429, 725] width 57 height 12
click at [1409, 686] on button "Save & Exit" at bounding box center [1419, 687] width 117 height 35
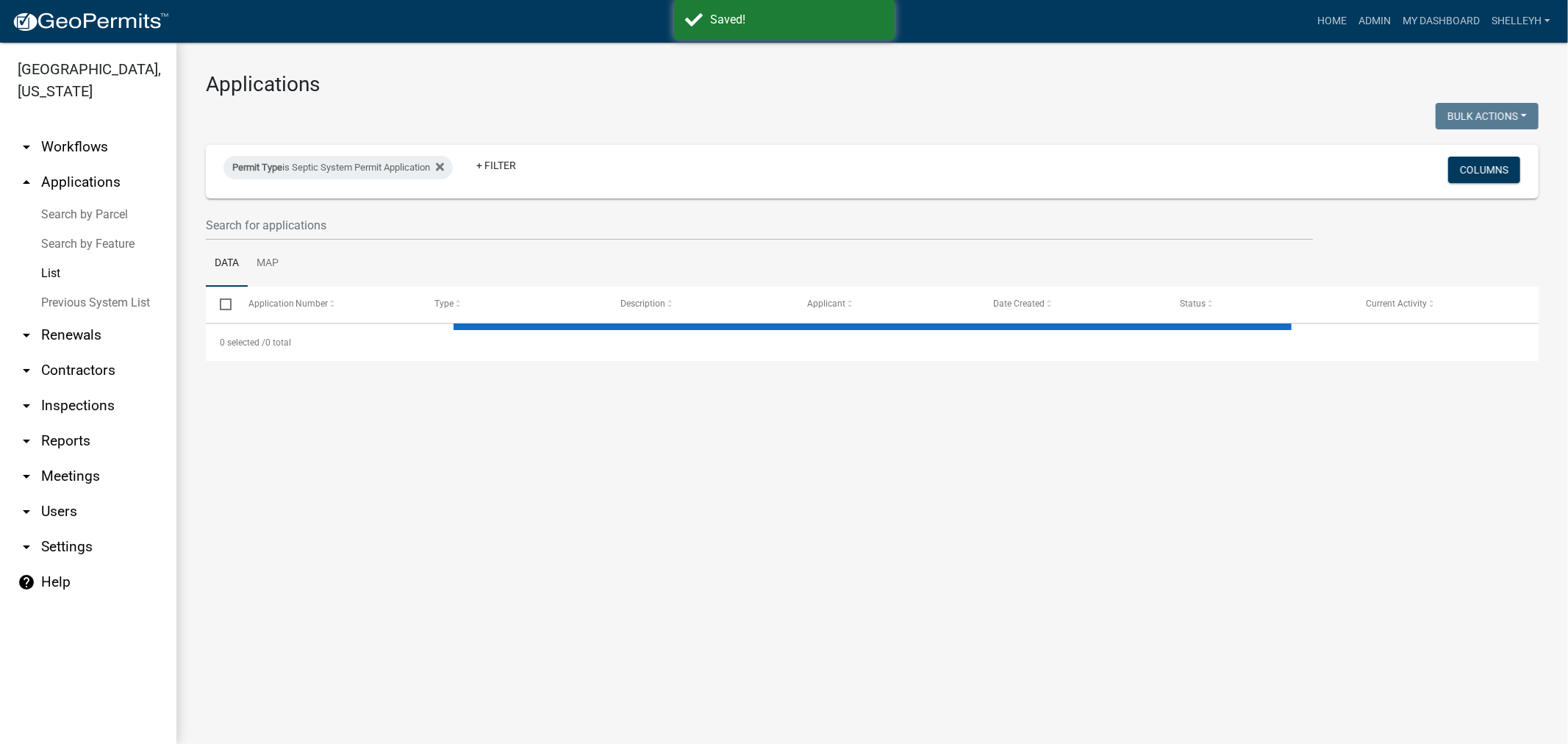
select select "1: 25"
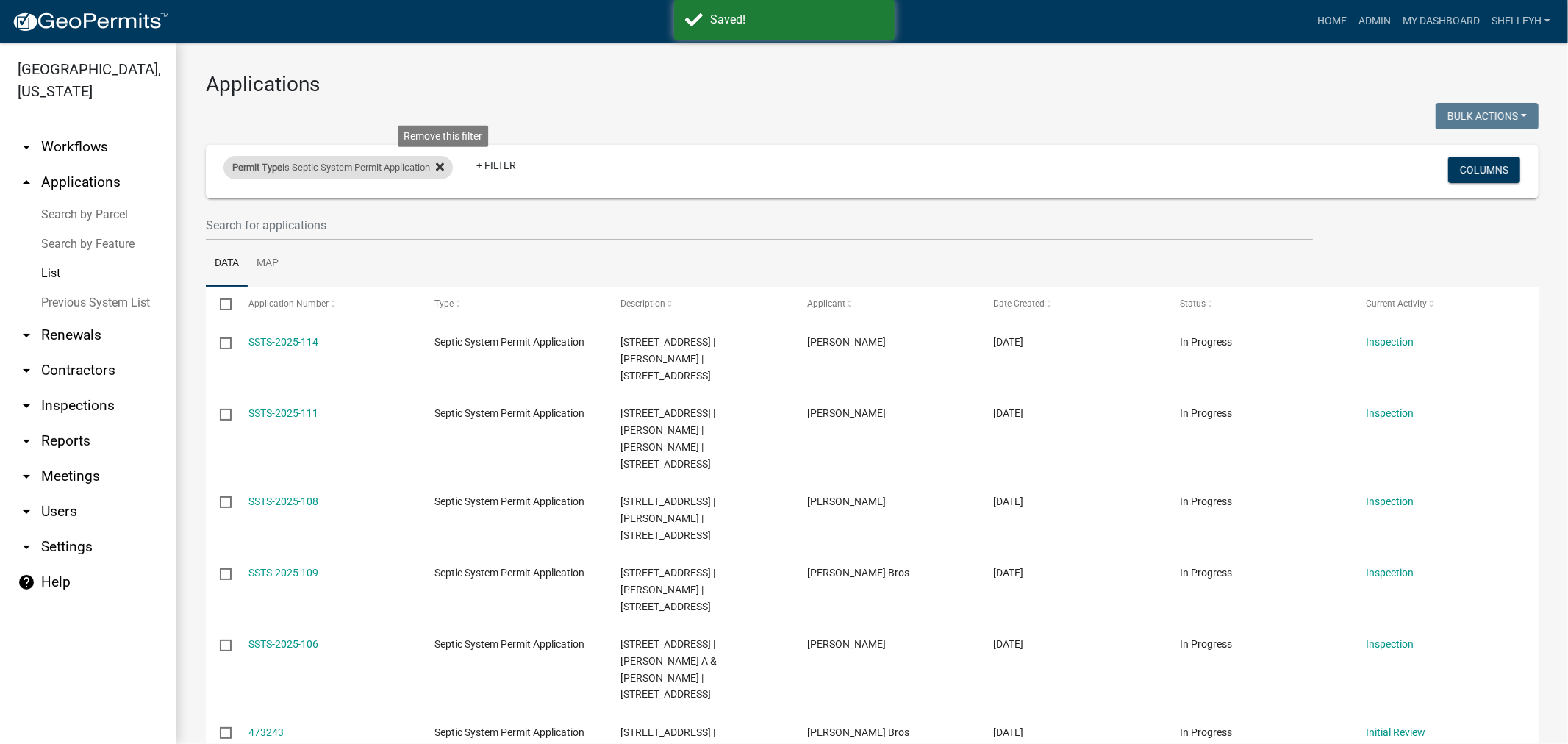
click at [444, 170] on icon at bounding box center [440, 167] width 8 height 8
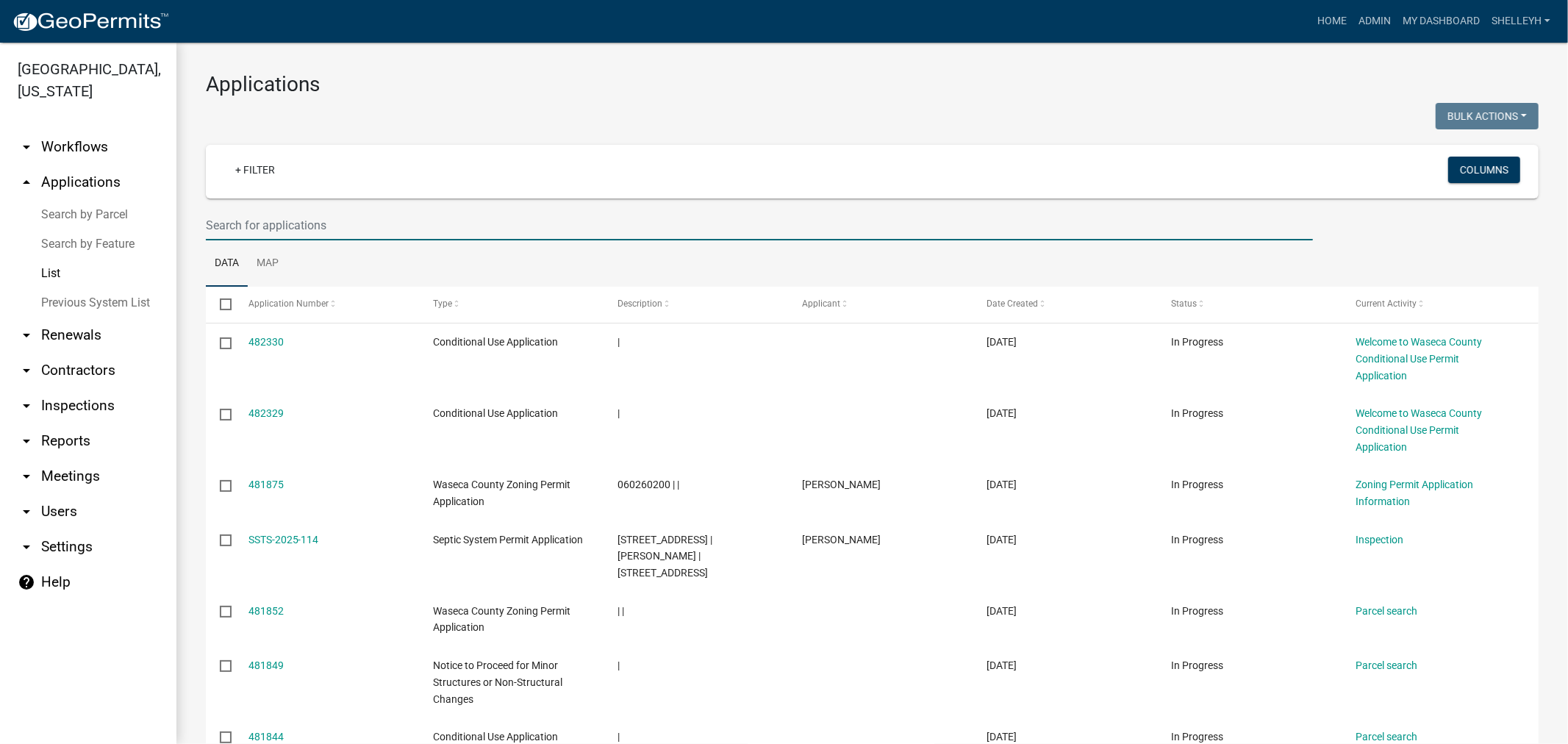
click at [275, 222] on input "text" at bounding box center [759, 225] width 1107 height 30
type input "[PERSON_NAME]"
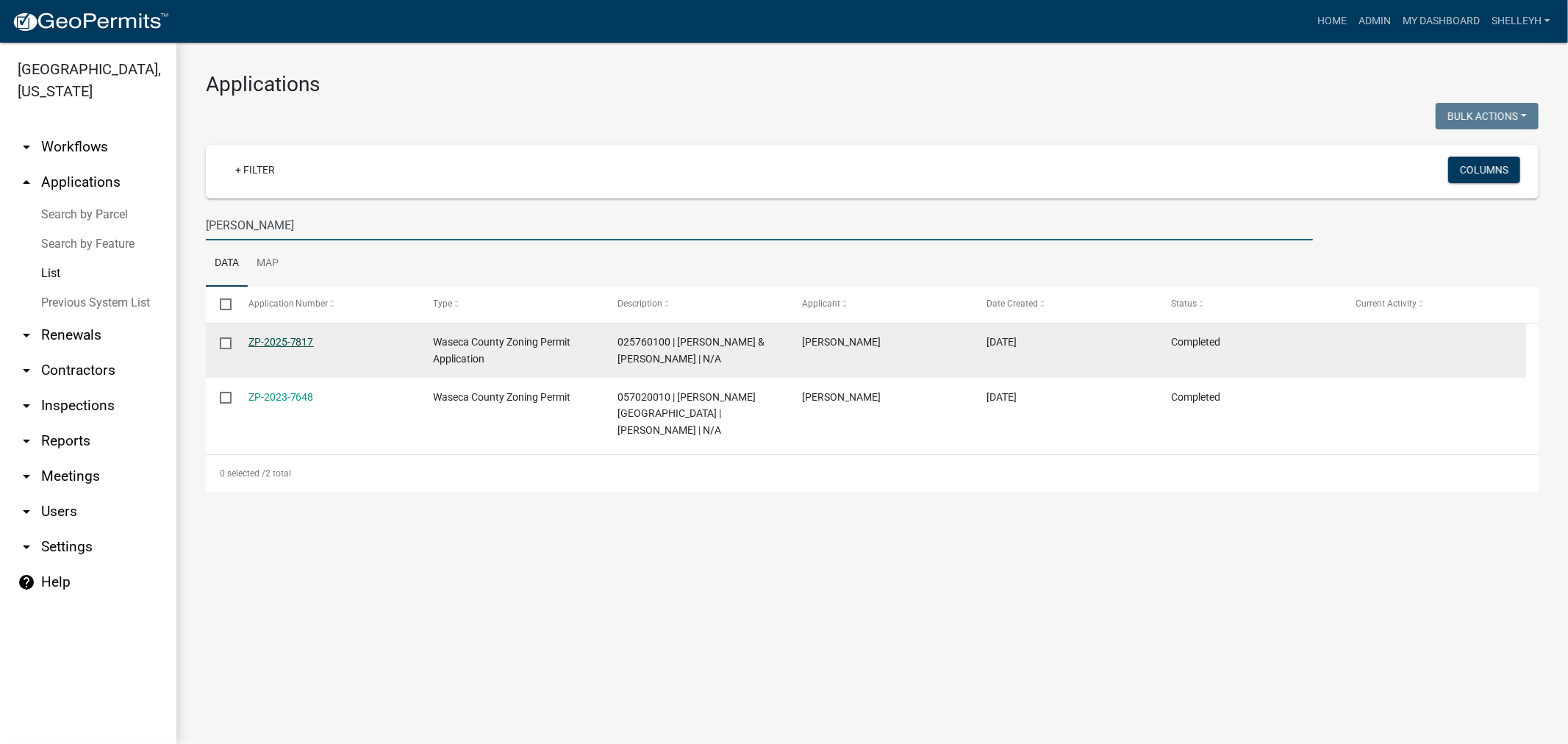
click at [285, 341] on link "ZP-2025-7817" at bounding box center [281, 342] width 65 height 12
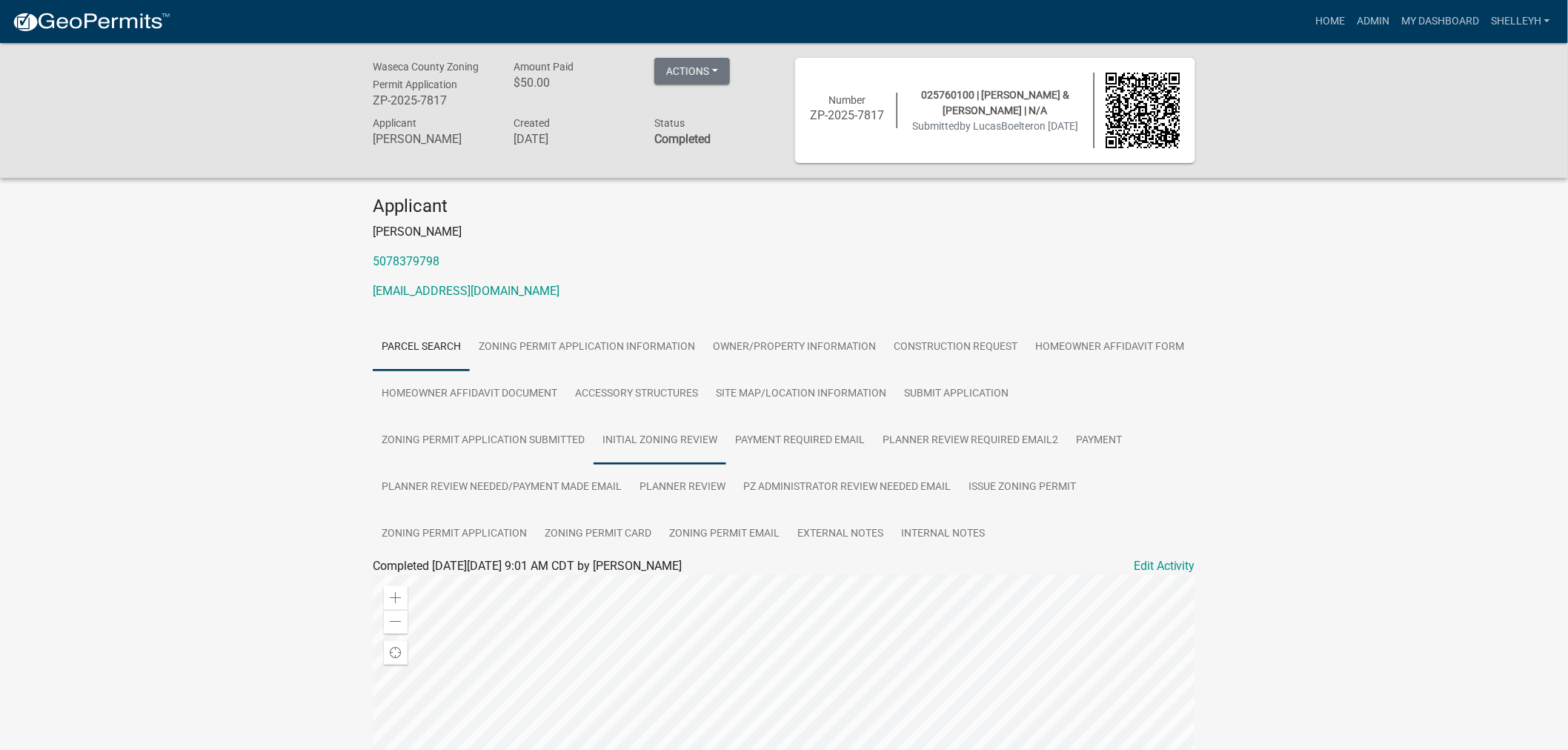
click at [654, 442] on link "Initial Zoning Review" at bounding box center [659, 440] width 132 height 47
click at [957, 533] on link "Internal Notes" at bounding box center [942, 534] width 101 height 47
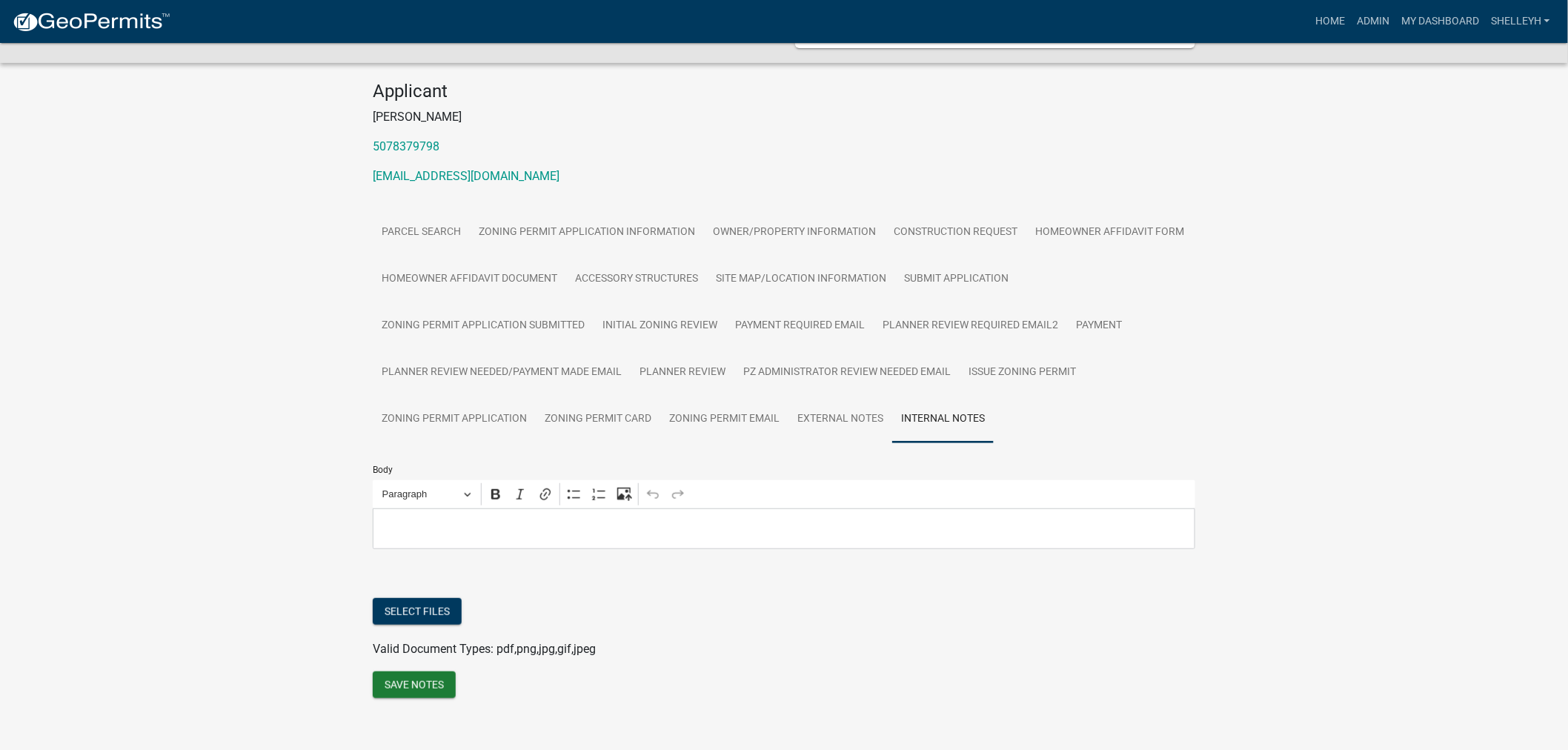
scroll to position [132, 0]
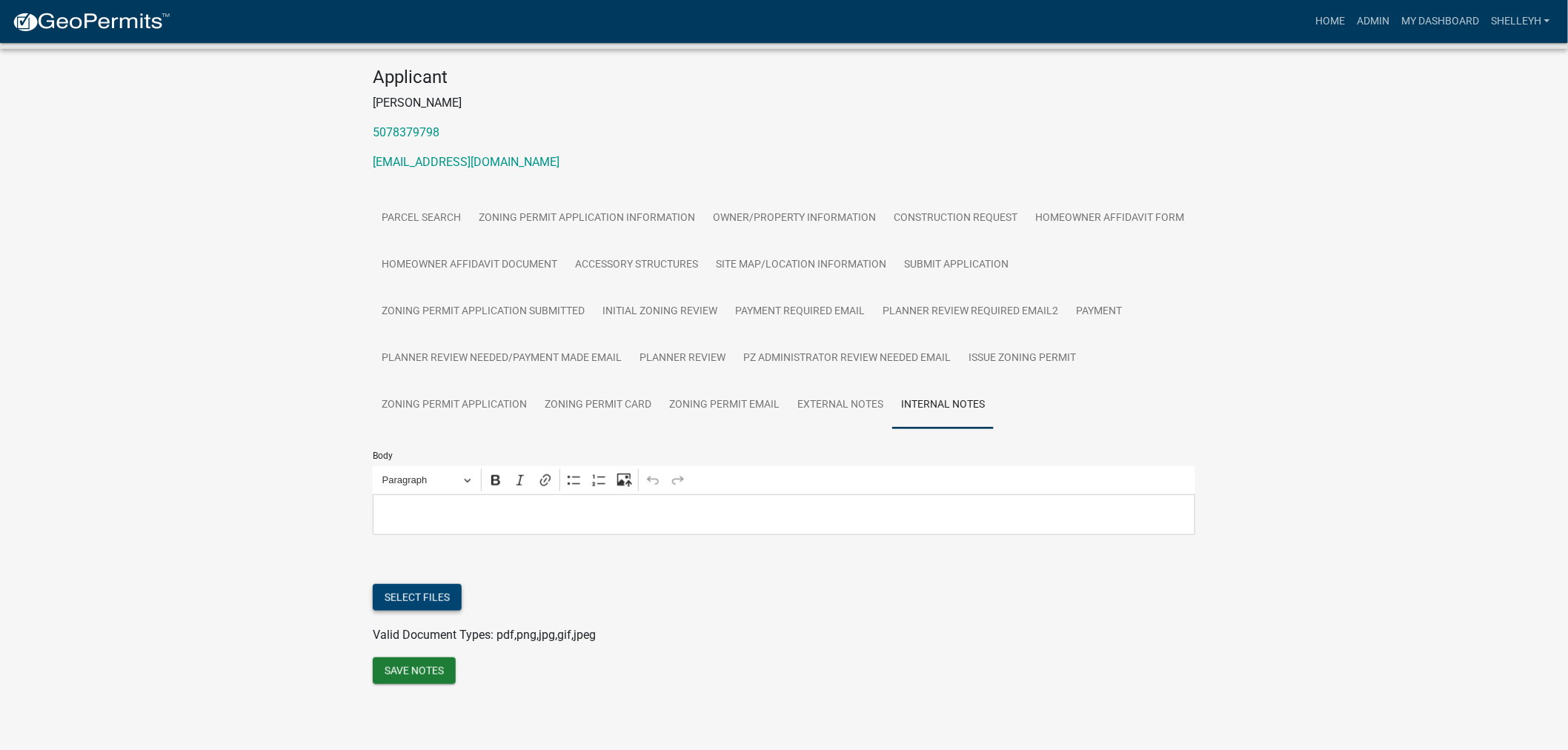
click at [412, 594] on button "Select files" at bounding box center [417, 598] width 89 height 26
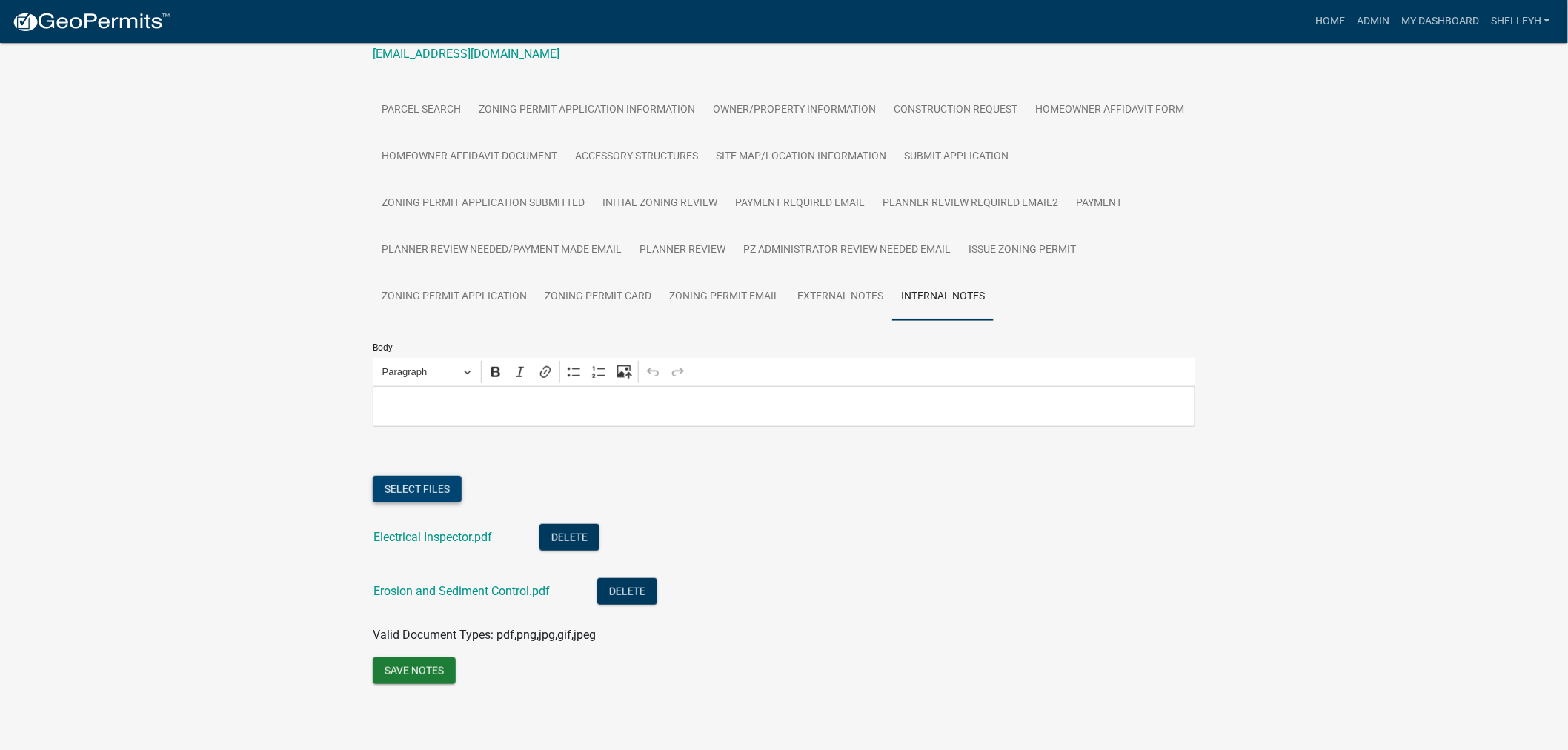
scroll to position [239, 0]
click at [395, 669] on button "Save Notes" at bounding box center [414, 670] width 83 height 26
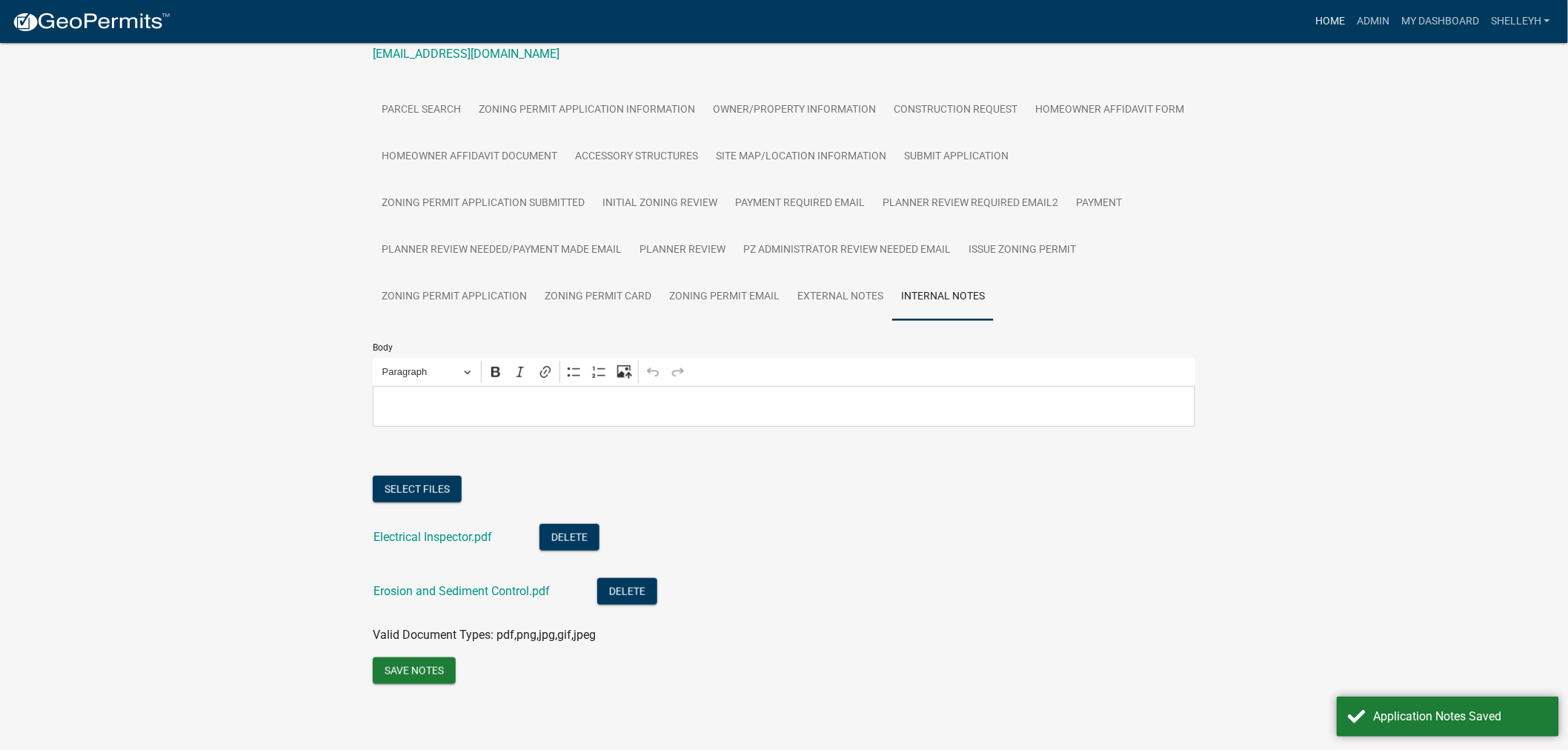
click at [1330, 24] on link "Home" at bounding box center [1330, 22] width 42 height 28
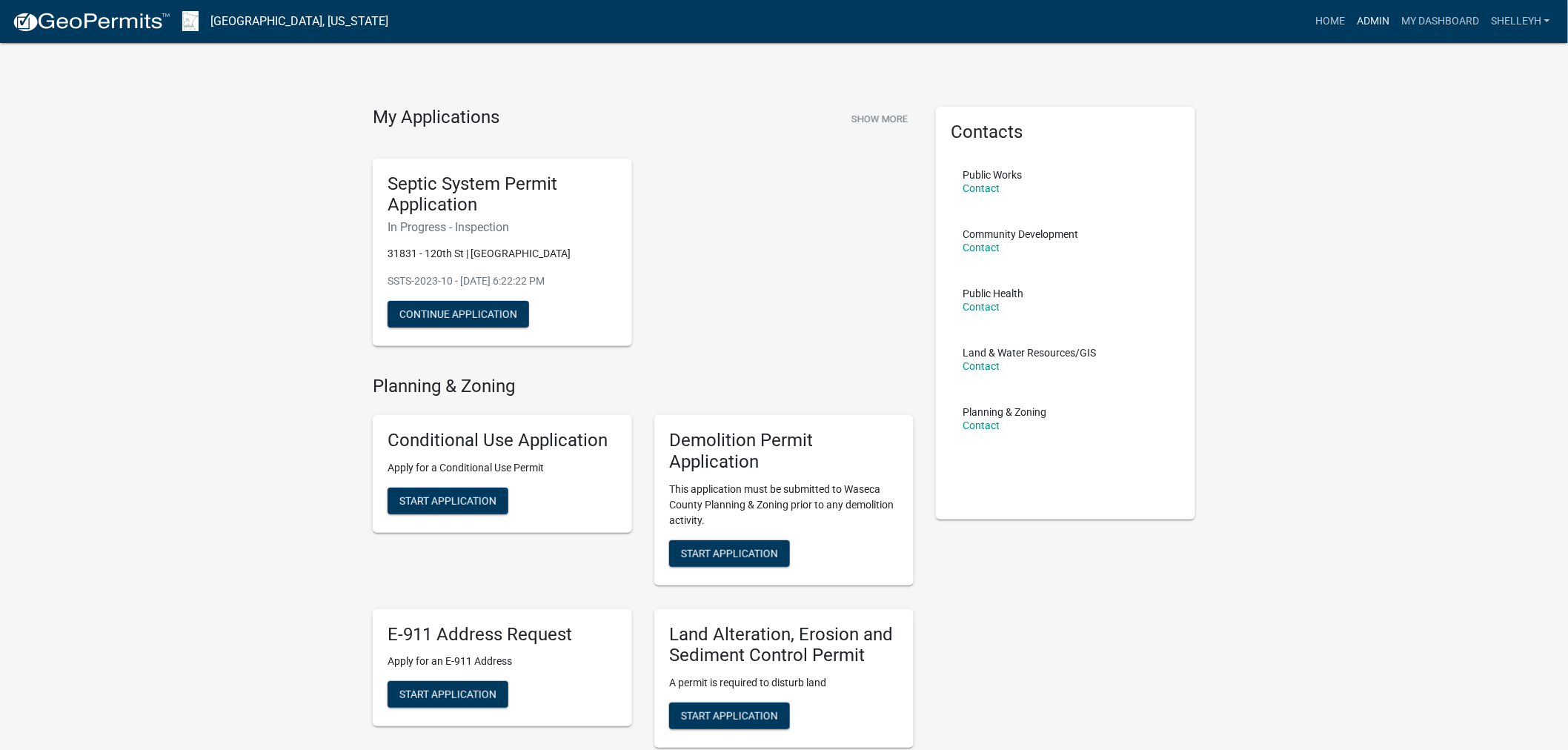
click at [1379, 17] on link "Admin" at bounding box center [1372, 22] width 44 height 28
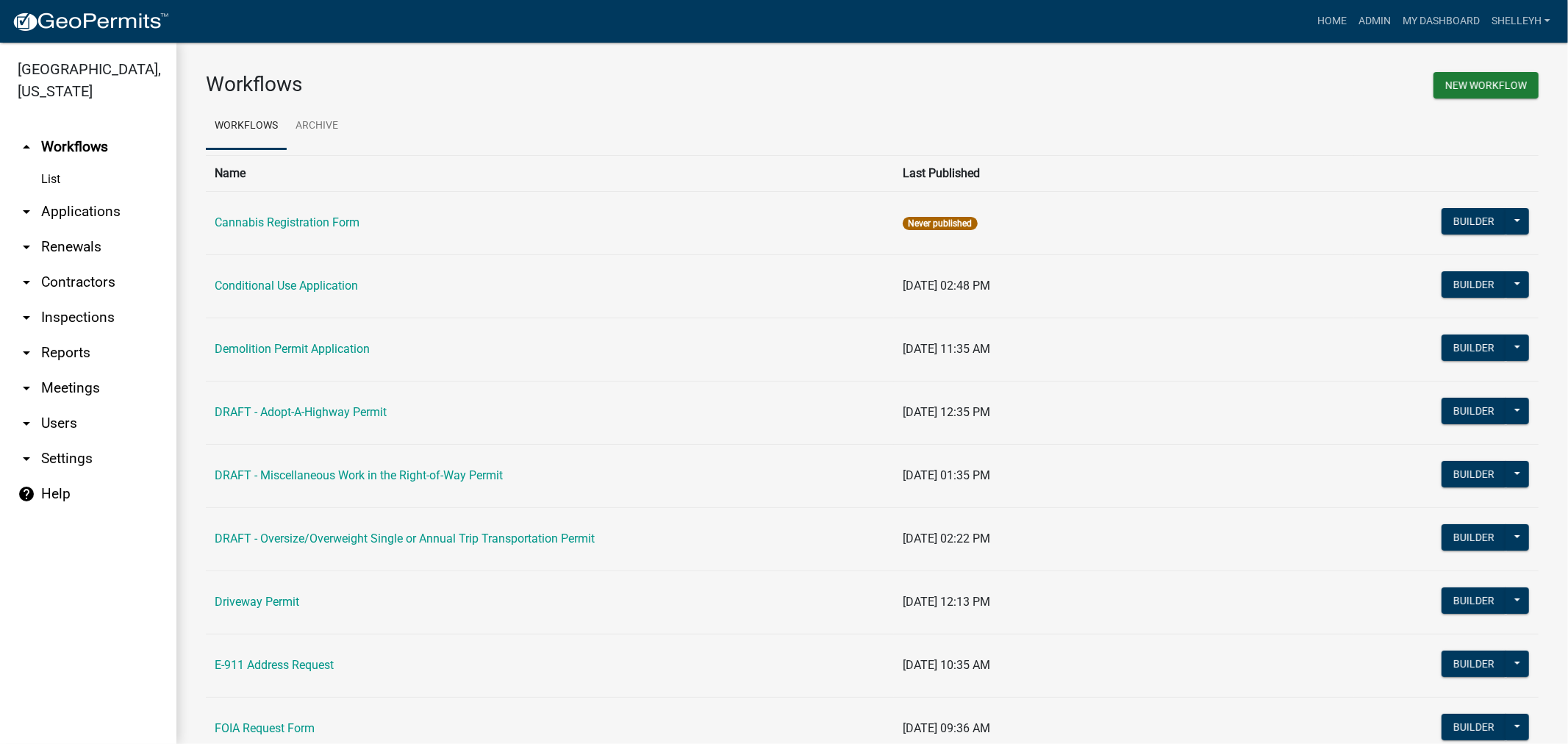
click at [58, 208] on link "arrow_drop_down Applications" at bounding box center [88, 212] width 177 height 35
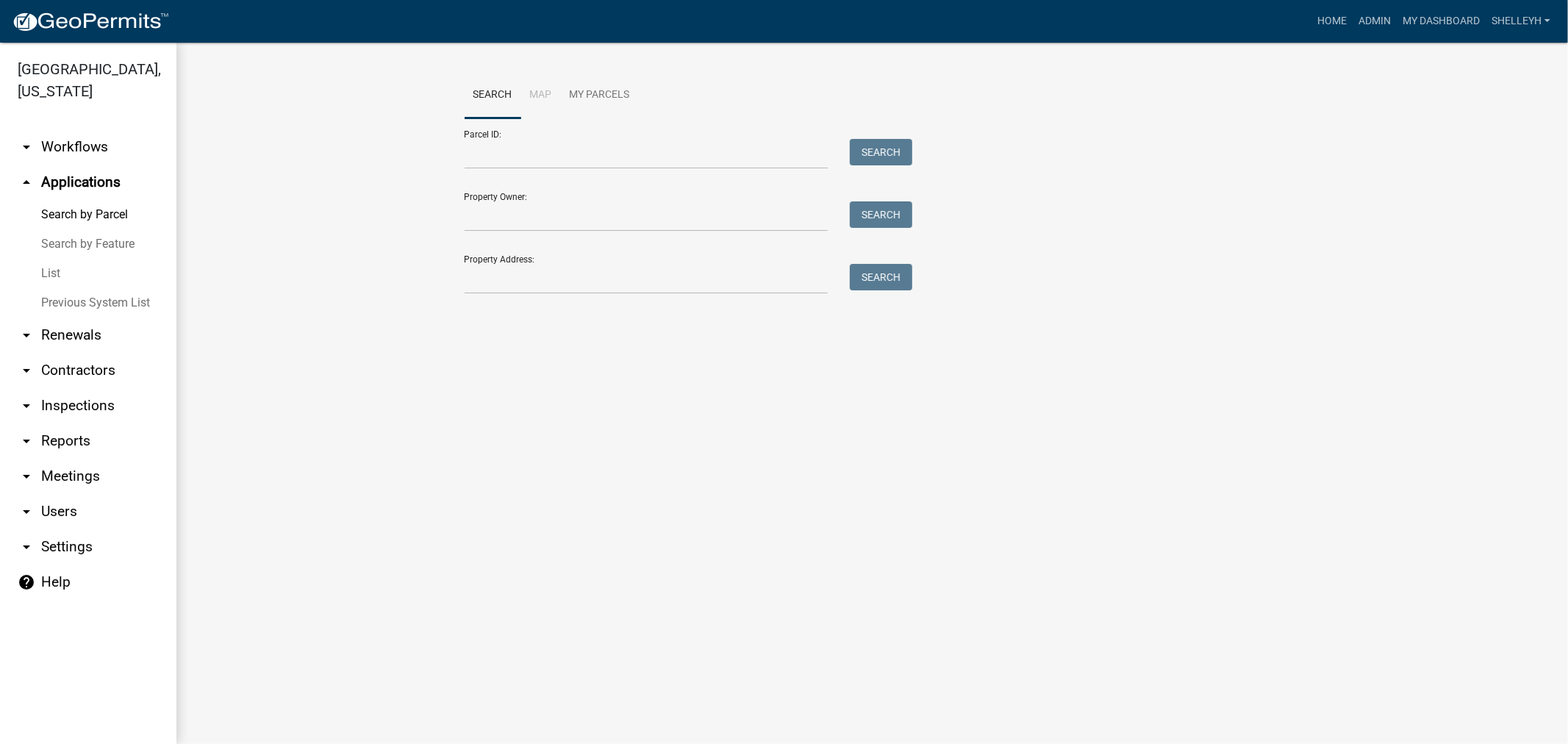
click at [43, 273] on link "List" at bounding box center [88, 273] width 177 height 29
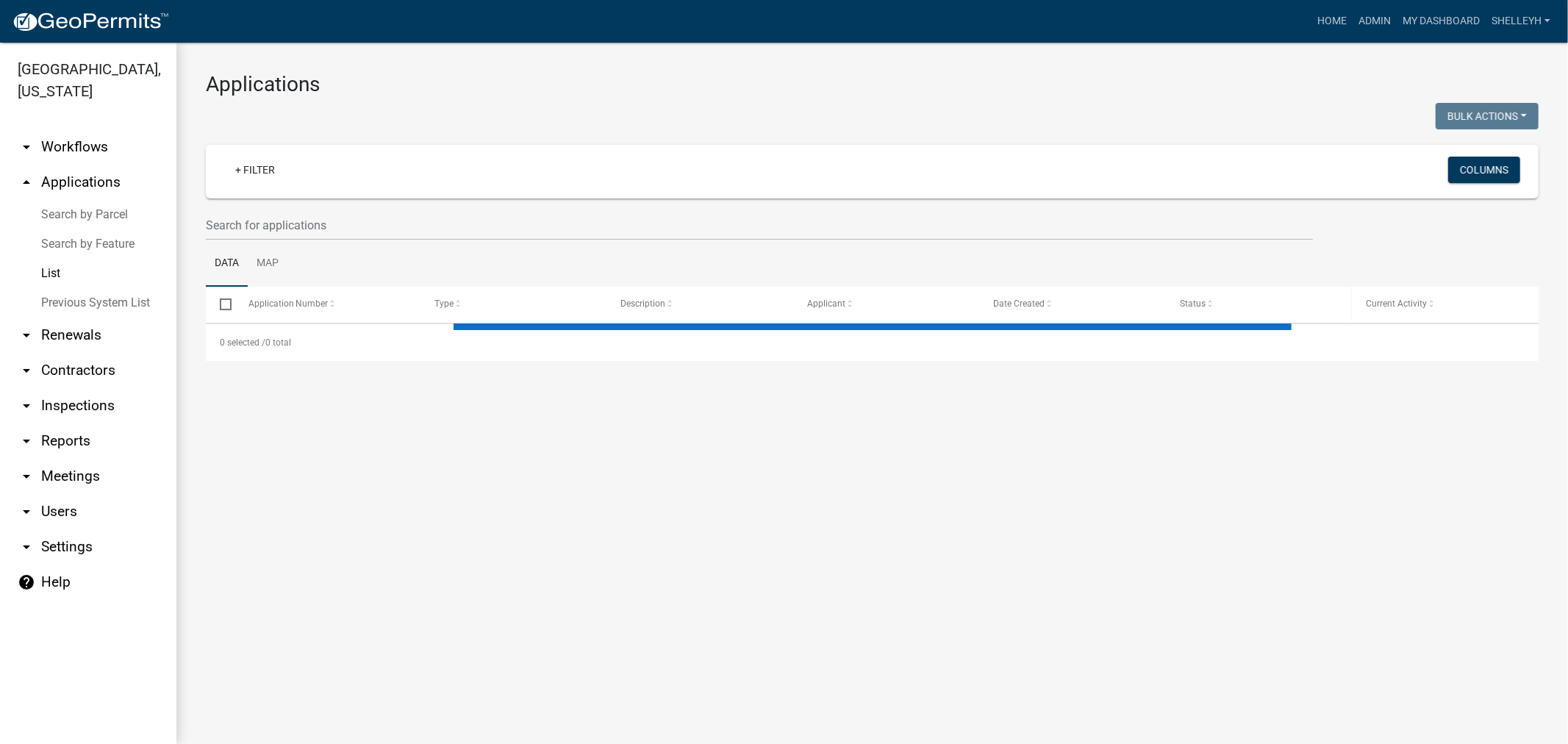
select select "1: 25"
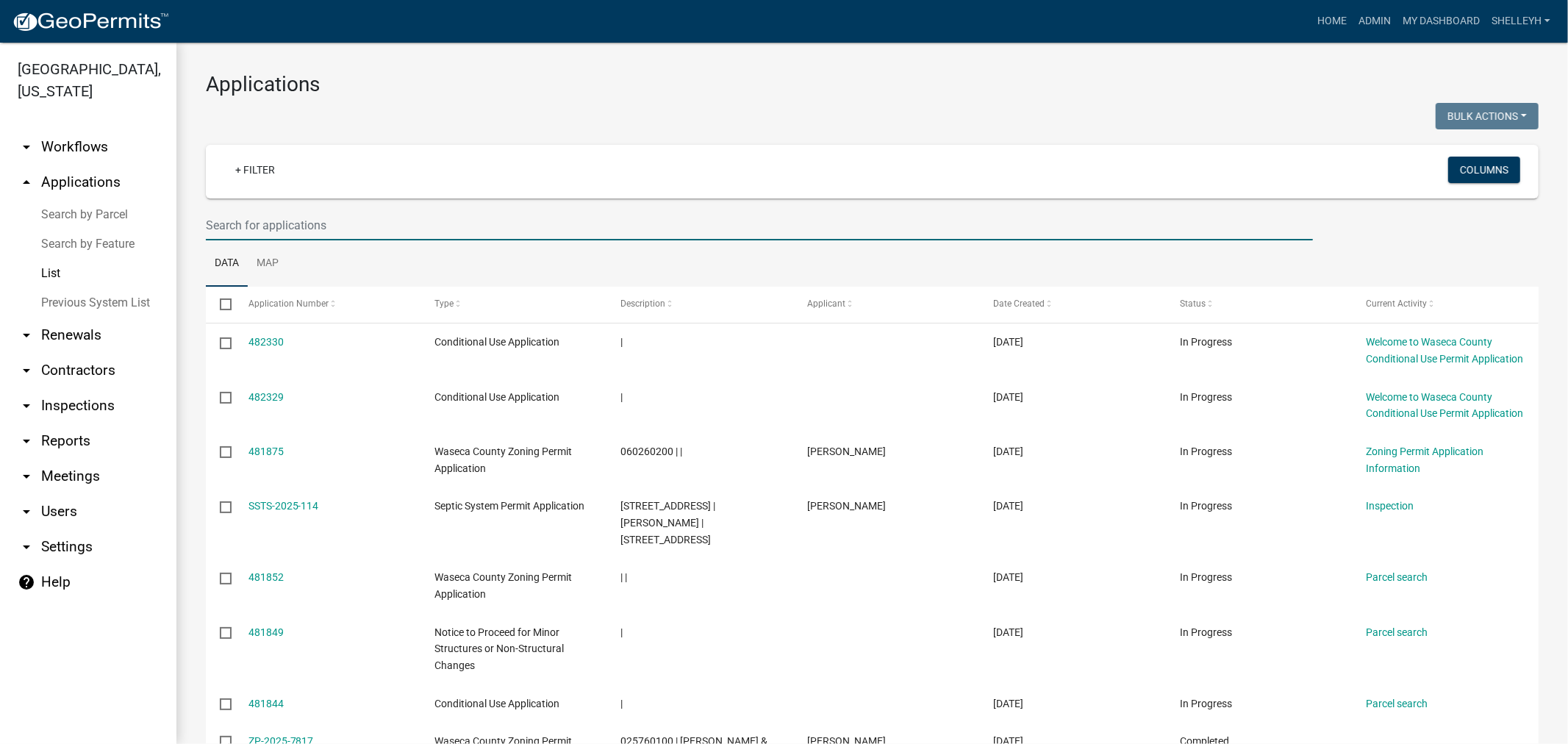
click at [269, 221] on input "text" at bounding box center [759, 225] width 1107 height 30
click at [252, 177] on link "+ Filter" at bounding box center [255, 170] width 63 height 26
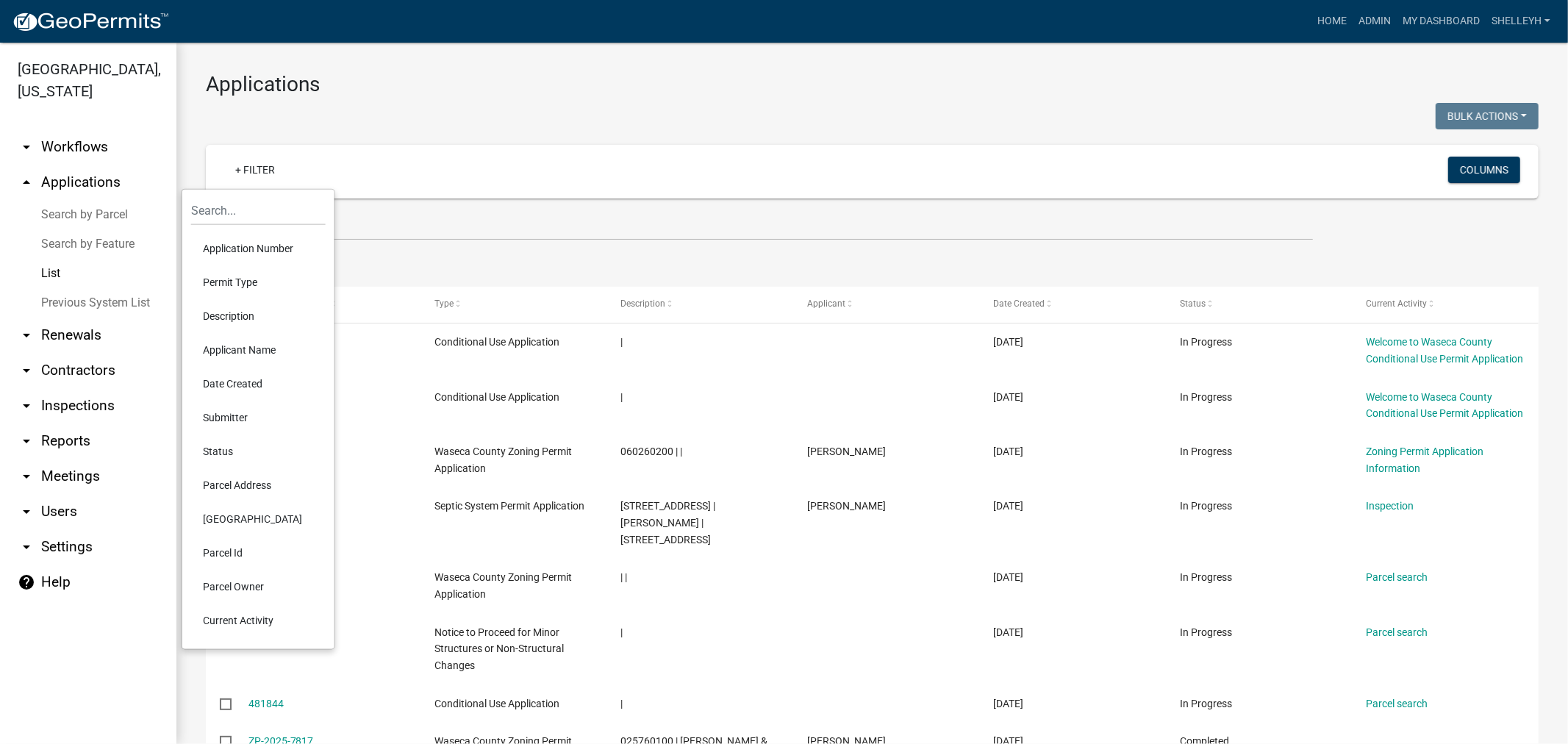
click at [259, 620] on li "Current Activity" at bounding box center [258, 620] width 134 height 34
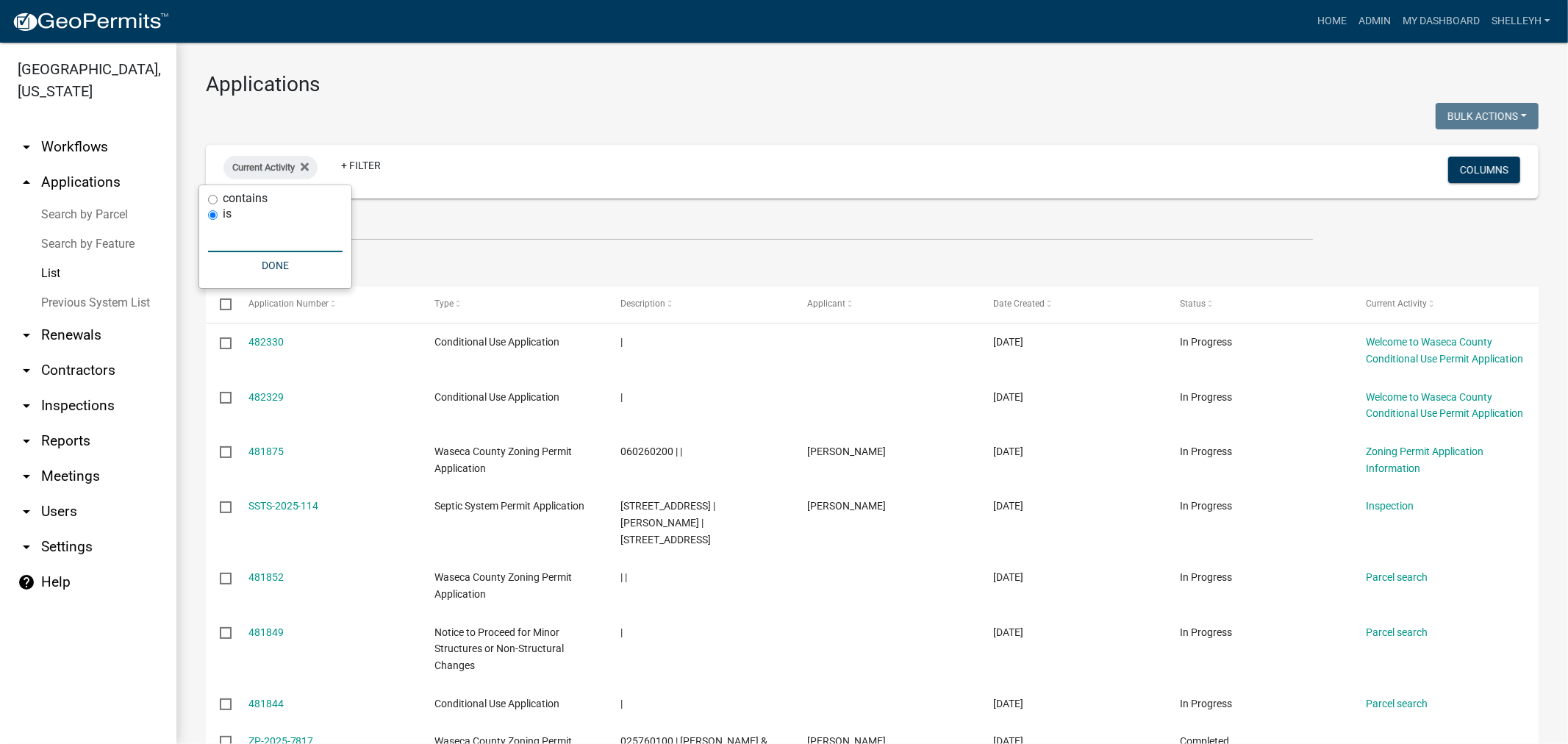
click at [251, 238] on input "text" at bounding box center [275, 236] width 134 height 30
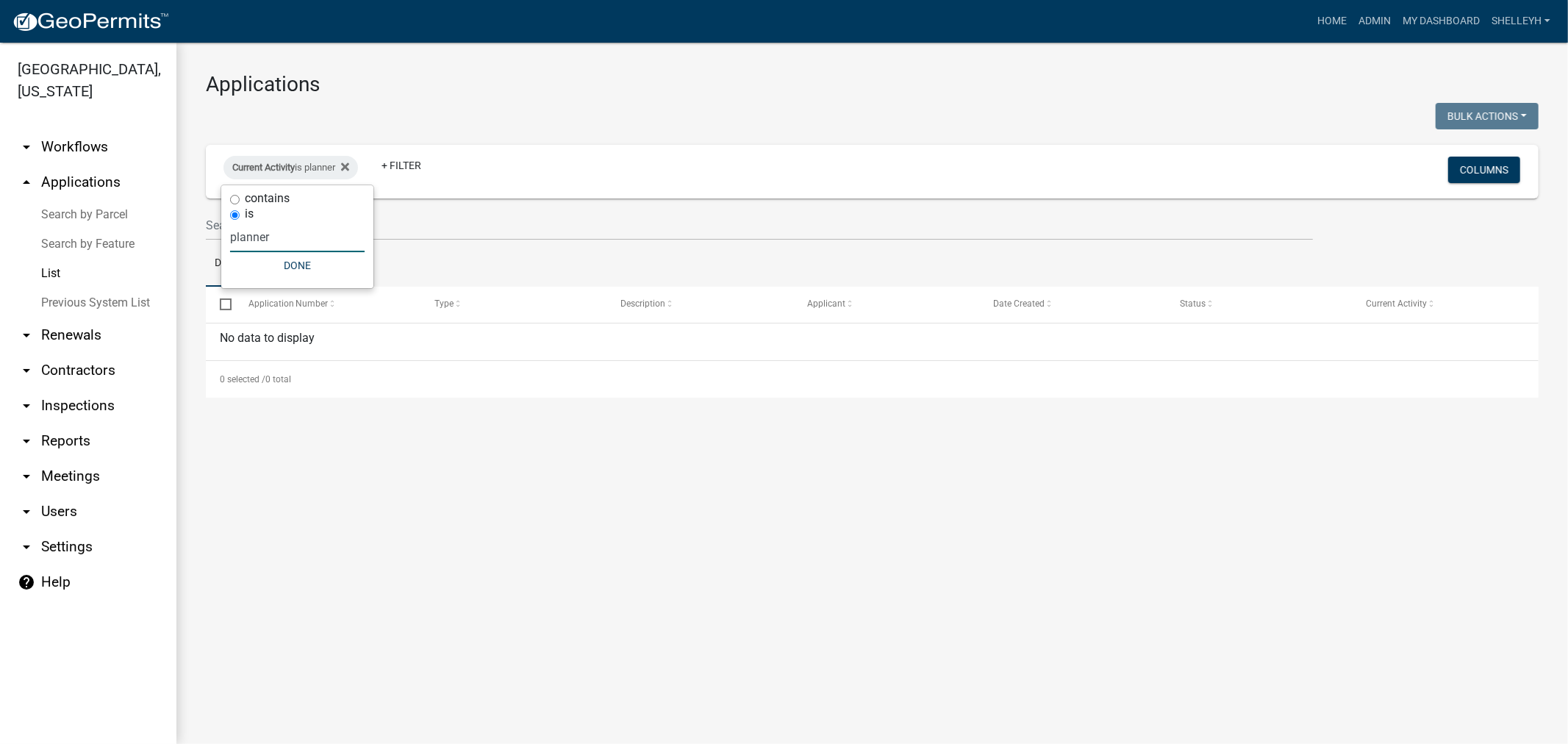
type input "planner"
click at [235, 195] on input "contains" at bounding box center [235, 200] width 9 height 9
radio input "true"
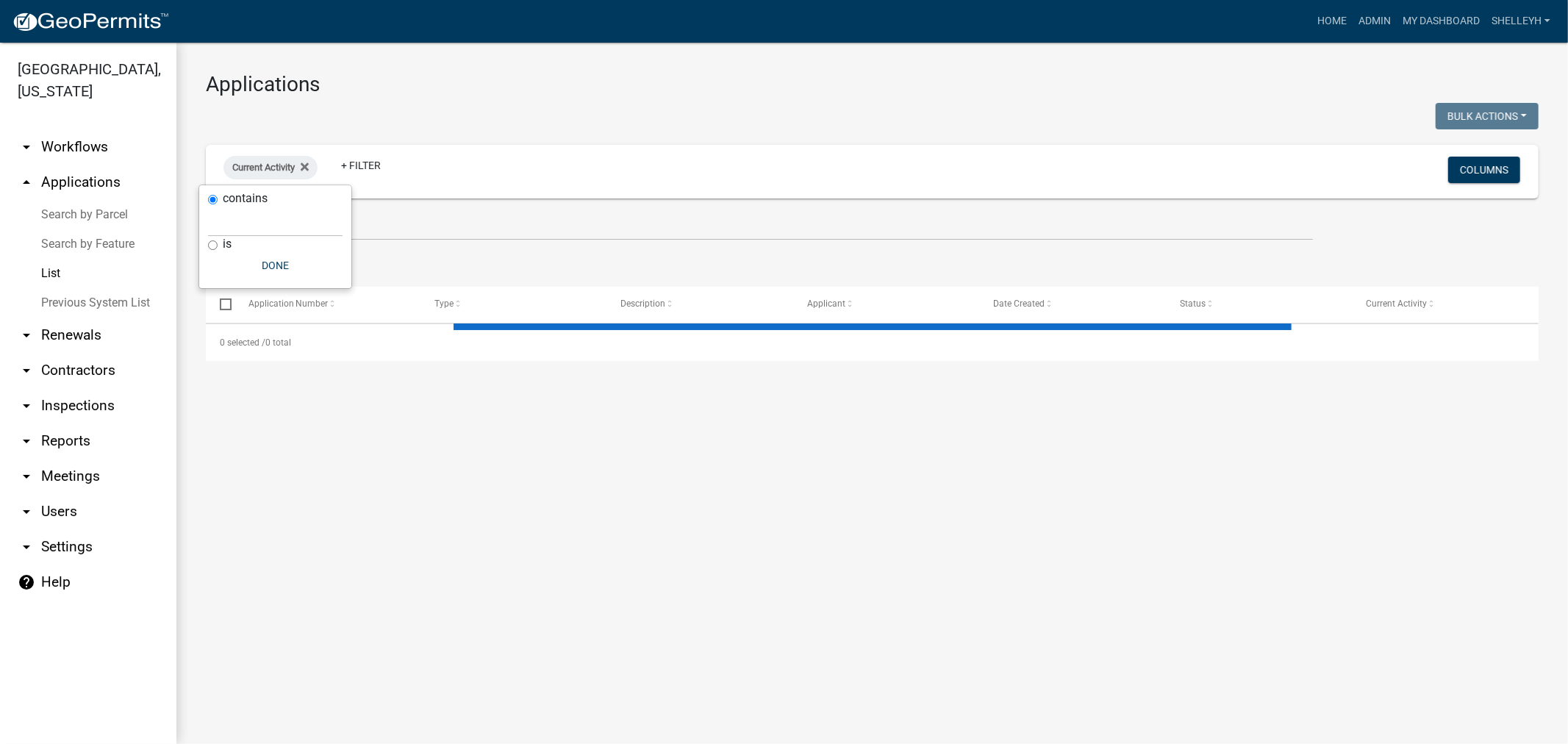
select select "1: 25"
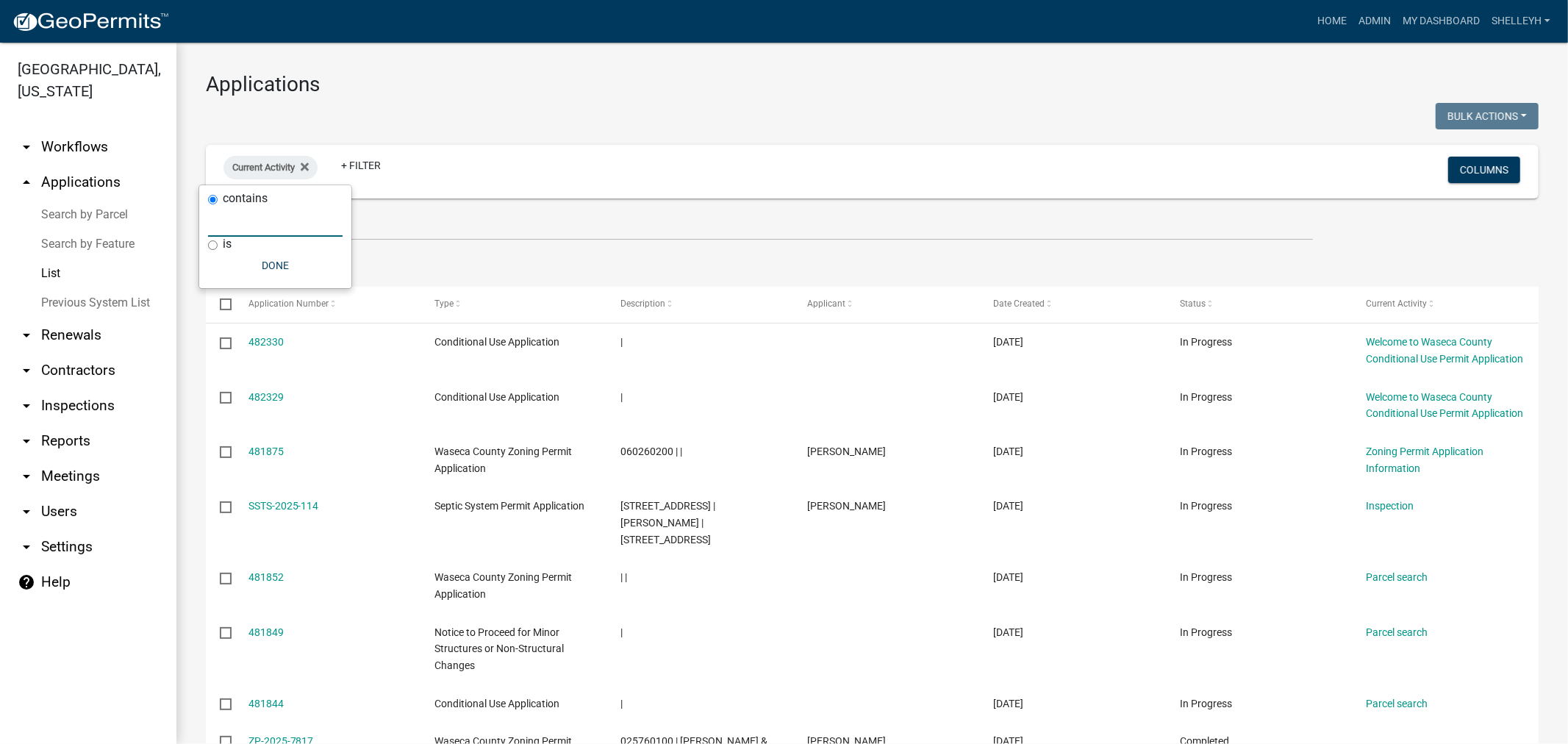
click at [270, 217] on input "text" at bounding box center [275, 221] width 134 height 30
type input "planner"
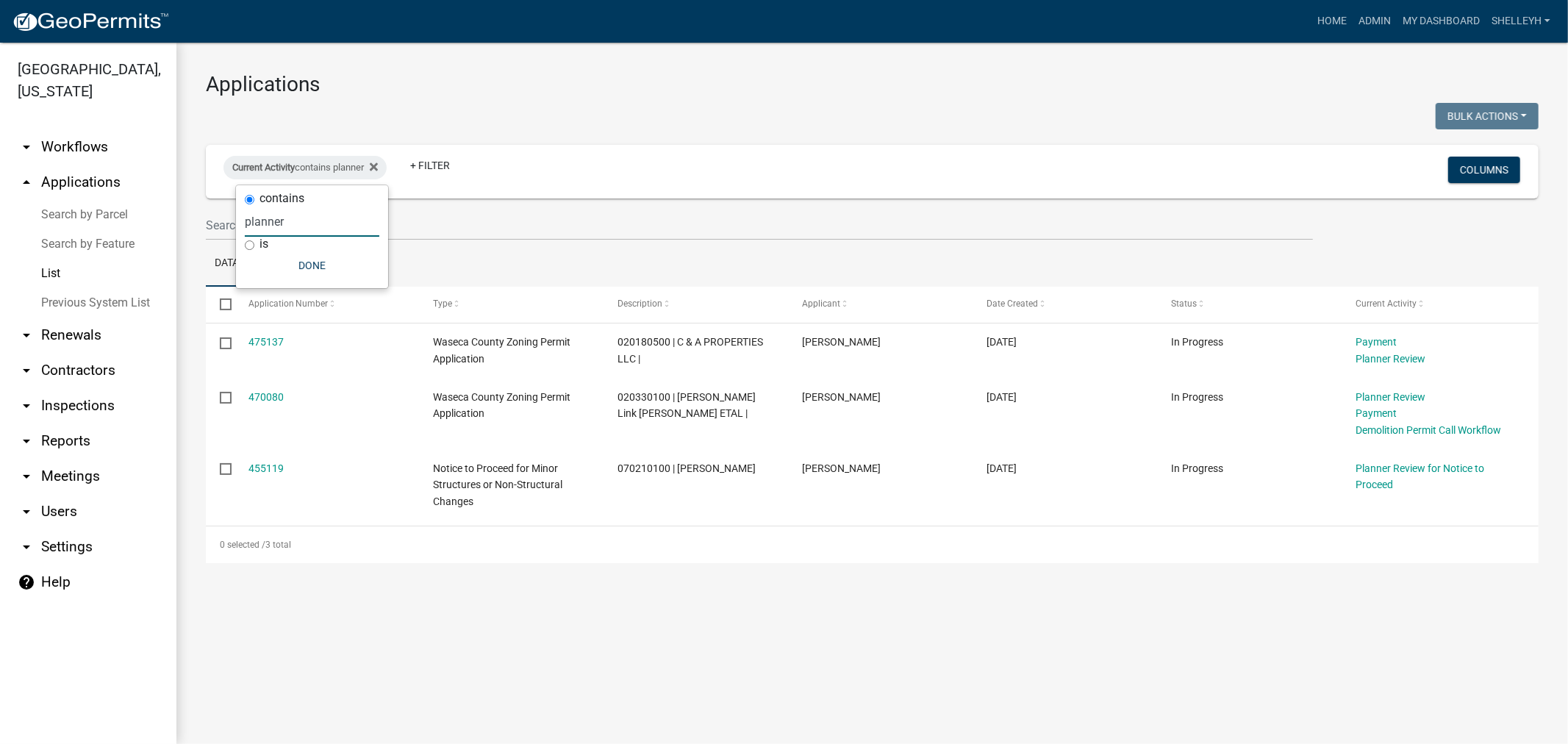
drag, startPoint x: 292, startPoint y: 221, endPoint x: 195, endPoint y: 225, distance: 97.1
click at [195, 225] on body "Internet Explorer does NOT work with GeoPermits. Get a new browser for more sec…" at bounding box center [784, 372] width 1568 height 744
drag, startPoint x: 296, startPoint y: 221, endPoint x: 190, endPoint y: 214, distance: 106.2
click at [190, 214] on body "Internet Explorer does NOT work with GeoPermits. Get a new browser for more sec…" at bounding box center [784, 372] width 1568 height 744
click at [378, 165] on icon at bounding box center [374, 167] width 8 height 8
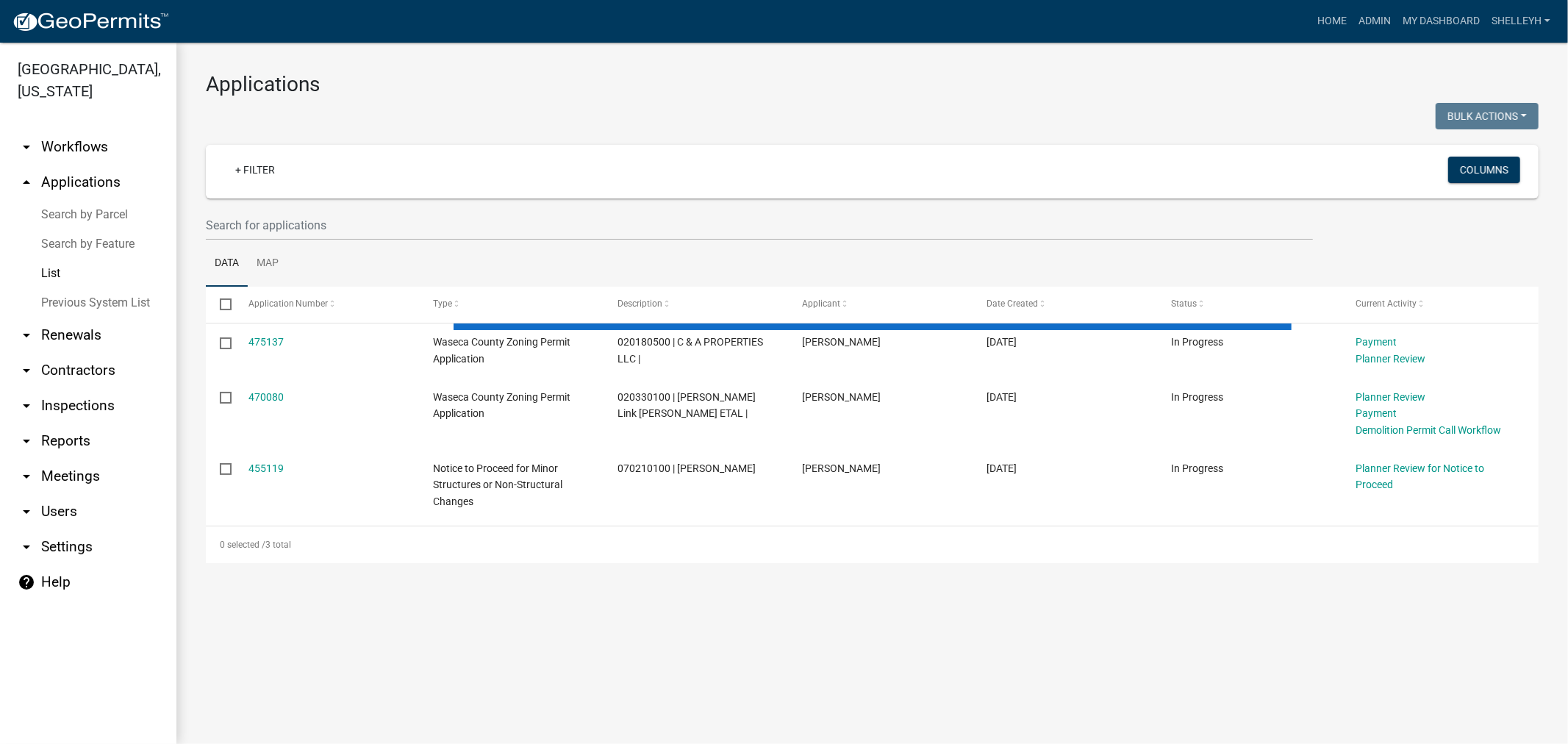
select select "1: 25"
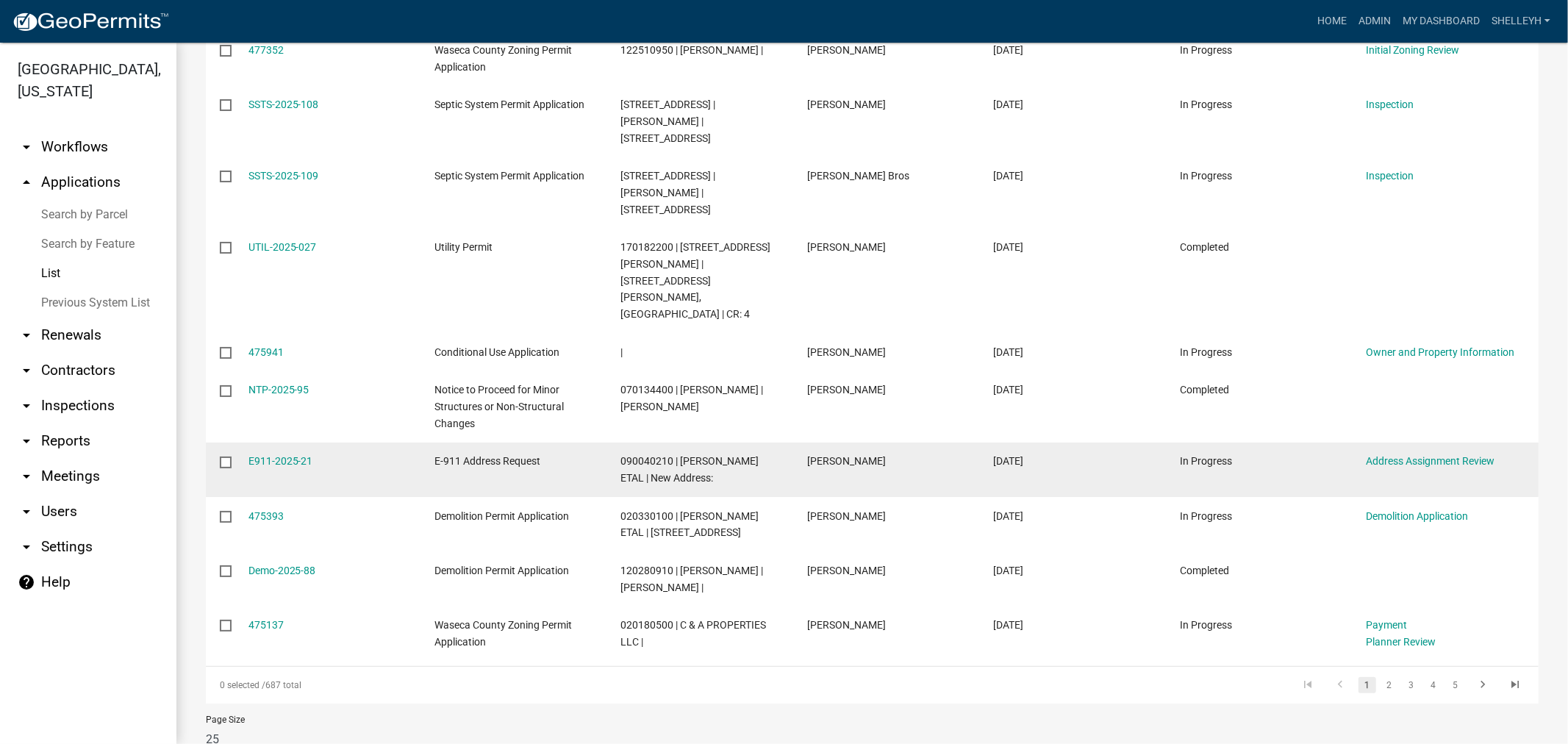
scroll to position [1229, 0]
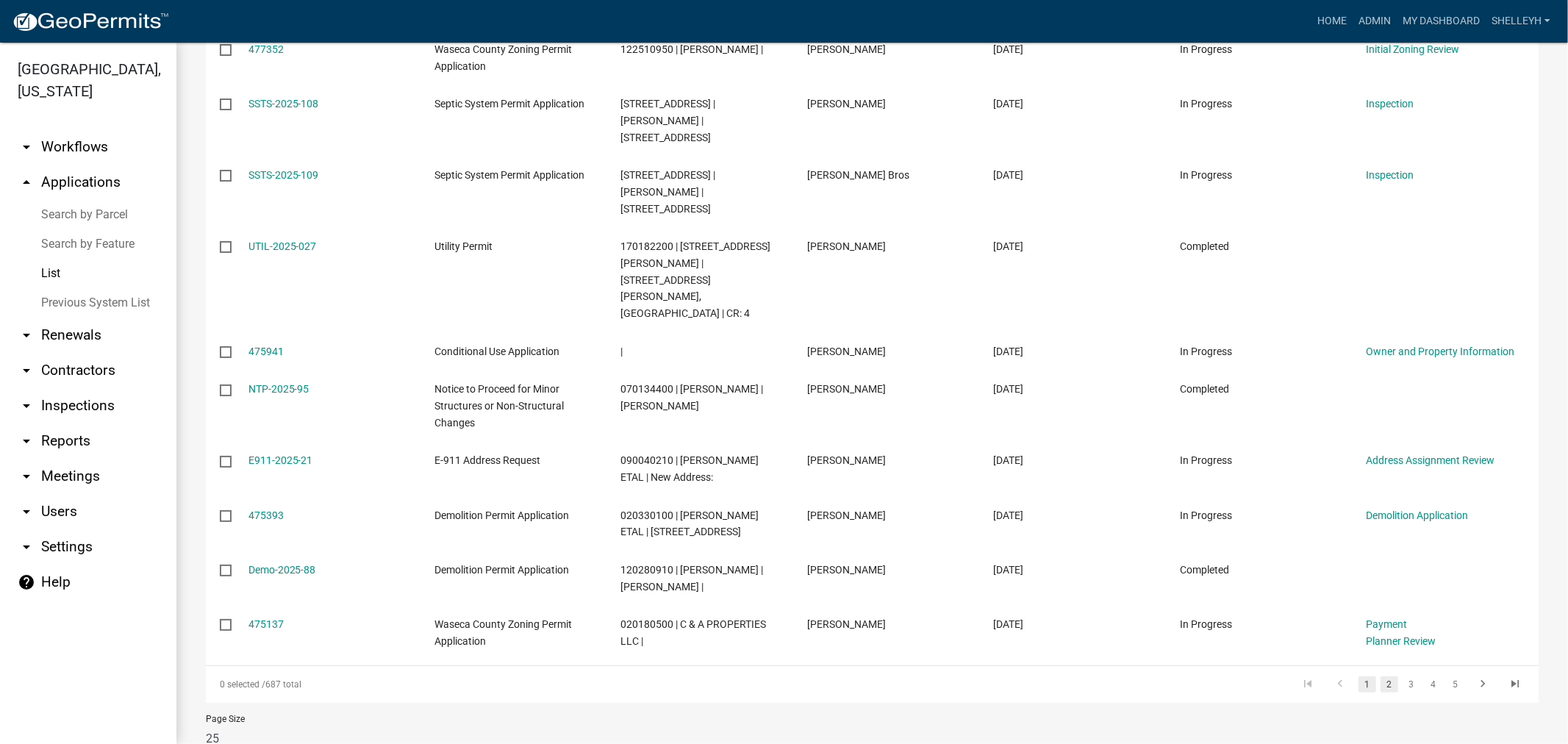
click at [1381, 676] on link "2" at bounding box center [1389, 684] width 18 height 16
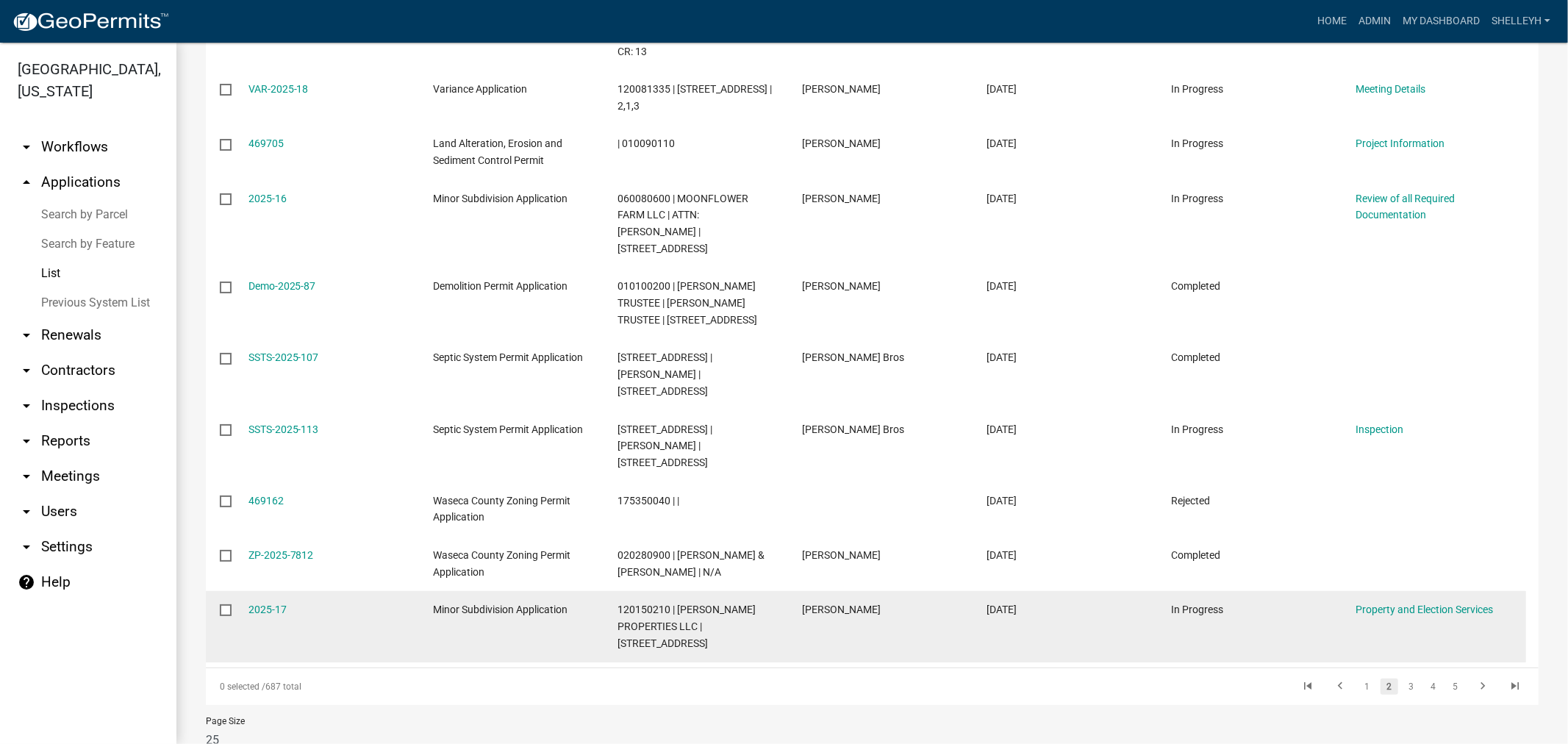
scroll to position [1313, 0]
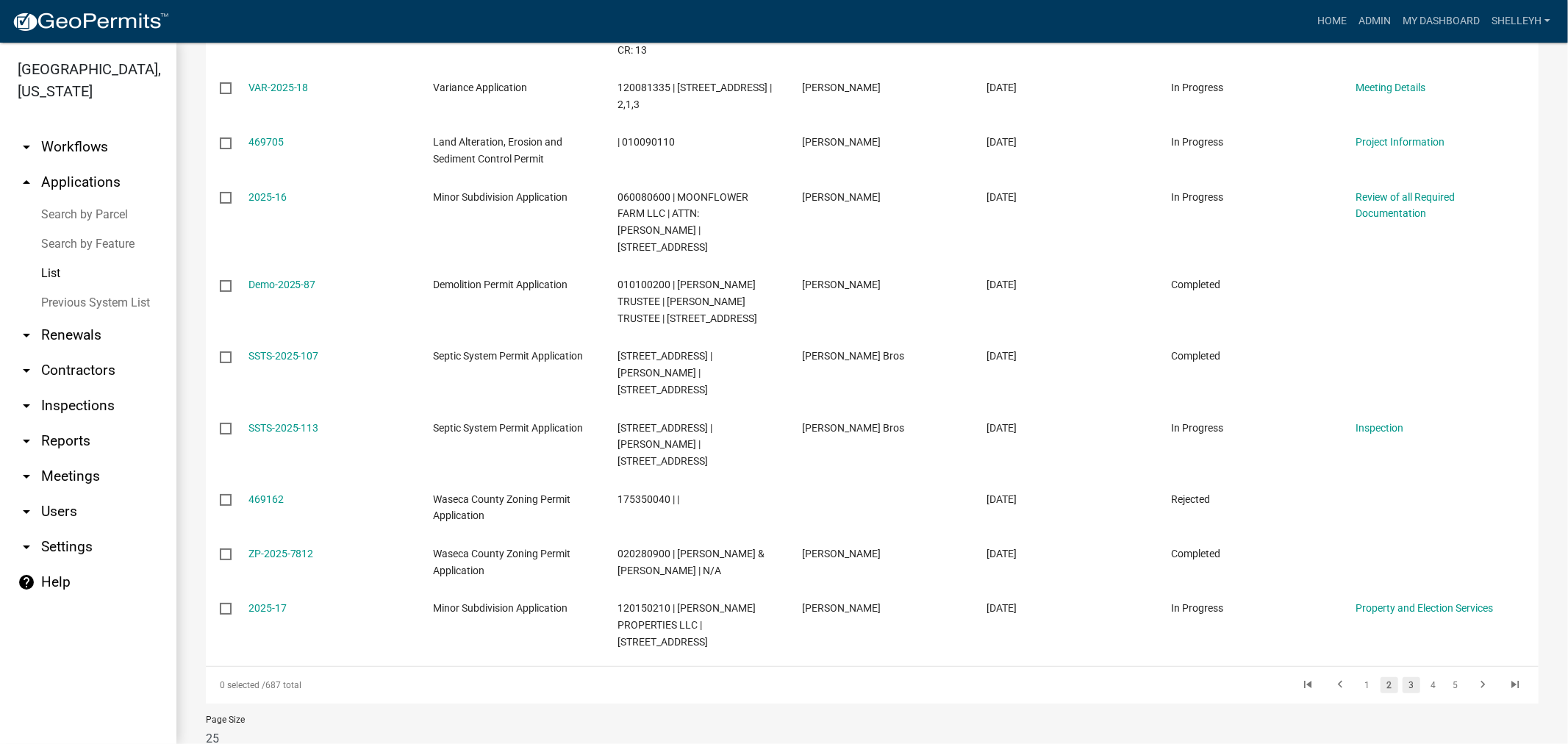
click at [1402, 677] on link "3" at bounding box center [1411, 685] width 18 height 16
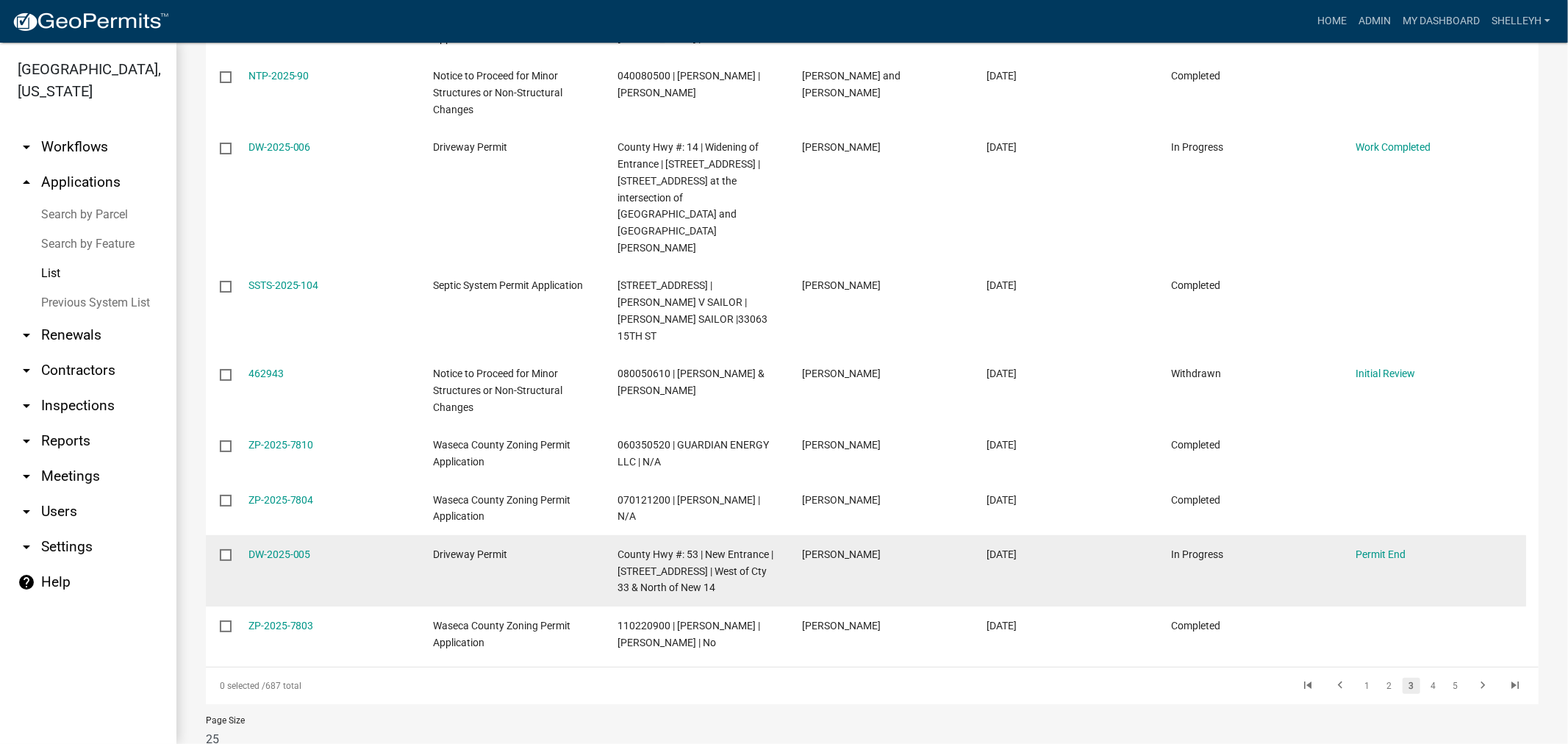
scroll to position [1313, 0]
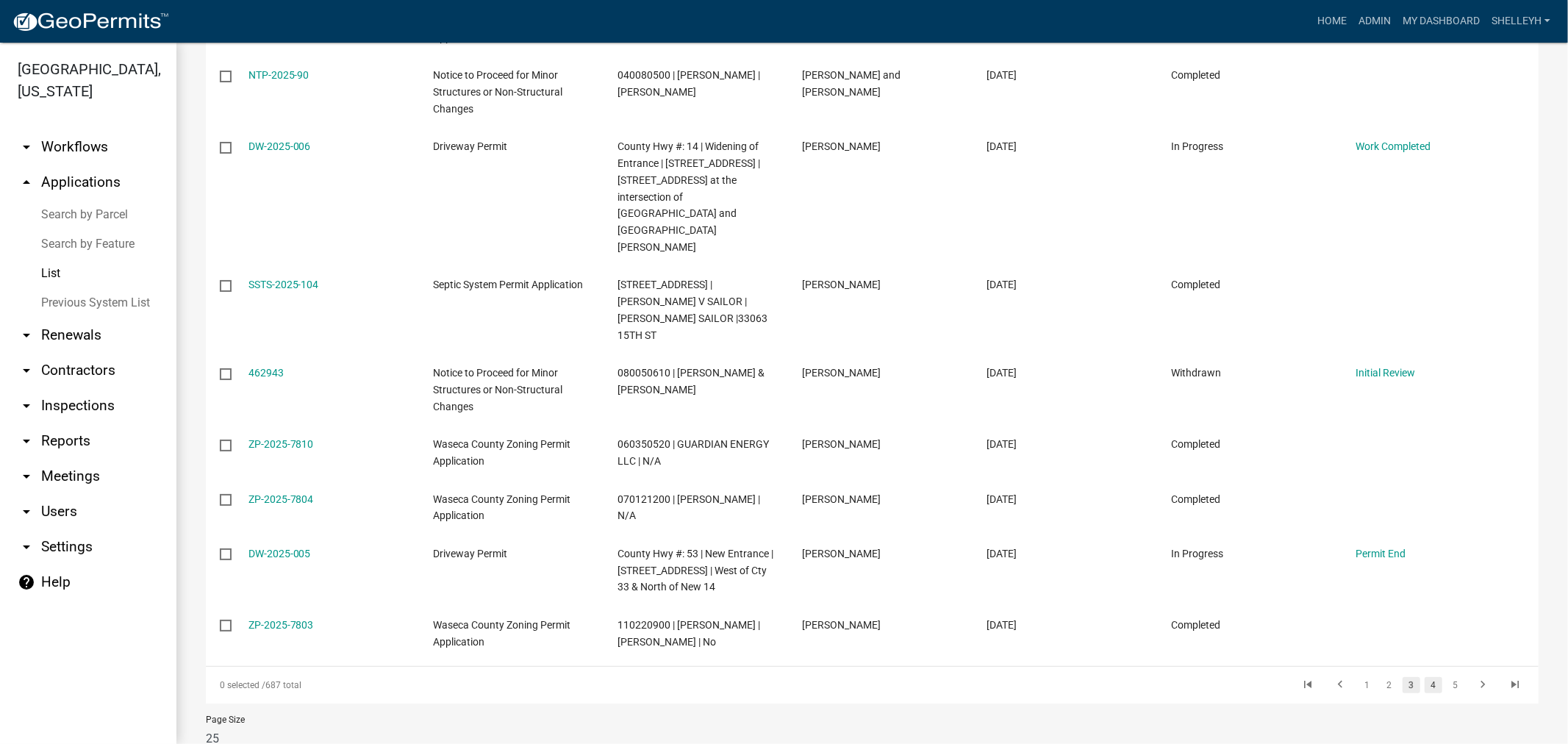
click at [1424, 677] on link "4" at bounding box center [1433, 685] width 18 height 16
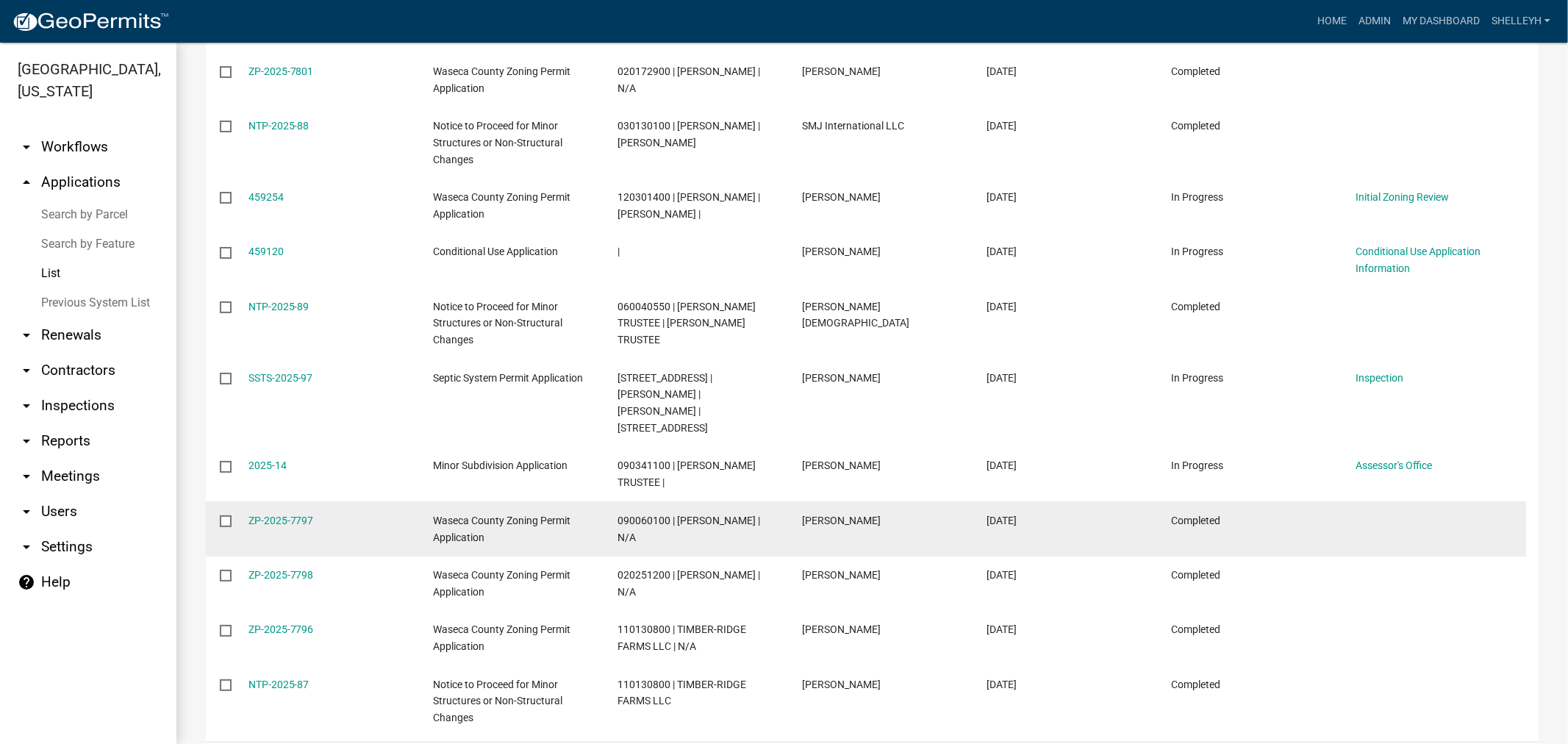
scroll to position [1262, 0]
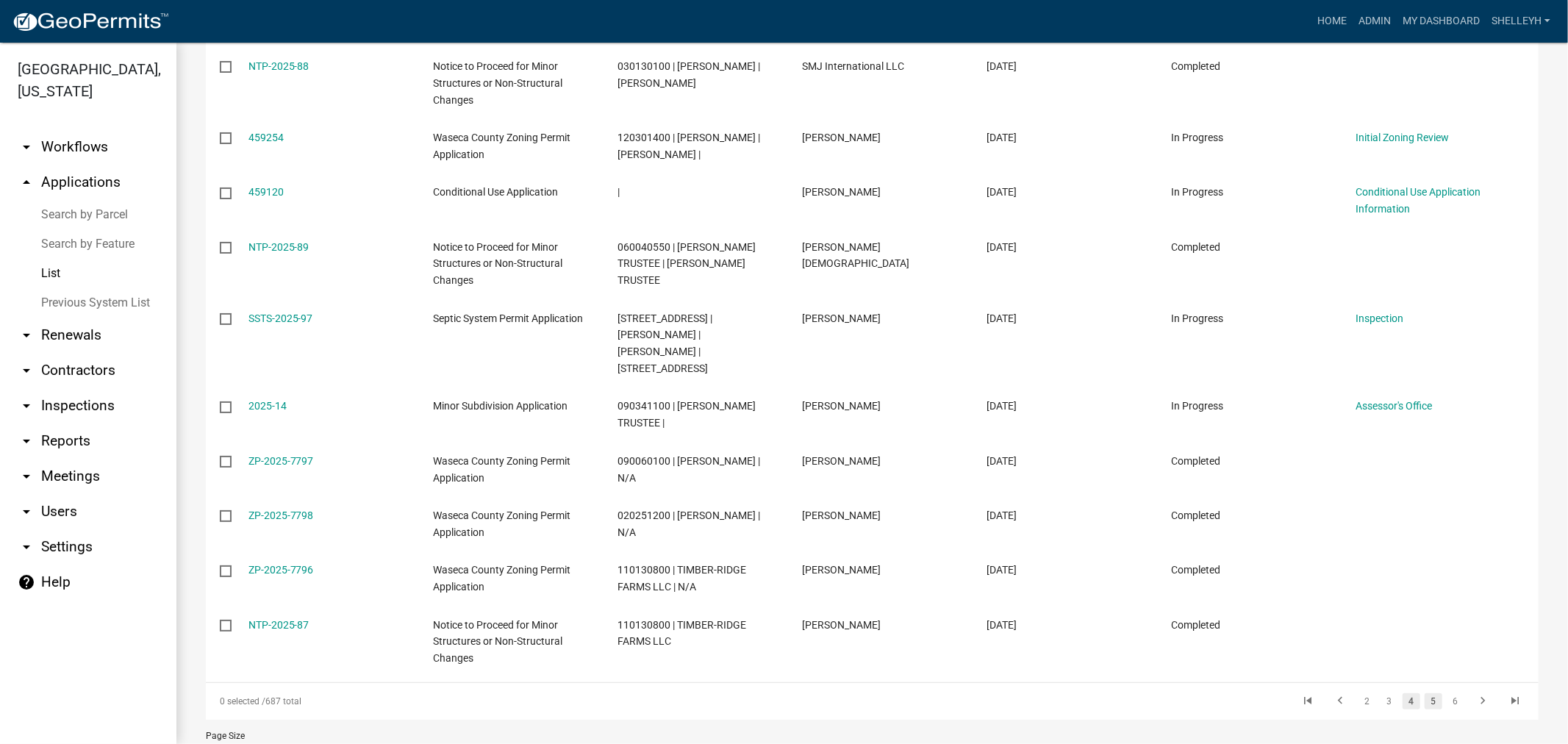
click at [1424, 693] on link "5" at bounding box center [1433, 701] width 18 height 16
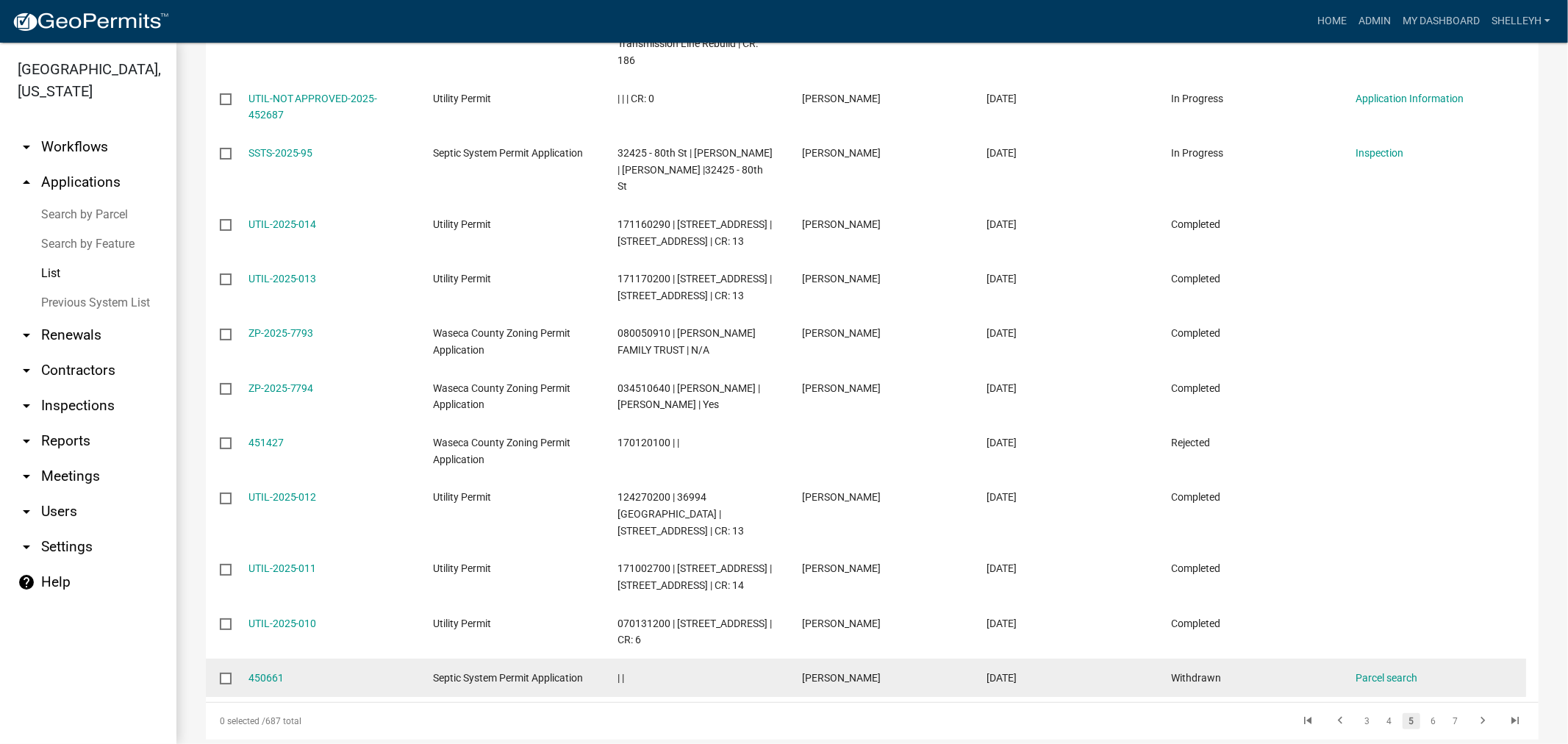
scroll to position [1279, 0]
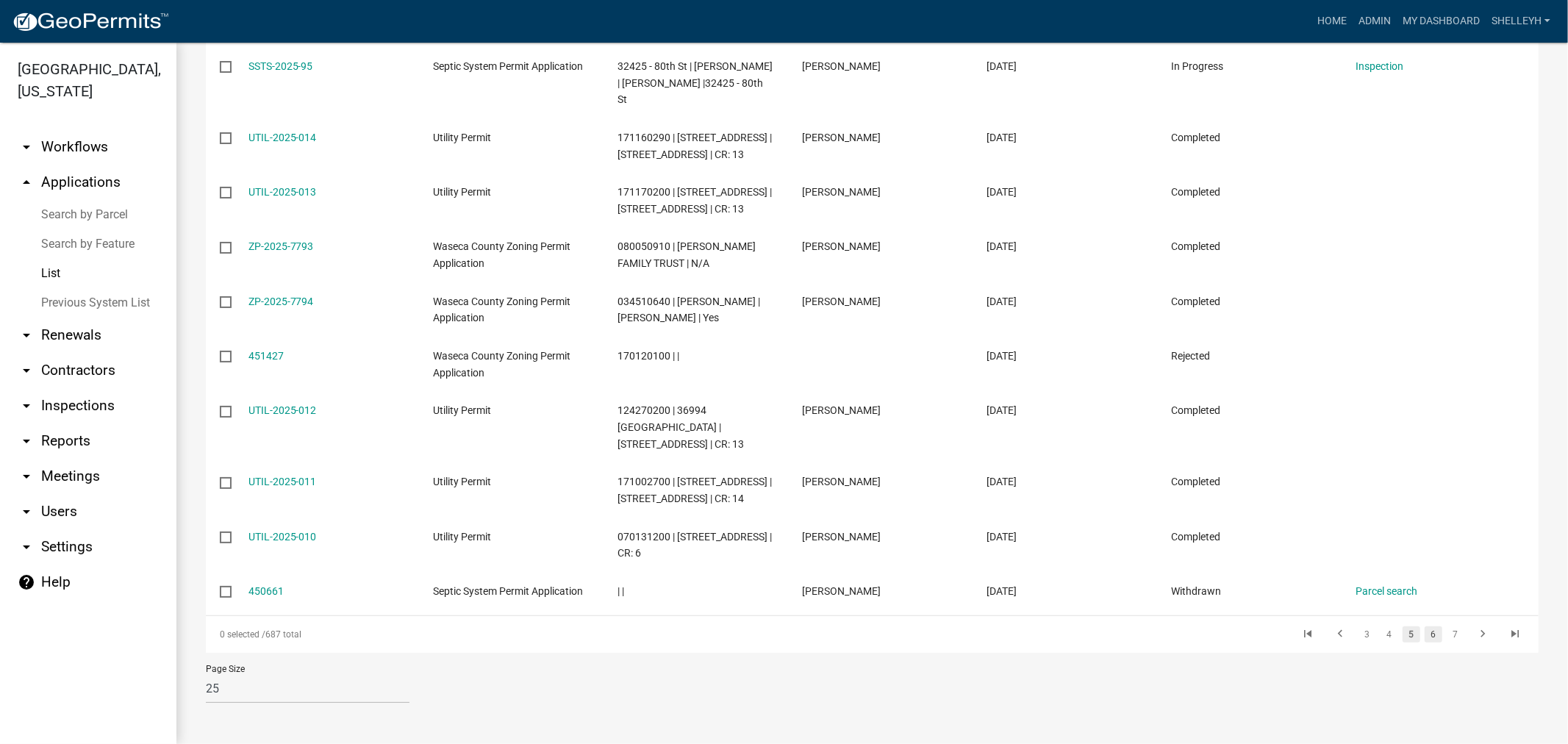
click at [1424, 636] on link "6" at bounding box center [1433, 634] width 18 height 16
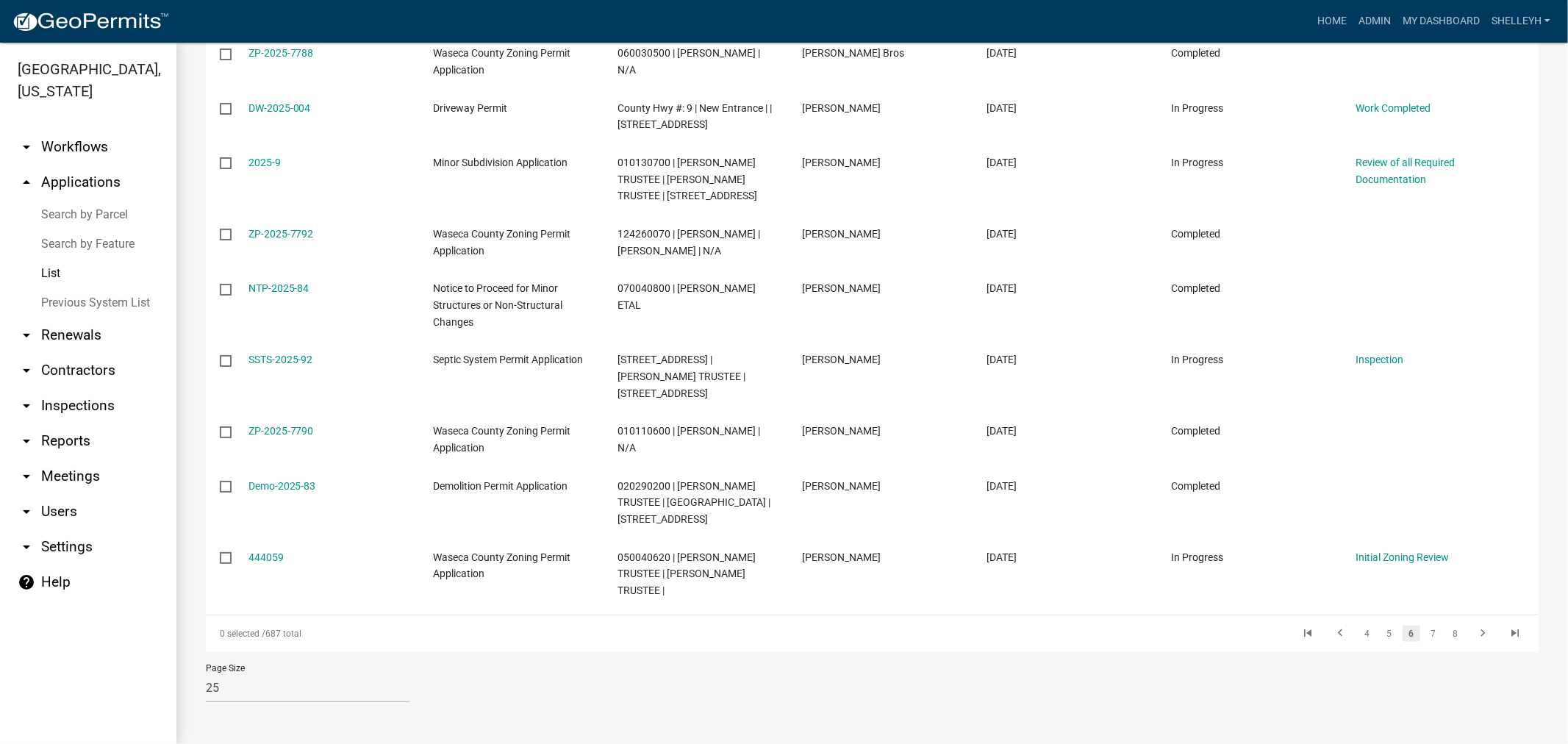
scroll to position [1347, 0]
click at [1424, 636] on link "7" at bounding box center [1433, 633] width 18 height 16
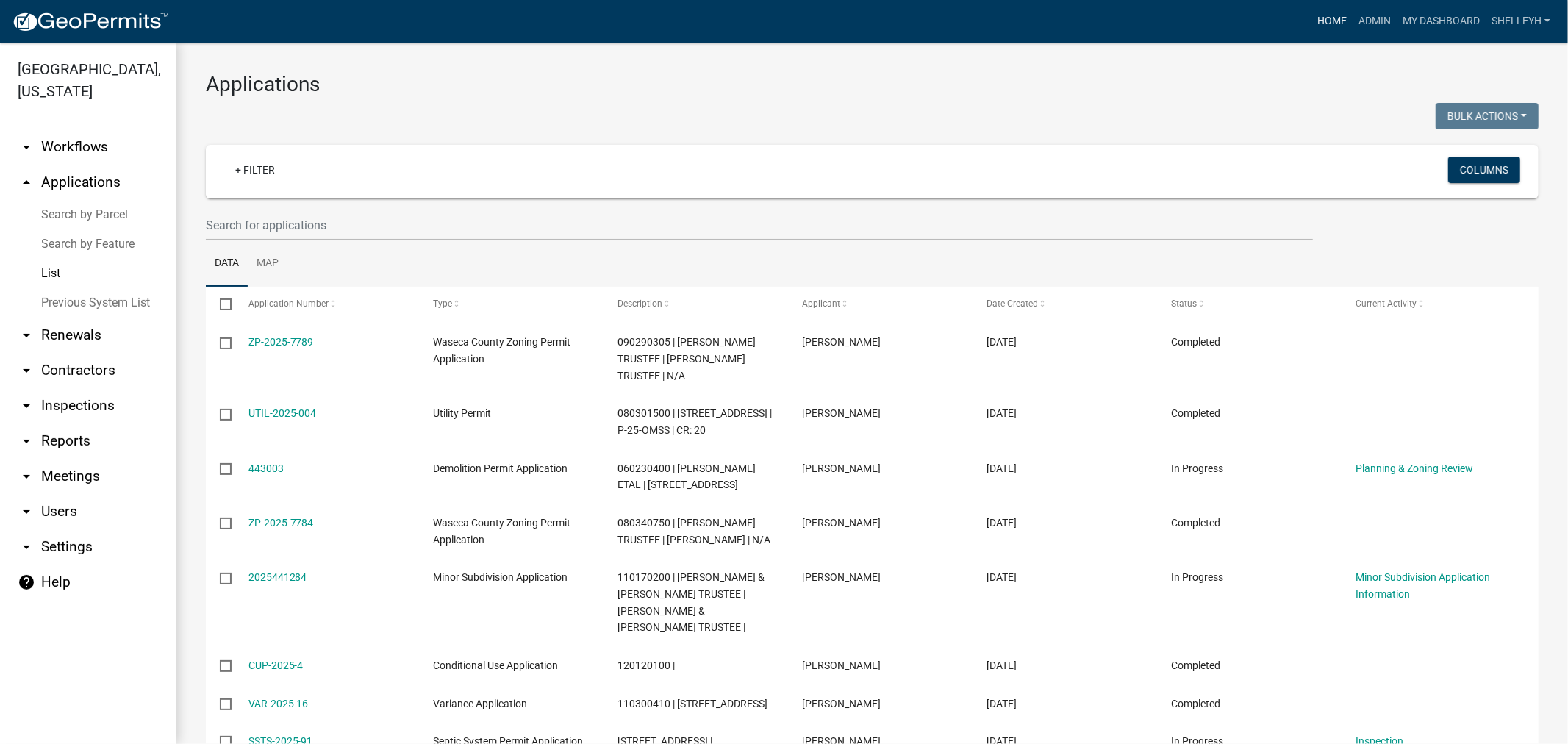
click at [1335, 19] on link "Home" at bounding box center [1332, 21] width 41 height 28
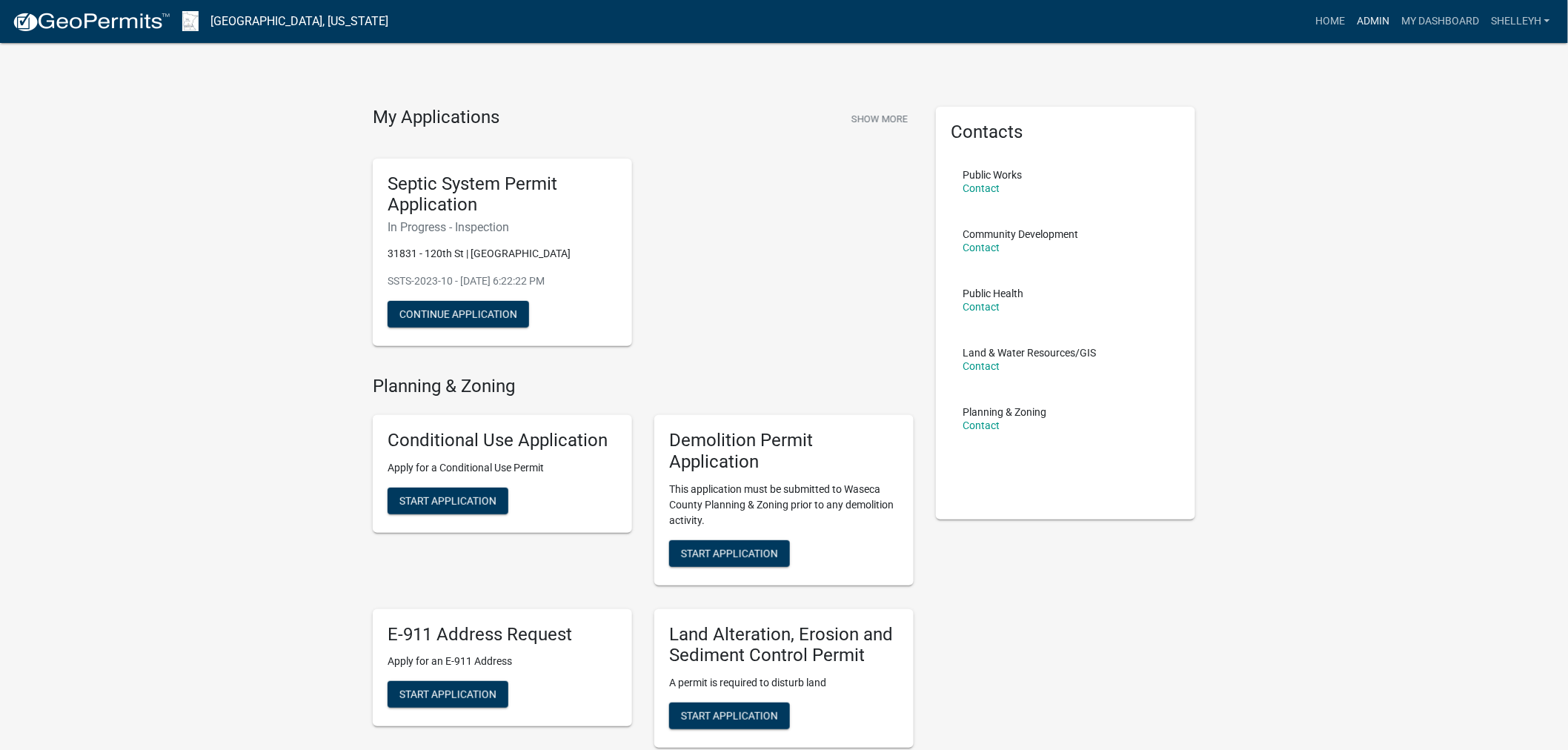
click at [1369, 20] on link "Admin" at bounding box center [1372, 22] width 44 height 28
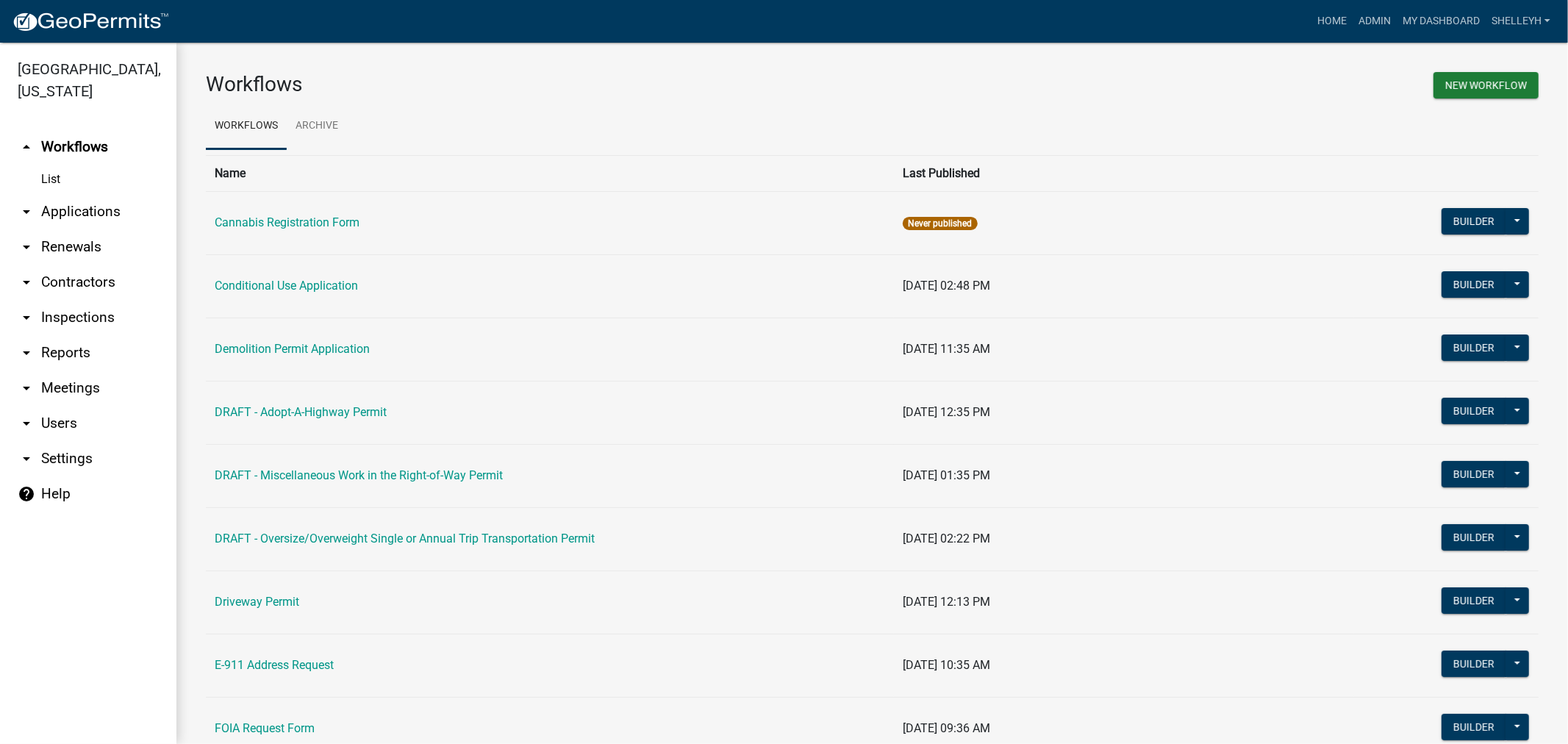
click at [108, 213] on link "arrow_drop_down Applications" at bounding box center [88, 212] width 177 height 35
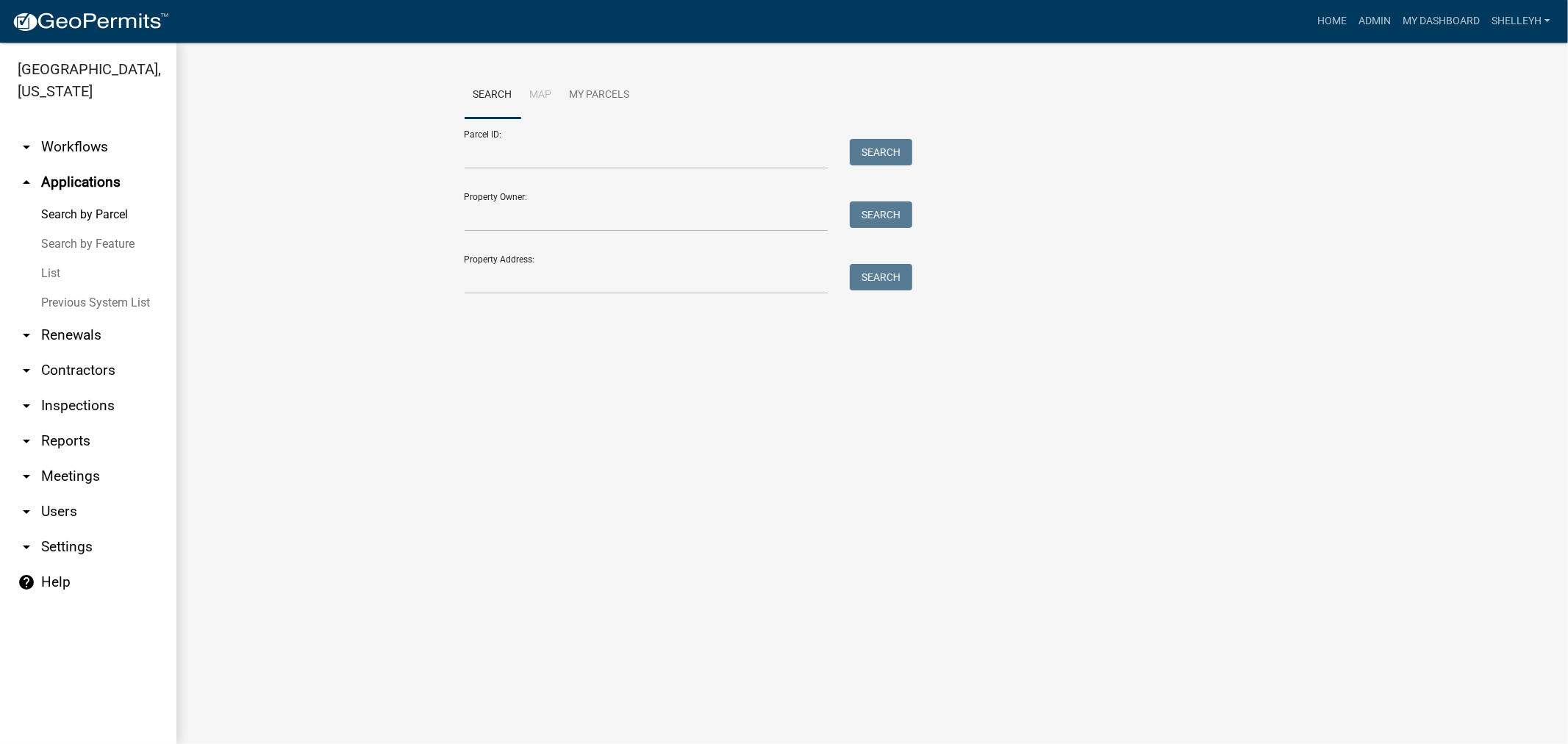
click at [54, 281] on link "List" at bounding box center [88, 273] width 177 height 29
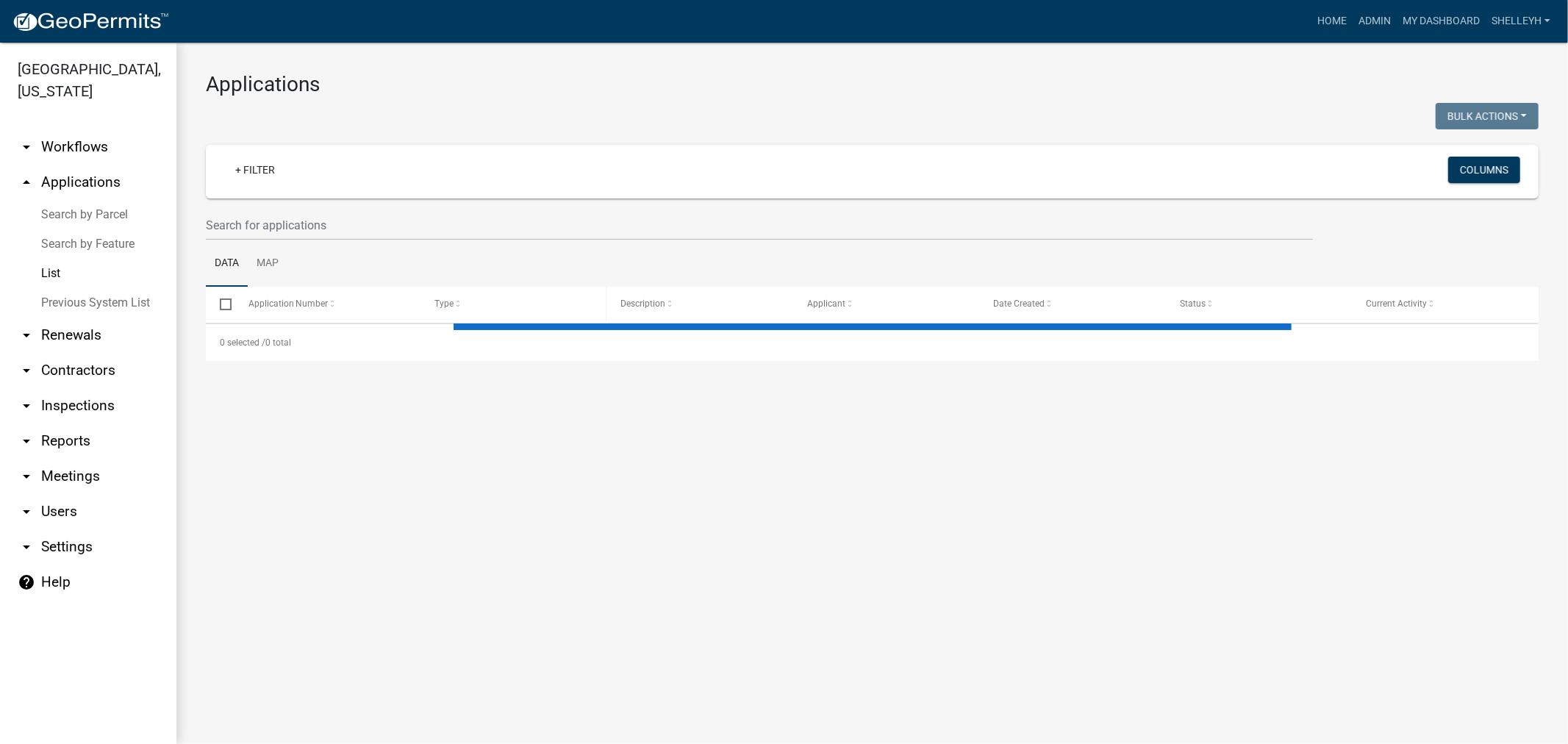
select select "1: 25"
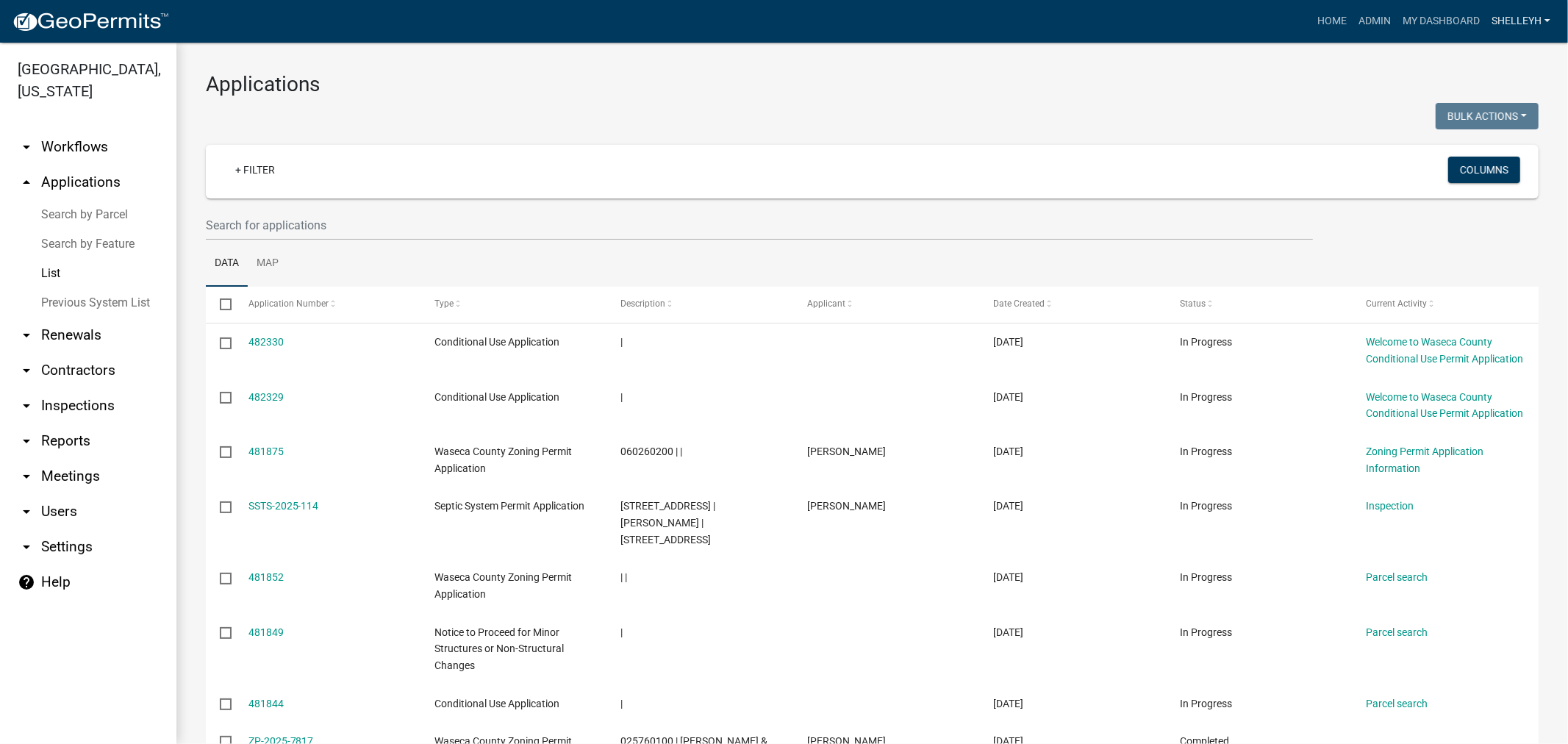
click at [1512, 25] on link "shelleyh" at bounding box center [1521, 21] width 71 height 28
click at [1481, 146] on link "Logout" at bounding box center [1497, 144] width 117 height 35
